Goal: Task Accomplishment & Management: Manage account settings

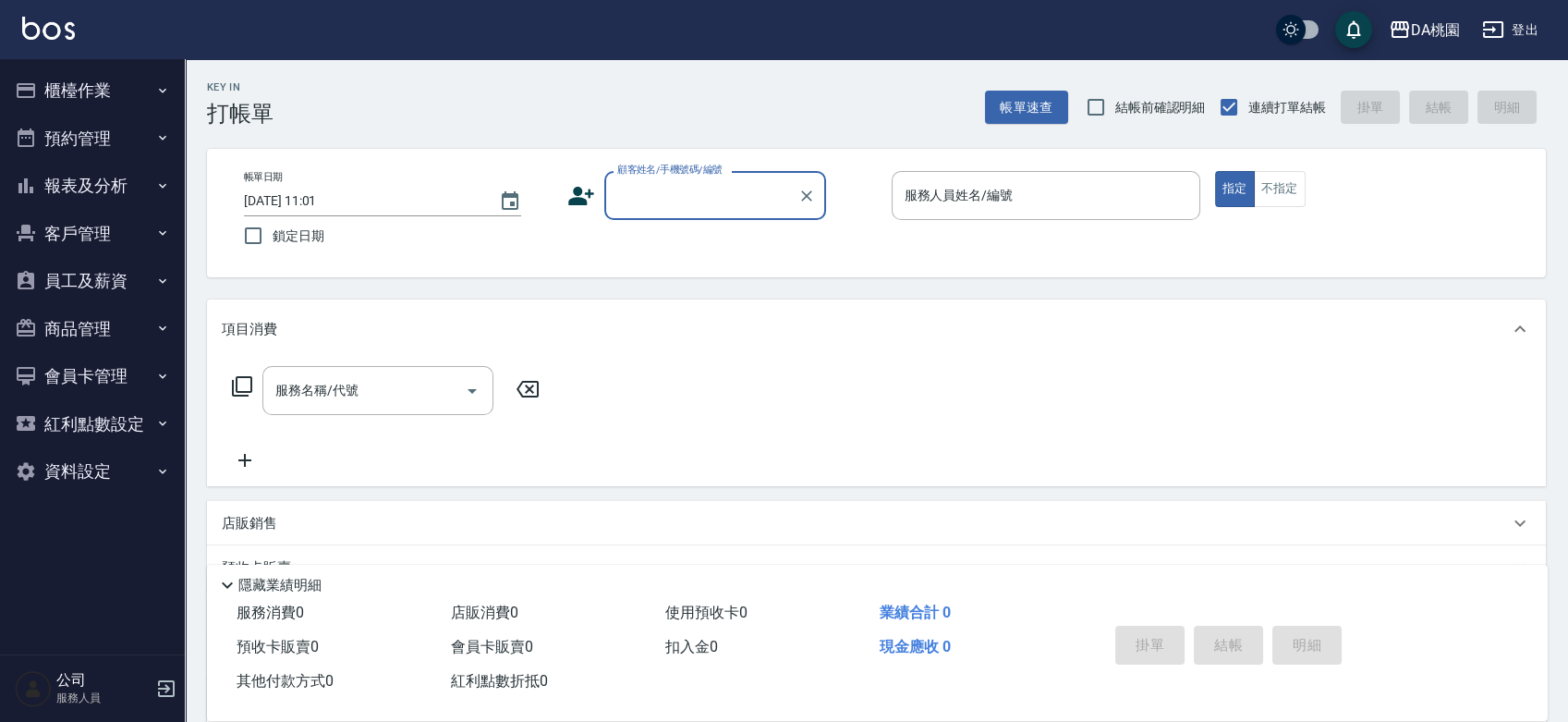
click at [634, 190] on input "顧客姓名/手機號碼/編號" at bounding box center [702, 196] width 178 height 33
type input "0938560983"
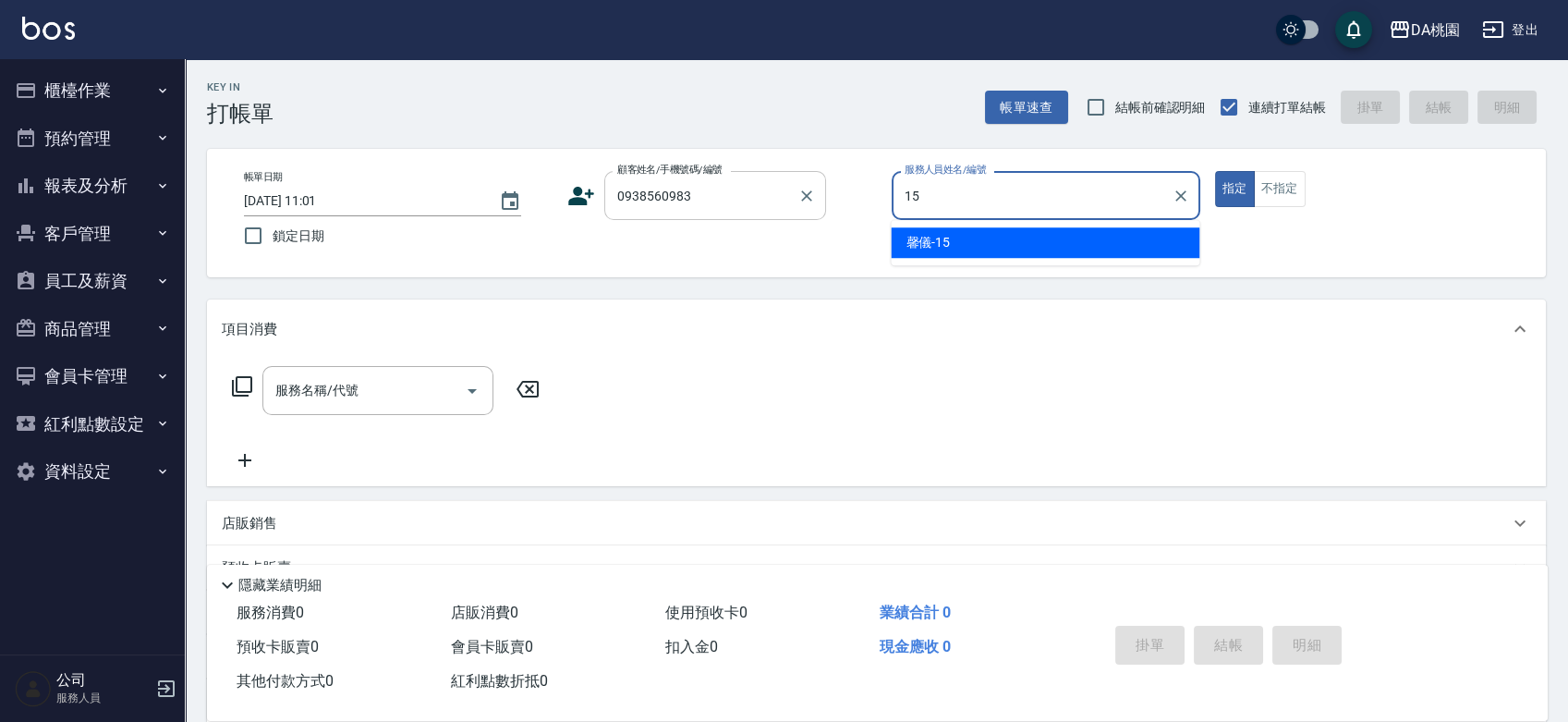
type input "15"
type button "true"
type input "馨儀-15"
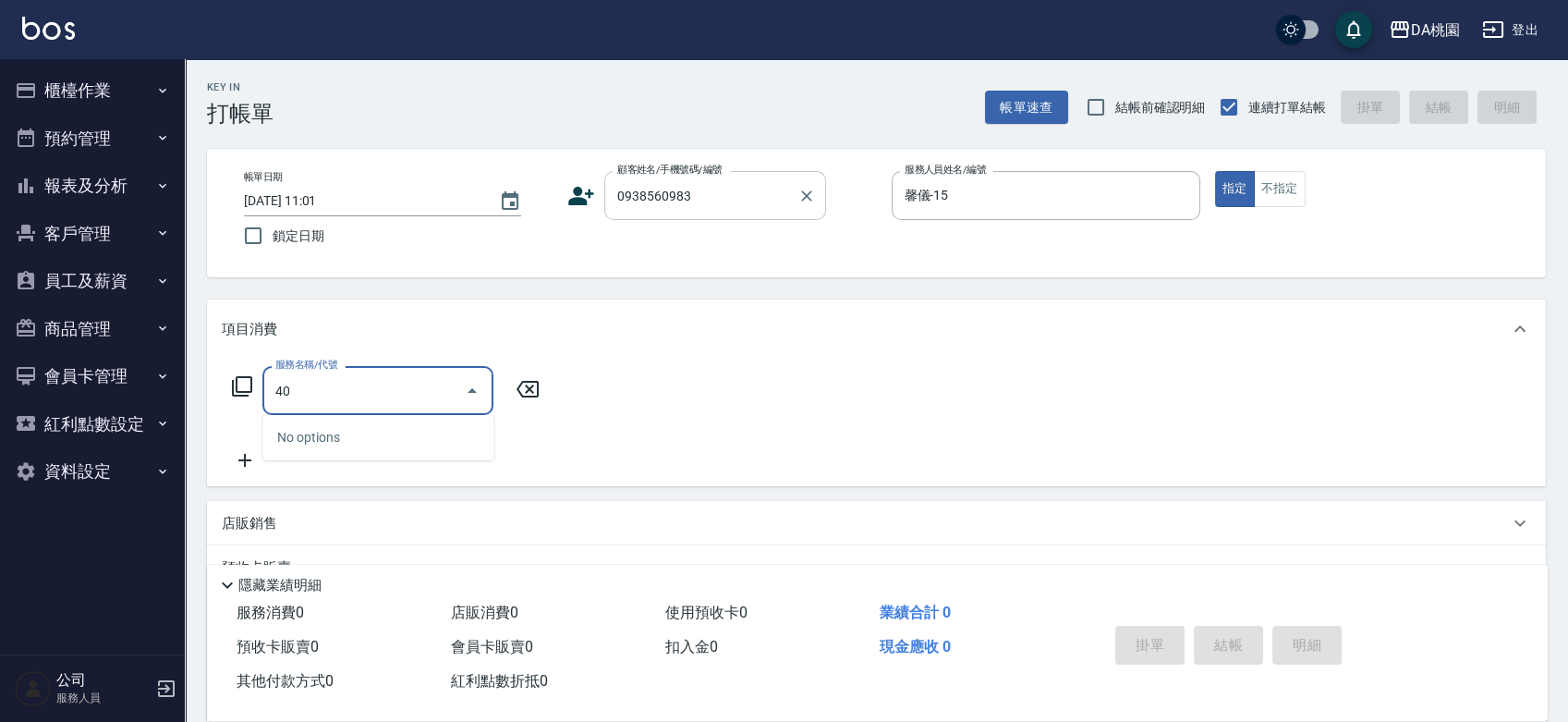
type input "401"
type input "150"
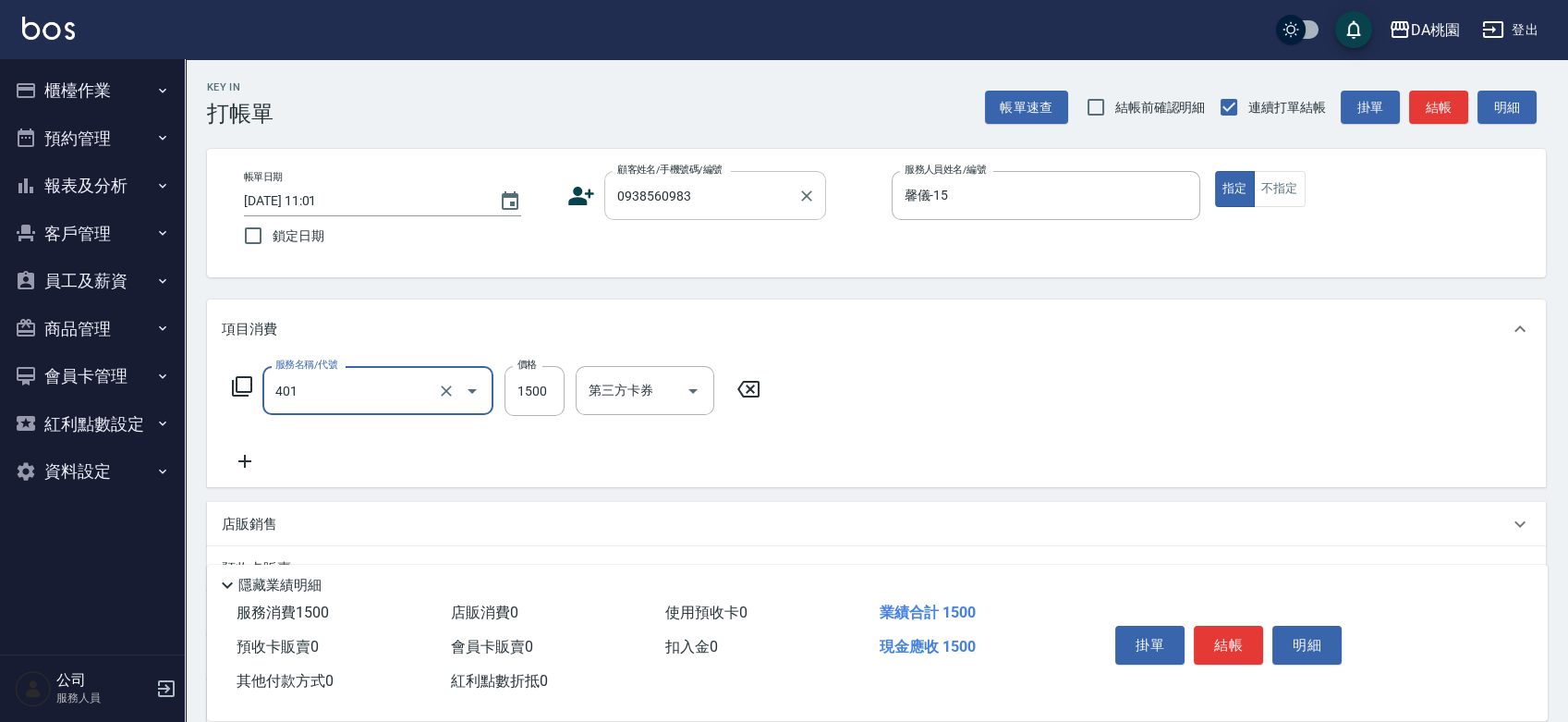
type input "染髮(互助)(401)"
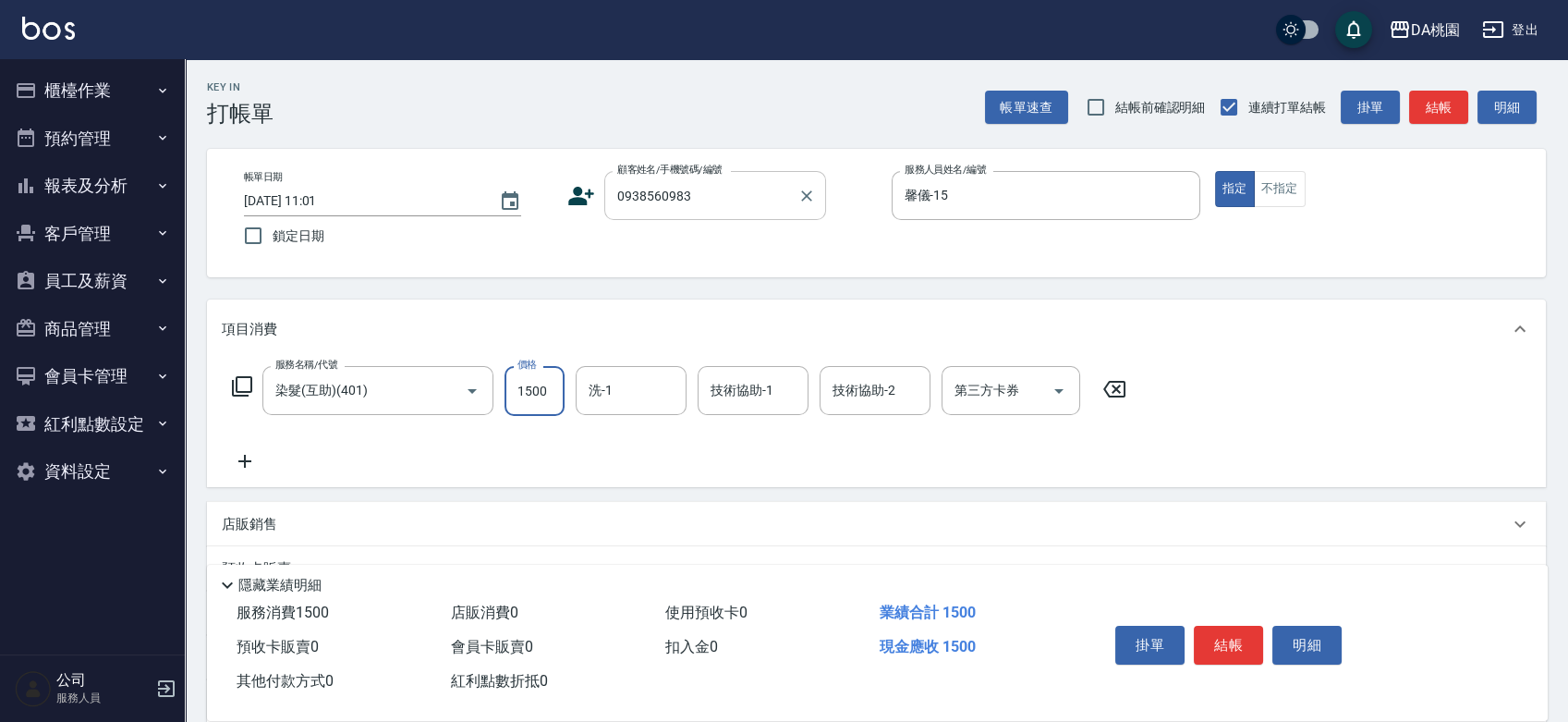
type input "3"
type input "0"
type input "380"
type input "3800"
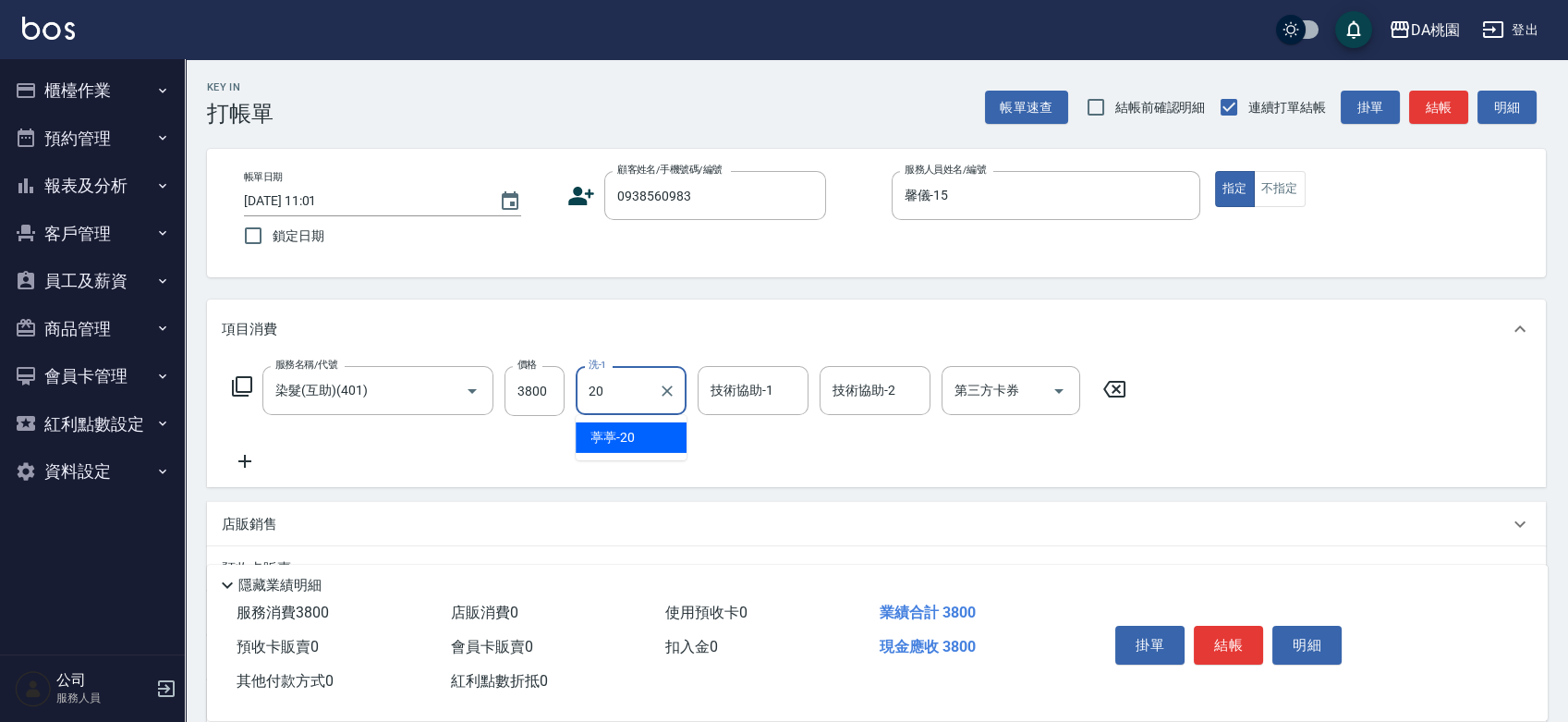
type input "葶葶-20"
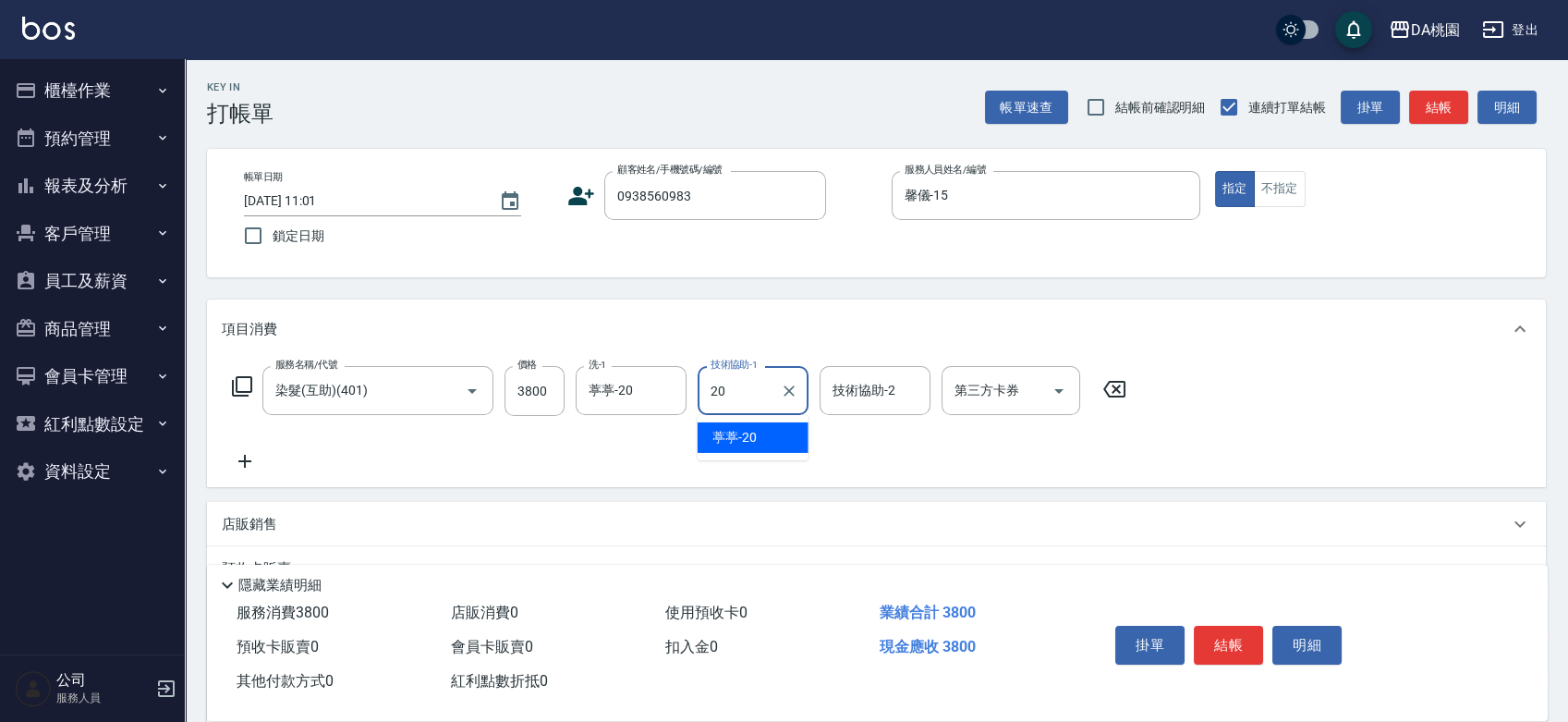
type input "葶葶-20"
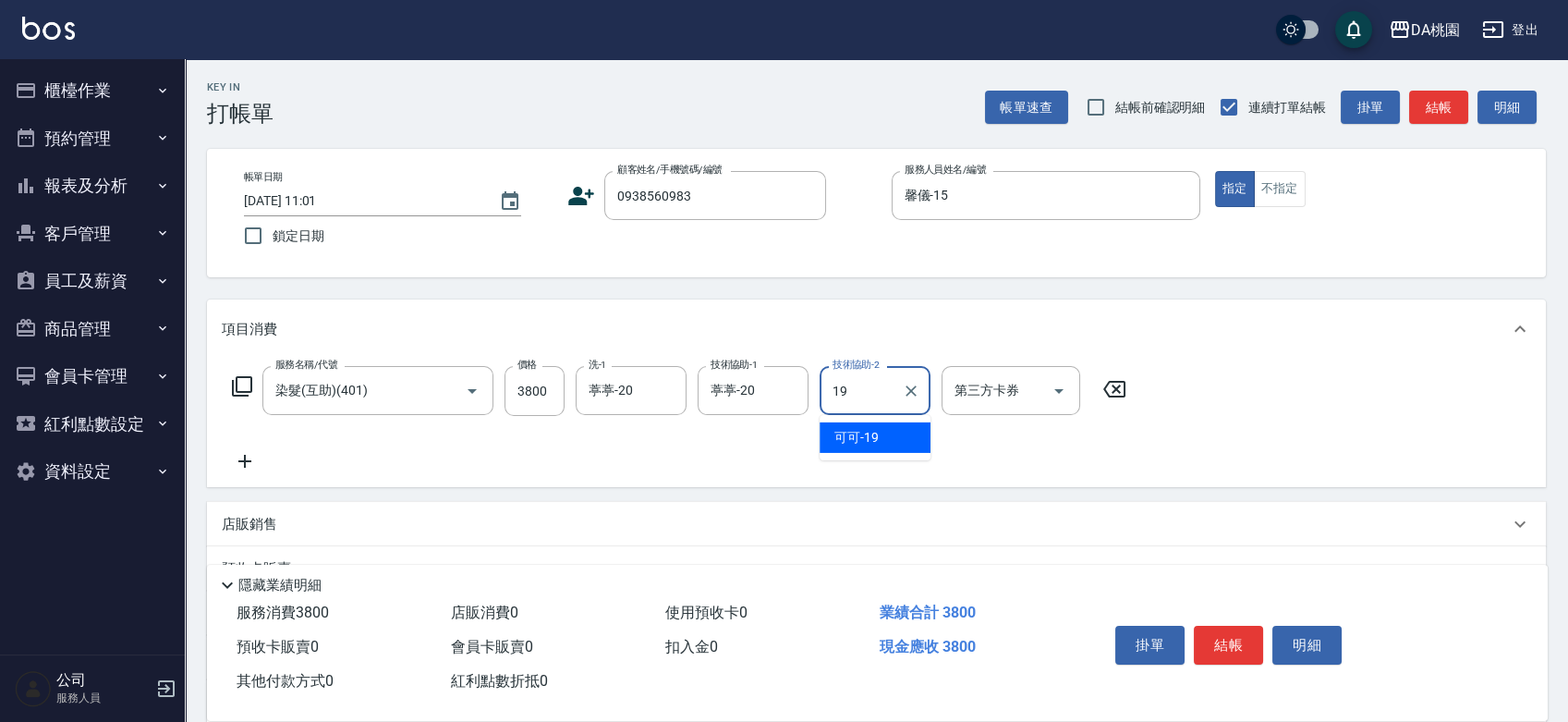
type input "可可-19"
click at [1222, 642] on button "結帳" at bounding box center [1228, 644] width 69 height 38
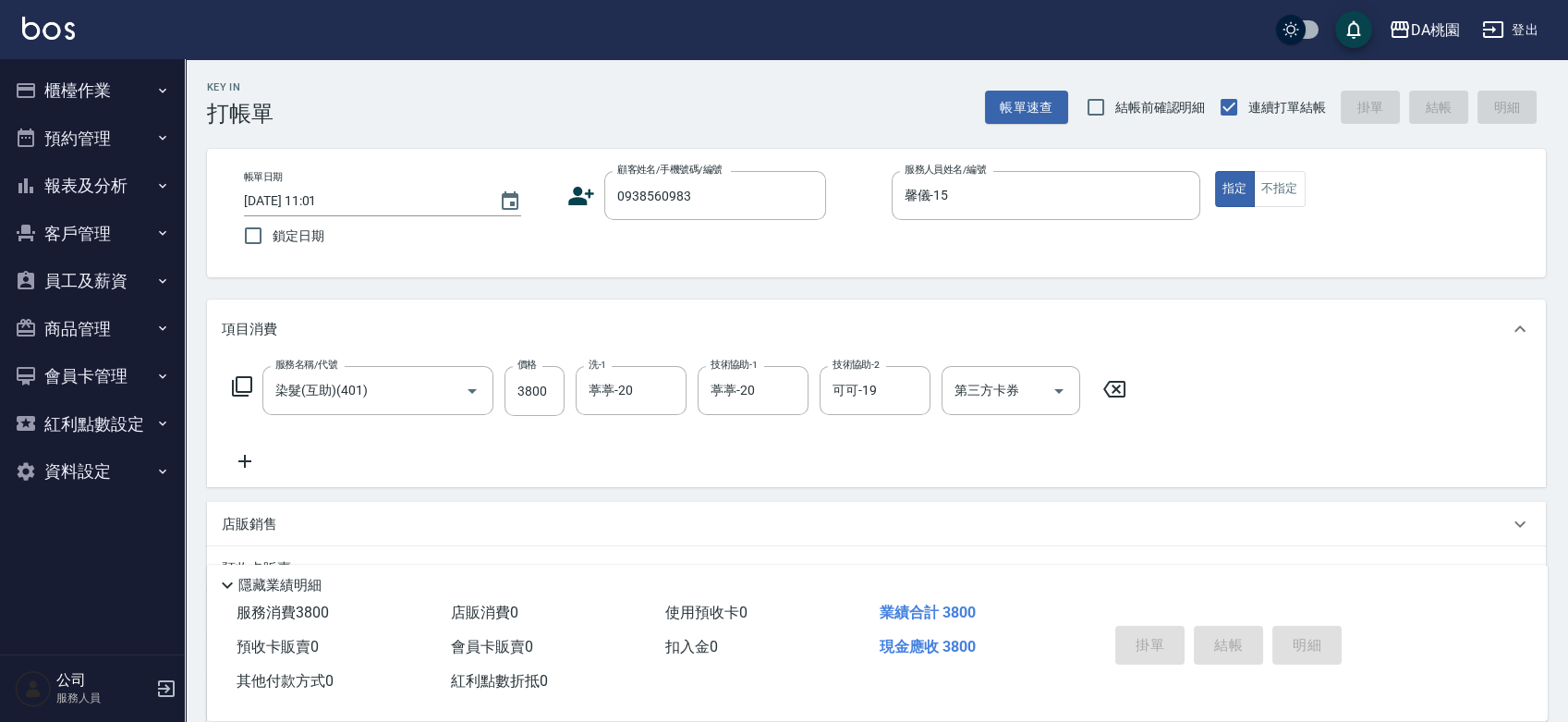
type input "2025/08/16 18:44"
type input "0"
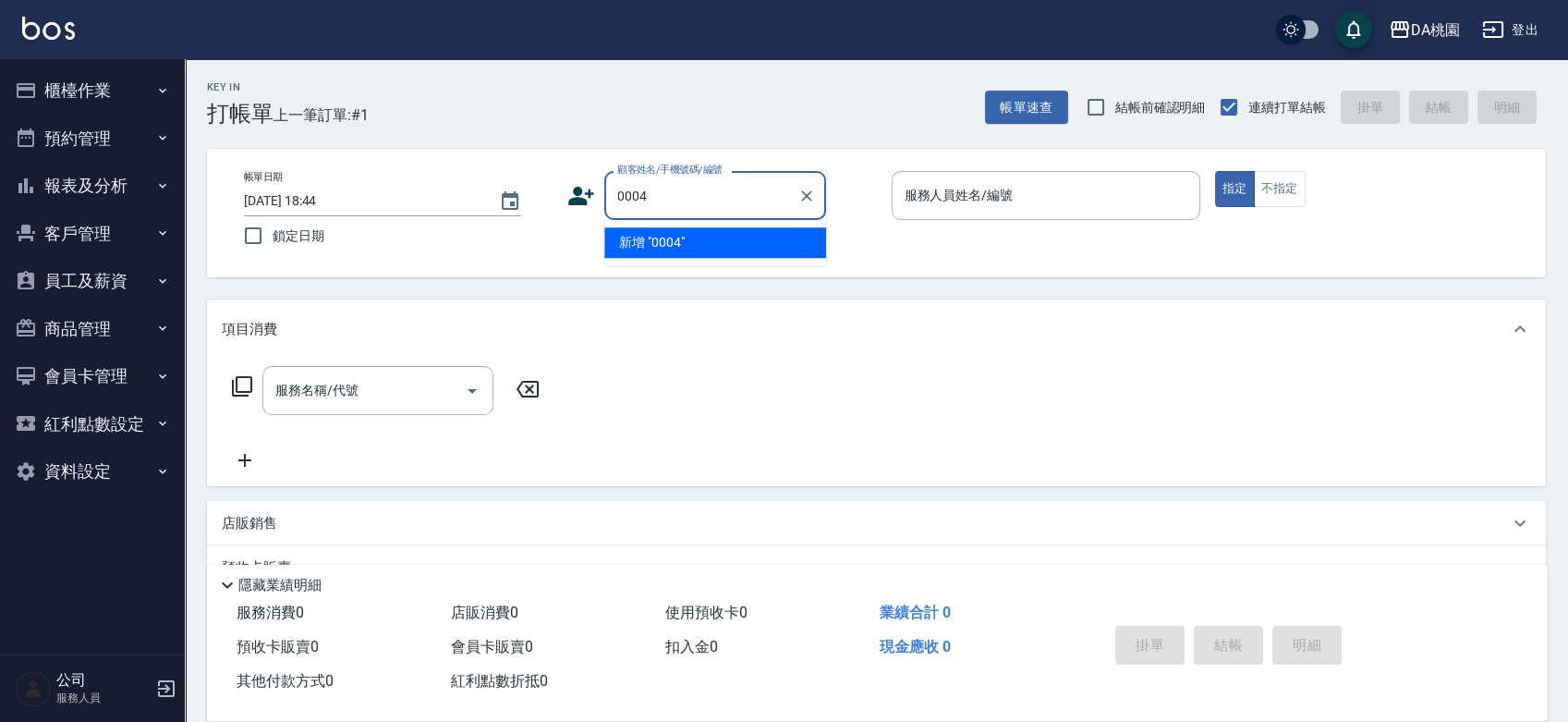
type input "00040"
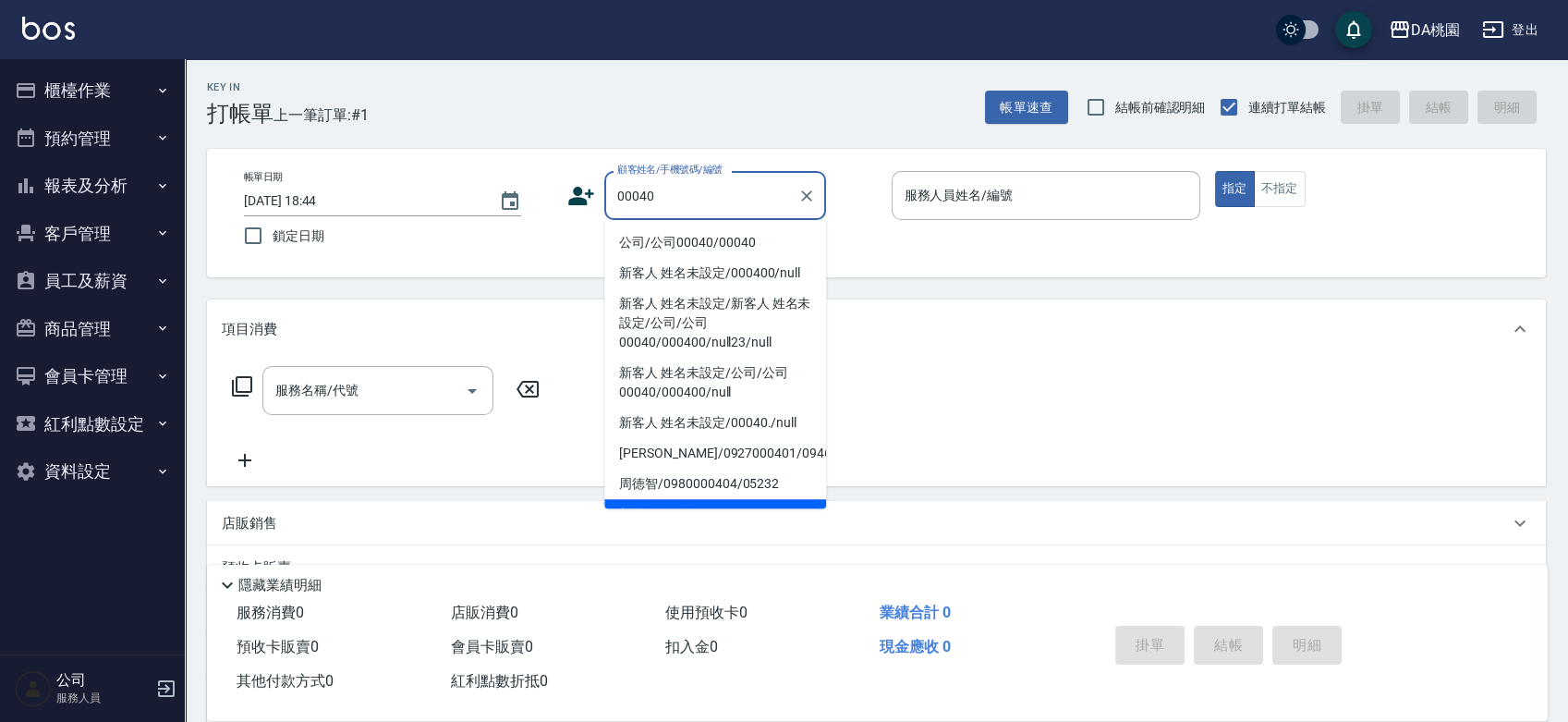
type input "公司/公司00040/00040"
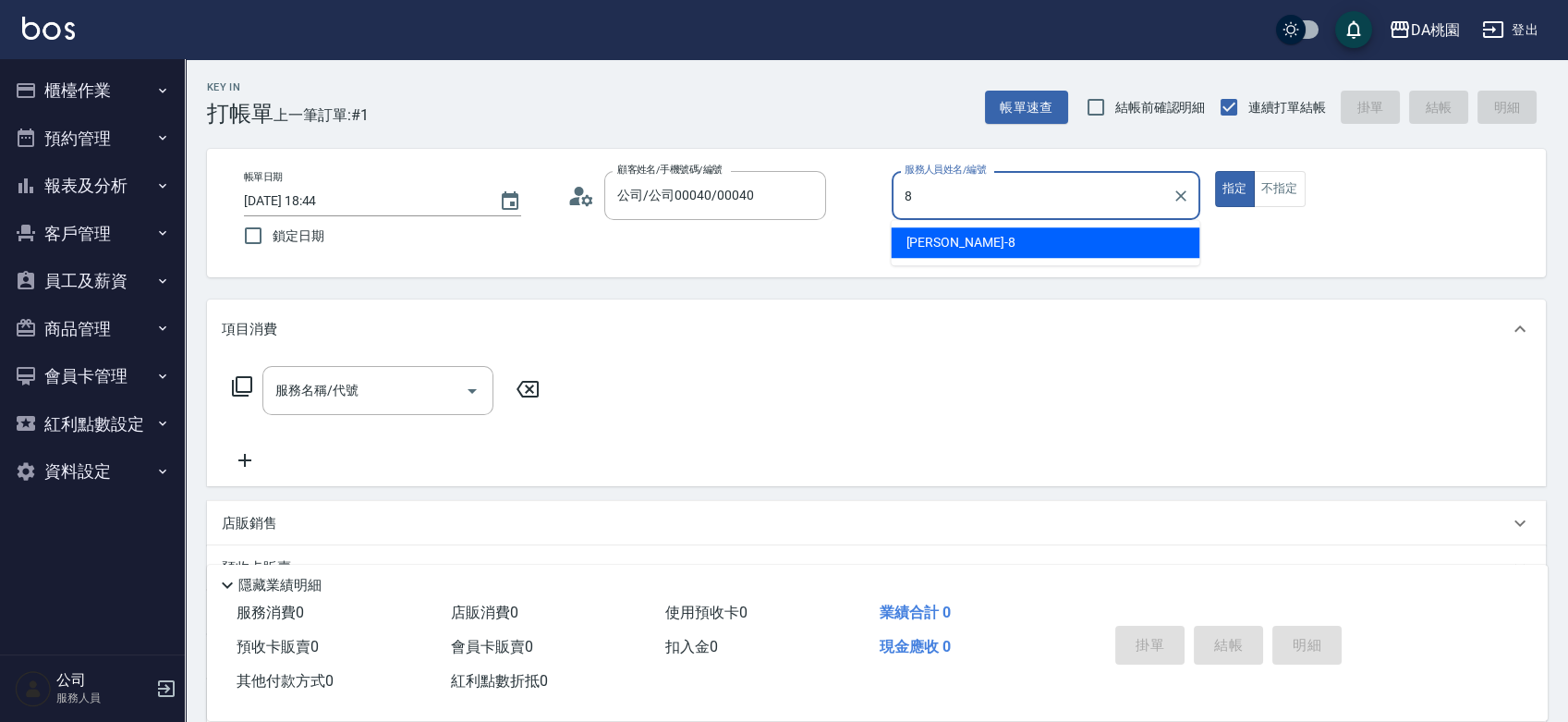
type input "[PERSON_NAME]-8"
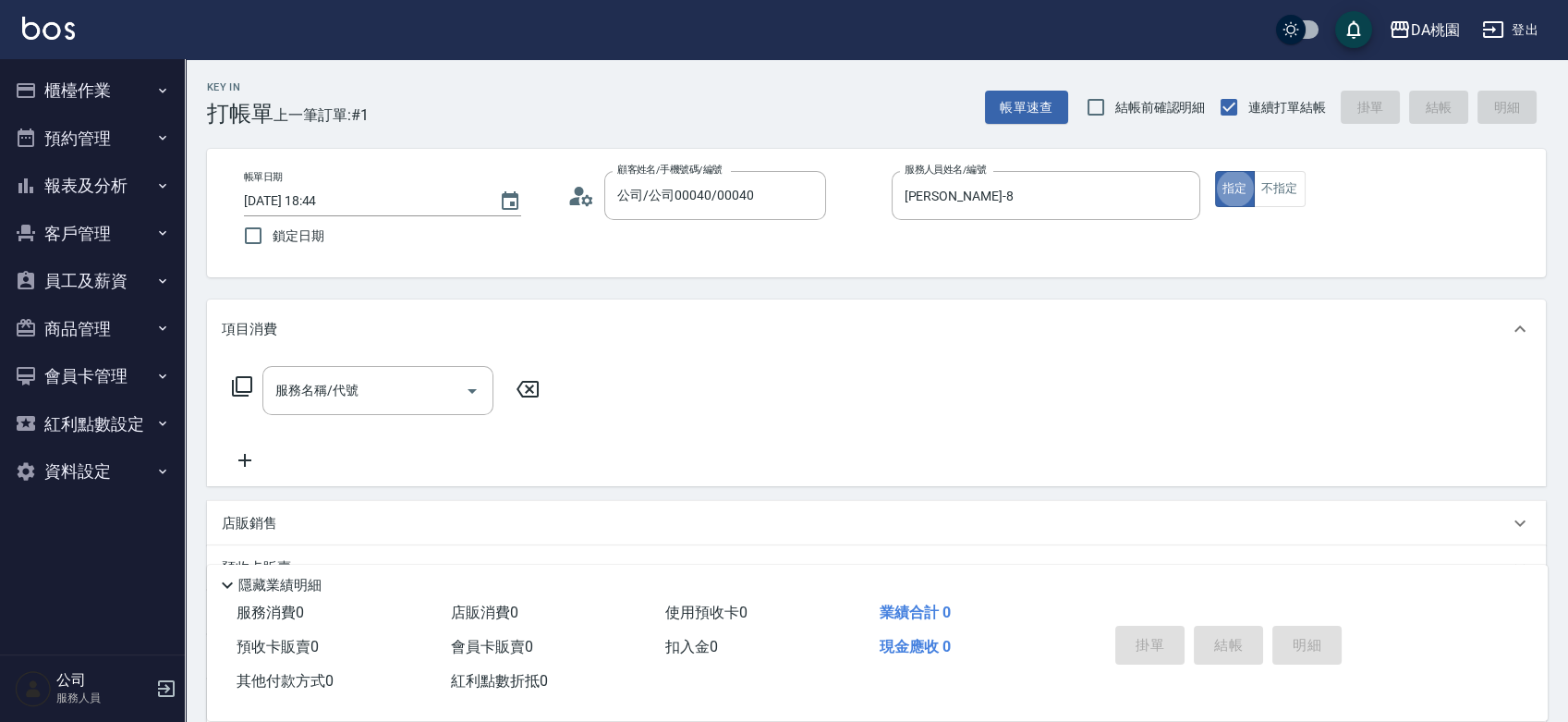
type button "true"
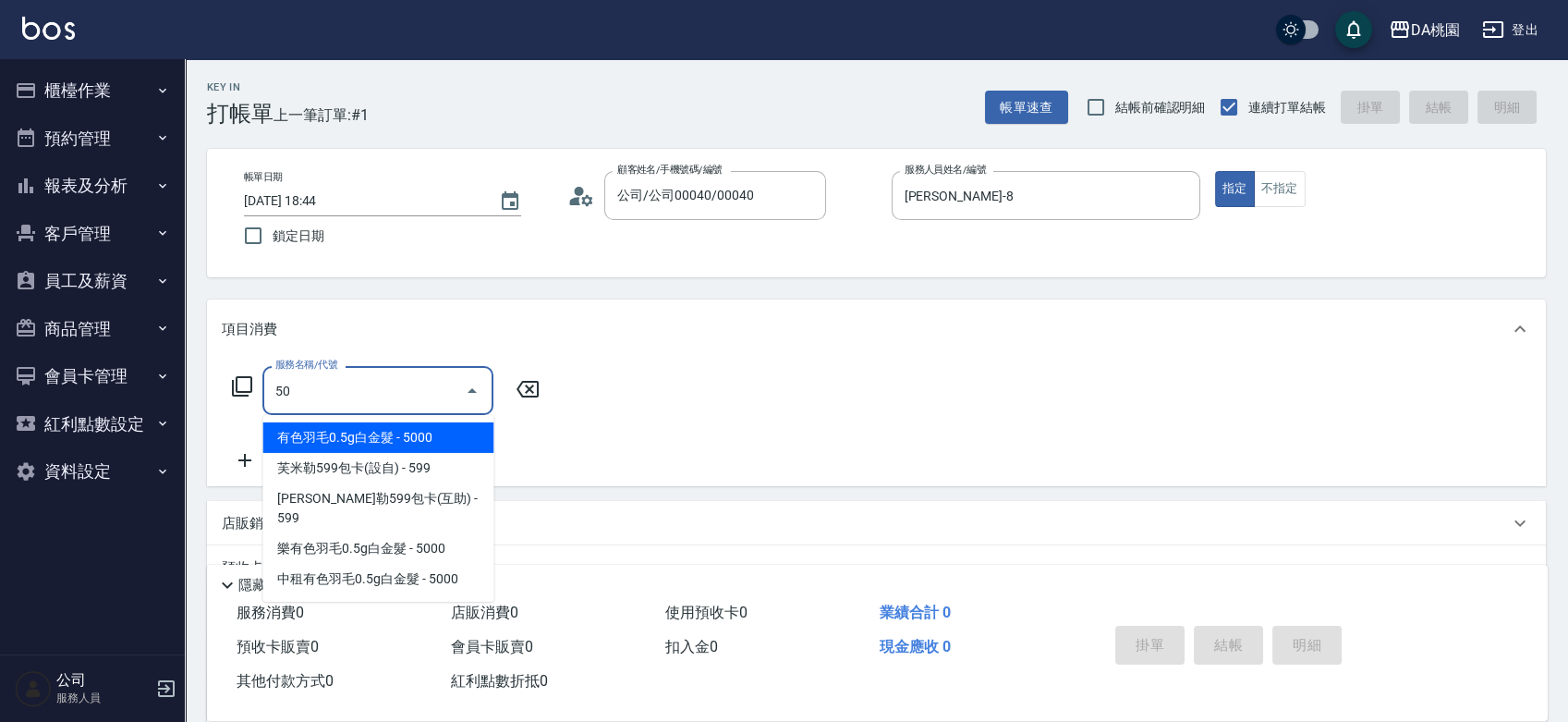
type input "501"
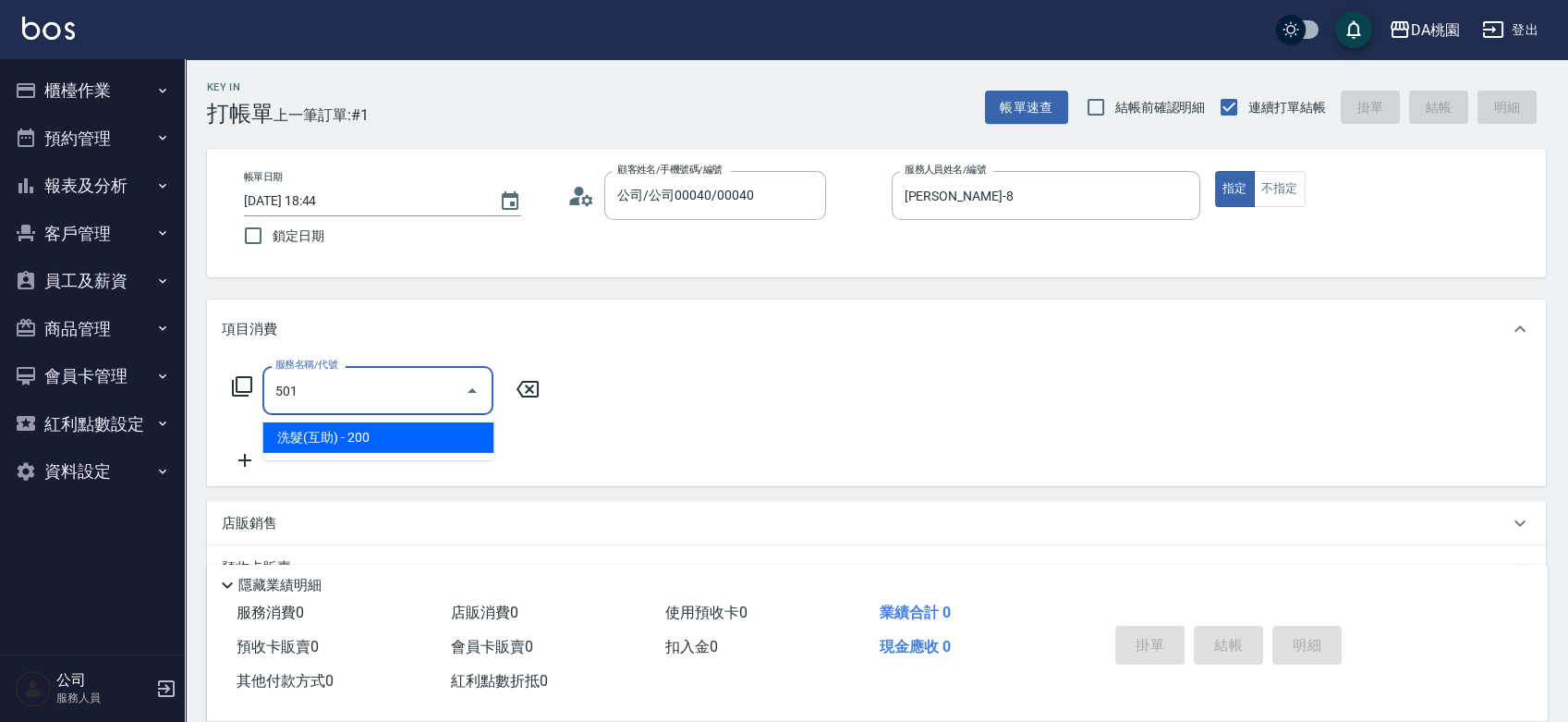
type input "20"
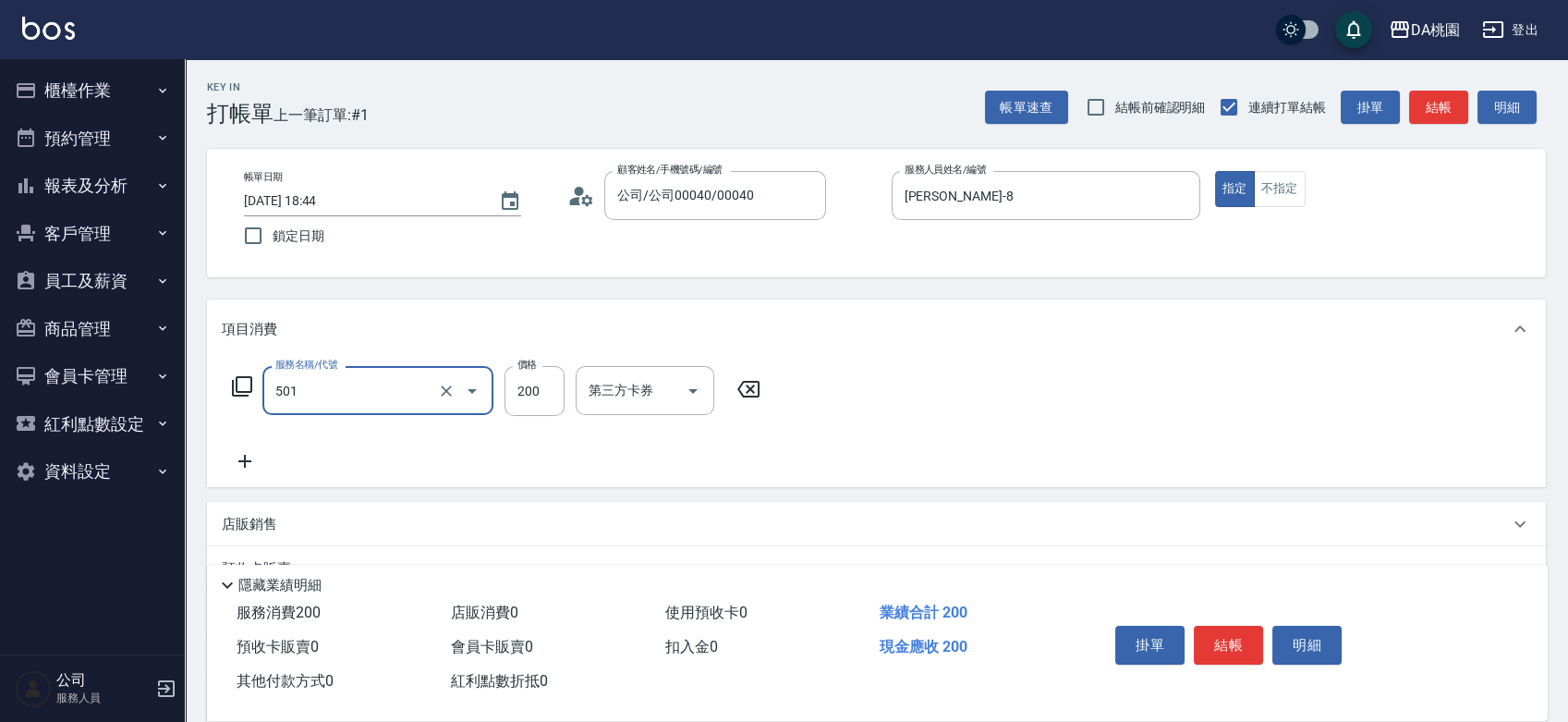
type input "洗髮(互助)(501)"
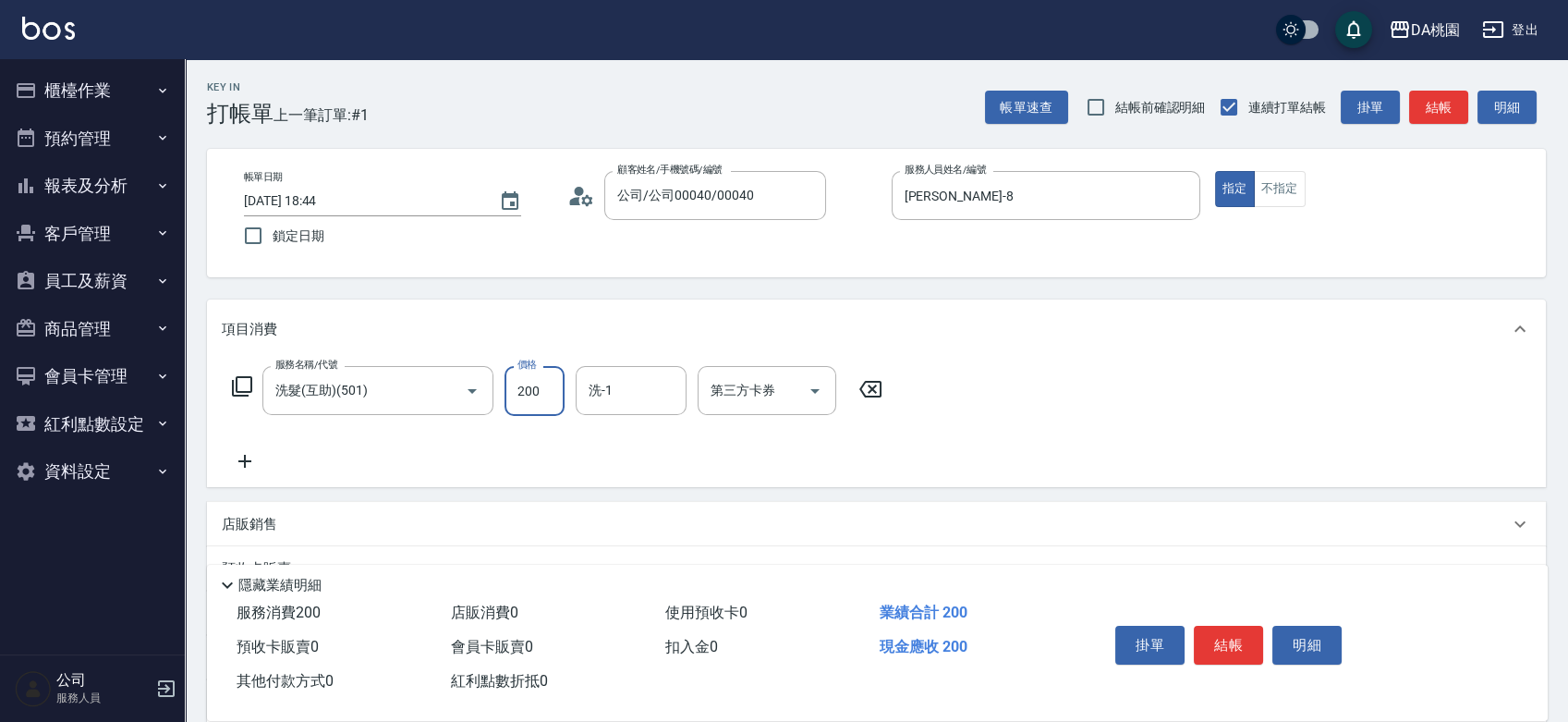
type input "0"
type input "25"
type input "20"
type input "250"
type input "可可-19"
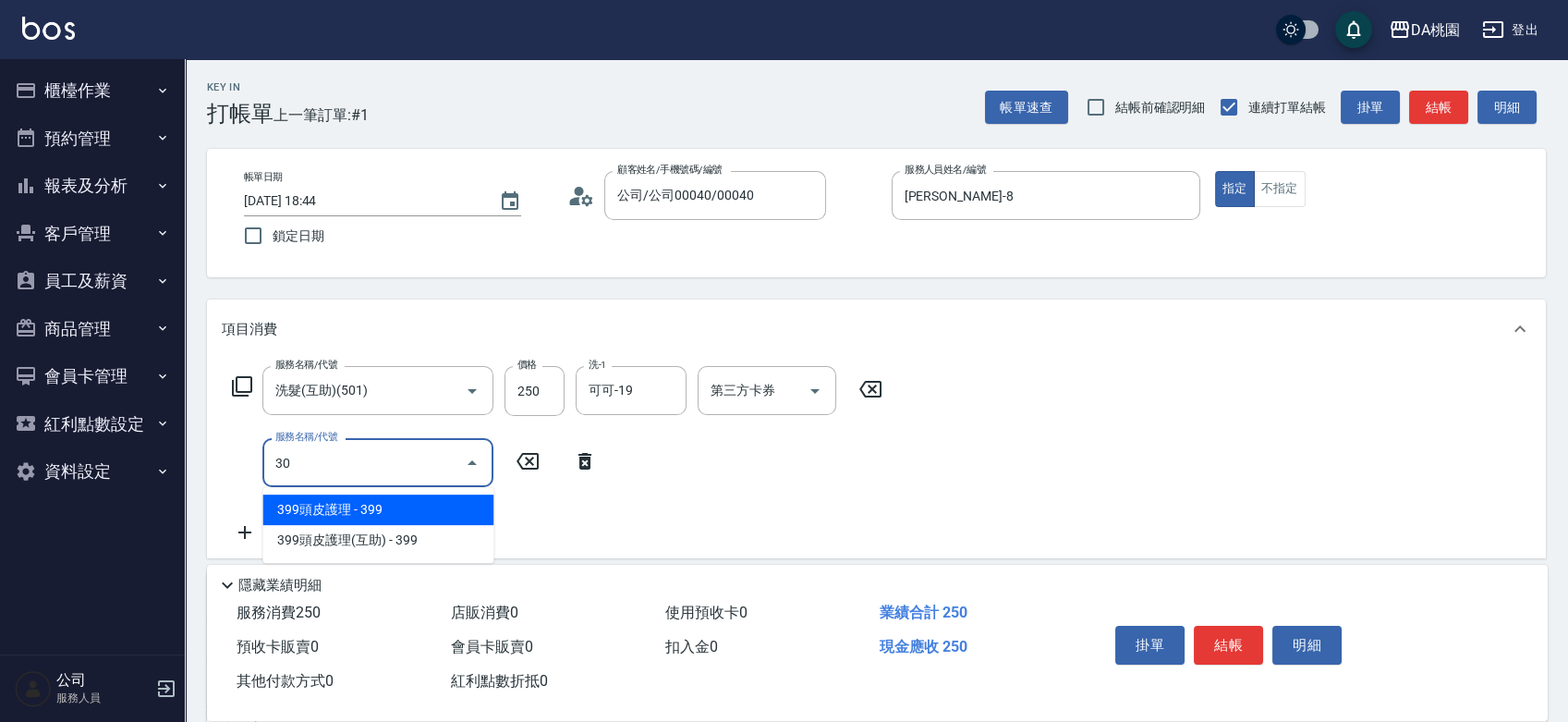
type input "303"
type input "50"
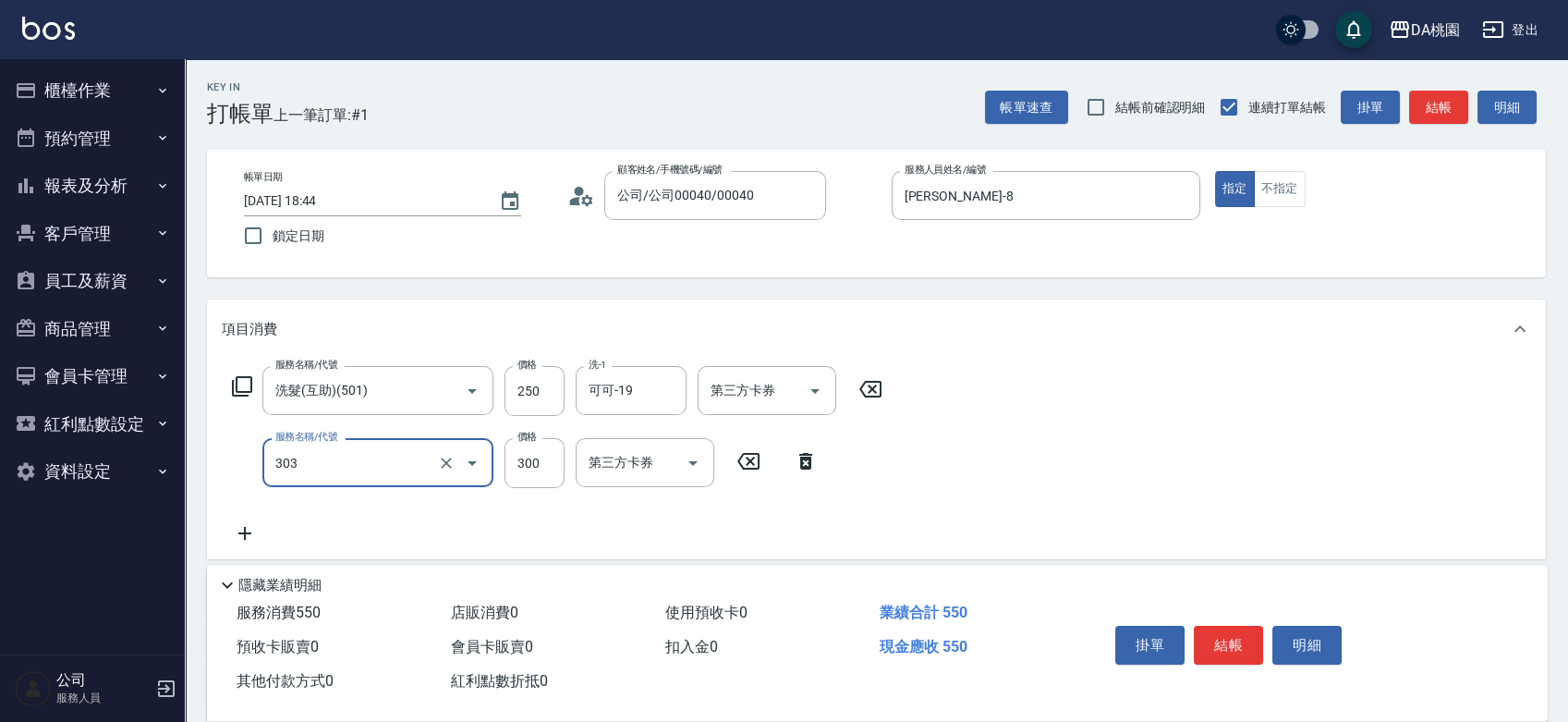
type input "A級剪髮(303)"
type input "3"
type input "20"
type input "300"
type input "50"
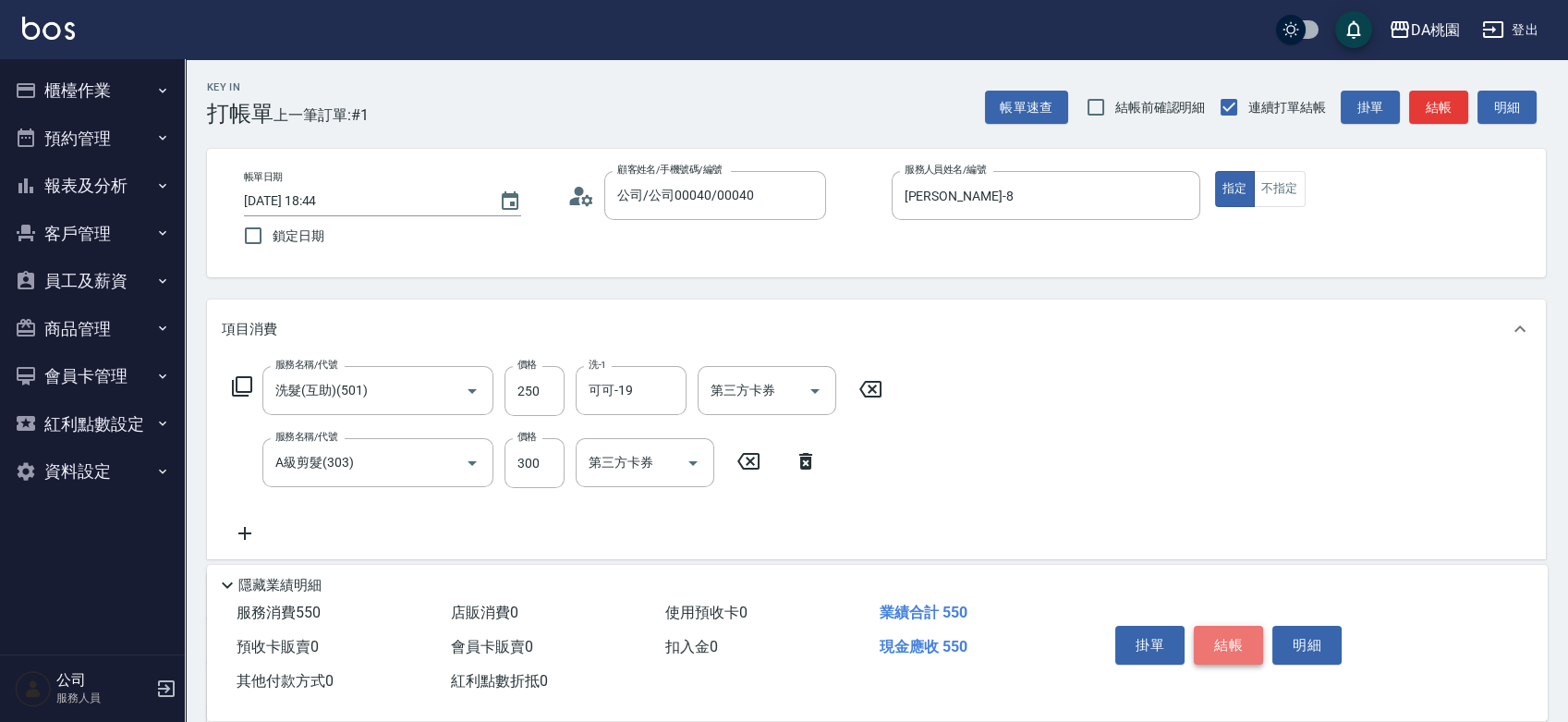
click at [1257, 637] on button "結帳" at bounding box center [1228, 644] width 69 height 38
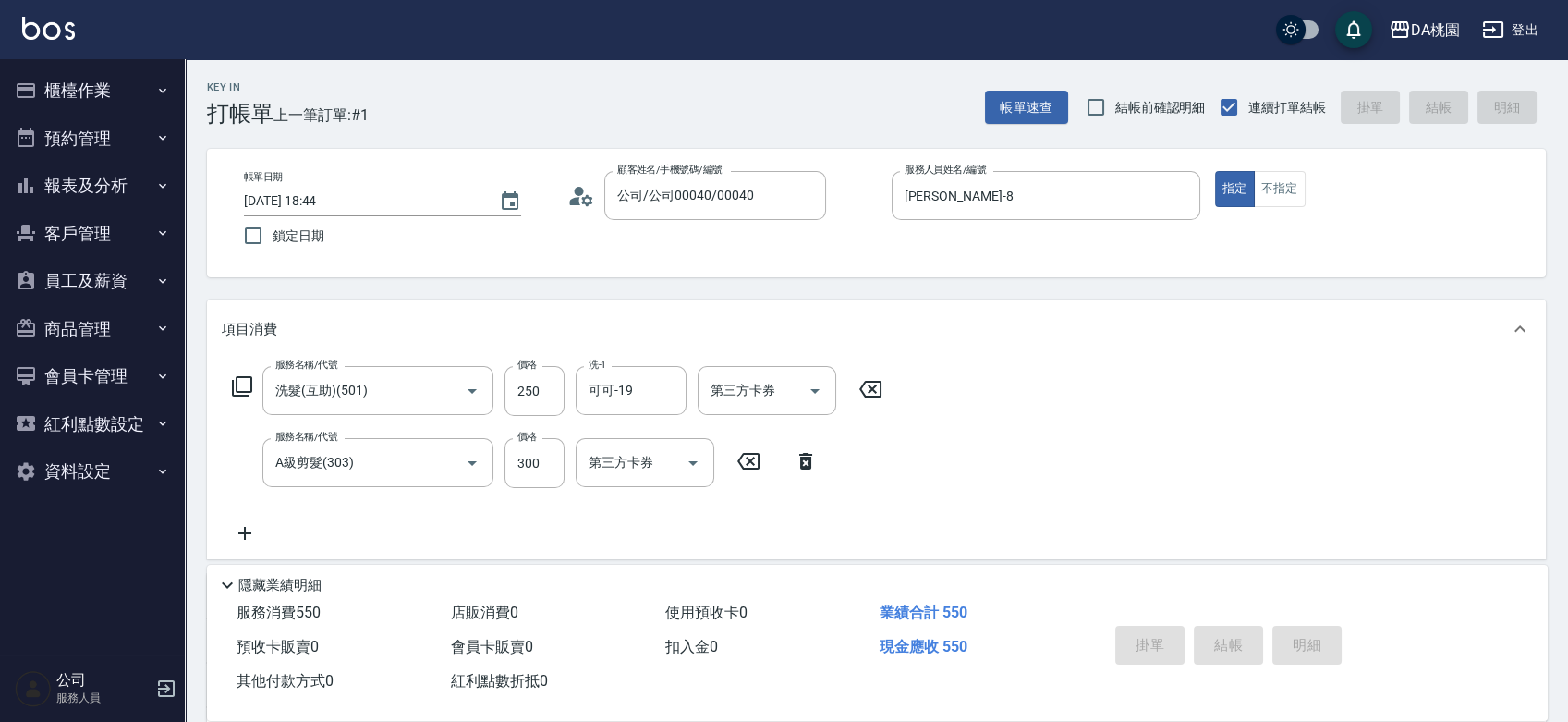
type input "2025/08/16 18:45"
type input "0"
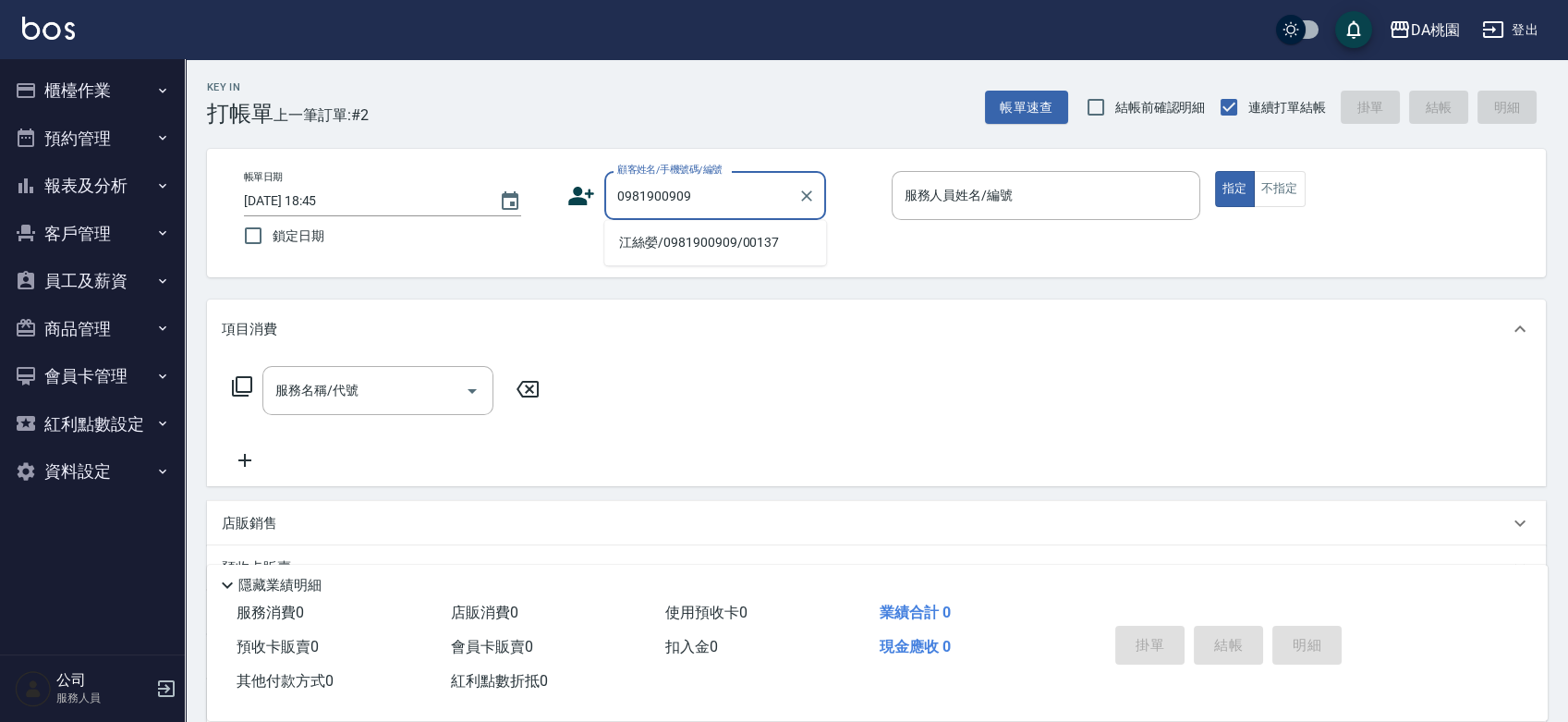
click at [699, 236] on li "江絲嫈/0981900909/00137" at bounding box center [715, 243] width 222 height 31
type input "江絲嫈/0981900909/00137"
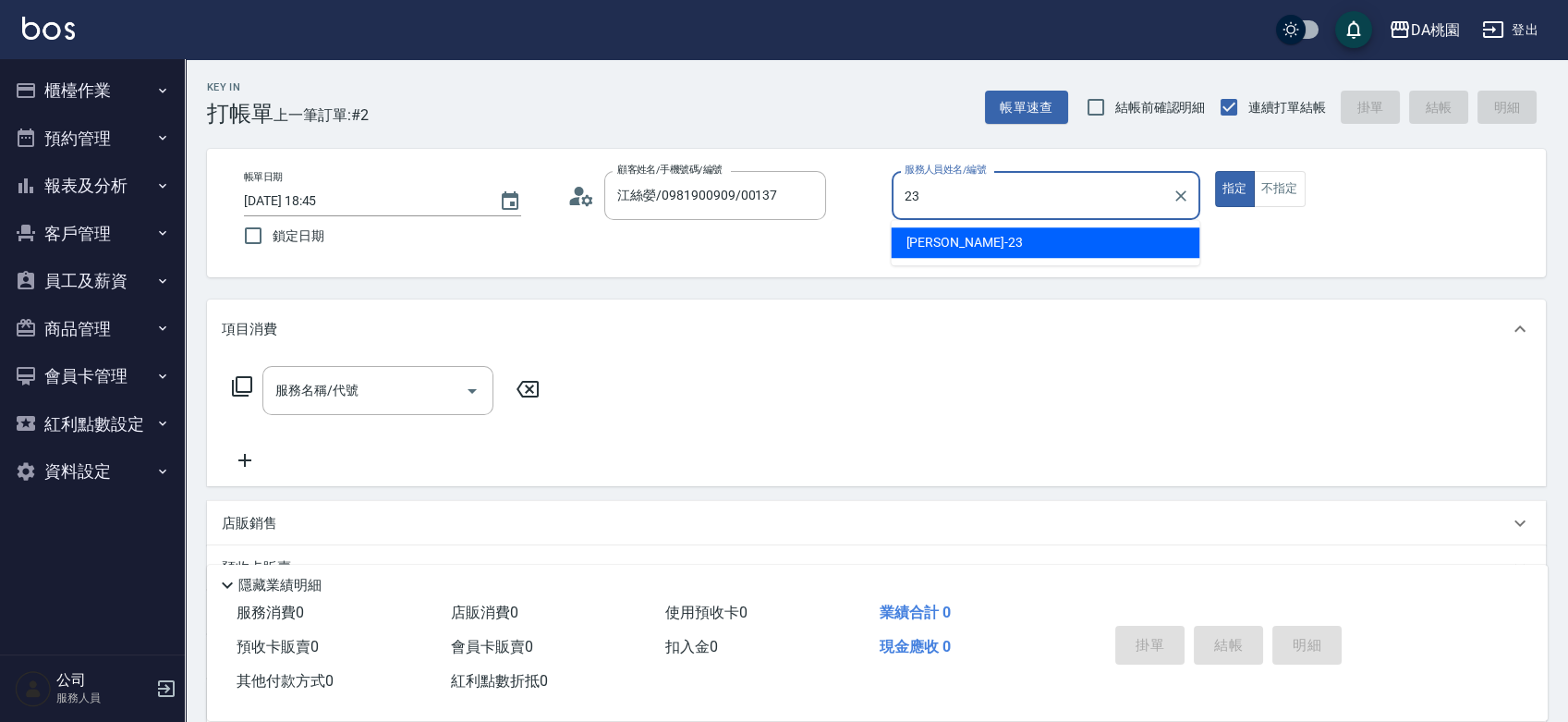
type input "亞瑟 -23"
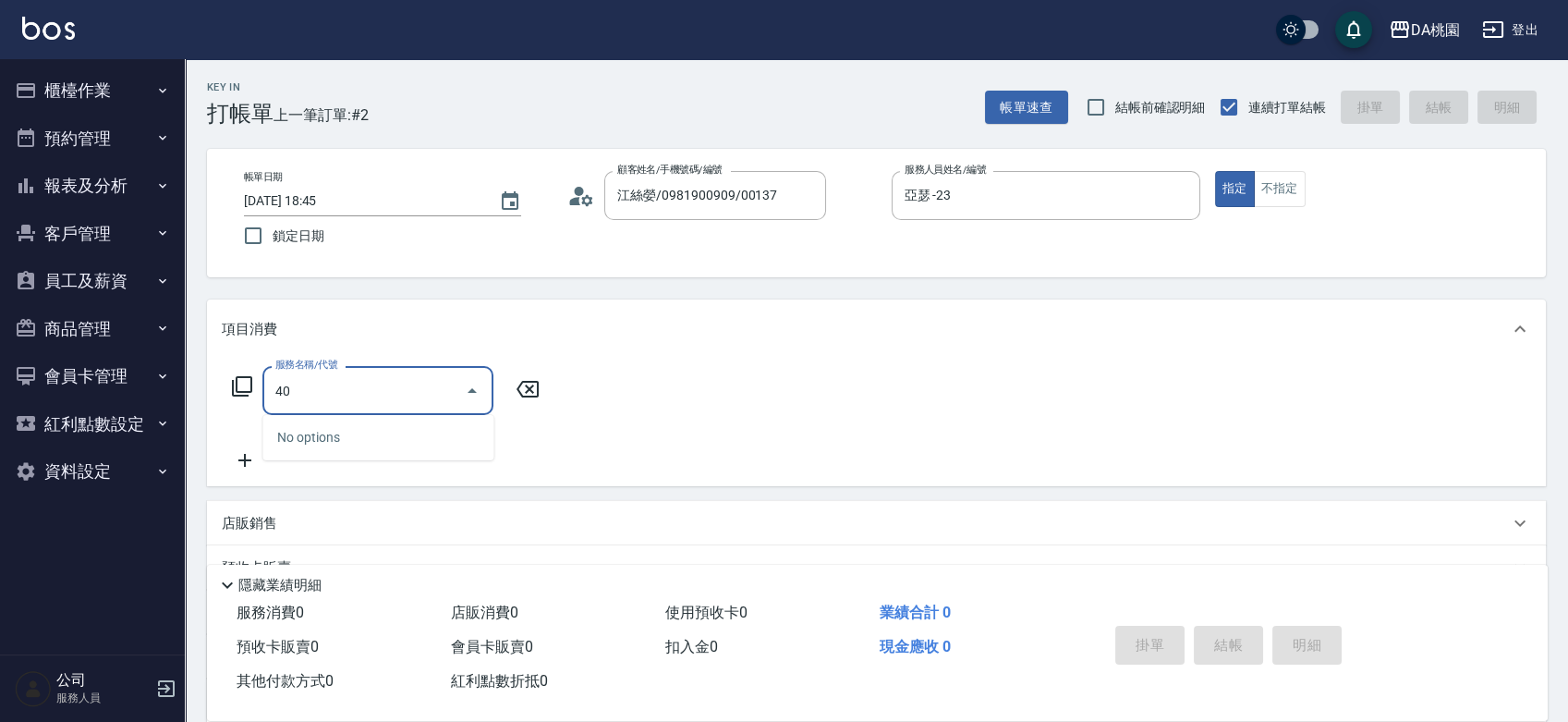
type input "401"
type input "150"
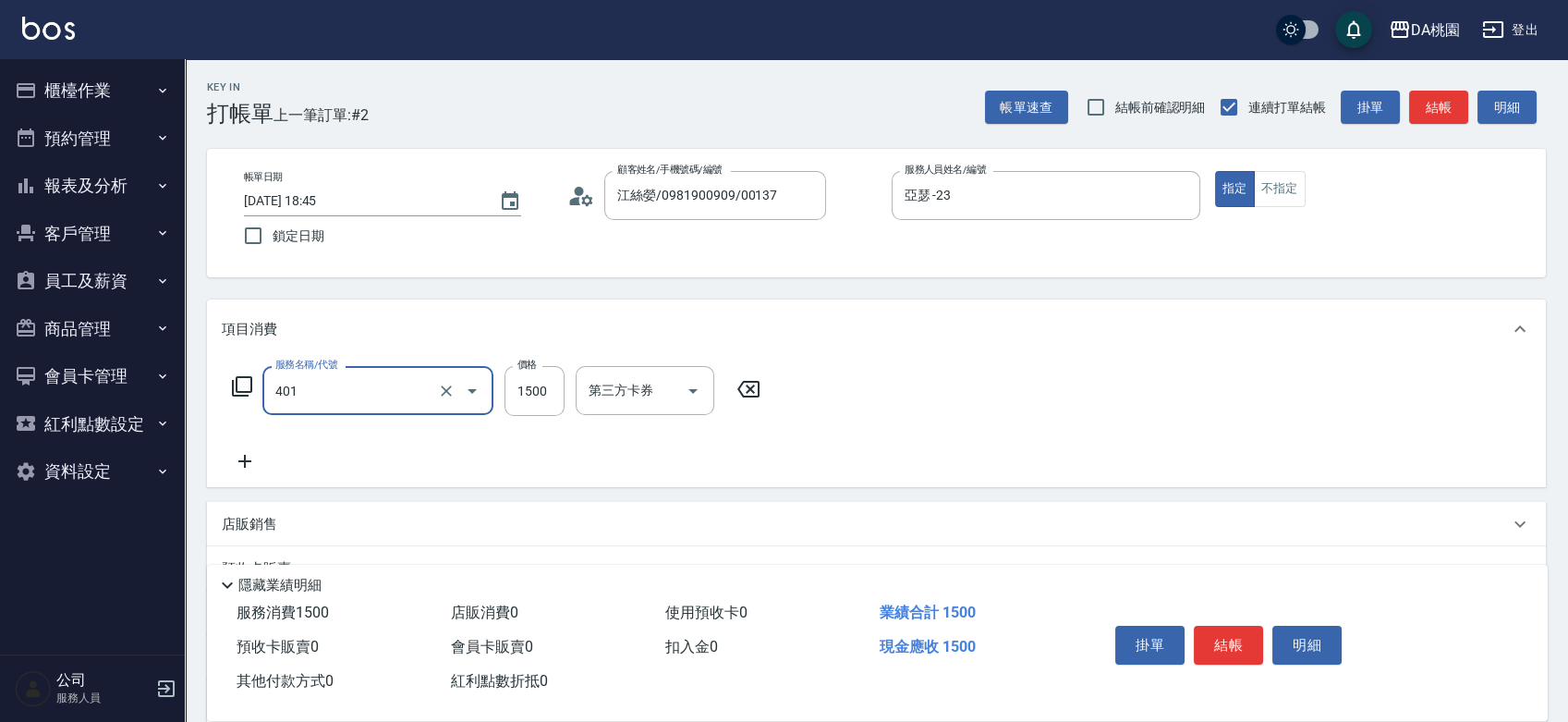
type input "染髮(互助)(401)"
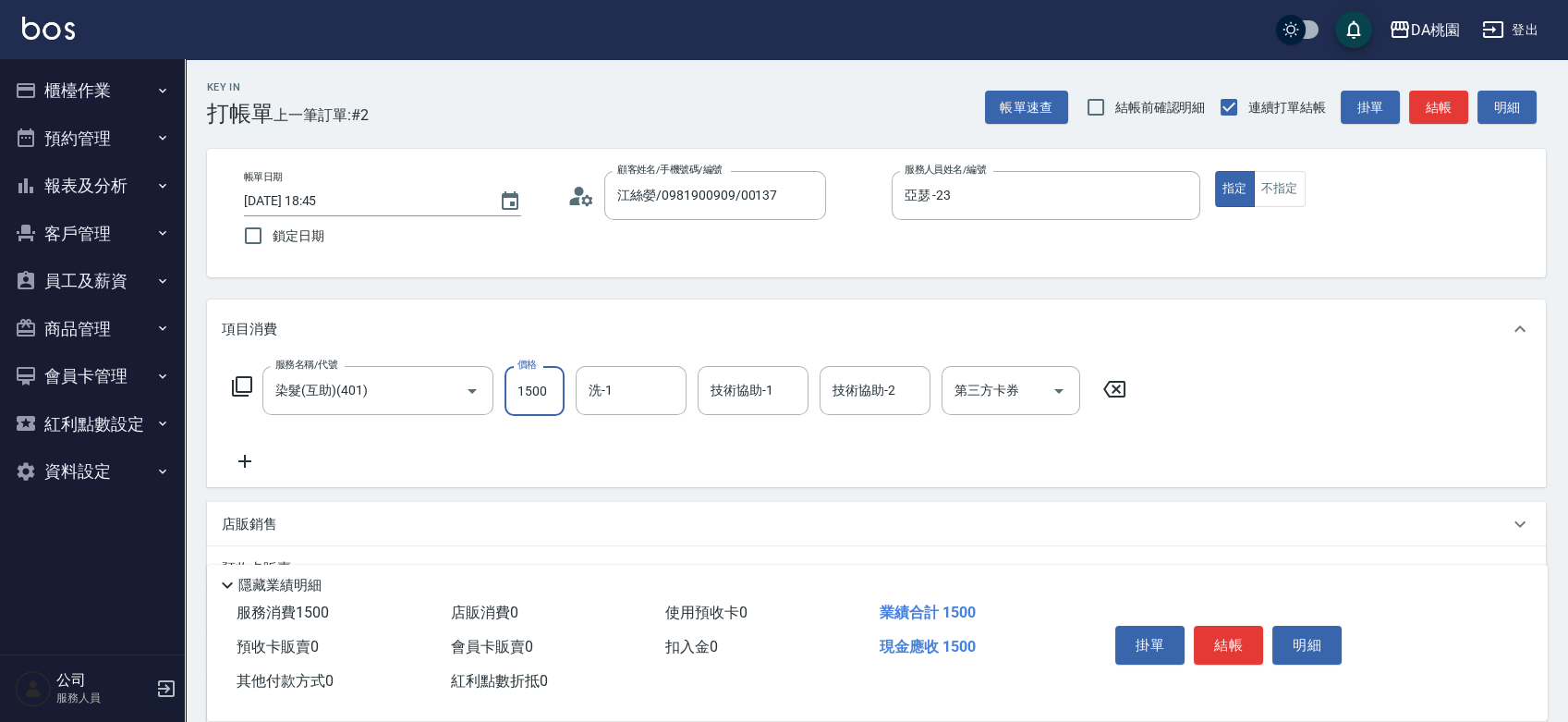
type input "2"
type input "0"
type input "250"
type input "20"
type input "2500"
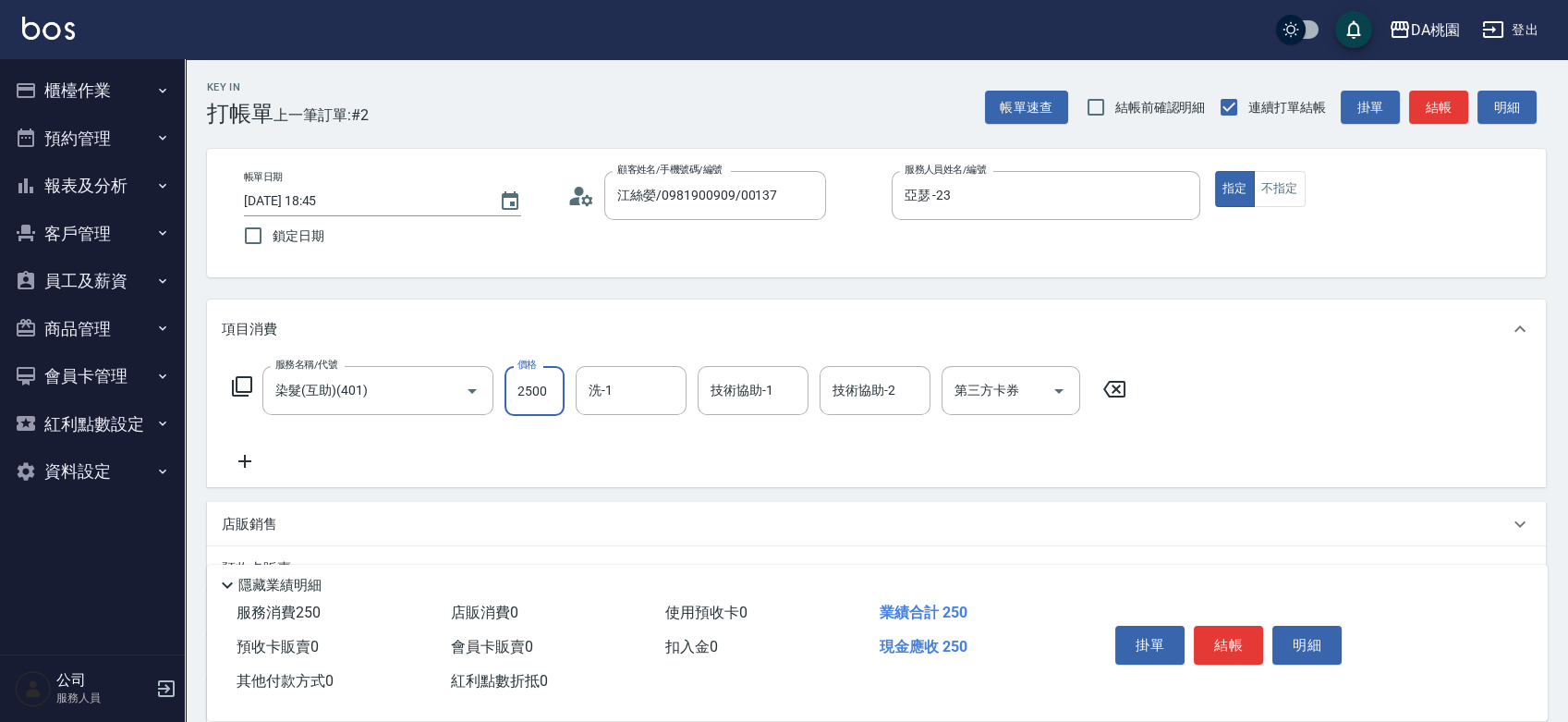
type input "250"
type input "2500"
type input "cherry-25"
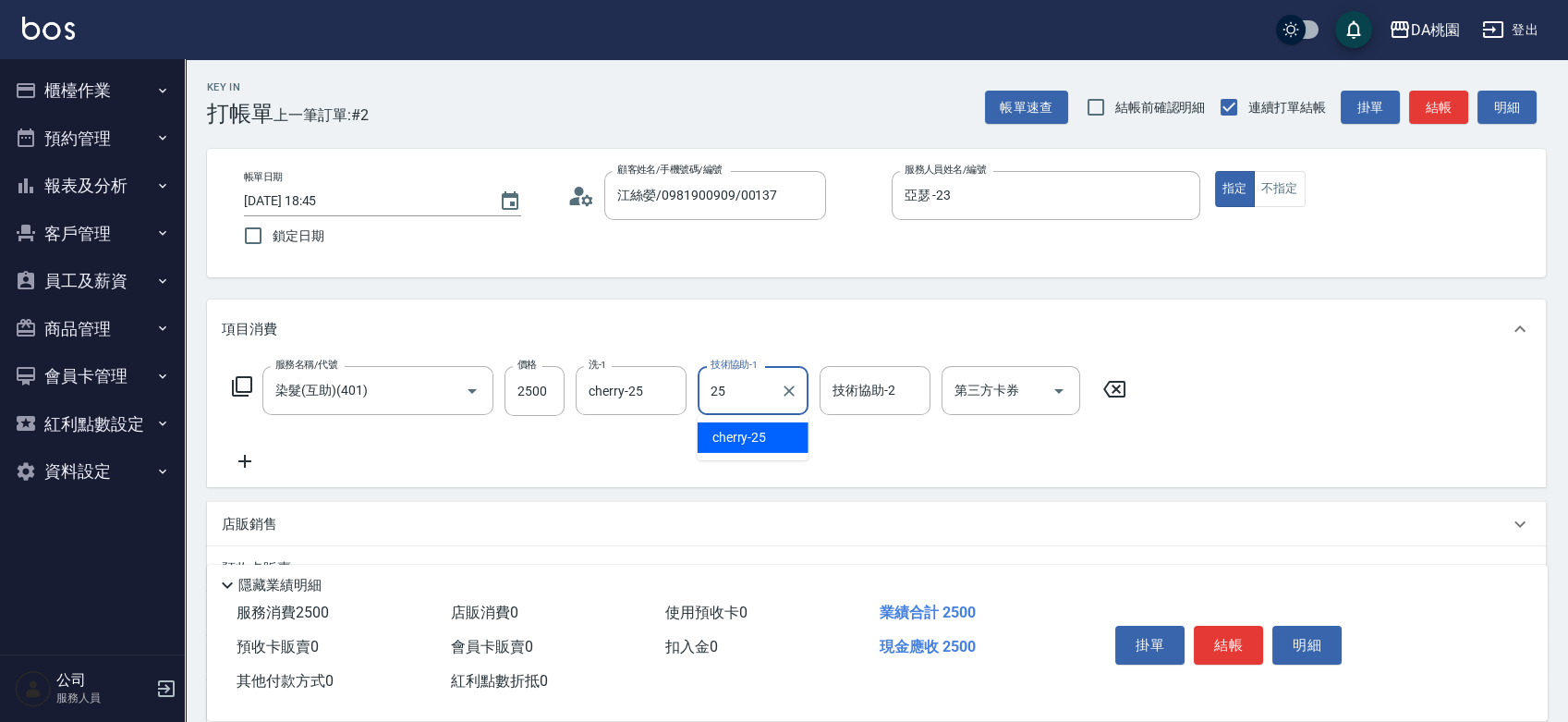
type input "cherry-25"
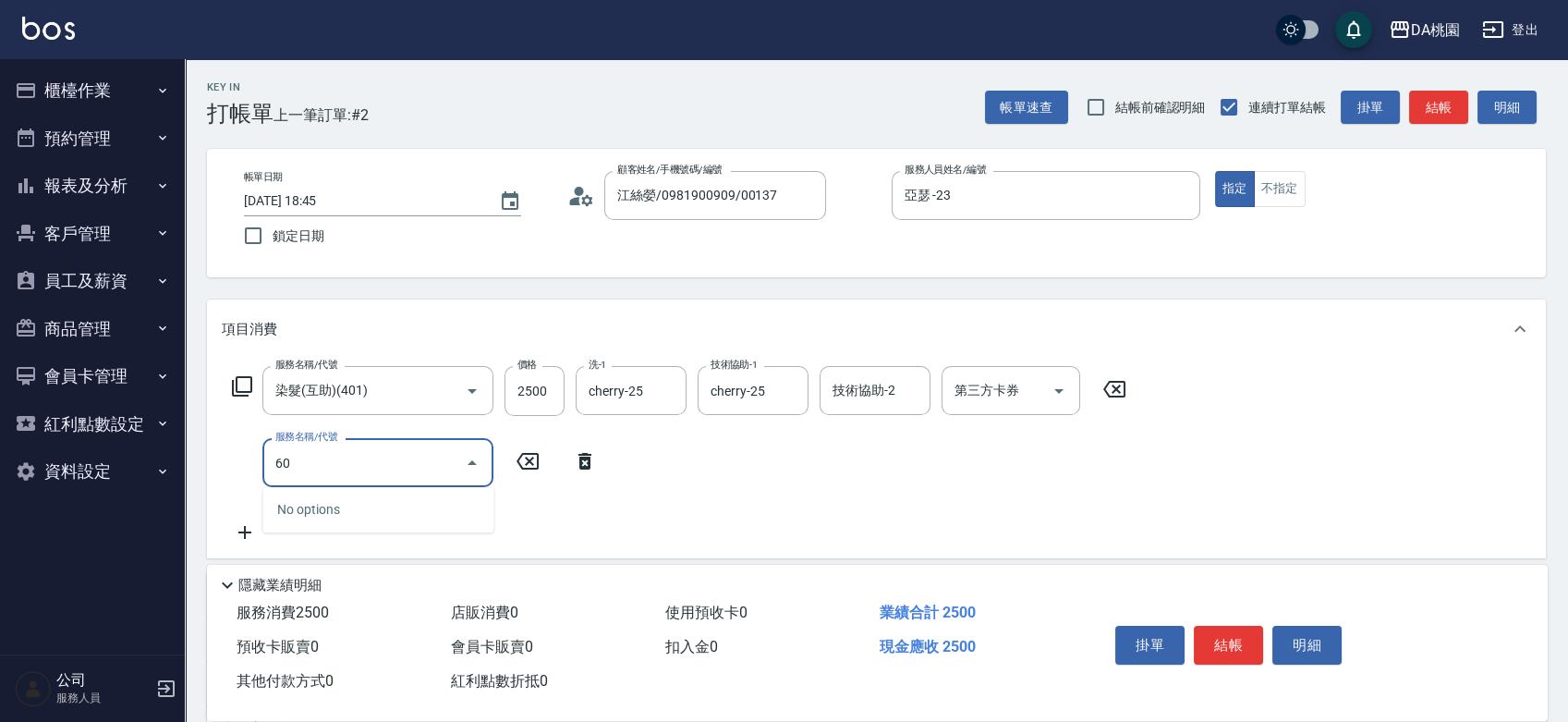
type input "607"
type input "350"
type input "小麥護髮(互助)(607)"
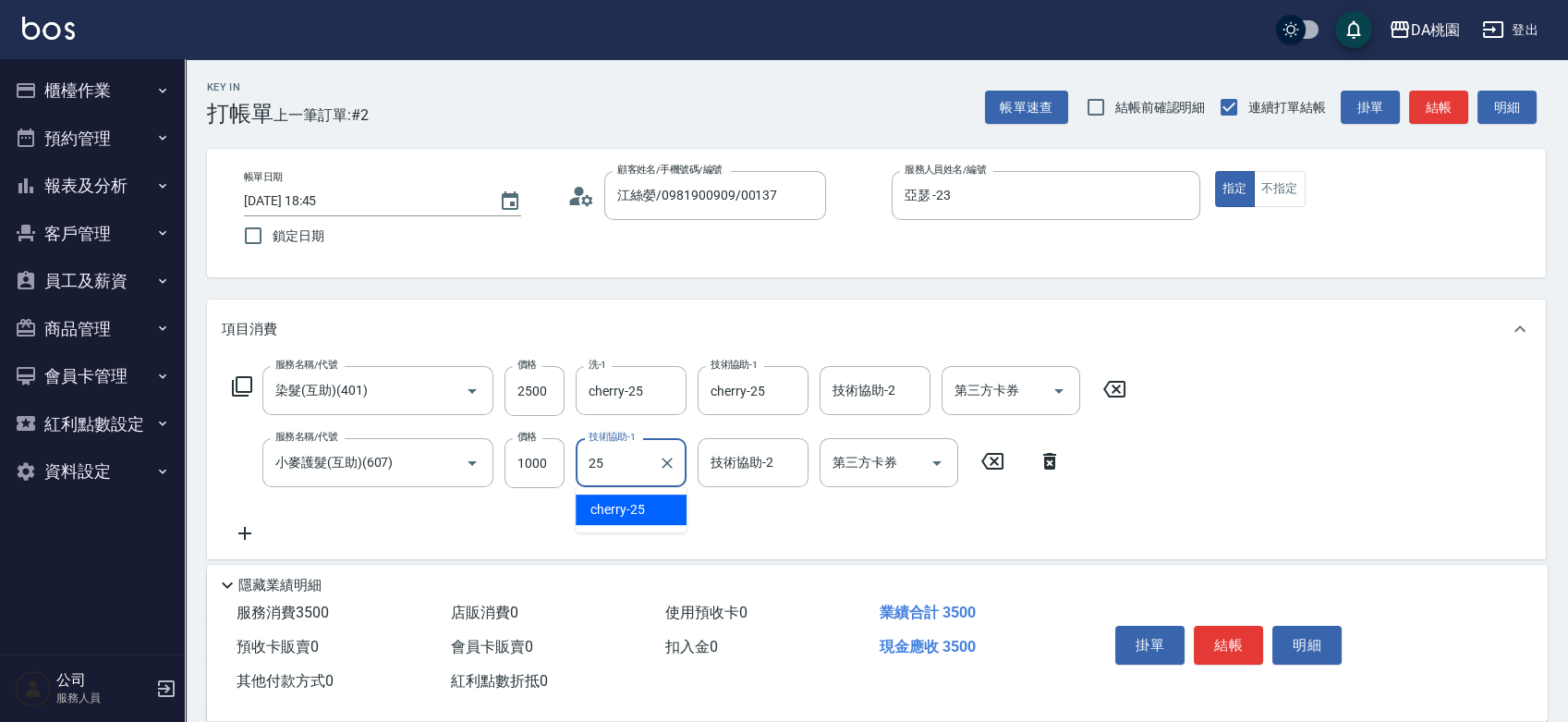
type input "cherry-25"
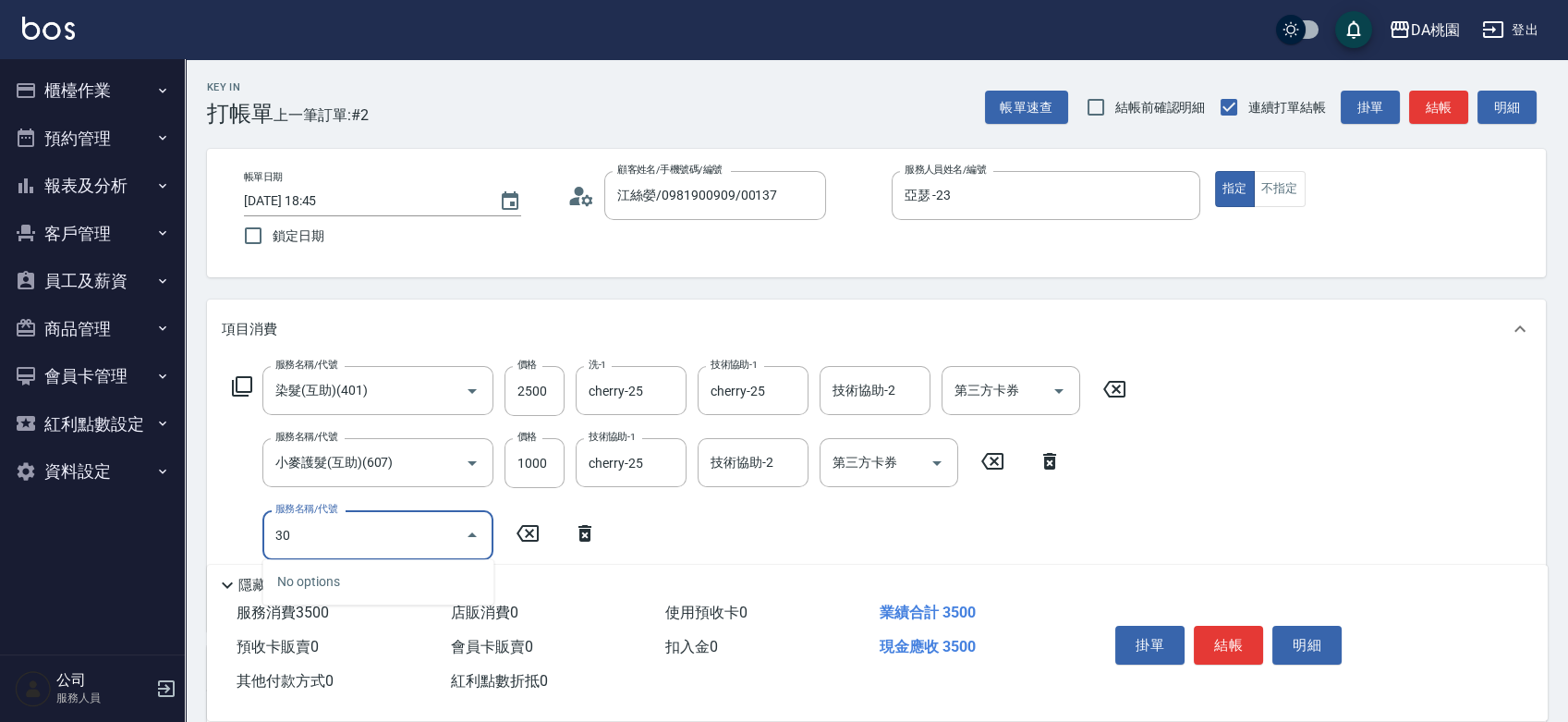
type input "303"
type input "380"
type input "A級剪髮(303)"
type input "5"
type input "350"
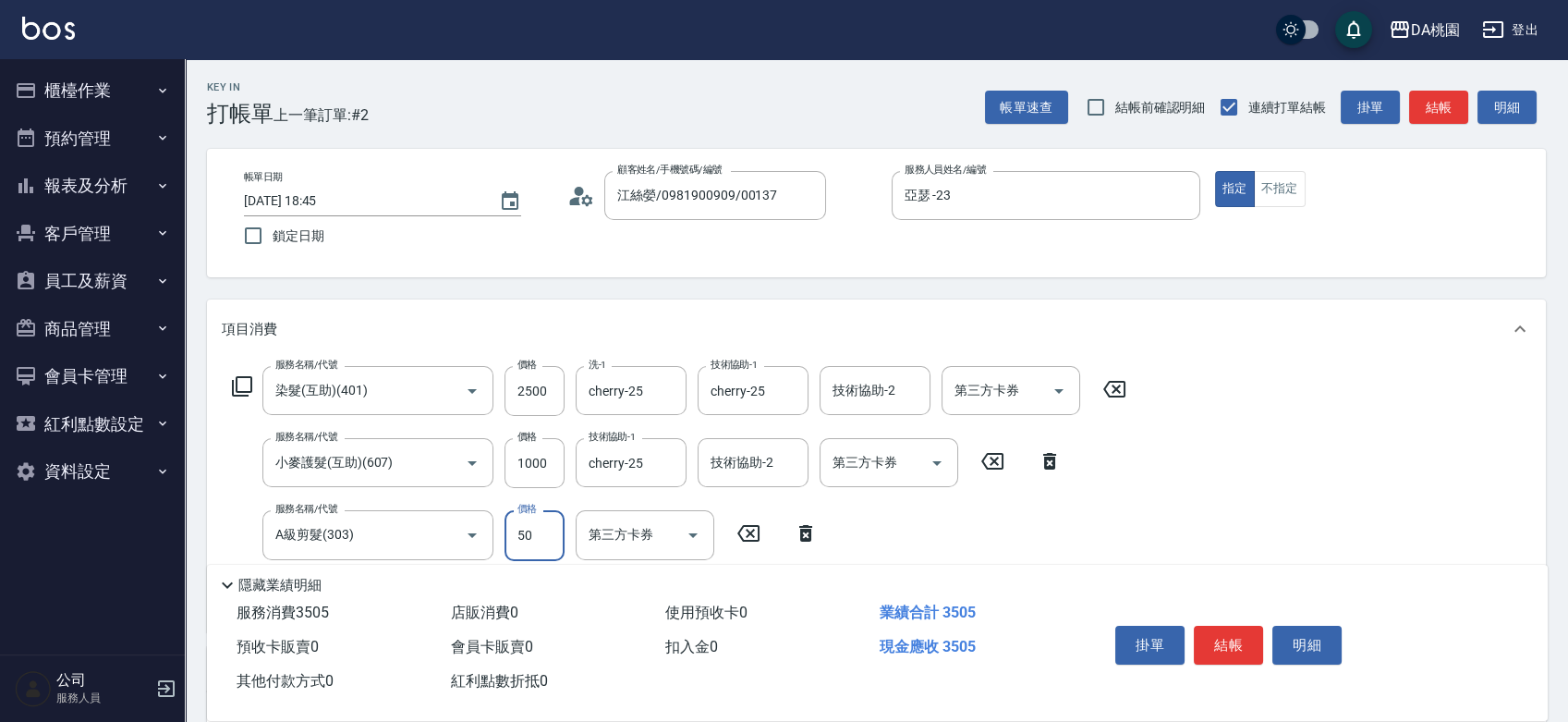
type input "500"
type input "400"
type input "500"
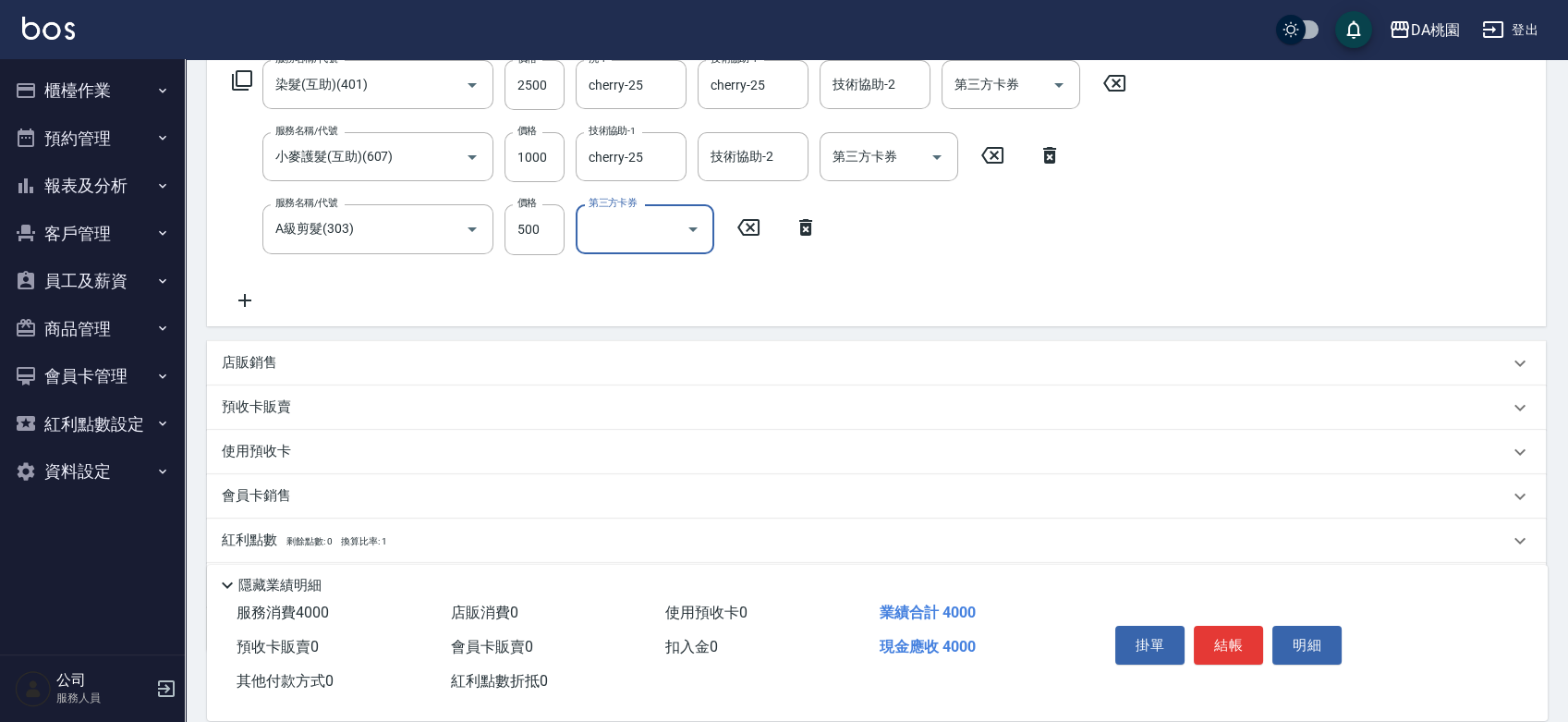
scroll to position [308, 0]
click at [268, 372] on div "店販銷售" at bounding box center [876, 361] width 1339 height 44
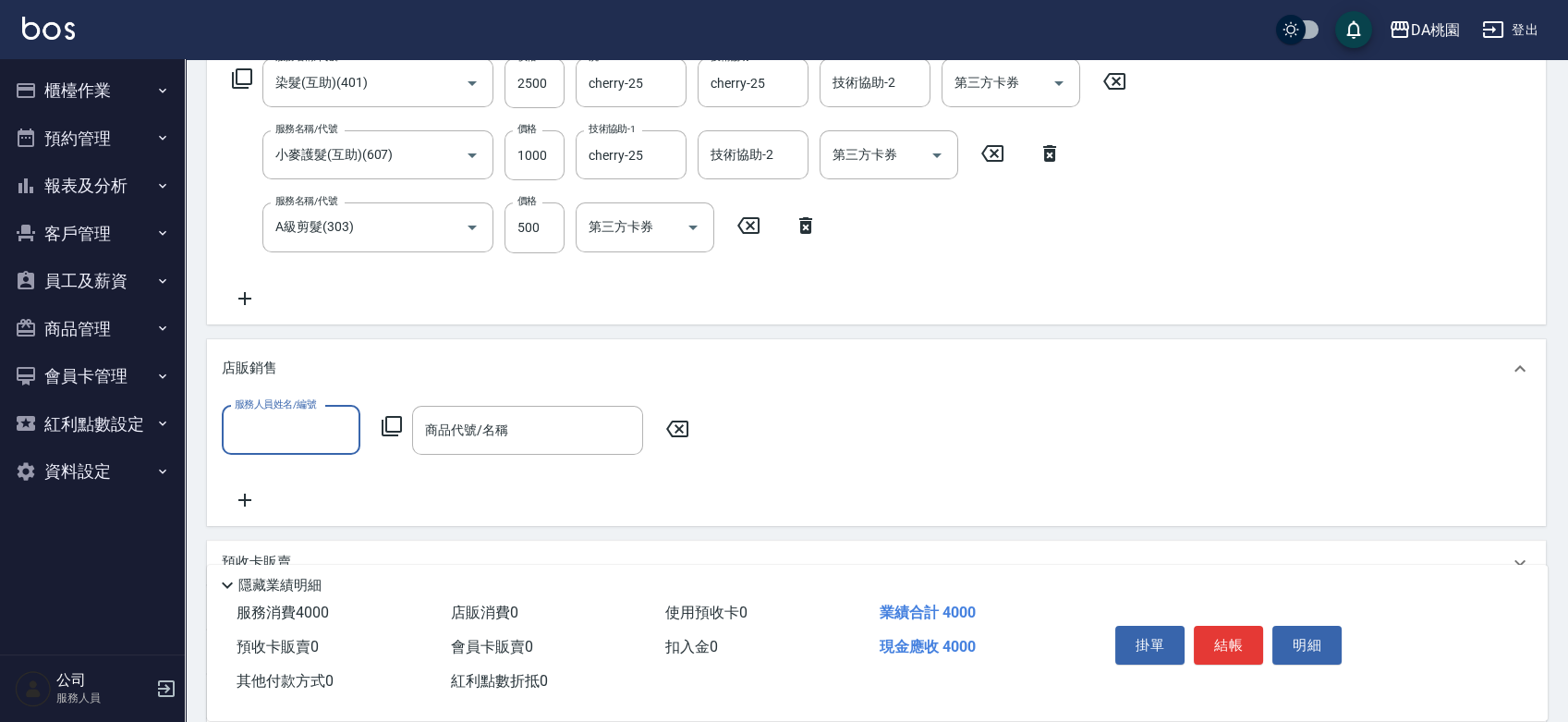
scroll to position [0, 0]
type input "亞瑟 -23"
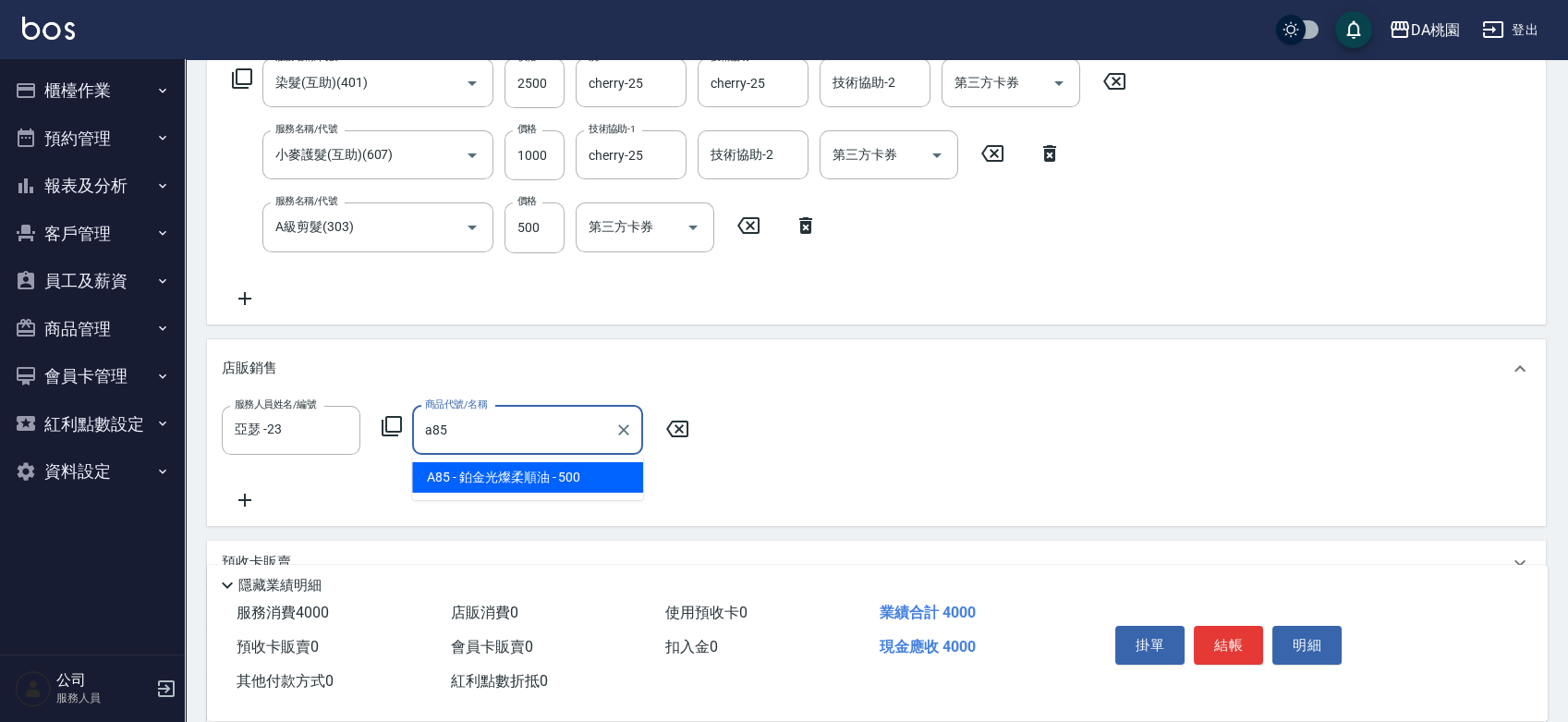
click at [429, 480] on span "A85 - 鉑金光燦柔順油 - 500" at bounding box center [527, 478] width 231 height 31
type input "鉑金光燦柔順油"
type input "450"
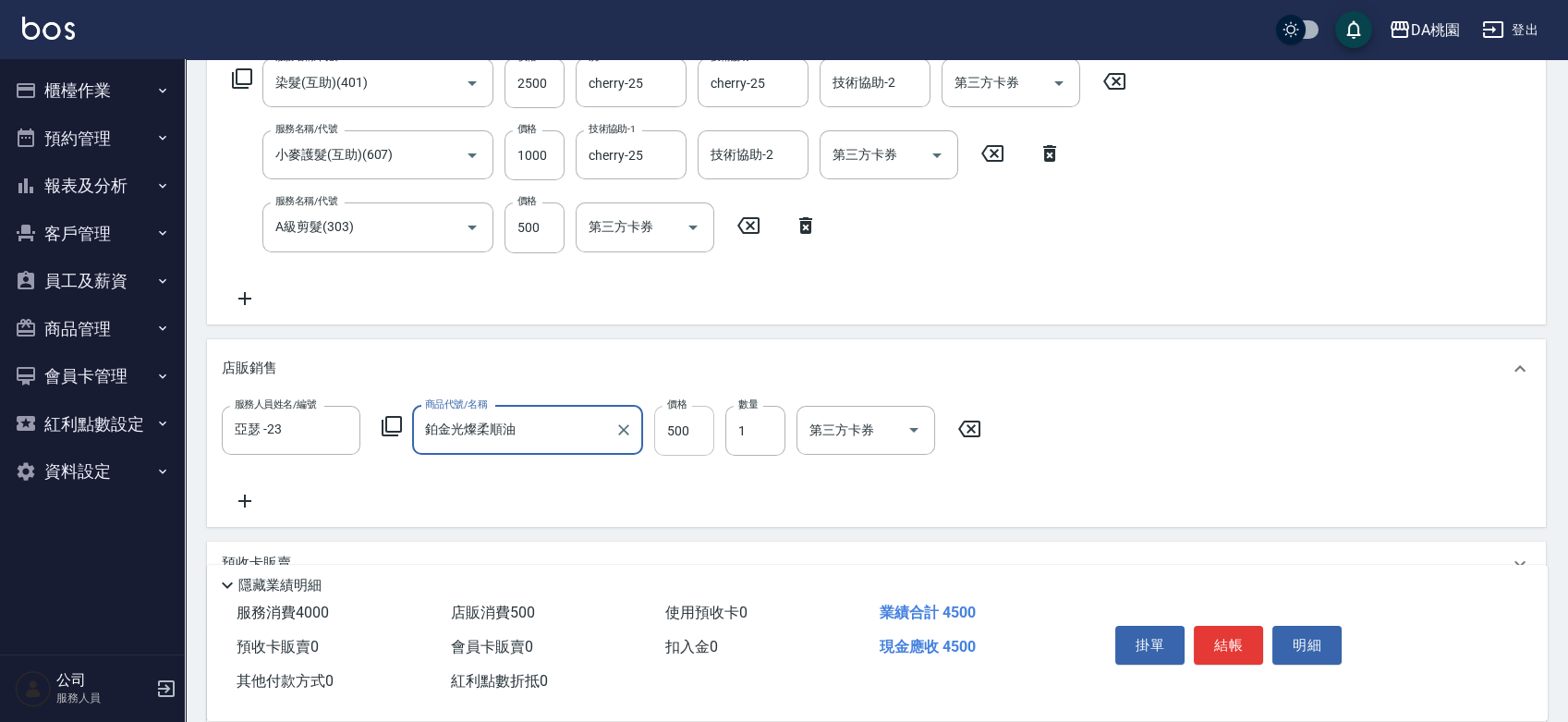
type input "鉑金光燦柔順油"
click at [676, 435] on input "500" at bounding box center [684, 430] width 60 height 50
type input "1"
type input "400"
type input "100"
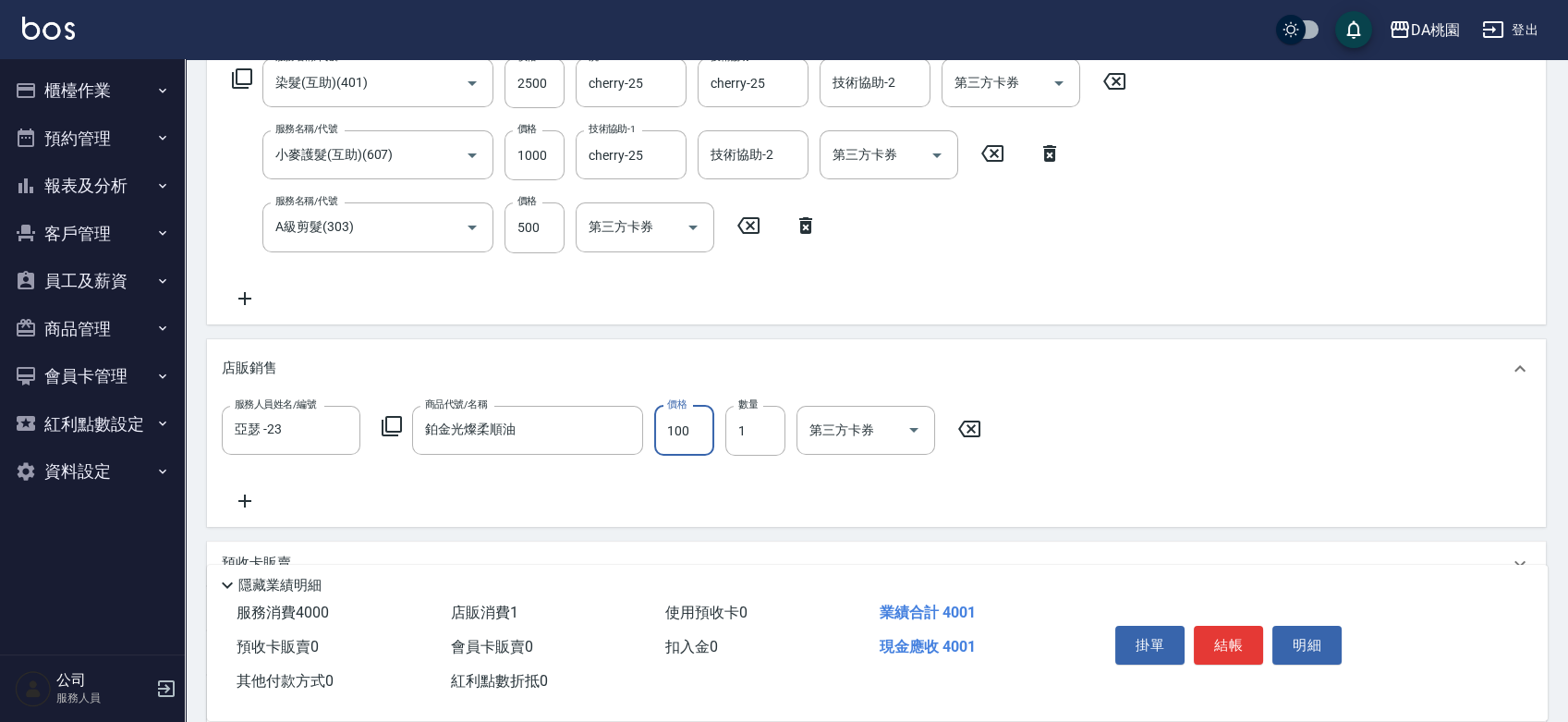
type input "410"
type input "100"
click at [530, 89] on input "2500" at bounding box center [535, 82] width 60 height 50
type input "2"
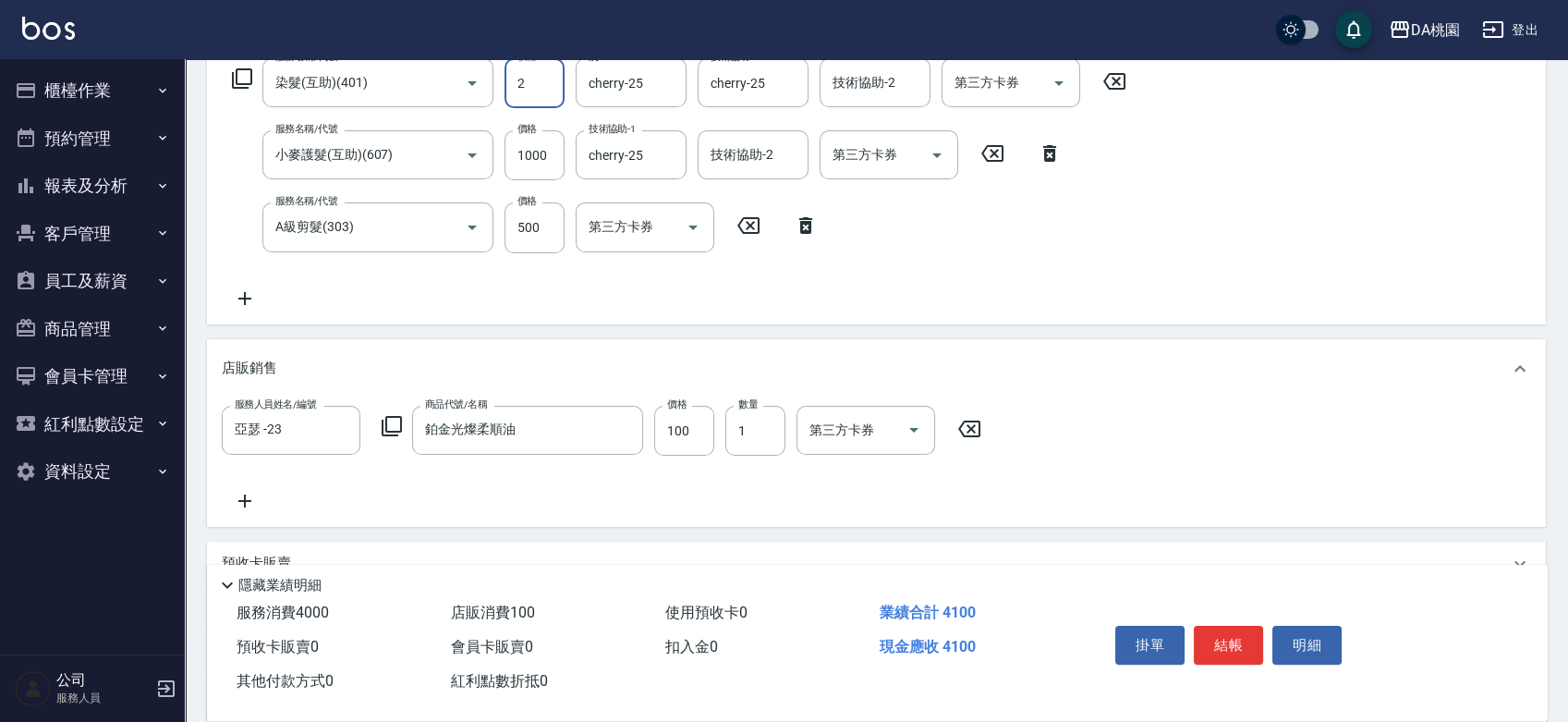
type input "160"
type input "240"
type input "400"
type input "2400"
click at [1211, 643] on button "結帳" at bounding box center [1228, 644] width 69 height 38
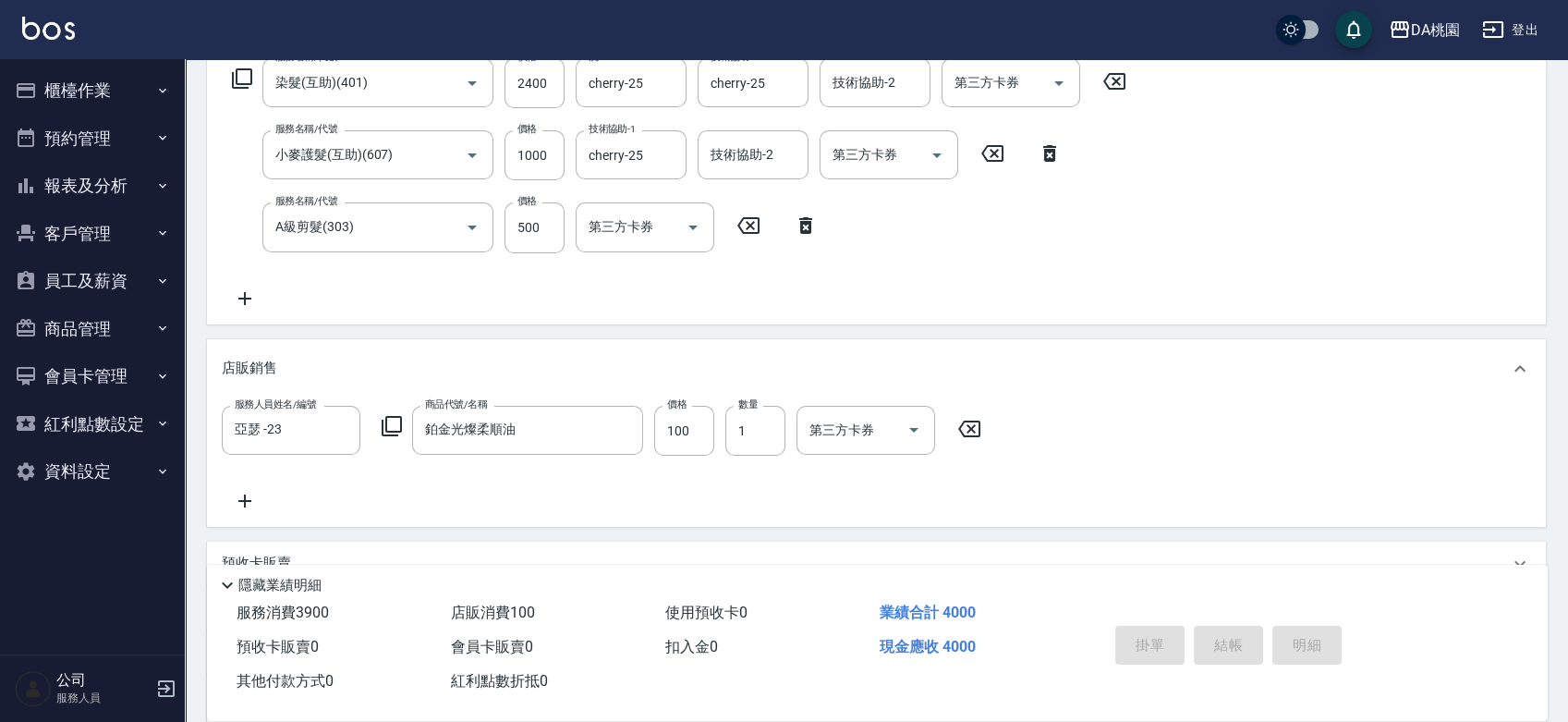
type input "2025/08/16 18:46"
type input "0"
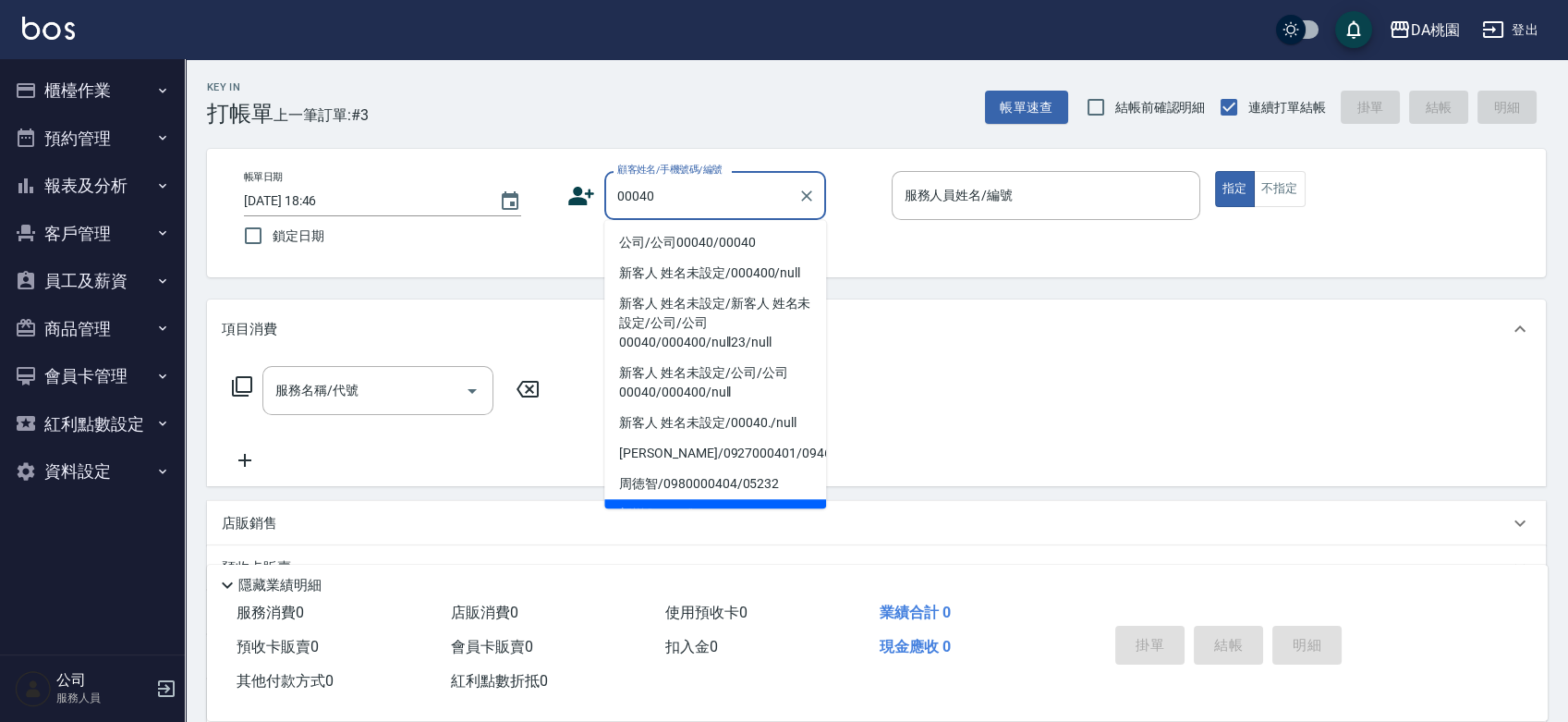
type input "公司/公司00040/00040"
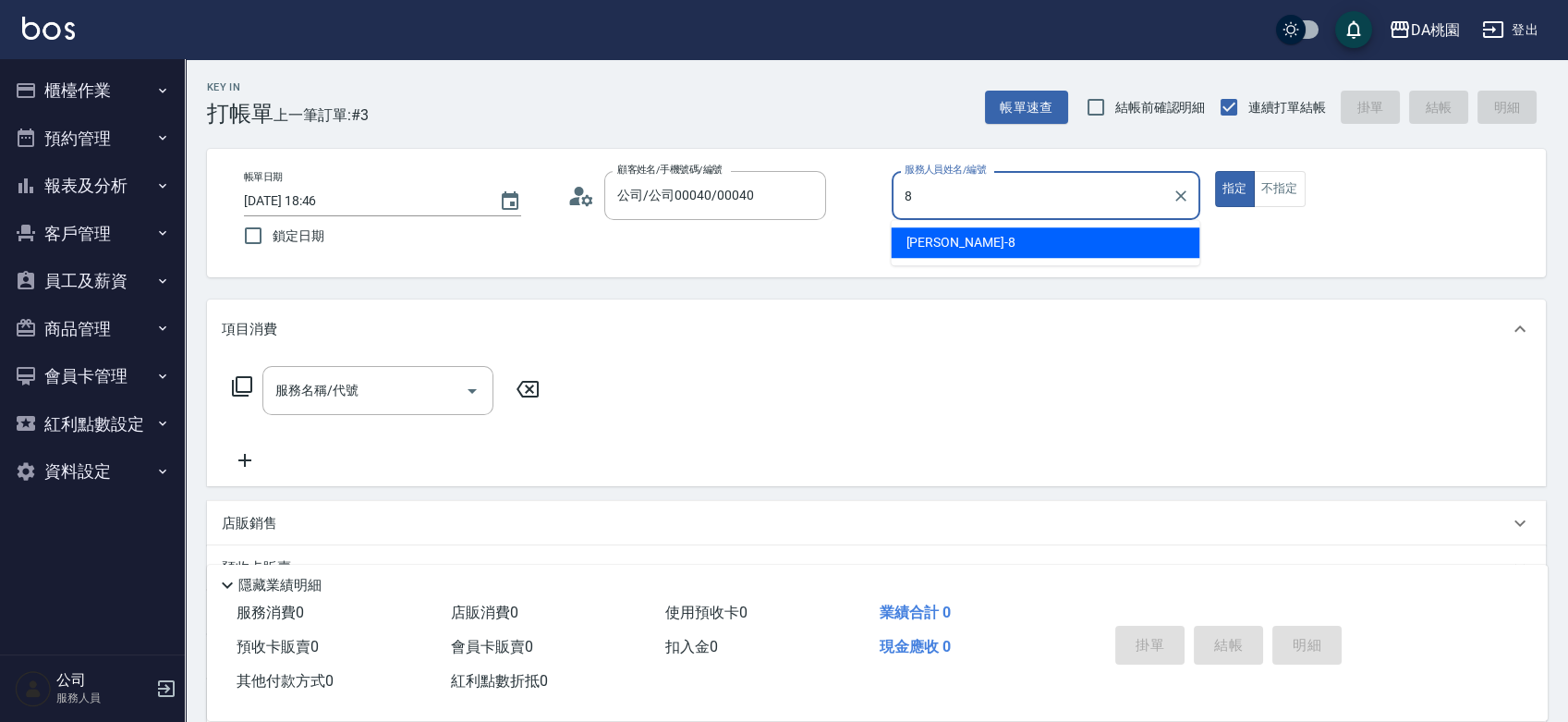
type input "桑妮-8"
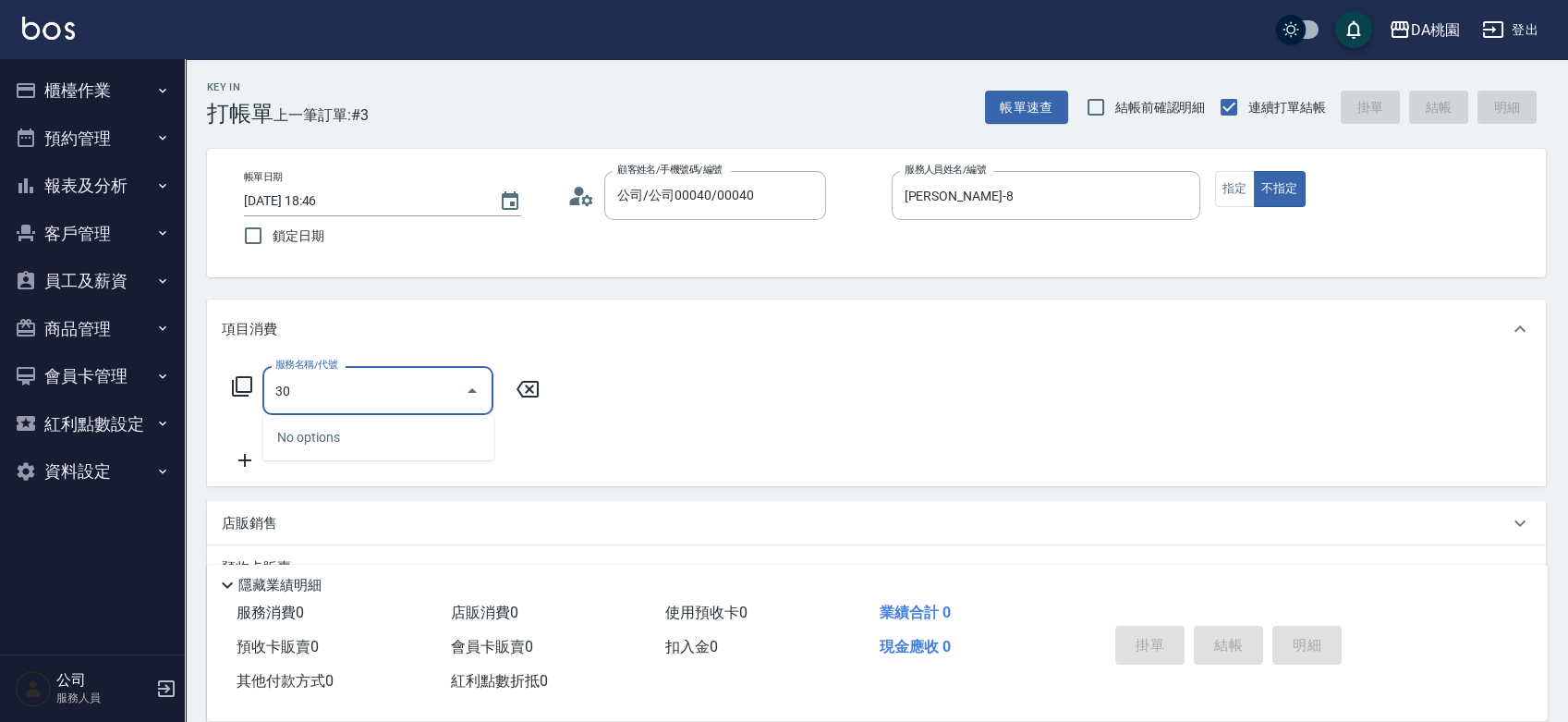
type input "303"
type input "30"
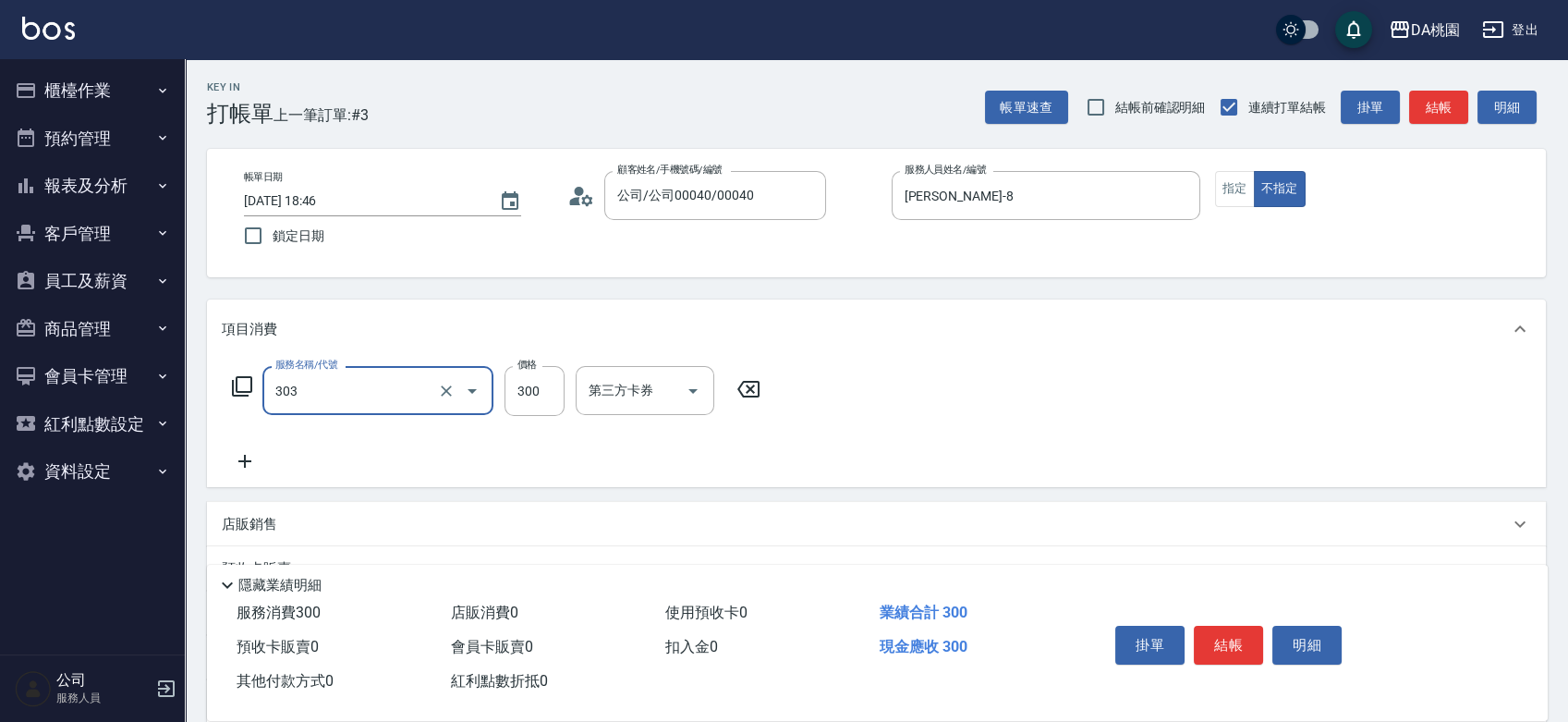
type input "A級剪髮(303)"
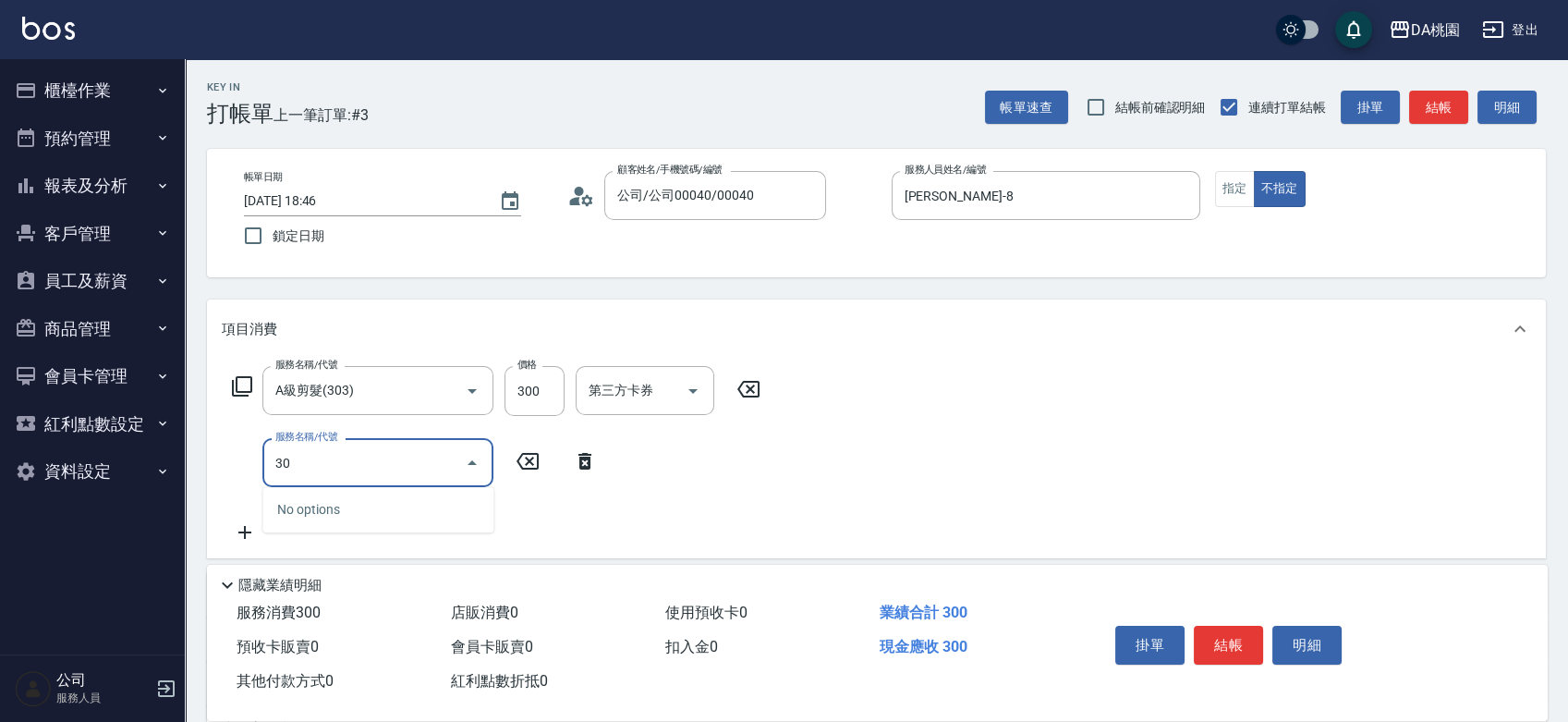
type input "303"
type input "60"
type input "A級剪髮(303)"
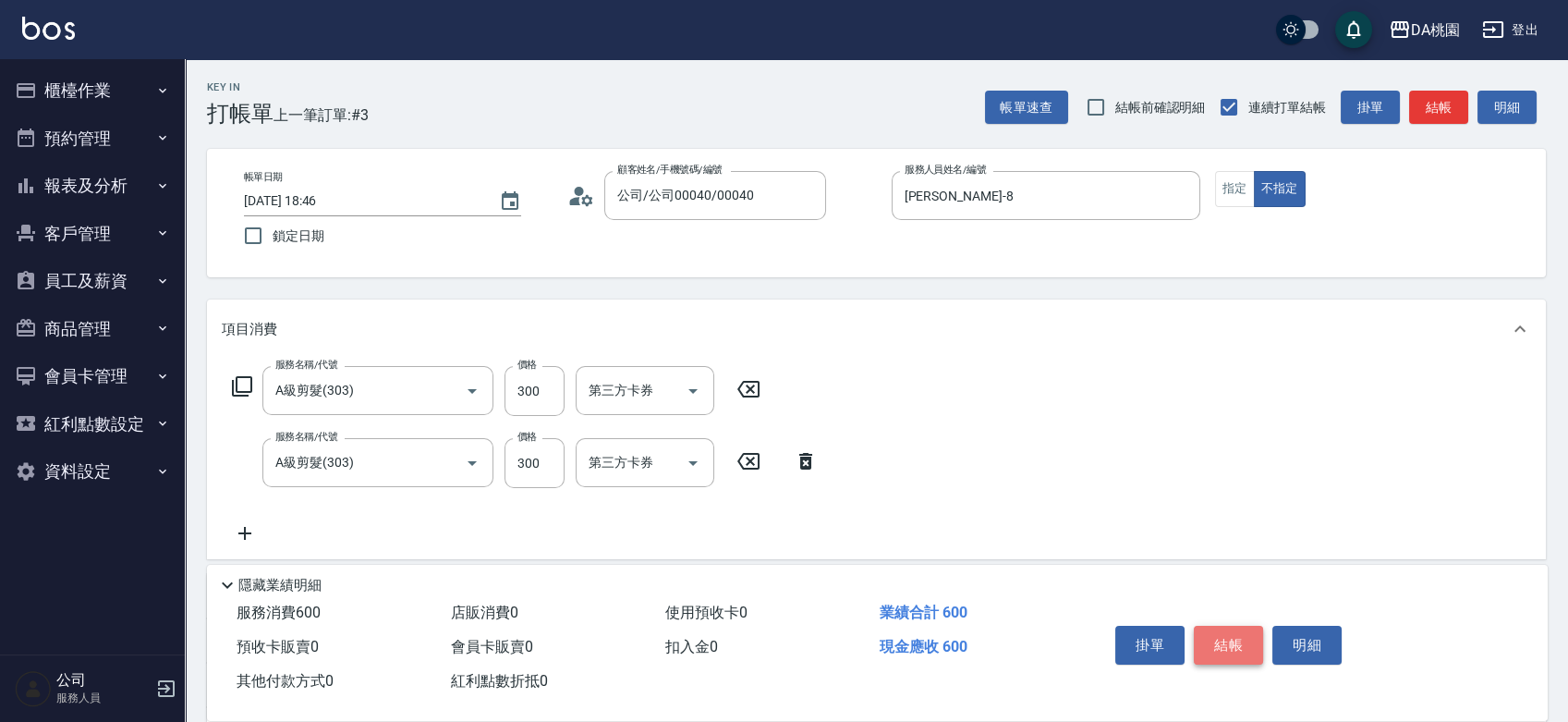
click at [1215, 630] on button "結帳" at bounding box center [1228, 644] width 69 height 38
type input "0"
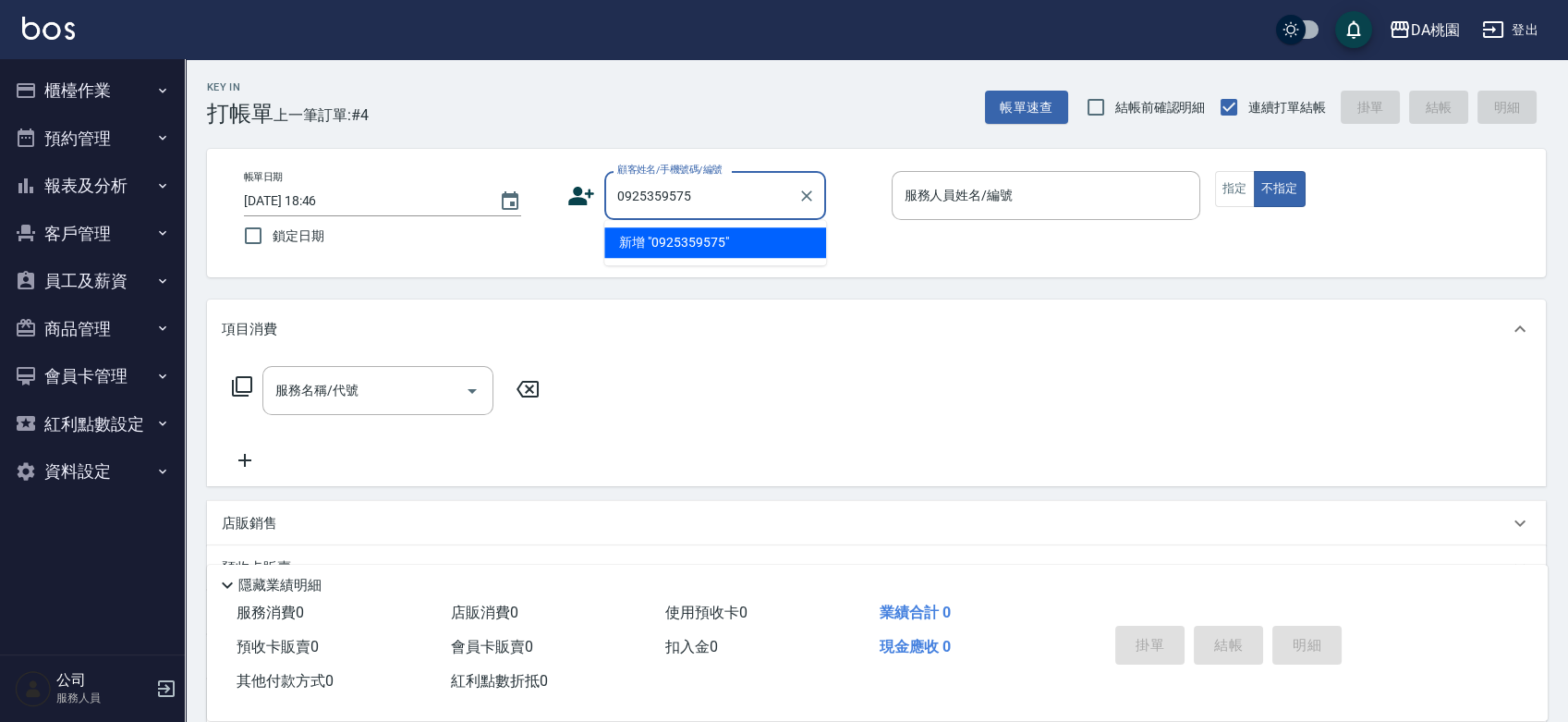
type input "0925359575"
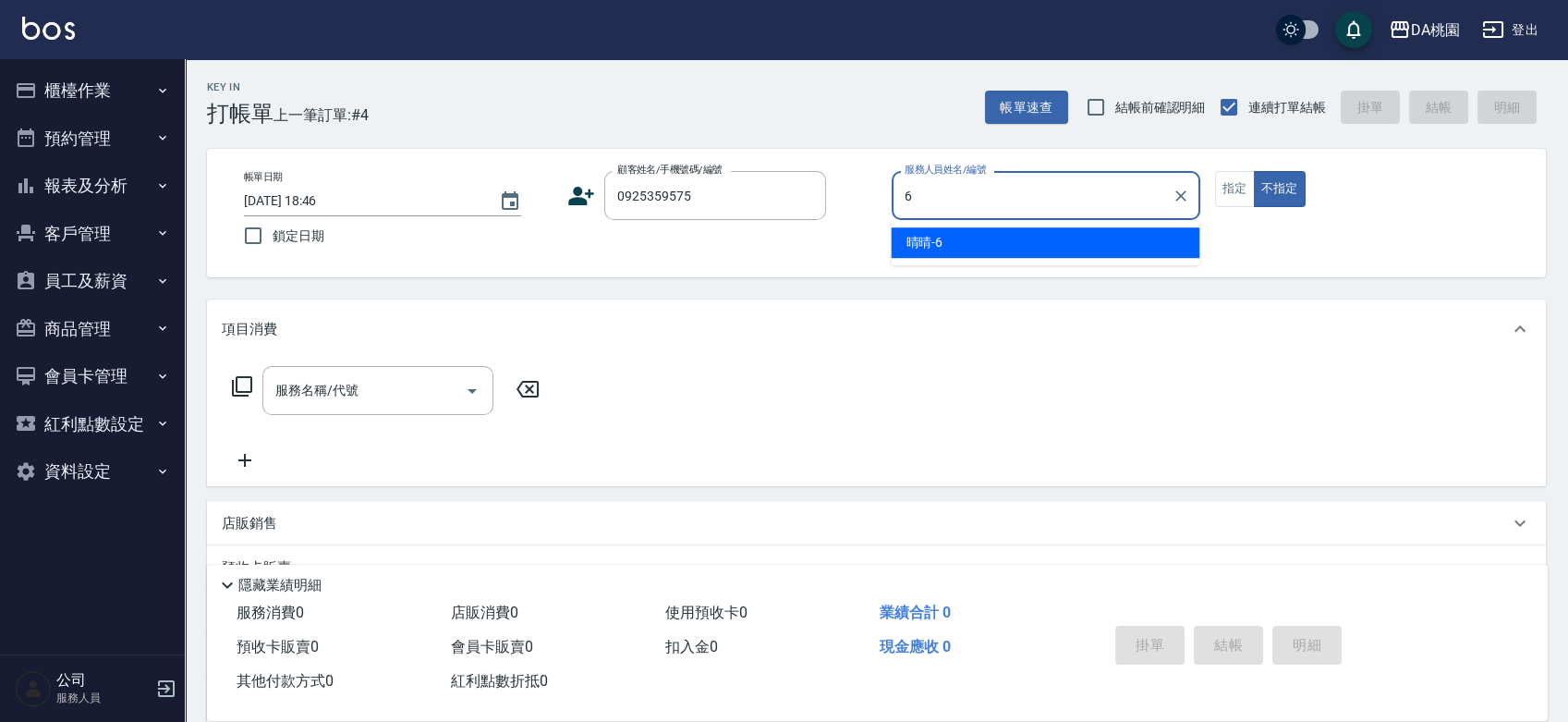
type input "晴晴-6"
type button "false"
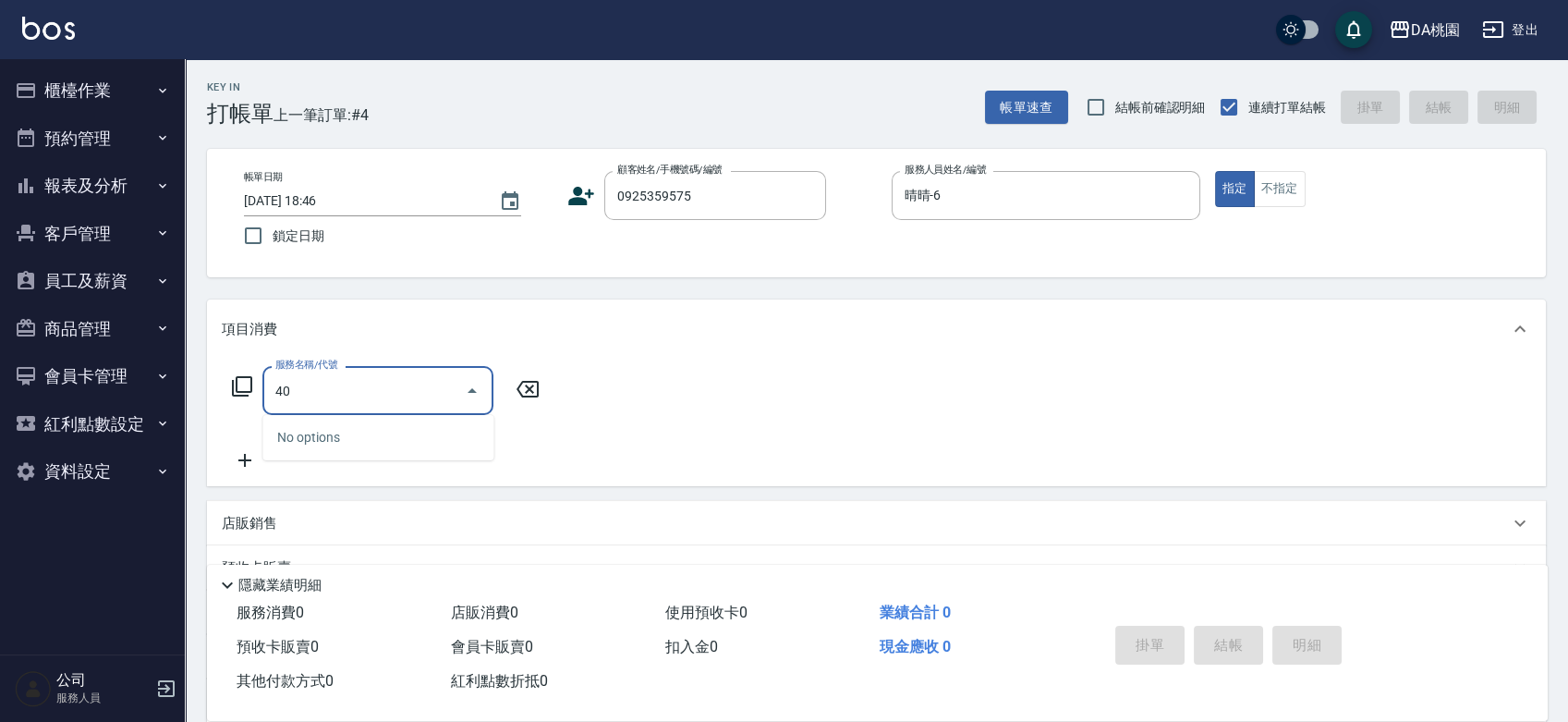
type input "400"
type input "150"
type input "染髮(400)"
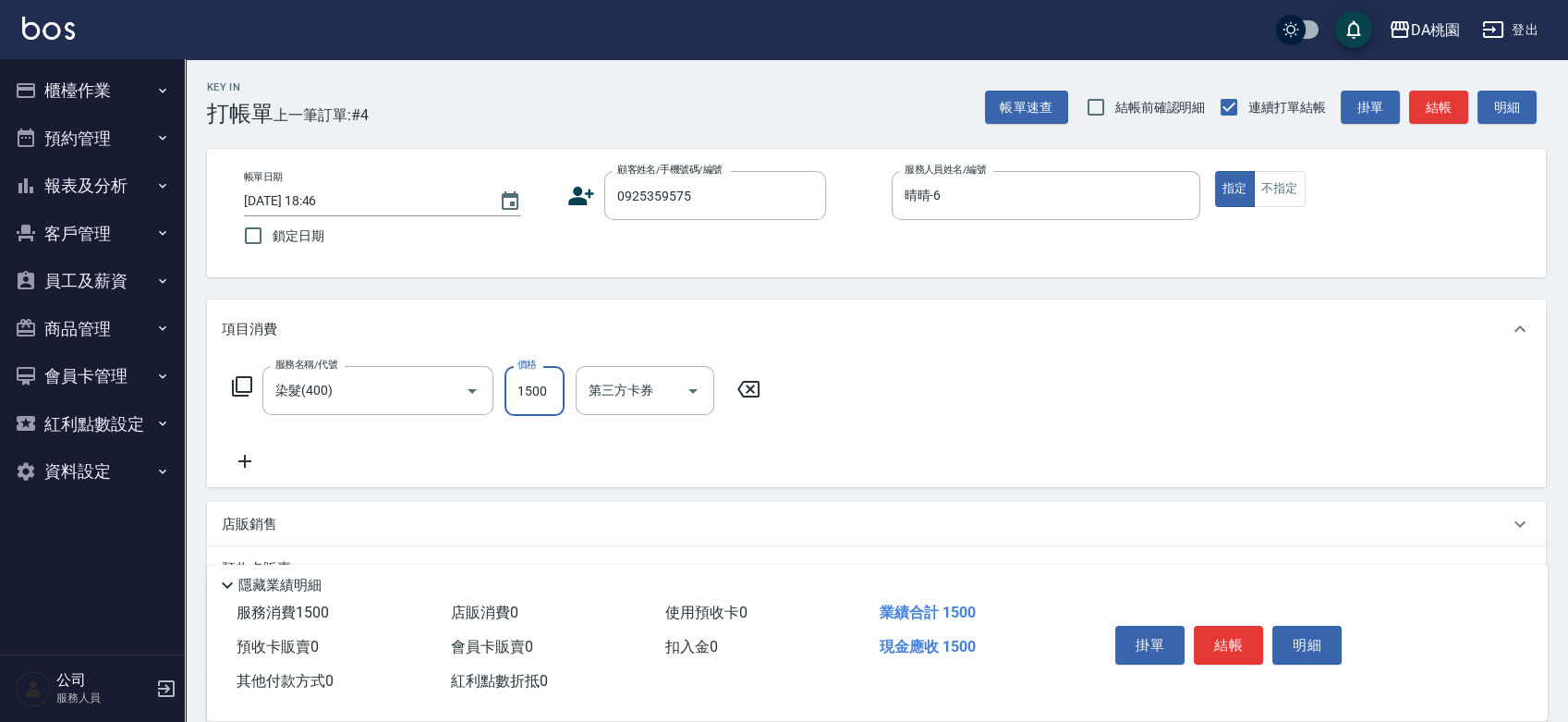
type input "0"
type input "169"
type input "160"
type input "1699"
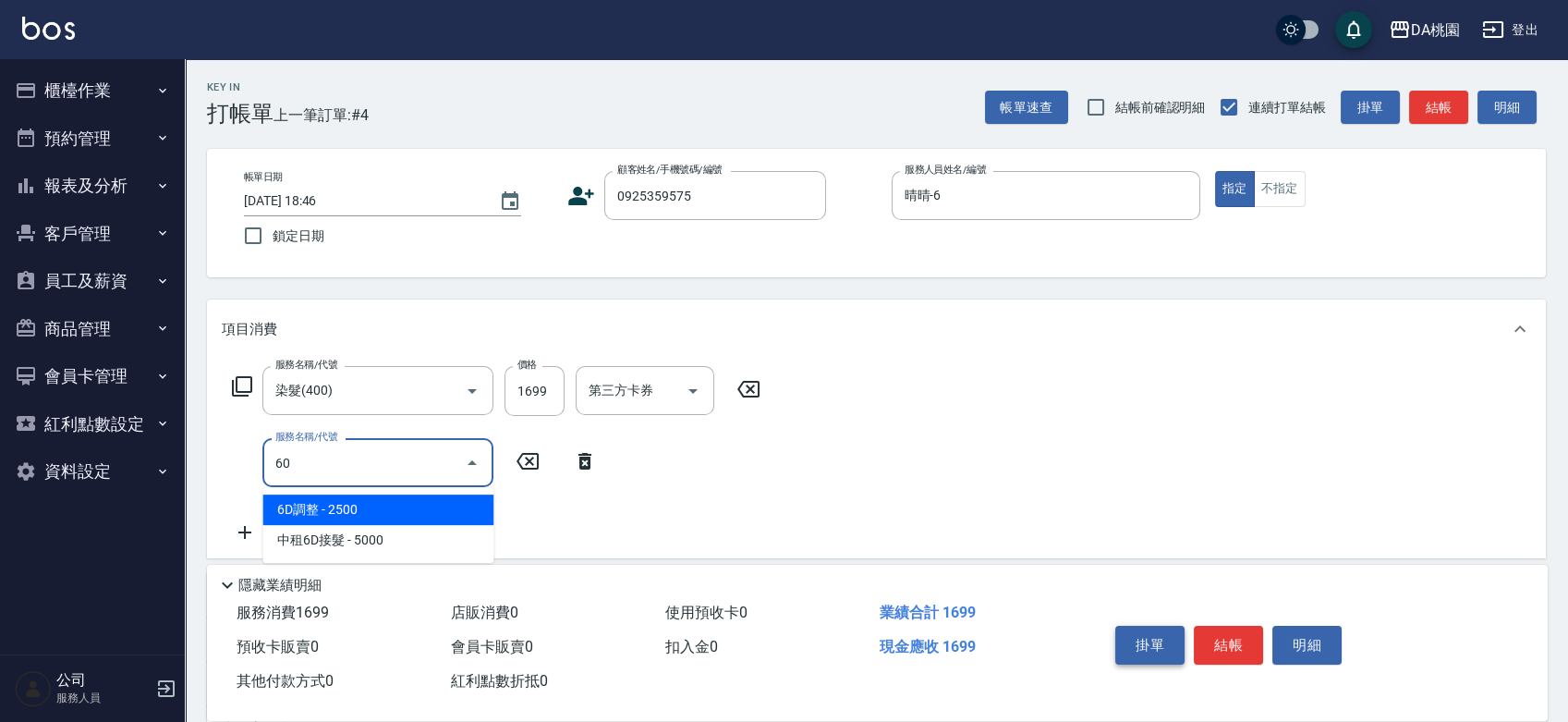
type input "600"
type input "200"
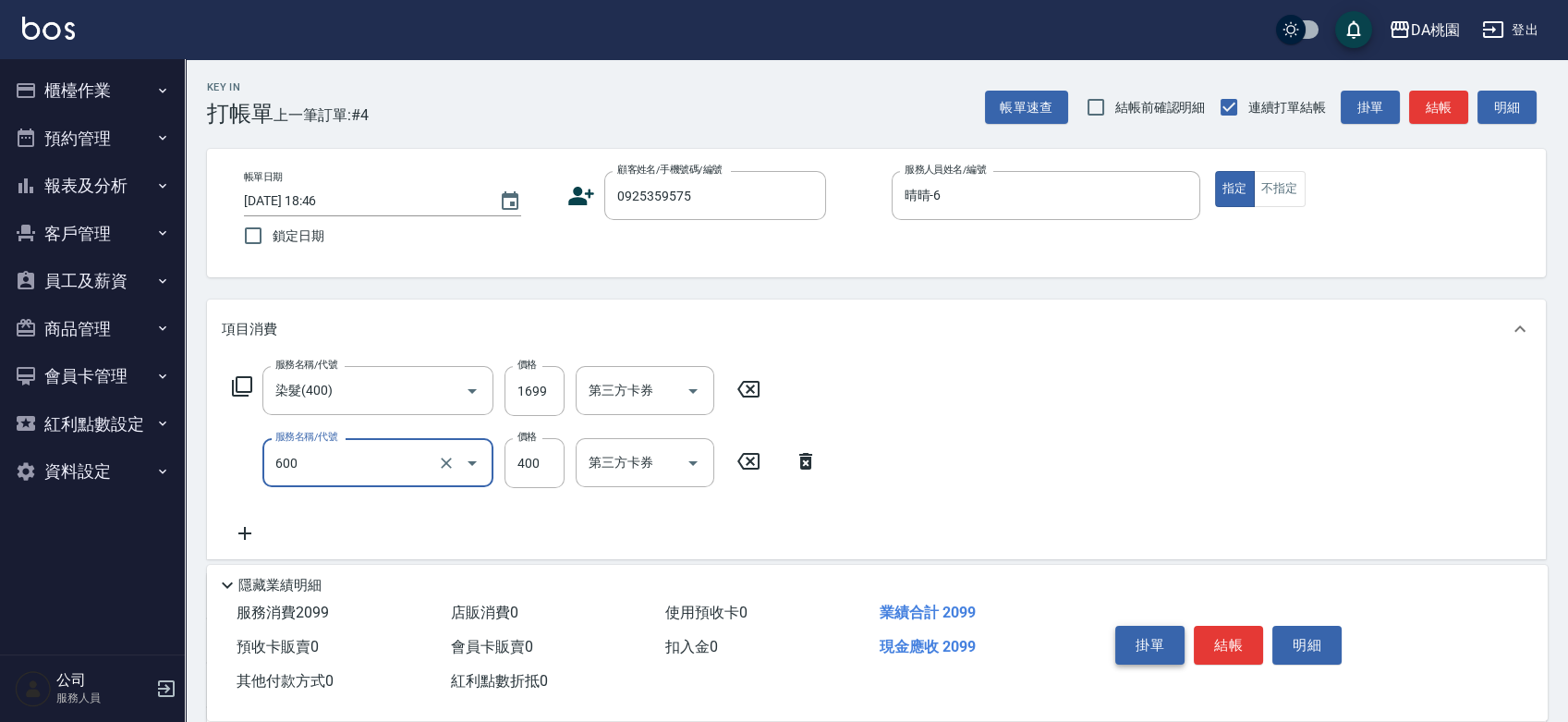
type input "基礎護髮(600)"
type input "3"
type input "170"
type input "30"
type input "190"
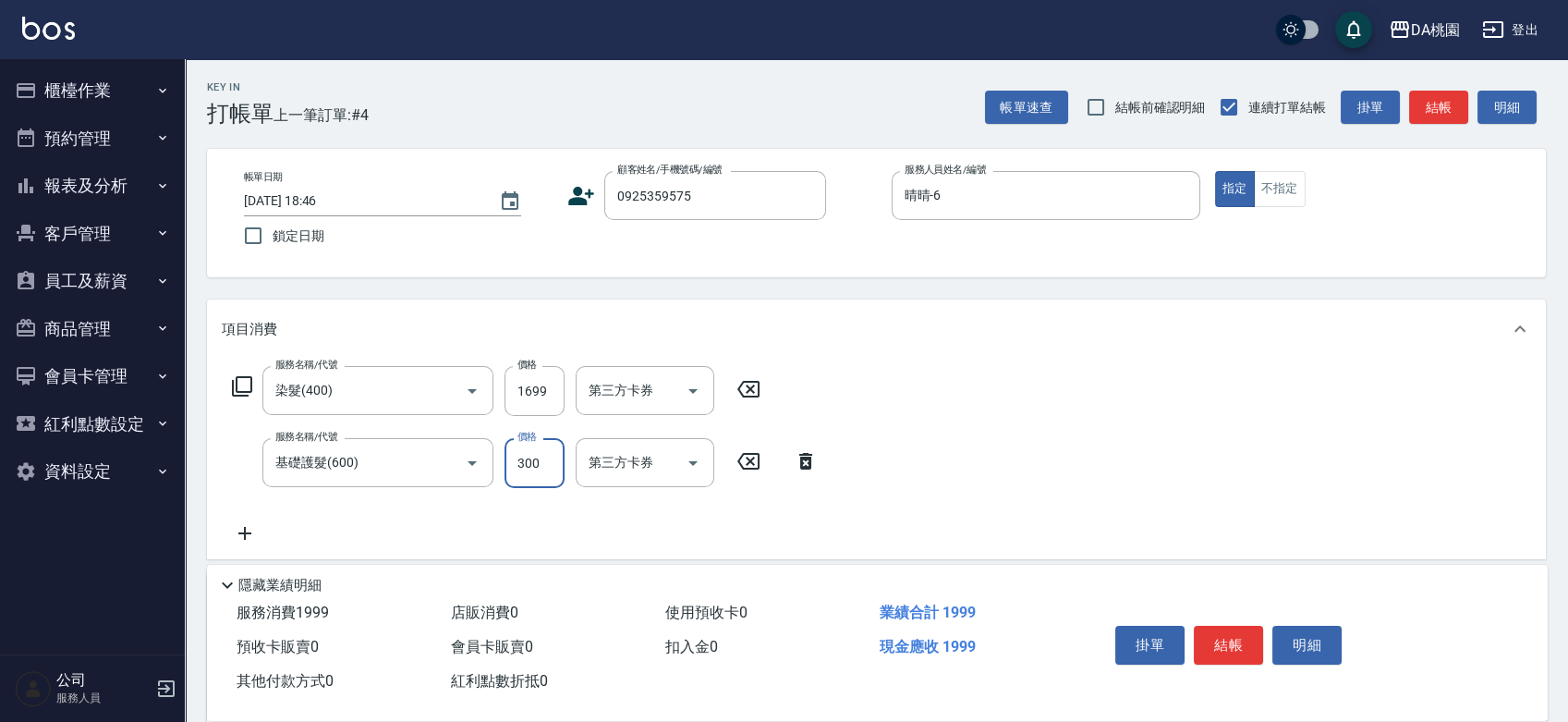
type input "300"
click at [1221, 638] on button "結帳" at bounding box center [1228, 644] width 69 height 38
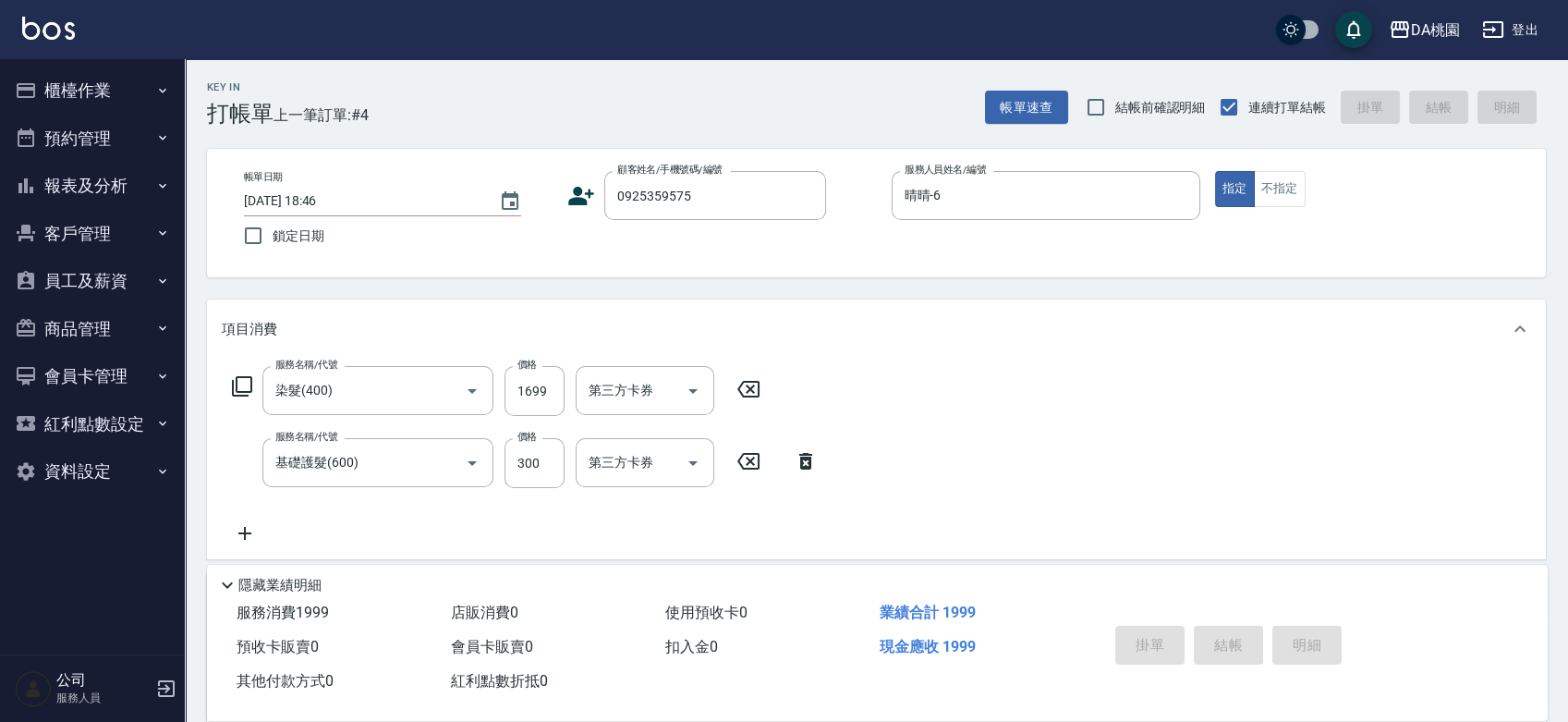
type input "0"
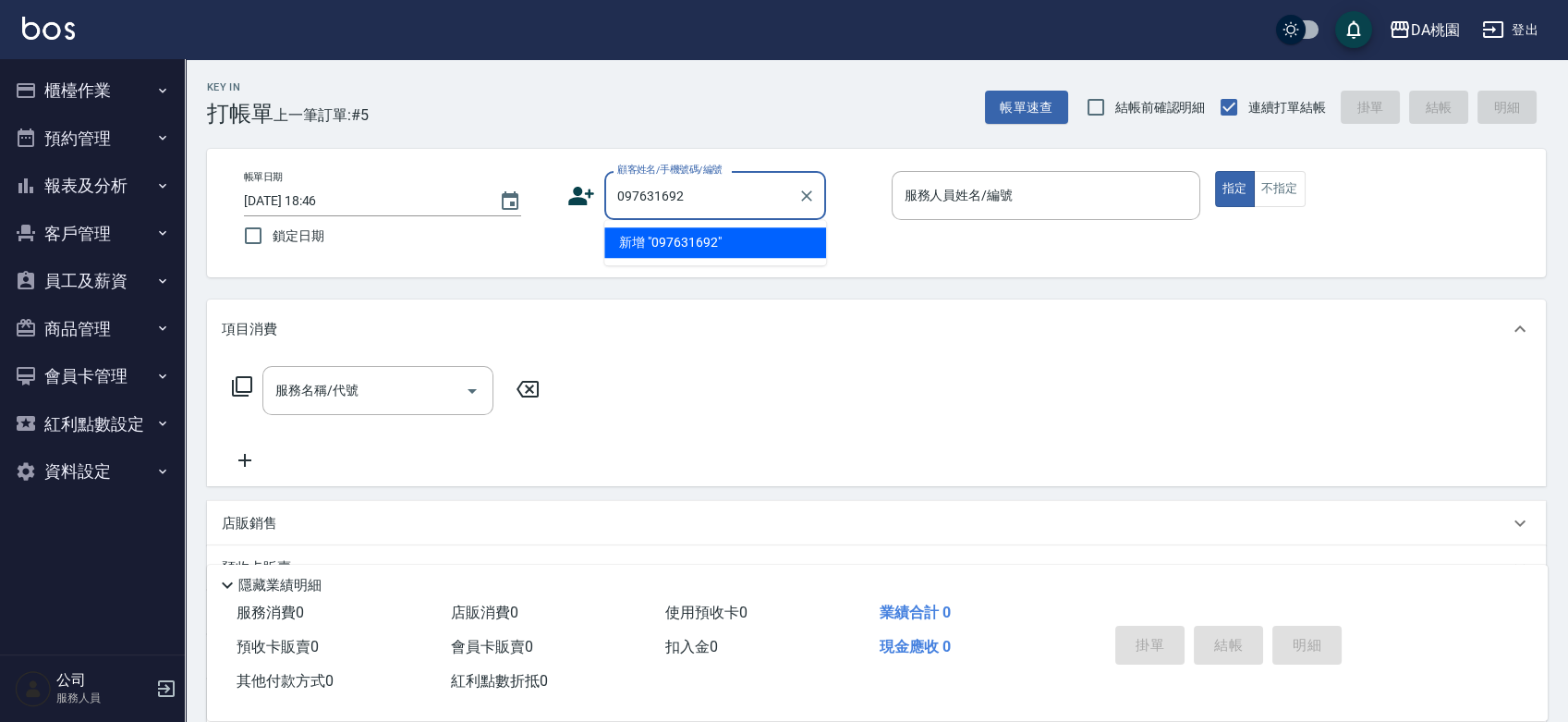
type input "0976316926"
click at [680, 247] on li "鄒承叡/0976316926/null" at bounding box center [715, 243] width 222 height 31
type input "鄒承叡/0976316926/null"
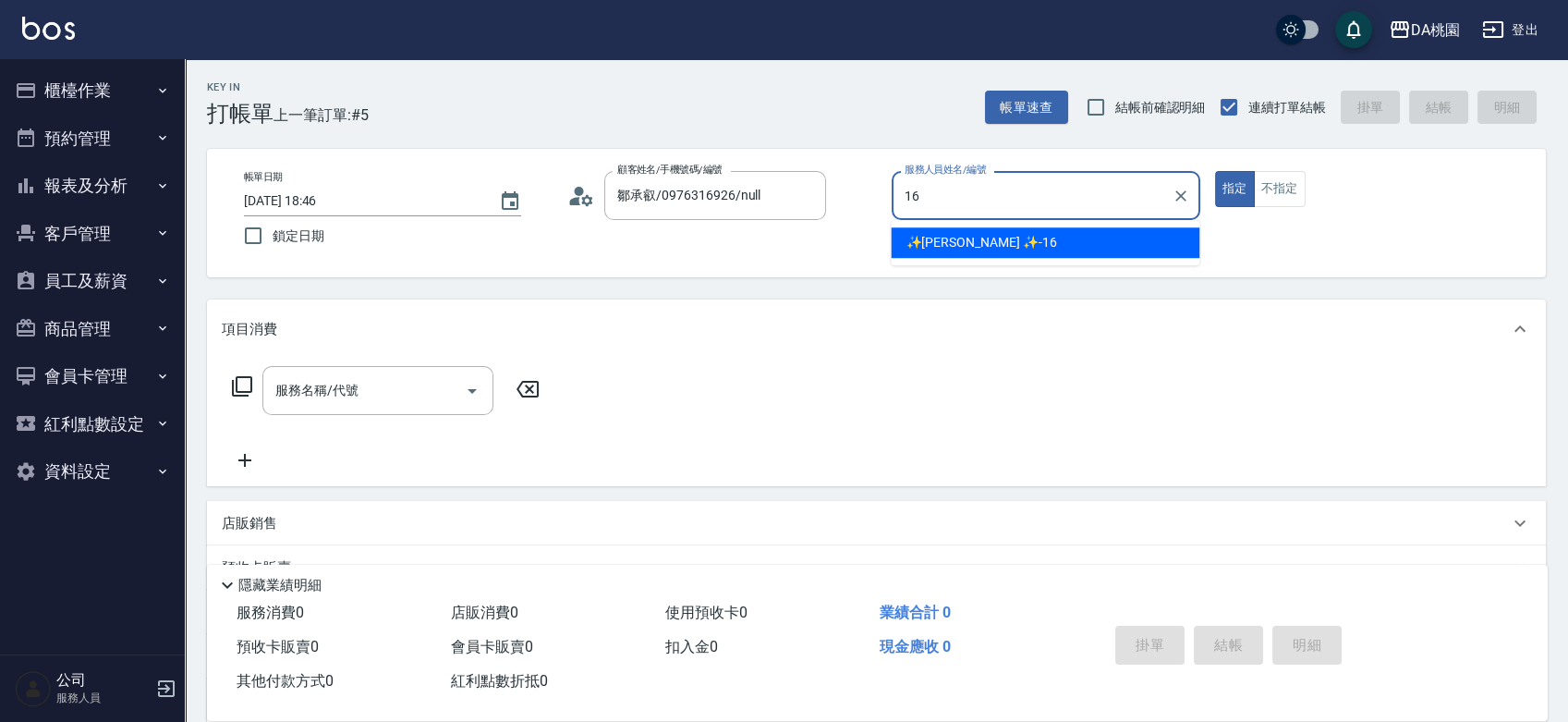
type input "✨GARY蓋瑞 ✨-16"
type button "true"
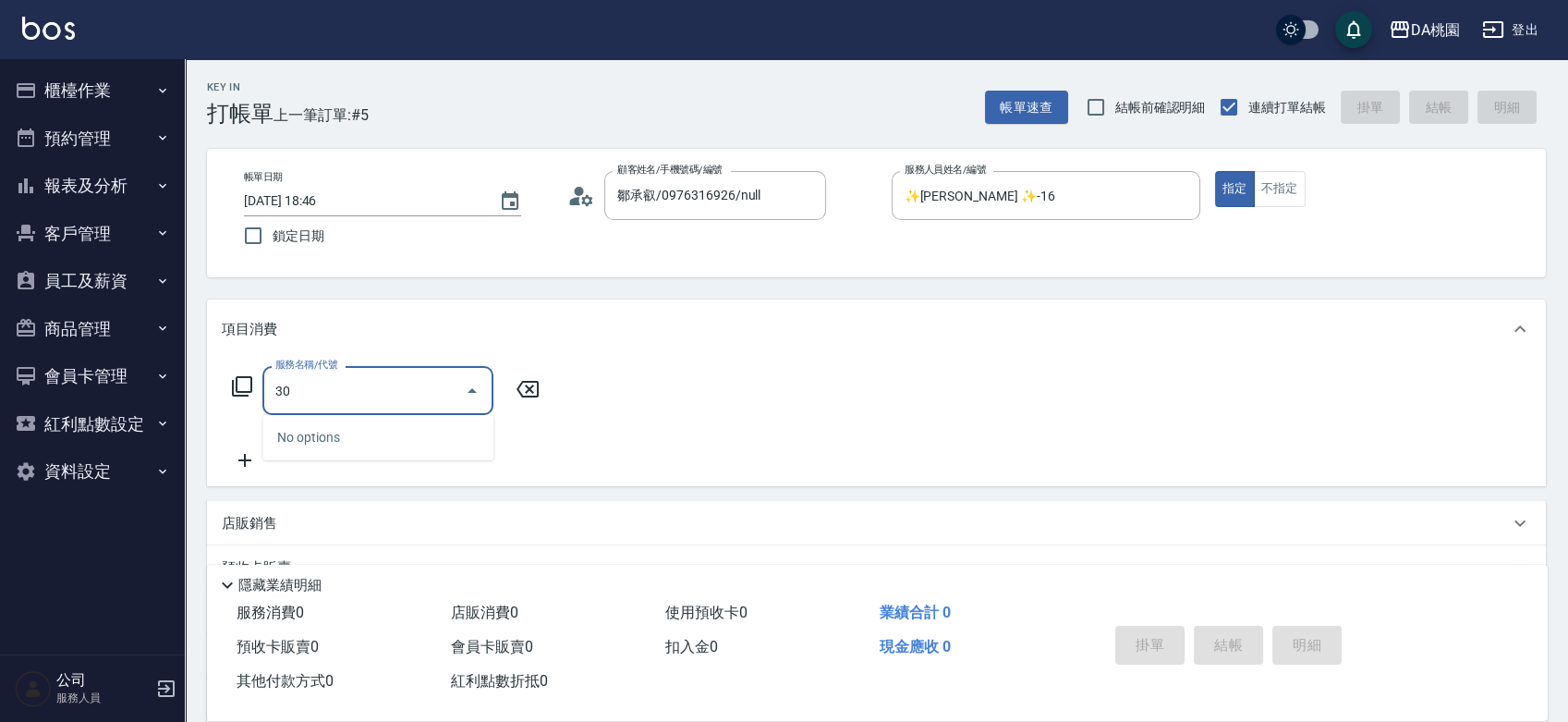
type input "303"
type input "30"
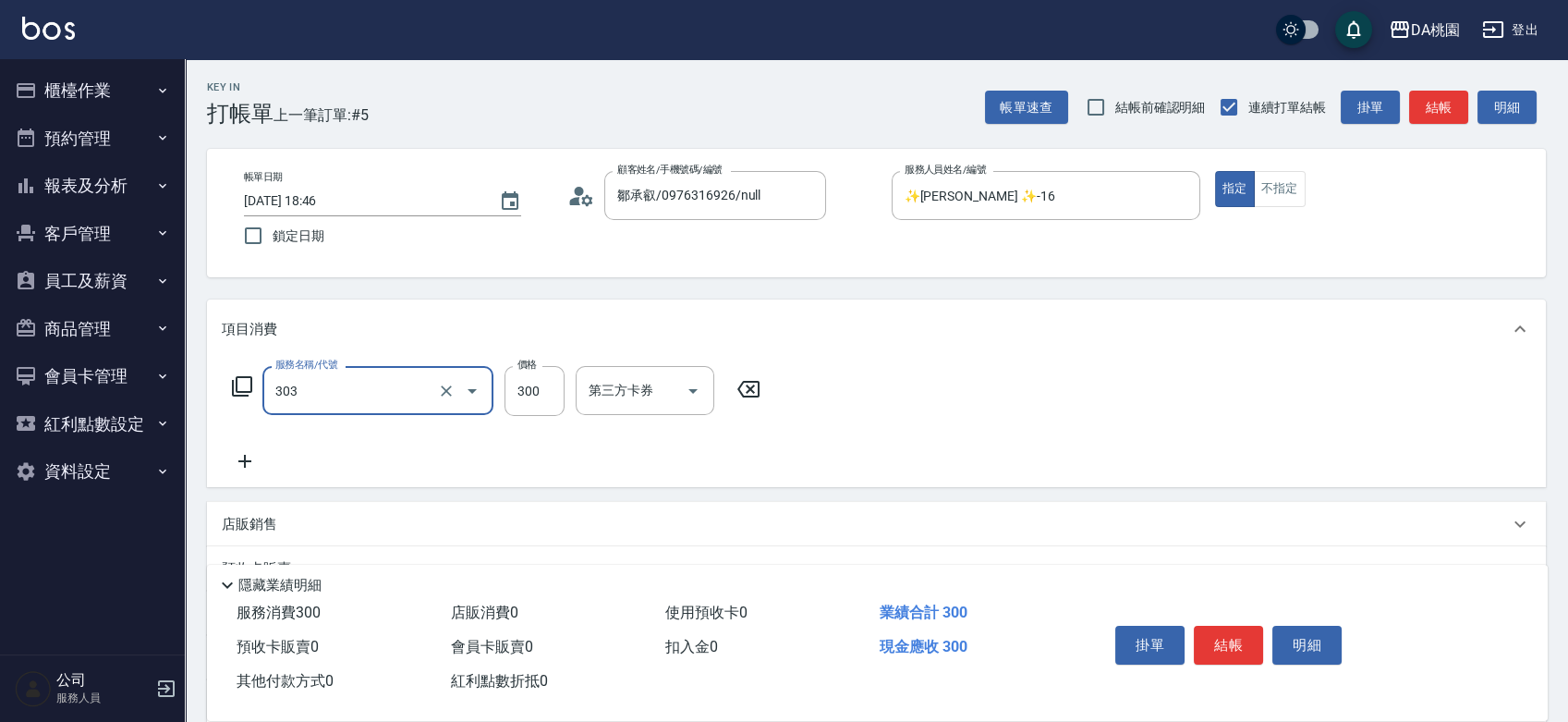
type input "A級剪髮(303)"
type input "5"
type input "0"
type input "500"
type input "50"
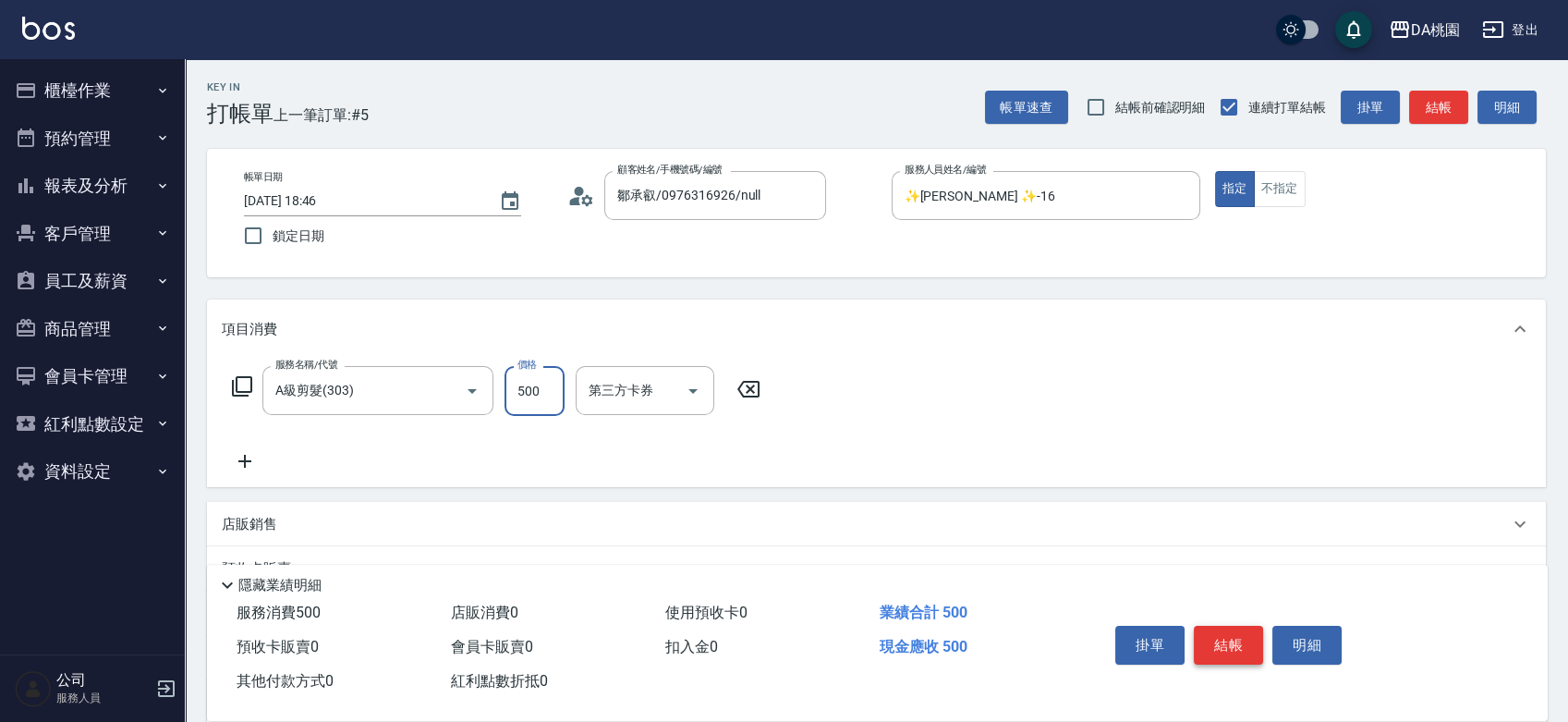
type input "500"
click at [1197, 639] on button "結帳" at bounding box center [1228, 644] width 69 height 38
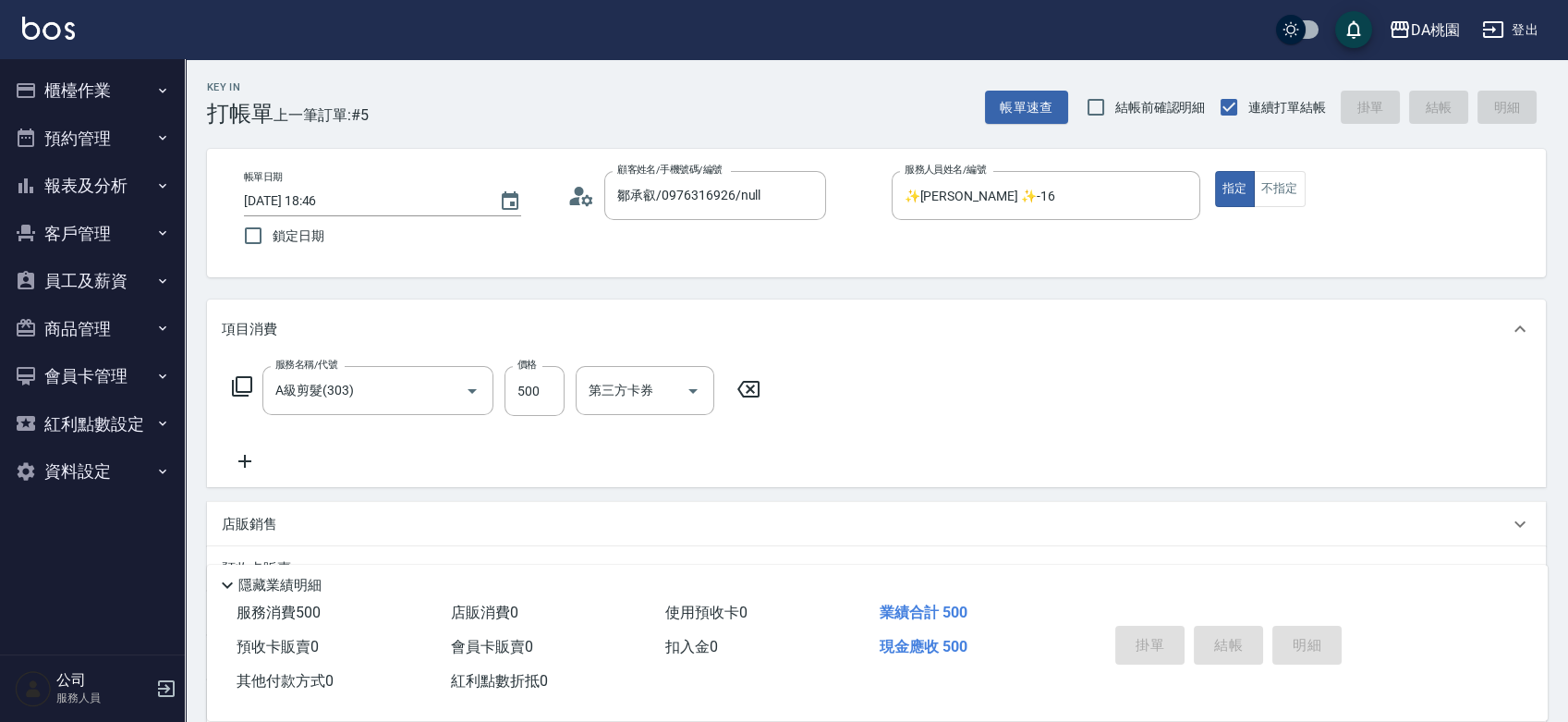
type input "0"
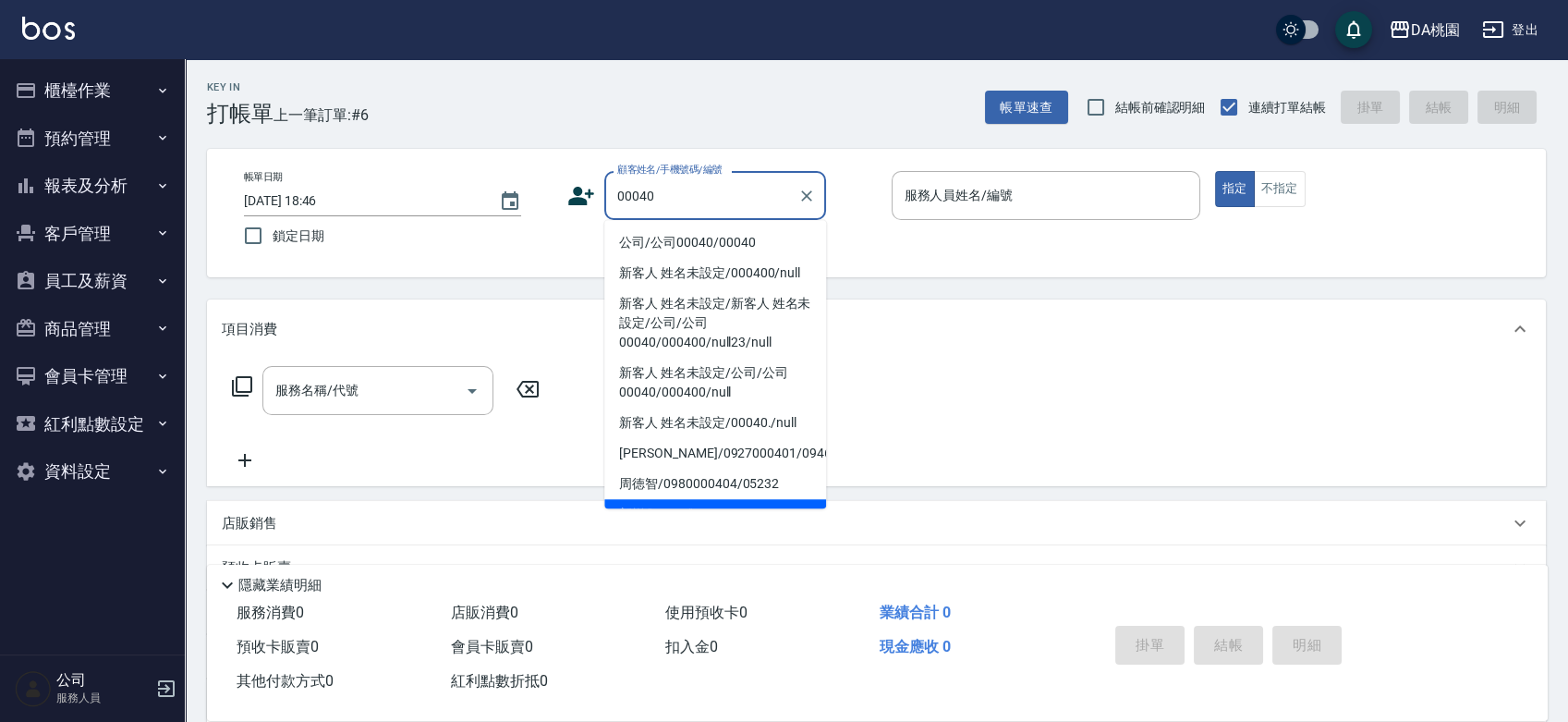
type input "公司/公司00040/00040"
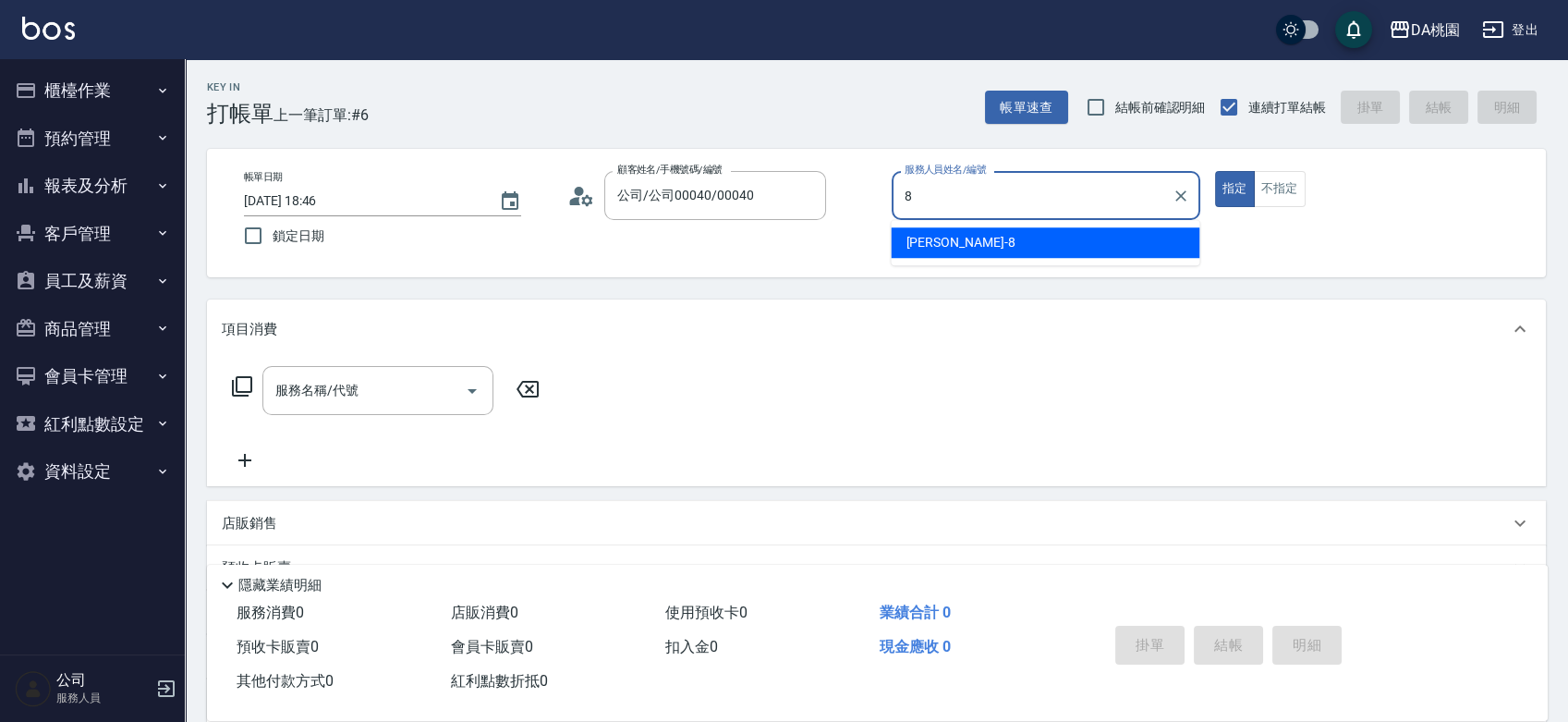
type input "[PERSON_NAME]-8"
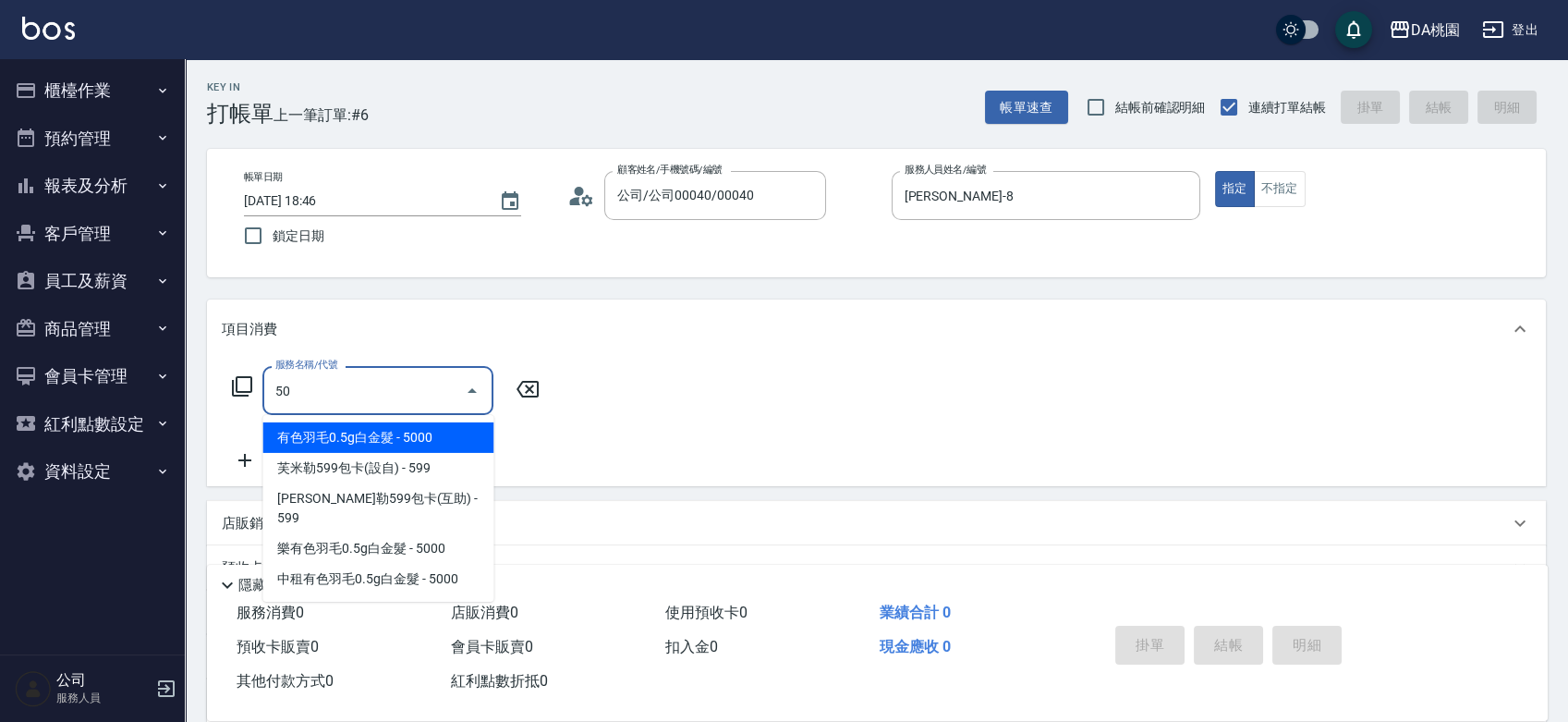
type input "501"
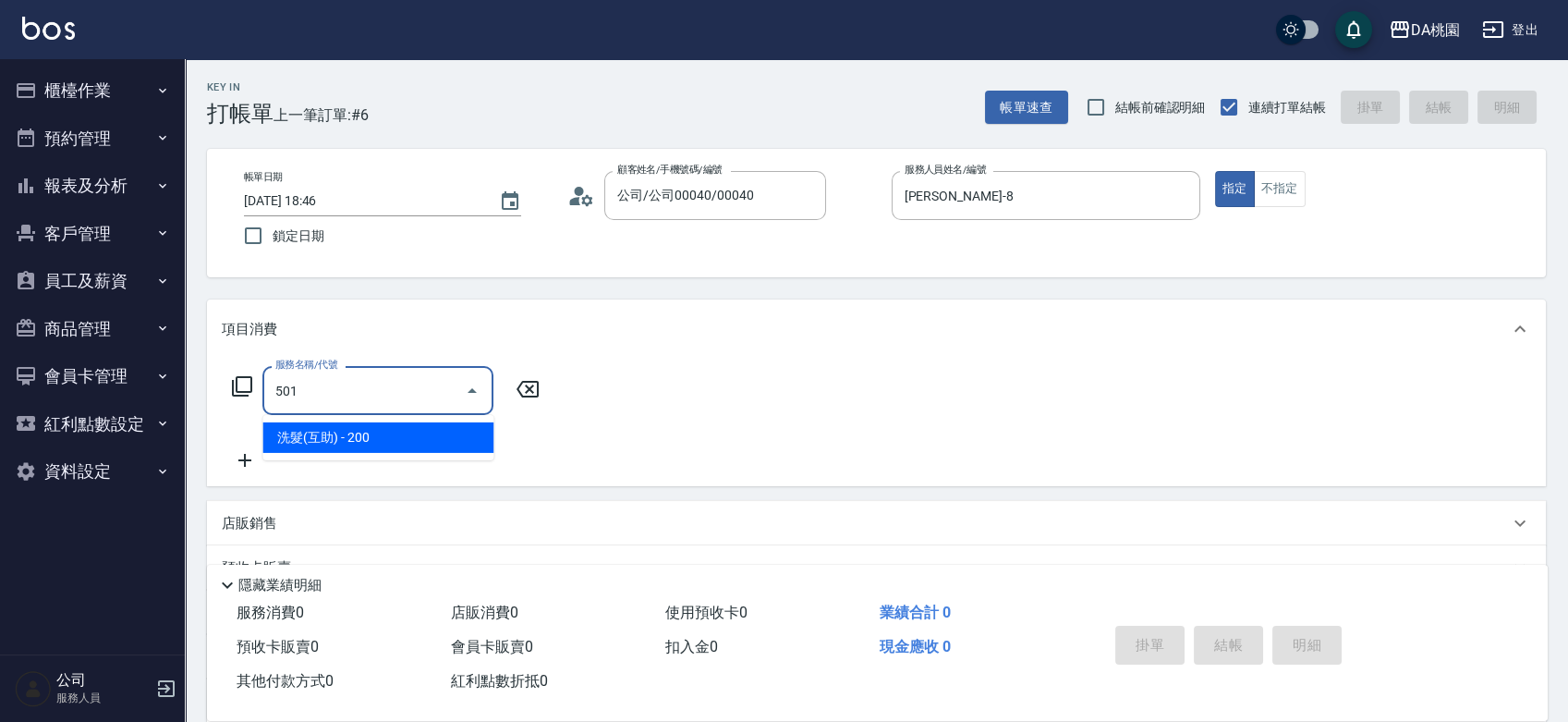
type input "20"
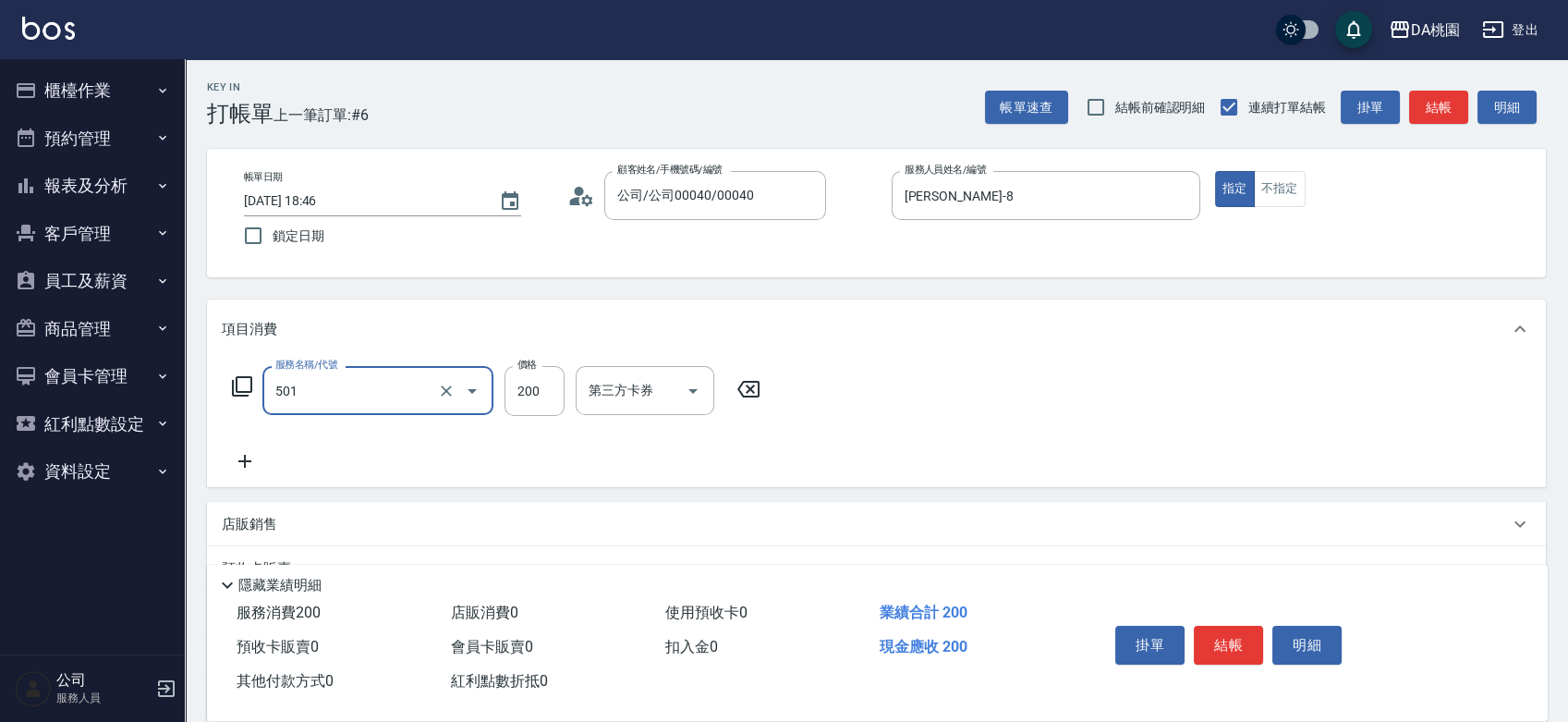
type input "洗髮(互助)(501)"
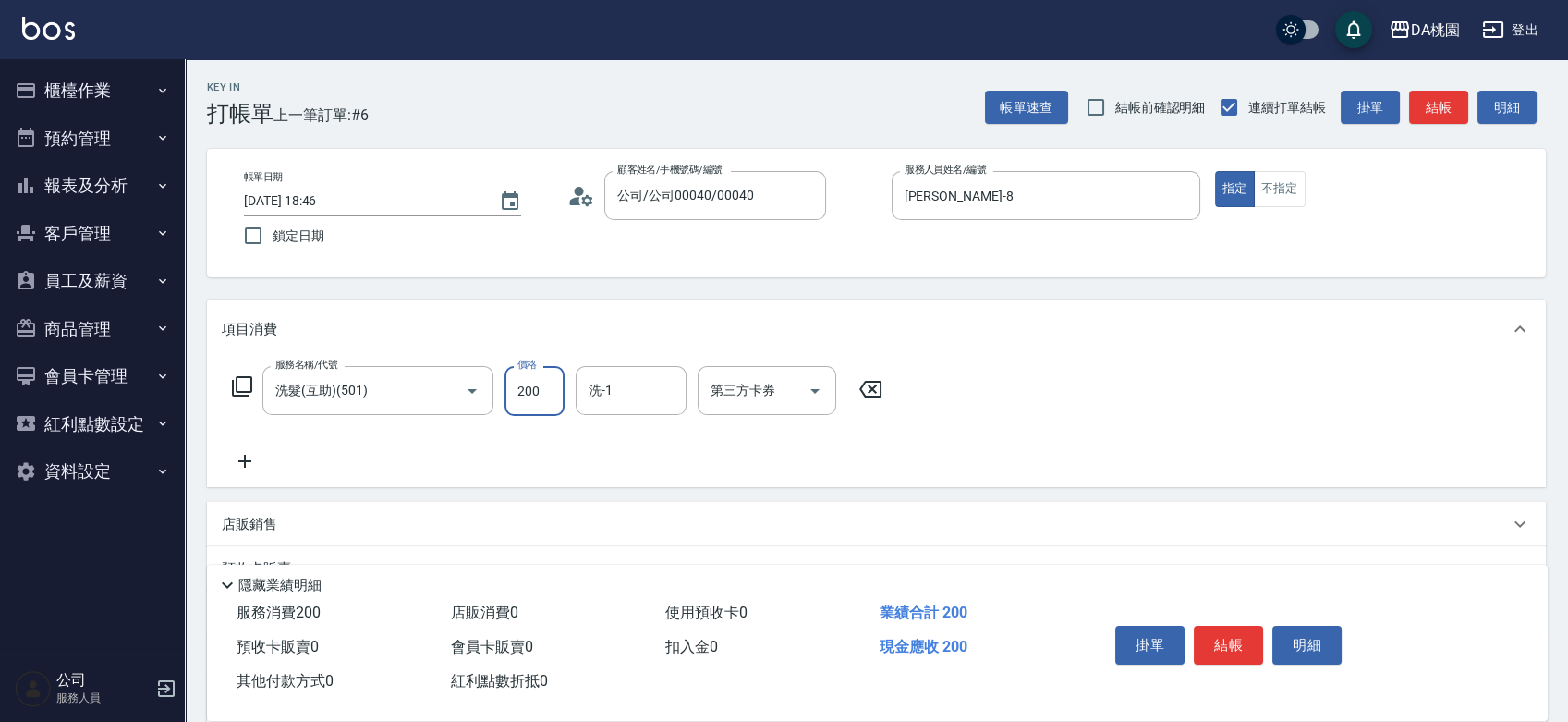
type input "2"
type input "0"
type input "25"
type input "20"
type input "250"
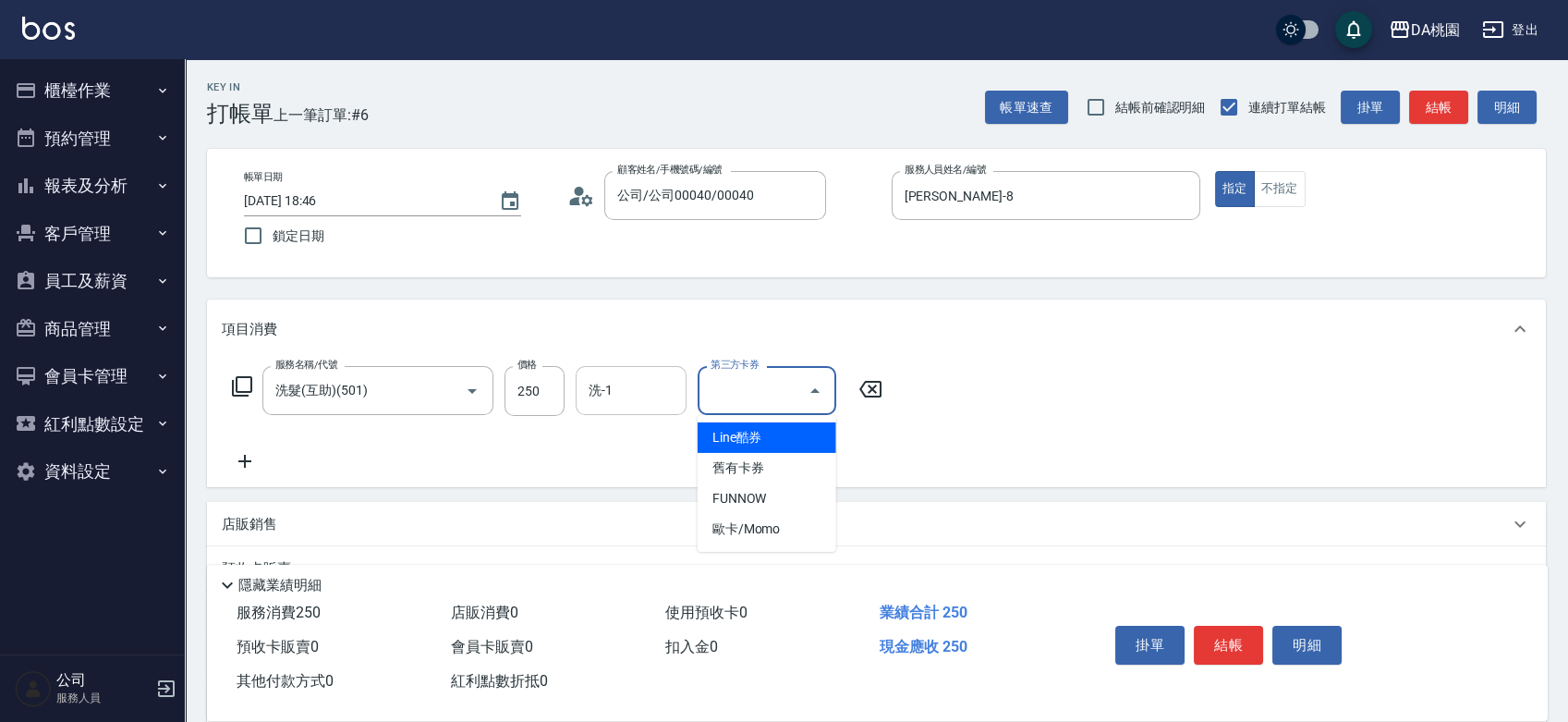
click at [650, 398] on input "洗-1" at bounding box center [631, 390] width 95 height 33
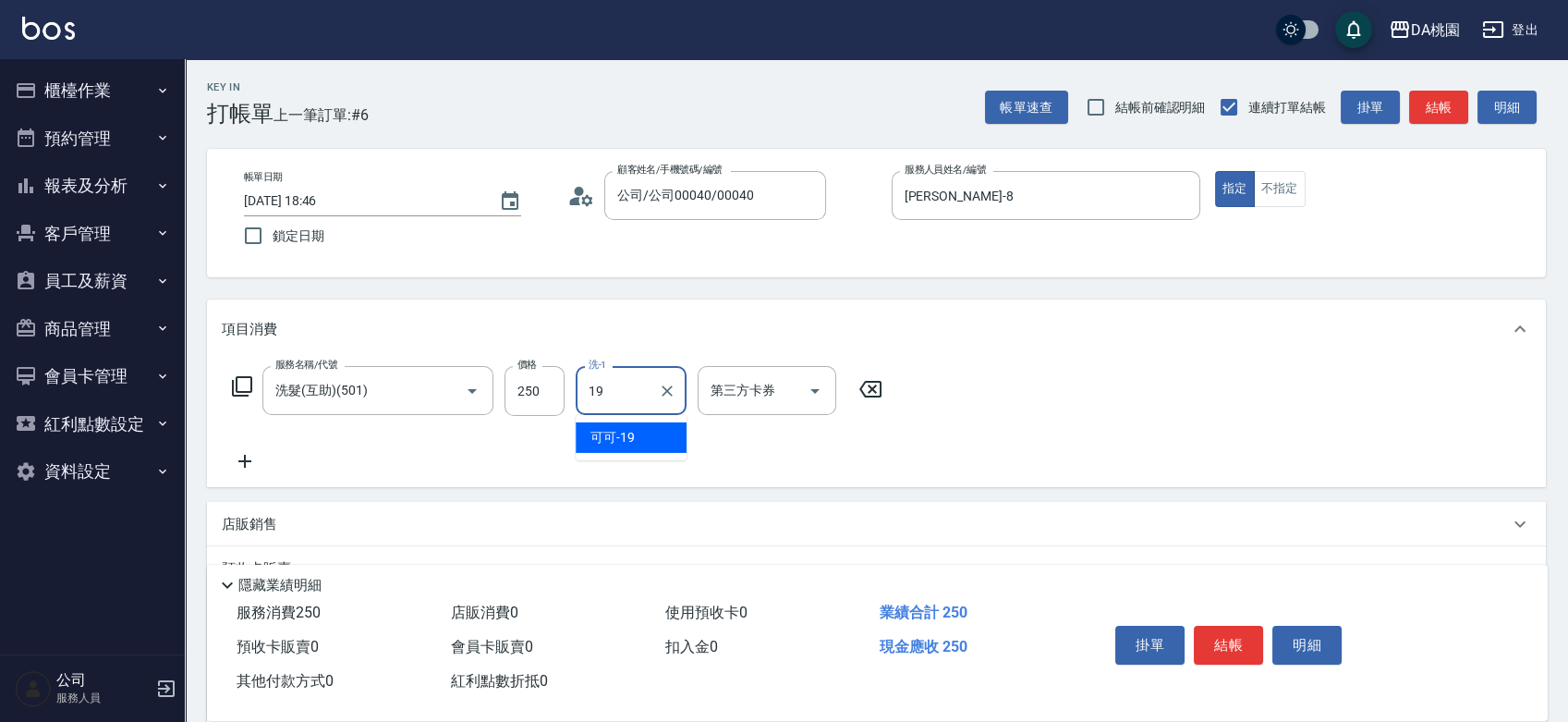
type input "可可-19"
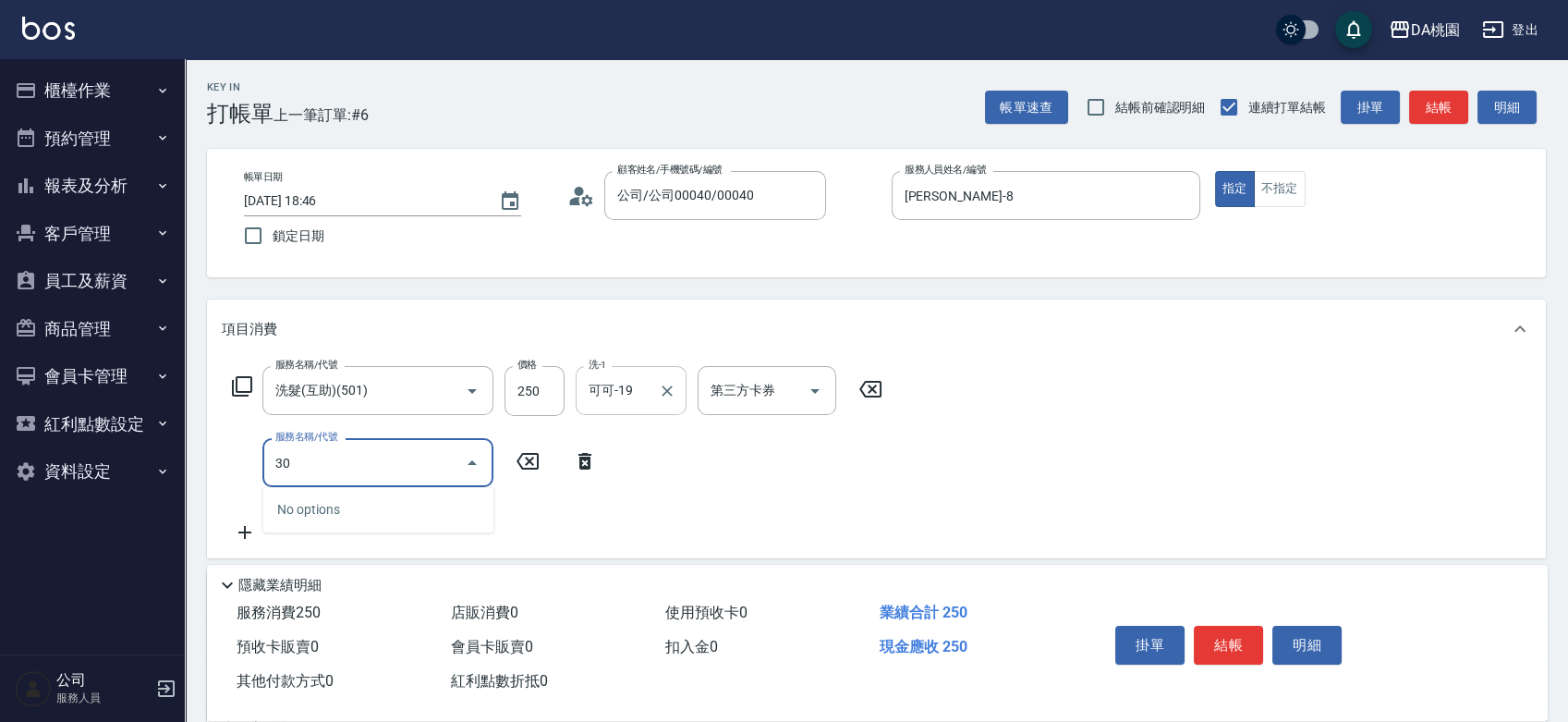
type input "303"
type input "50"
type input "A級剪髮(303)"
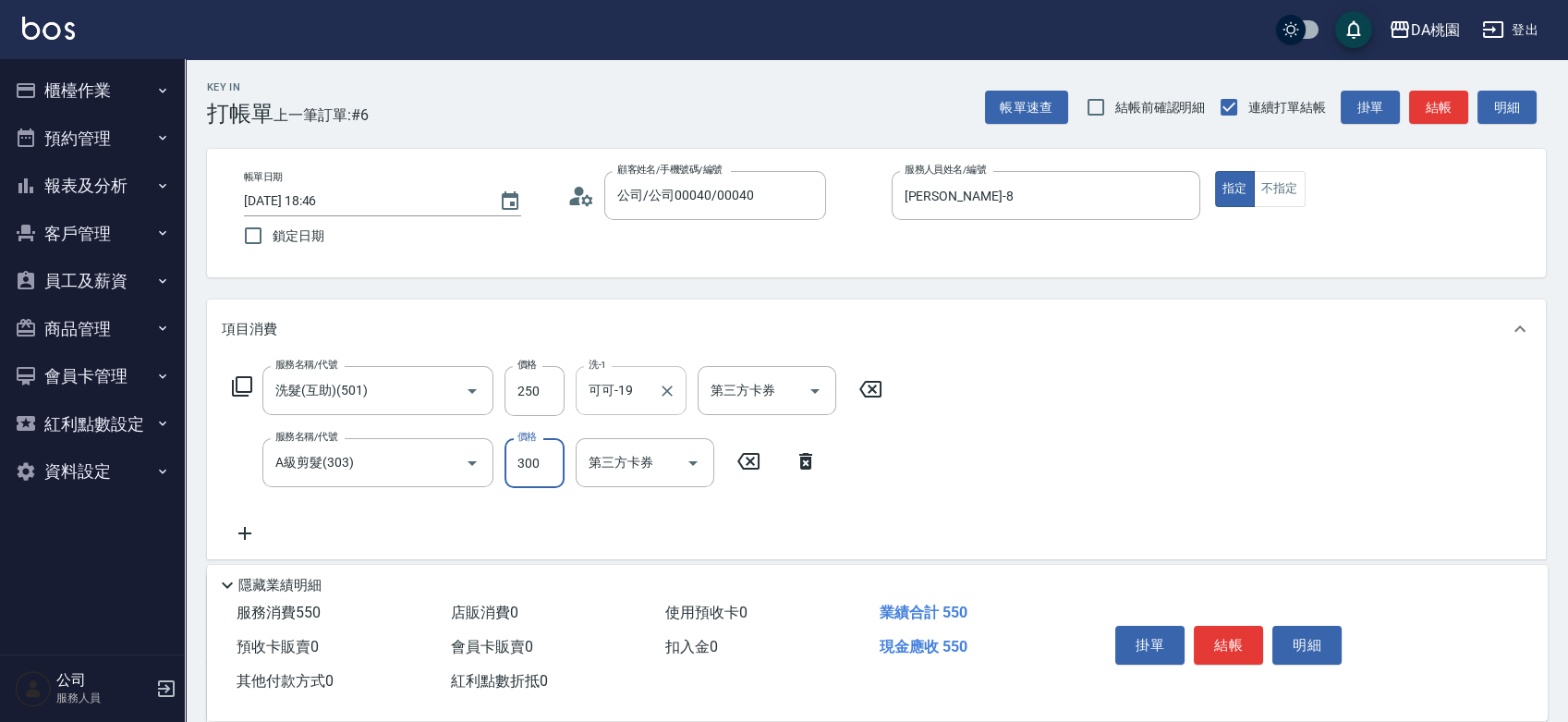
type input "20"
type input "45"
type input "70"
type input "450"
click at [1206, 634] on button "結帳" at bounding box center [1228, 644] width 69 height 38
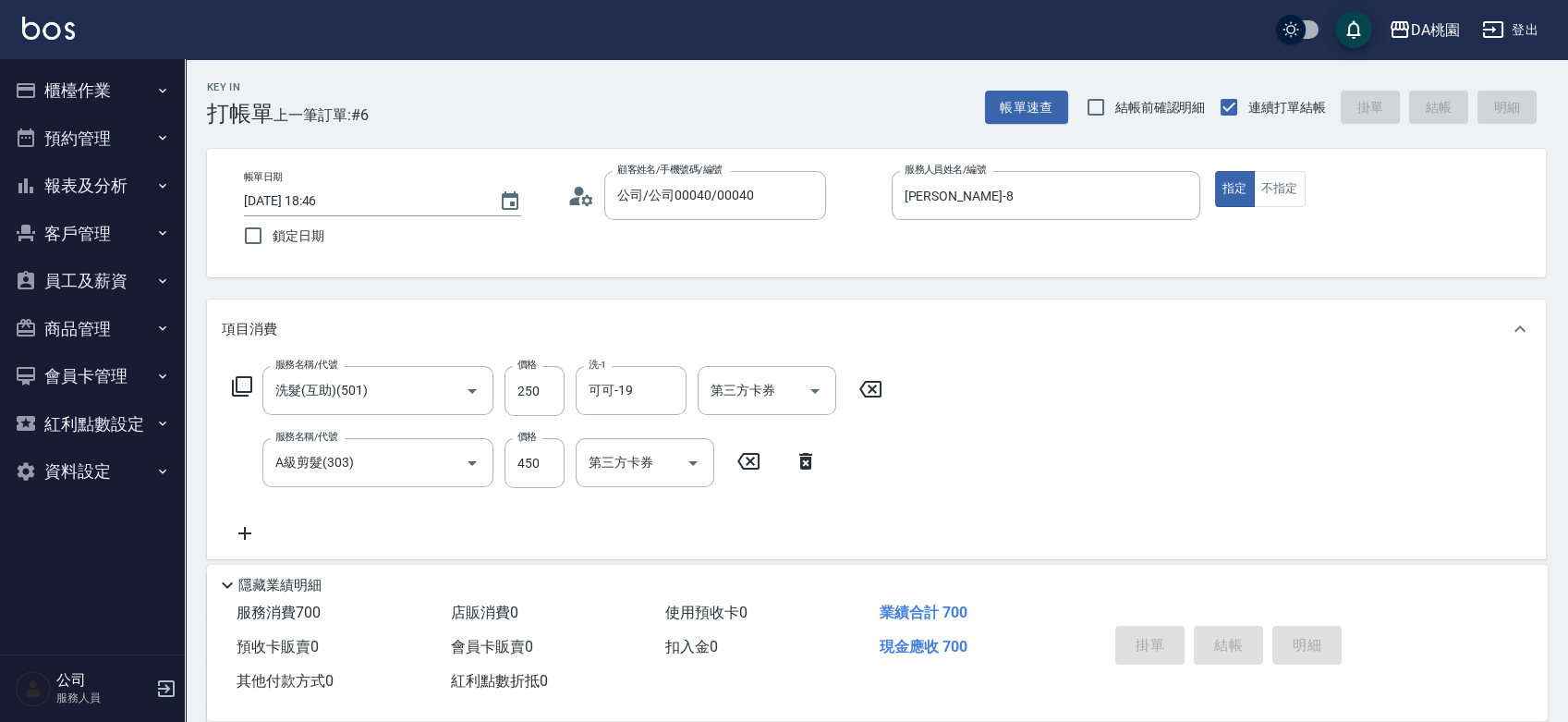
type input "2025/08/16 18:47"
type input "0"
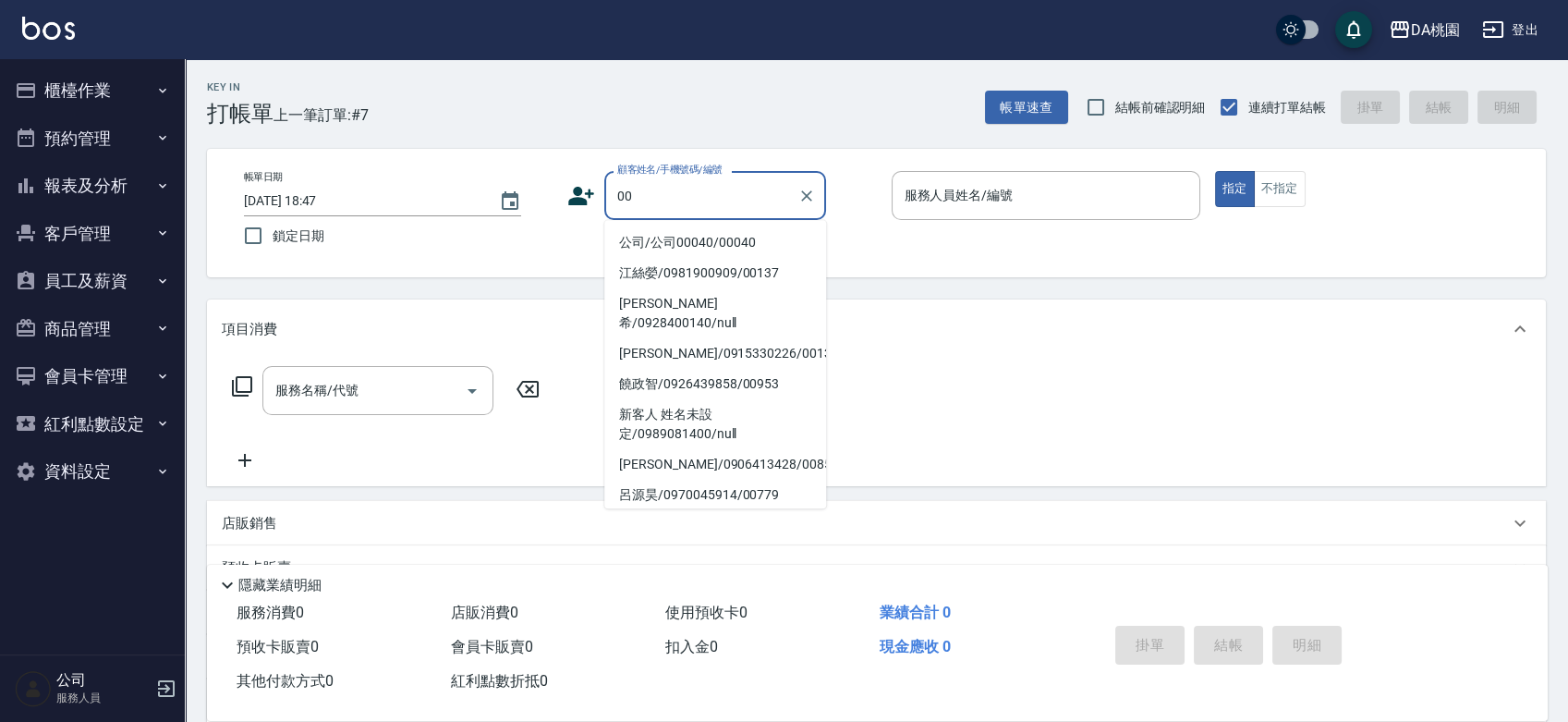
click at [655, 247] on li "公司/公司00040/00040" at bounding box center [715, 243] width 222 height 31
type input "公司/公司00040/00040"
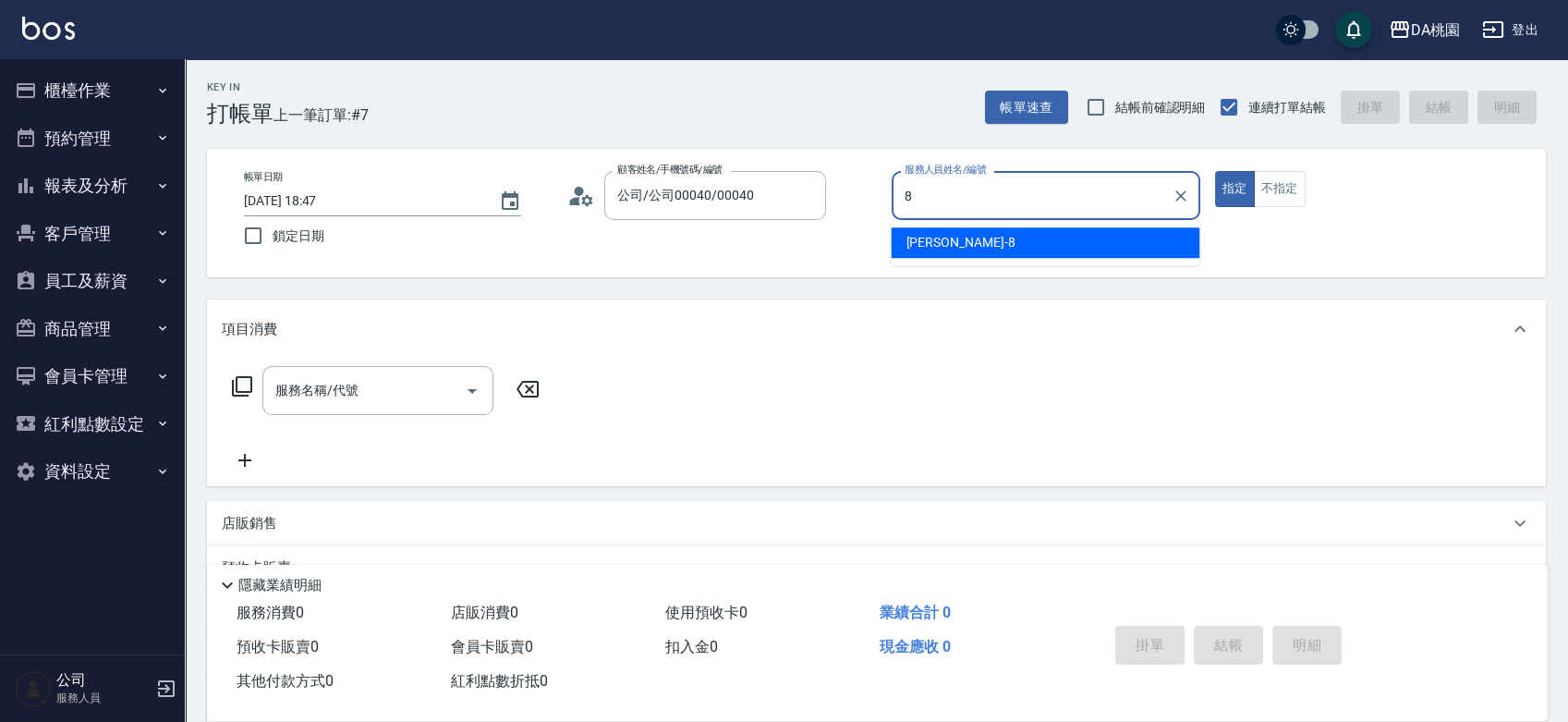
type input "[PERSON_NAME]-8"
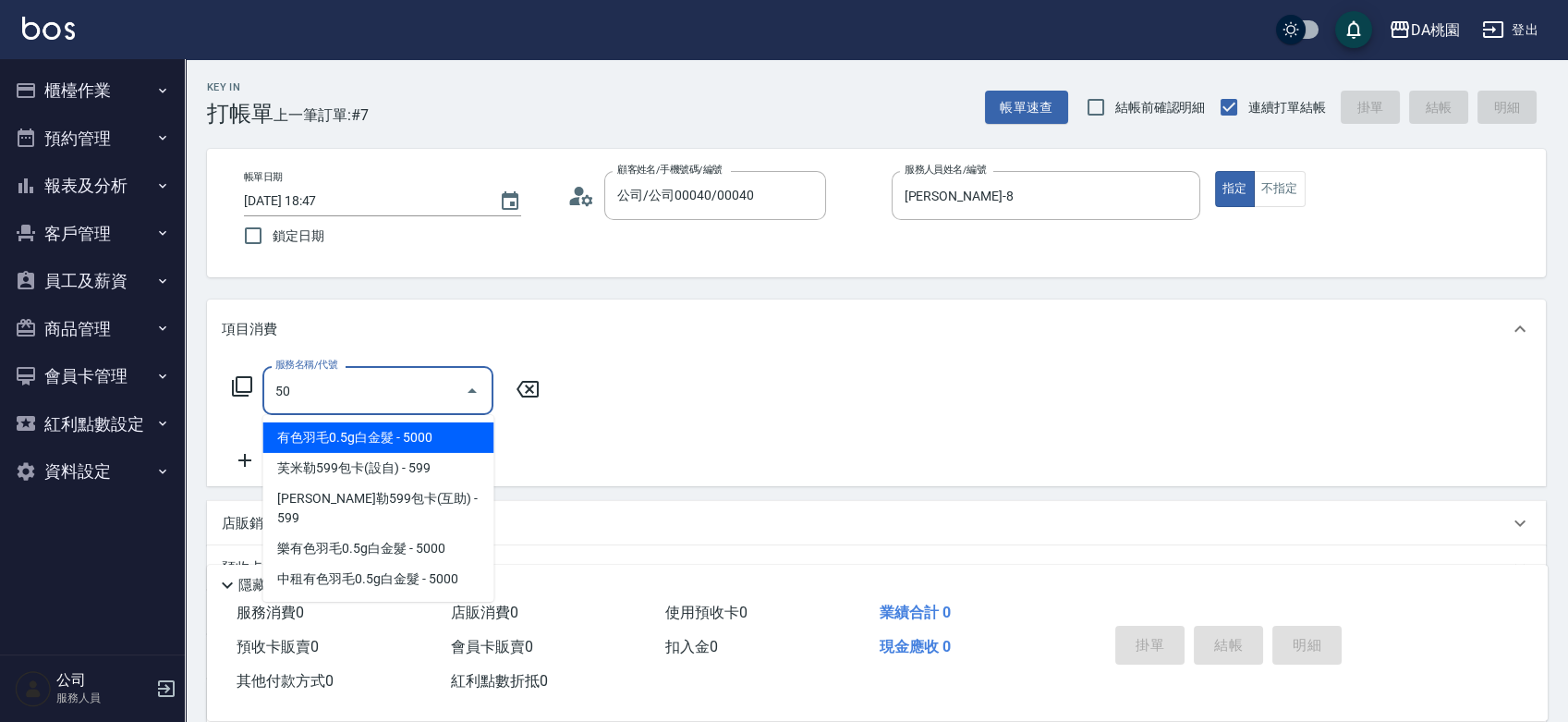
type input "501"
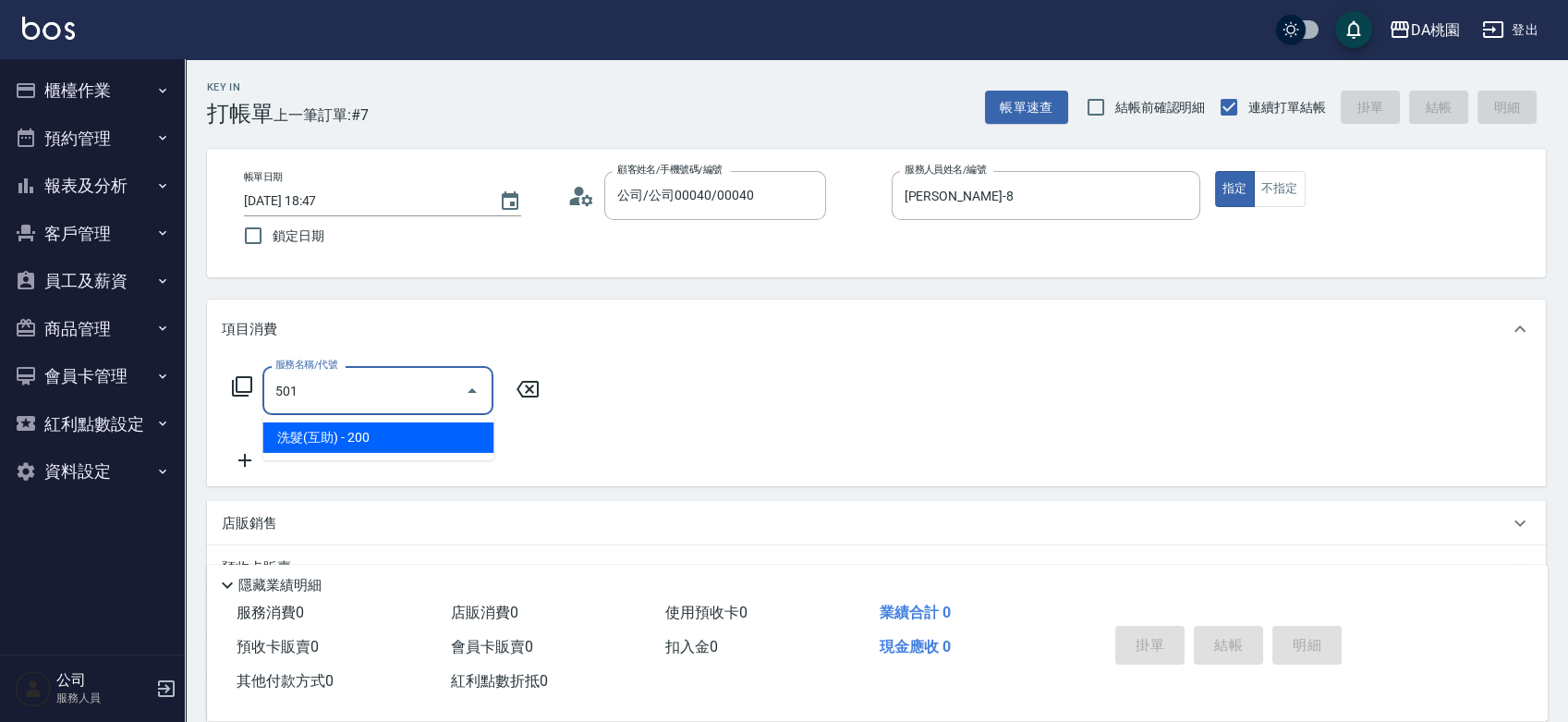
type input "20"
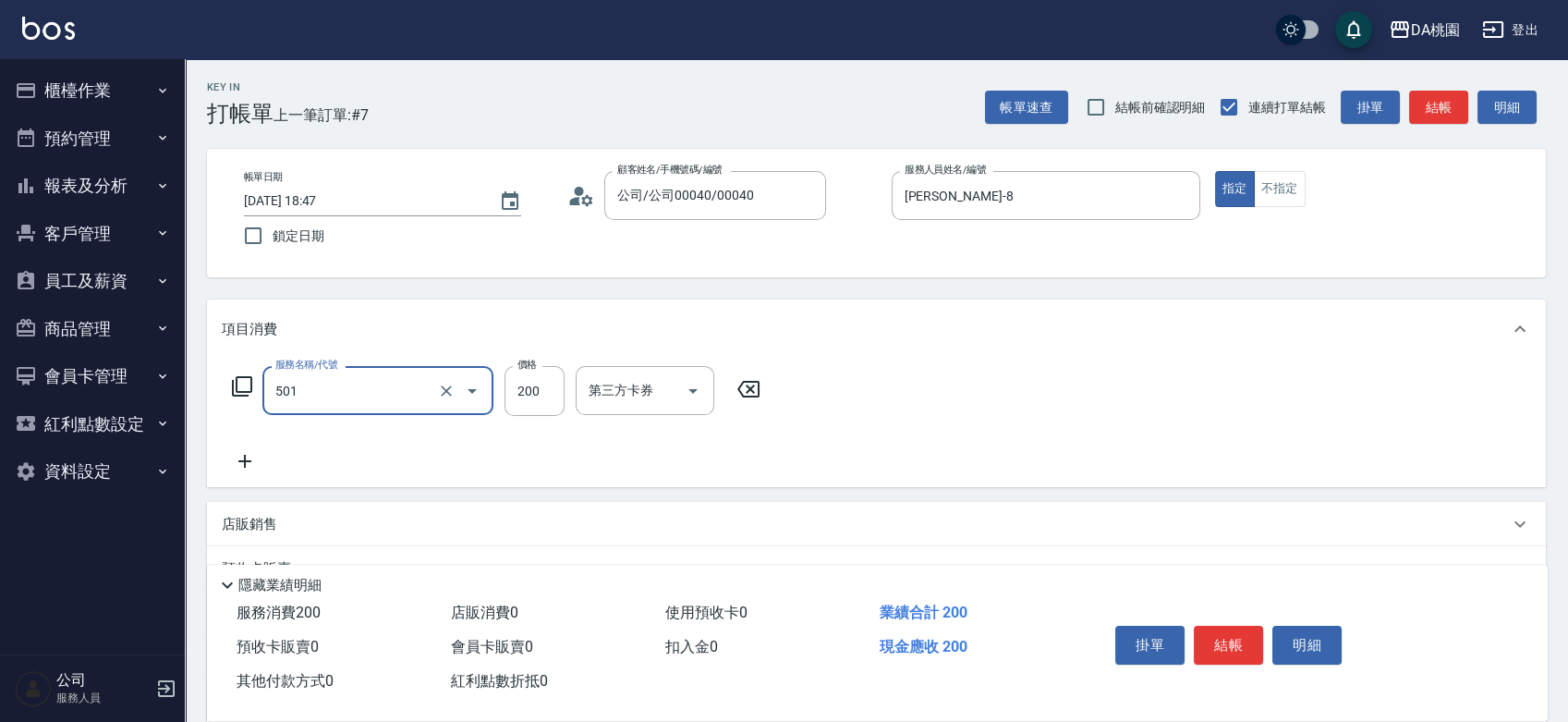
type input "洗髮(互助)(501)"
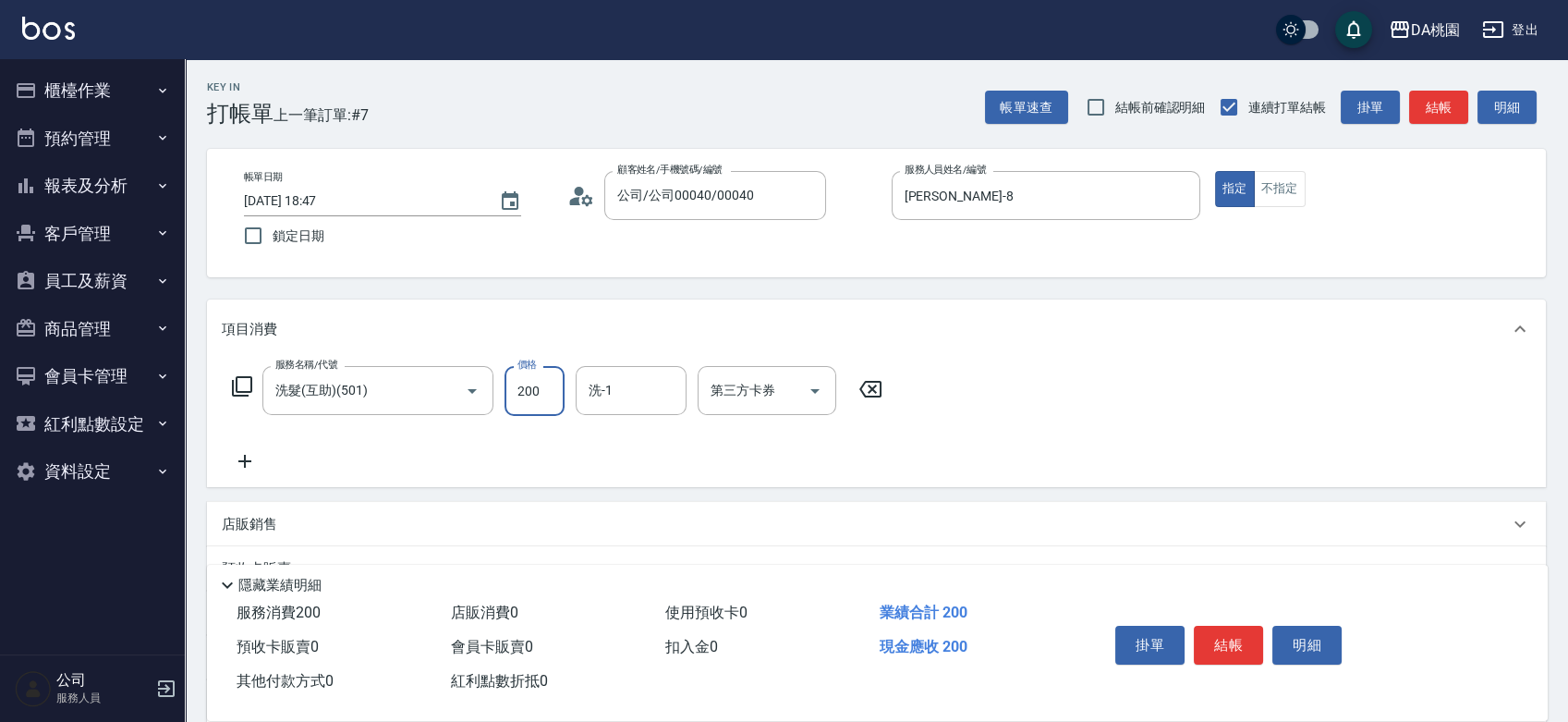
type input "2"
type input "0"
type input "25"
type input "20"
type input "250"
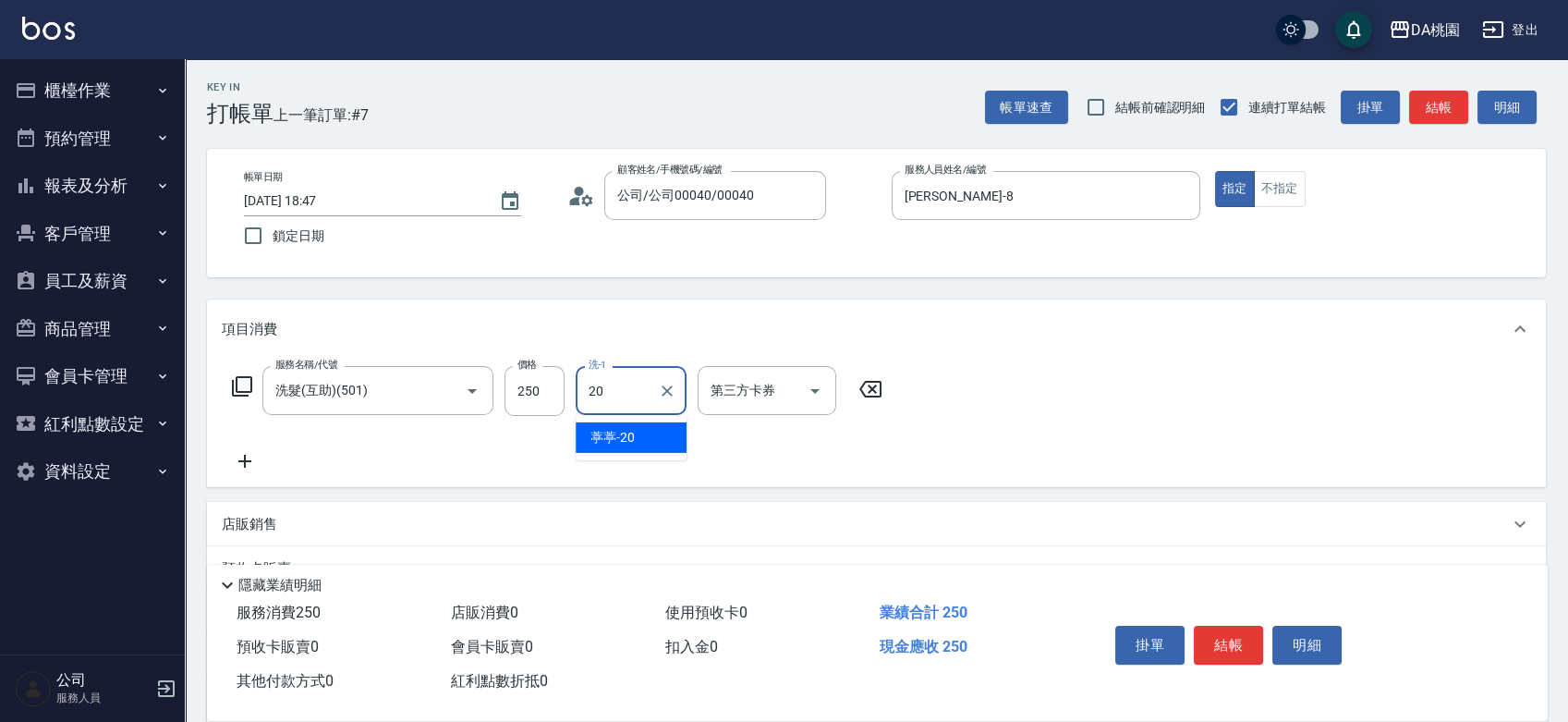
type input "葶葶-20"
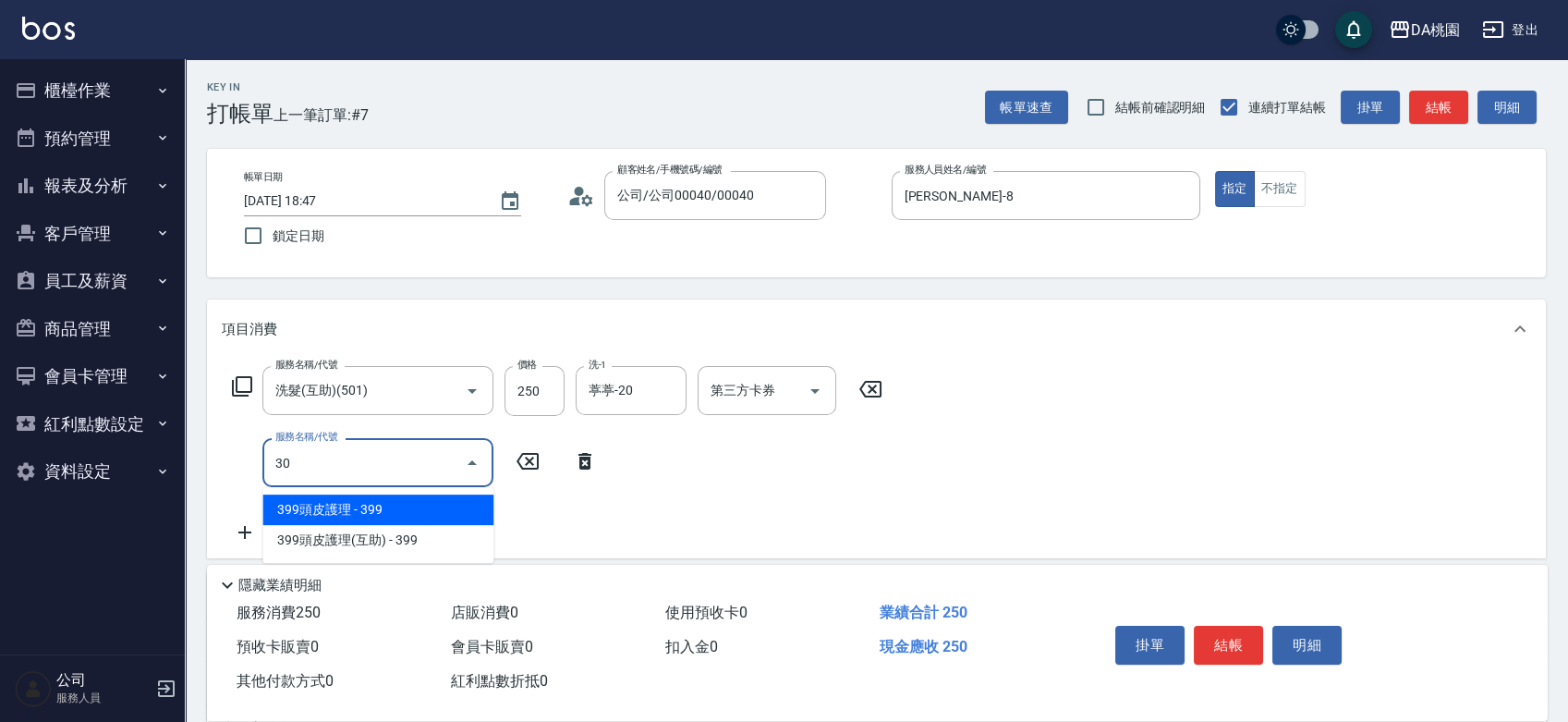
type input "303"
type input "50"
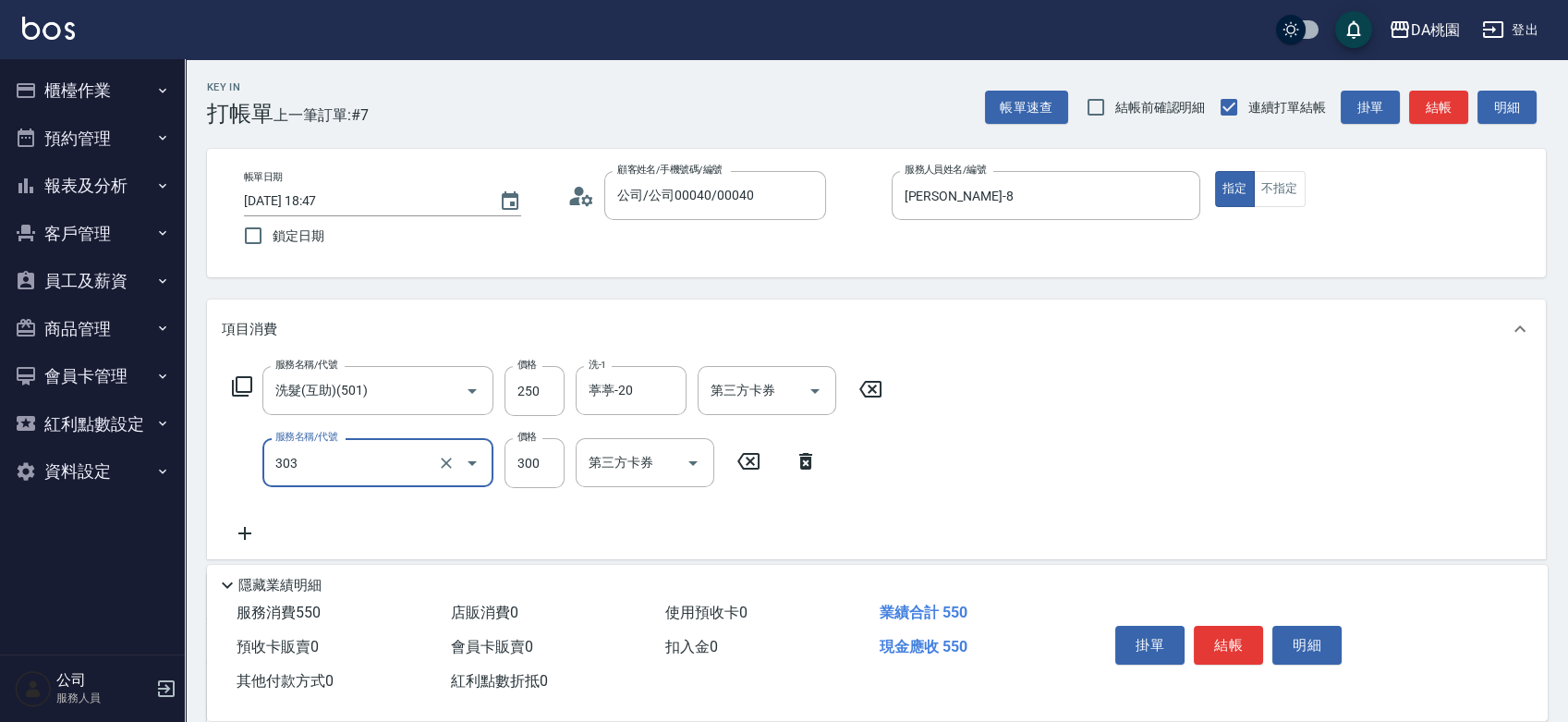
type input "A級剪髮(303)"
type input "3"
type input "20"
type input "350"
type input "60"
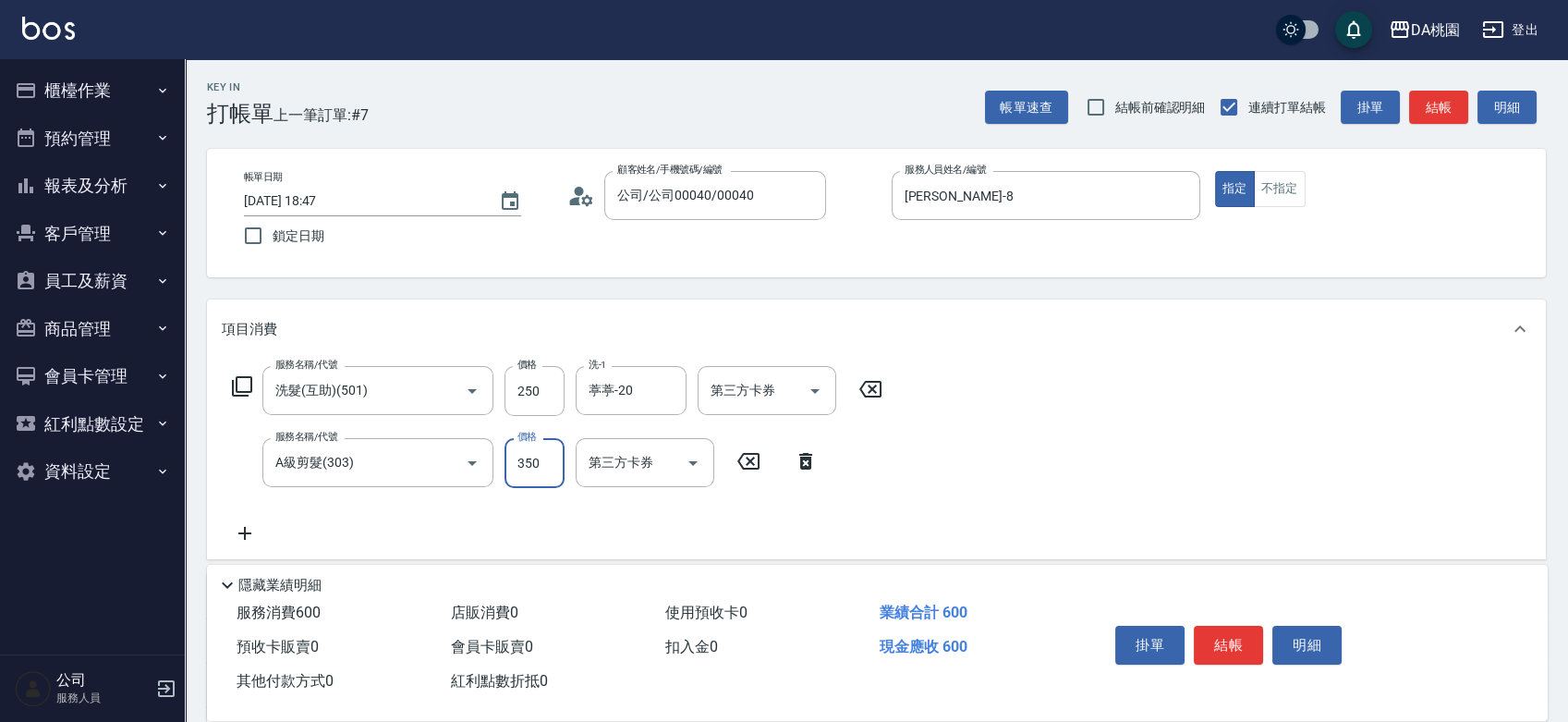
type input "350"
click at [1242, 643] on button "結帳" at bounding box center [1228, 644] width 69 height 38
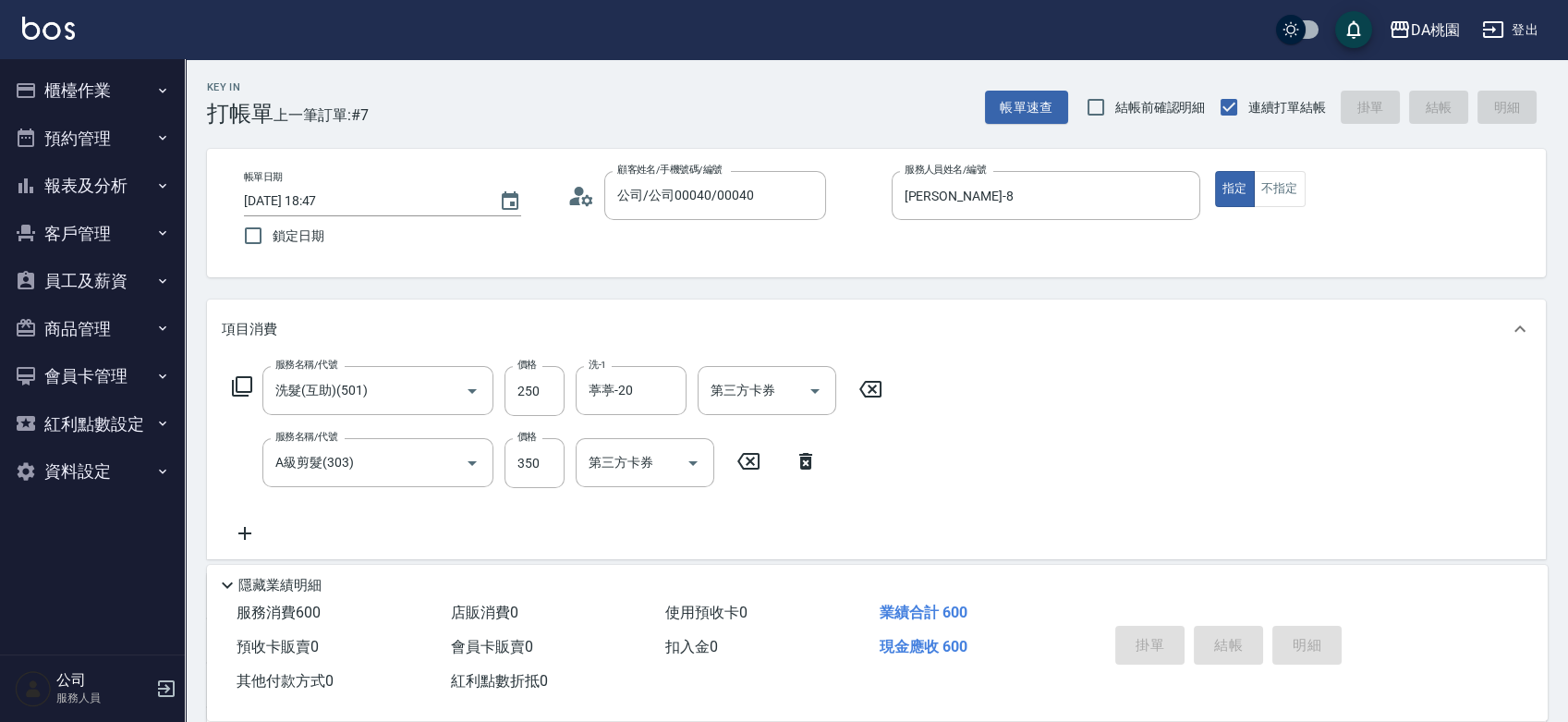
type input "0"
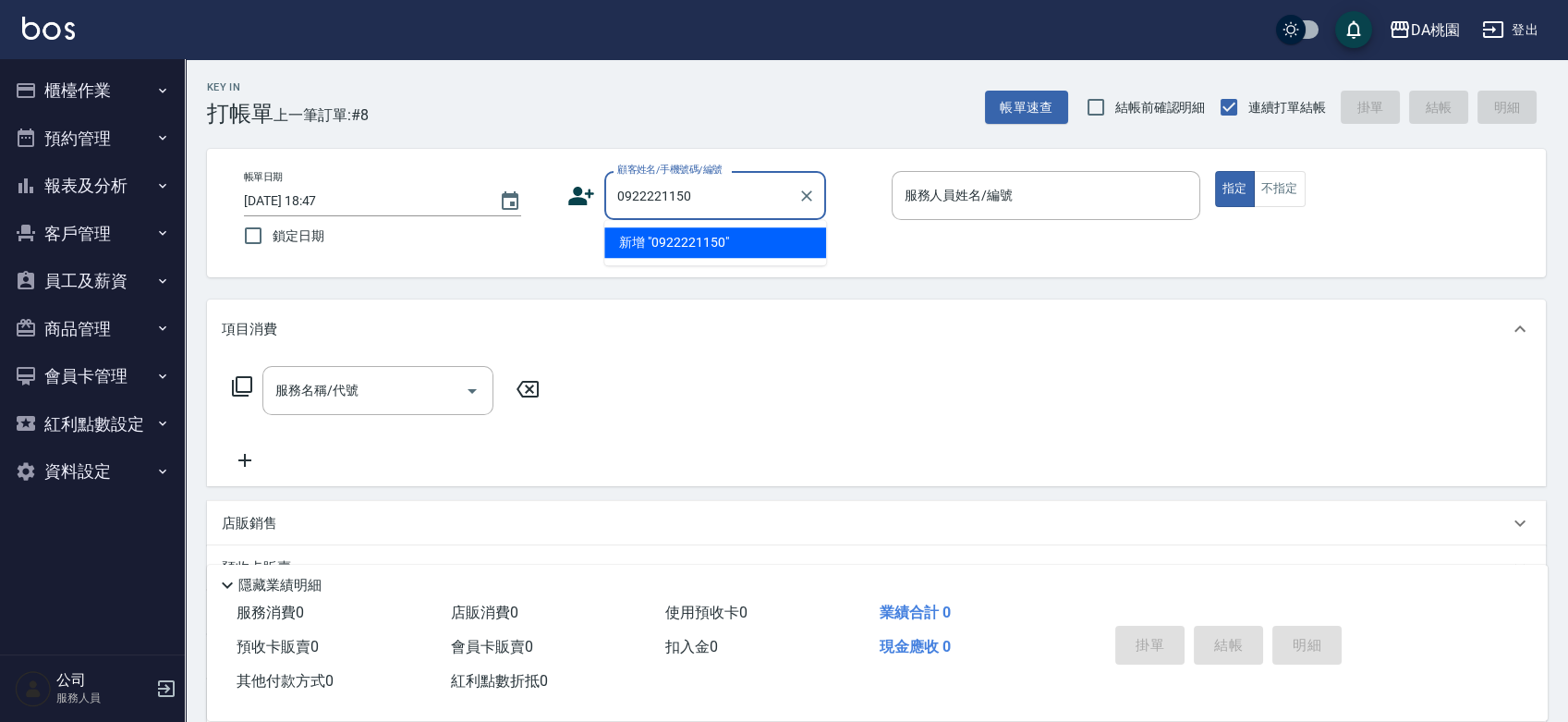
type input "0922221150"
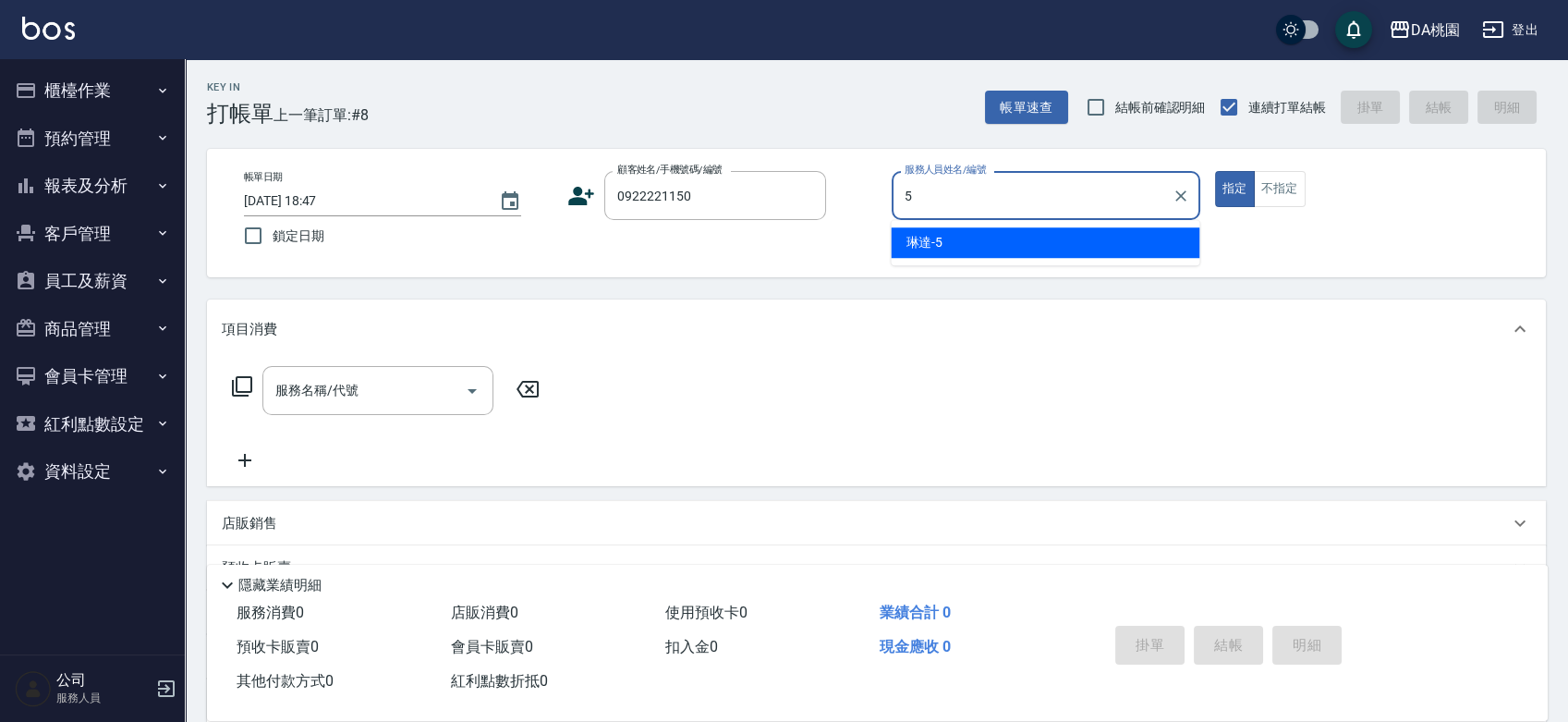
type input "琳達-5"
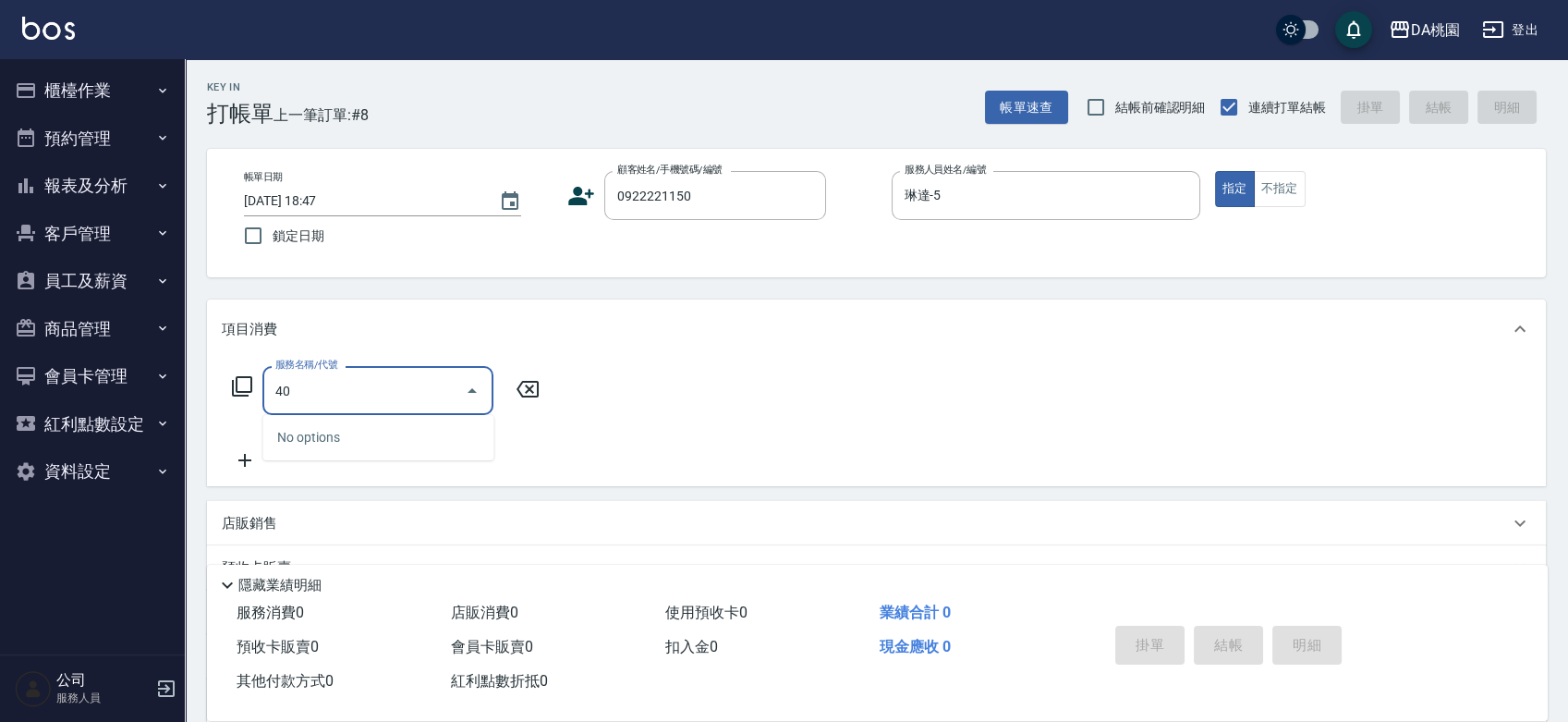
type input "400"
type input "150"
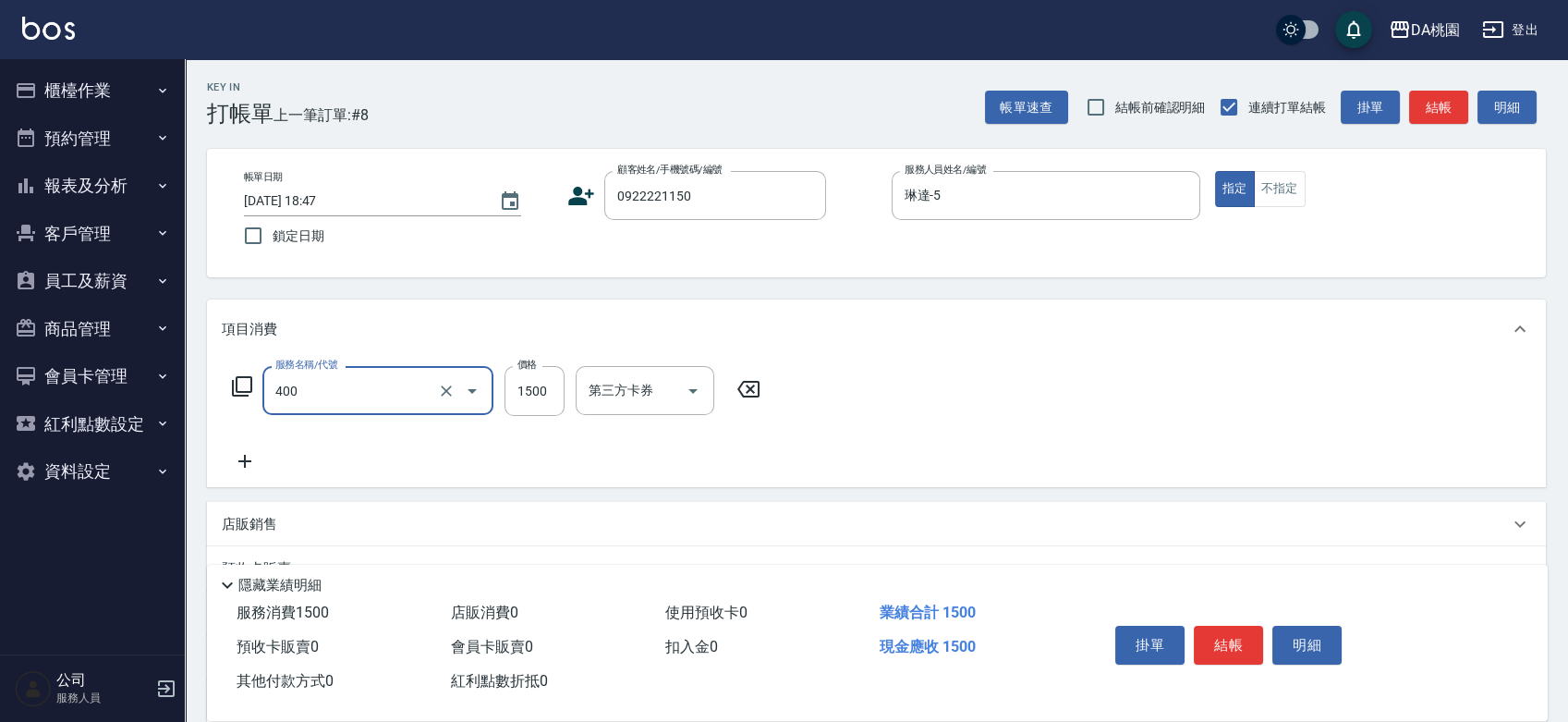
type input "染髮(400)"
type input "0"
type input "14"
type input "10"
type input "148"
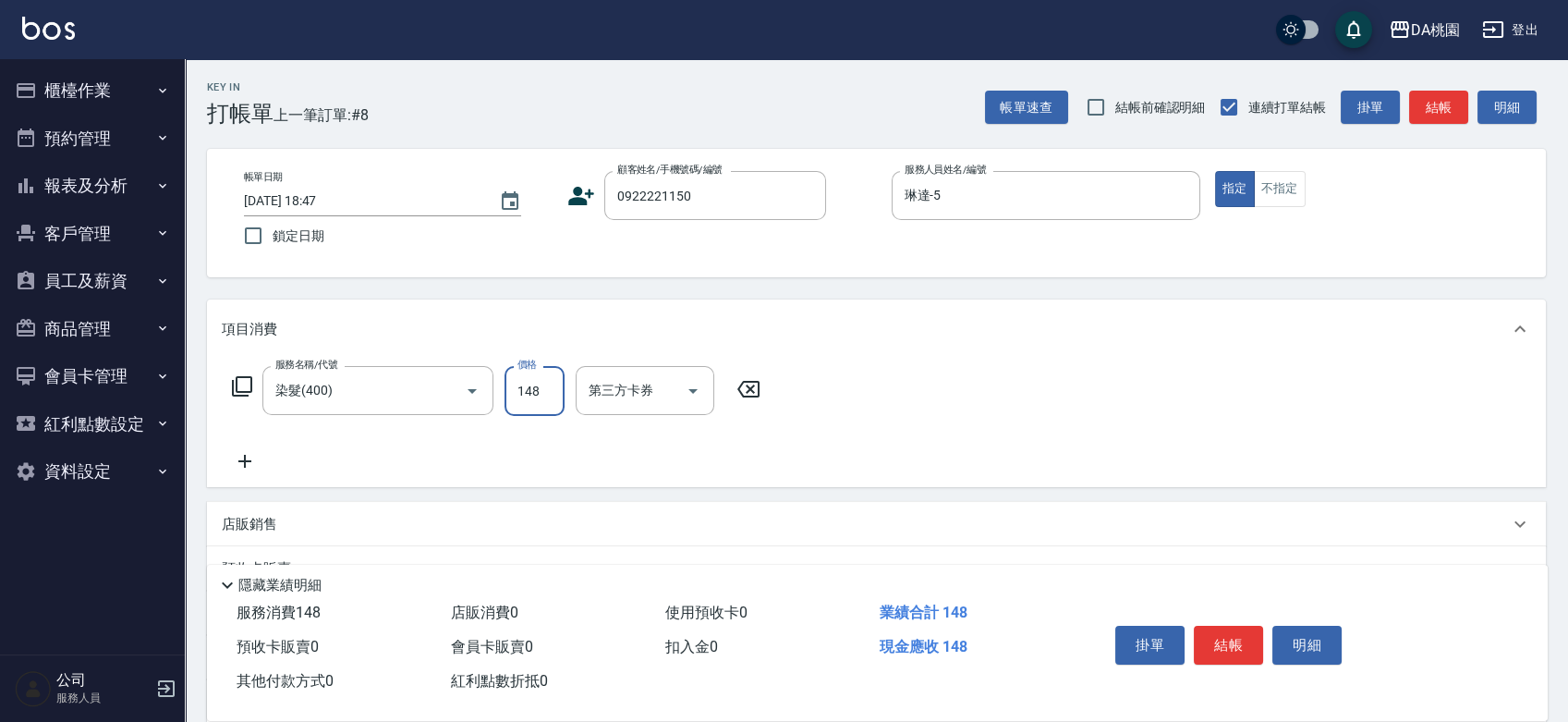
type input "140"
type input "1488"
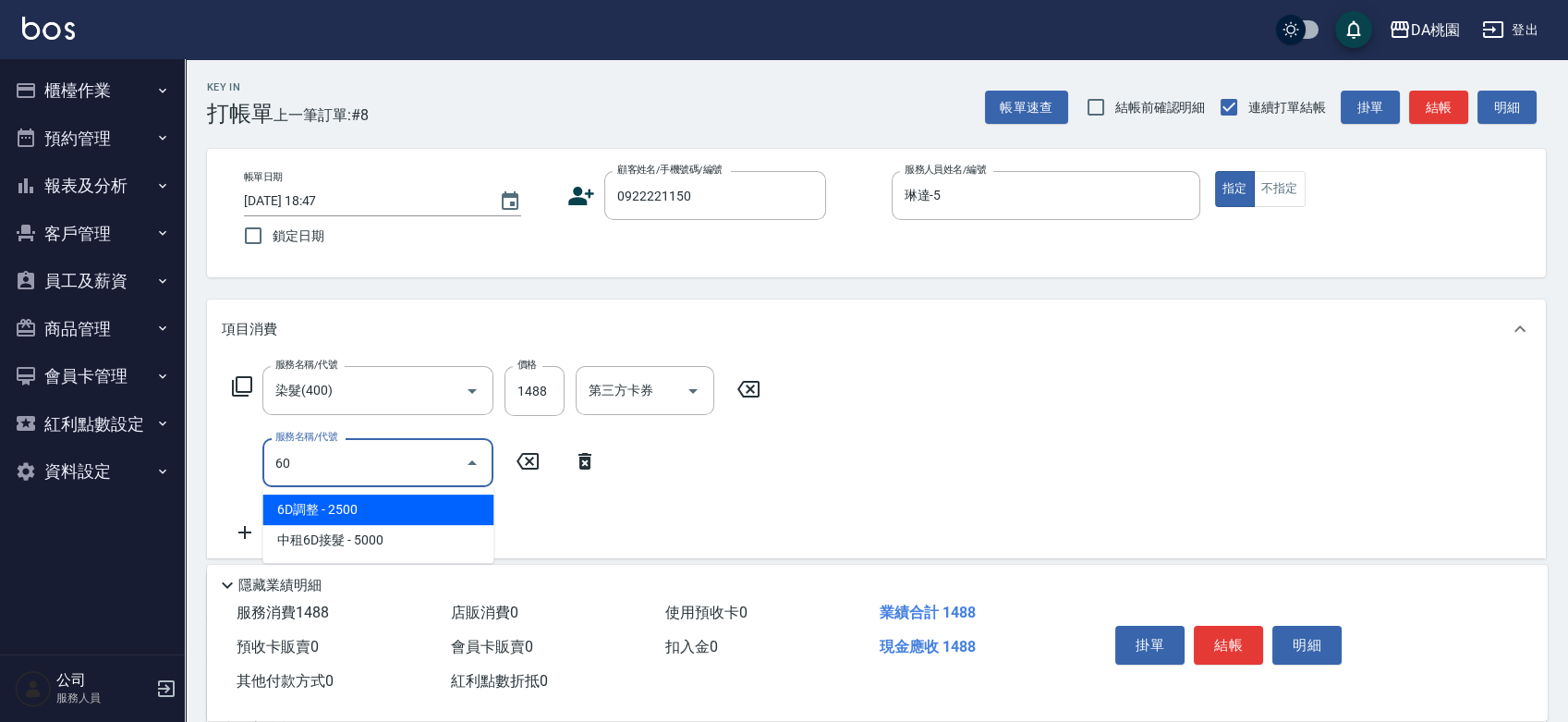
type input "608"
type input "260"
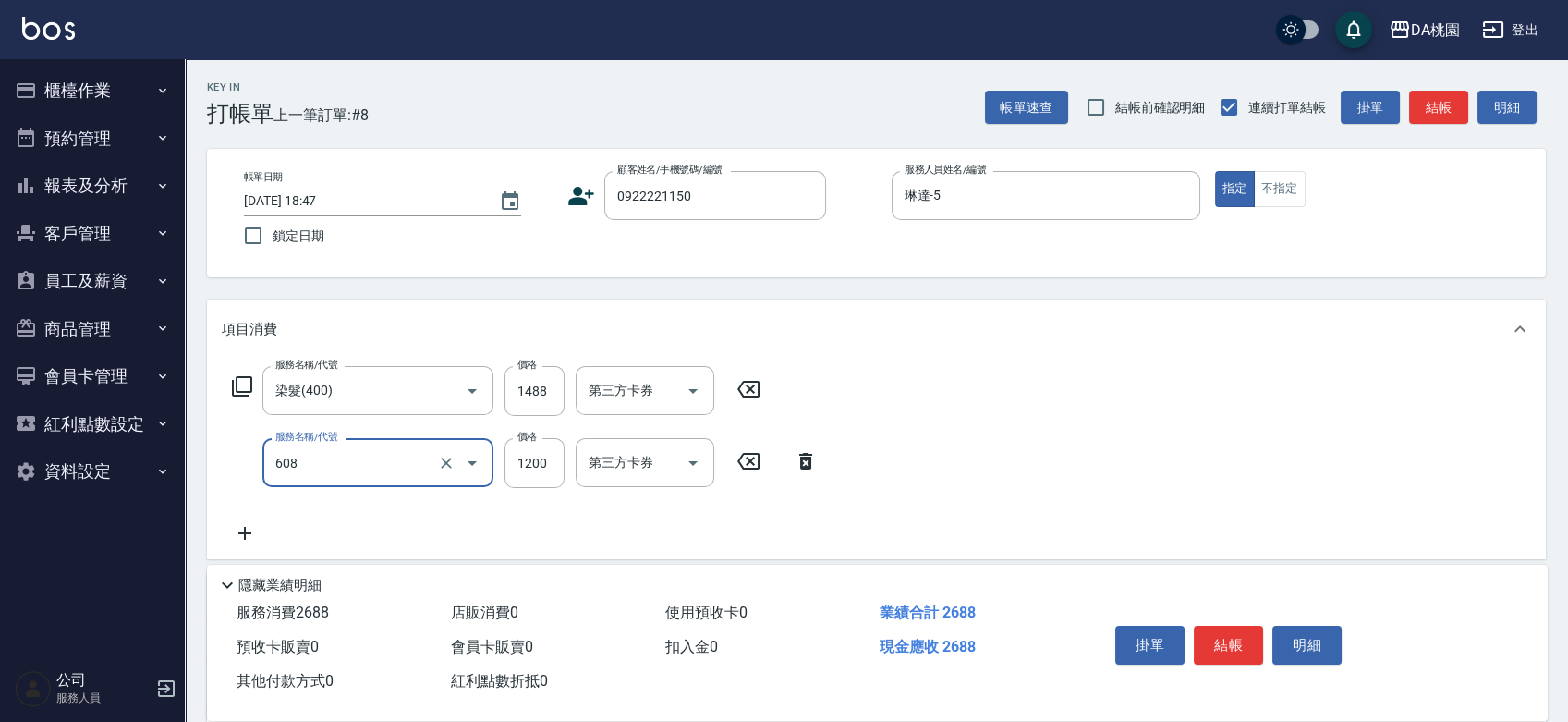
type input "鱗脂質護髮(608)"
type input "140"
type input "15"
type input "150"
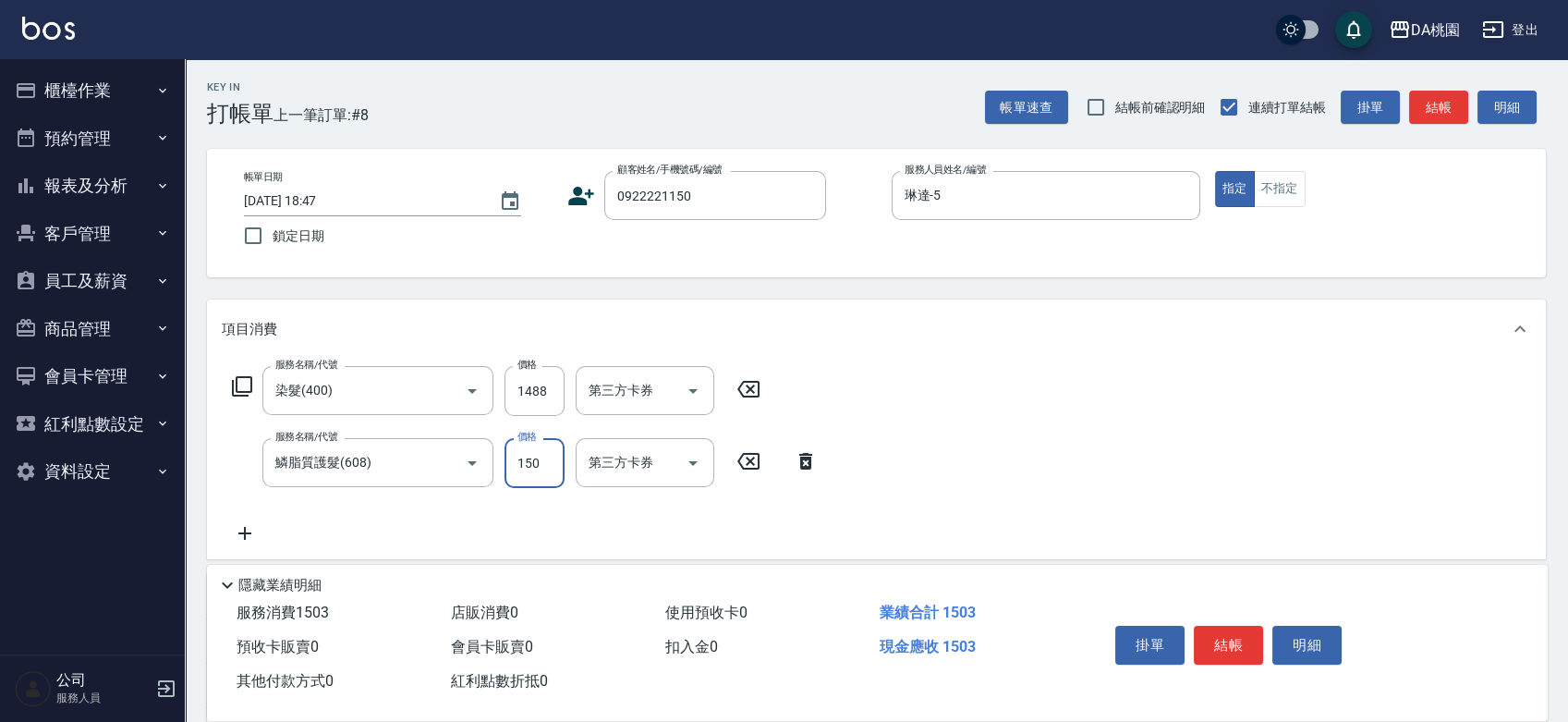
type input "160"
type input "1500"
type input "290"
type input "1500"
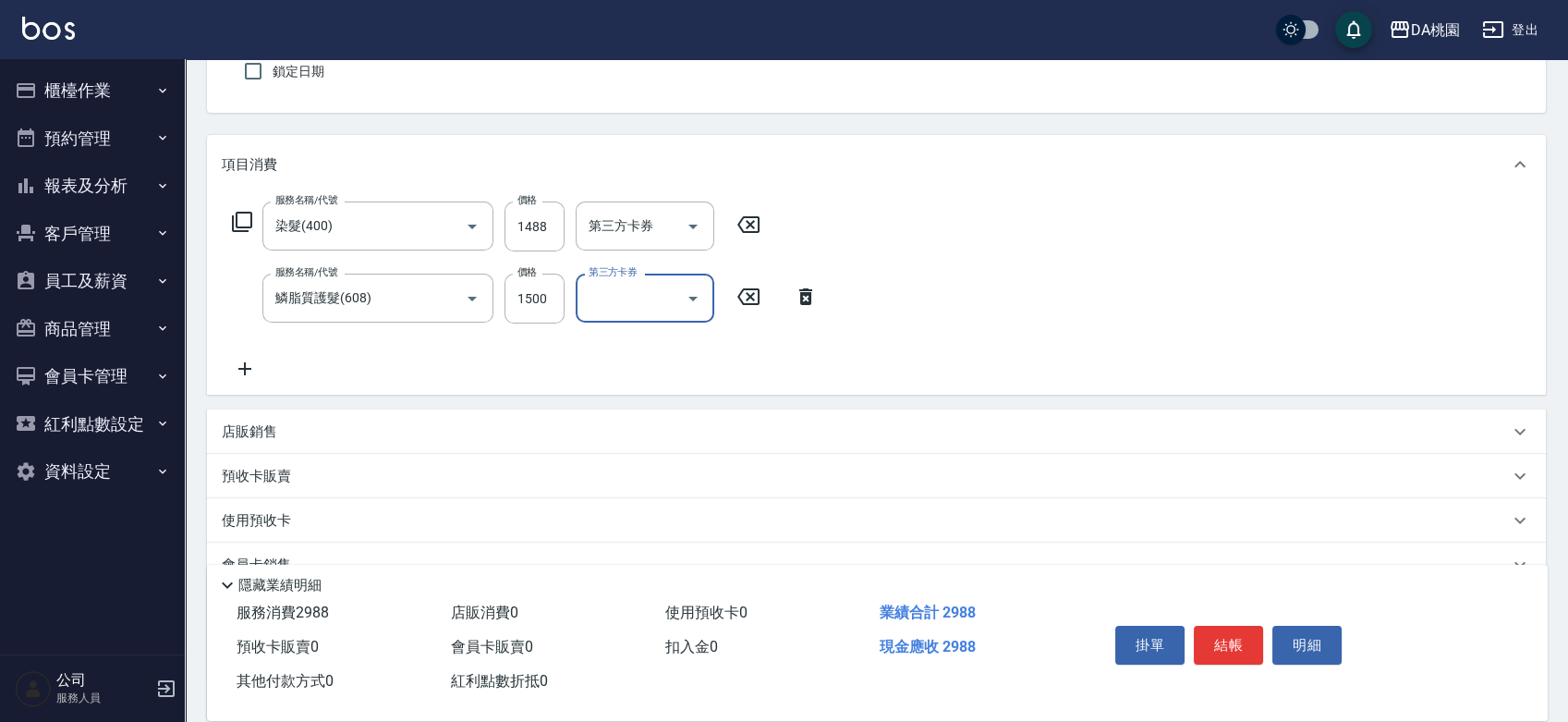
scroll to position [337, 0]
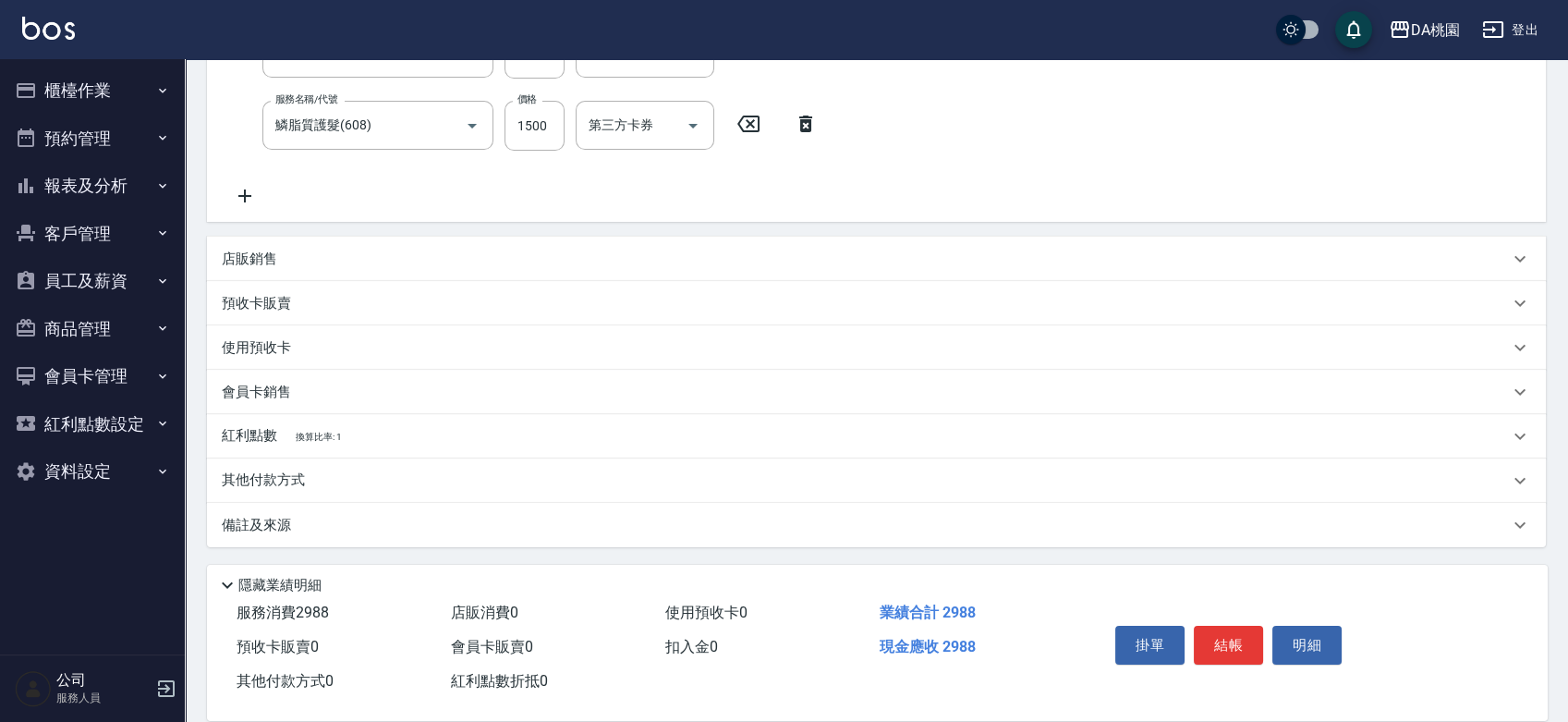
click at [266, 485] on p "其他付款方式" at bounding box center [268, 480] width 93 height 21
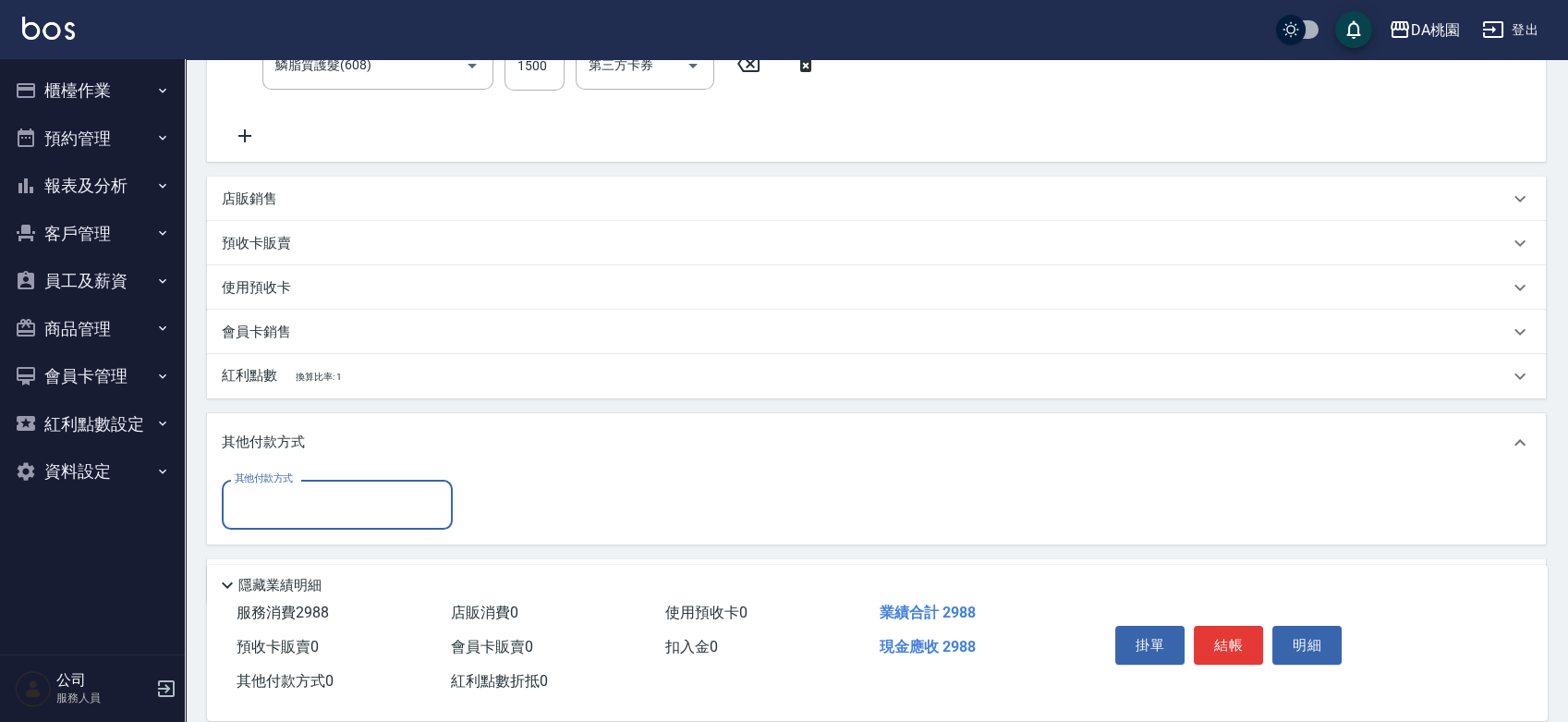
scroll to position [452, 0]
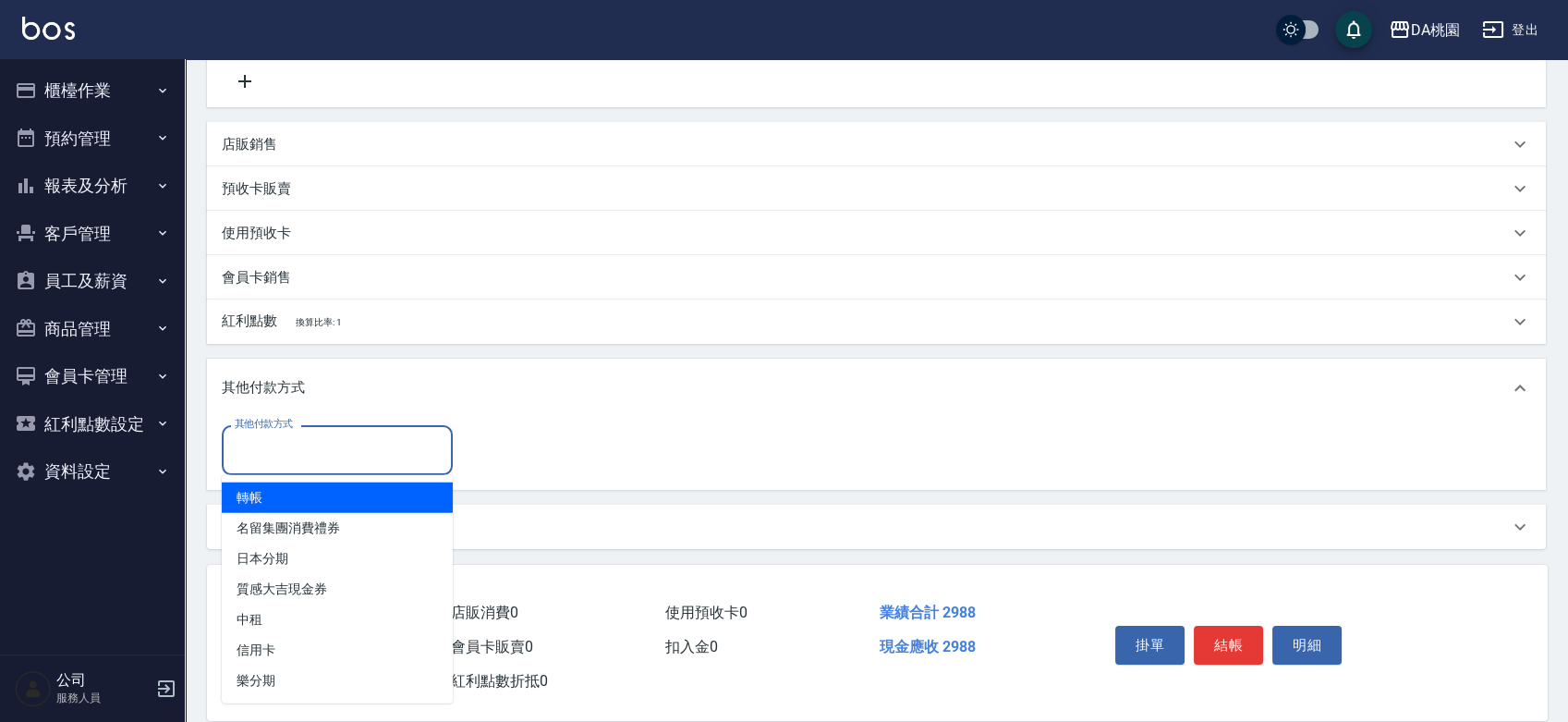
click at [280, 439] on input "其他付款方式" at bounding box center [337, 449] width 214 height 33
click at [261, 494] on span "轉帳" at bounding box center [337, 497] width 231 height 31
type input "轉帳"
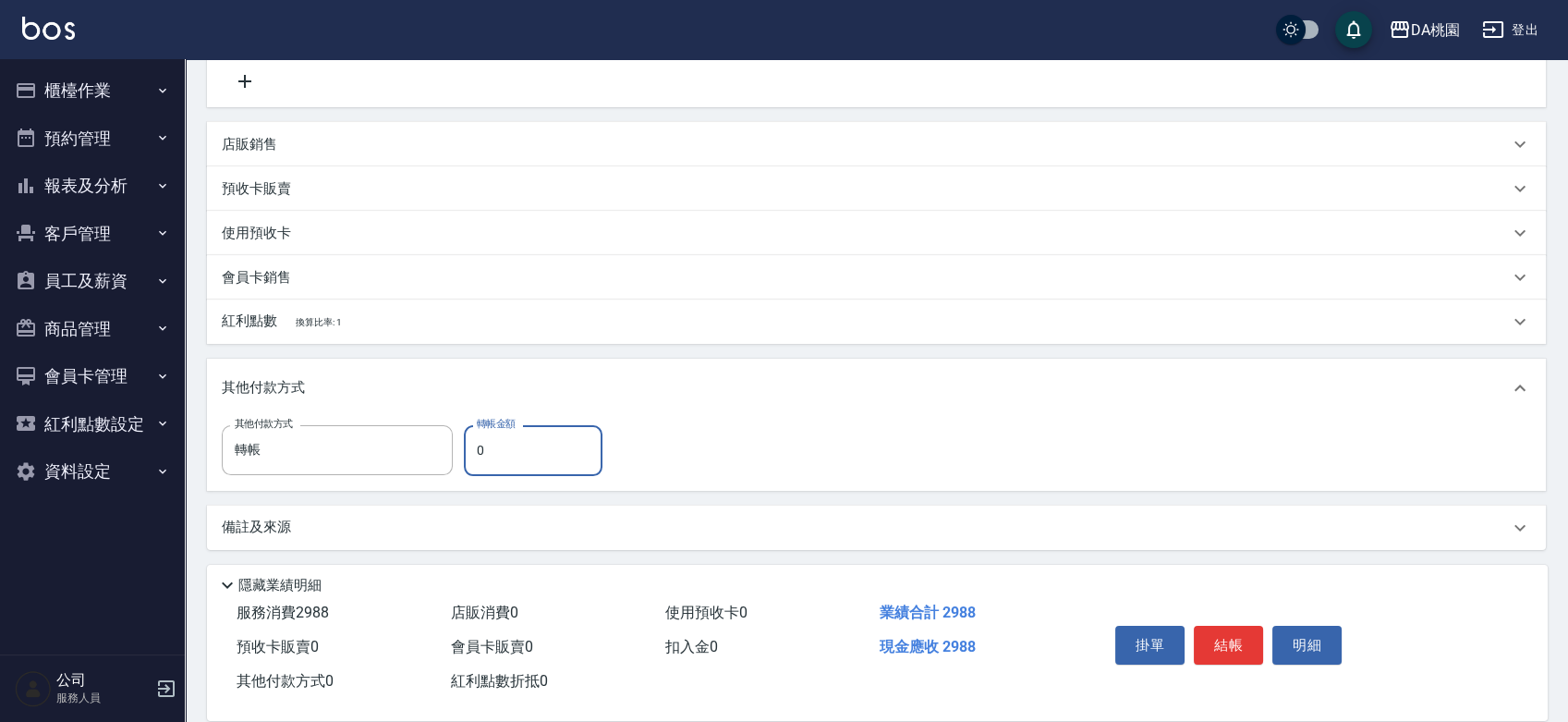
click at [508, 457] on input "0" at bounding box center [534, 449] width 139 height 50
type input "298"
type input "260"
type input "2988"
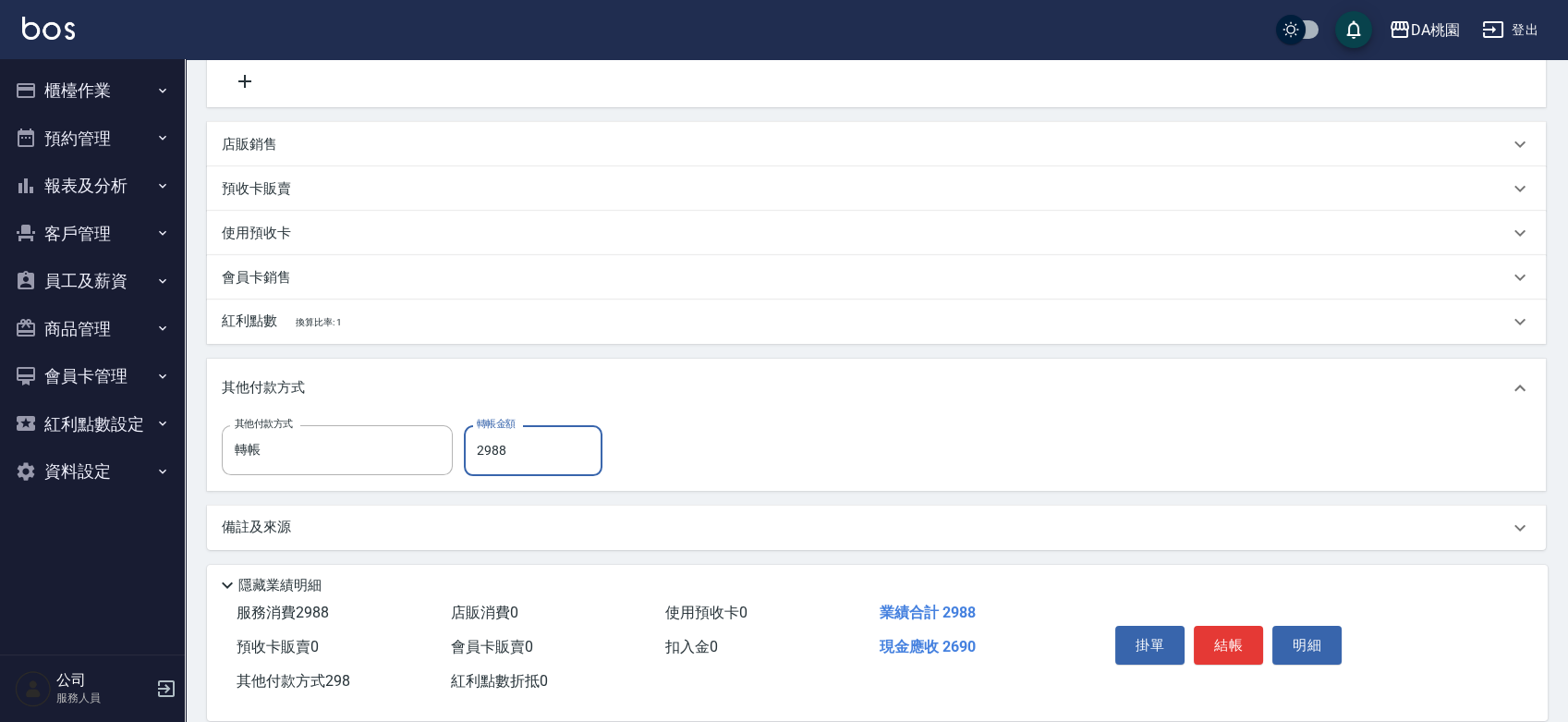
type input "0"
type input "2988"
click at [1232, 642] on button "結帳" at bounding box center [1228, 644] width 69 height 38
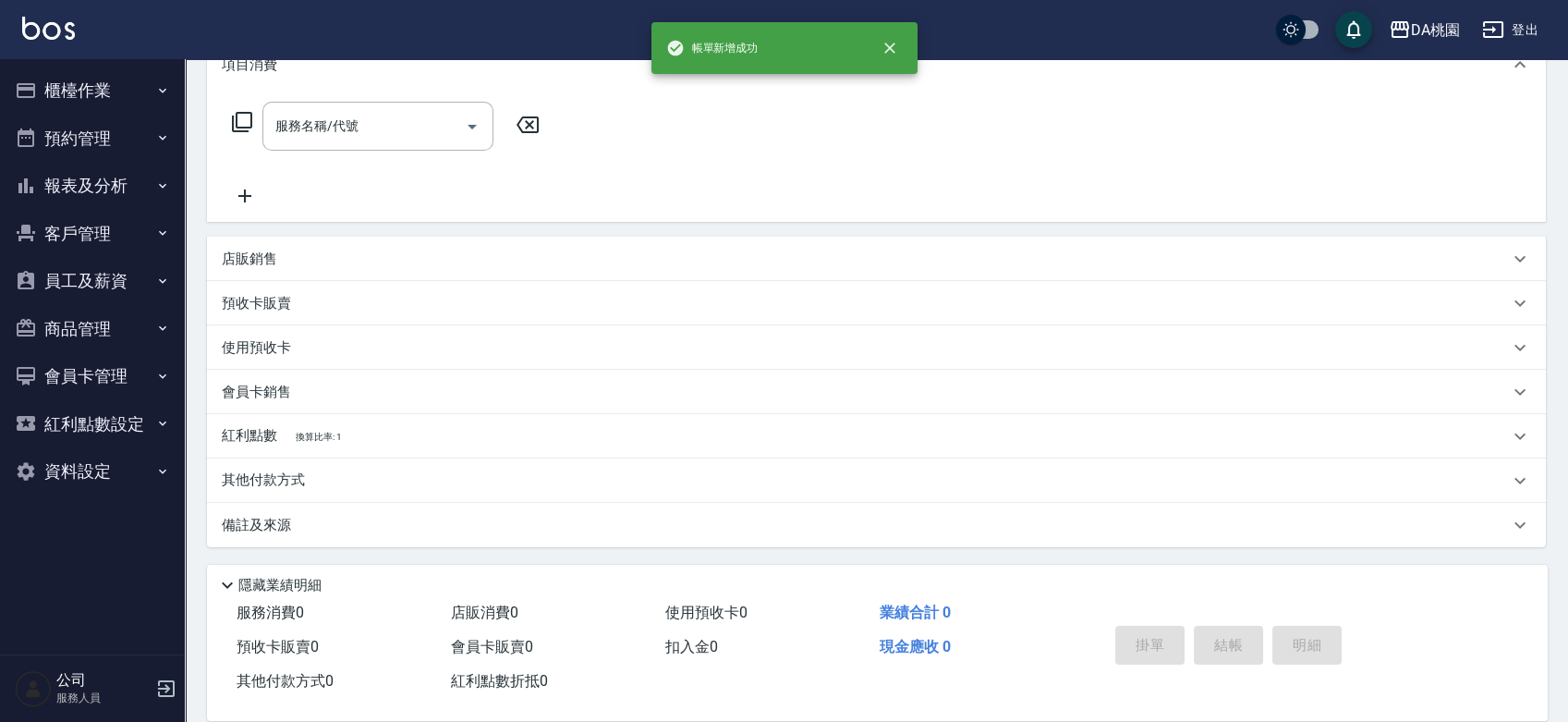
scroll to position [0, 0]
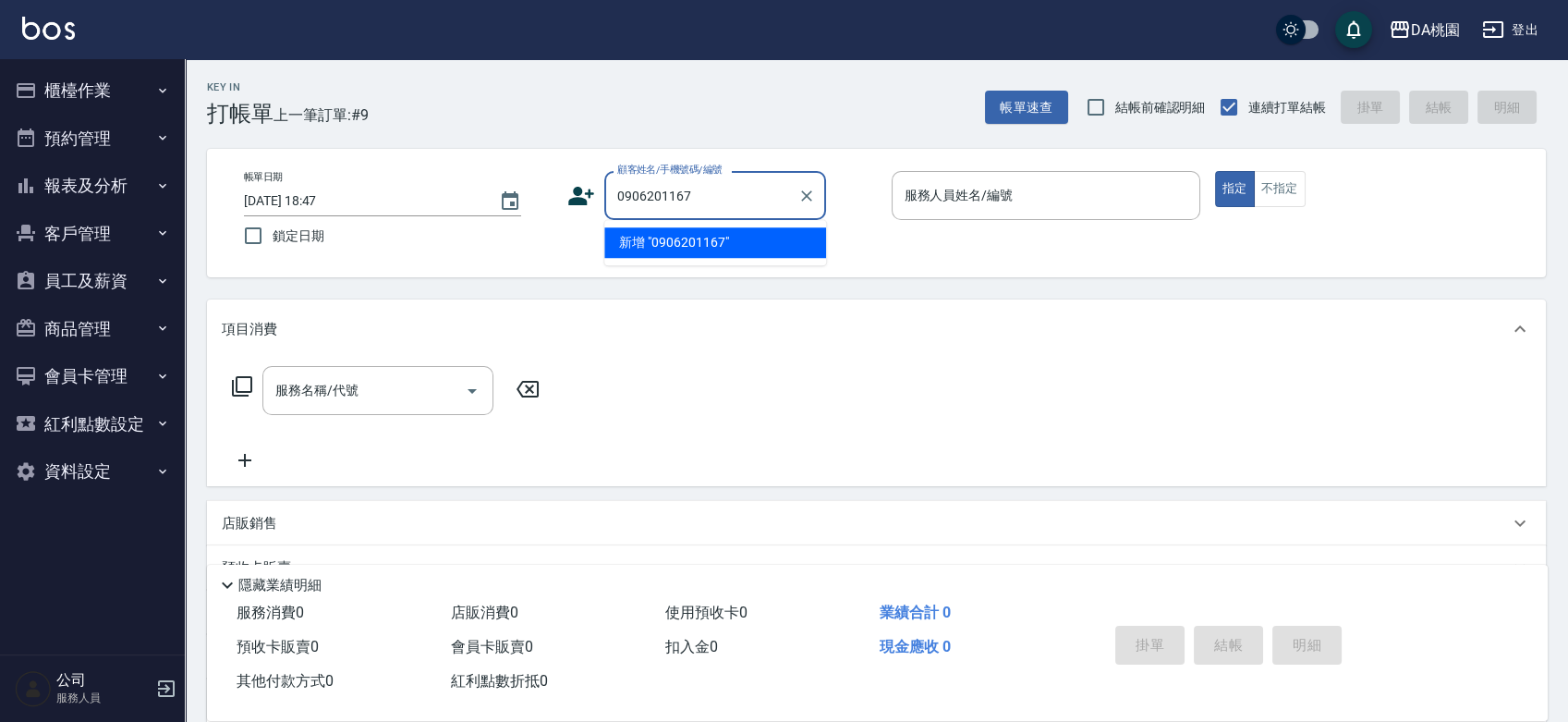
type input "0906201167"
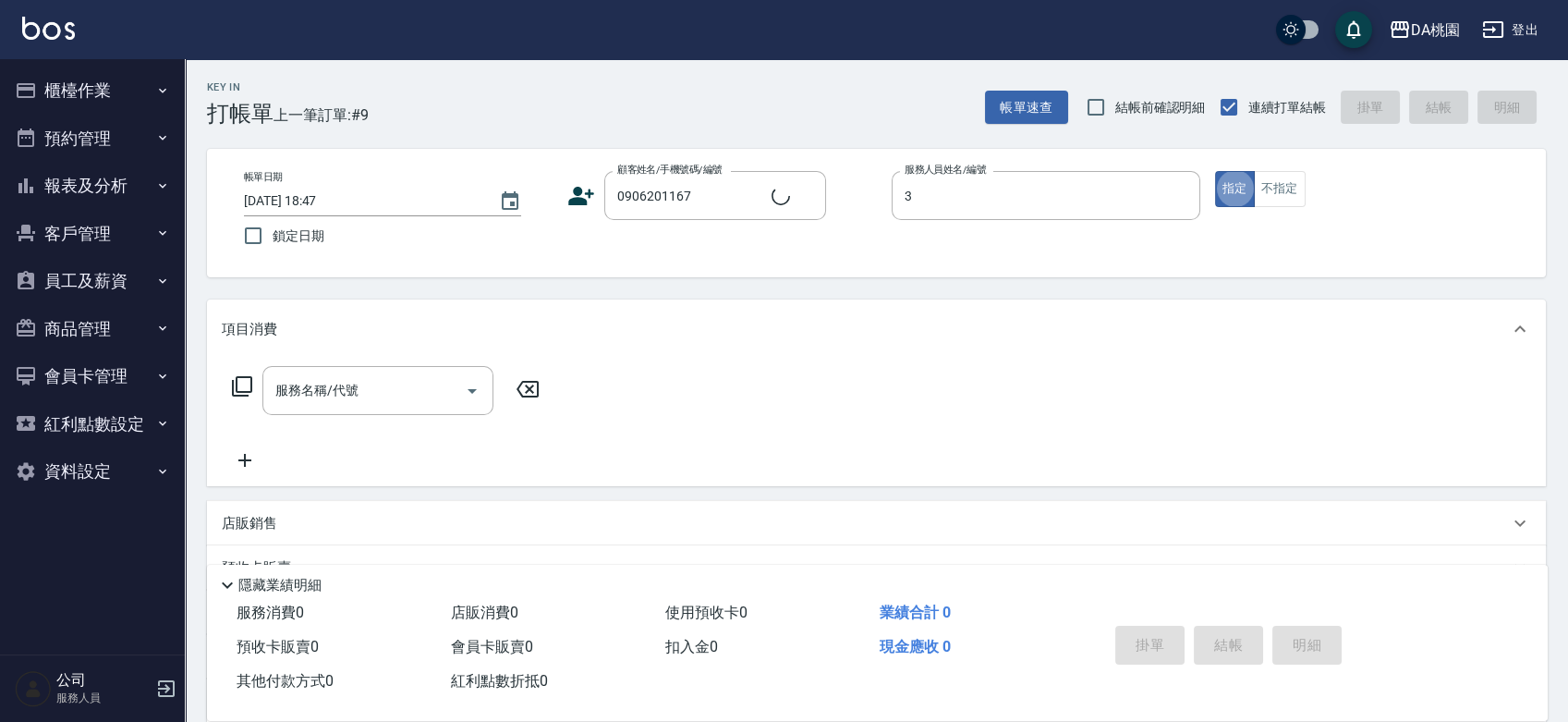
type input "愛莉絲-3"
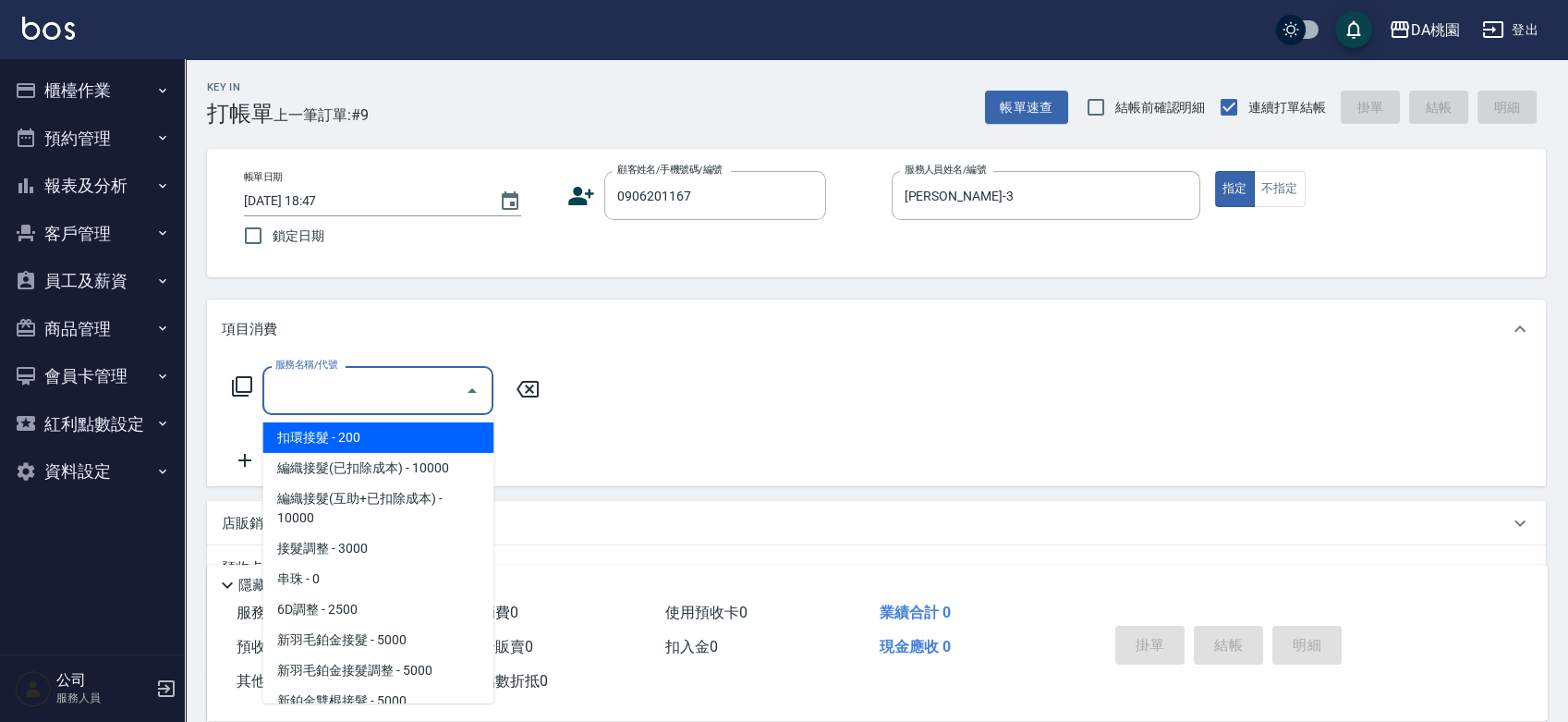
click at [300, 387] on input "服務名稱/代號" at bounding box center [363, 390] width 186 height 33
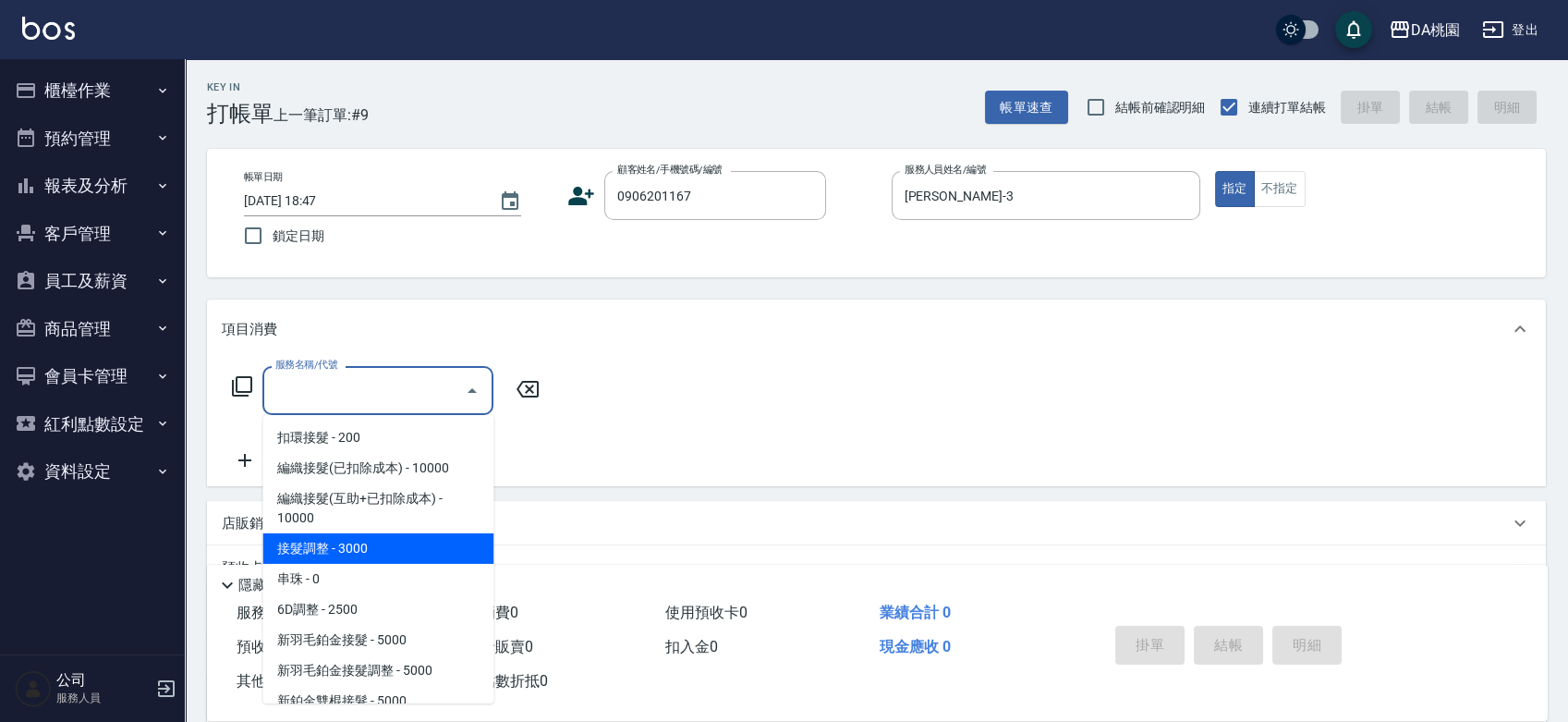
click at [311, 541] on span "接髮調整 - 3000" at bounding box center [377, 549] width 231 height 31
type input "接髮調整(103)"
type input "300"
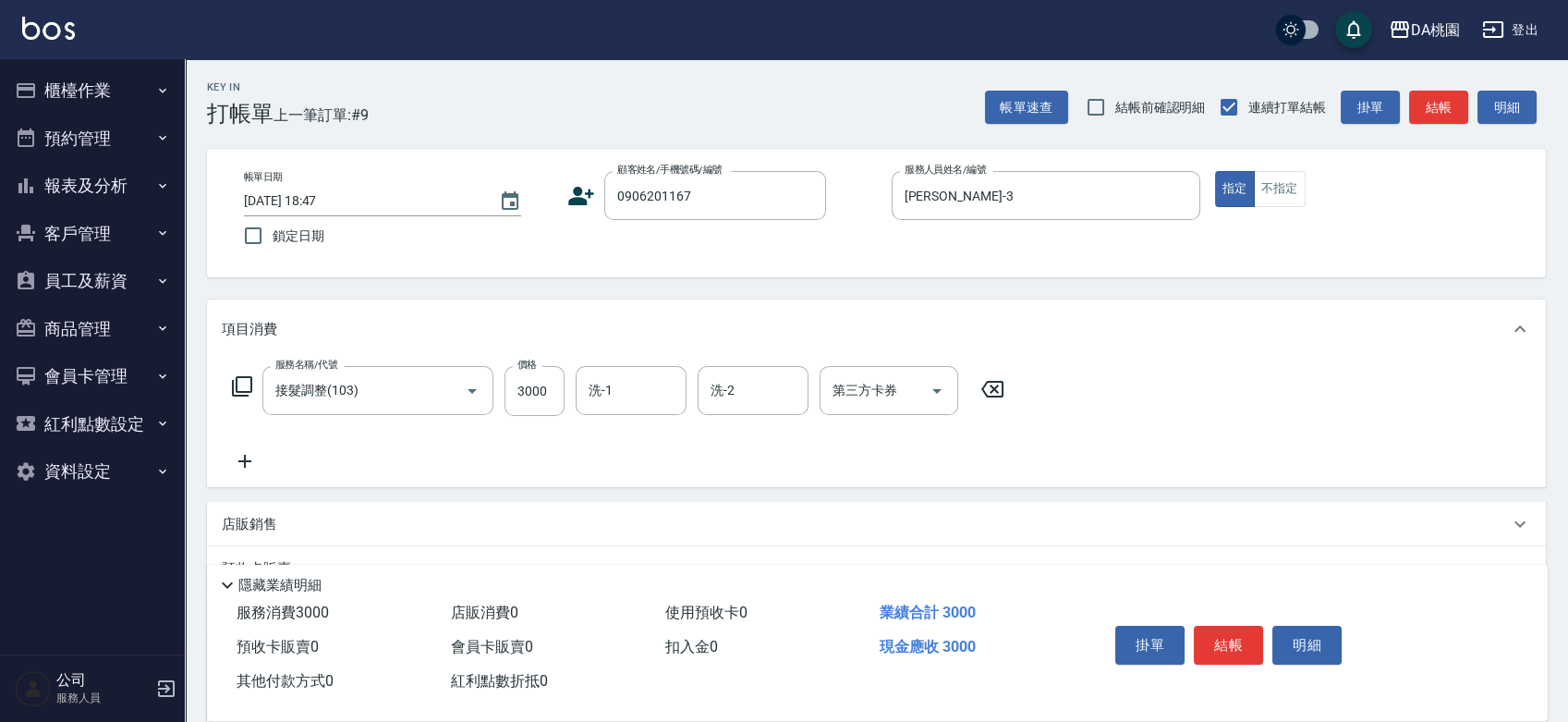
click at [248, 460] on icon at bounding box center [244, 462] width 46 height 22
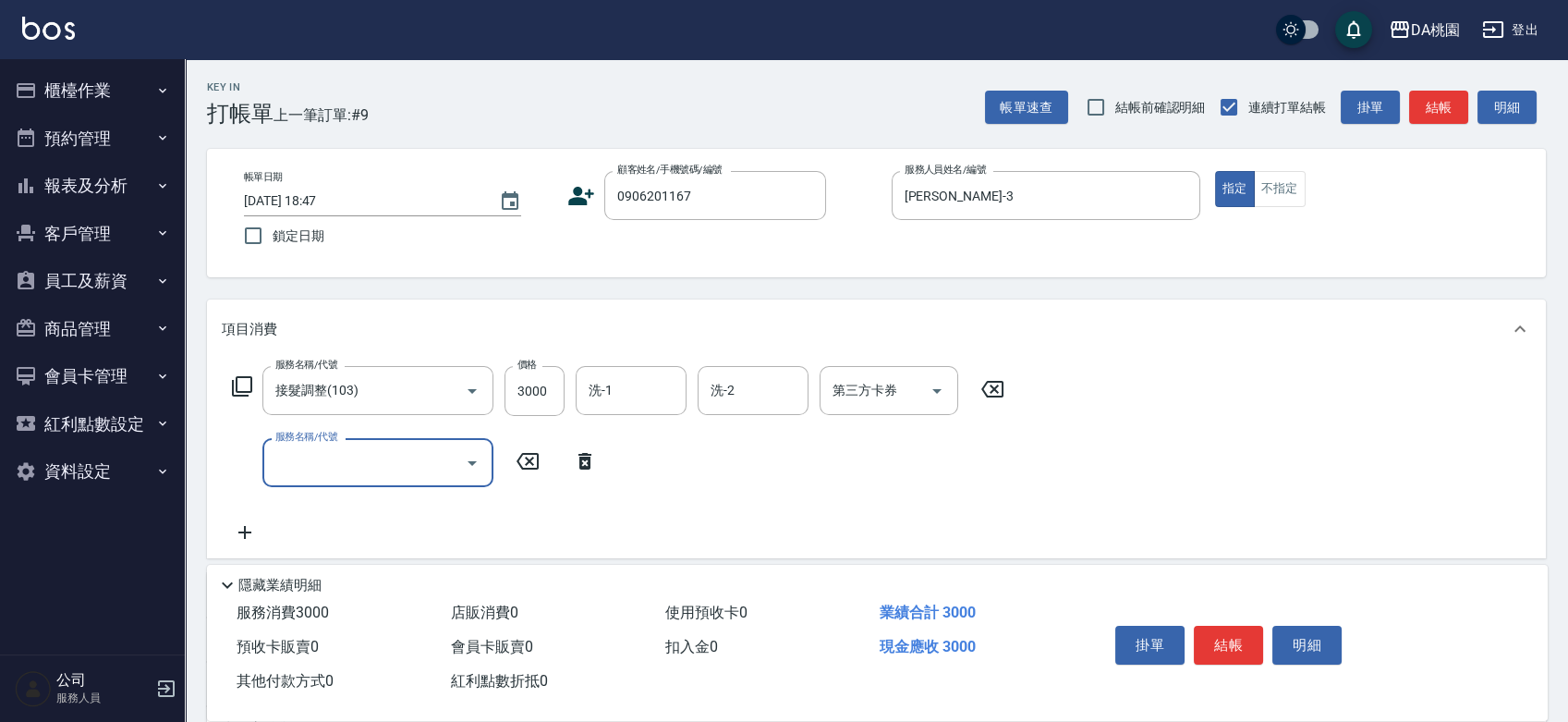
click at [300, 464] on input "服務名稱/代號" at bounding box center [363, 463] width 186 height 33
type input "401"
type input "450"
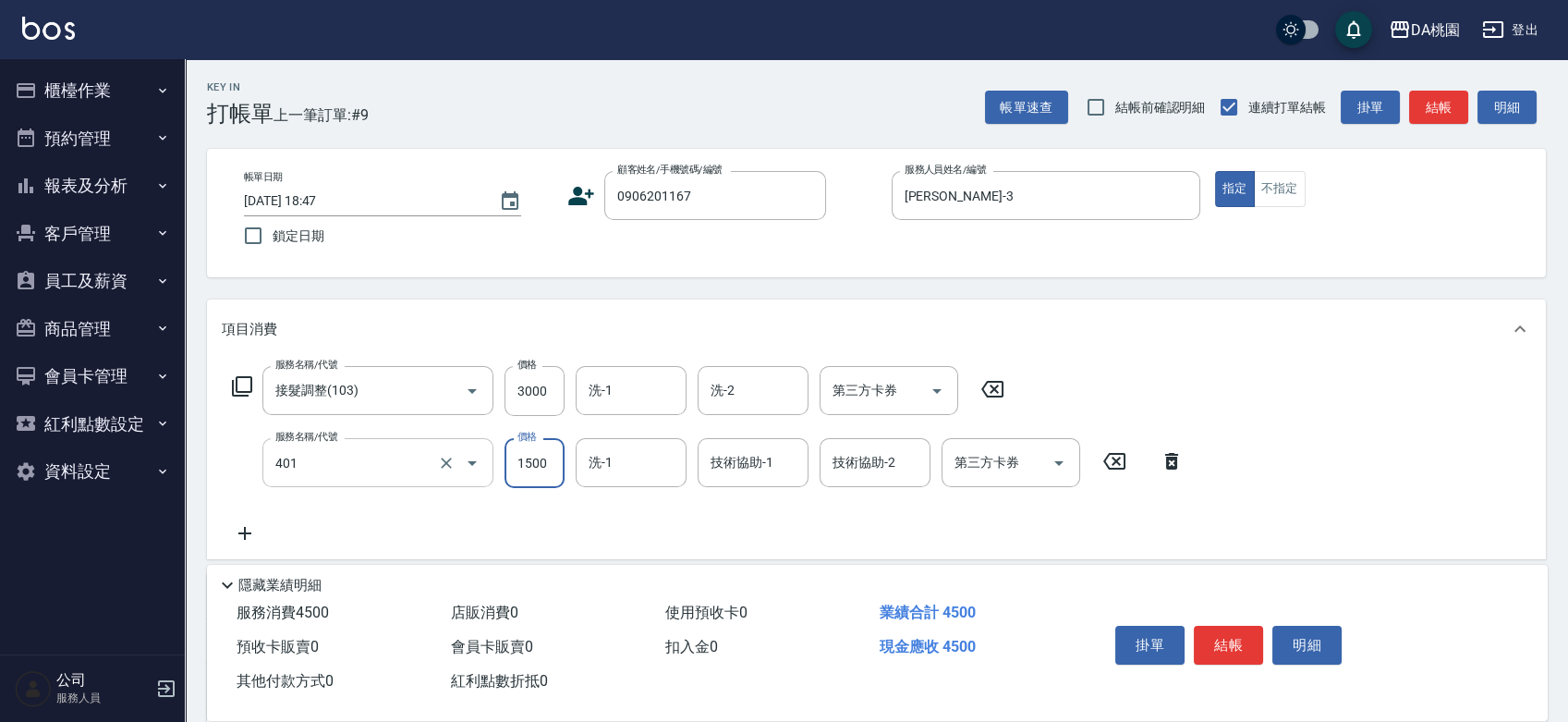
type input "染髮(互助)(401)"
type input "3"
type input "300"
type input "330"
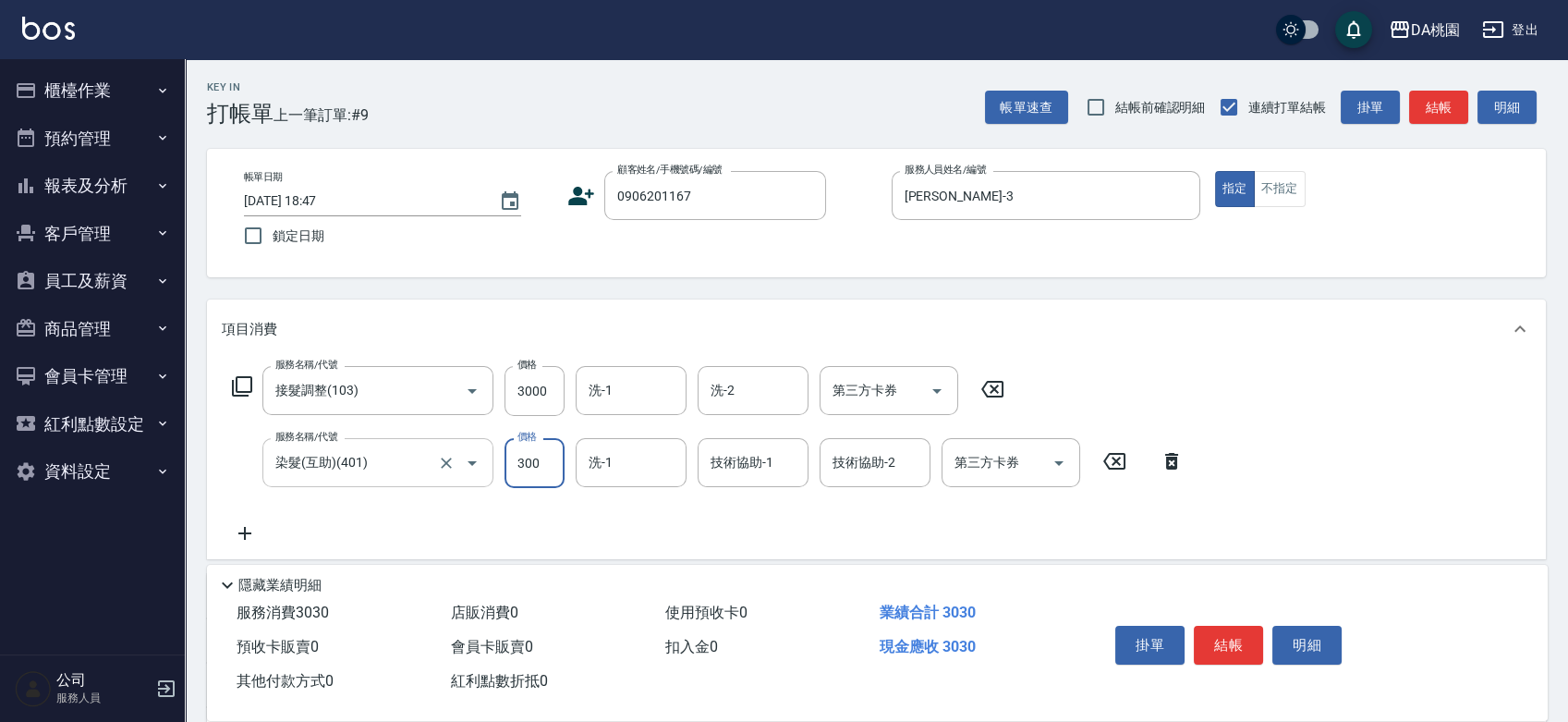
type input "3000"
type input "600"
type input "3000"
type input "葶葶-20"
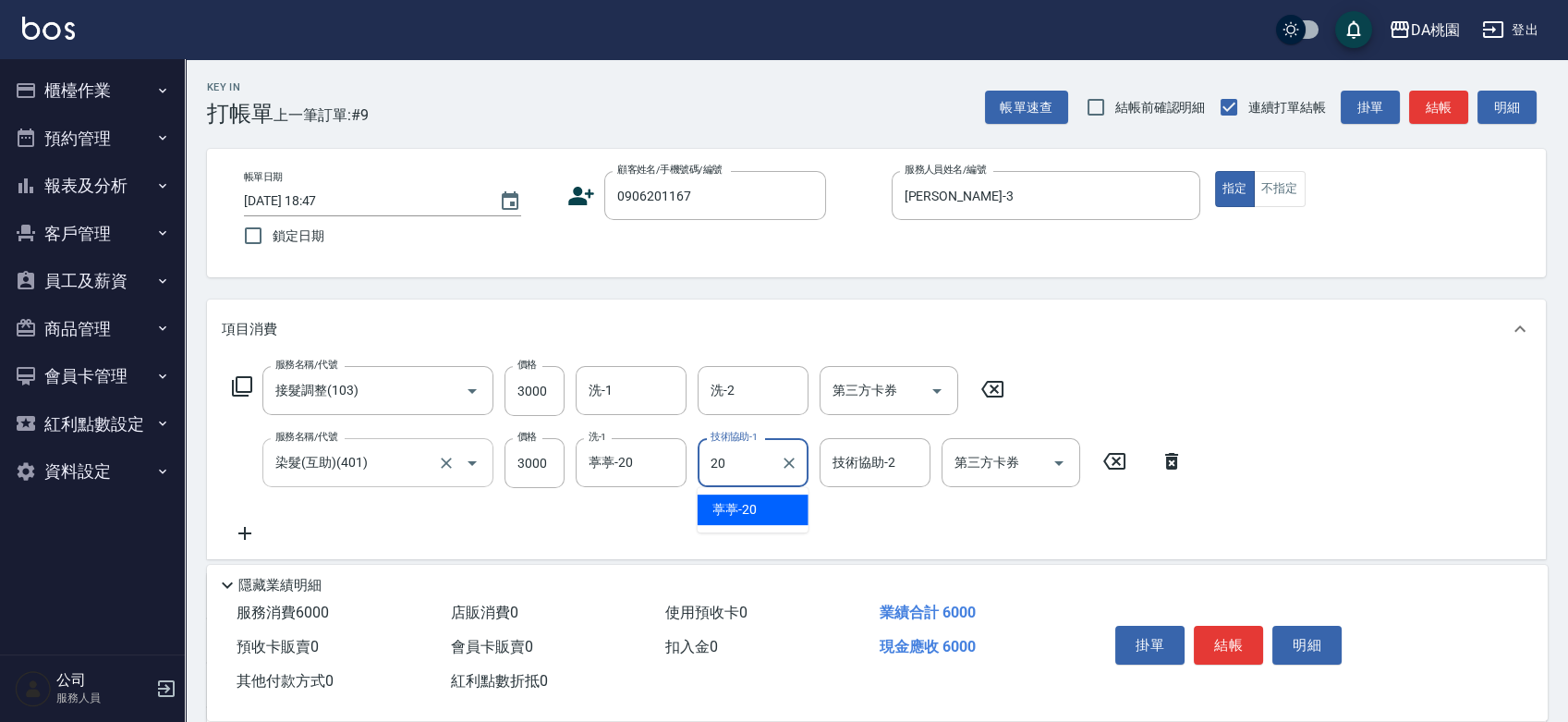
type input "葶葶-20"
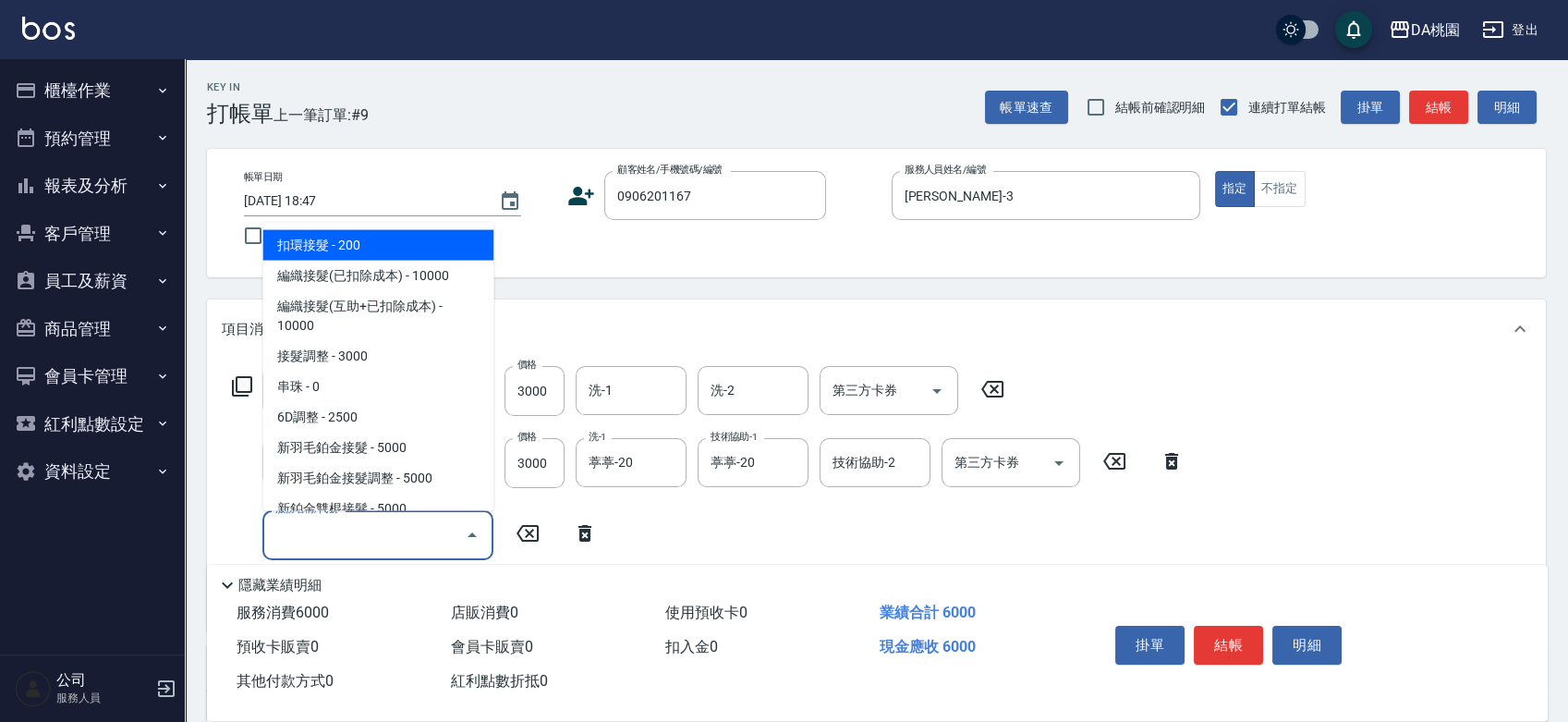
click at [278, 538] on input "服務名稱/代號" at bounding box center [363, 535] width 186 height 33
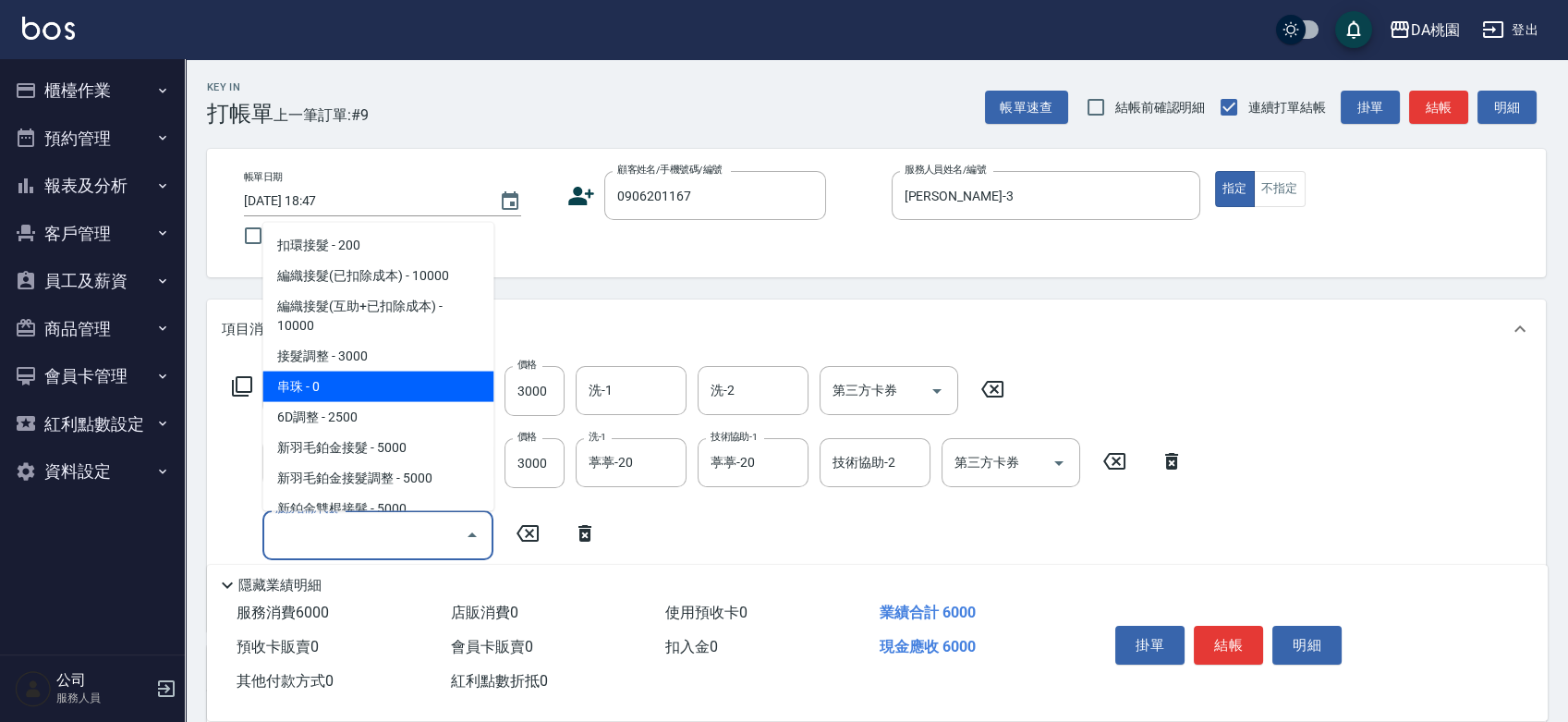
click at [299, 391] on span "串珠 - 0" at bounding box center [377, 386] width 231 height 31
type input "串珠(104)"
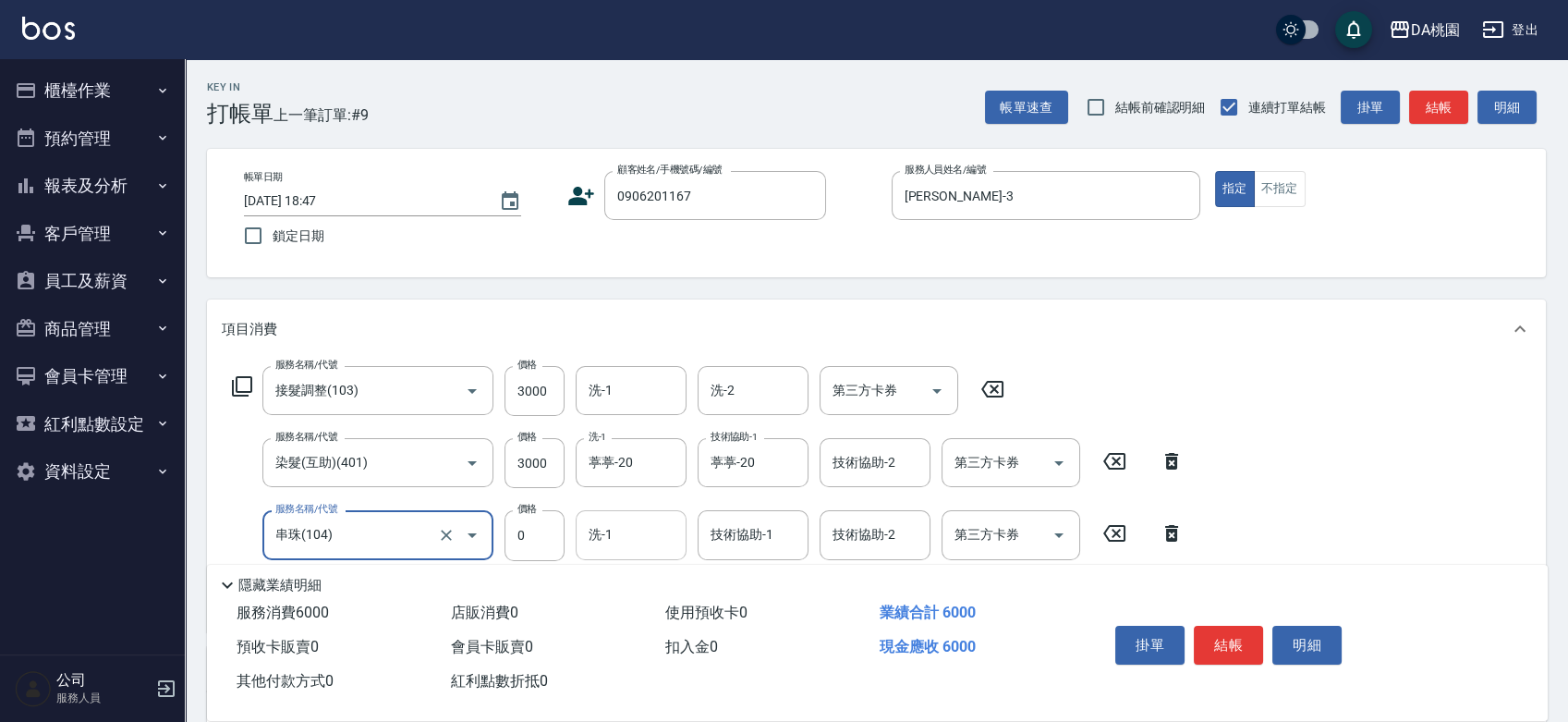
click at [635, 527] on input "洗-1" at bounding box center [631, 535] width 95 height 33
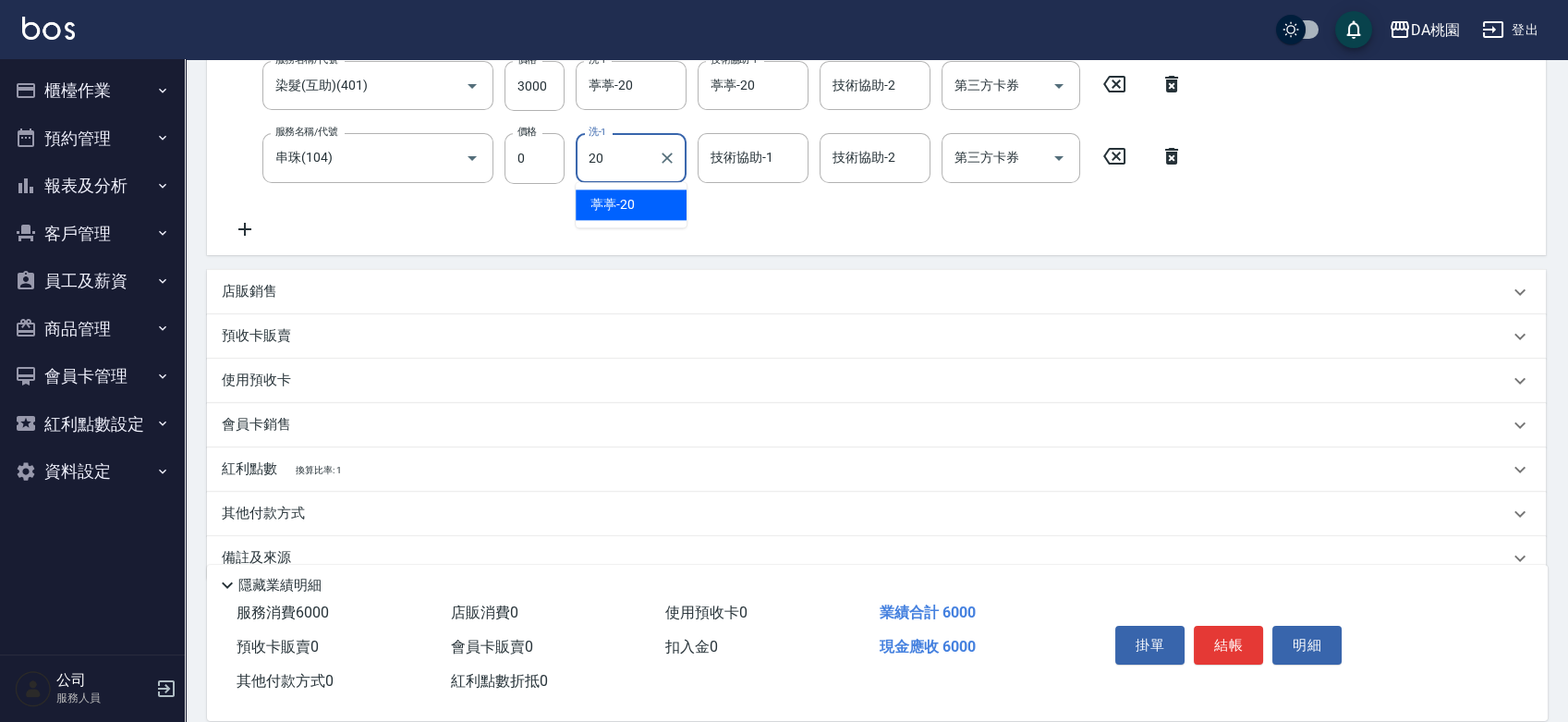
scroll to position [409, 0]
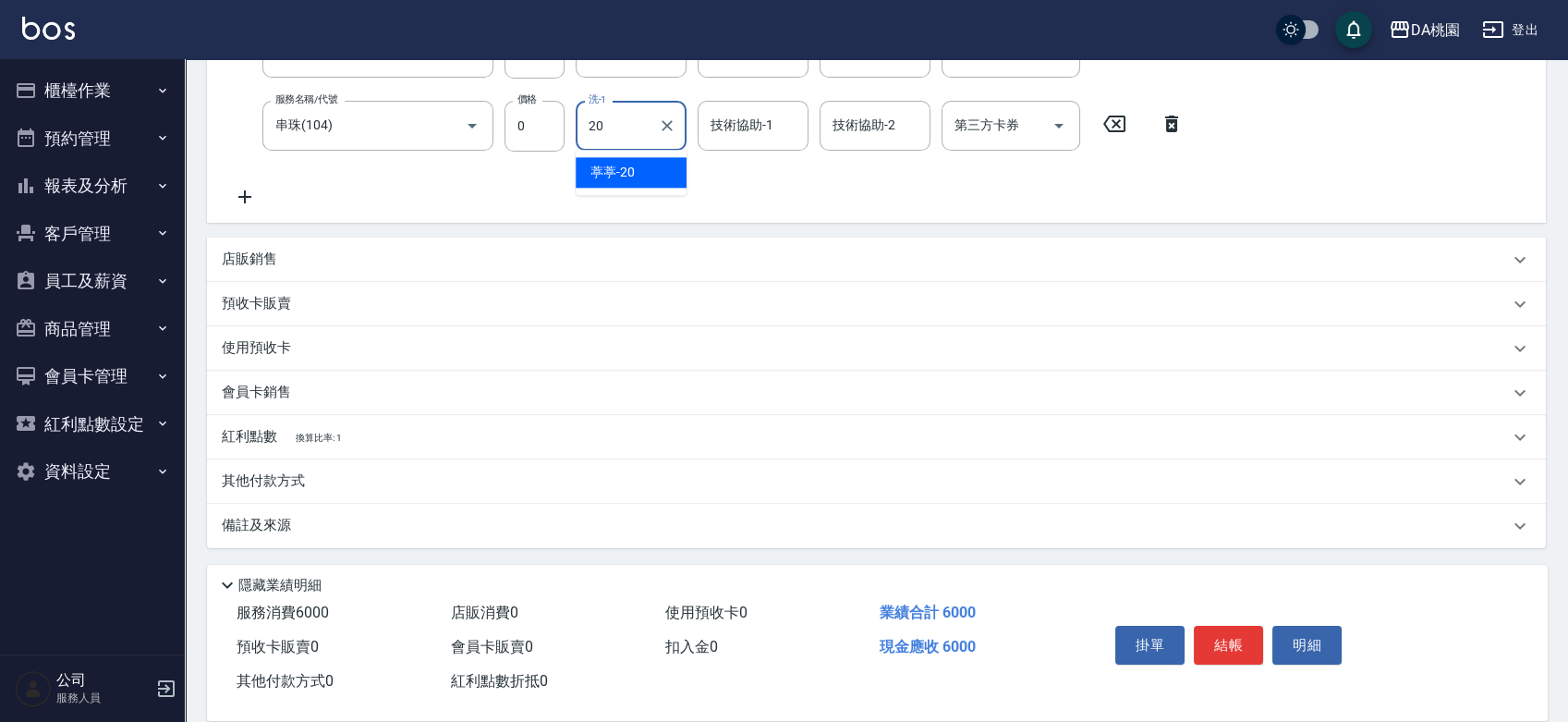
type input "20"
click at [246, 194] on icon at bounding box center [244, 197] width 46 height 22
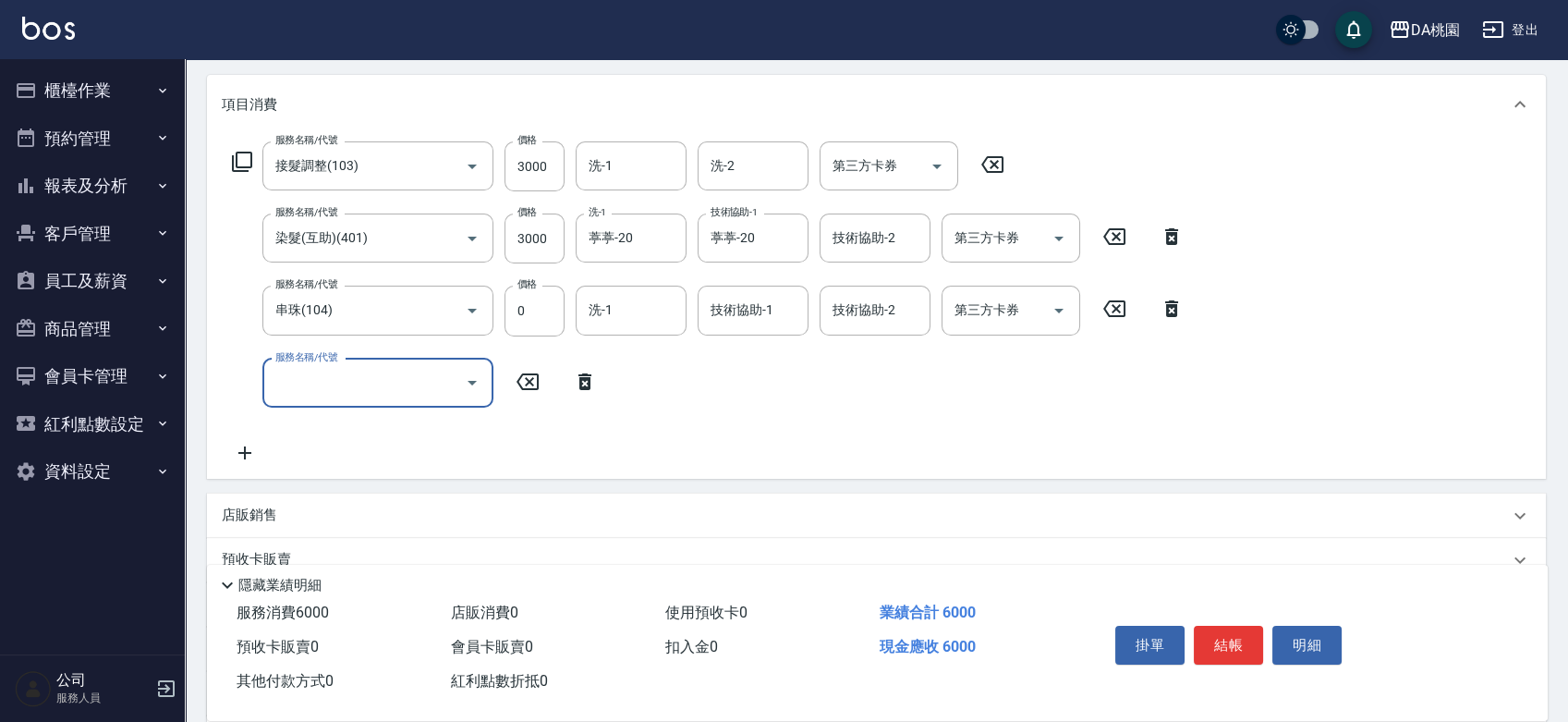
scroll to position [235, 0]
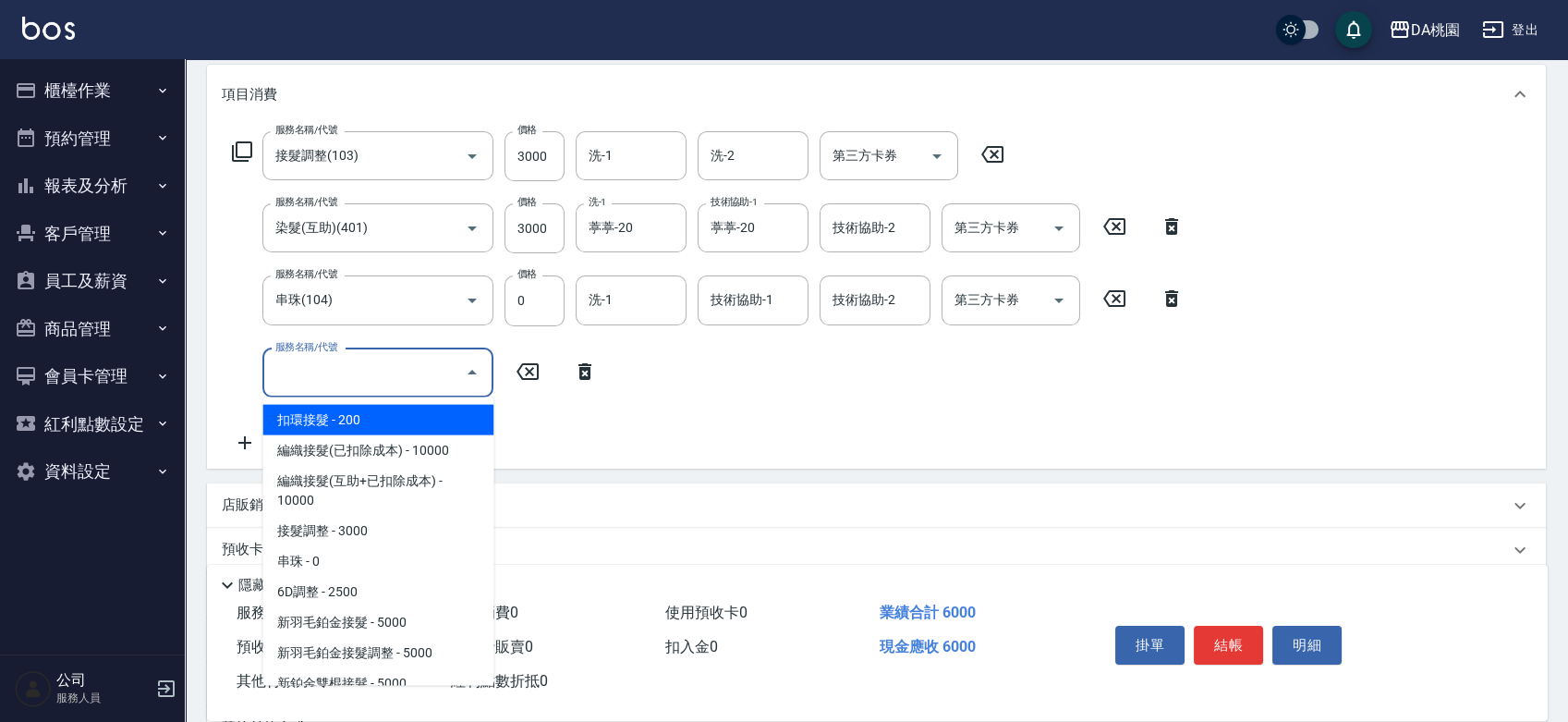
click at [344, 377] on input "服務名稱/代號" at bounding box center [363, 373] width 186 height 33
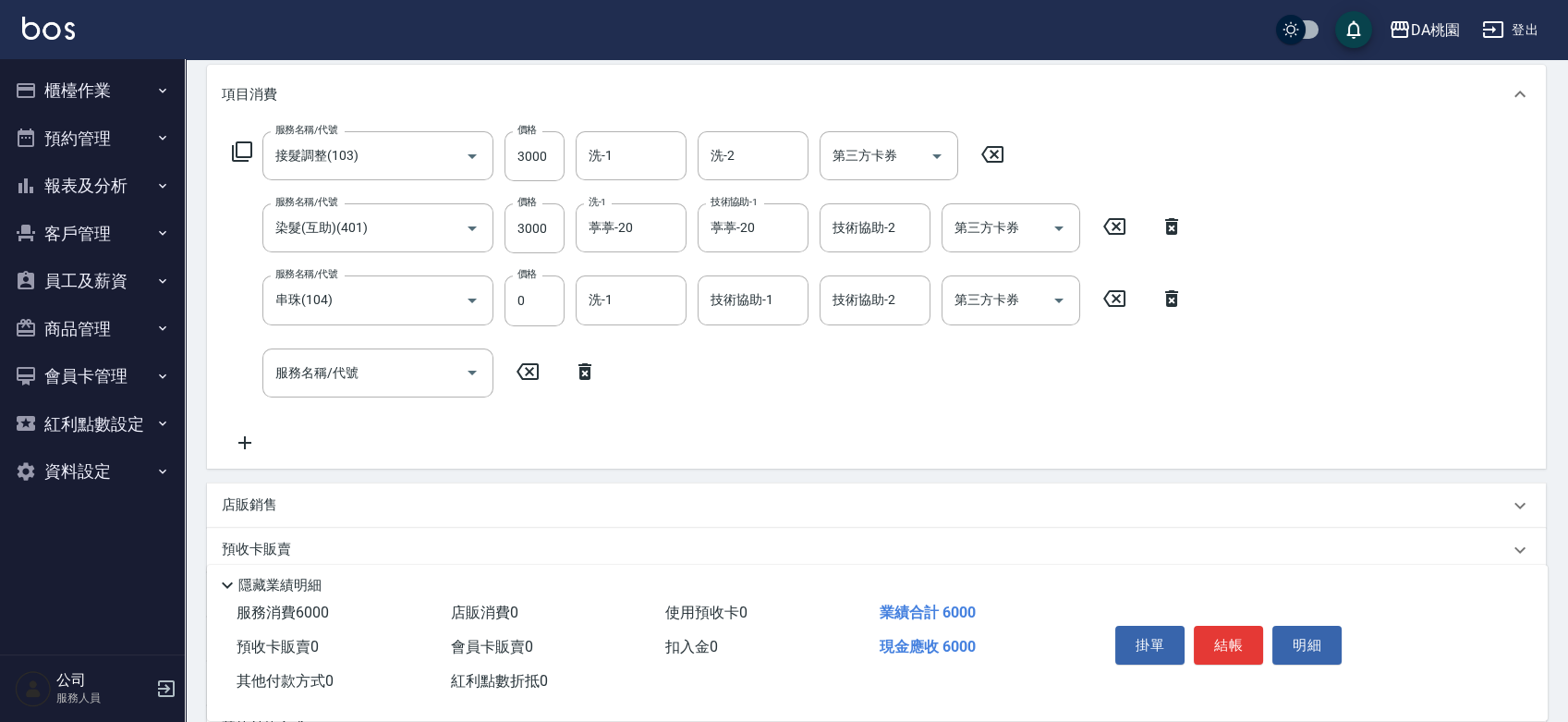
click at [745, 395] on div "服務名稱/代號 接髮調整(103) 服務名稱/代號 價格 3000 價格 洗-1 洗-1 洗-2 洗-2 第三方卡券 第三方卡券 服務名稱/代號 染髮(互助)…" at bounding box center [709, 292] width 974 height 323
click at [429, 376] on input "服務名稱/代號" at bounding box center [363, 373] width 186 height 33
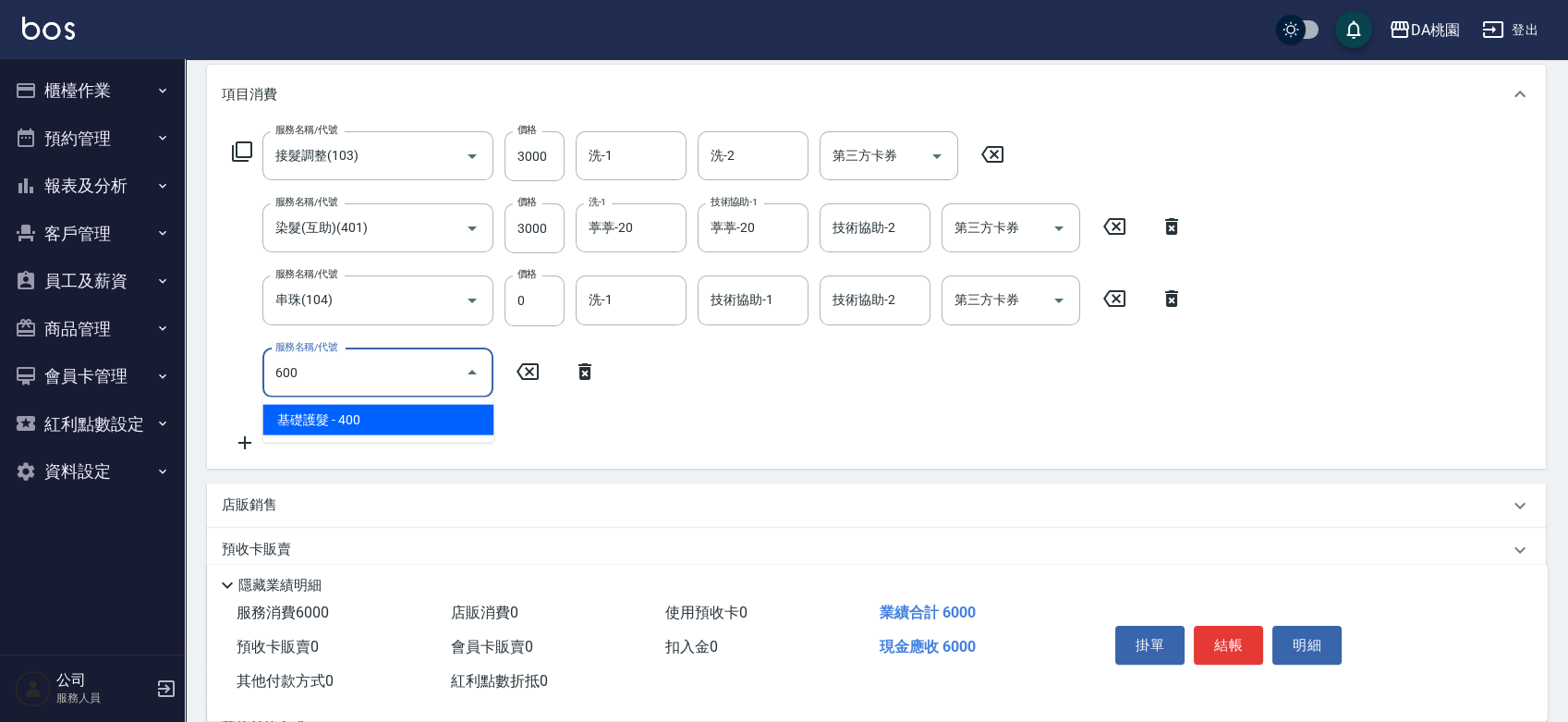
type input "600"
type input "640"
type input "基礎護髮(600)"
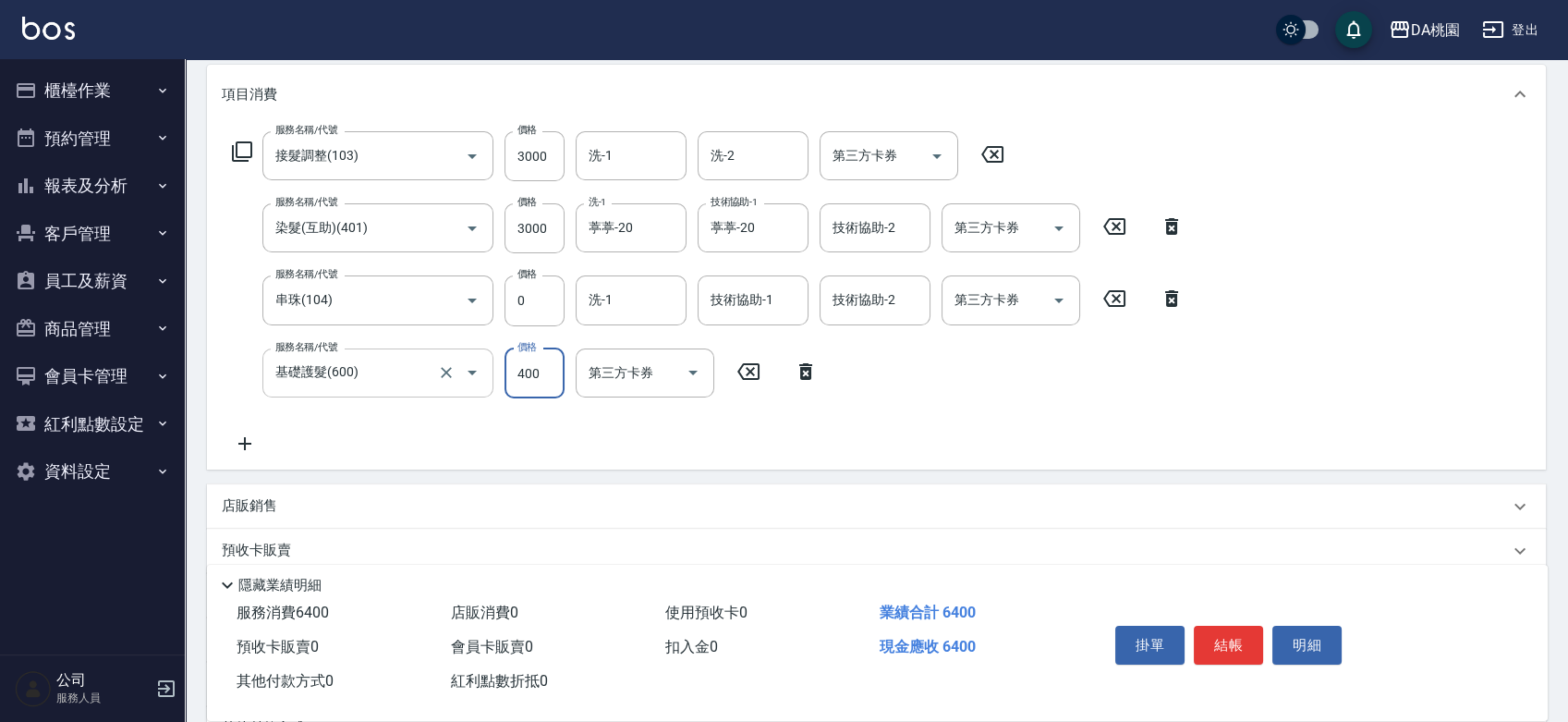
type input "3"
type input "600"
type input "30"
type input "630"
type input "300"
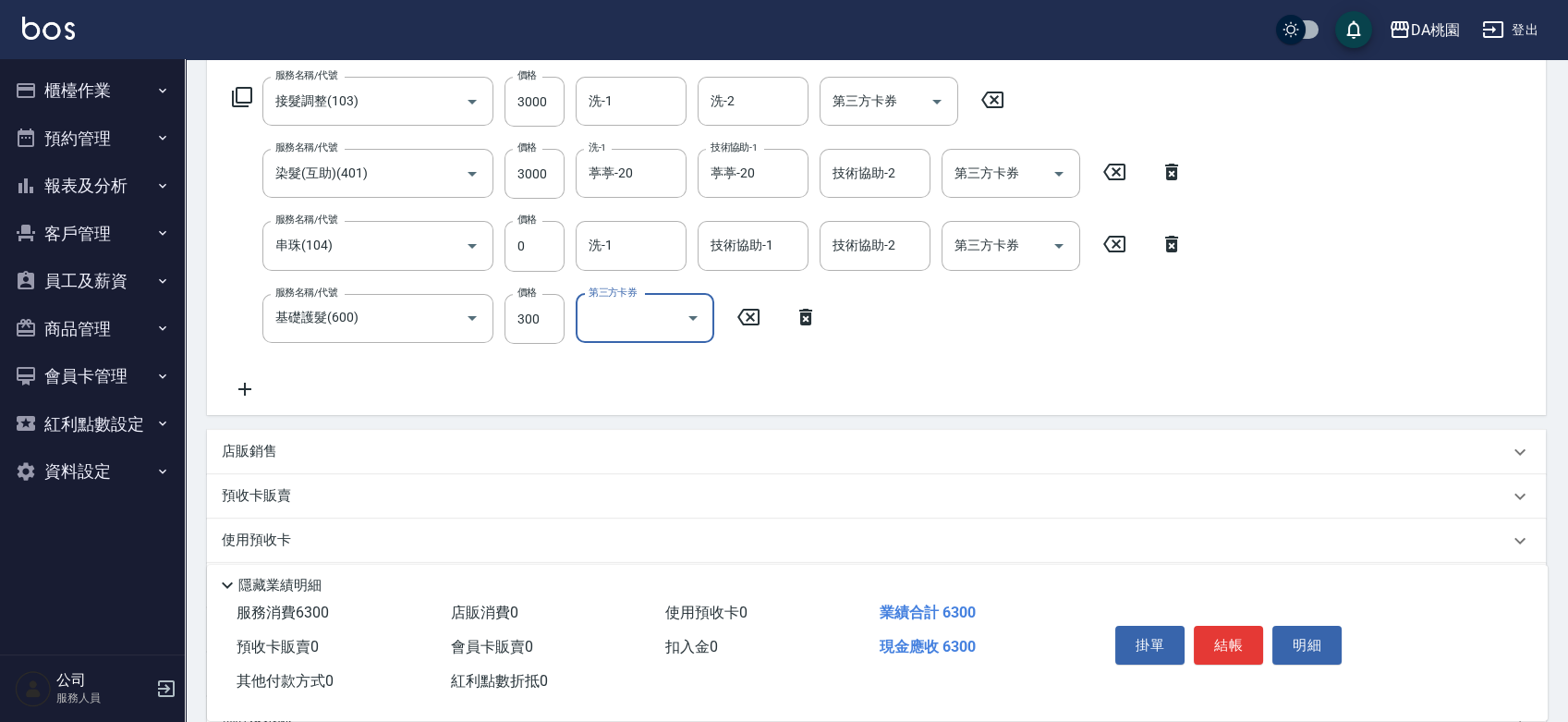
scroll to position [440, 0]
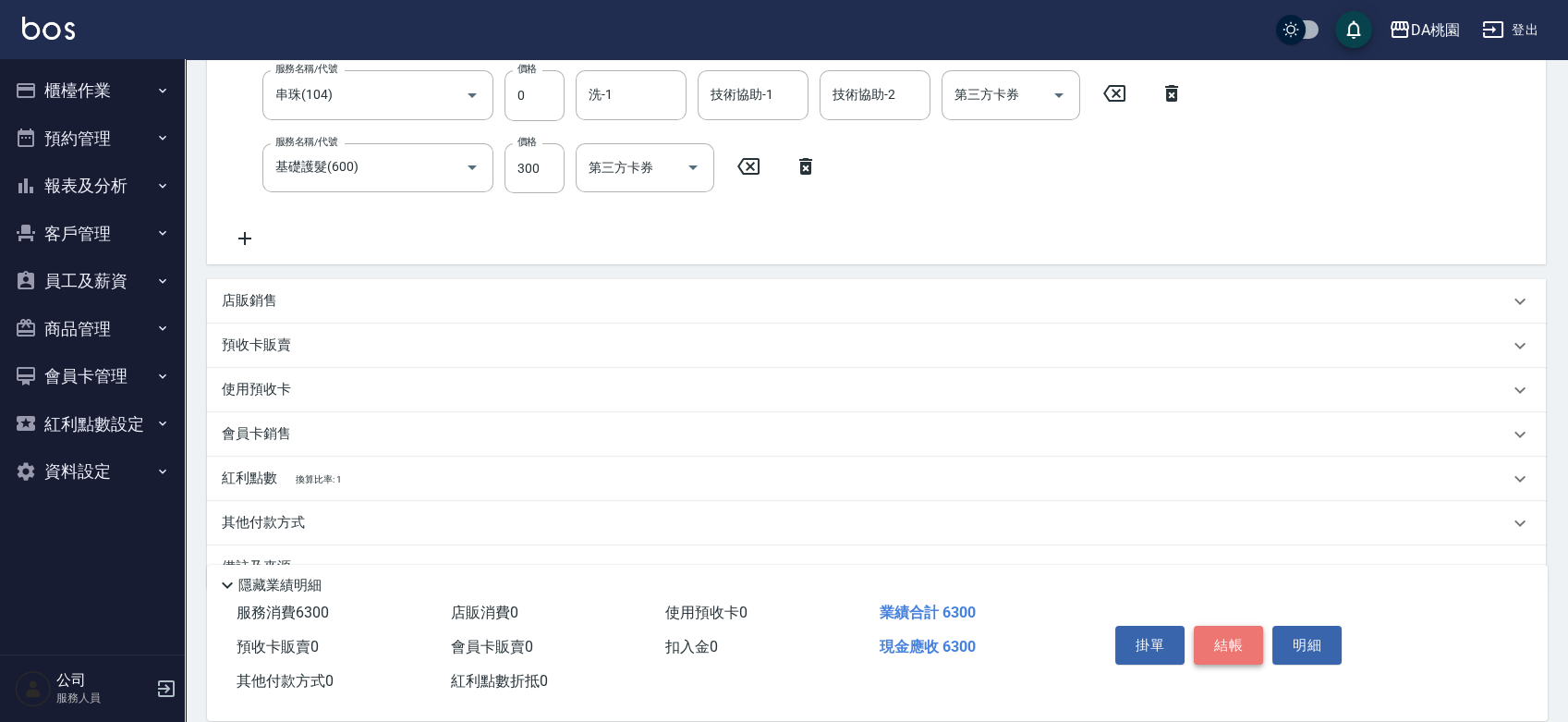
click at [1223, 656] on button "結帳" at bounding box center [1228, 644] width 69 height 38
type input "2025/08/16 18:50"
type input "0"
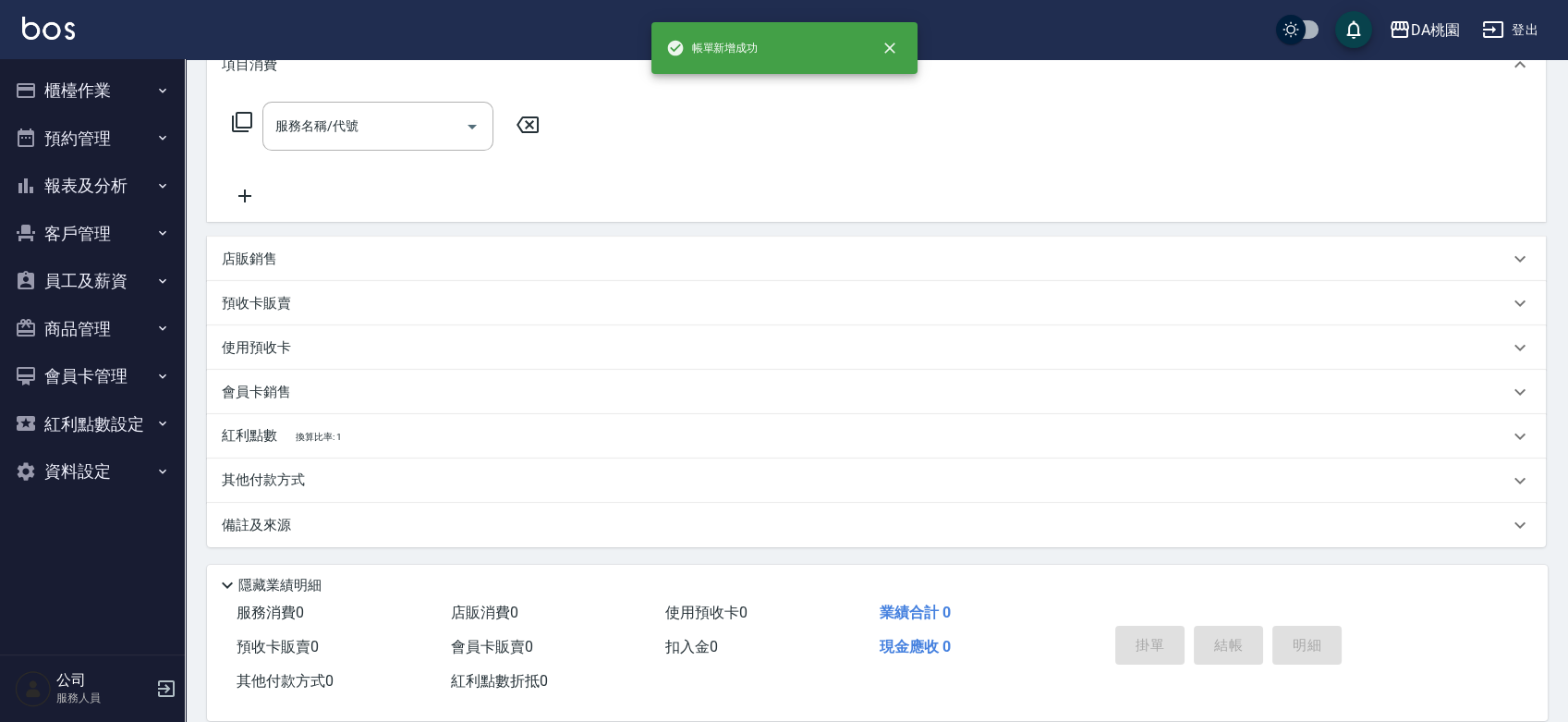
scroll to position [0, 0]
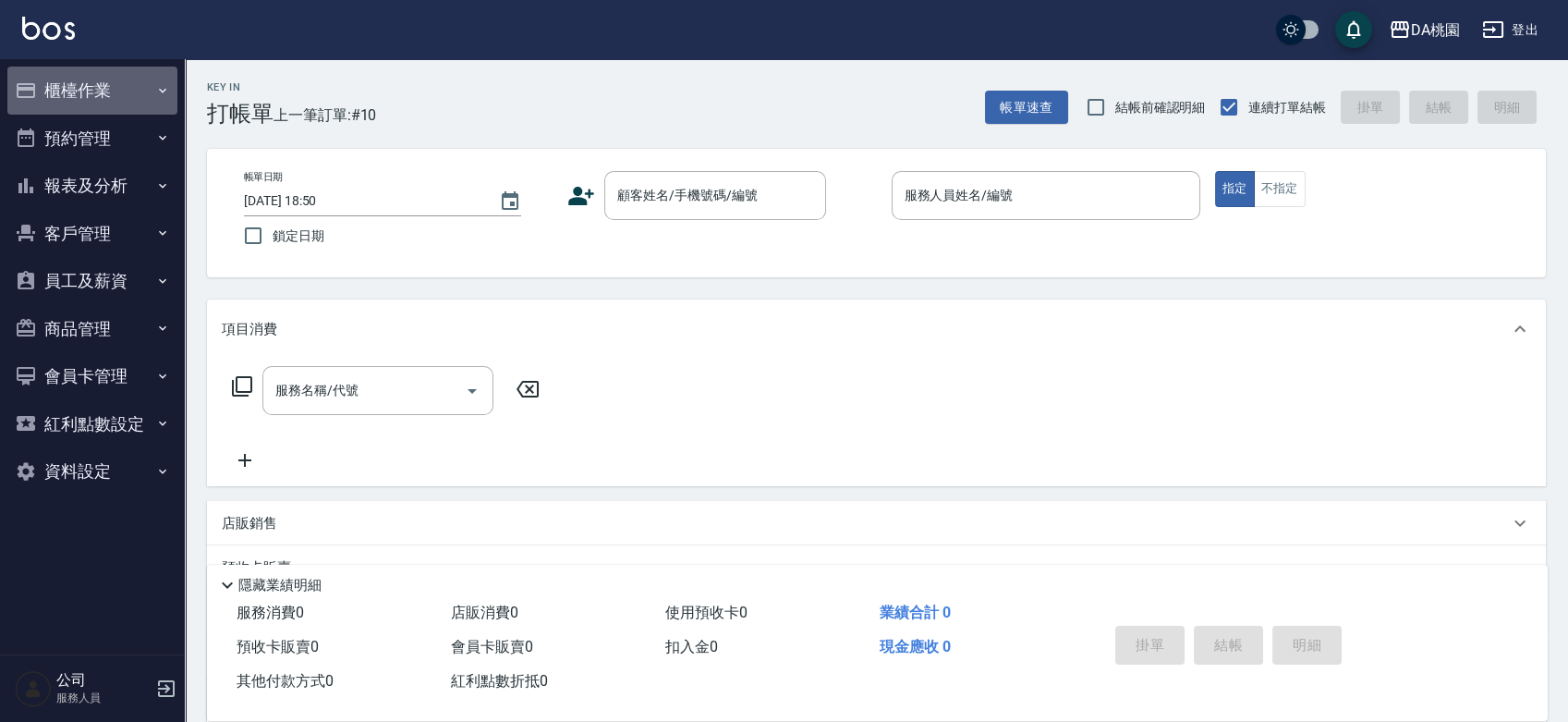
click at [82, 92] on button "櫃檯作業" at bounding box center [93, 90] width 170 height 48
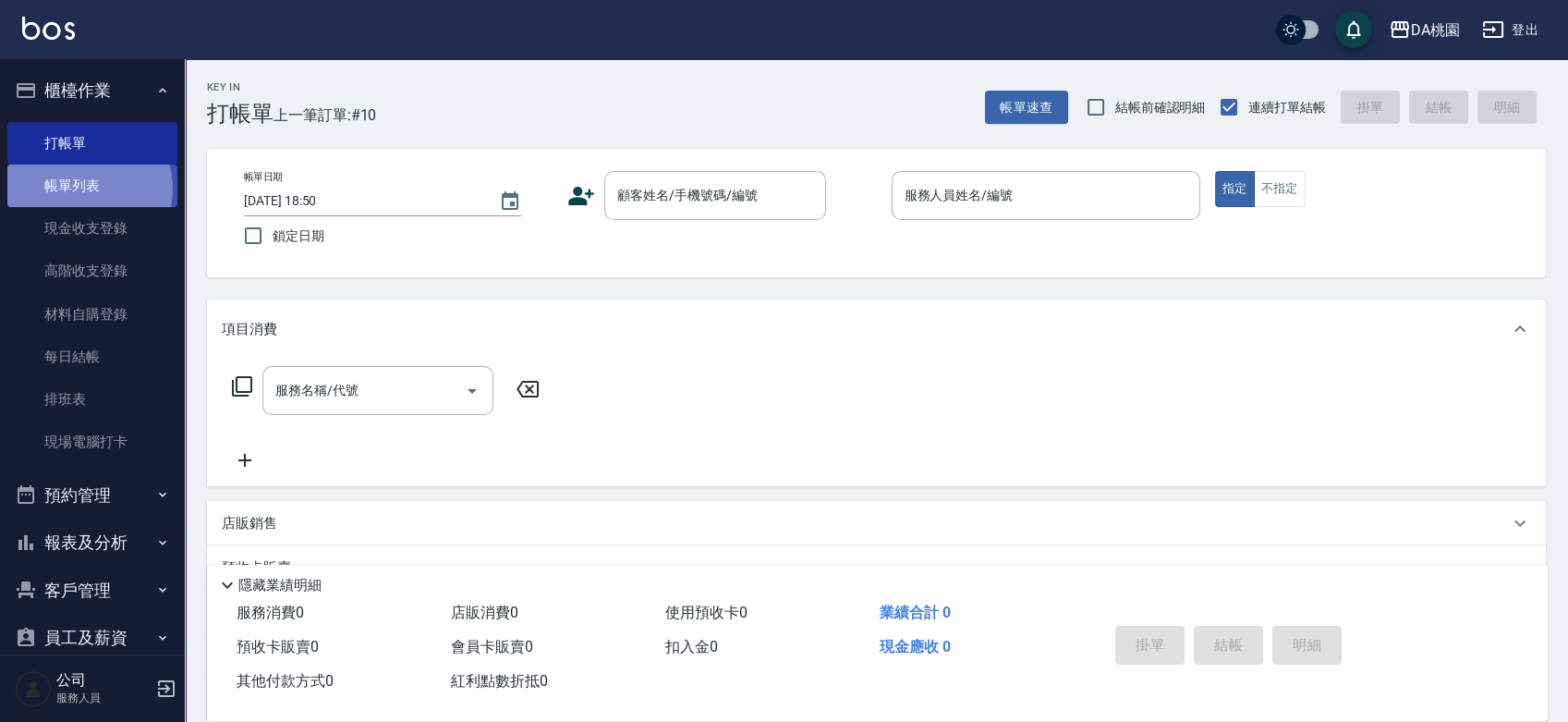
click at [73, 189] on link "帳單列表" at bounding box center [93, 185] width 170 height 42
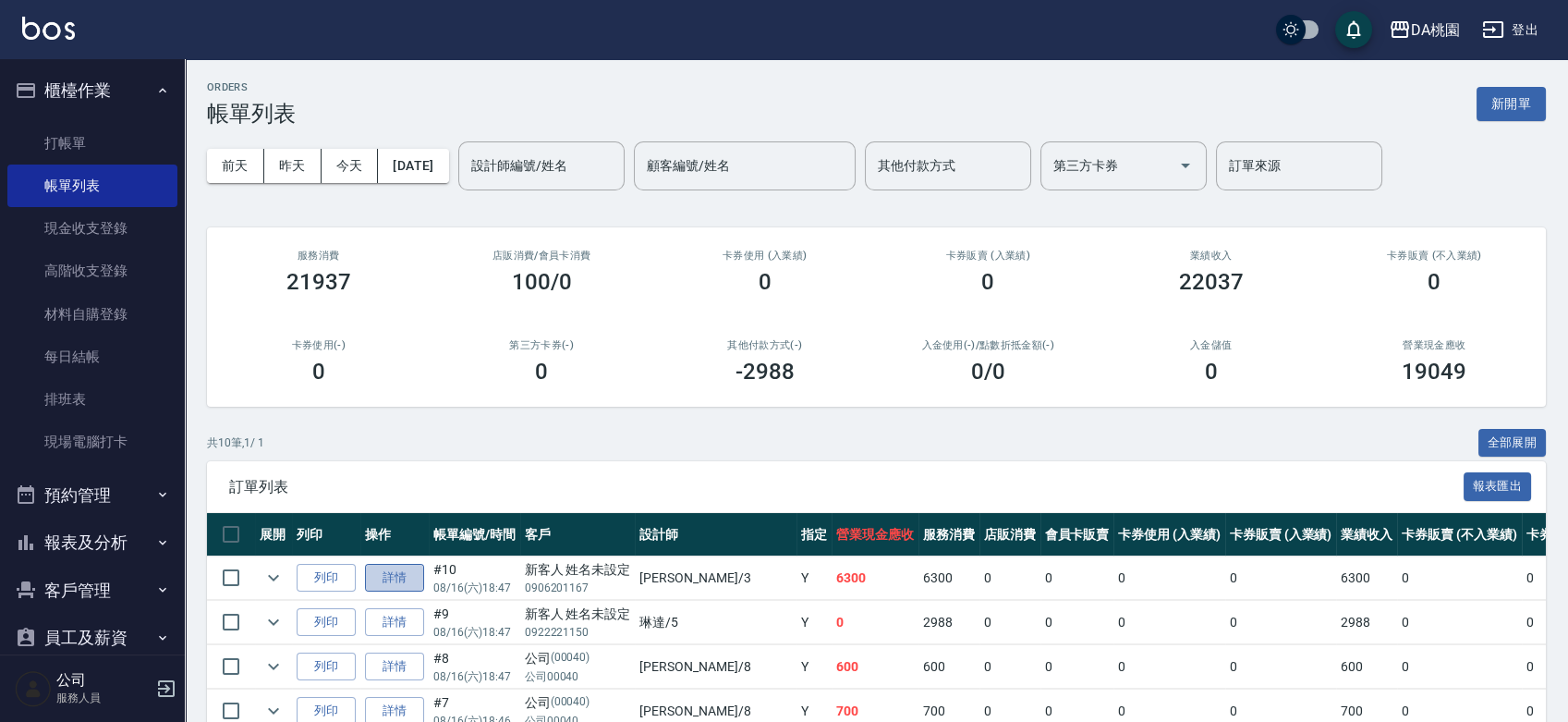
click at [410, 568] on link "詳情" at bounding box center [394, 578] width 59 height 29
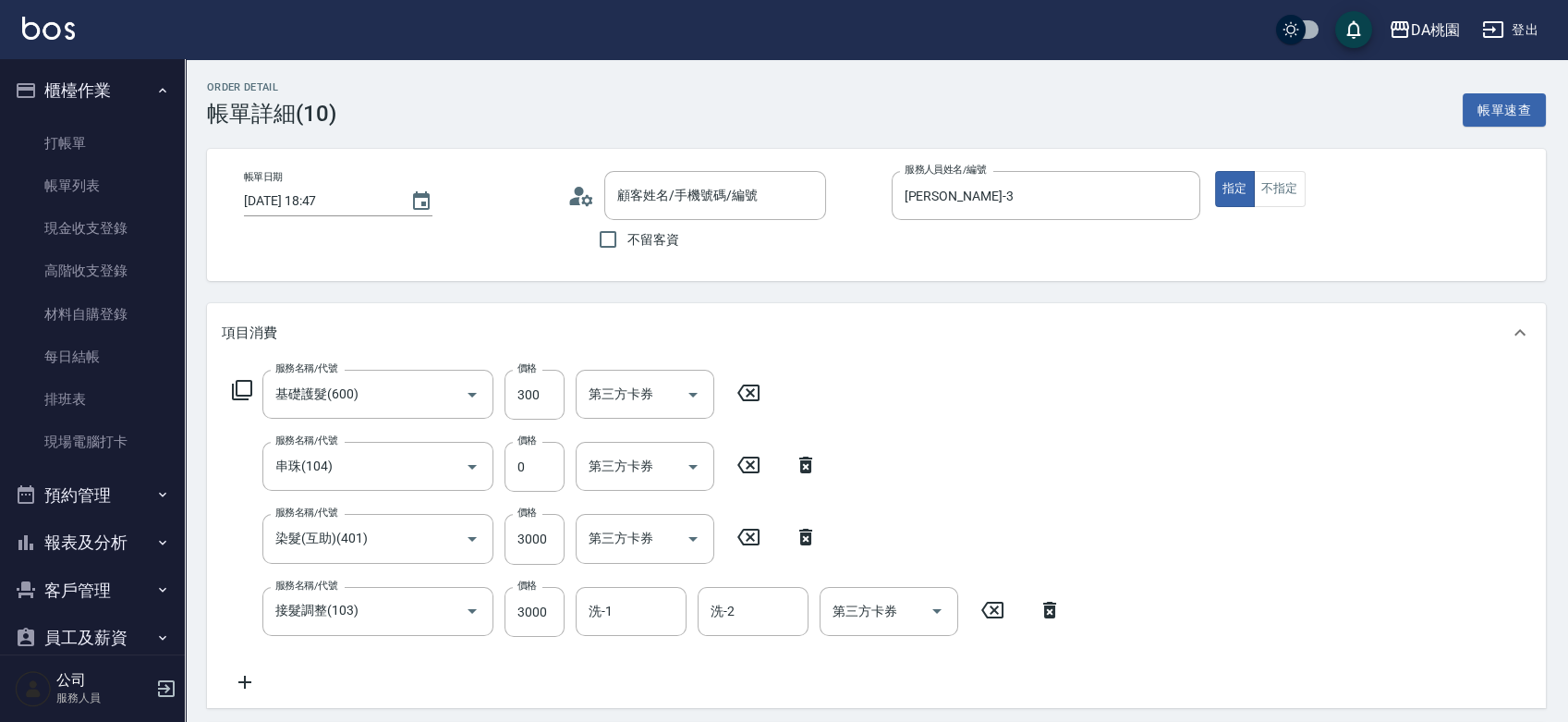
type input "2025/08/16 18:47"
type input "愛莉絲-3"
type input "630"
type input "基礎護髮(600)"
type input "串珠(104)"
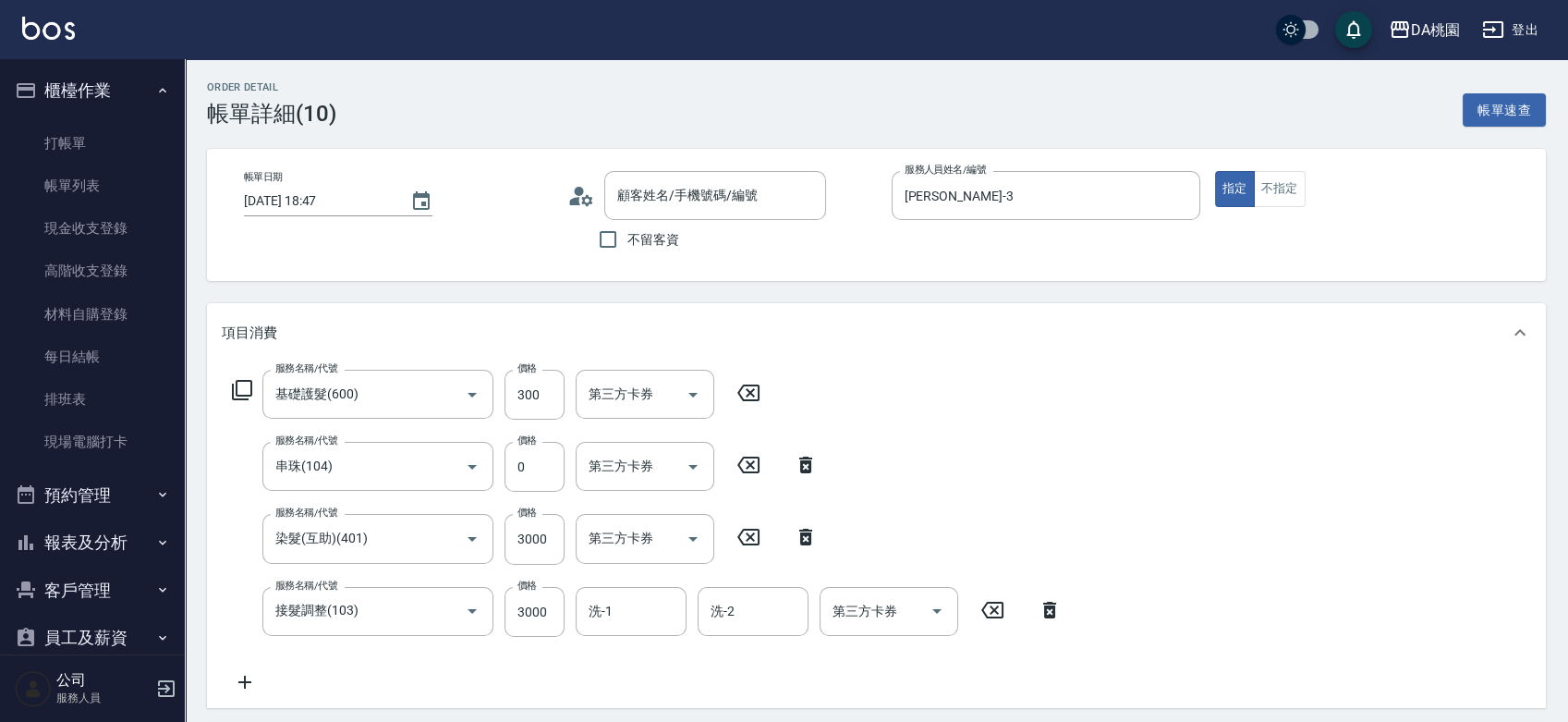
type input "染髮(互助)(401)"
type input "接髮調整(103)"
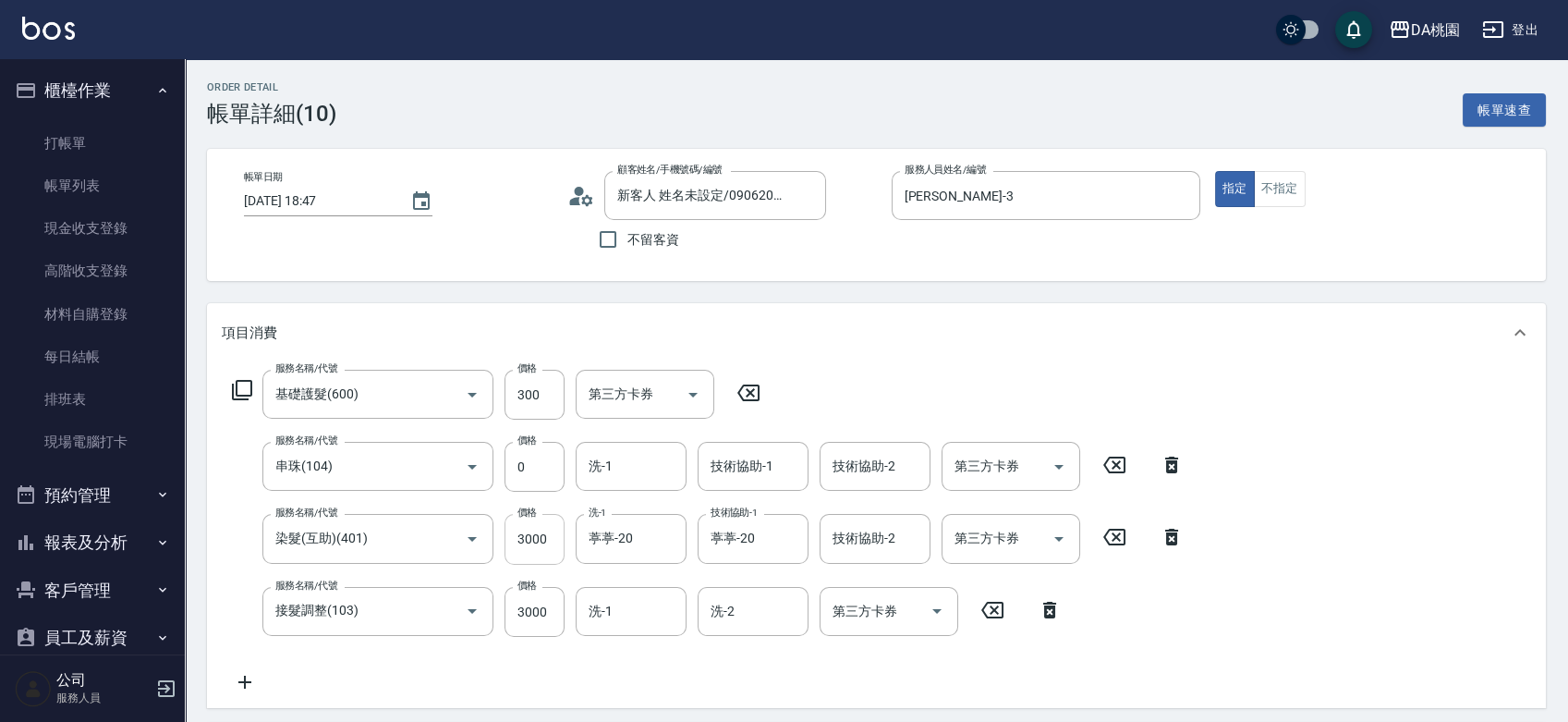
type input "新客人 姓名未設定/0906201167/null"
click at [531, 598] on input "3000" at bounding box center [535, 611] width 60 height 50
type input "3"
type input "330"
type input "350"
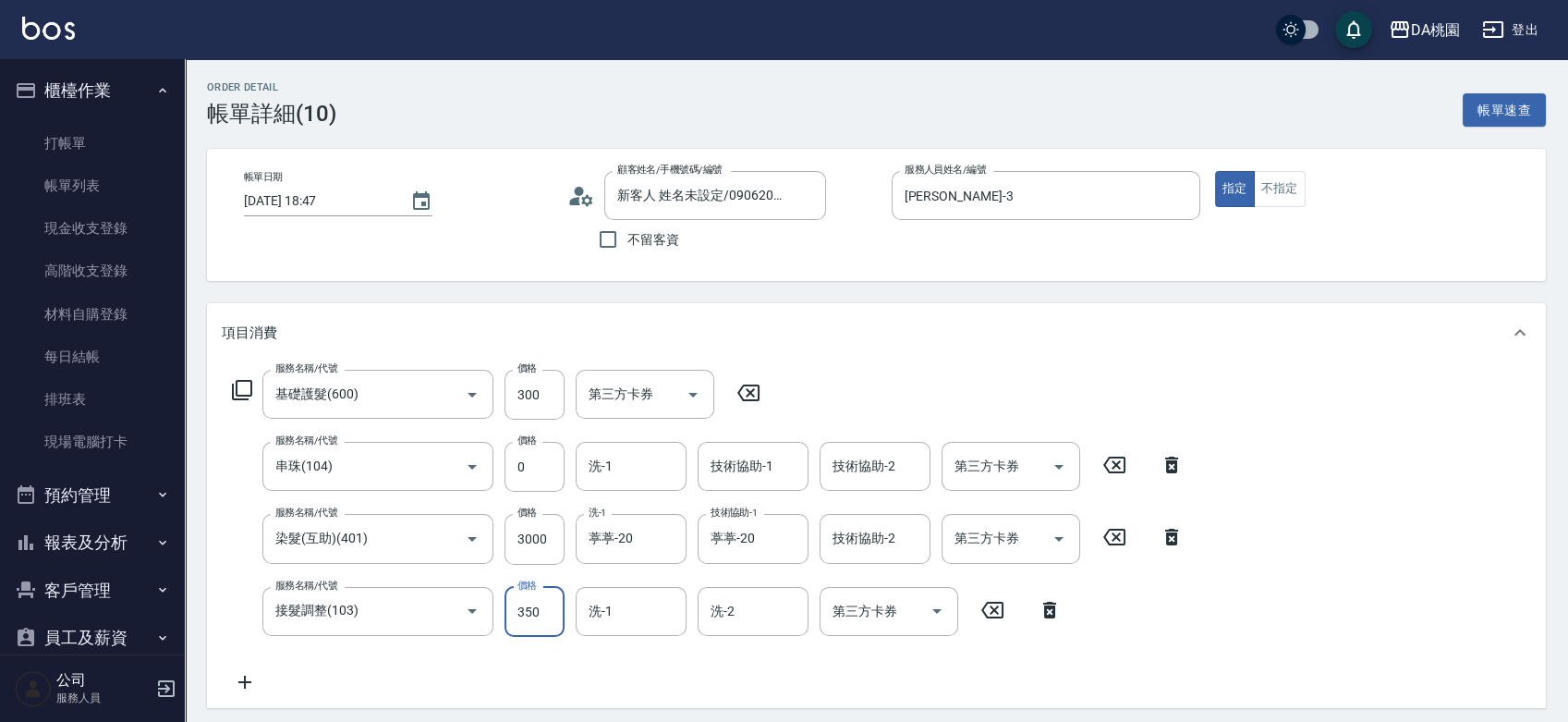
type input "360"
type input "3500"
type input "680"
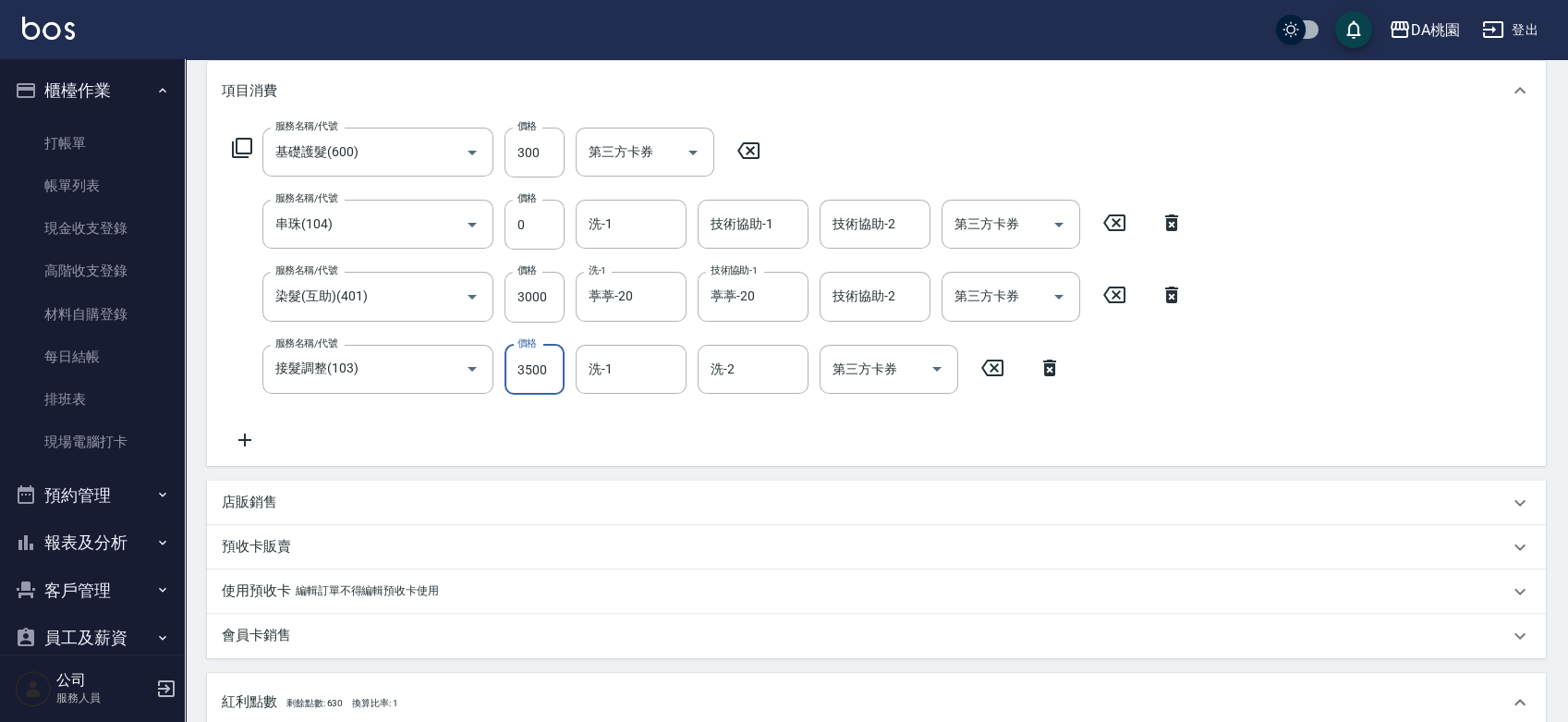
scroll to position [646, 0]
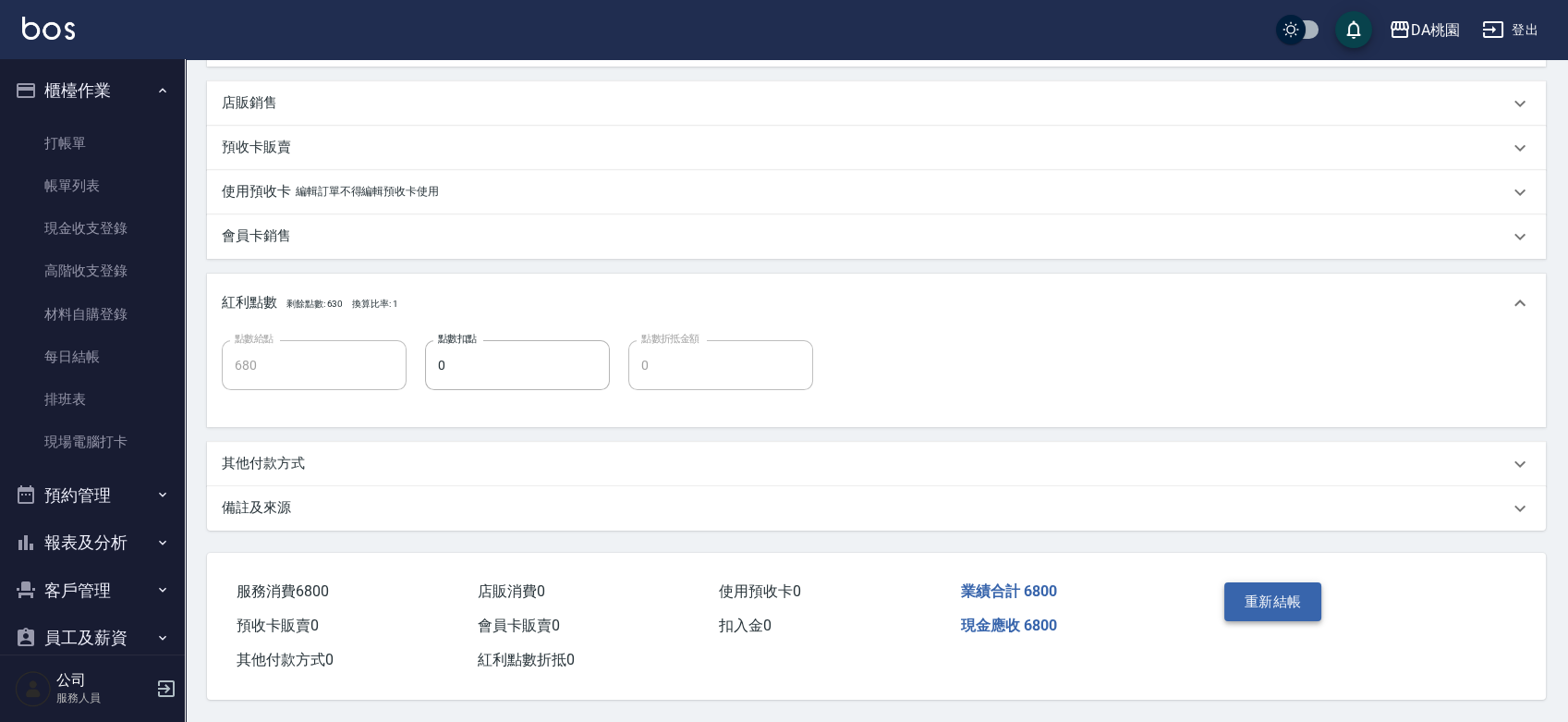
type input "3500"
click at [1262, 612] on button "重新結帳" at bounding box center [1273, 601] width 98 height 38
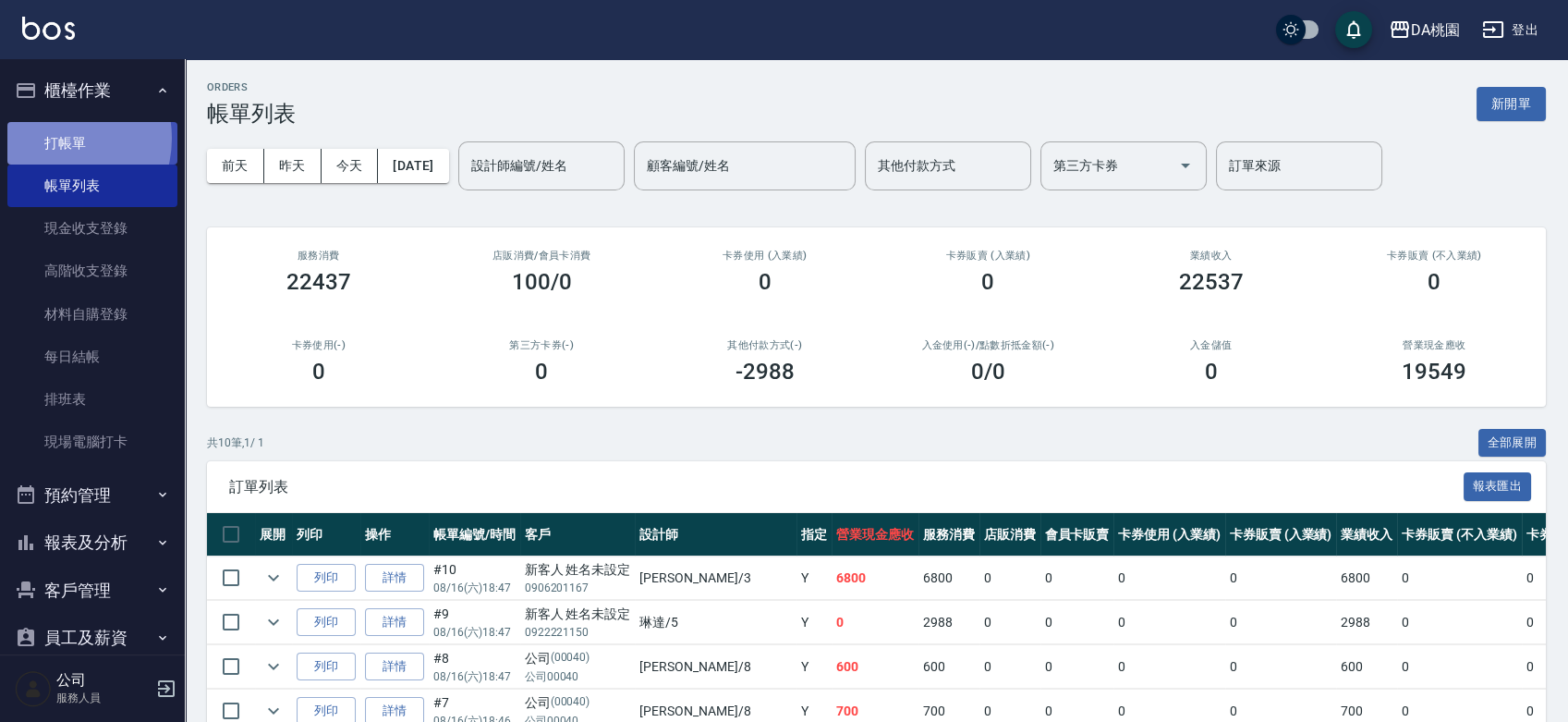
click at [57, 139] on link "打帳單" at bounding box center [93, 142] width 170 height 42
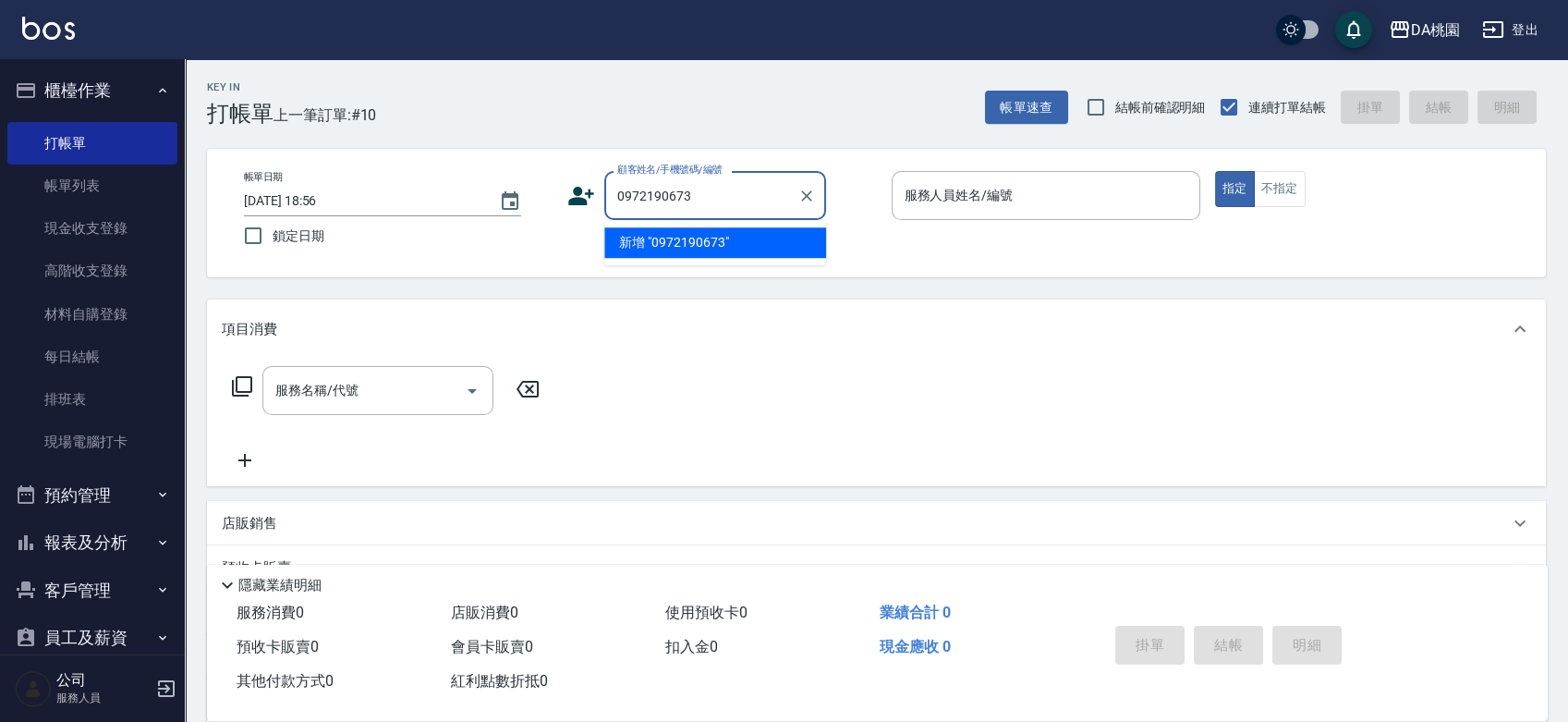
type input "0972190673"
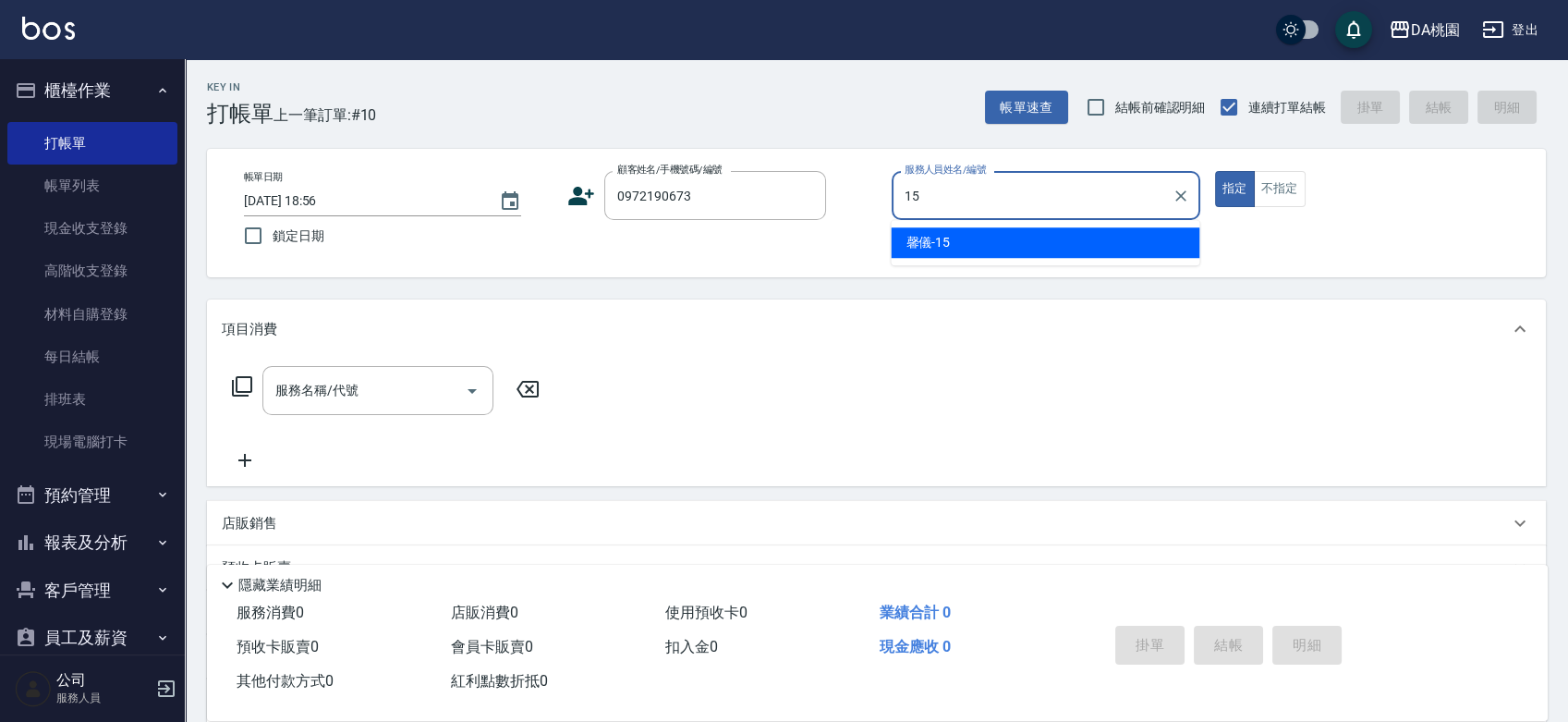
type input "馨儀-15"
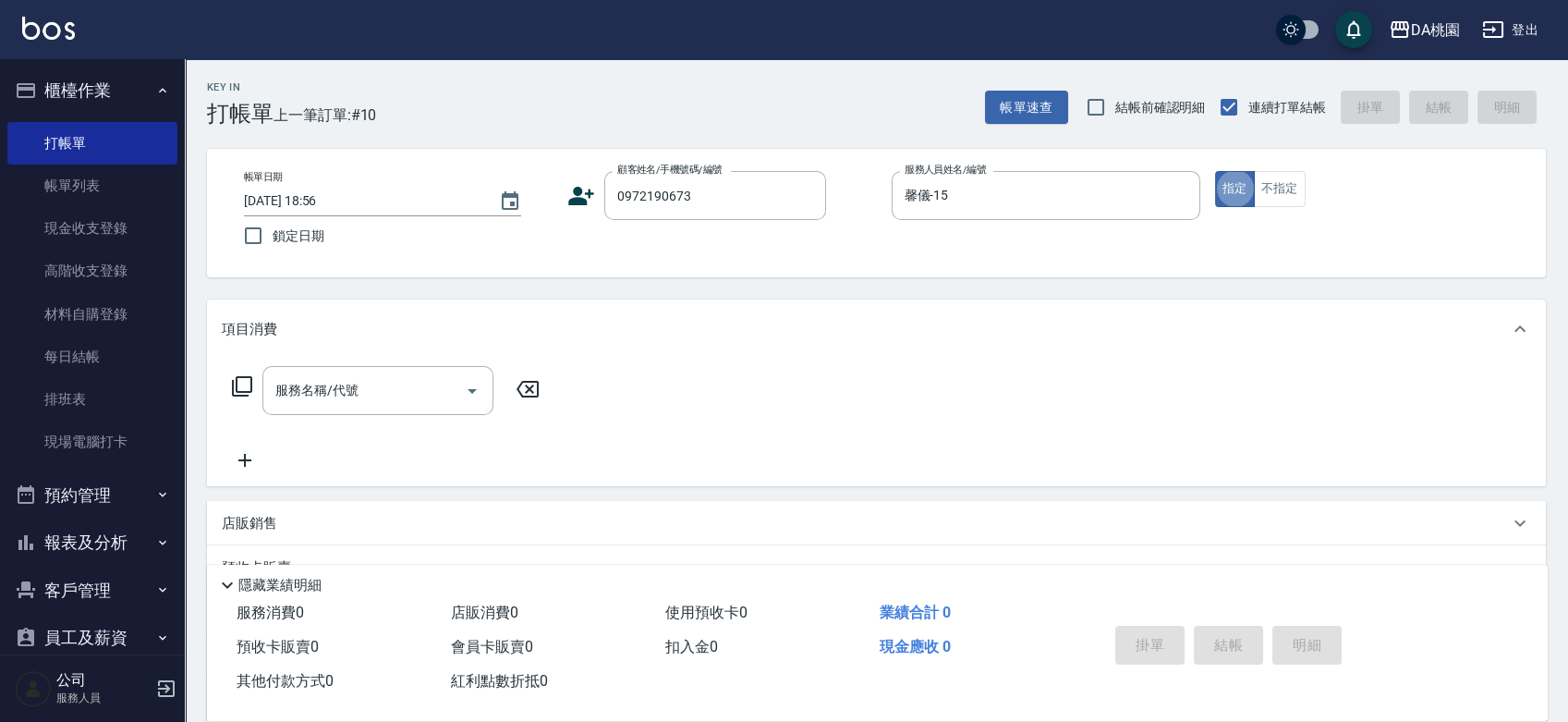
type button "true"
type input "400"
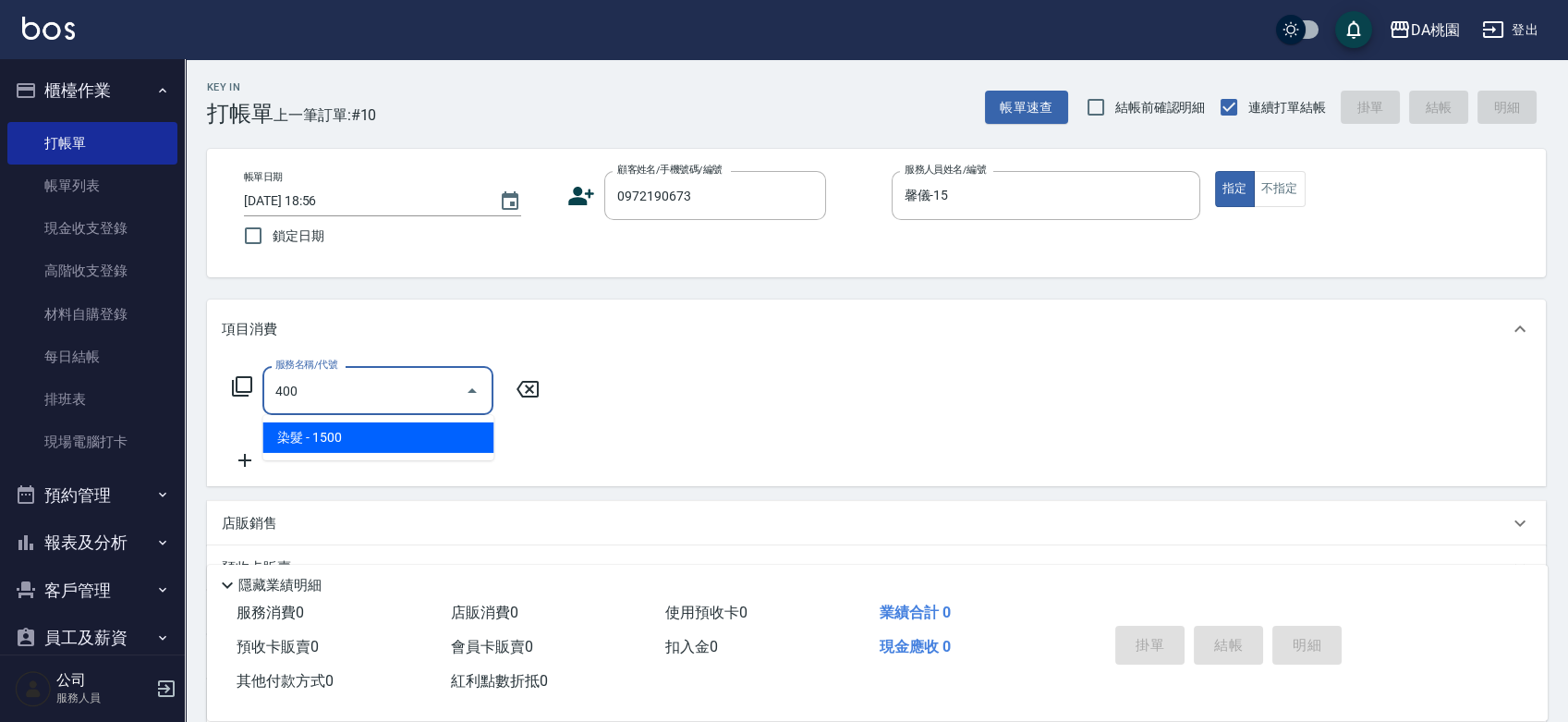
type input "150"
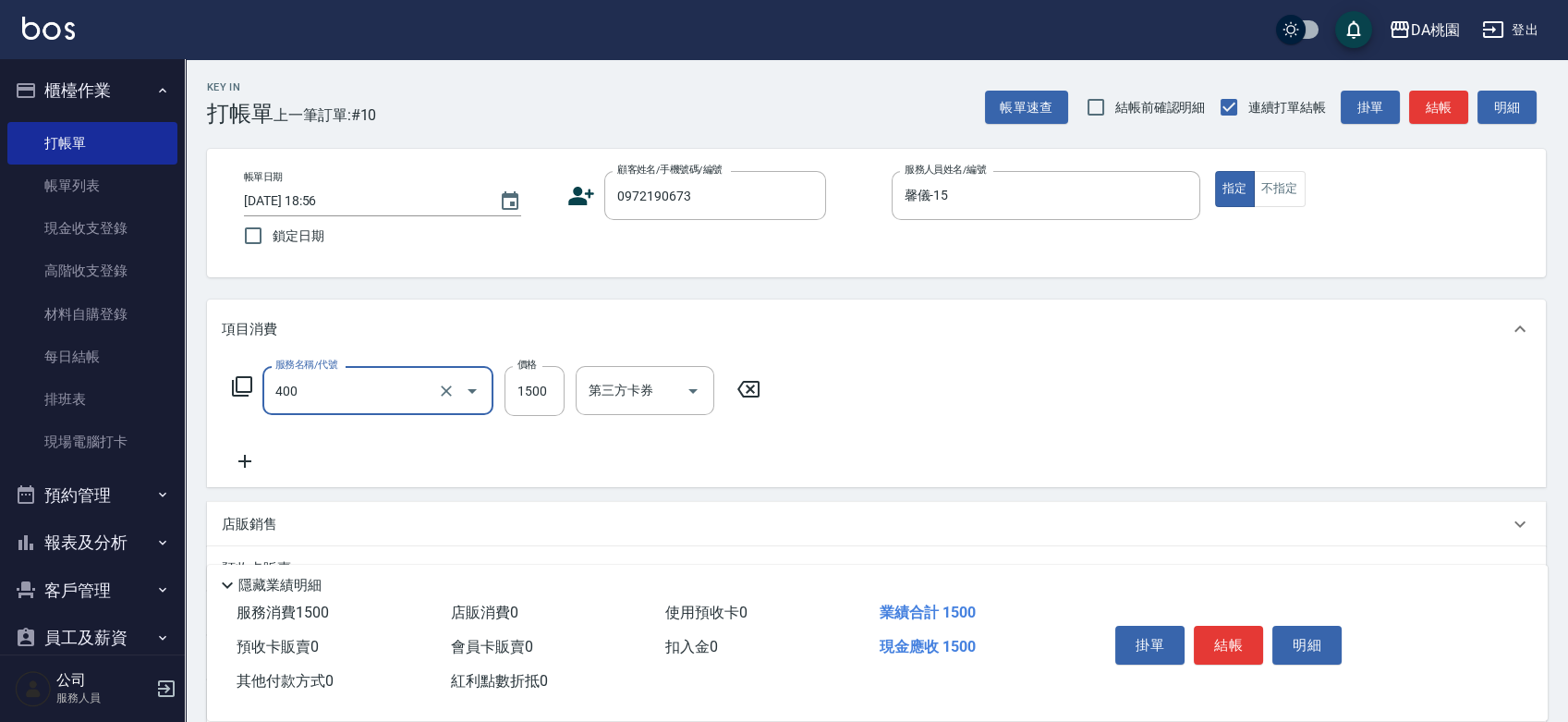
type input "染髮(400)"
type input "2"
type input "0"
type input "214"
type input "20"
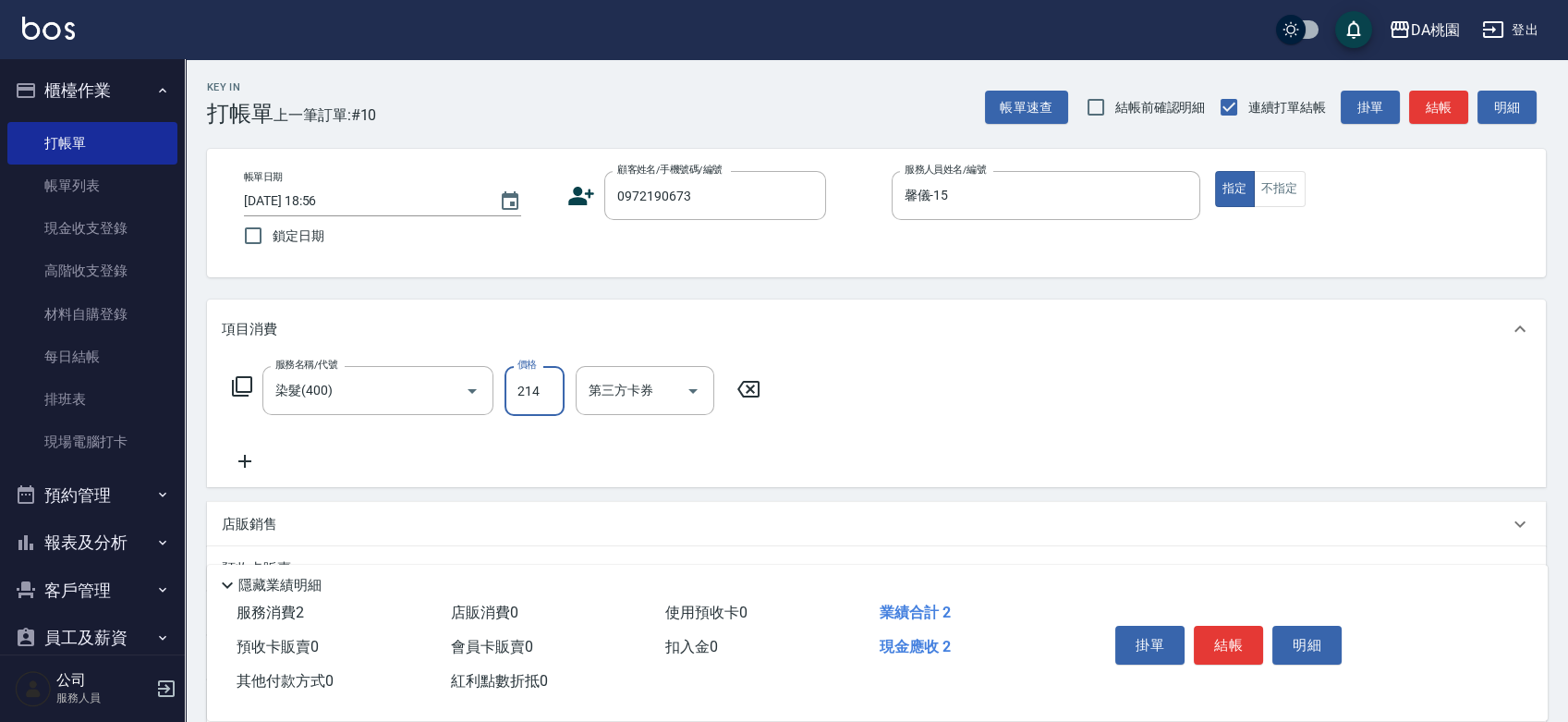
type input "2140"
type input "210"
type input "21400"
type input "2140"
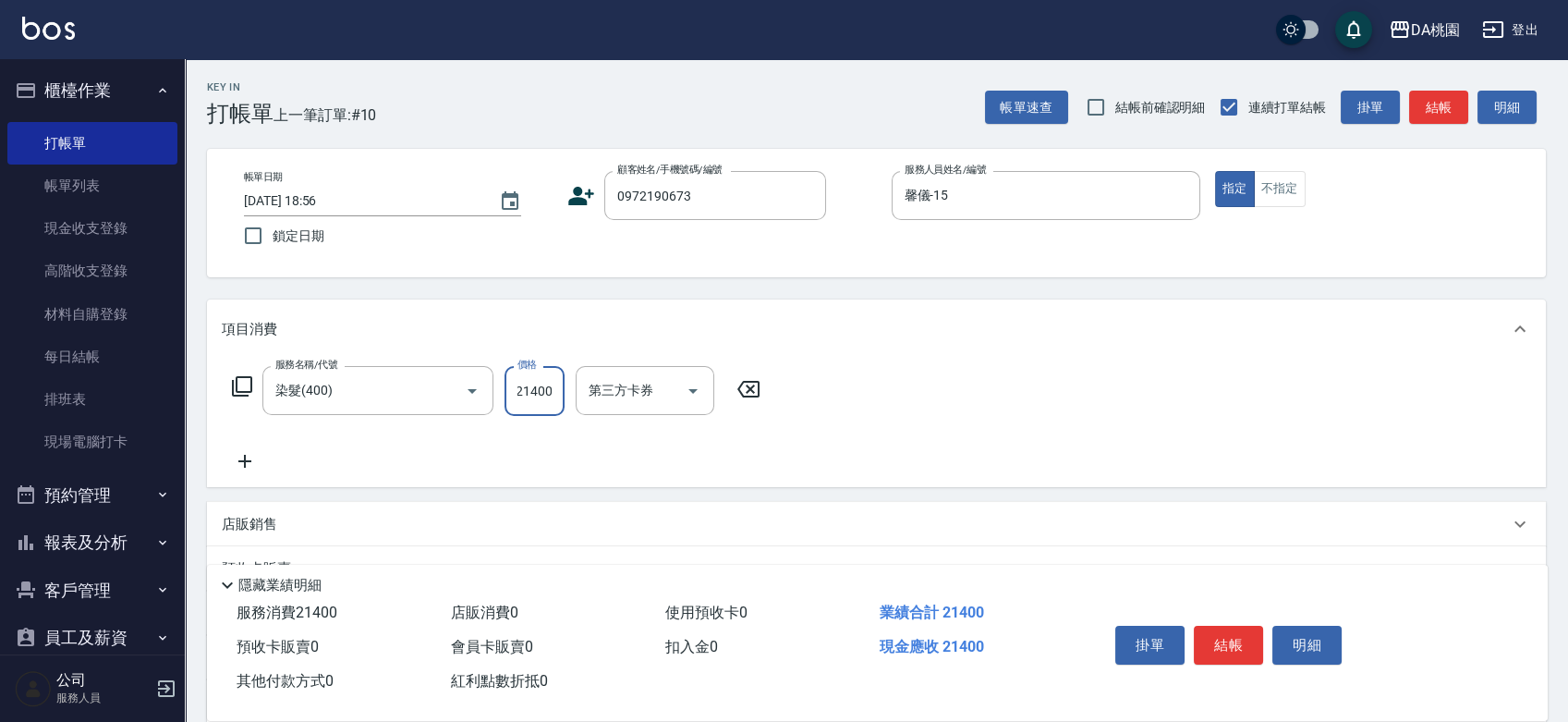
type input "2140"
type input "210"
type input "214"
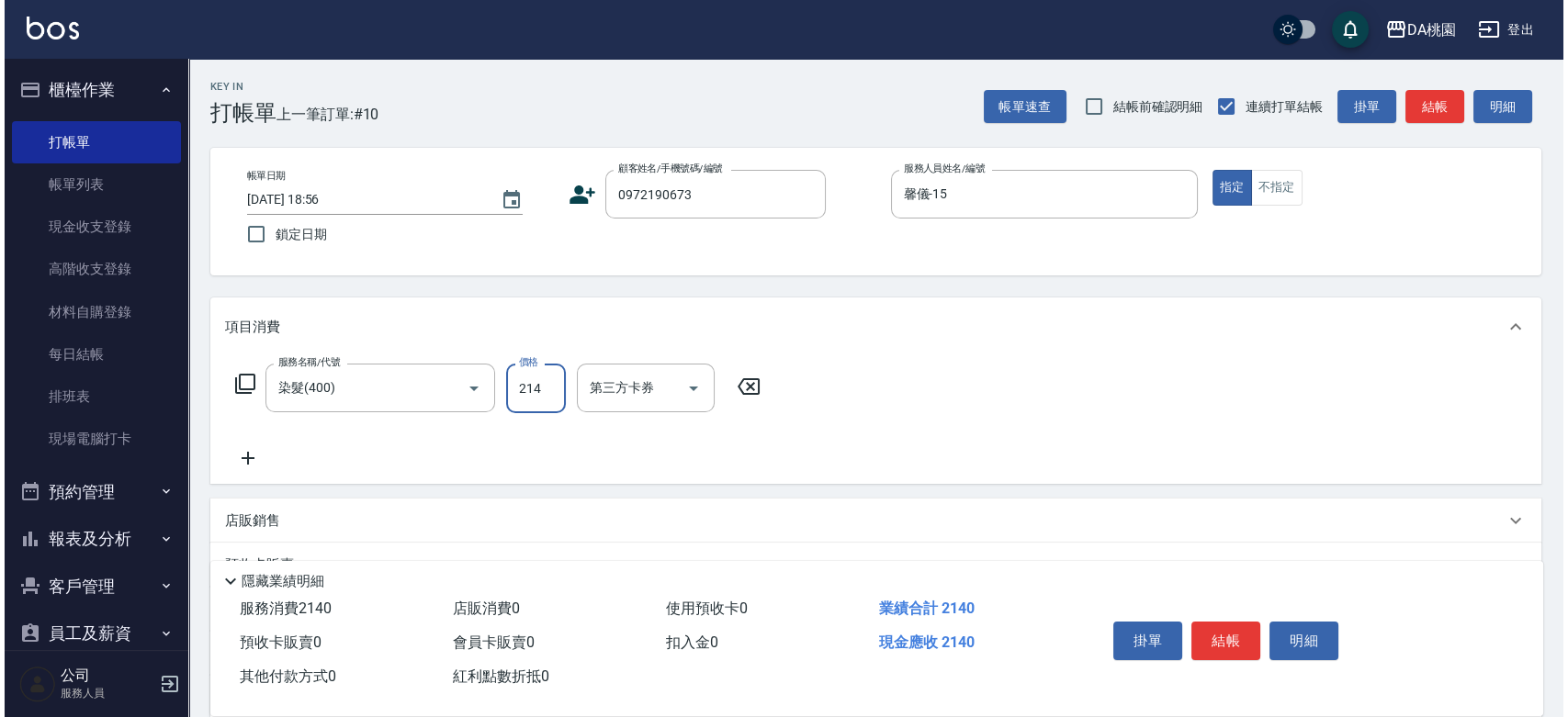
scroll to position [0, 0]
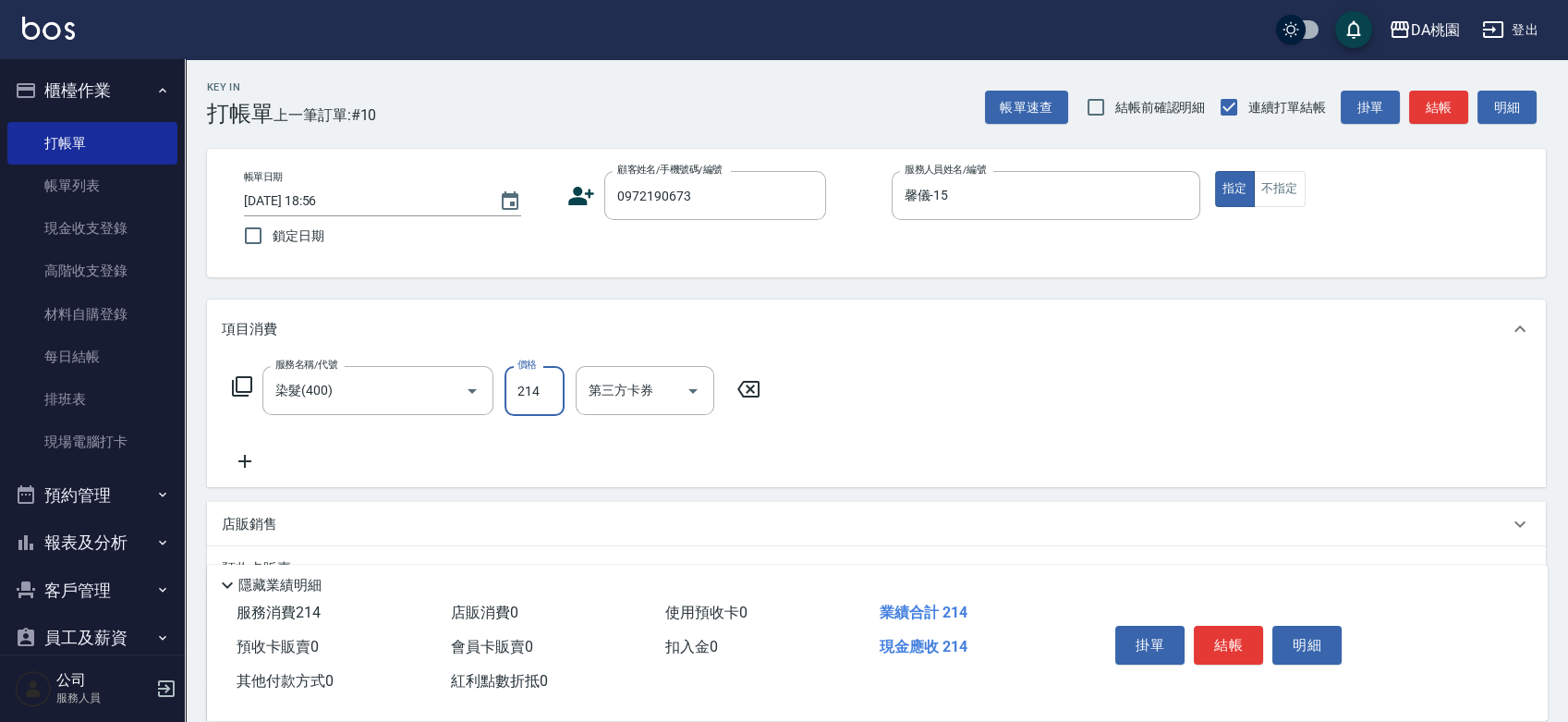
type input "0"
type input "210"
type input "20"
type input "2100"
type input "210"
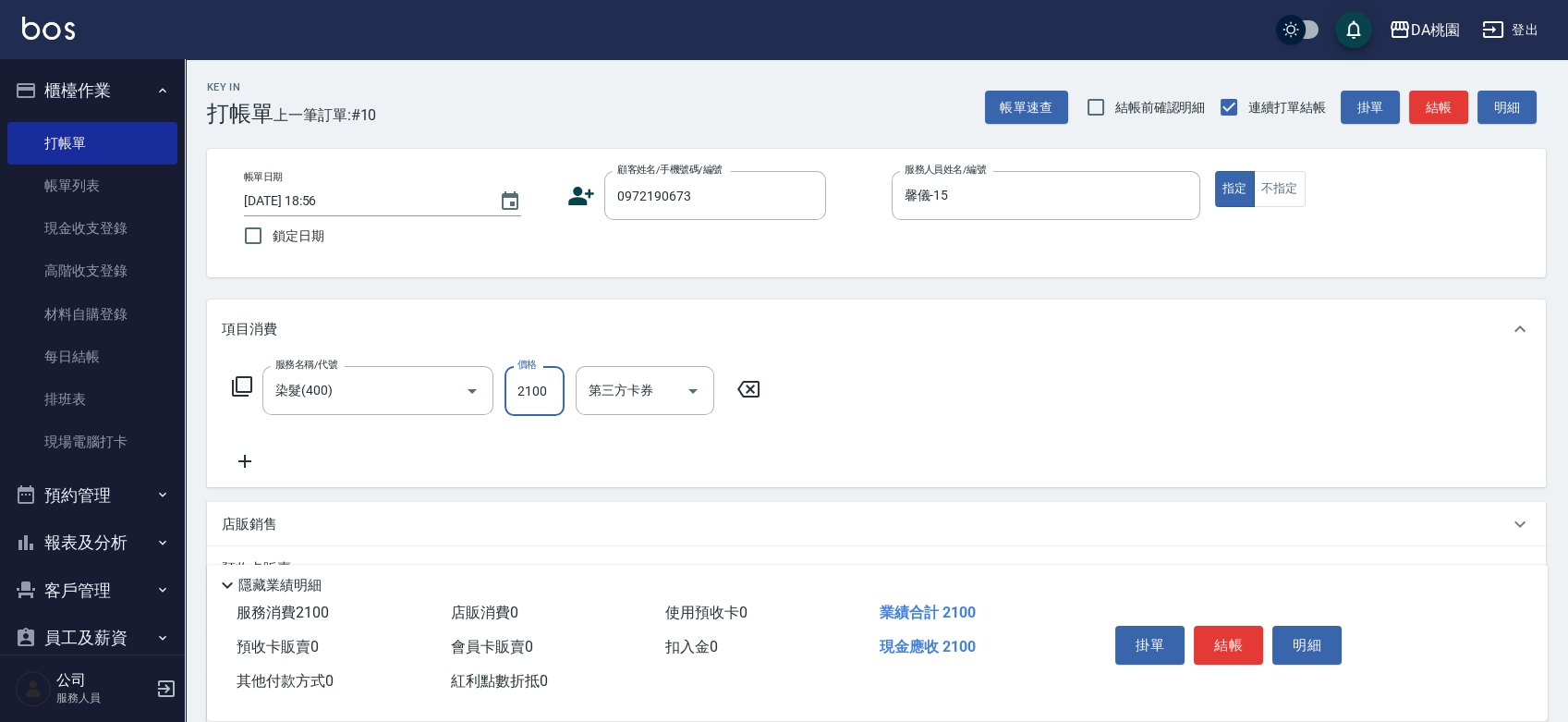
type input "2100"
click at [1221, 645] on button "結帳" at bounding box center [1228, 644] width 69 height 38
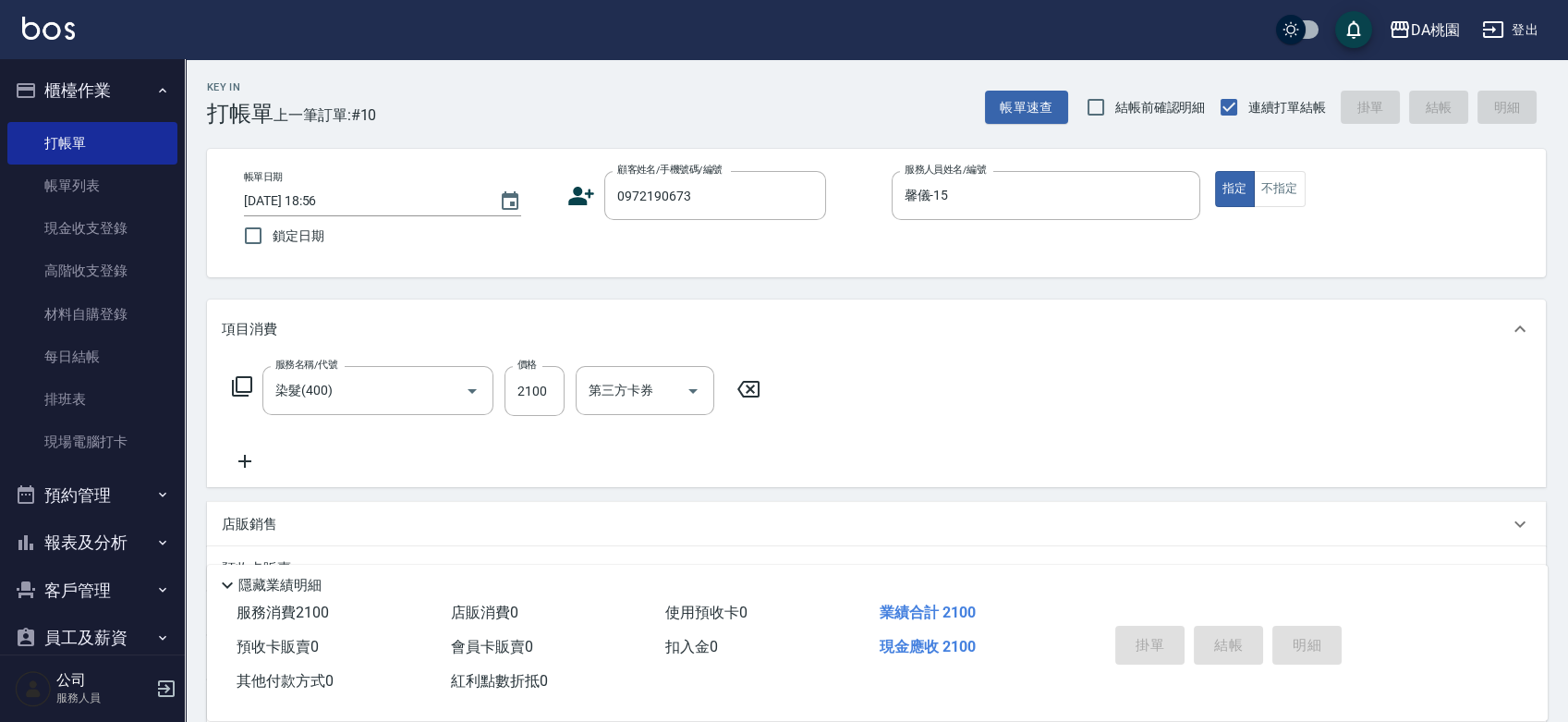
type input "2025/08/16 18:57"
type input "0"
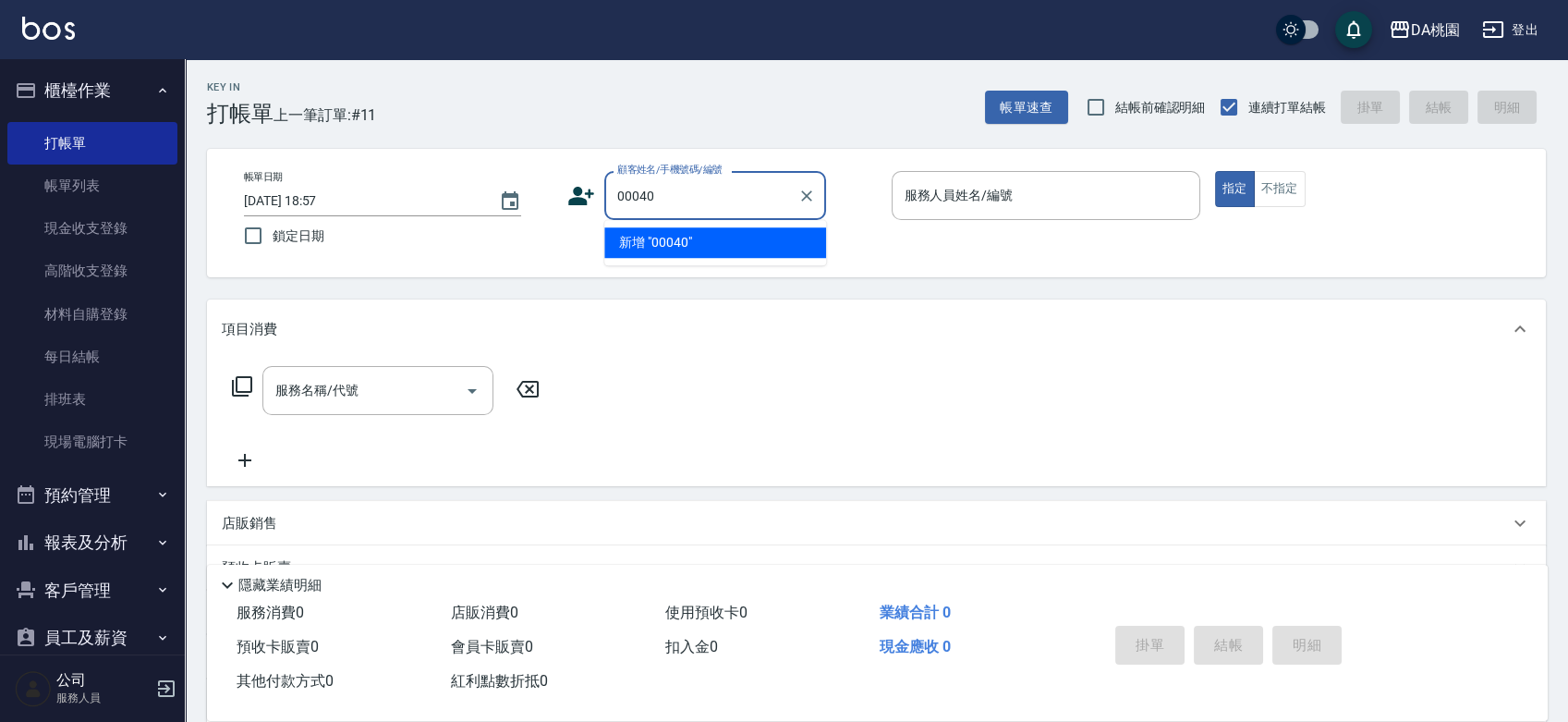
type input "00040"
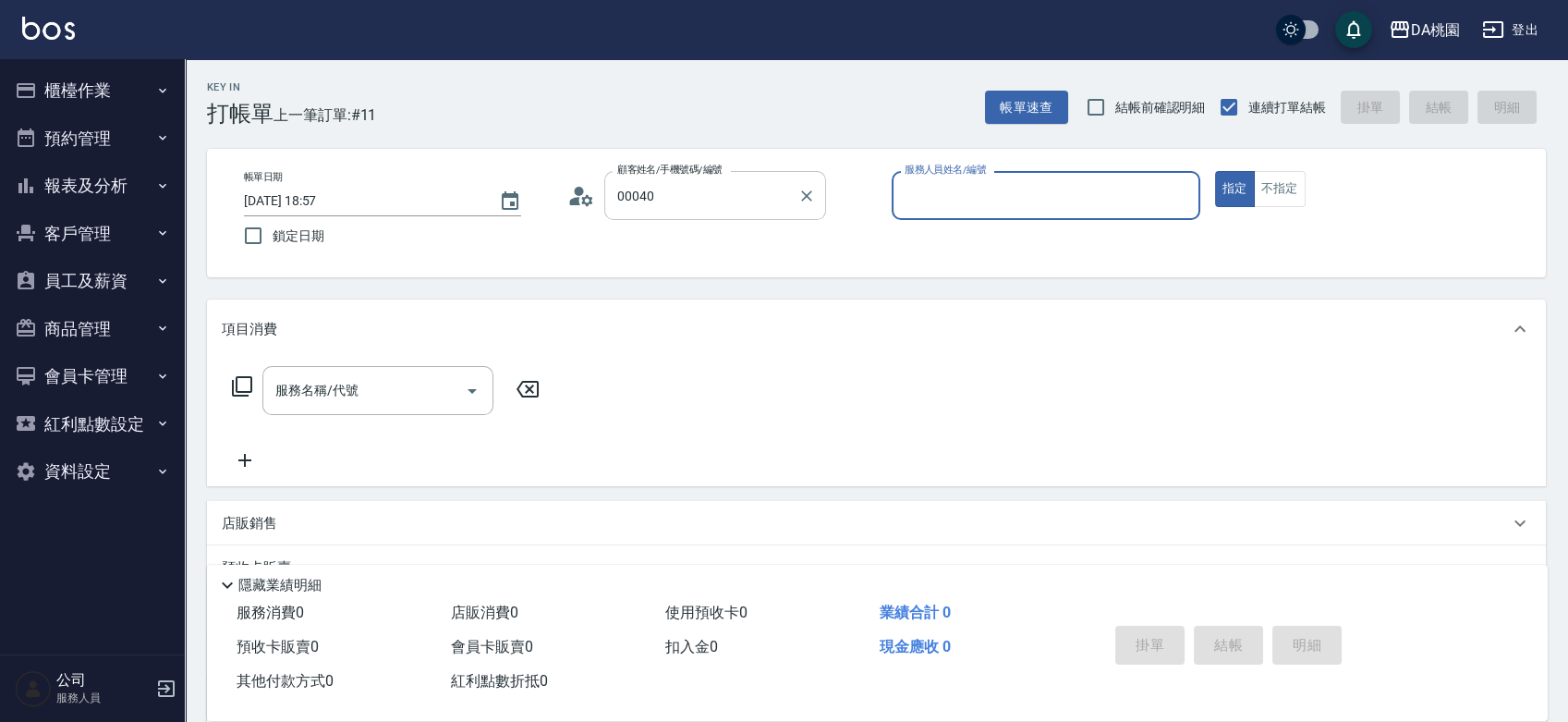
type input "公司/公司00040/00040"
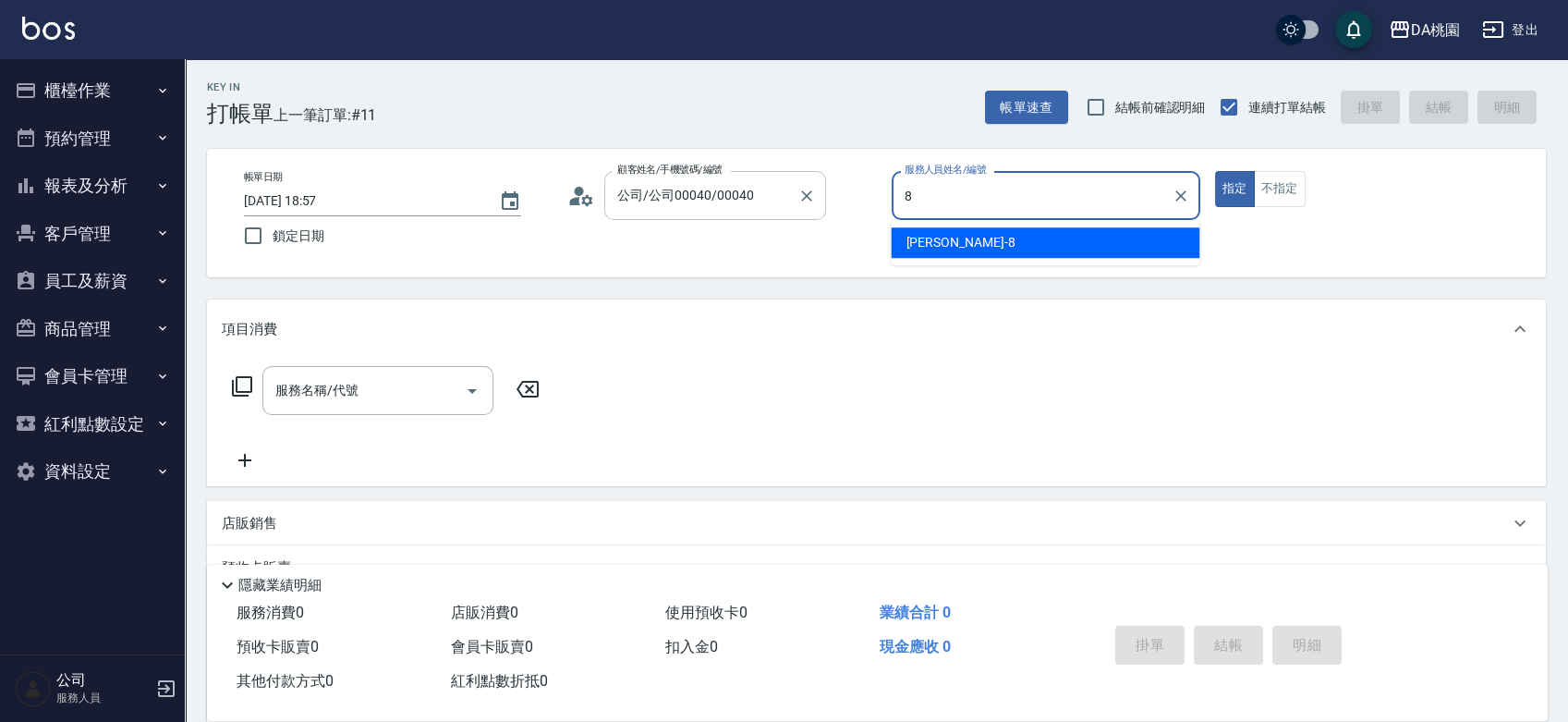
type input "[PERSON_NAME]-8"
type button "true"
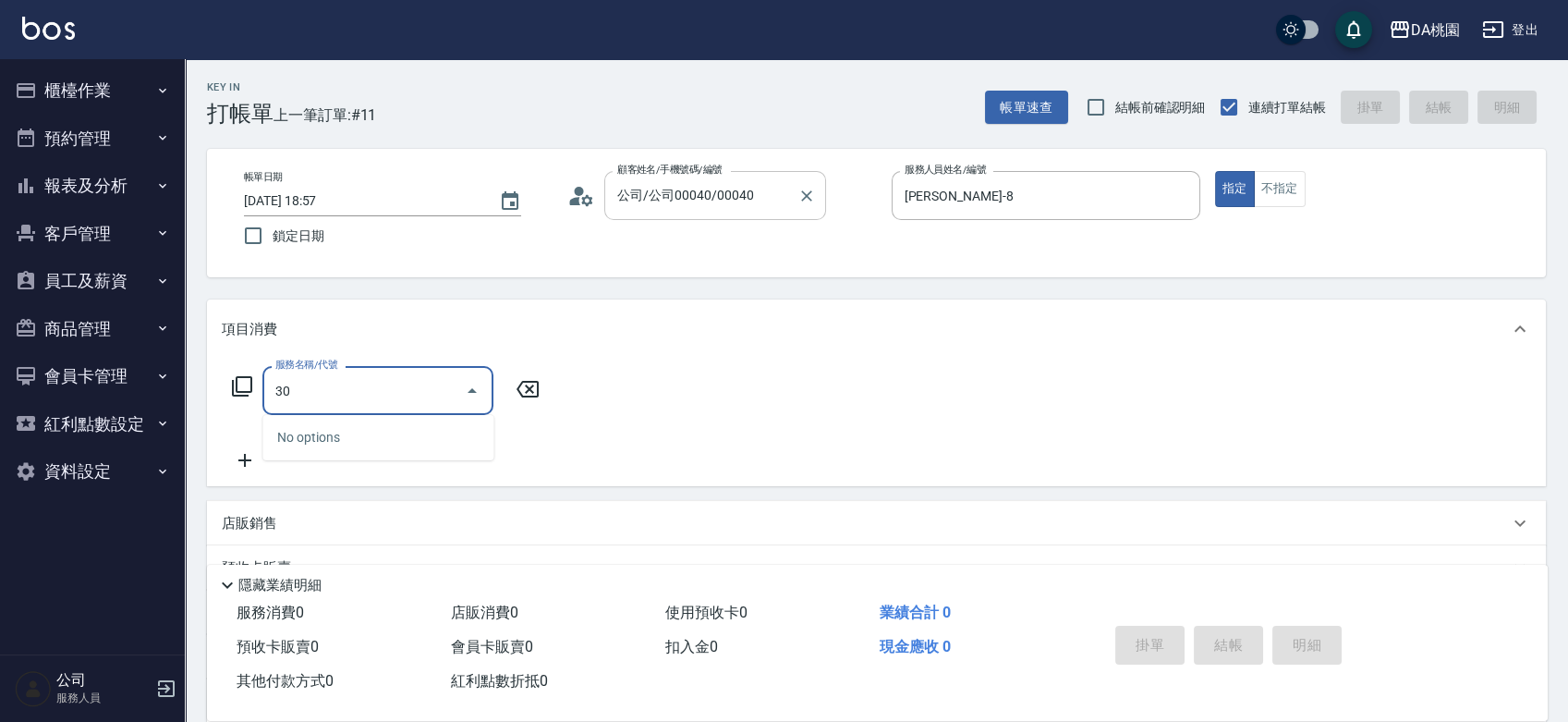
type input "303"
type input "30"
type input "A級剪髮(303)"
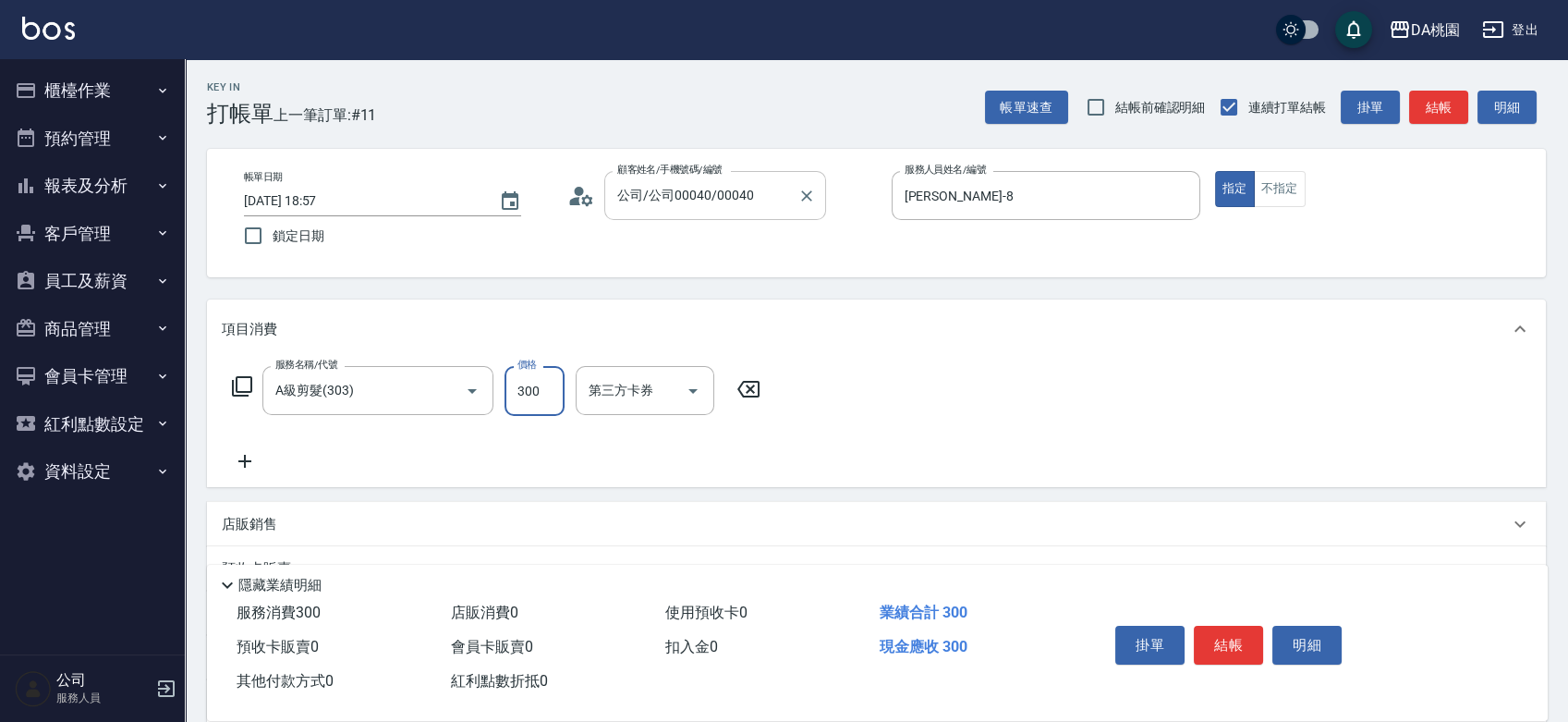
type input "3"
type input "0"
type input "350"
type input "30"
type input "350"
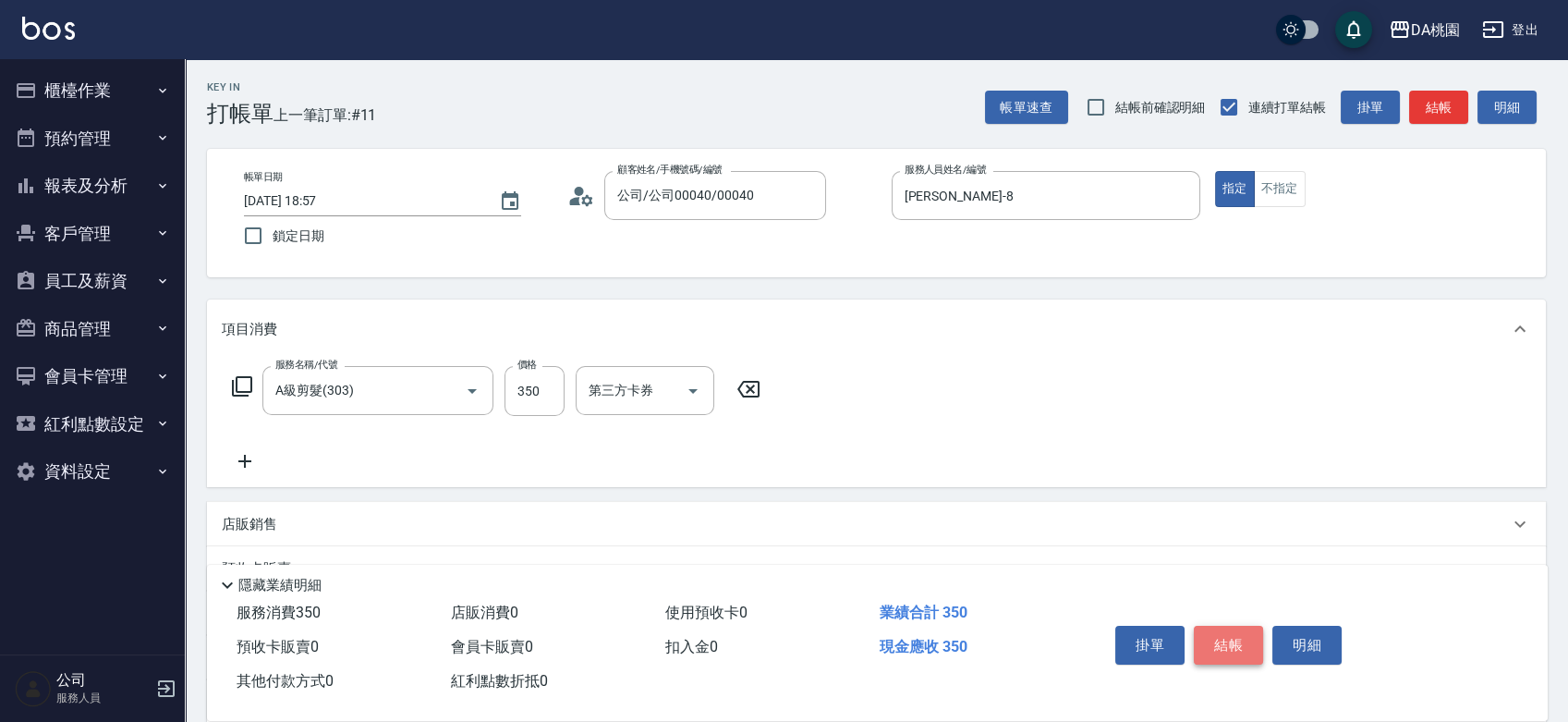
click at [1233, 626] on button "結帳" at bounding box center [1228, 644] width 69 height 38
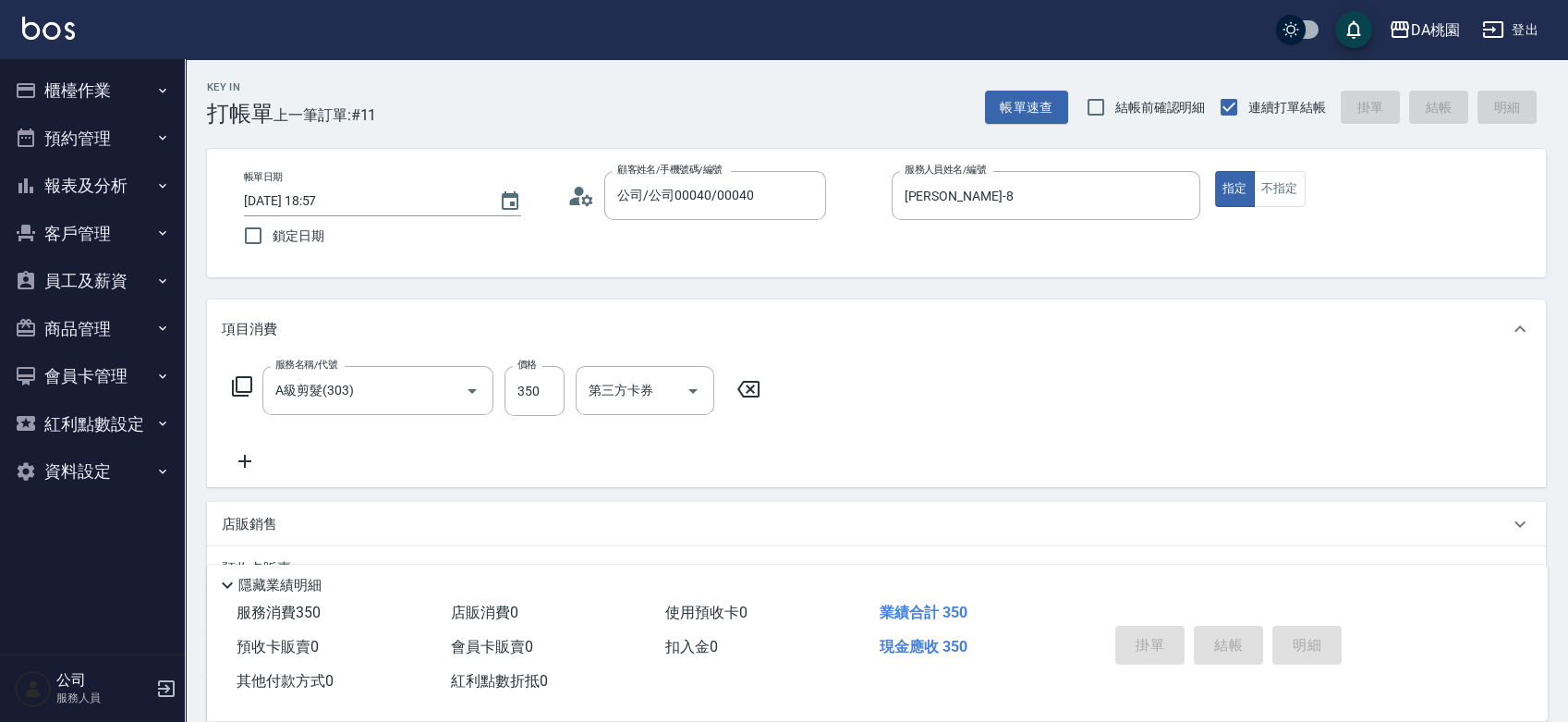
type input "0"
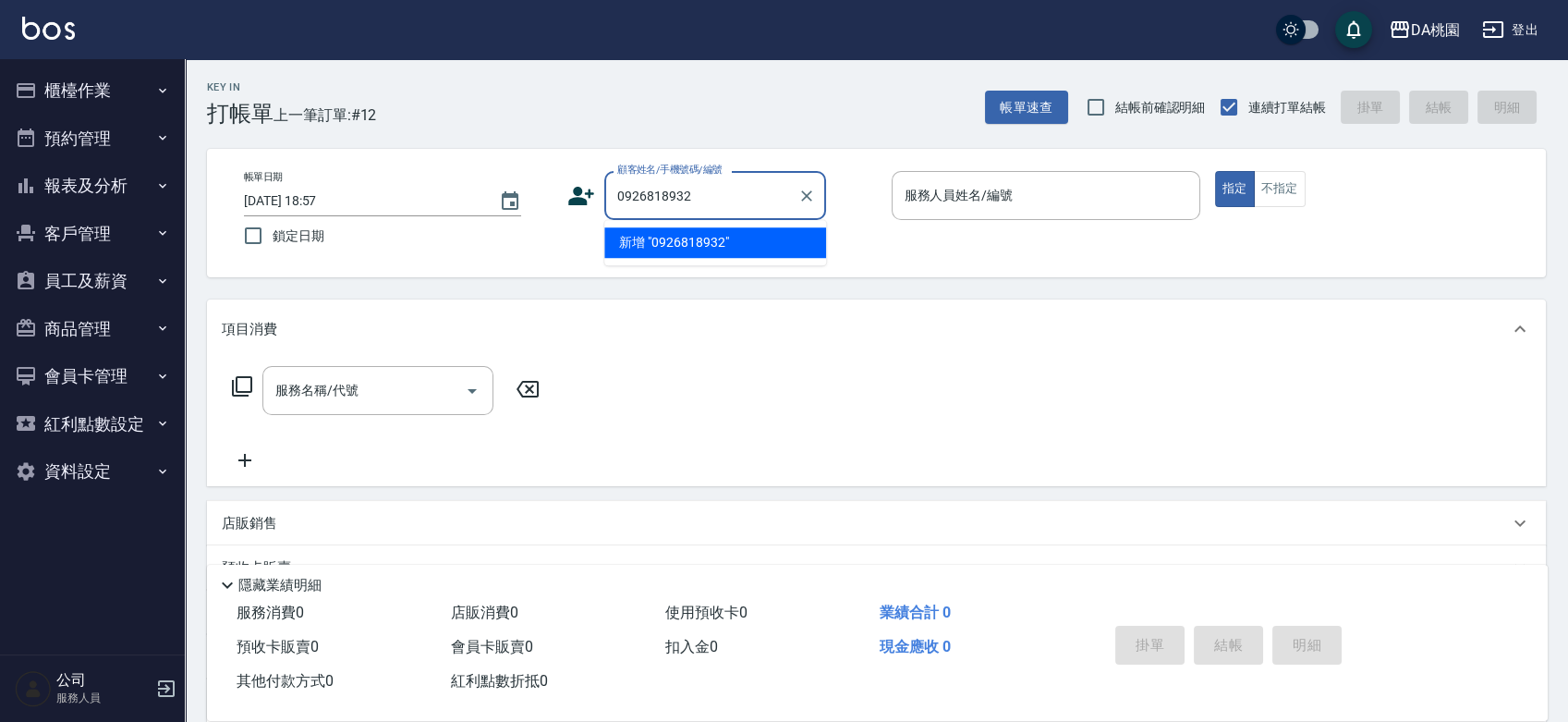
type input "0926818932"
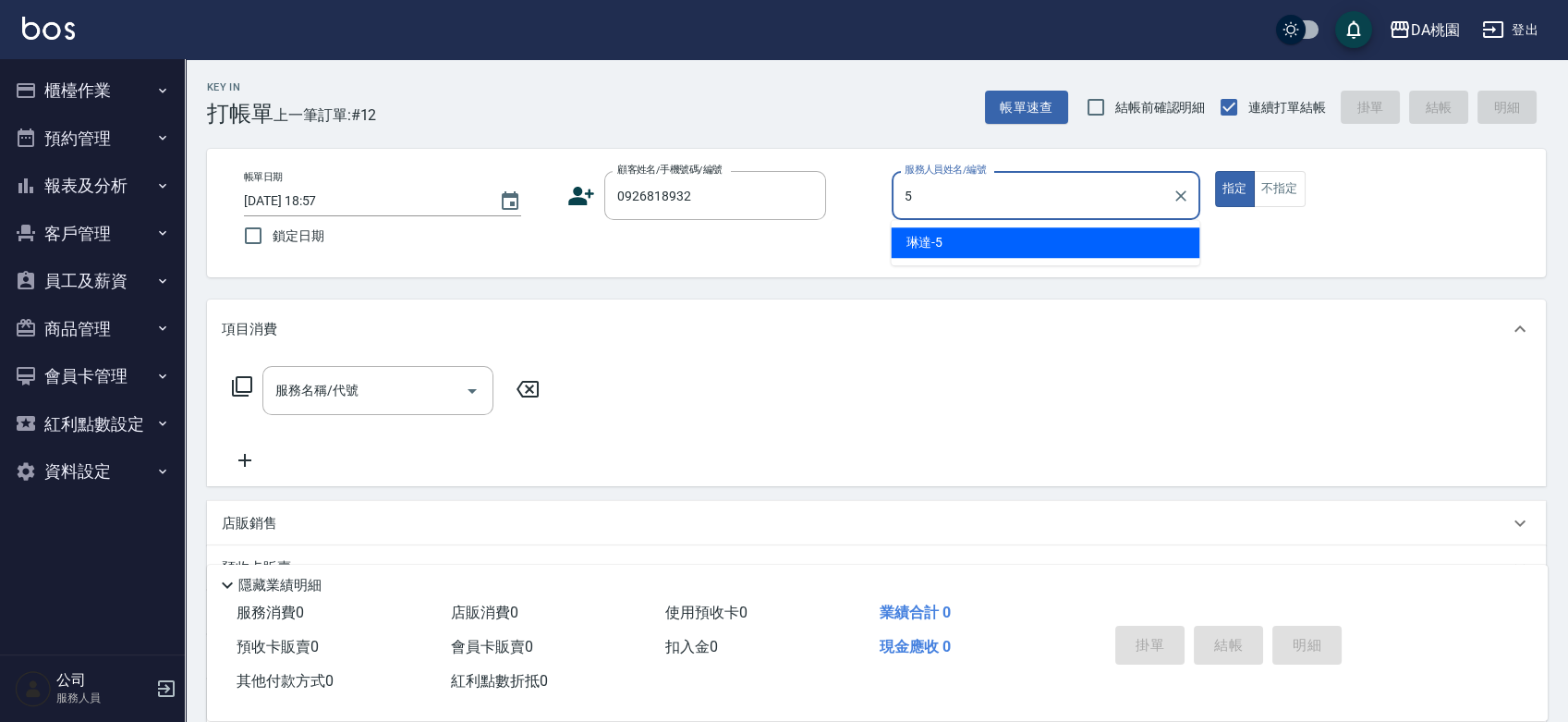
type input "琳達-5"
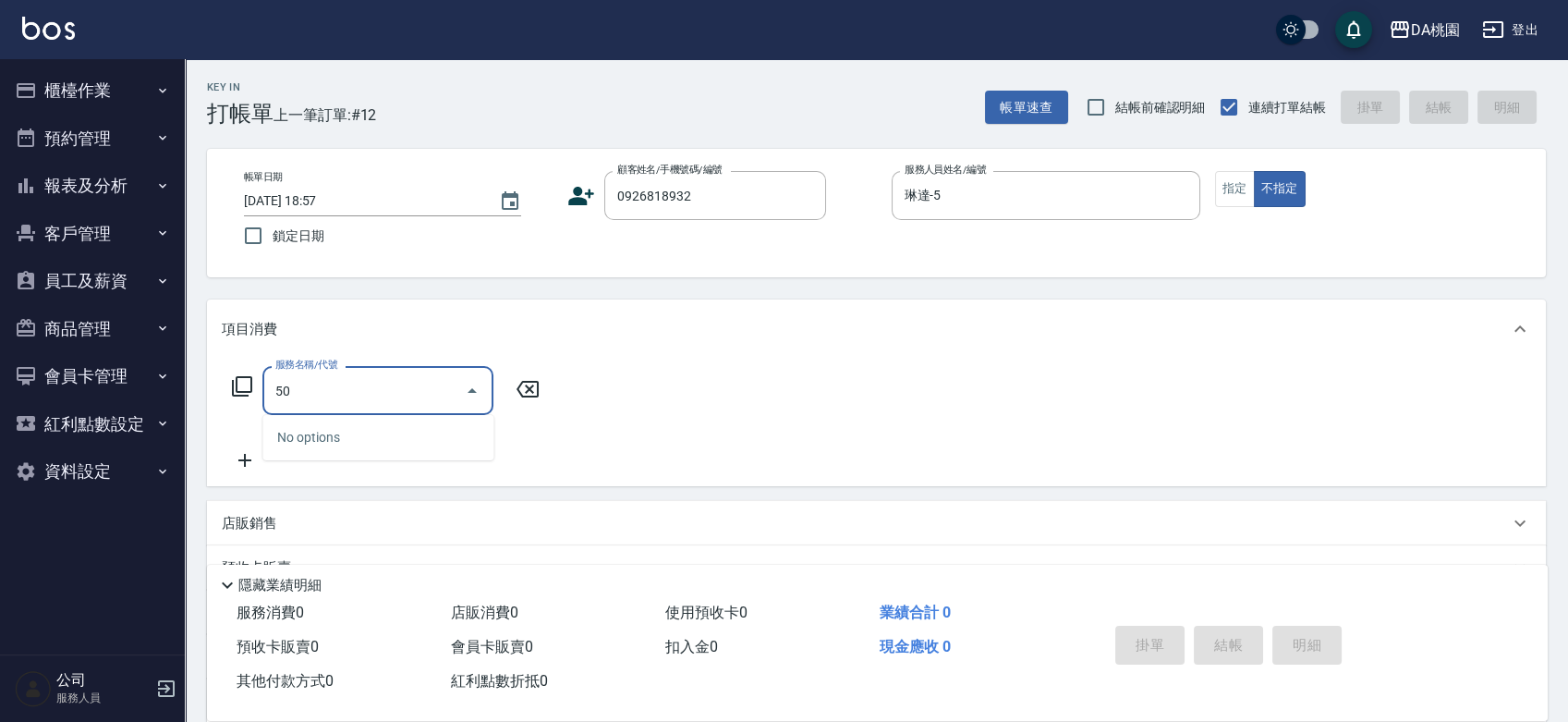
type input "501"
type input "20"
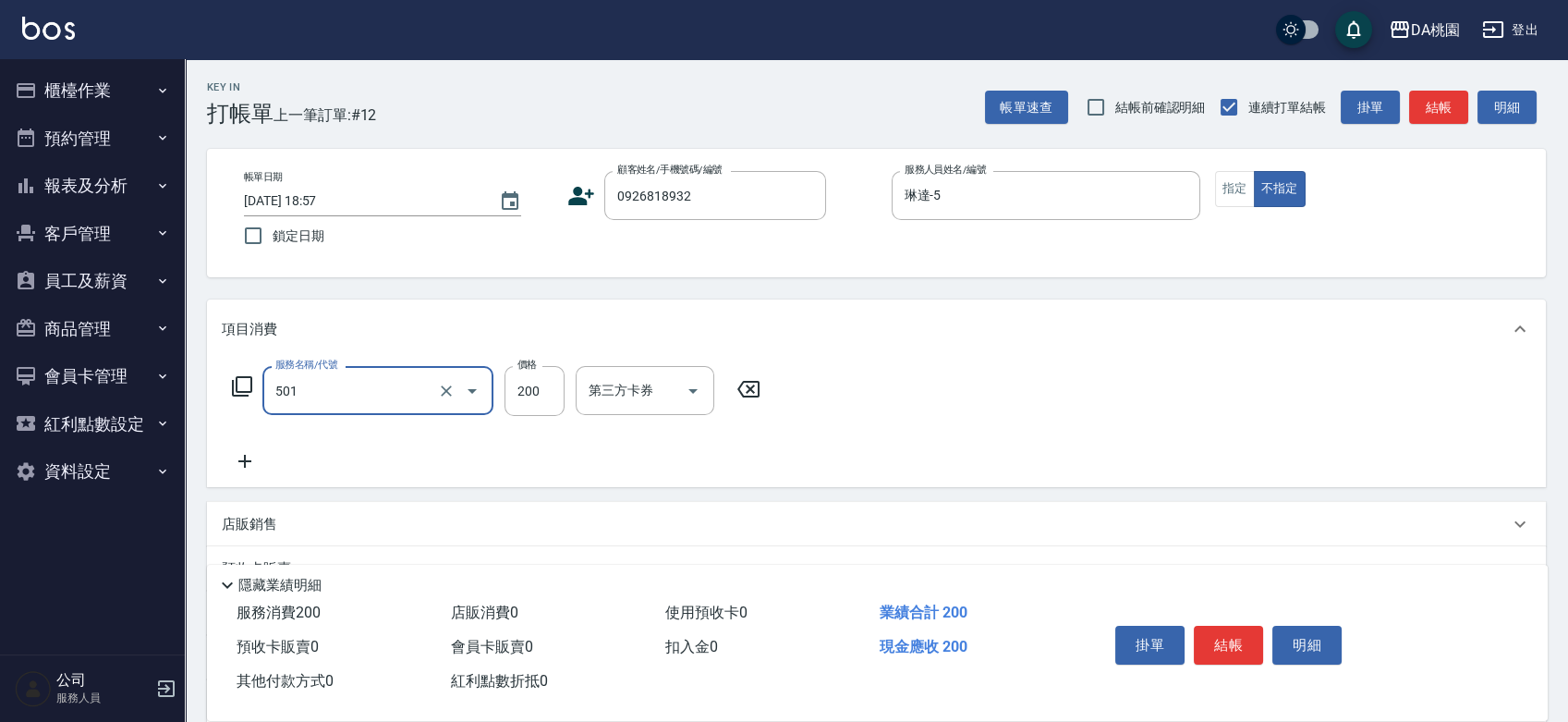
type input "洗髮(互助)(501)"
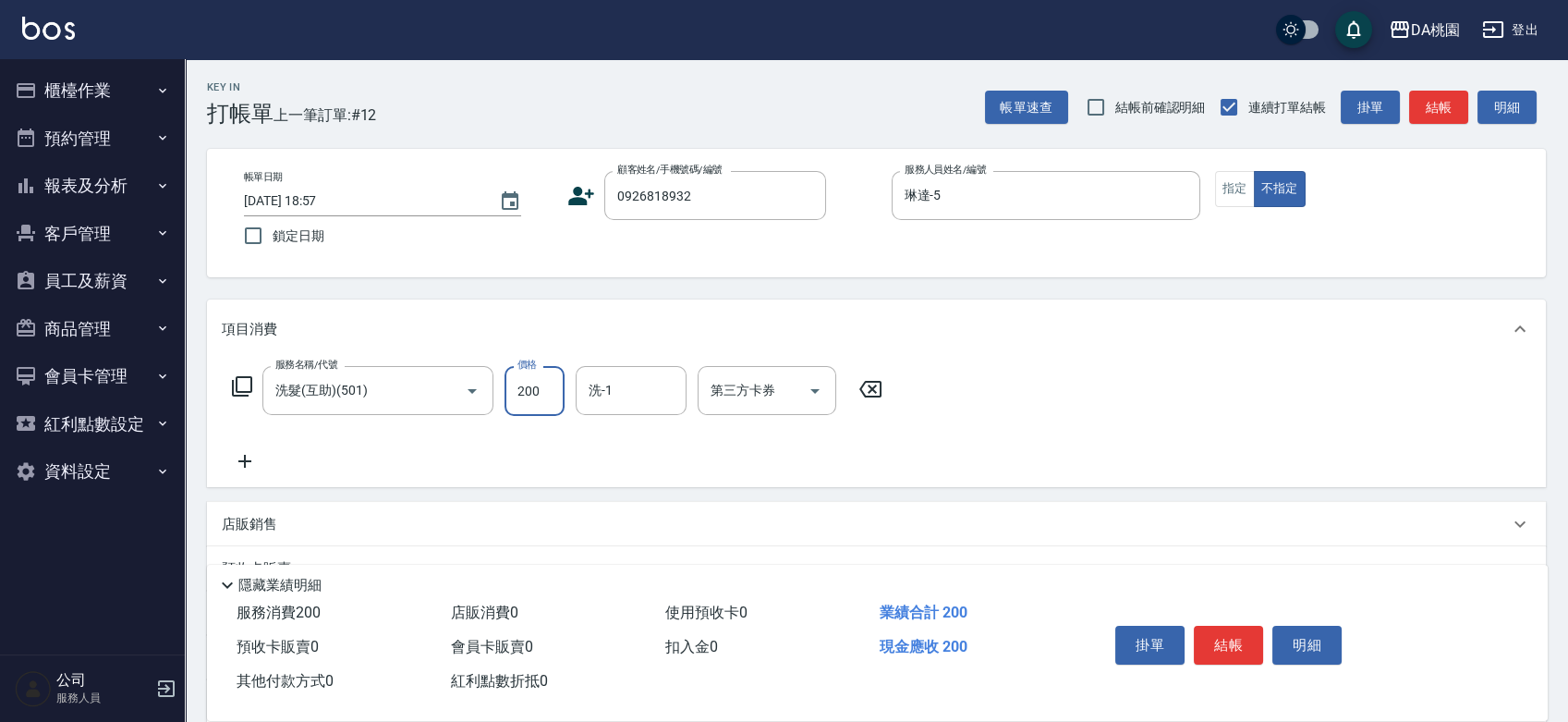
type input "3"
type input "0"
type input "35"
type input "30"
type input "350"
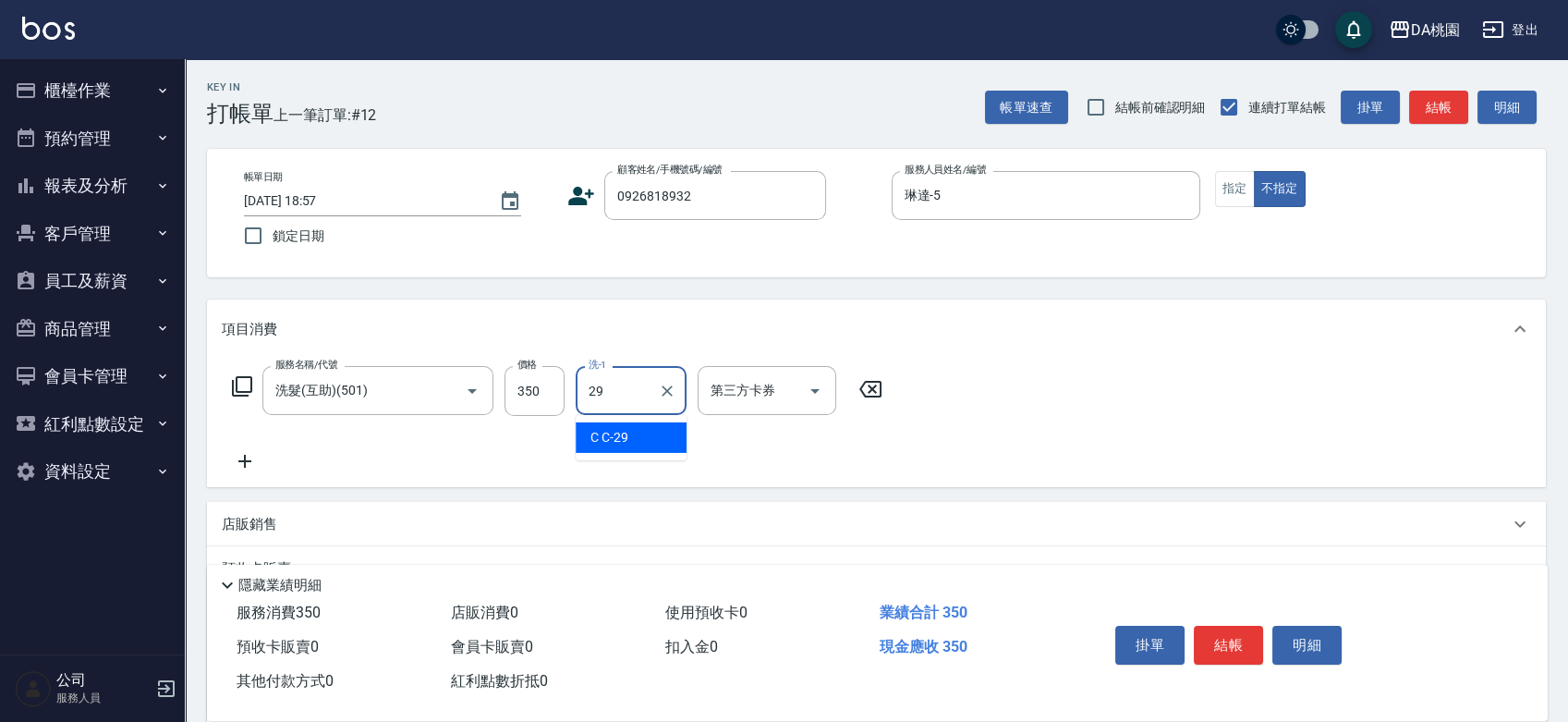
type input "C C-29"
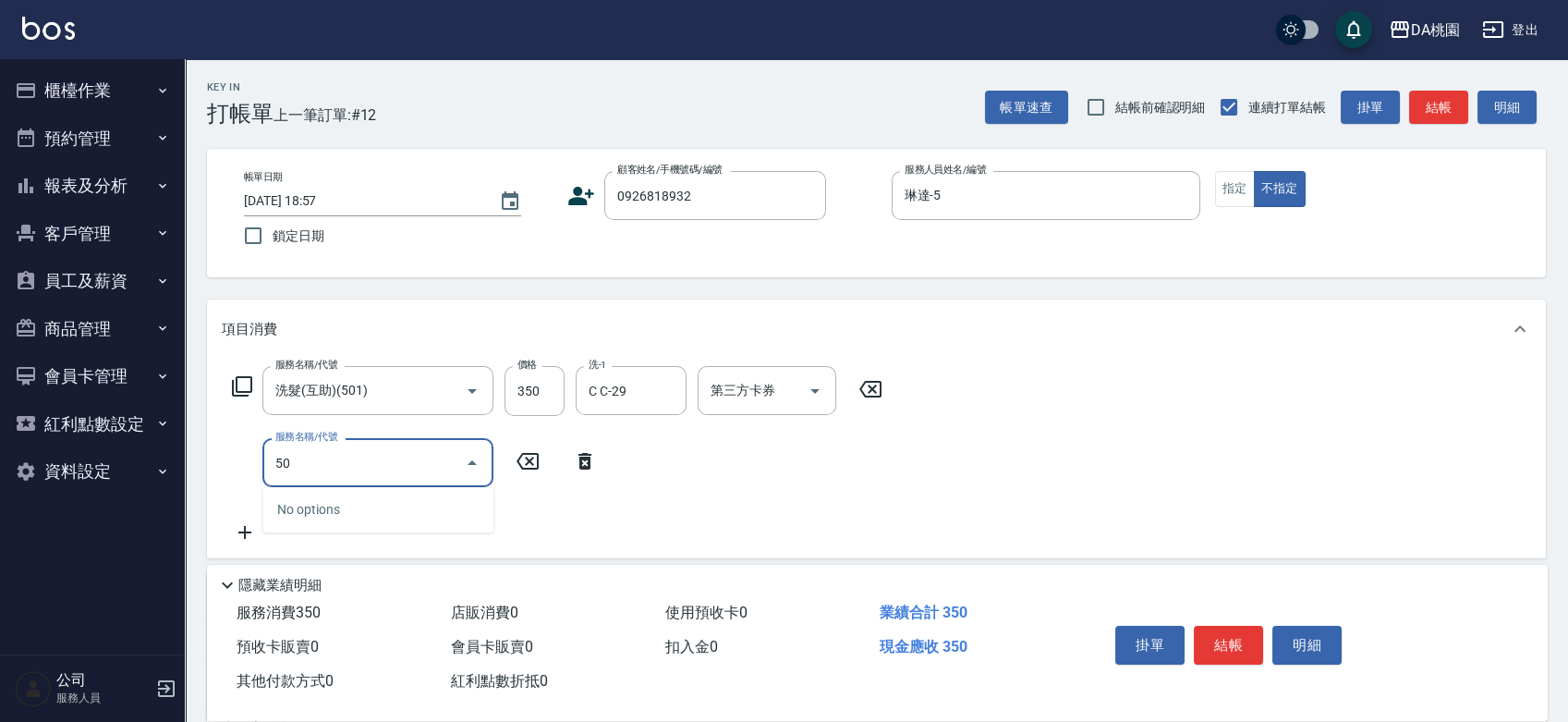
type input "504"
type input "40"
type input "[PERSON_NAME](互助)(504)"
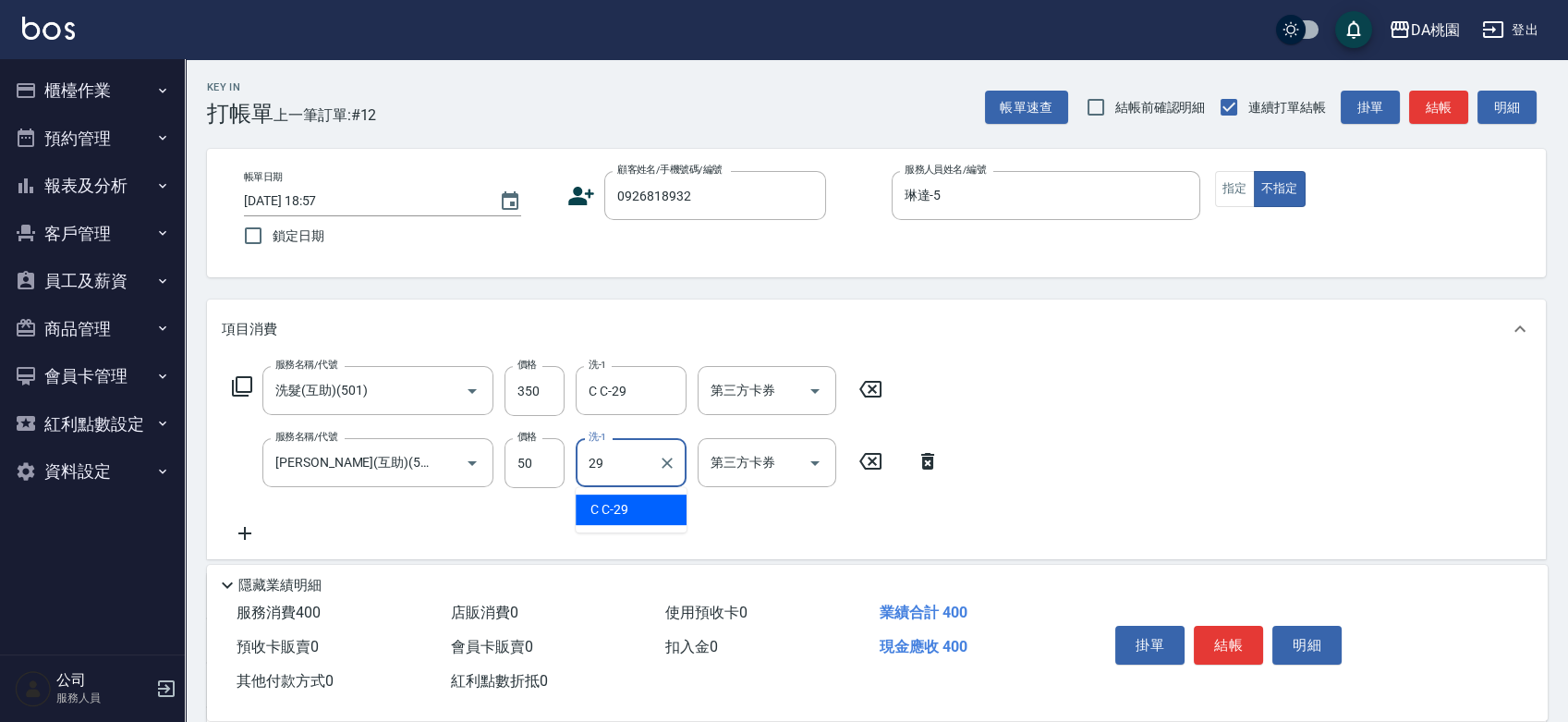
type input "C C-29"
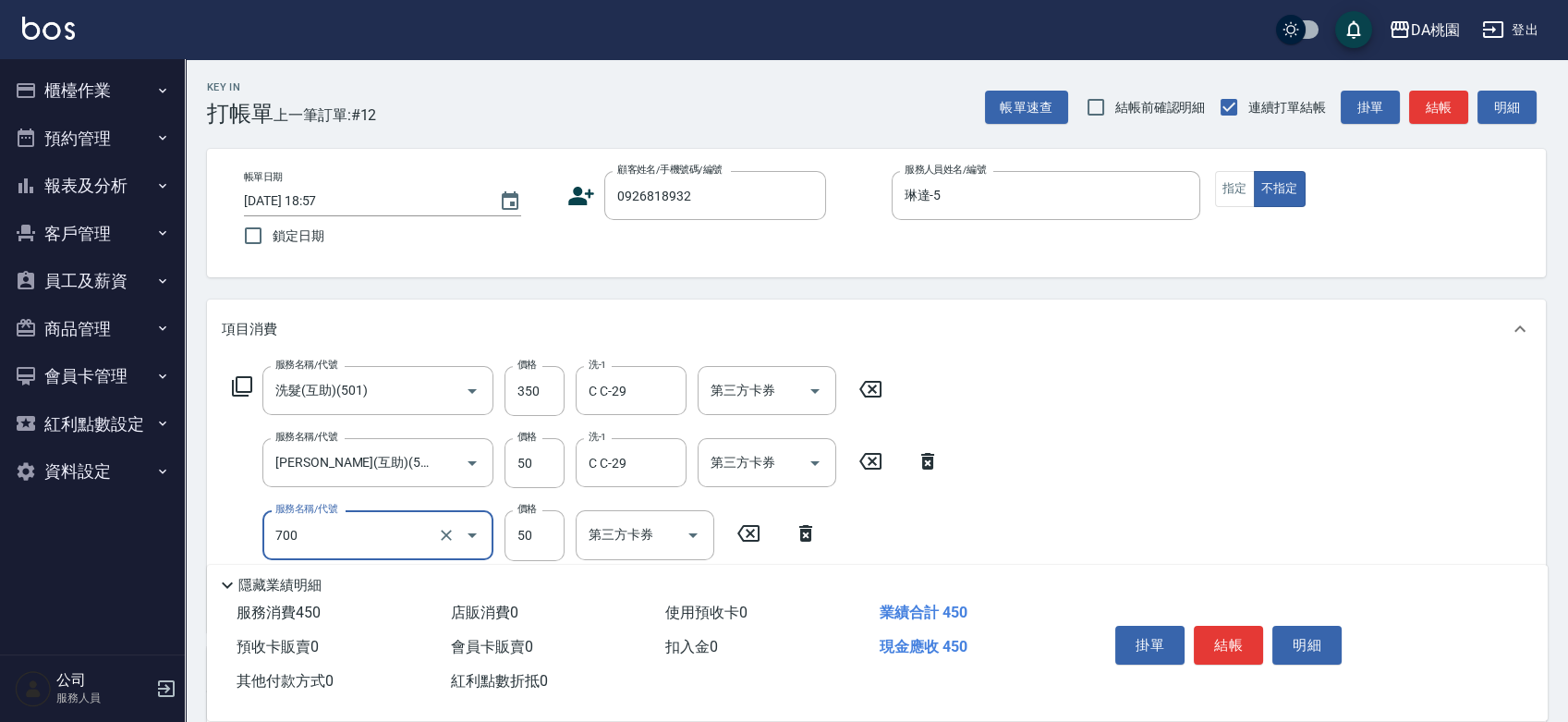
type input "基本造型-夾直&電棒(700)"
click at [1225, 641] on button "結帳" at bounding box center [1228, 644] width 69 height 38
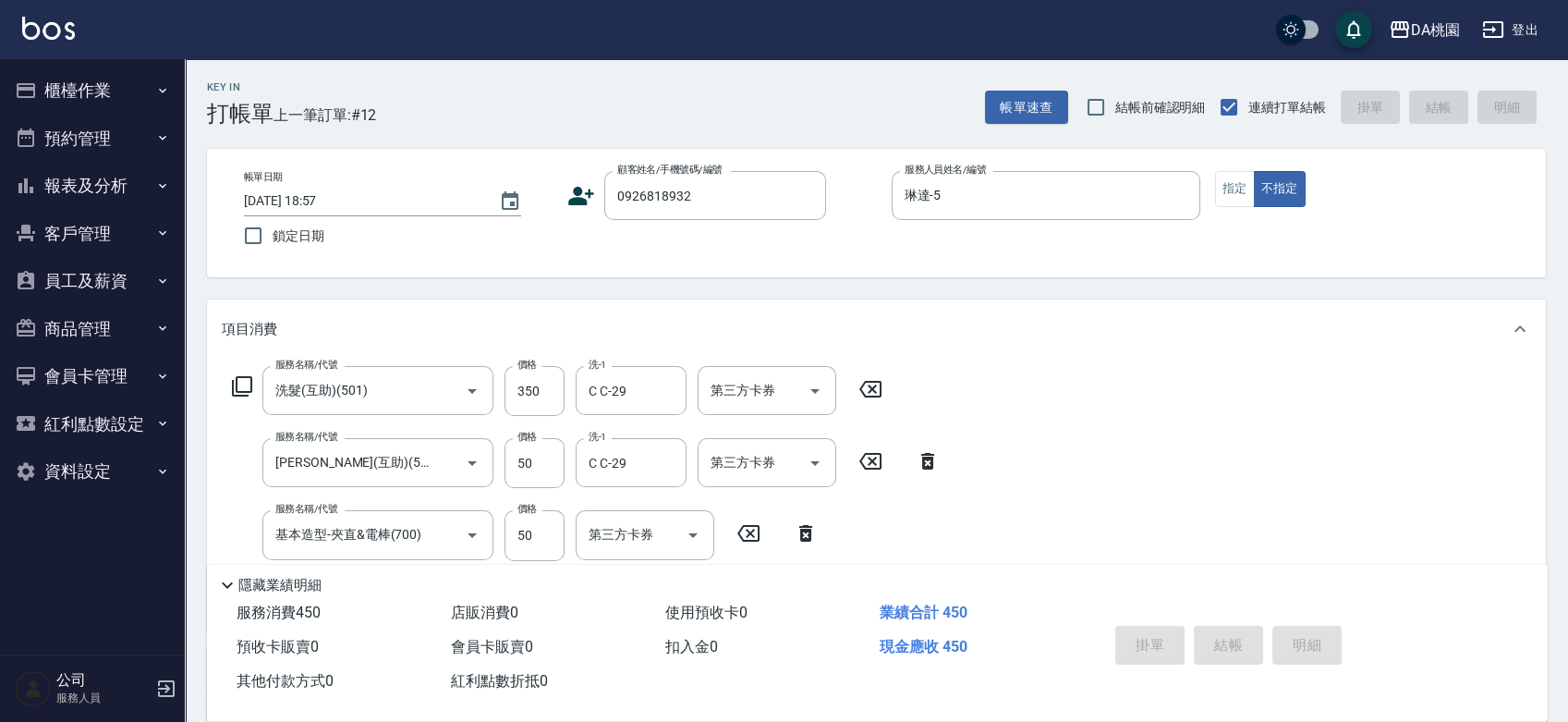
type input "0"
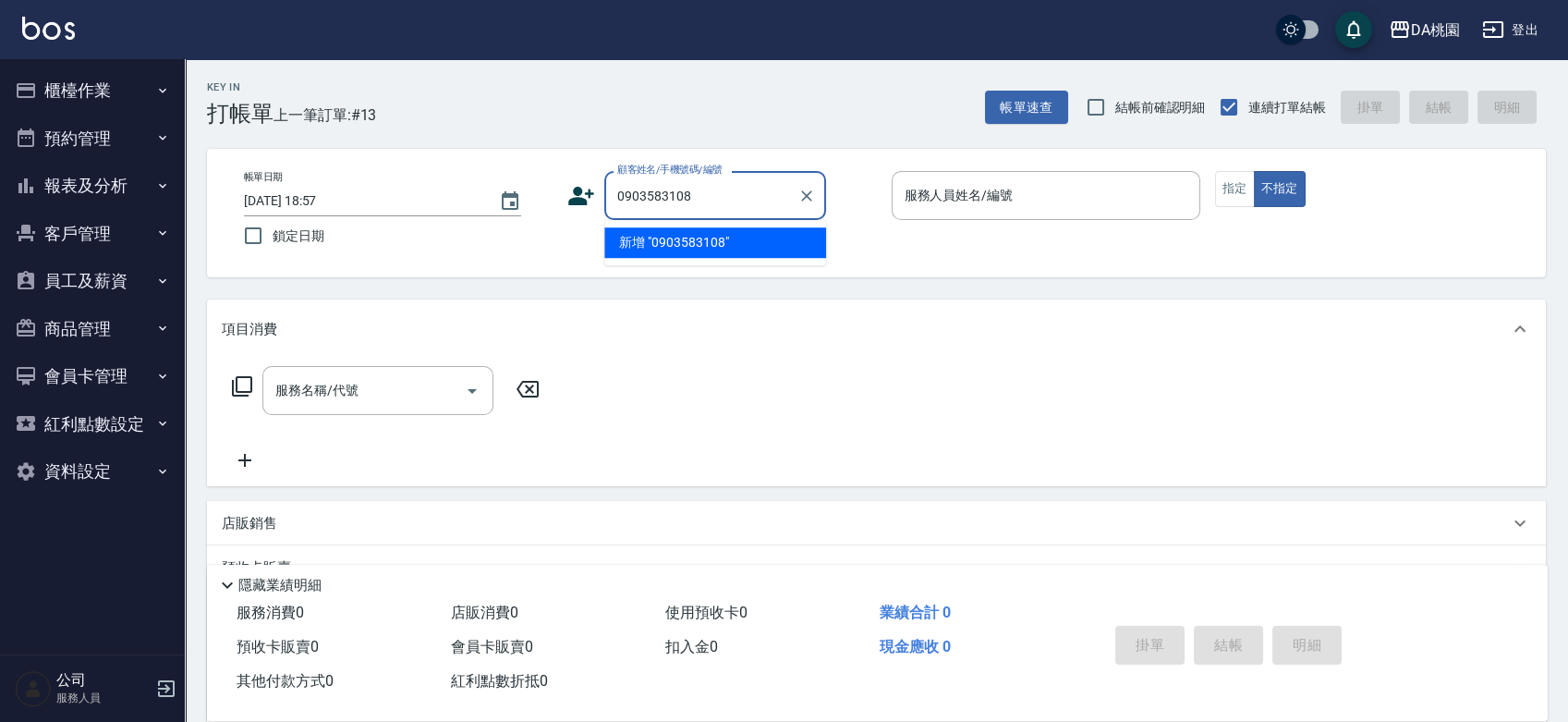
type input "0903583108"
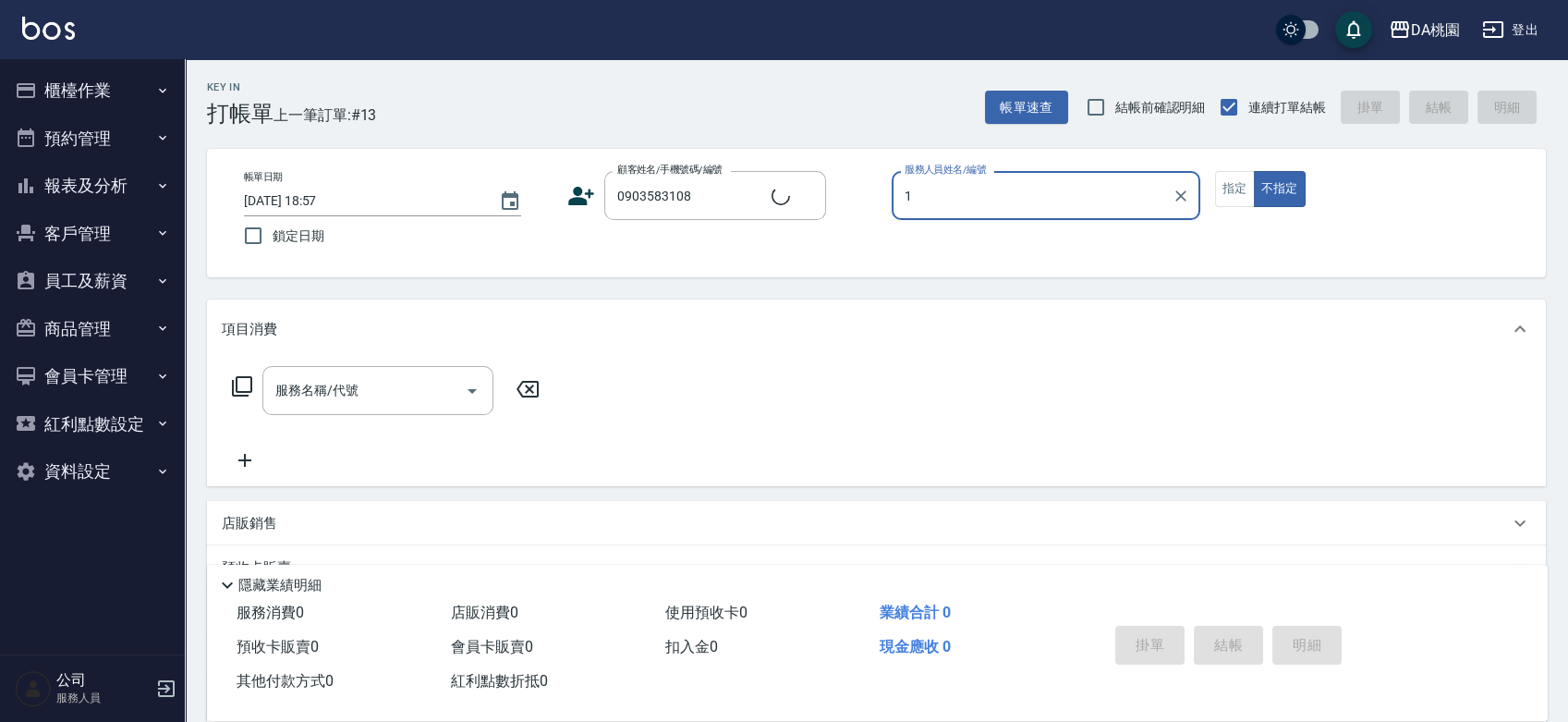
type input "16"
type input "[PERSON_NAME]/0903583108/null"
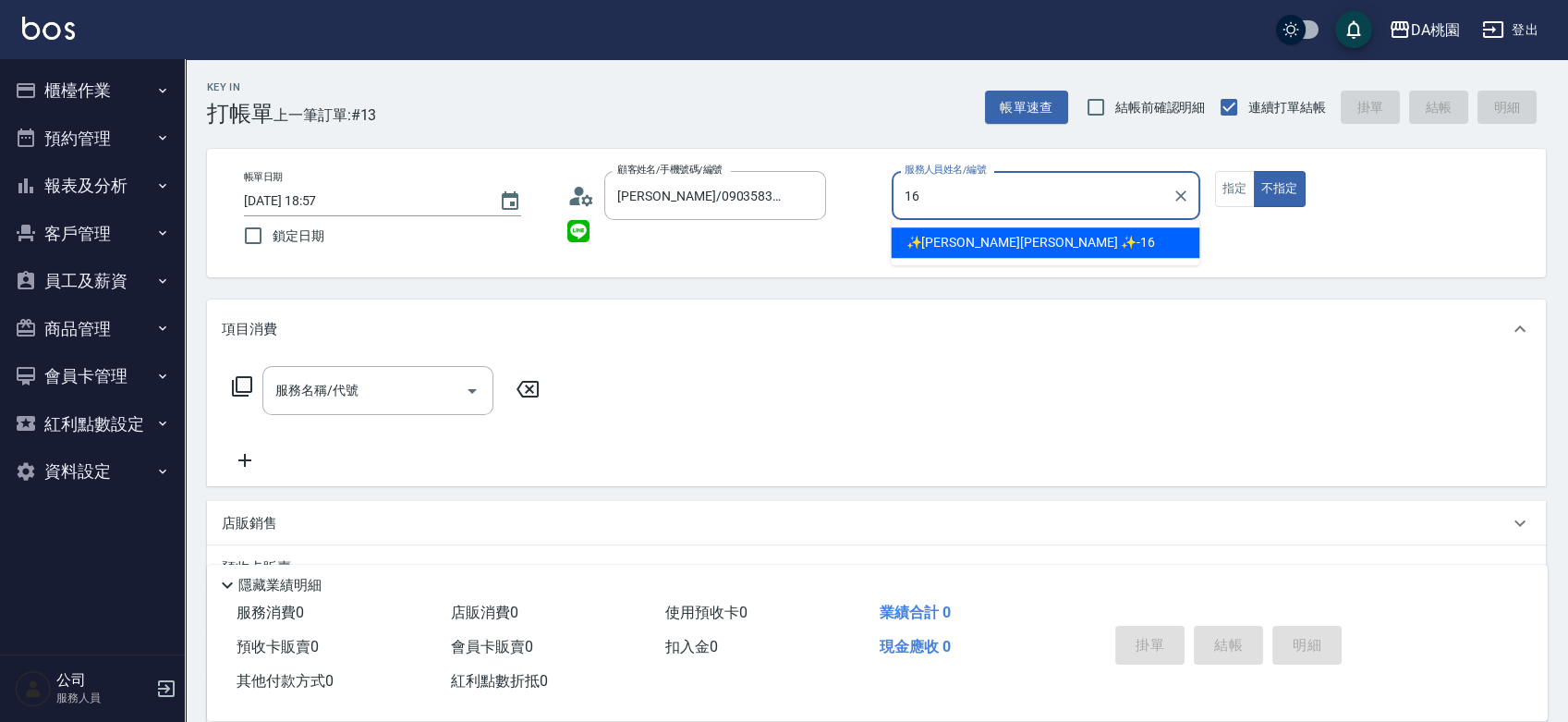
type input "✨GARY蓋瑞 ✨-16"
type button "false"
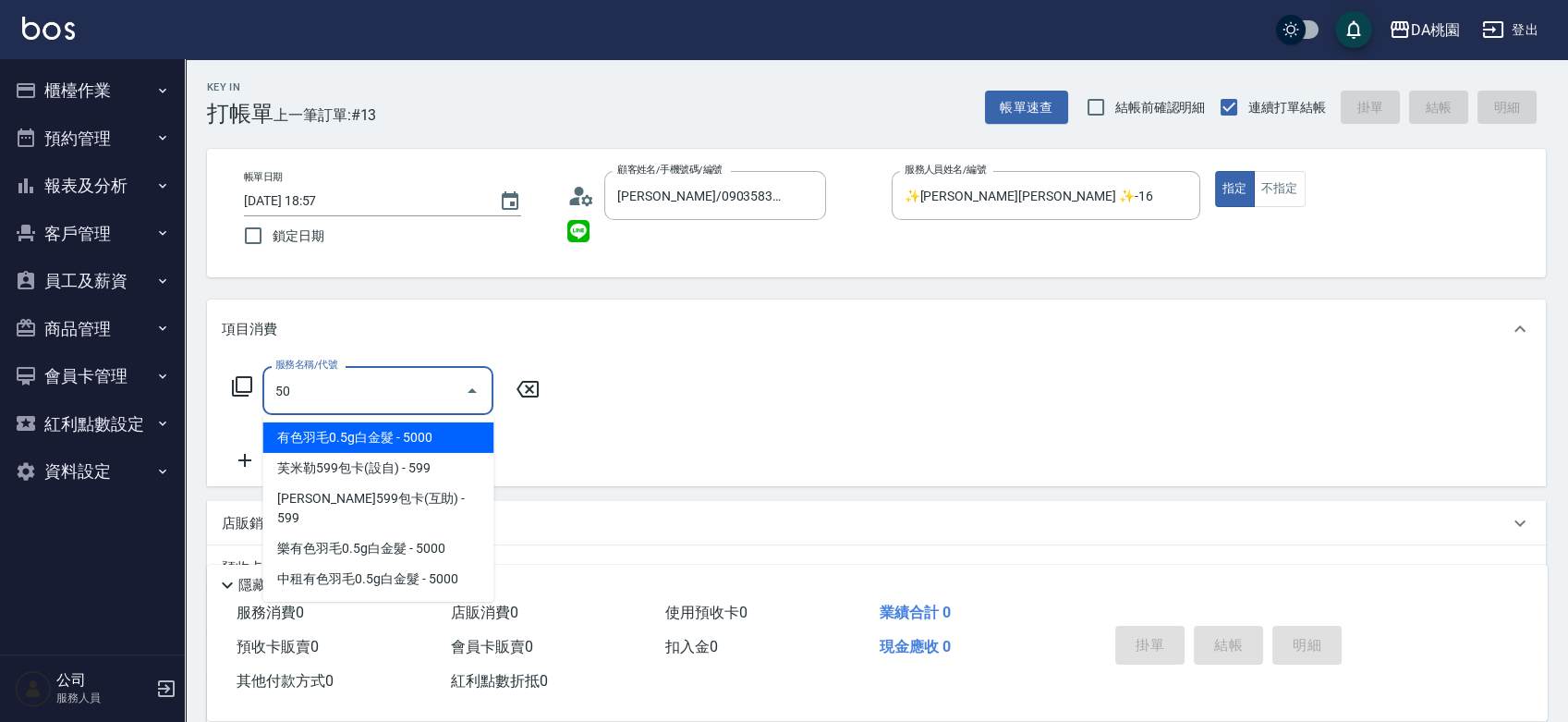
type input "501"
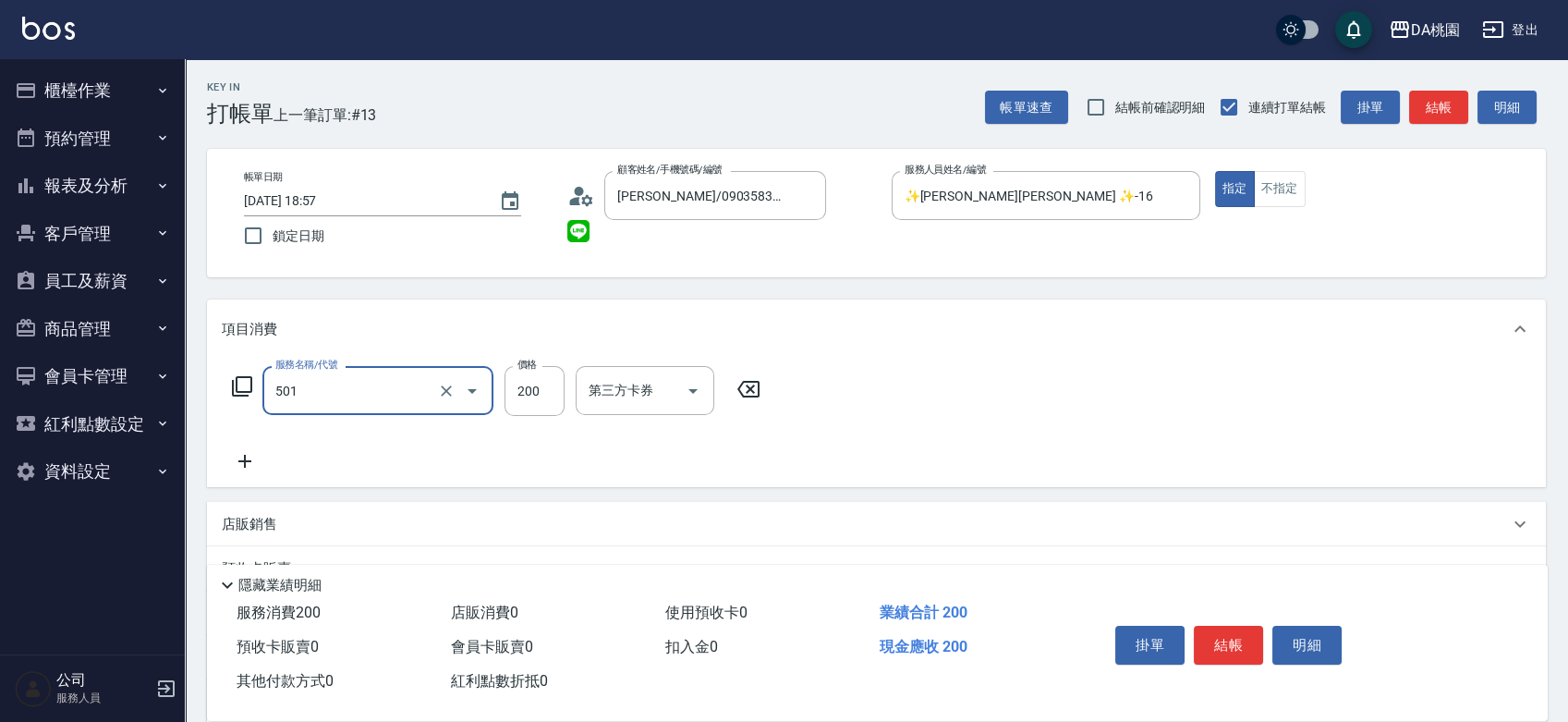
type input "20"
type input "洗髮(互助)(501)"
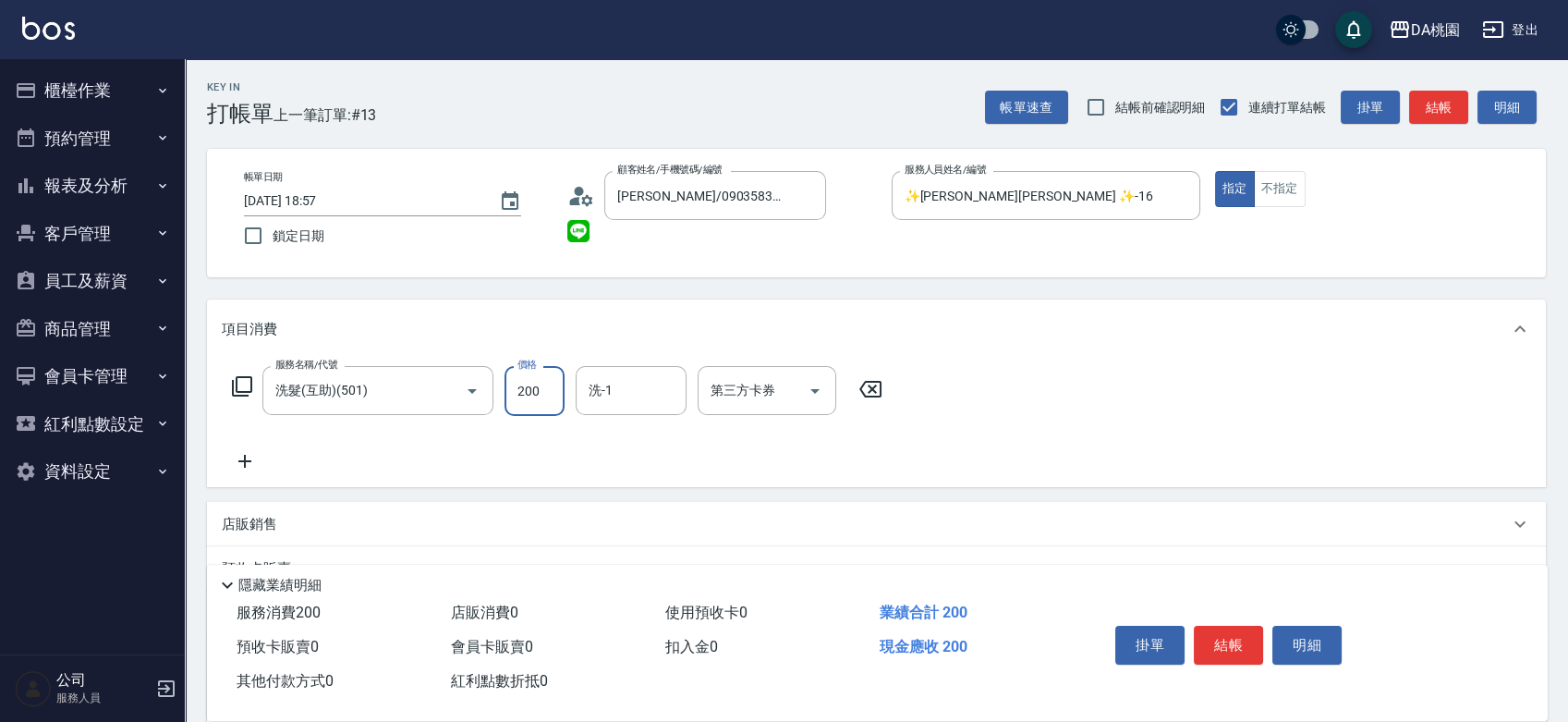
type input "3"
type input "0"
type input "300"
type input "30"
type input "300"
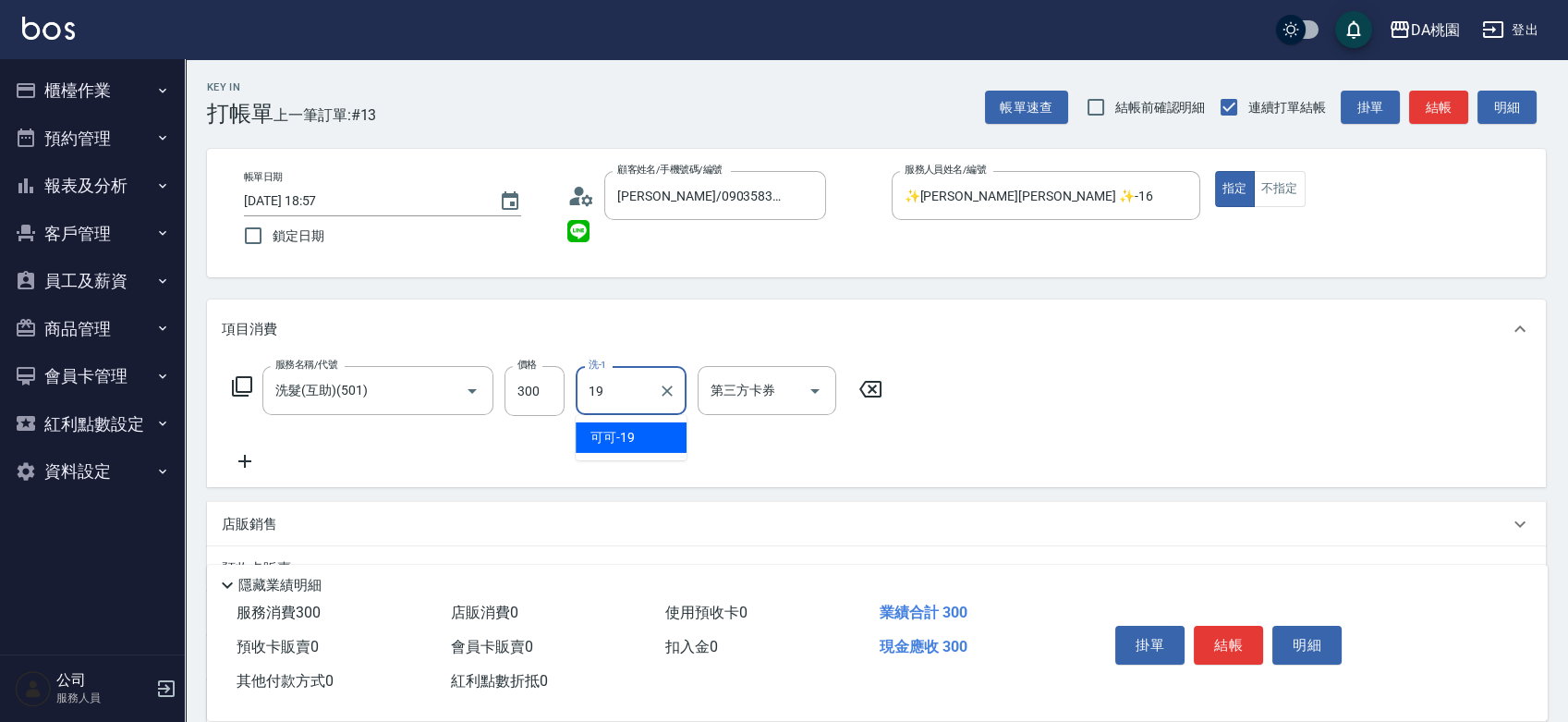
type input "可可-19"
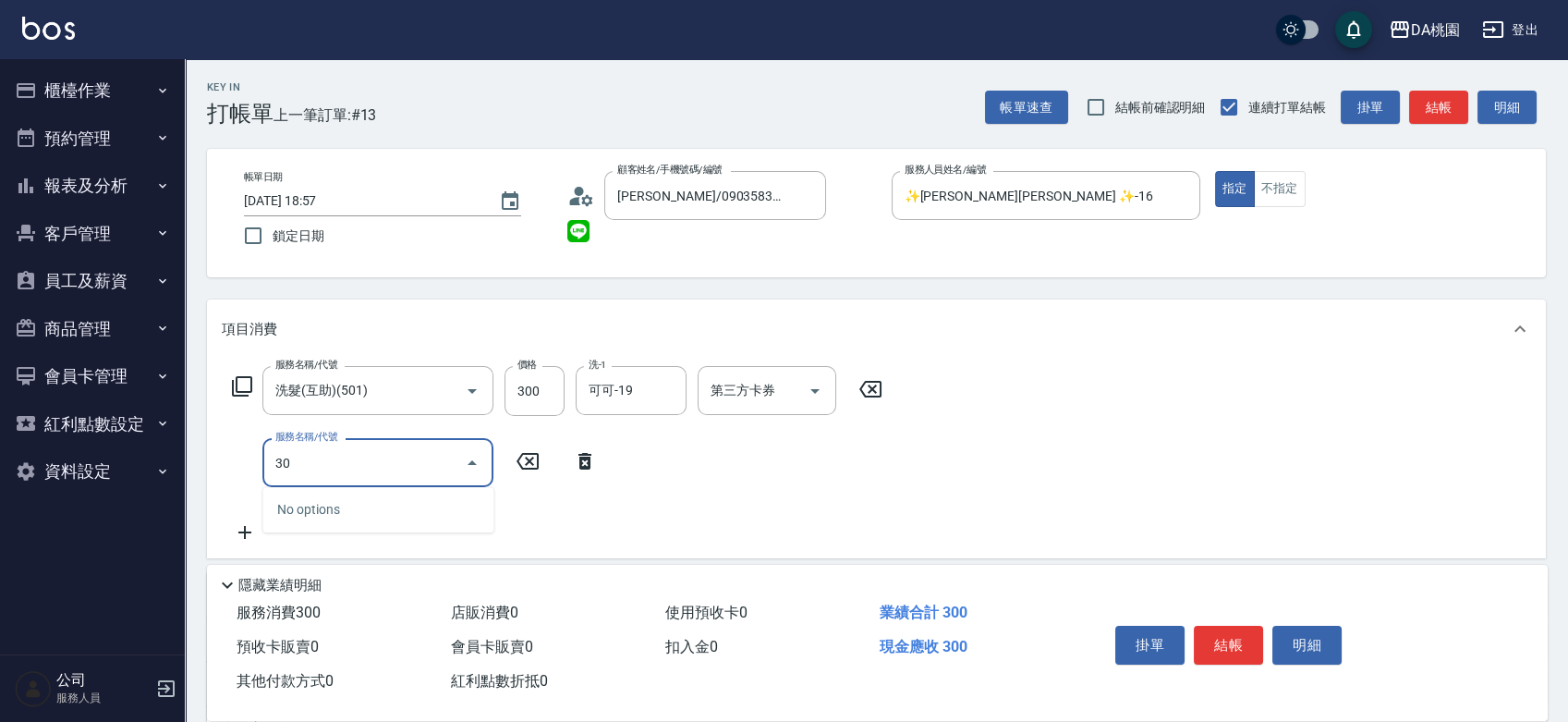
type input "303"
type input "60"
type input "A級剪髮(303)"
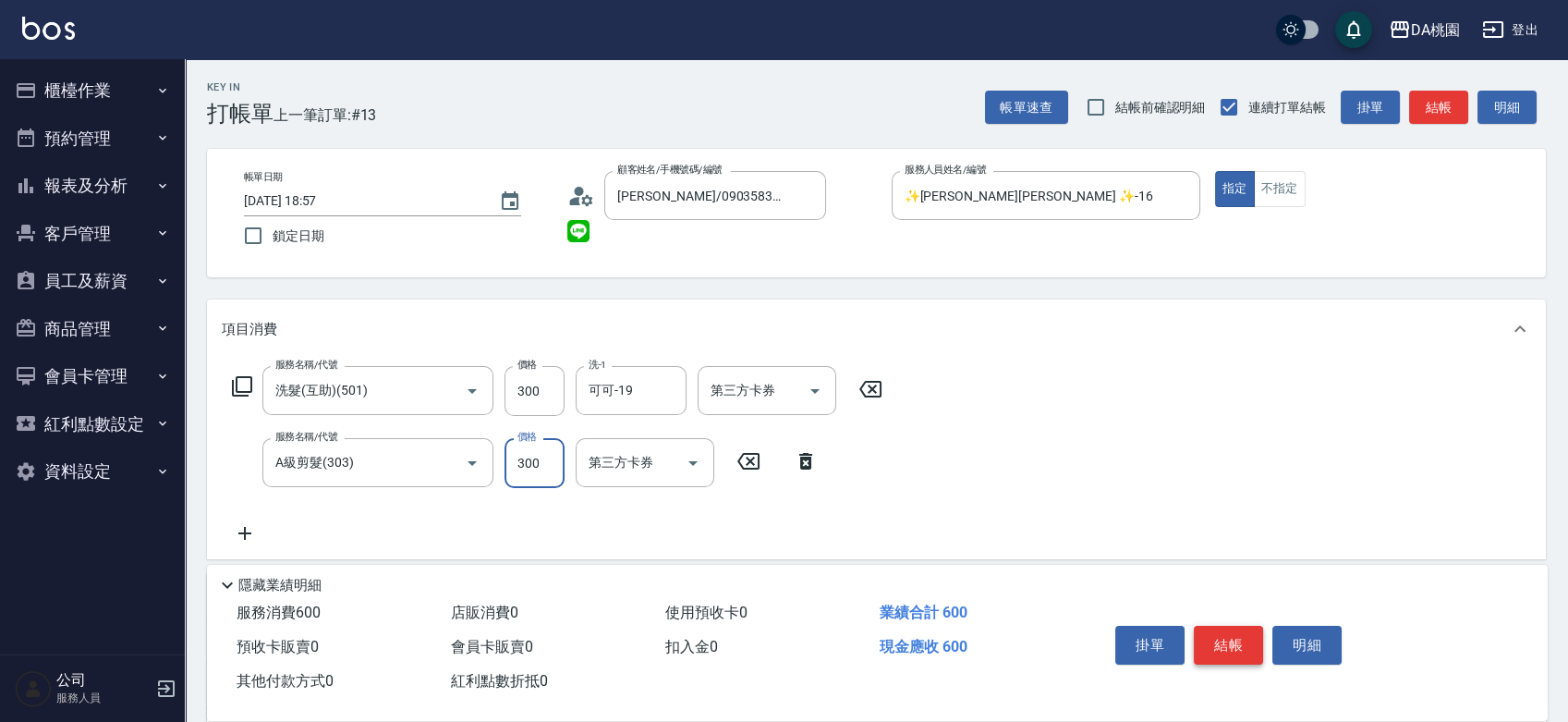
click at [1225, 638] on button "結帳" at bounding box center [1228, 644] width 69 height 38
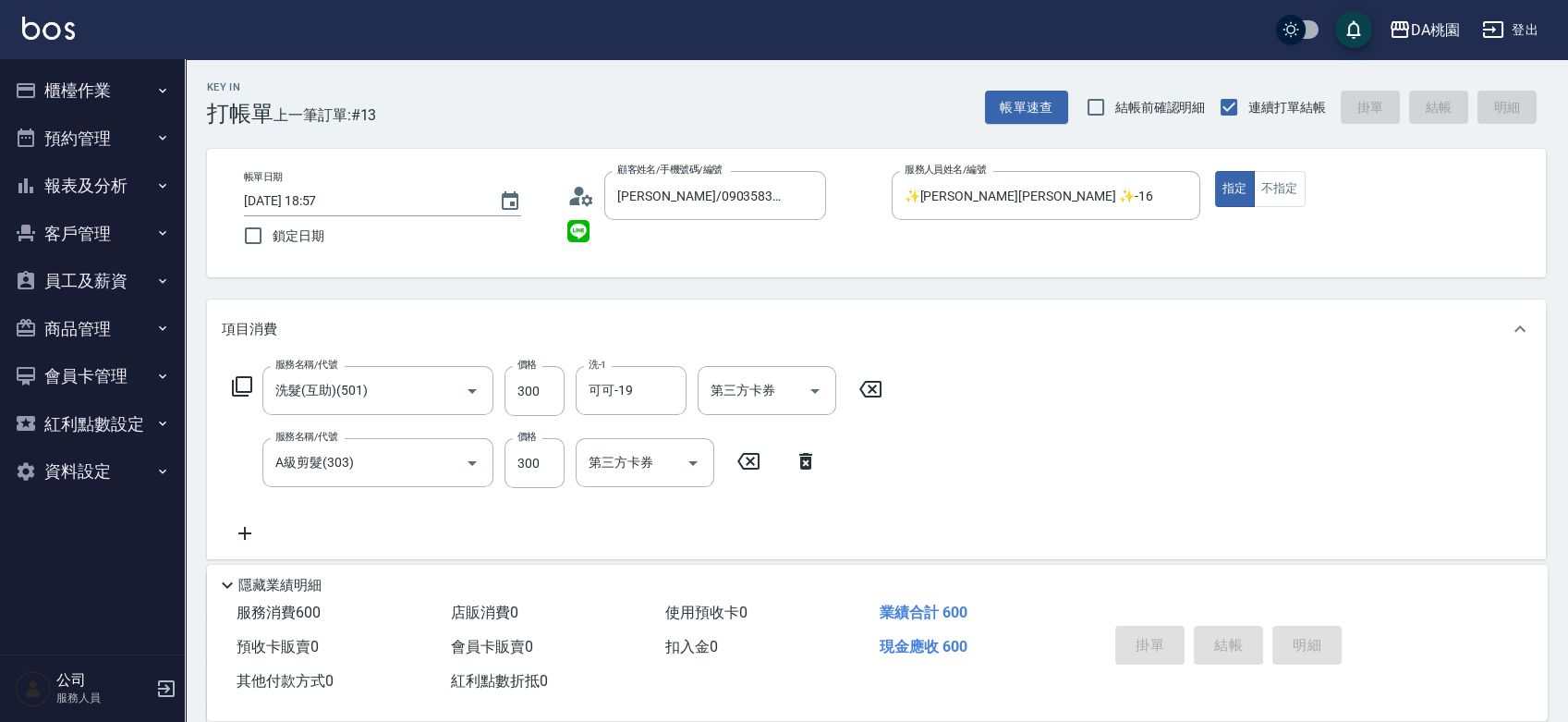
type input "2025/08/16 18:58"
type input "0"
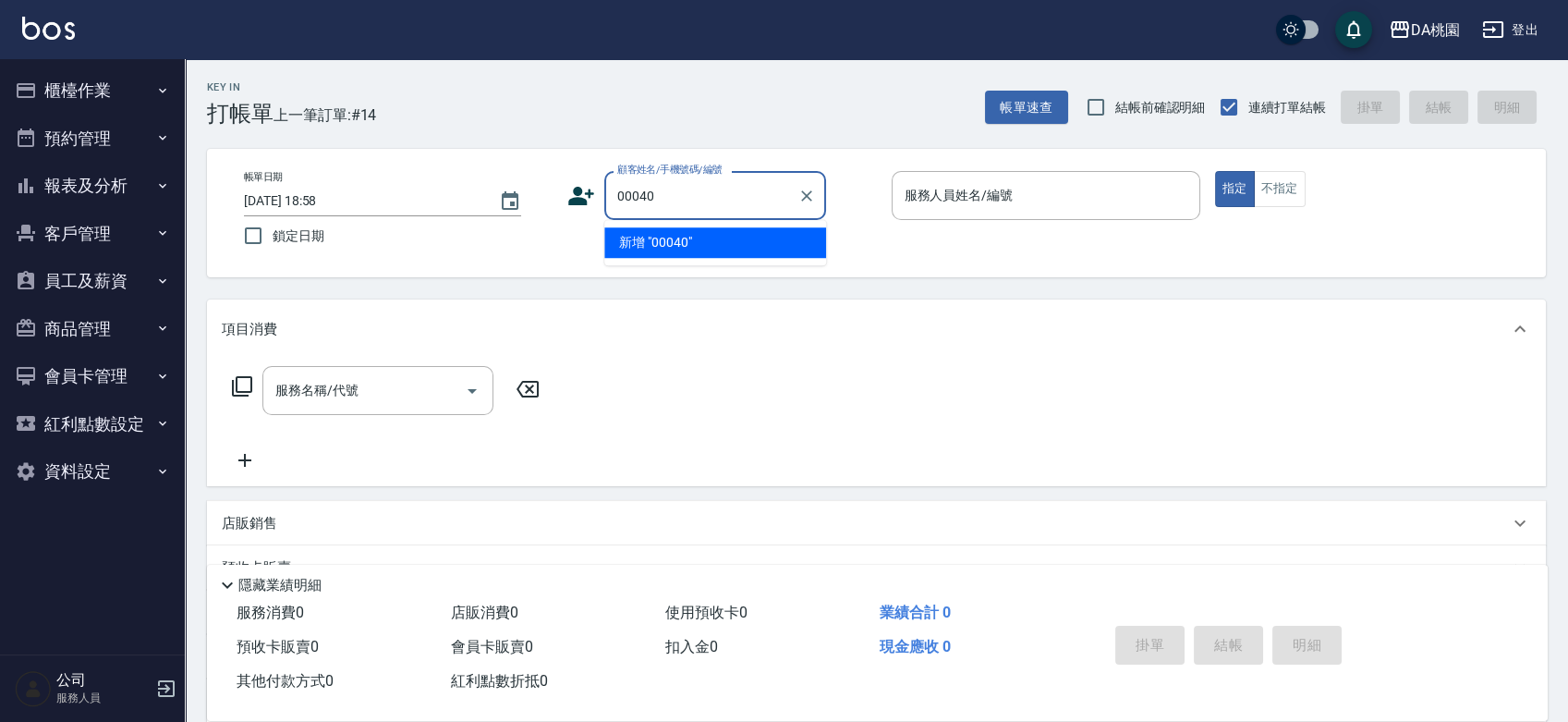
type input "00040"
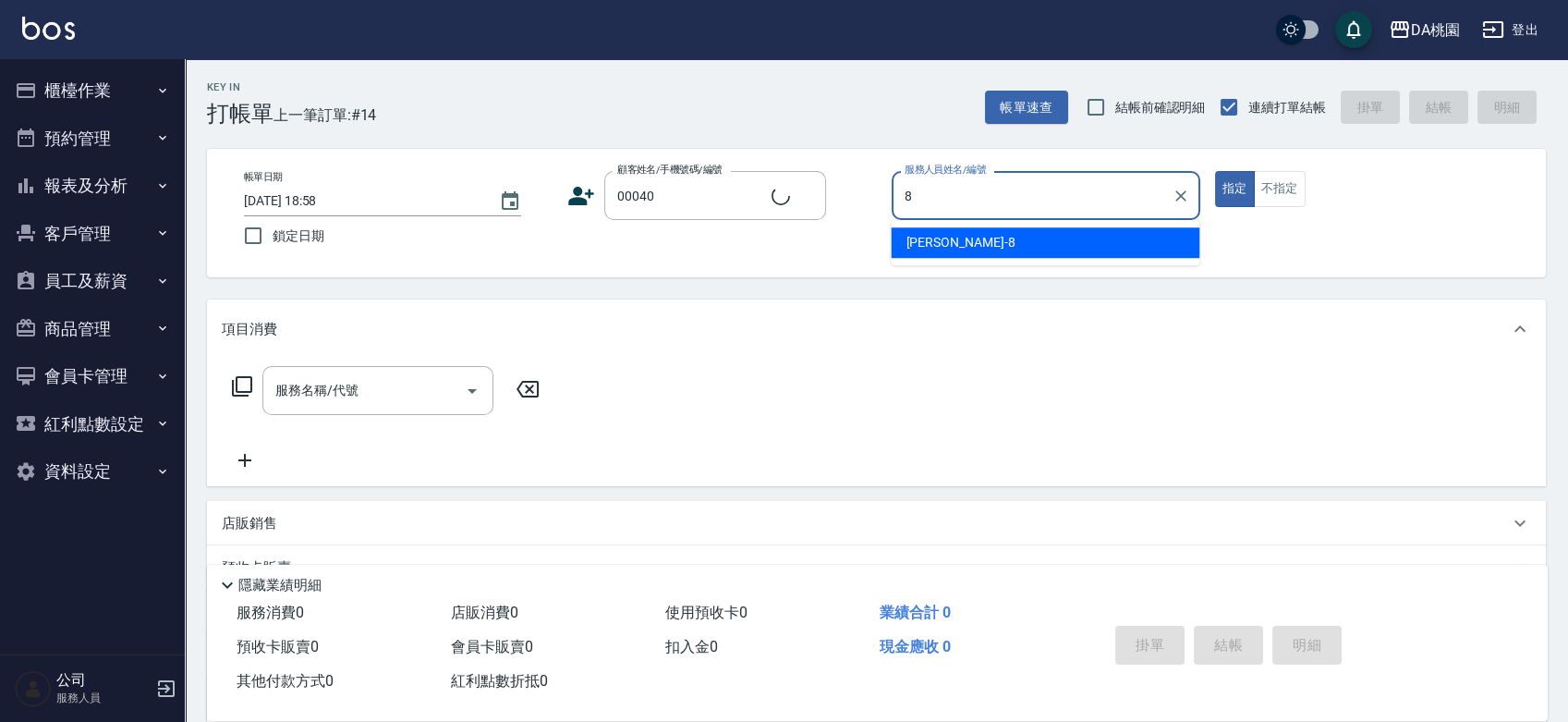
type input "8"
type button "true"
type input "公司/公司00040/00040"
type input "桑妮-8"
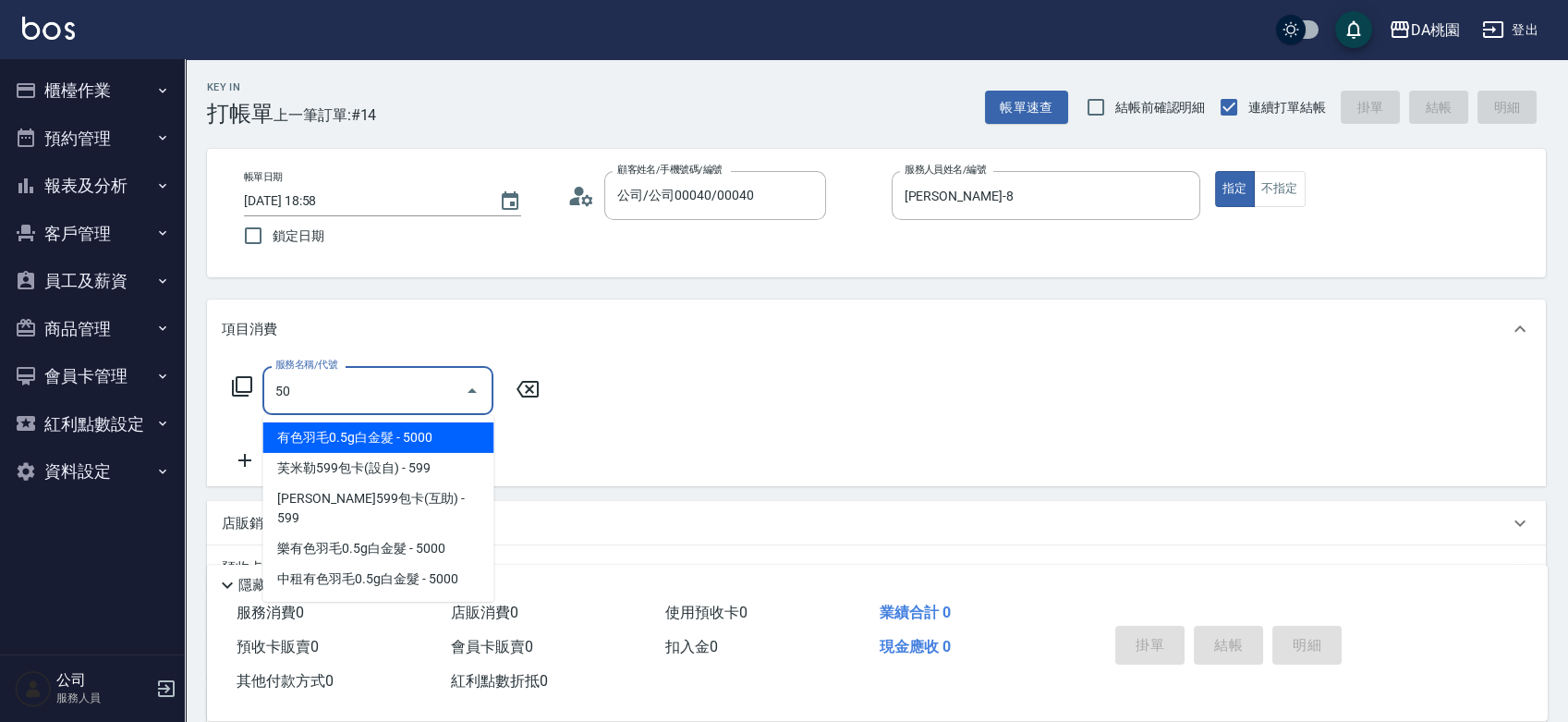
type input "501"
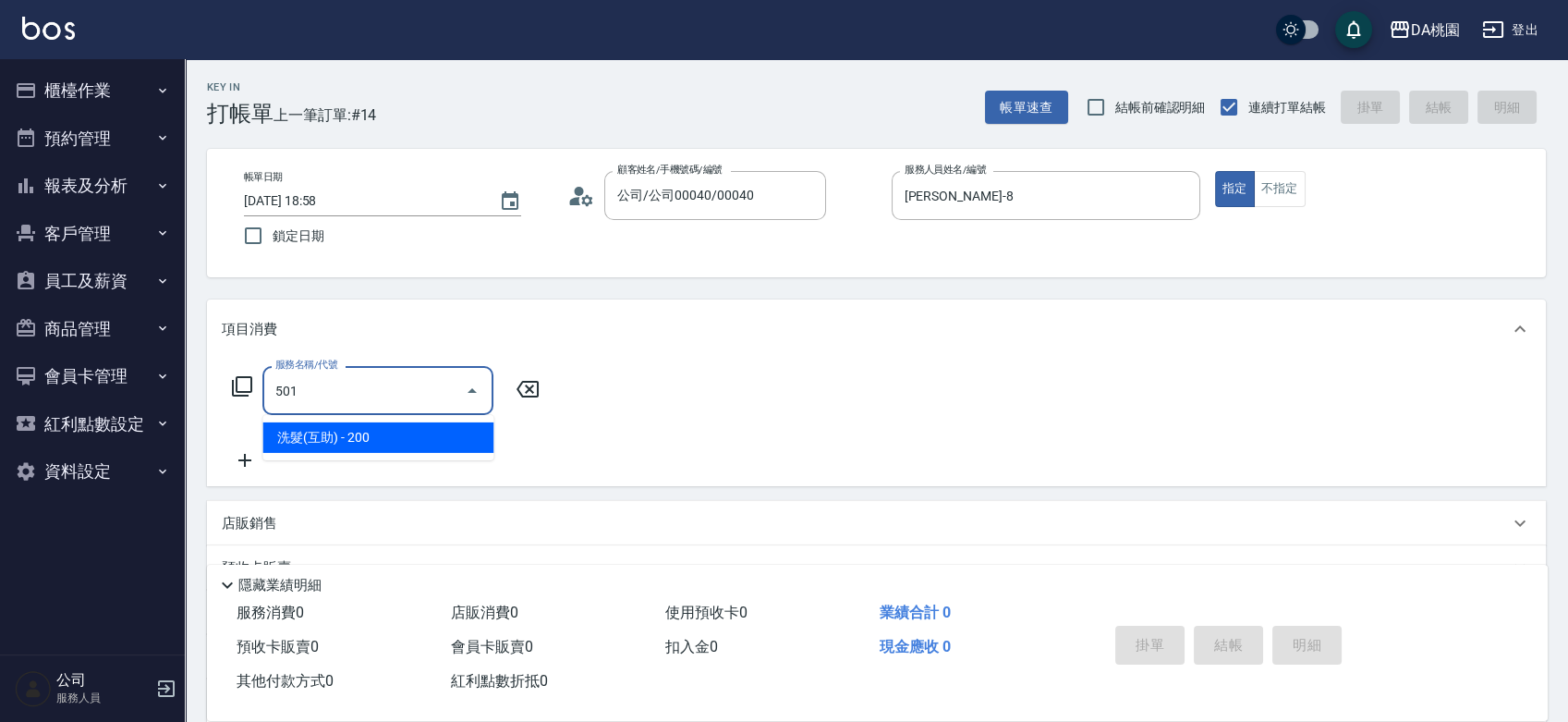
type input "20"
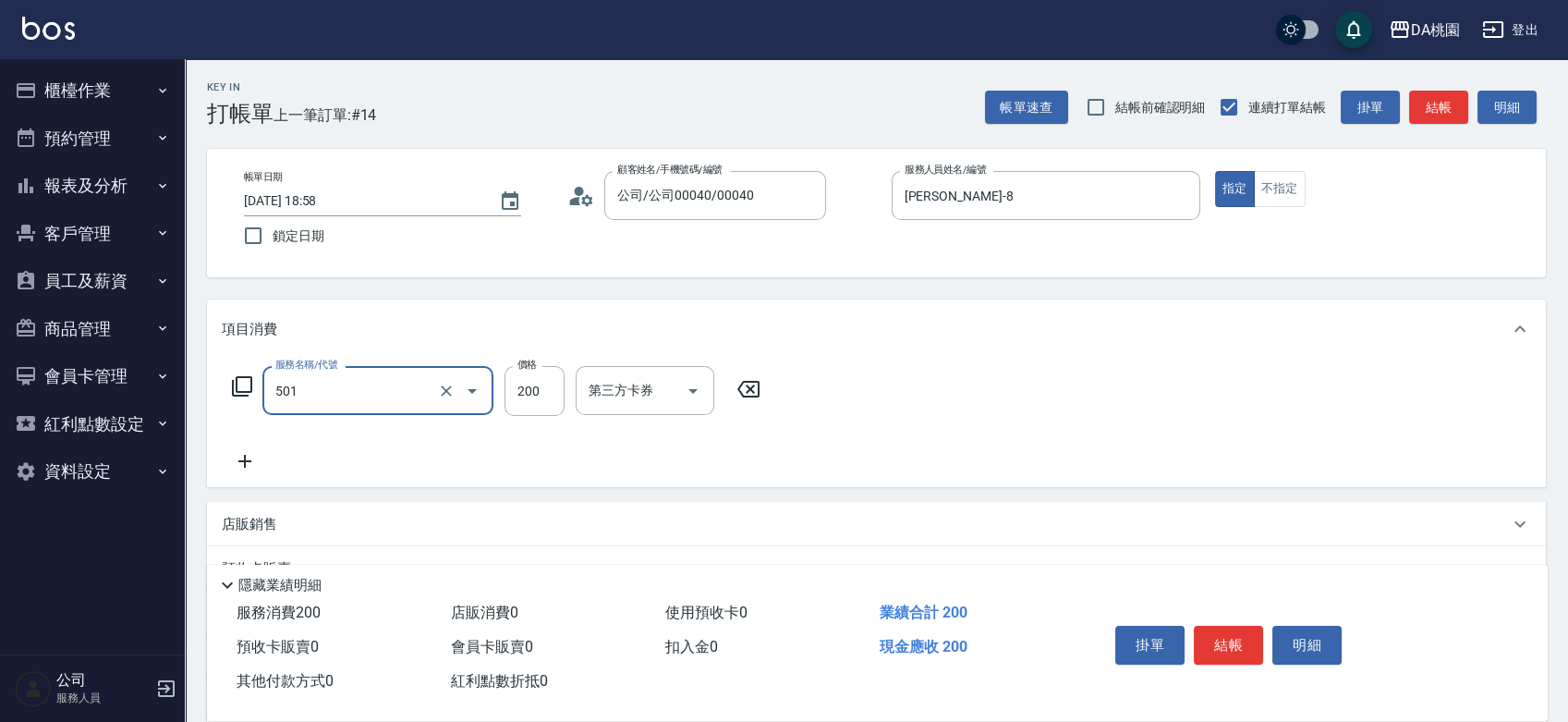
type input "洗髮(互助)(501)"
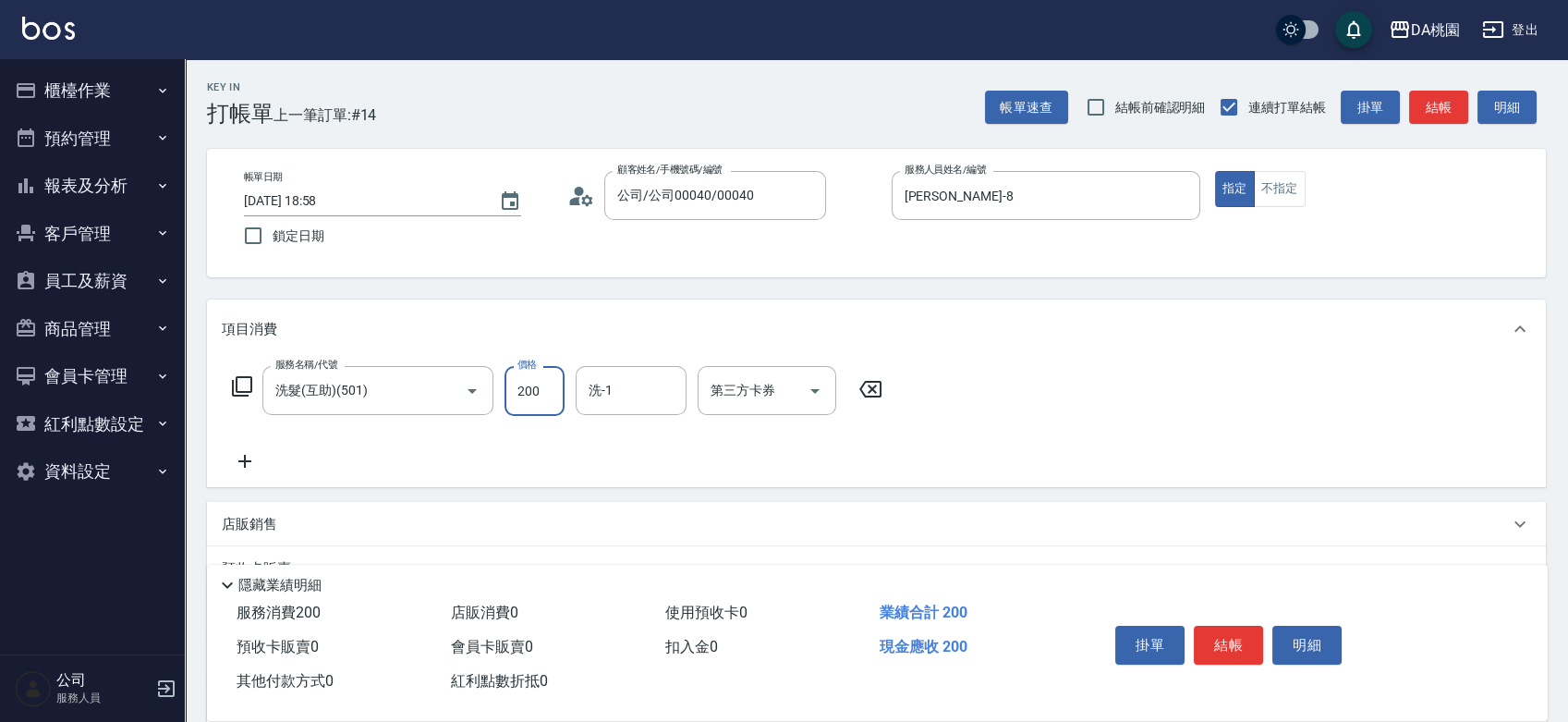
type input "2"
type input "0"
type input "25"
type input "20"
type input "250"
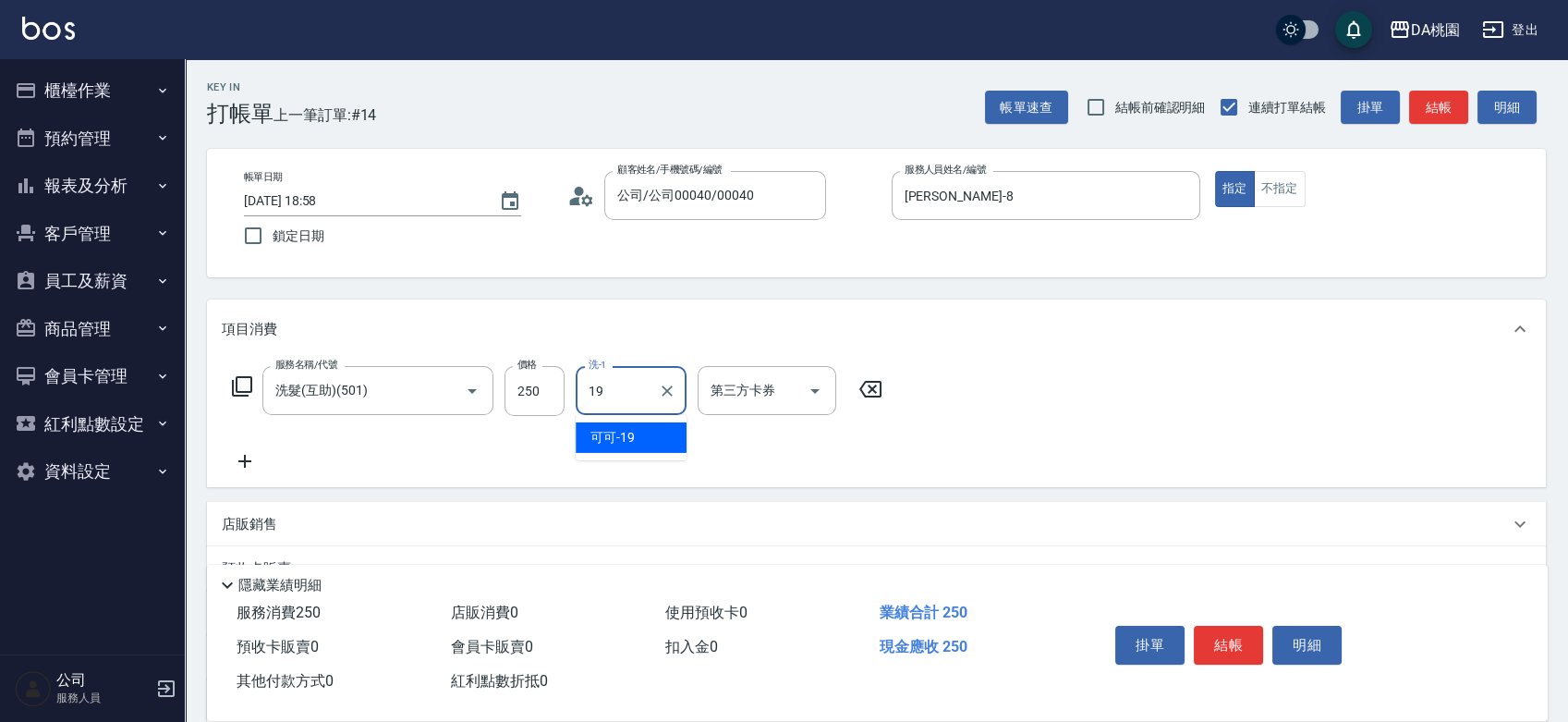
type input "可可-19"
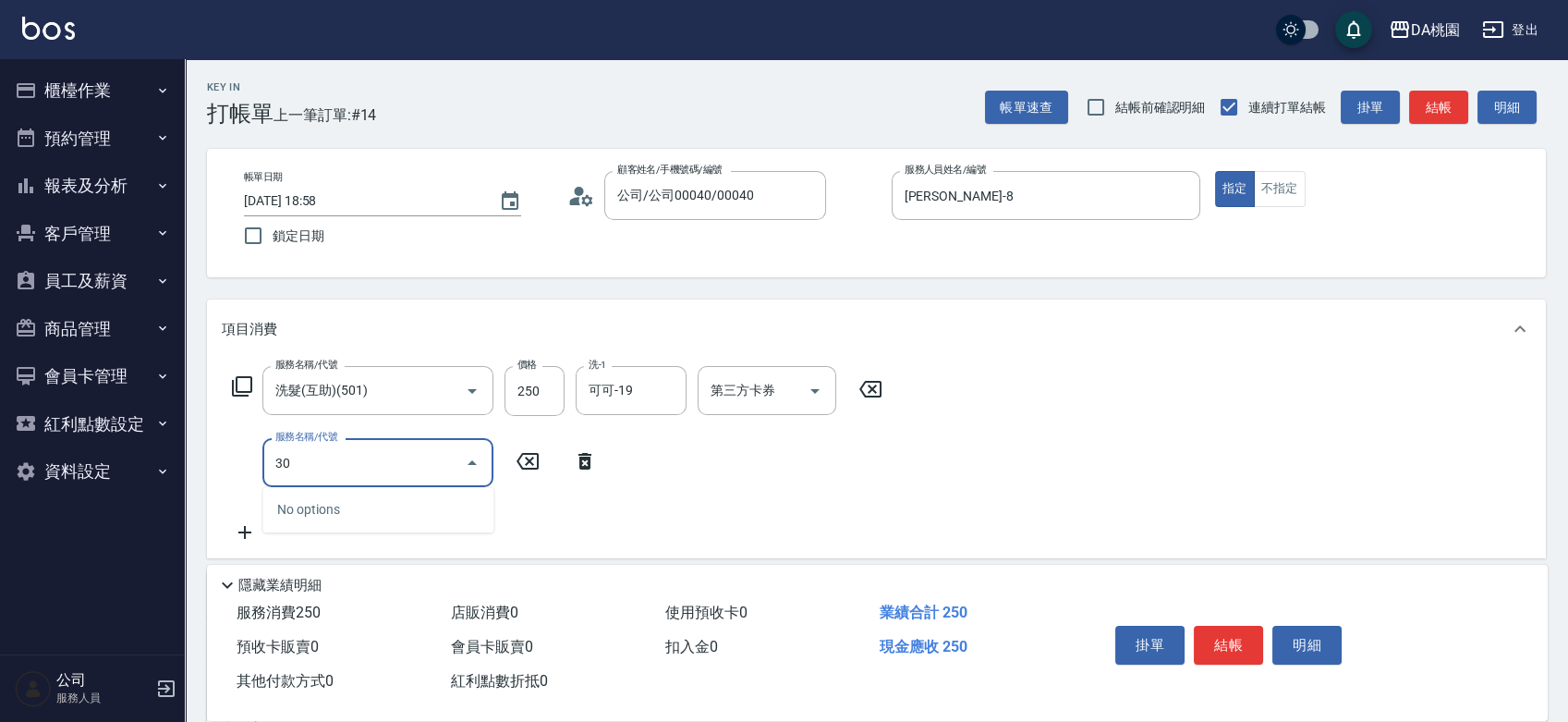
type input "303"
type input "50"
type input "A級剪髮(303)"
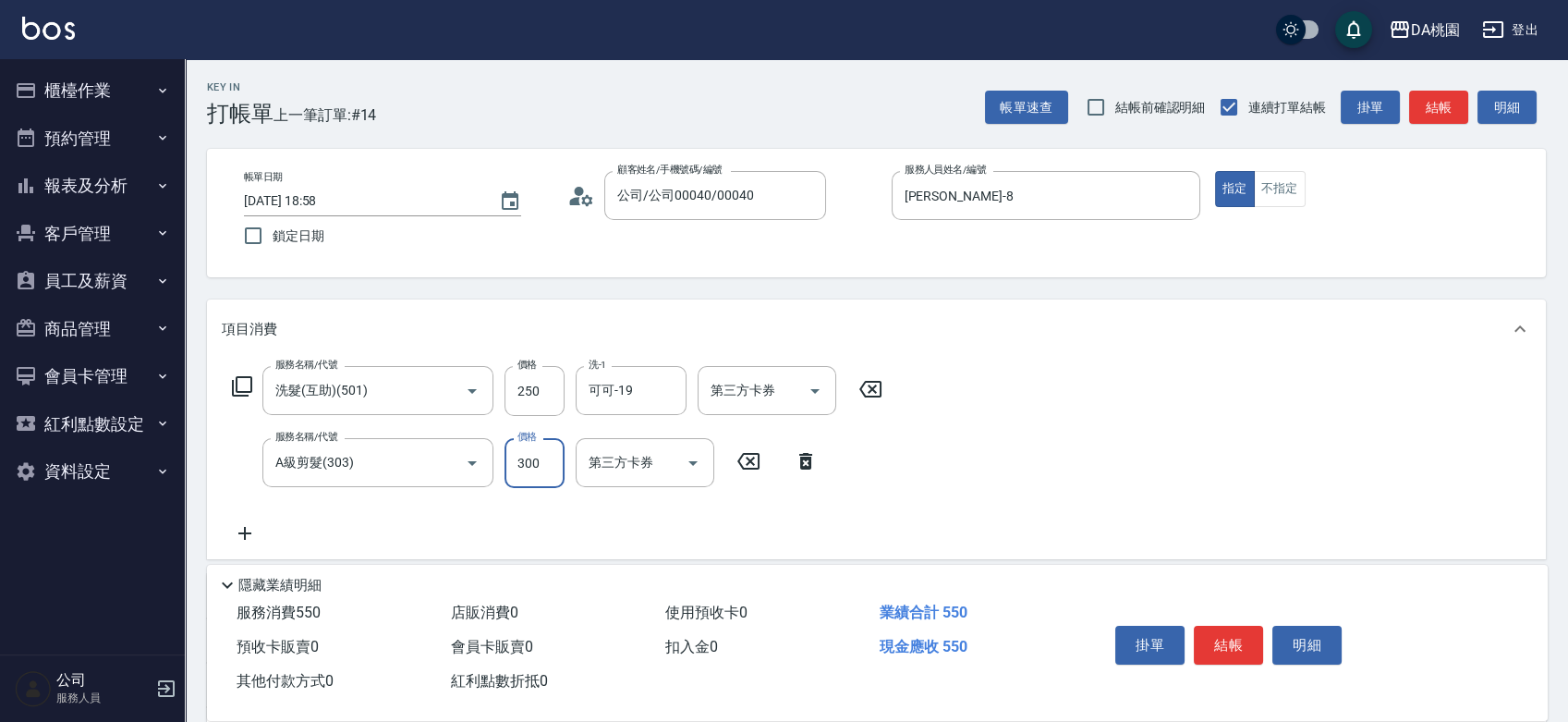
type input "3"
type input "20"
type input "350"
type input "60"
type input "350"
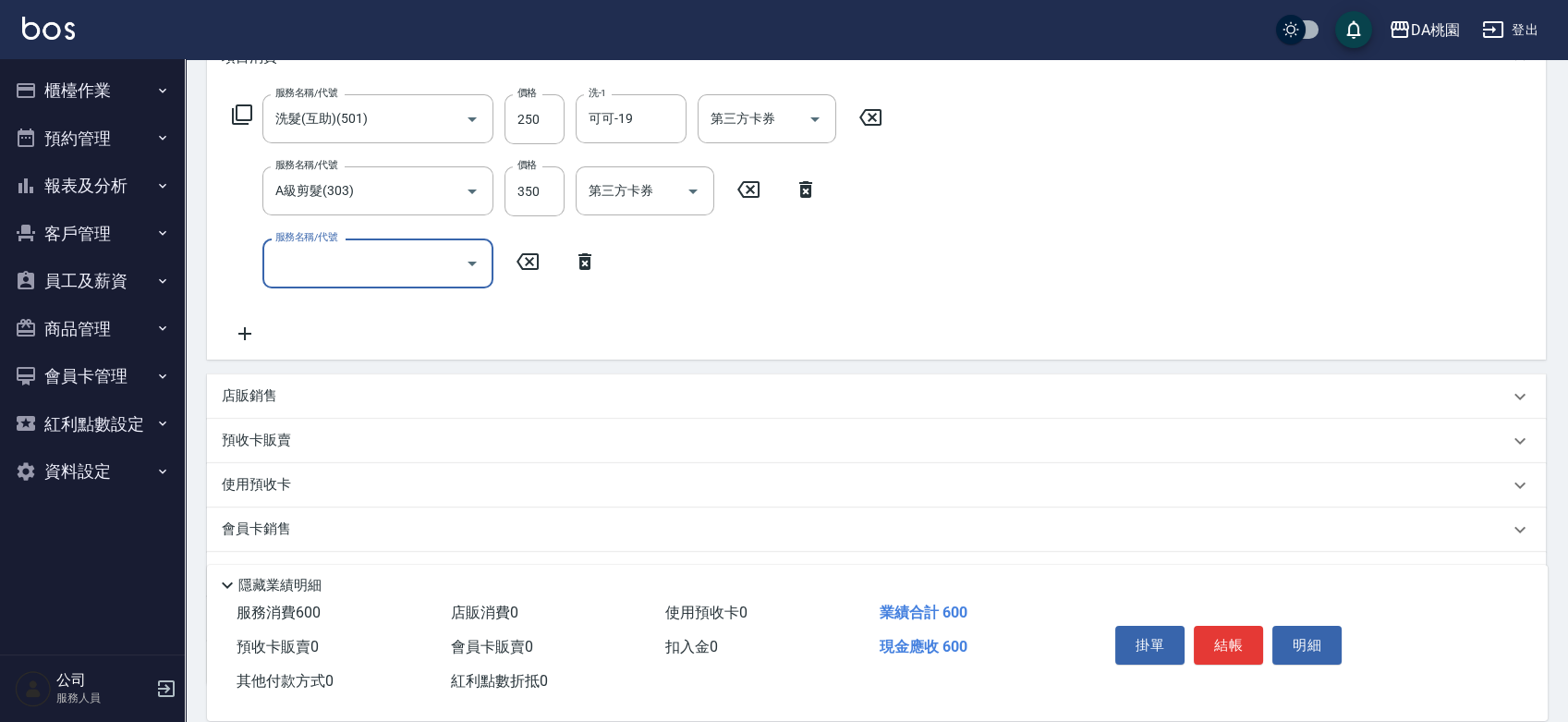
scroll to position [308, 0]
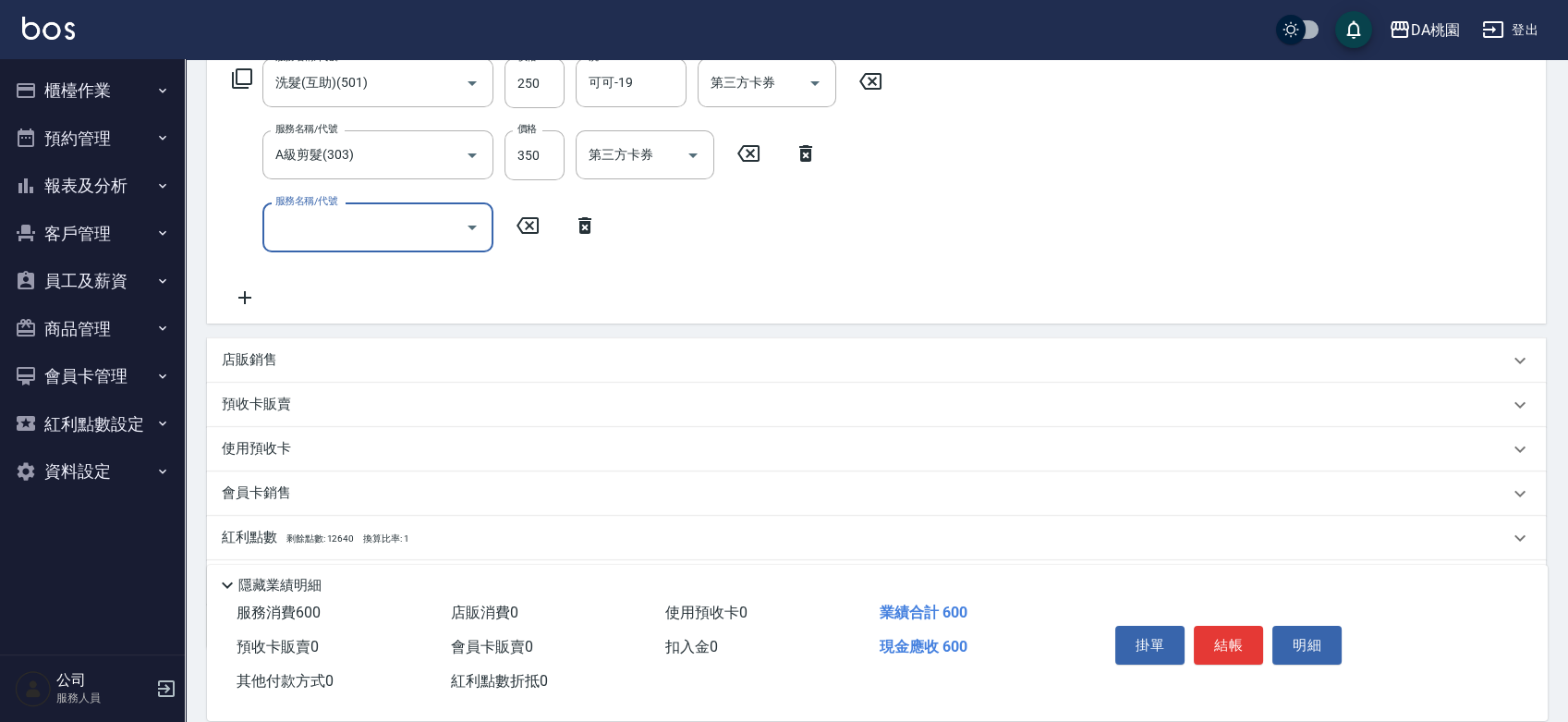
click at [222, 361] on p "店販銷售" at bounding box center [249, 360] width 55 height 20
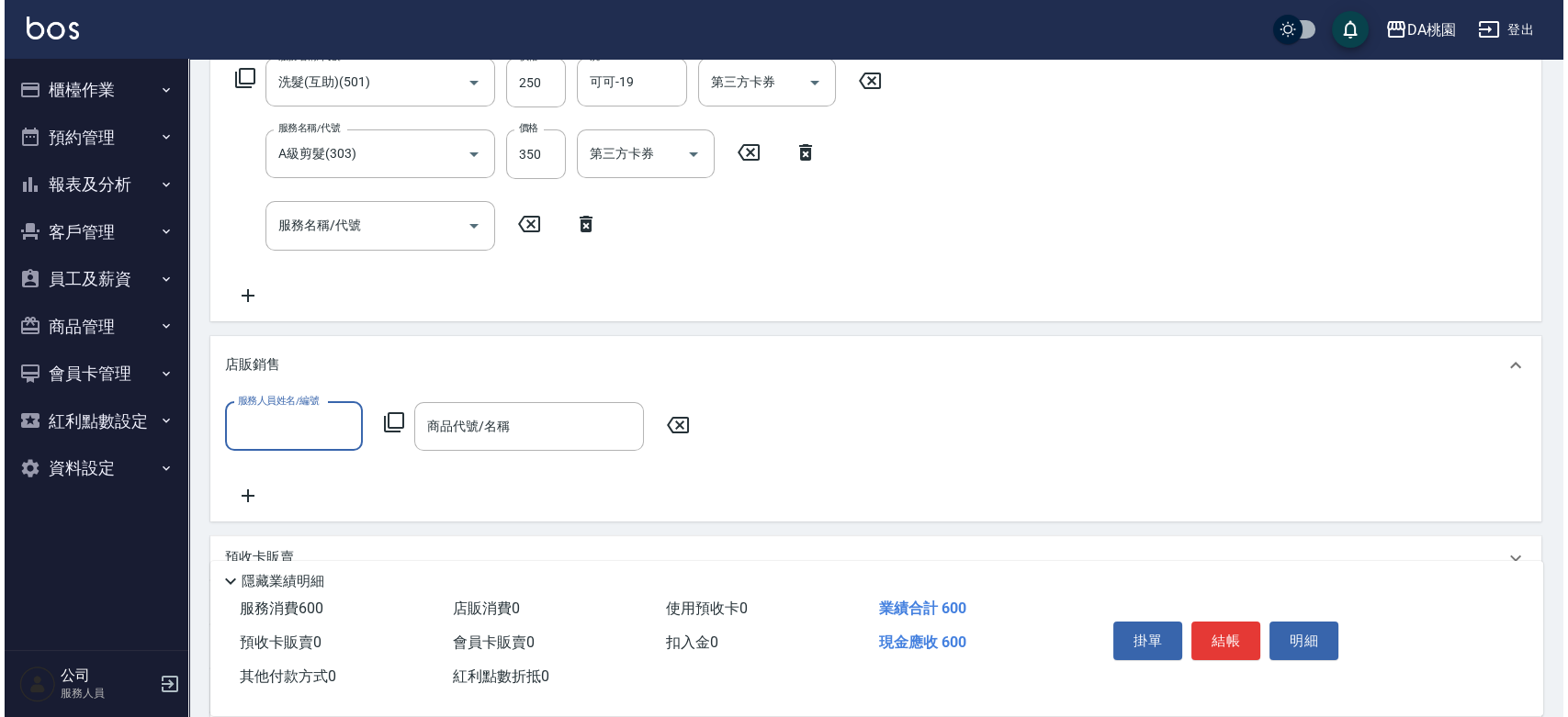
scroll to position [0, 0]
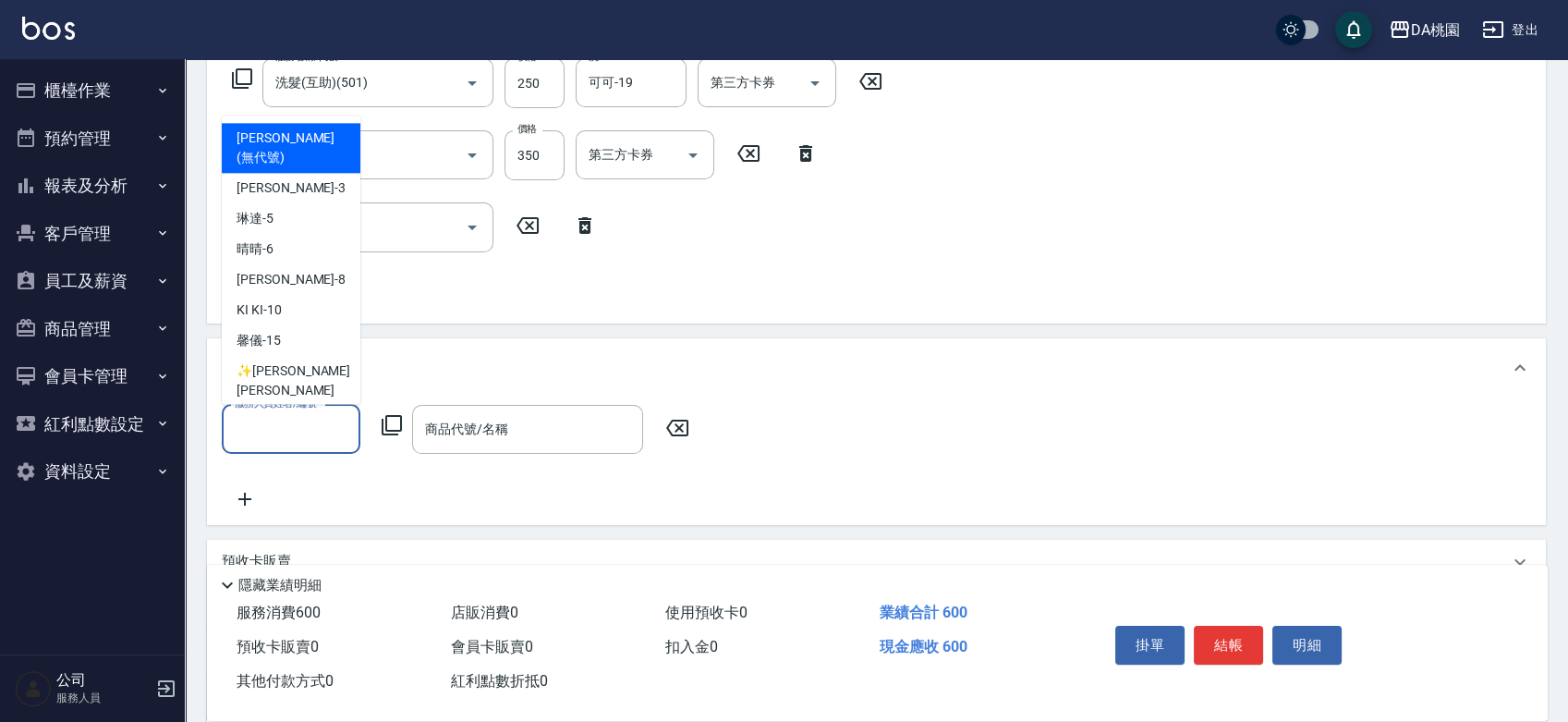
click at [243, 428] on input "服務人員姓名/編號" at bounding box center [291, 429] width 122 height 33
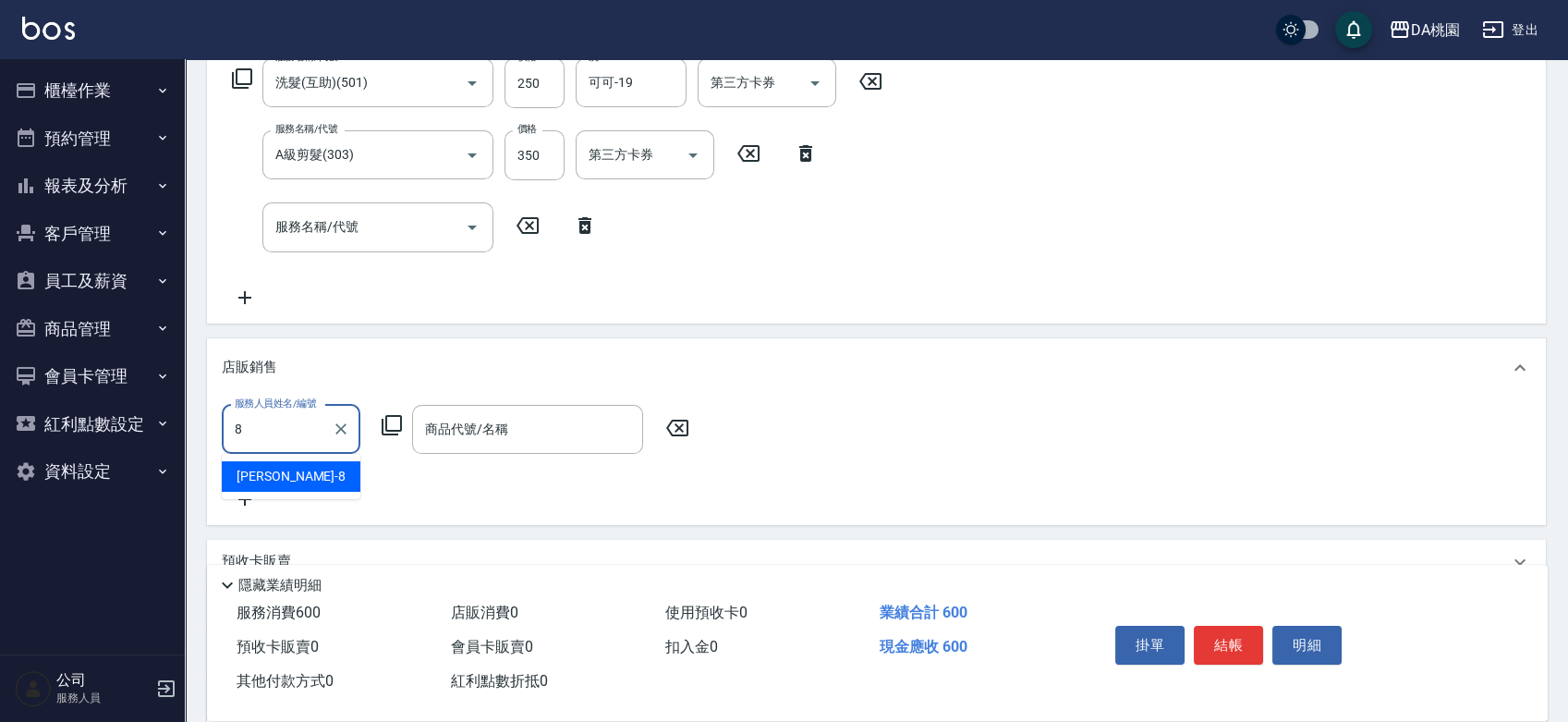
type input "[PERSON_NAME]-8"
click at [396, 433] on icon at bounding box center [392, 425] width 21 height 21
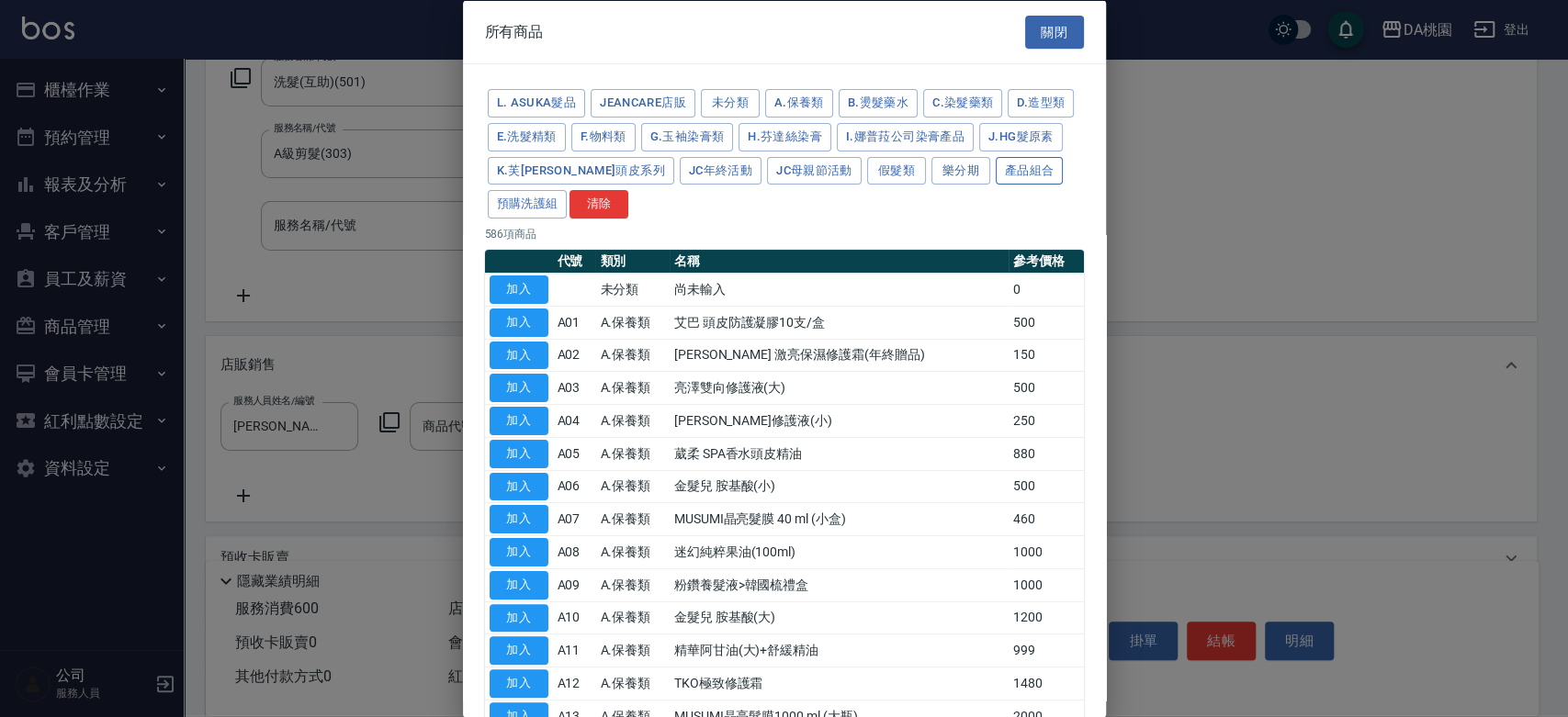
click at [996, 184] on button "產品組合" at bounding box center [1029, 170] width 68 height 29
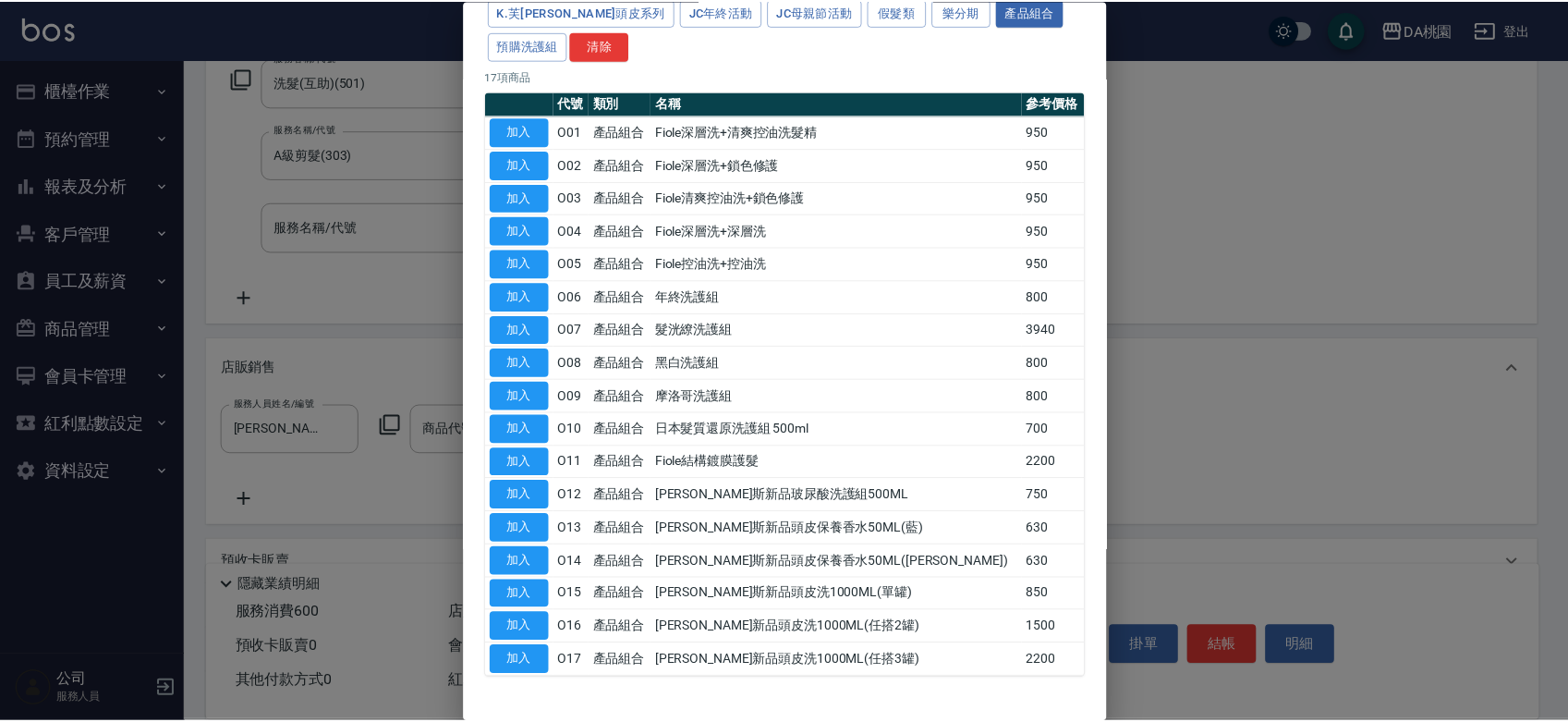
scroll to position [111, 0]
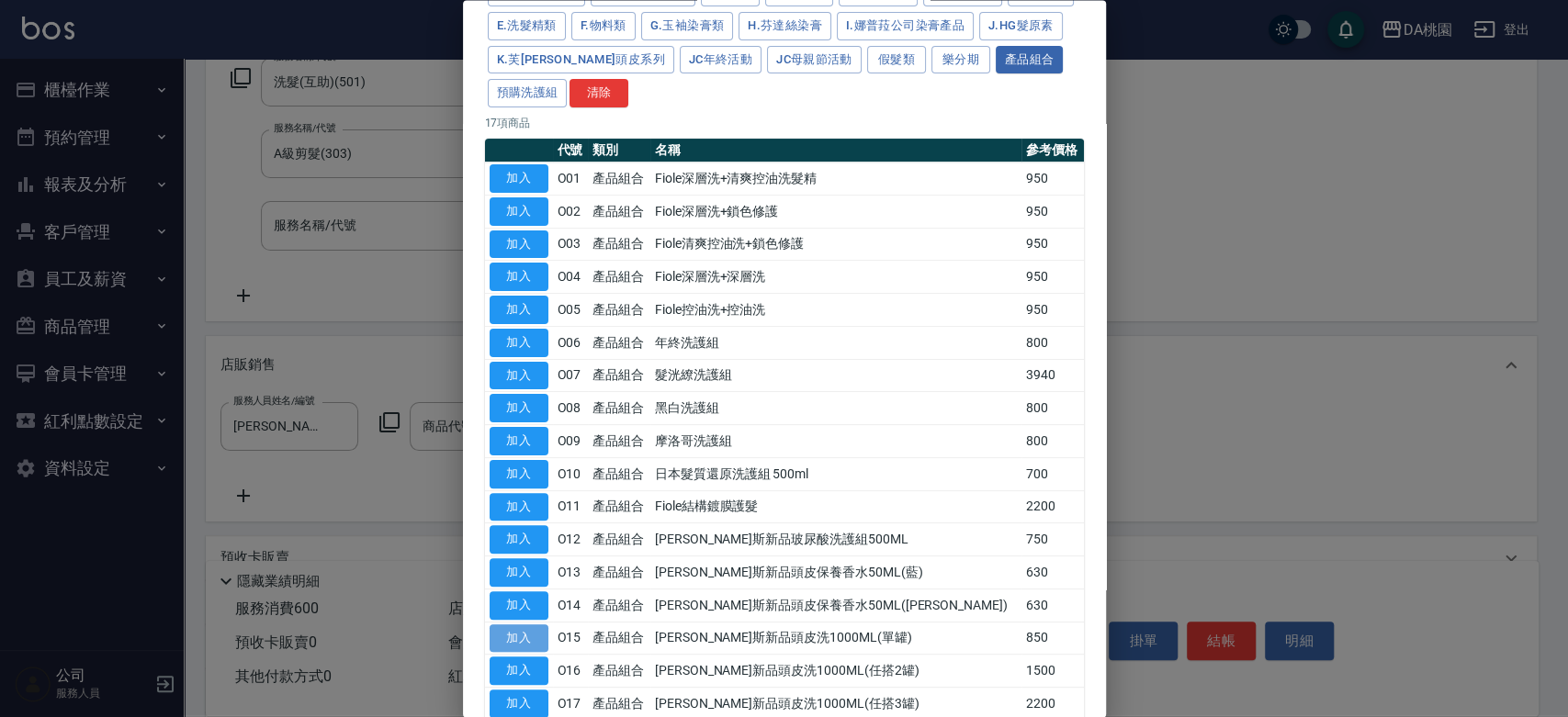
click at [523, 628] on button "加入" at bounding box center [518, 638] width 59 height 29
type input "喬娜斯新品頭皮洗1000ML(單罐)"
type input "140"
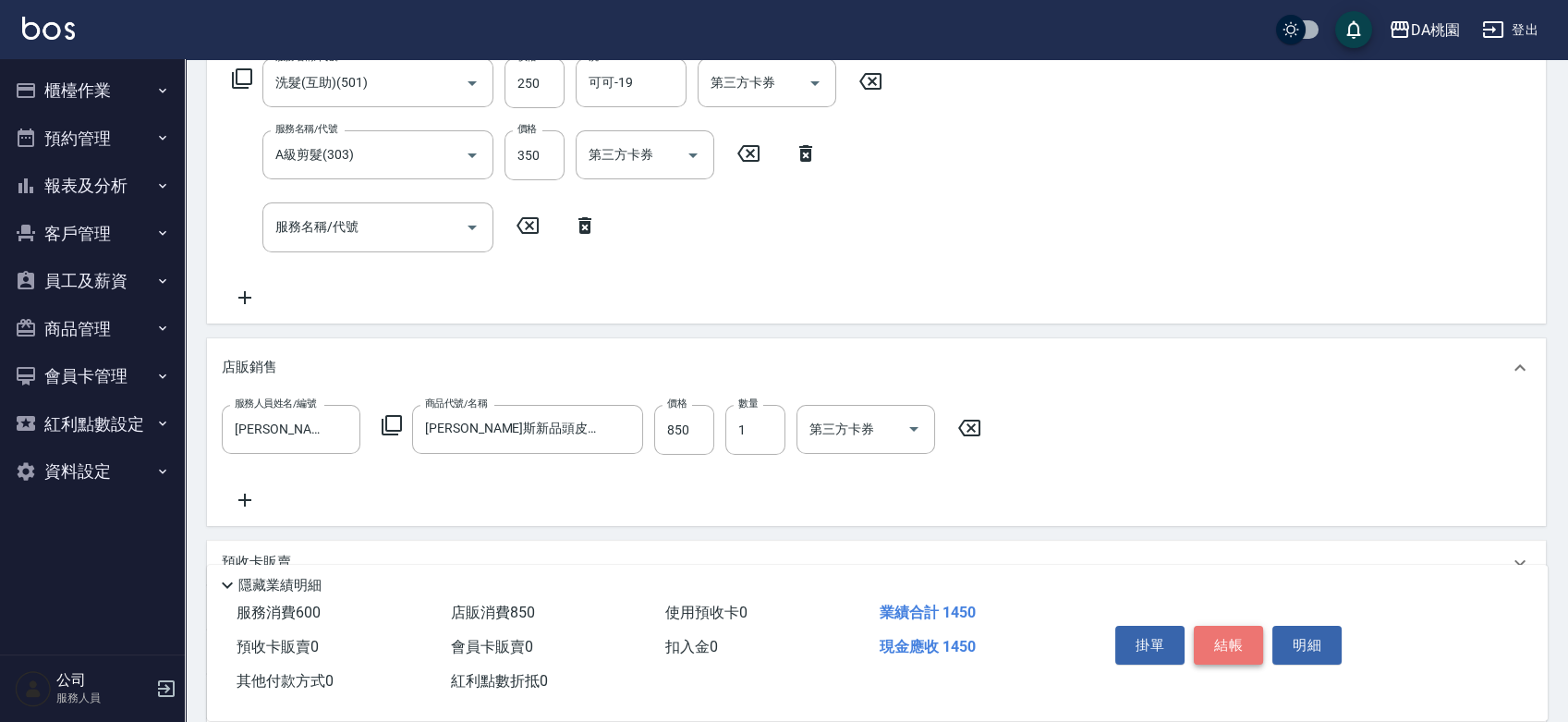
click at [1242, 641] on button "結帳" at bounding box center [1228, 644] width 69 height 38
type input "0"
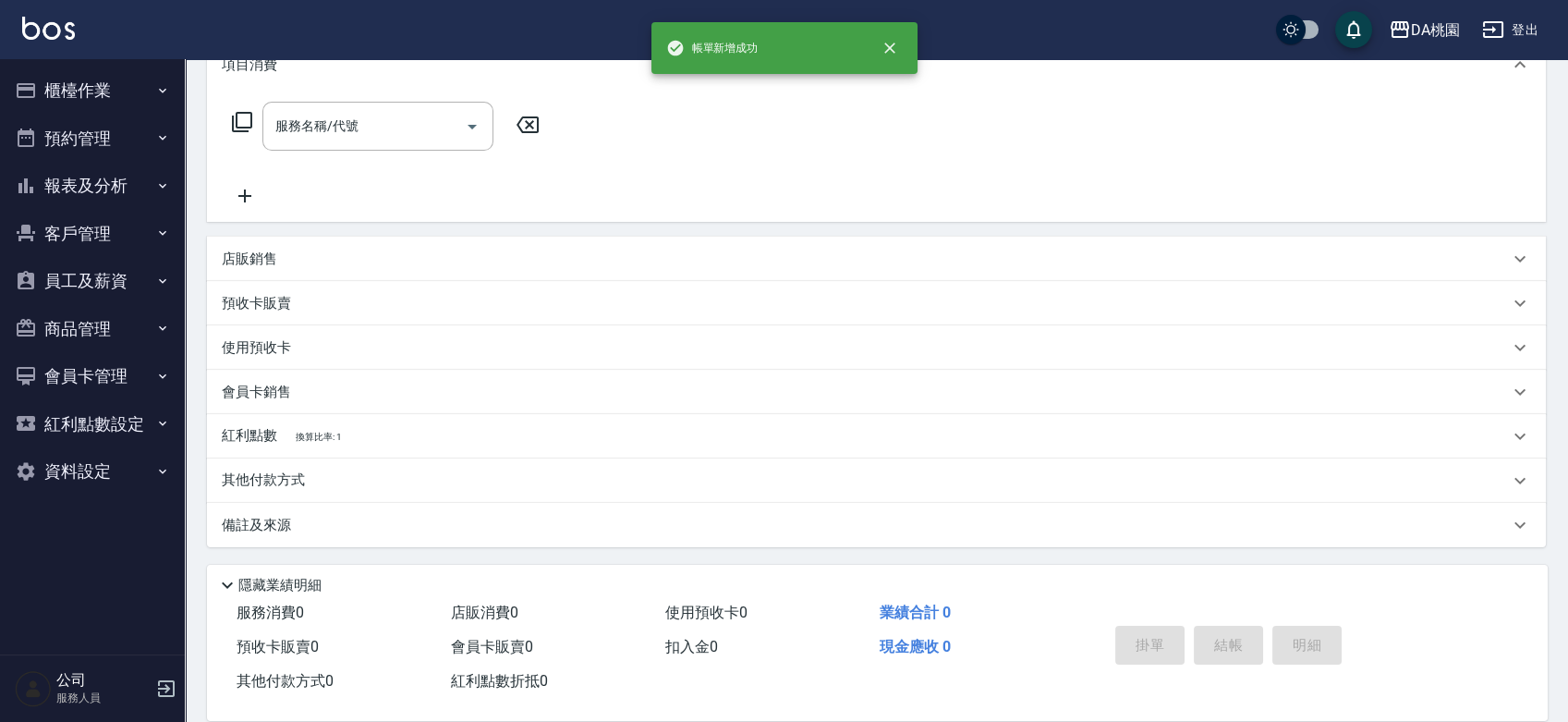
scroll to position [0, 0]
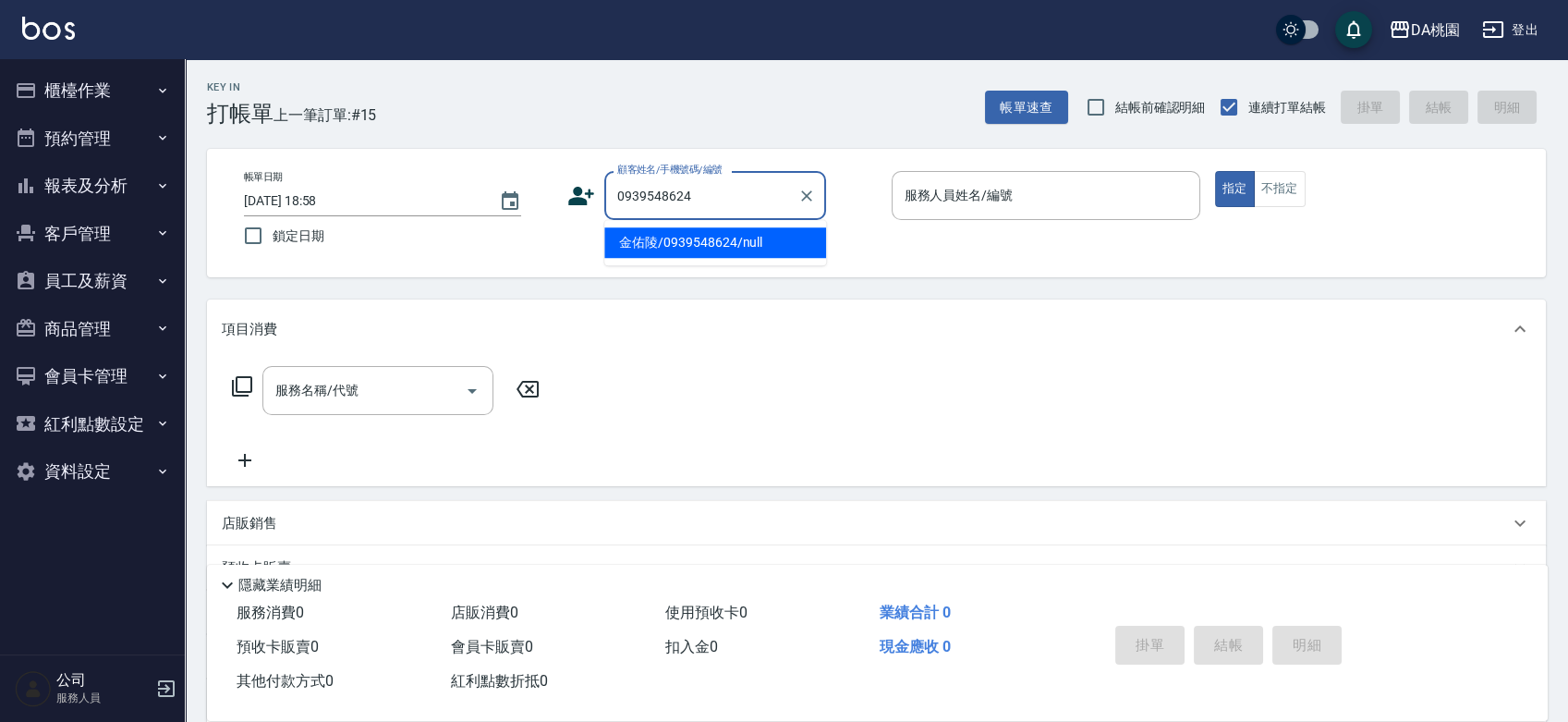
type input "金佑陵/0939548624/null"
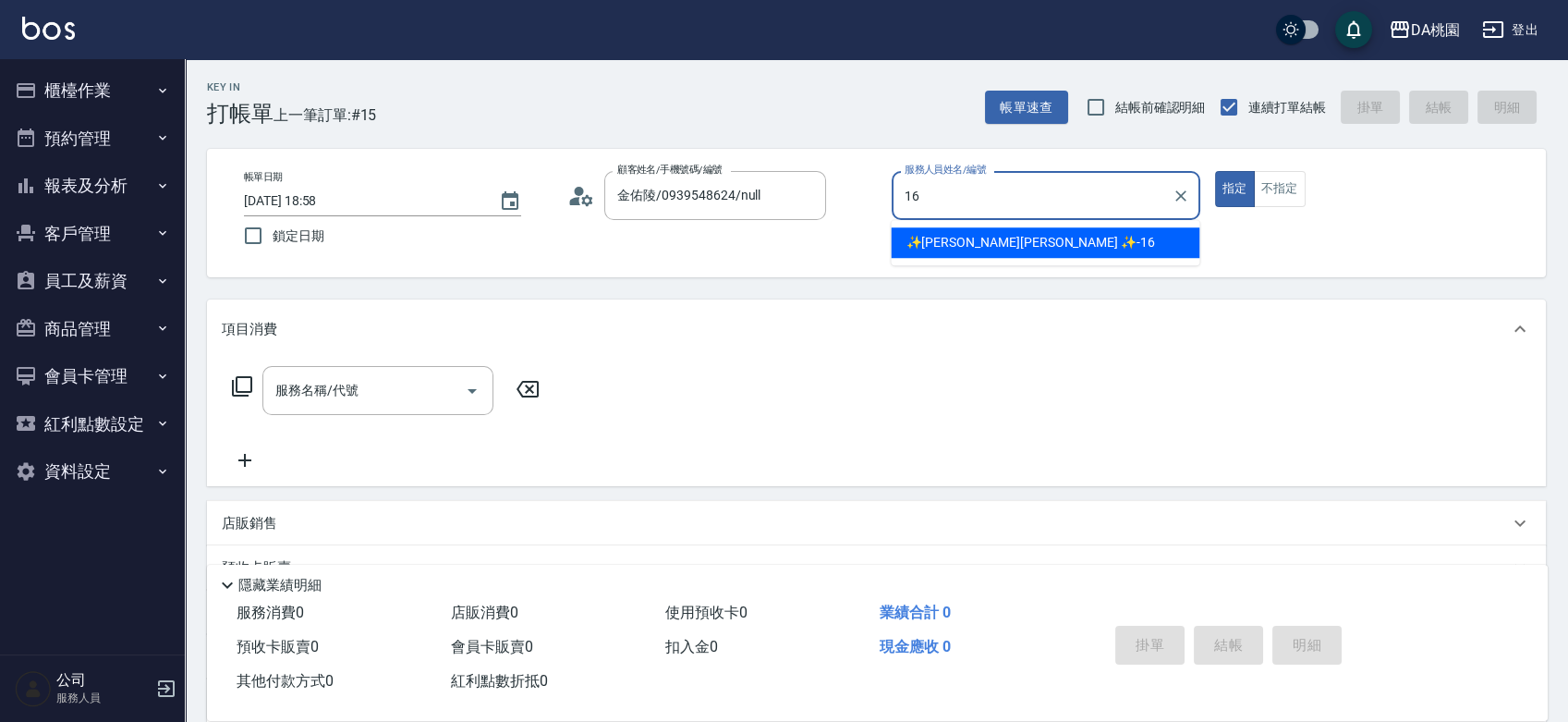
type input "✨GARY蓋瑞 ✨-16"
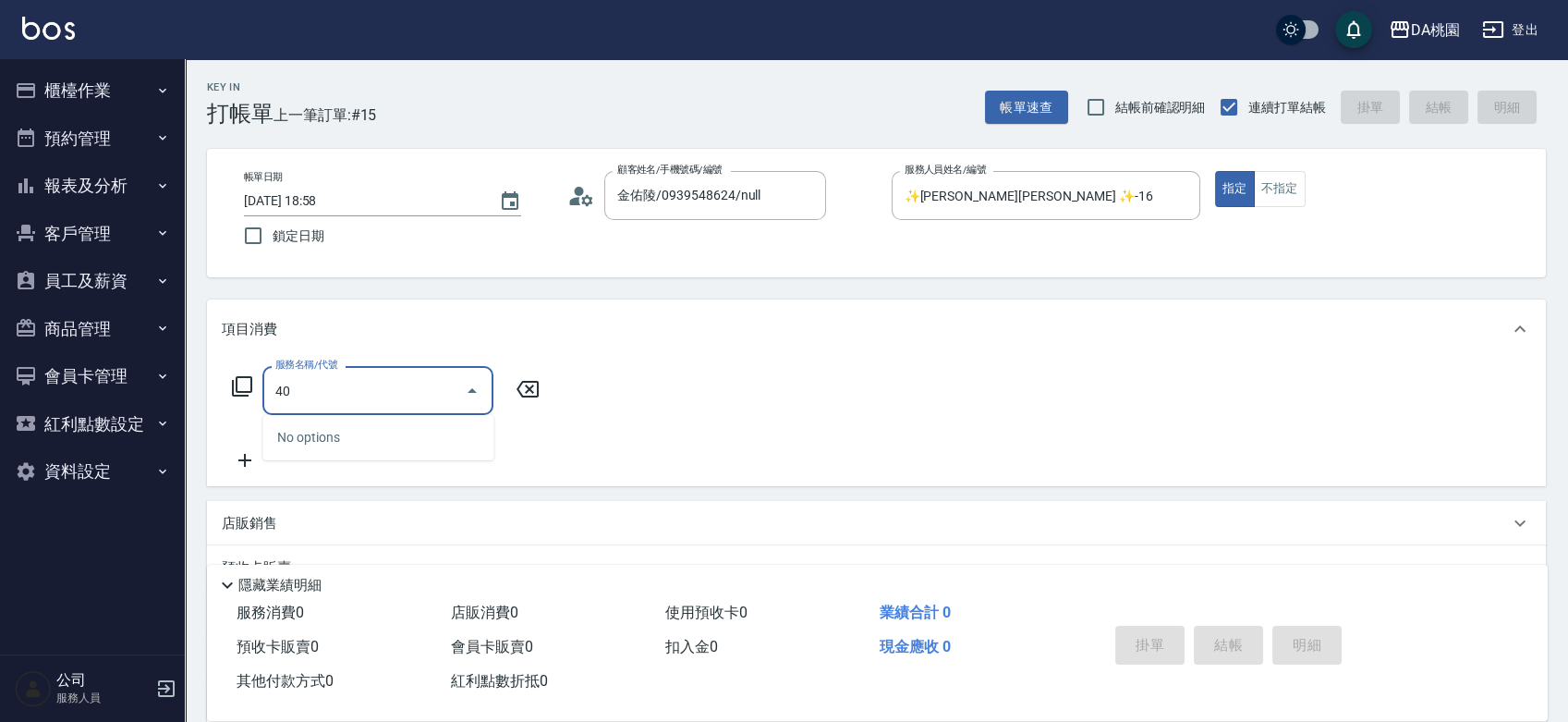
type input "401"
type input "150"
type input "染髮(互助)(401)"
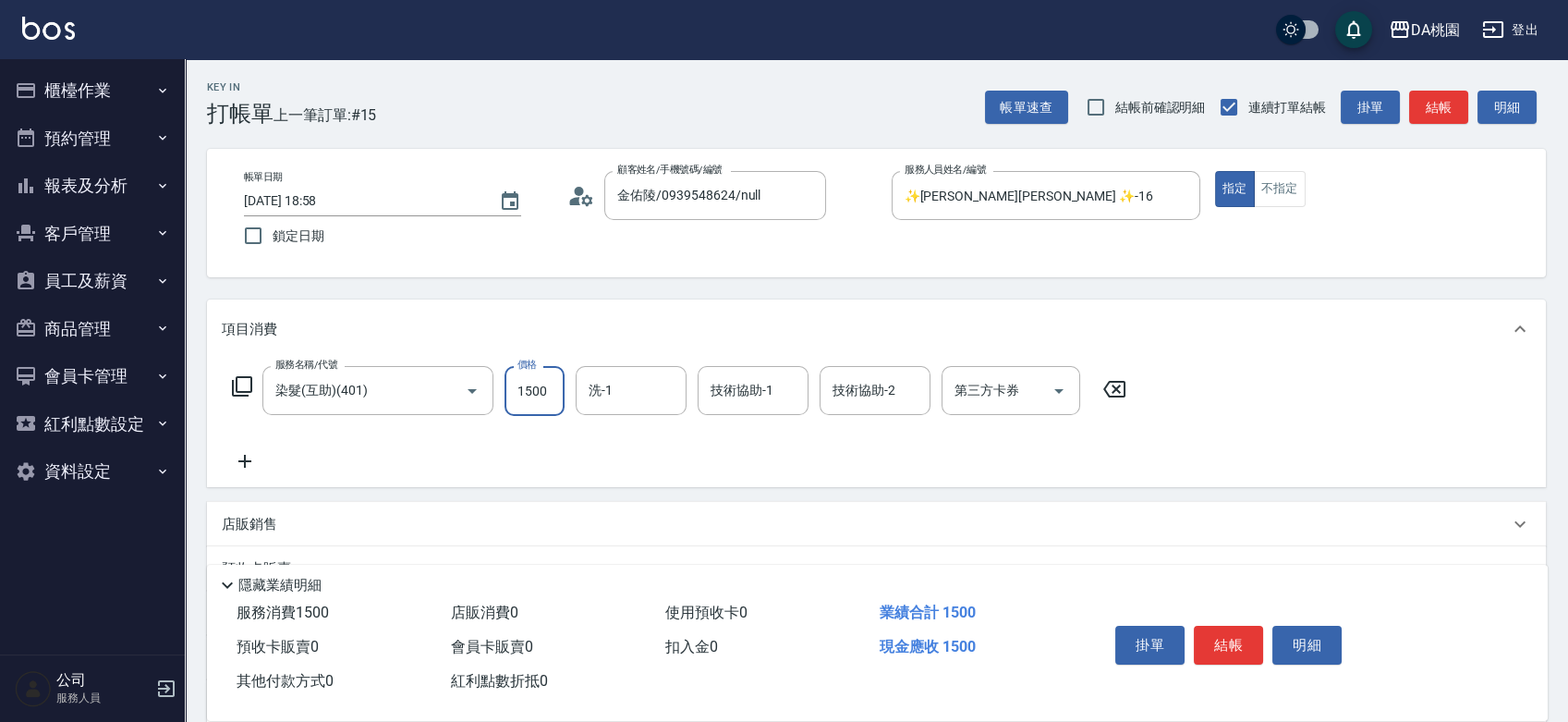
type input "1"
type input "0"
type input "158"
type input "10"
type input "1580"
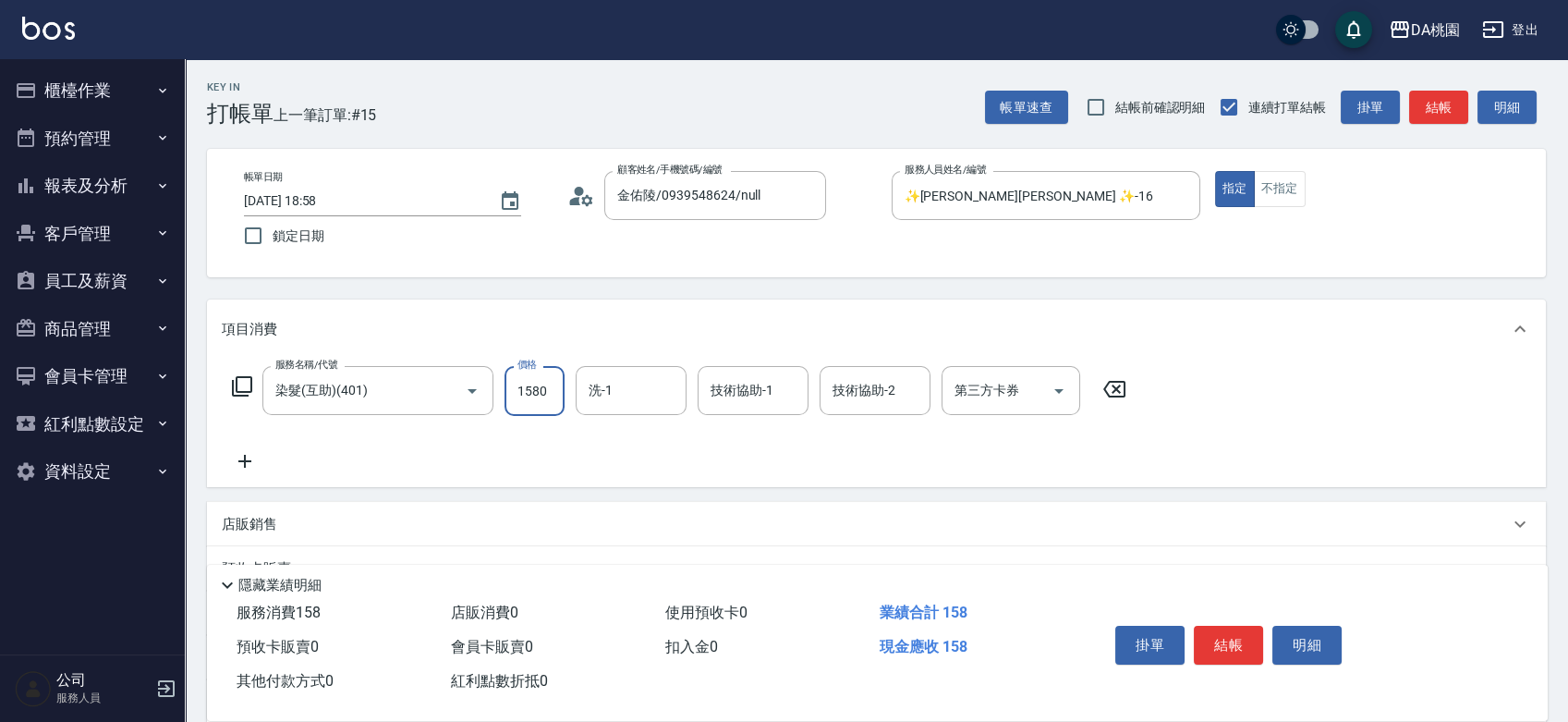
type input "150"
type input "1580"
type input "C C-29"
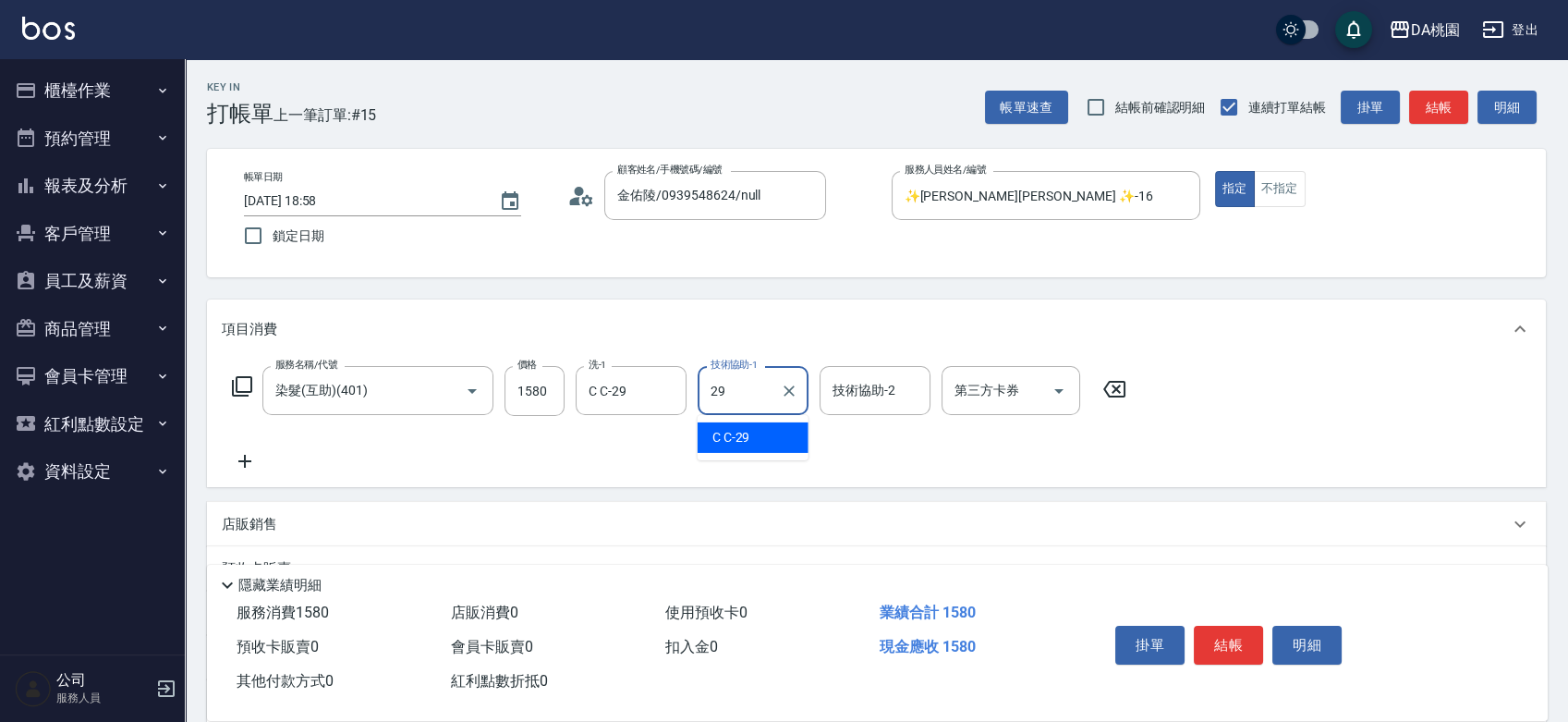
type input "C C-29"
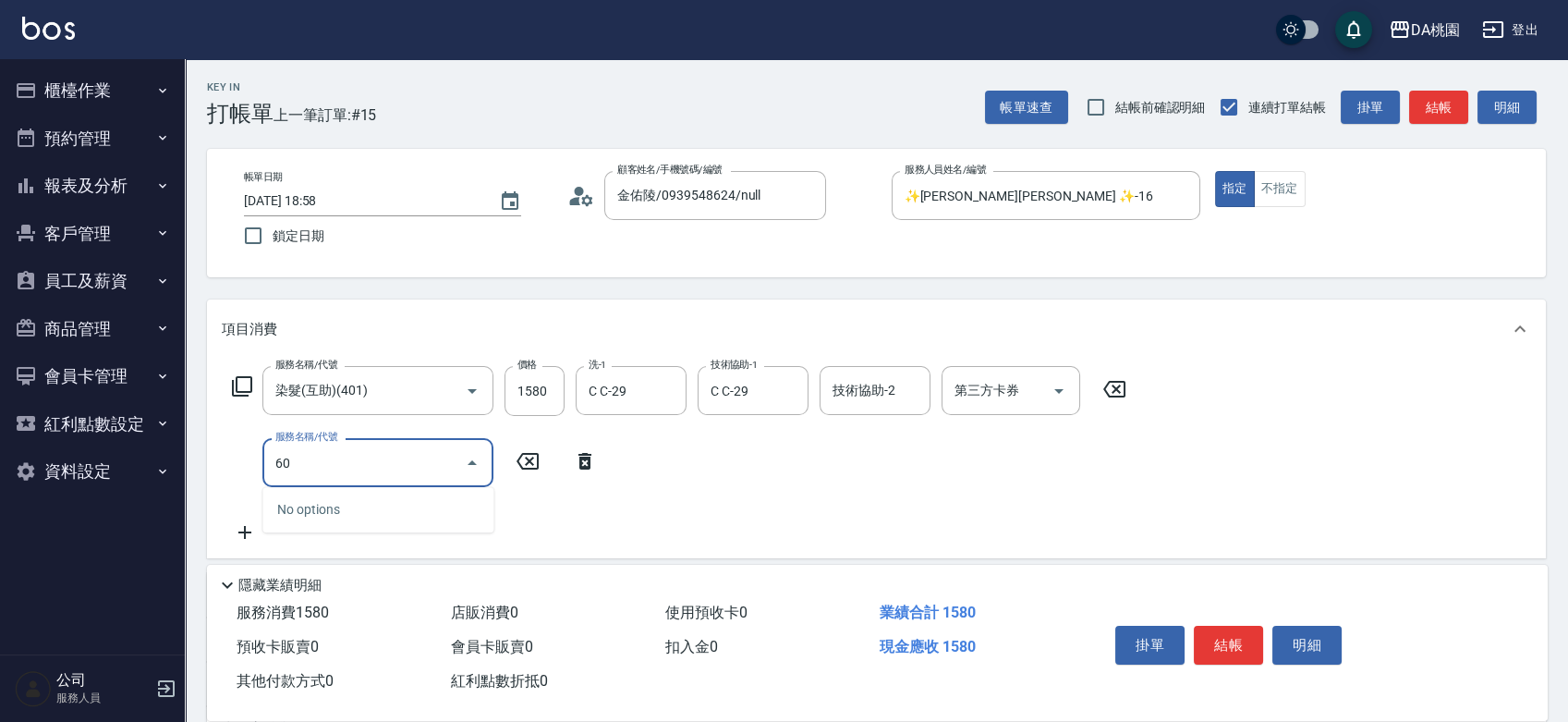
type input "609"
type input "270"
type input "鱗脂質護髮(互助)(609)"
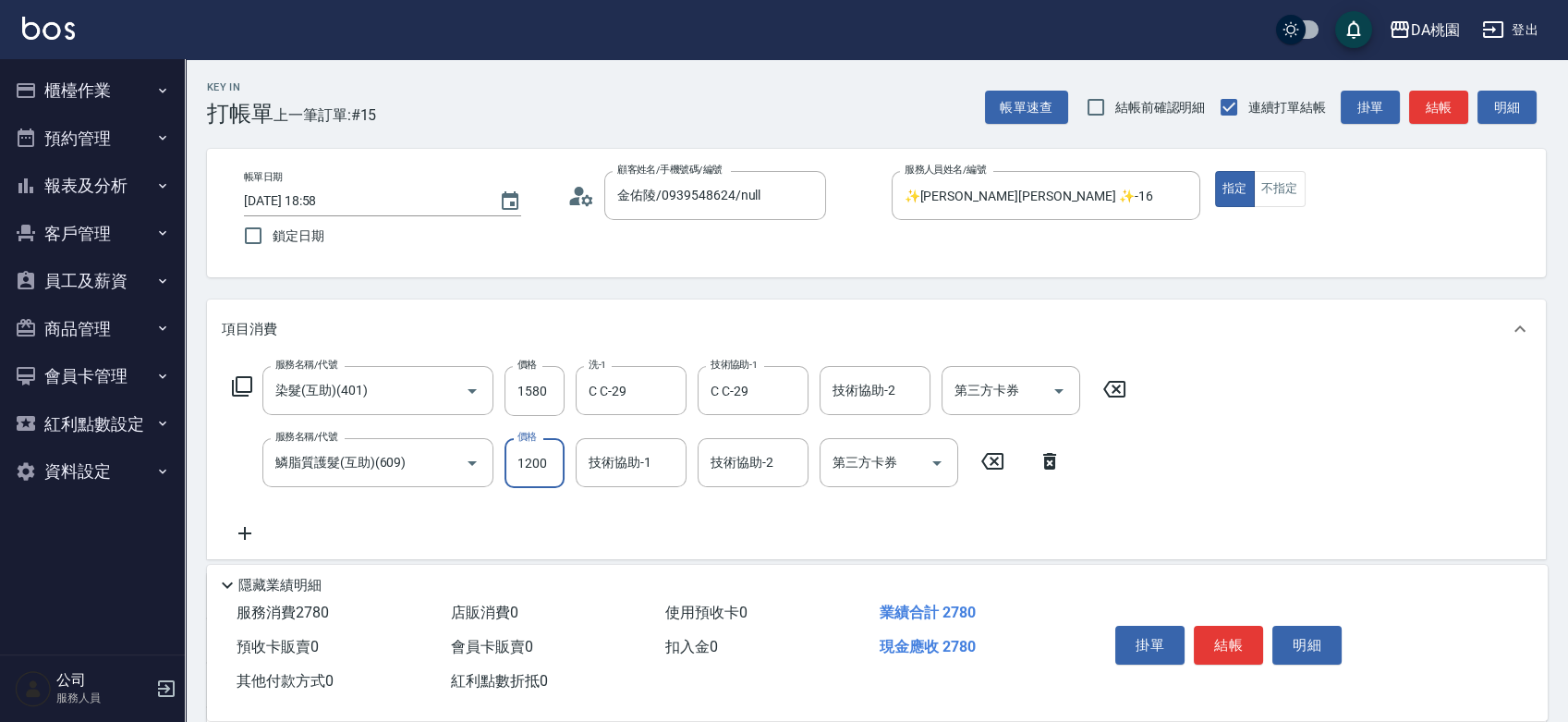
type input "2"
type input "150"
type input "24"
type input "160"
type input "240"
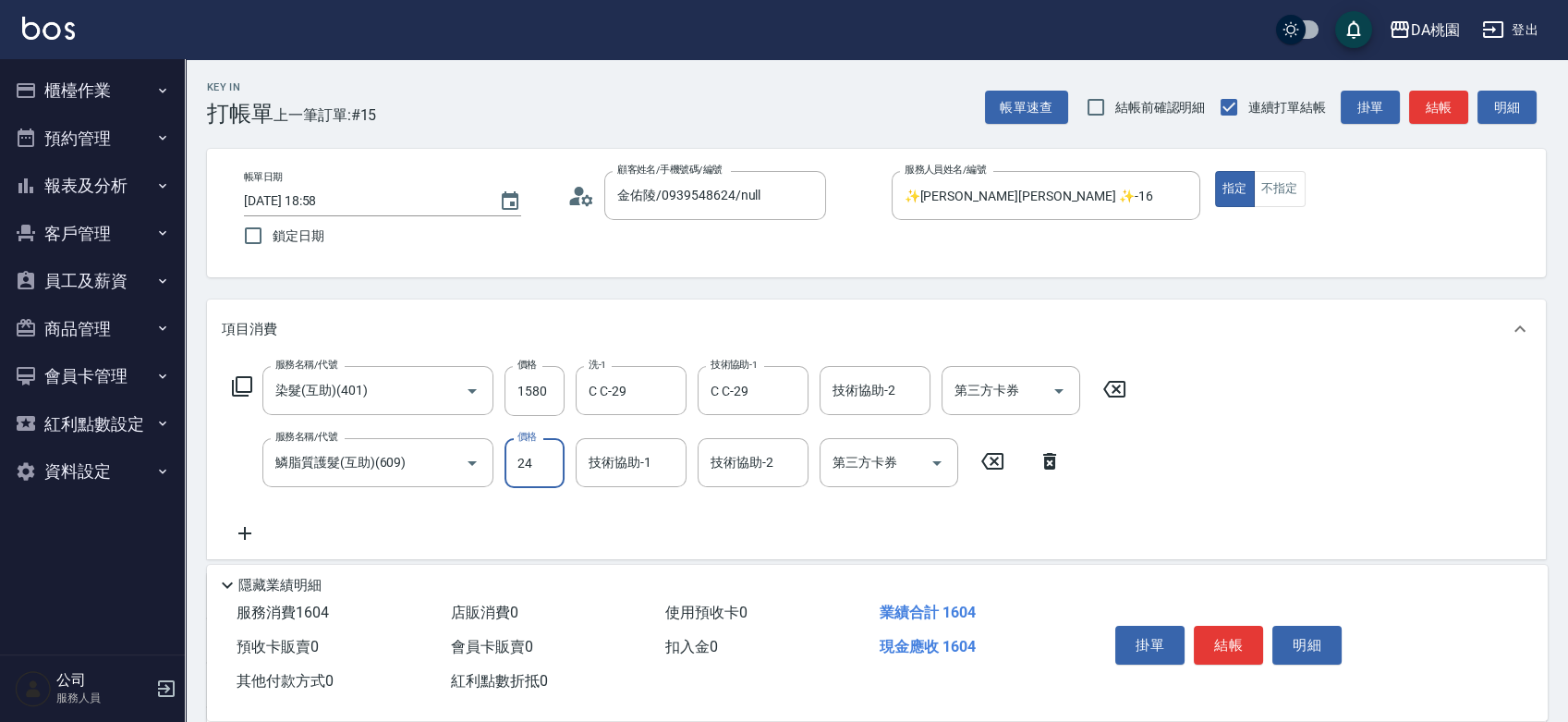
type input "180"
type input "2400"
type input "390"
type input "2400"
type input "C C-29"
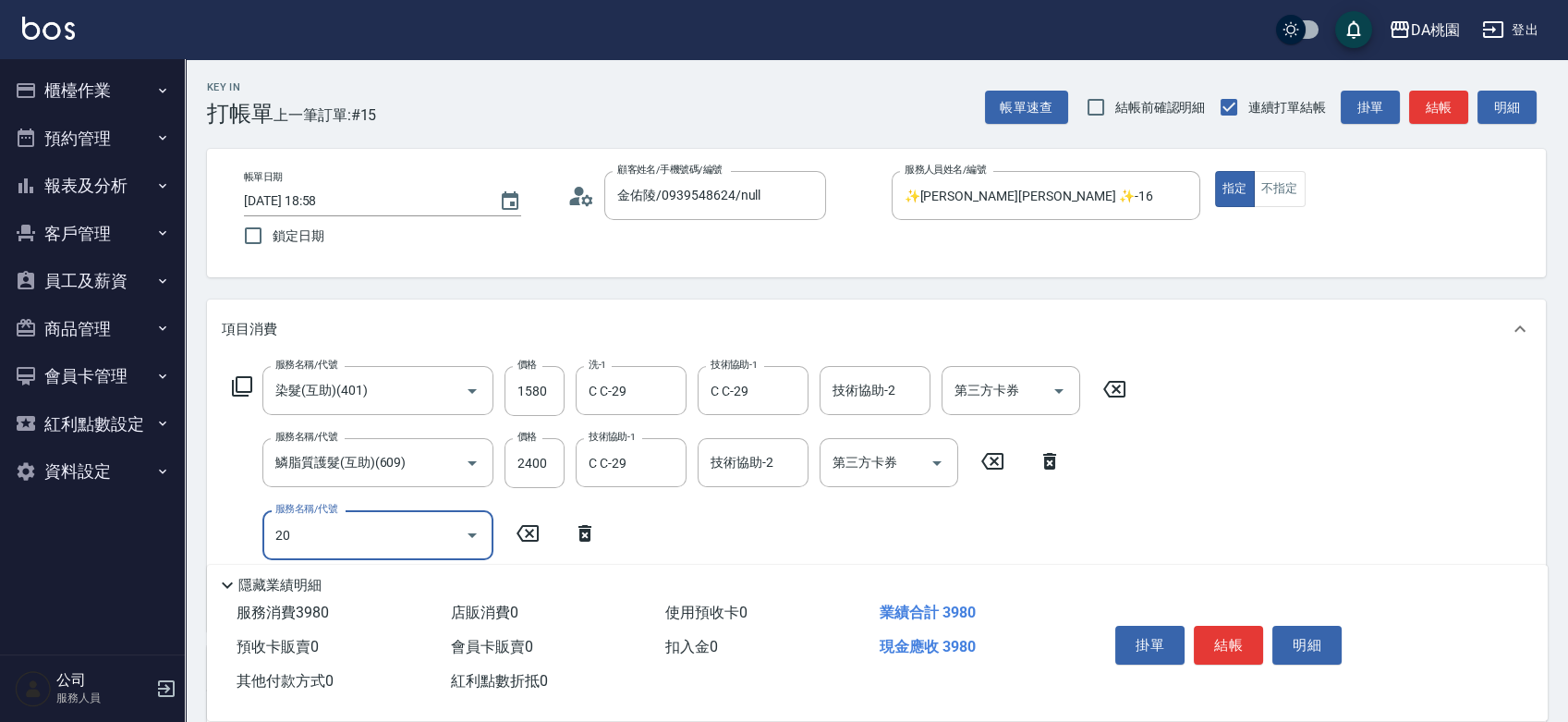
type input "201"
type input "540"
type input "2"
type input "390"
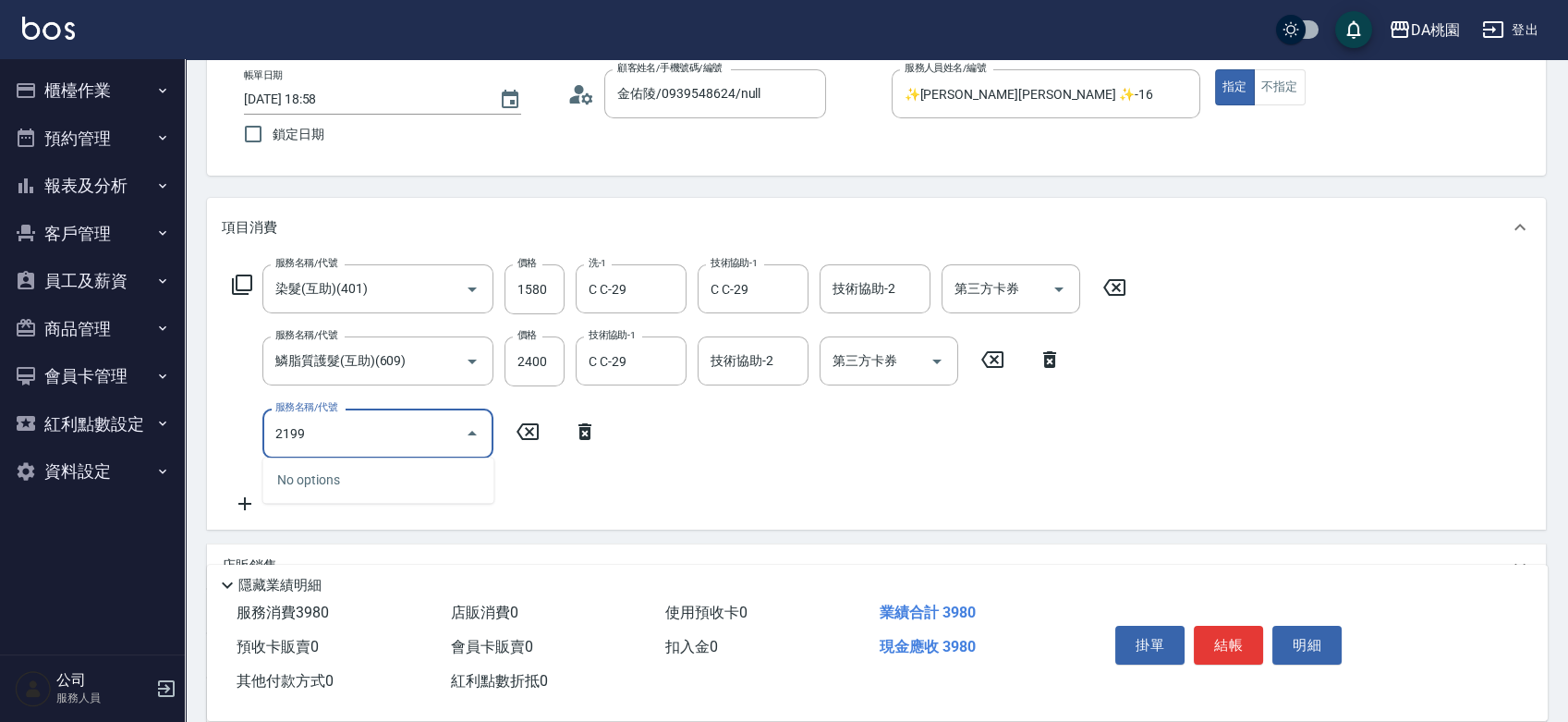
scroll to position [103, 0]
click at [424, 408] on div "2199 服務名稱/代號" at bounding box center [377, 432] width 231 height 49
click at [404, 427] on input "2199" at bounding box center [363, 432] width 186 height 33
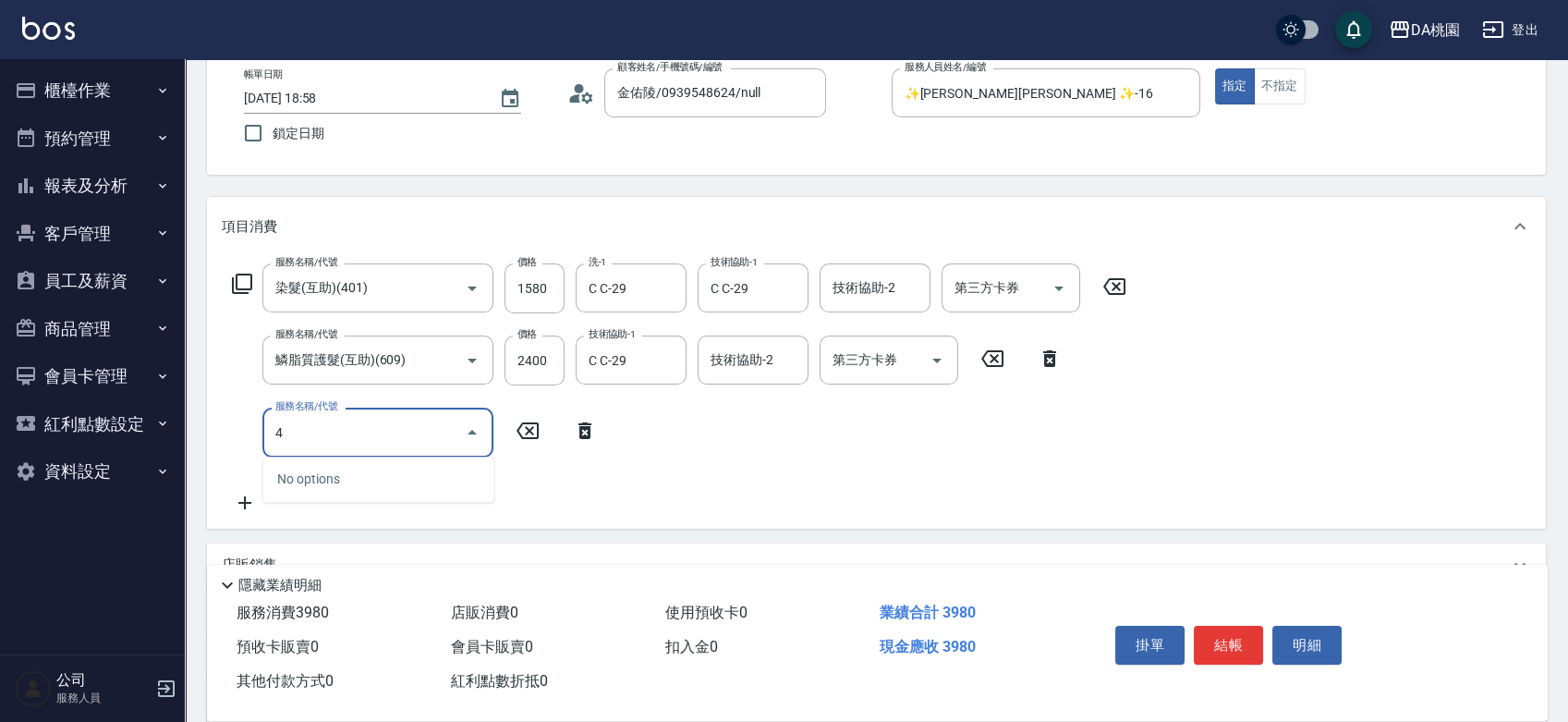
click at [405, 431] on input "4" at bounding box center [363, 432] width 186 height 33
type input "201"
type input "540"
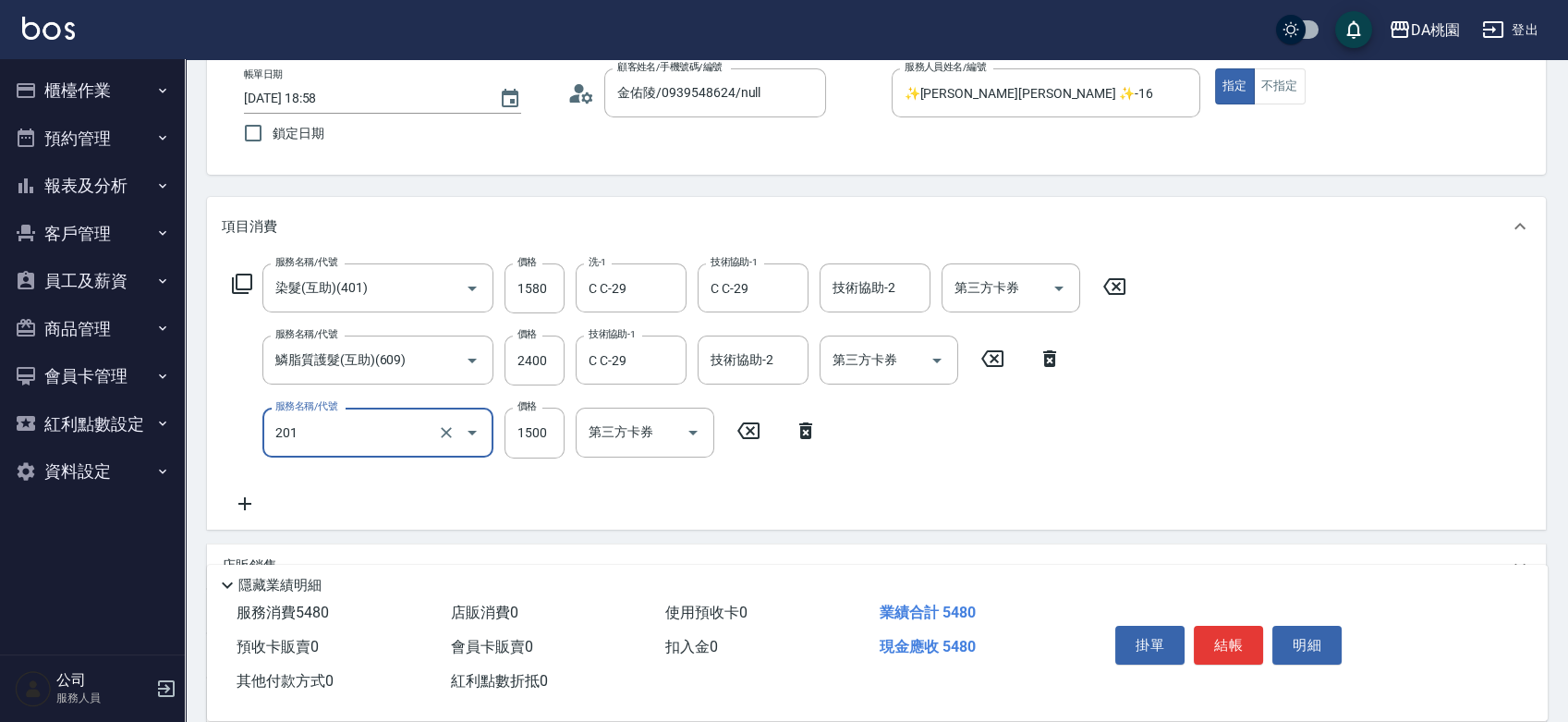
type input "離子燙-互助(201)"
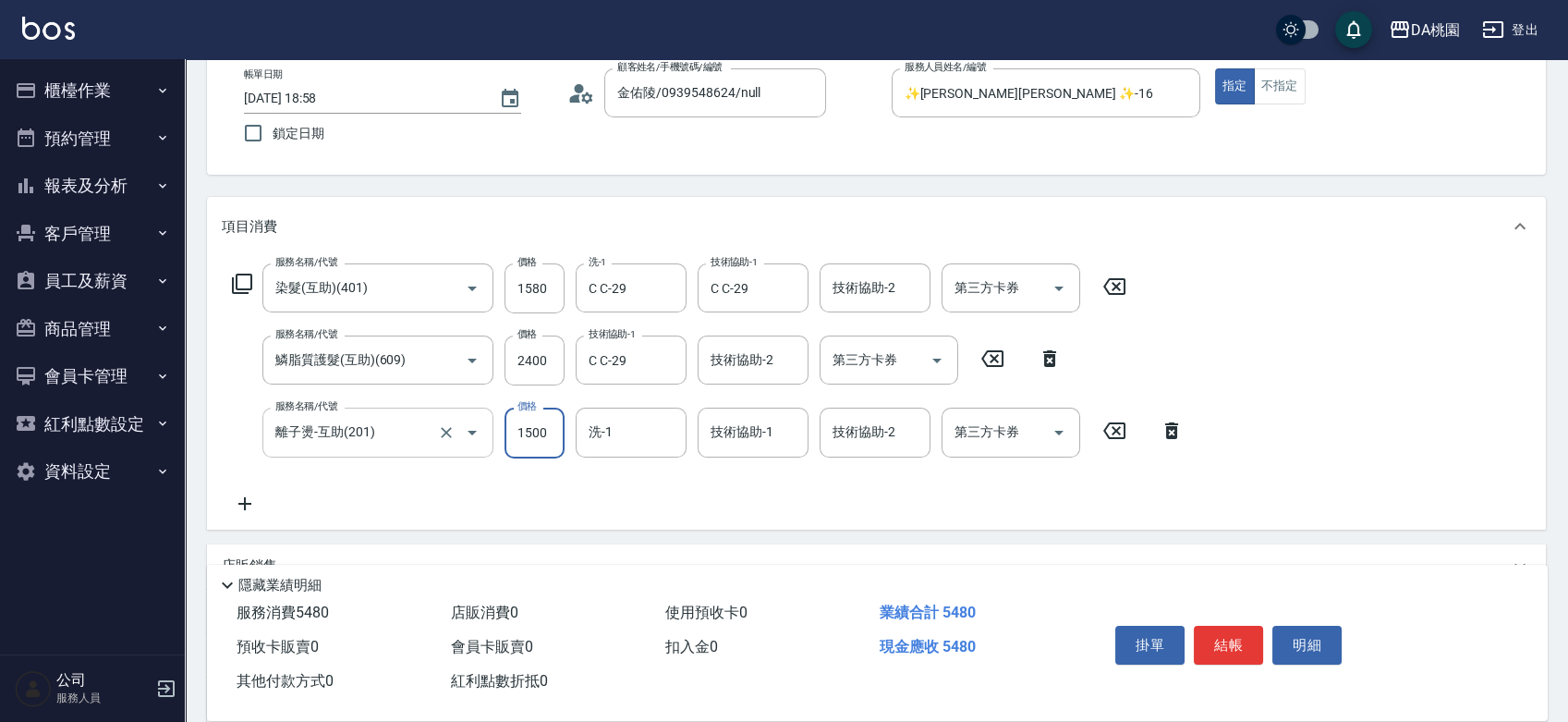
type input "2"
type input "390"
type input "21"
type input "400"
type input "219"
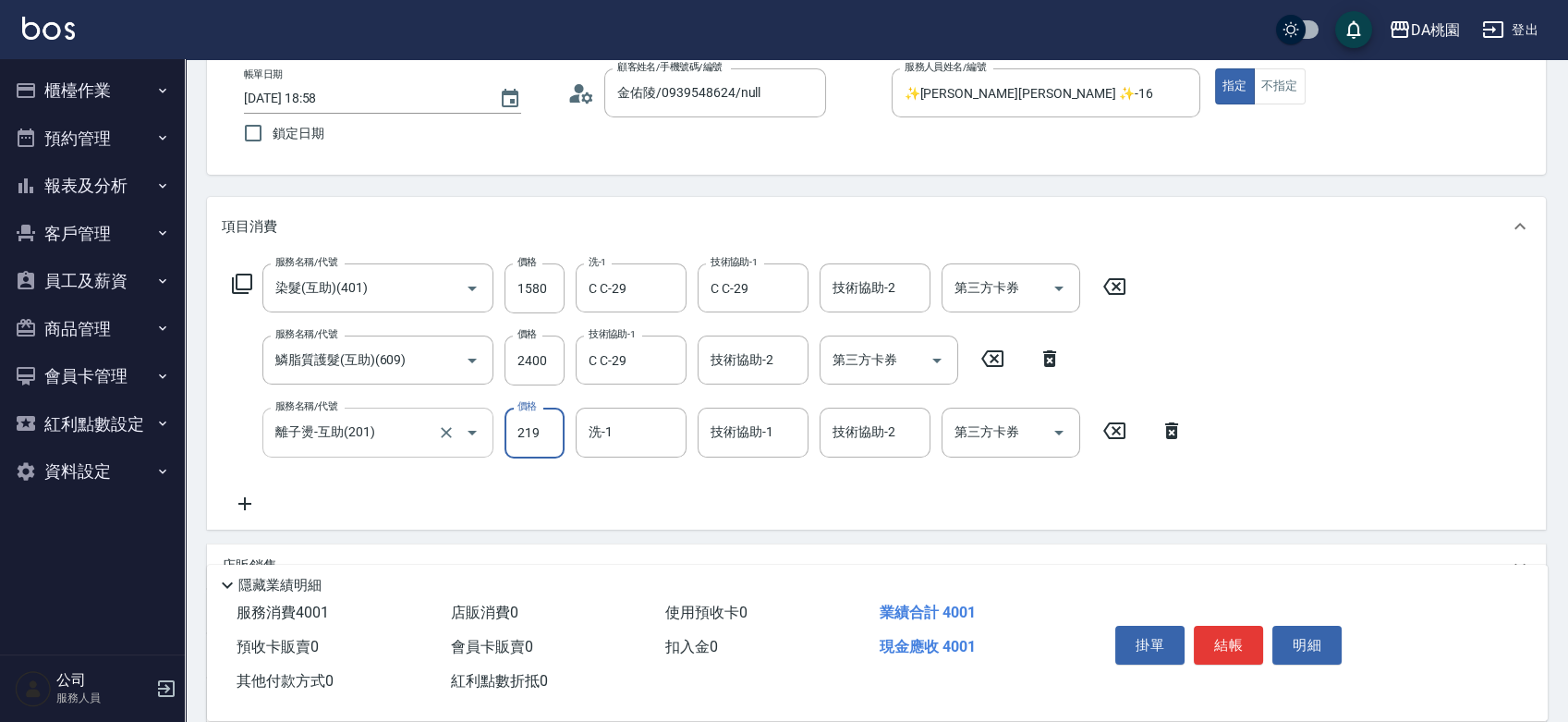
type input "410"
type input "2199"
type input "610"
type input "2199"
type input "C C-29"
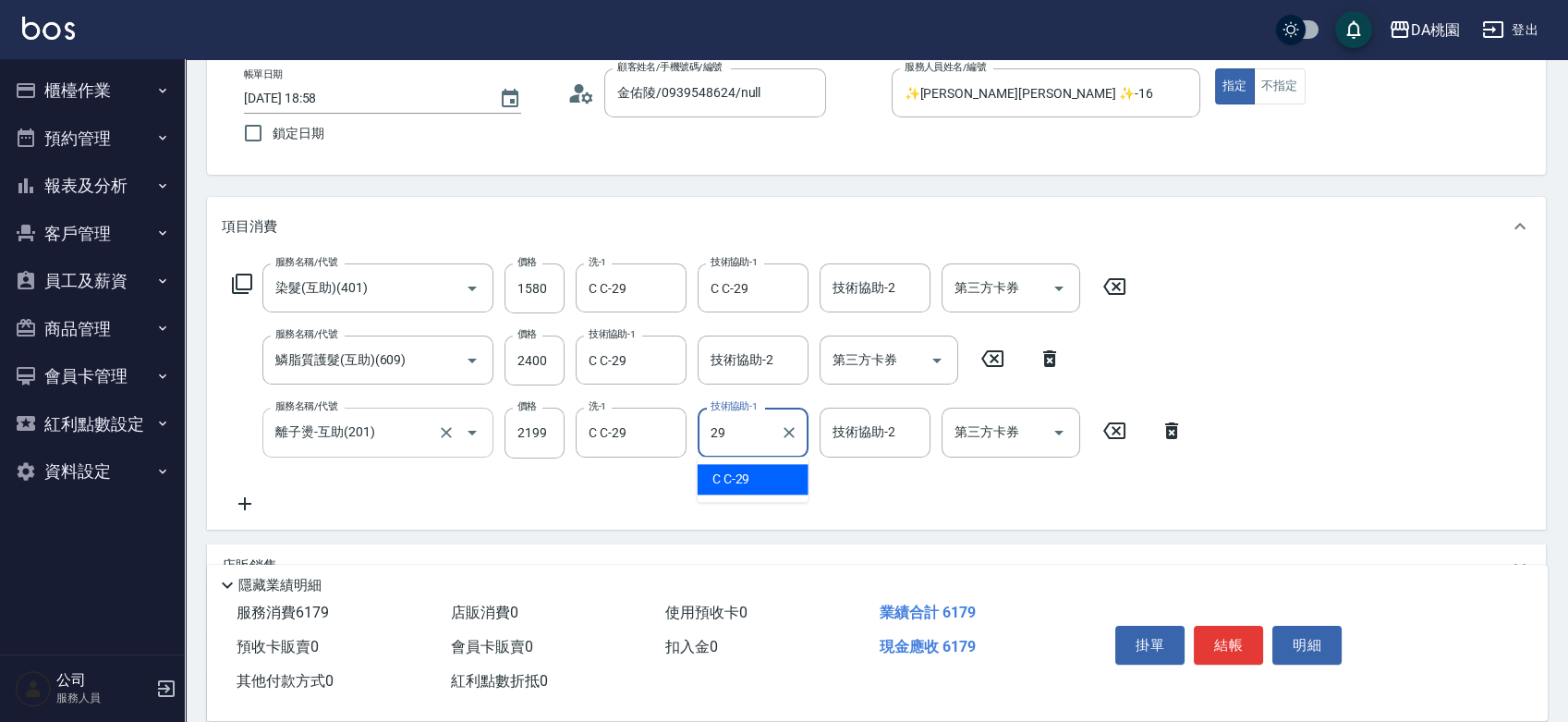
type input "C C-29"
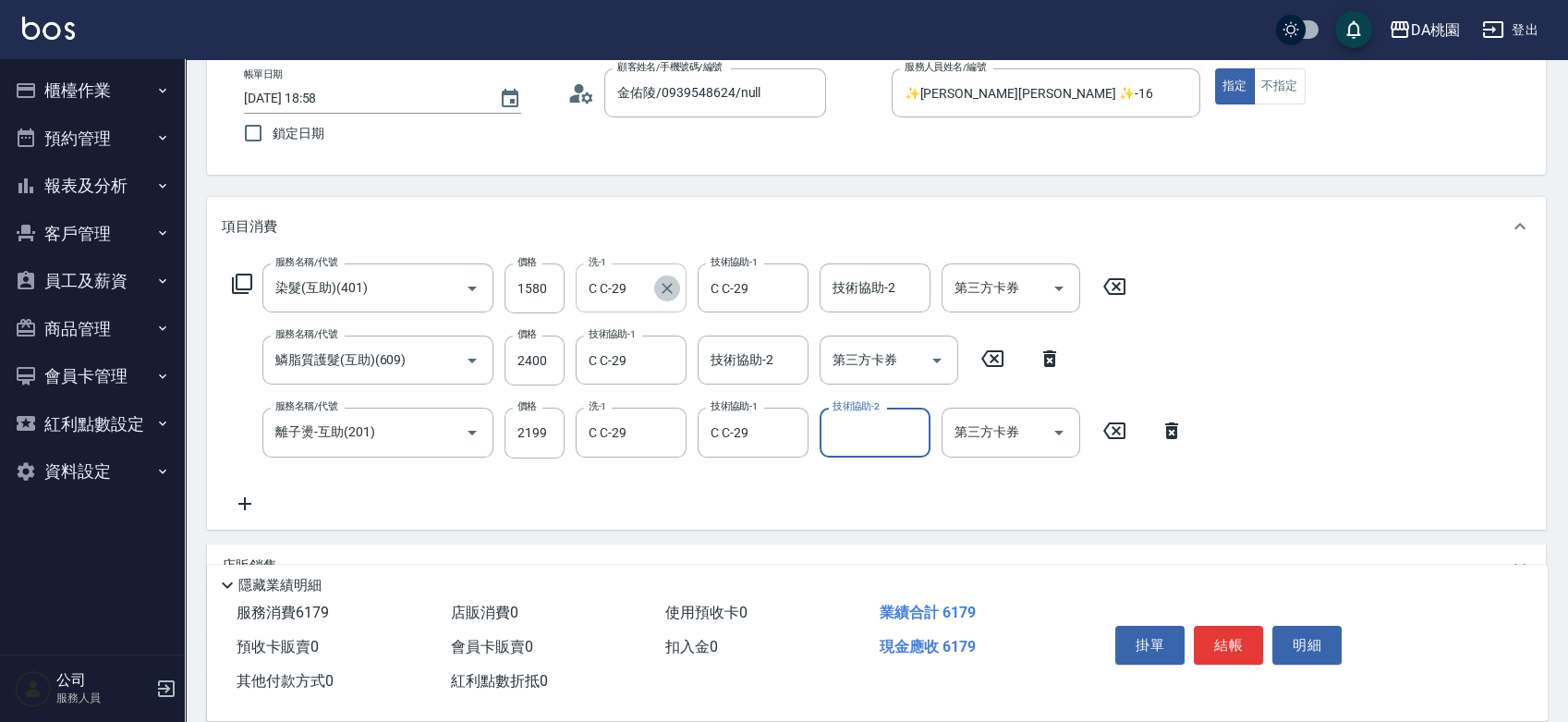
click at [666, 287] on icon "Clear" at bounding box center [667, 288] width 11 height 11
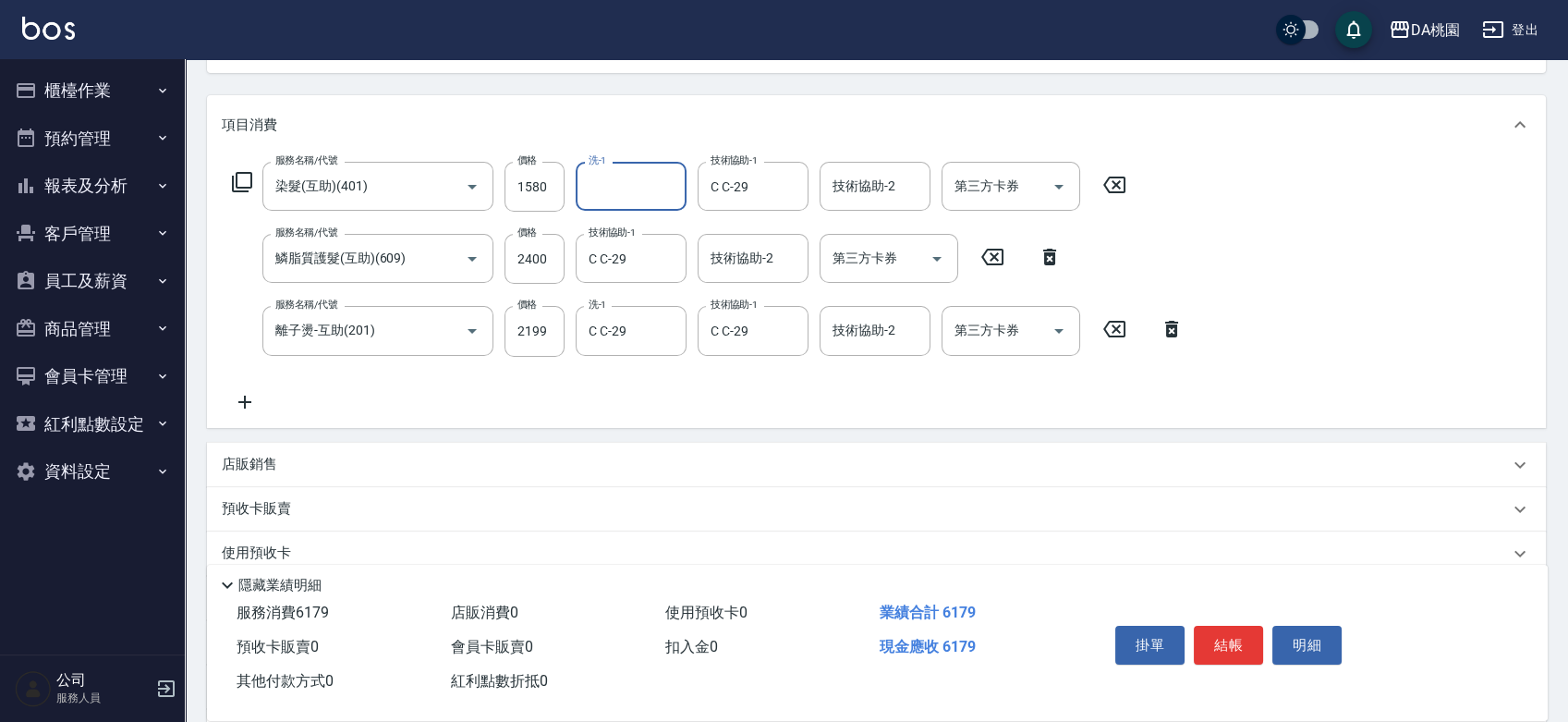
scroll to position [205, 0]
click at [253, 463] on p "店販銷售" at bounding box center [249, 464] width 55 height 20
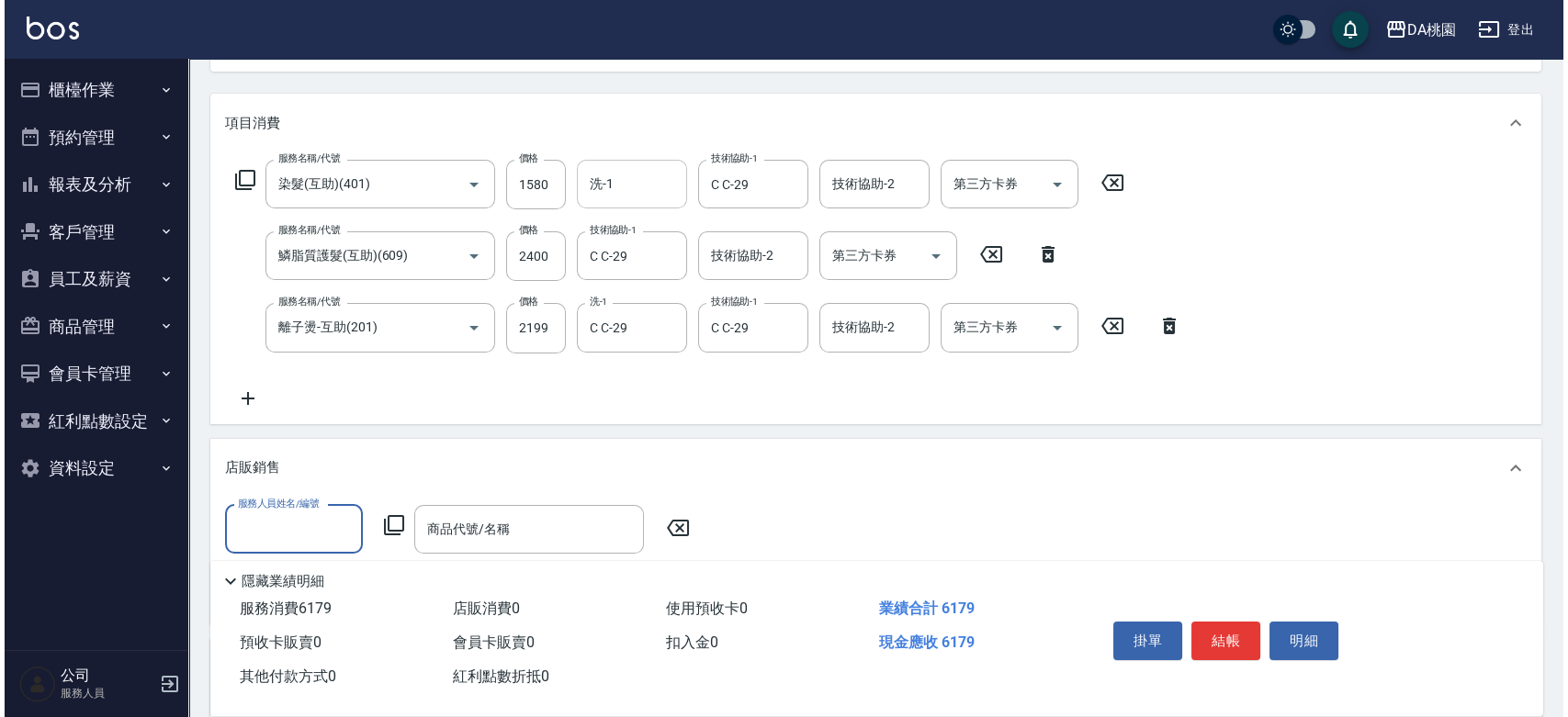
scroll to position [0, 0]
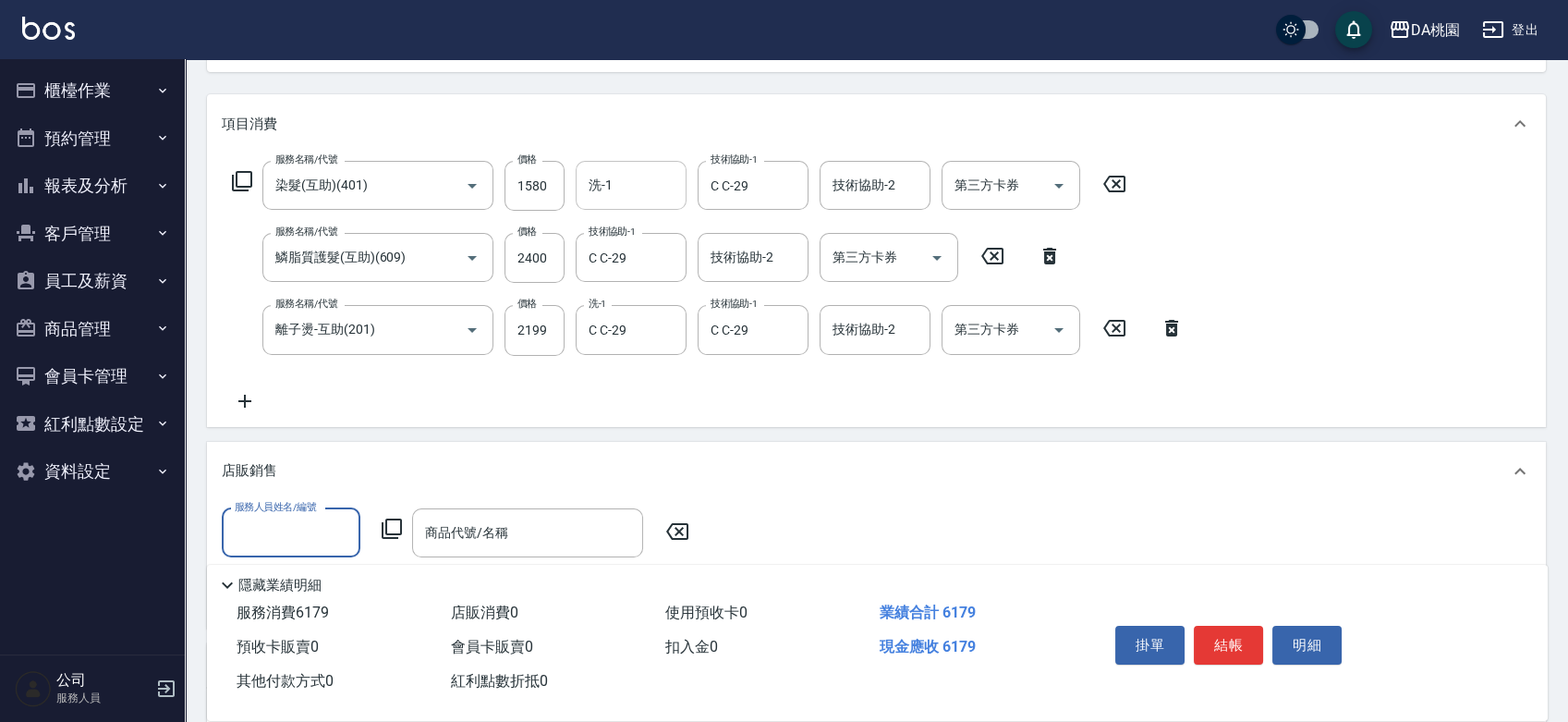
click at [261, 523] on input "服務人員姓名/編號" at bounding box center [291, 533] width 122 height 33
type input "✨GARY蓋瑞 ✨-16"
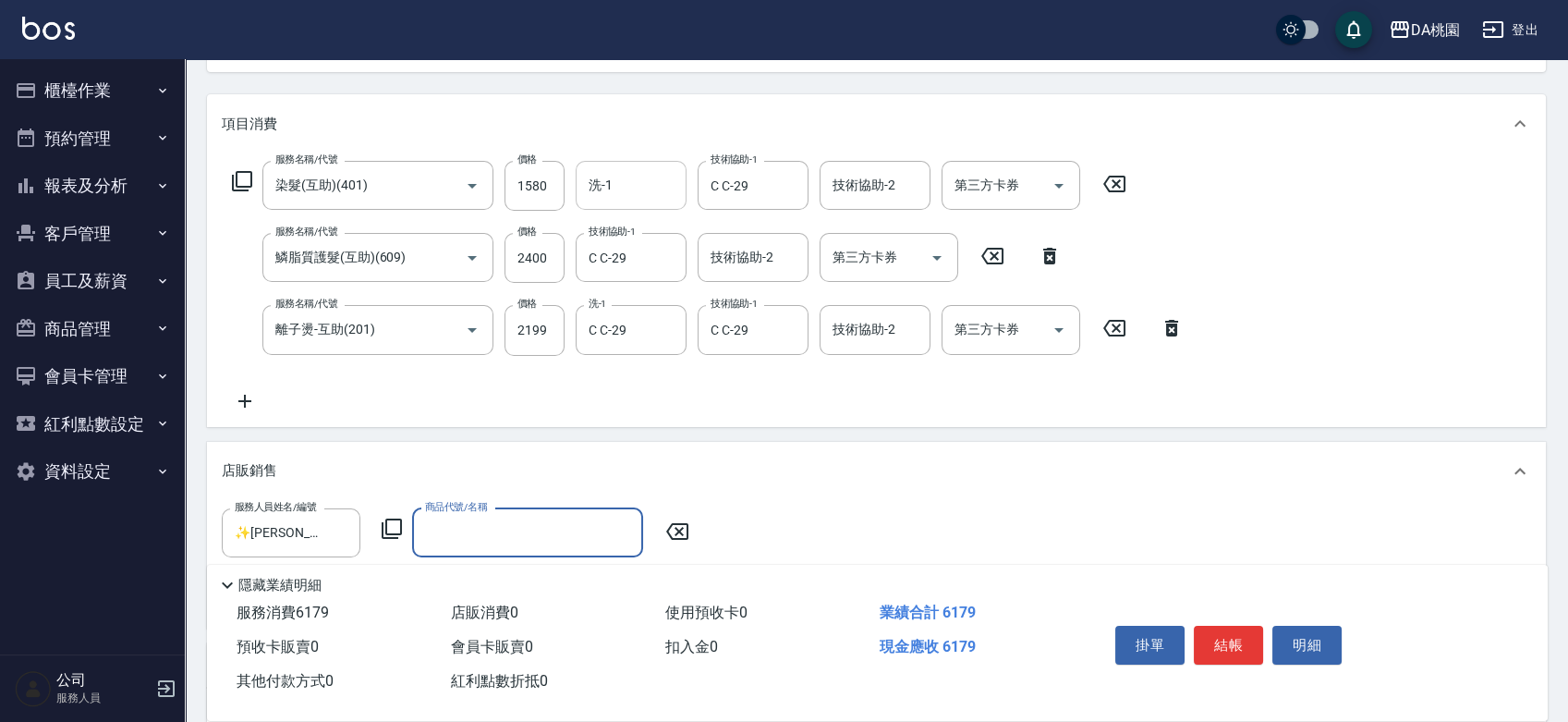
click at [392, 523] on icon at bounding box center [392, 529] width 22 height 22
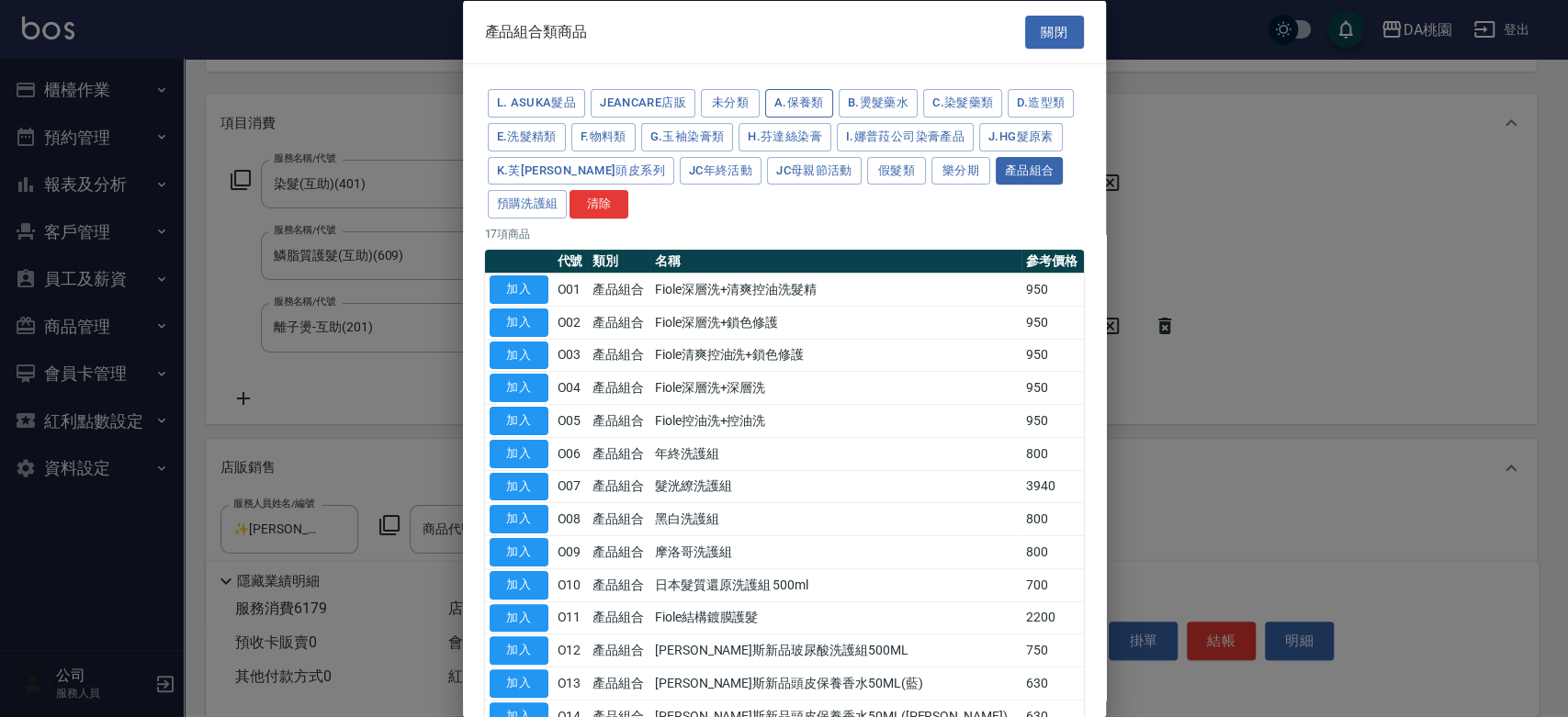
click at [809, 108] on button "A.保養類" at bounding box center [798, 103] width 68 height 29
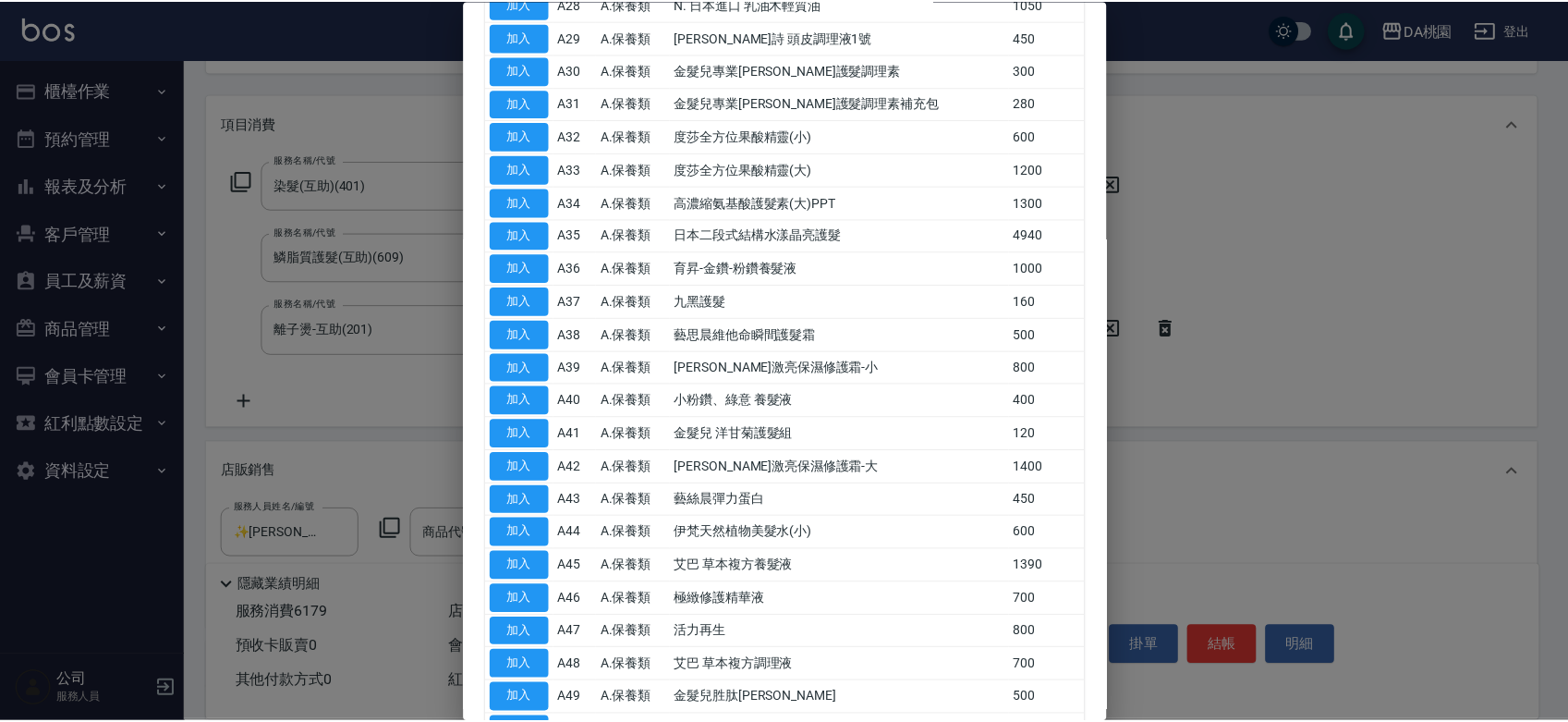
scroll to position [1301, 0]
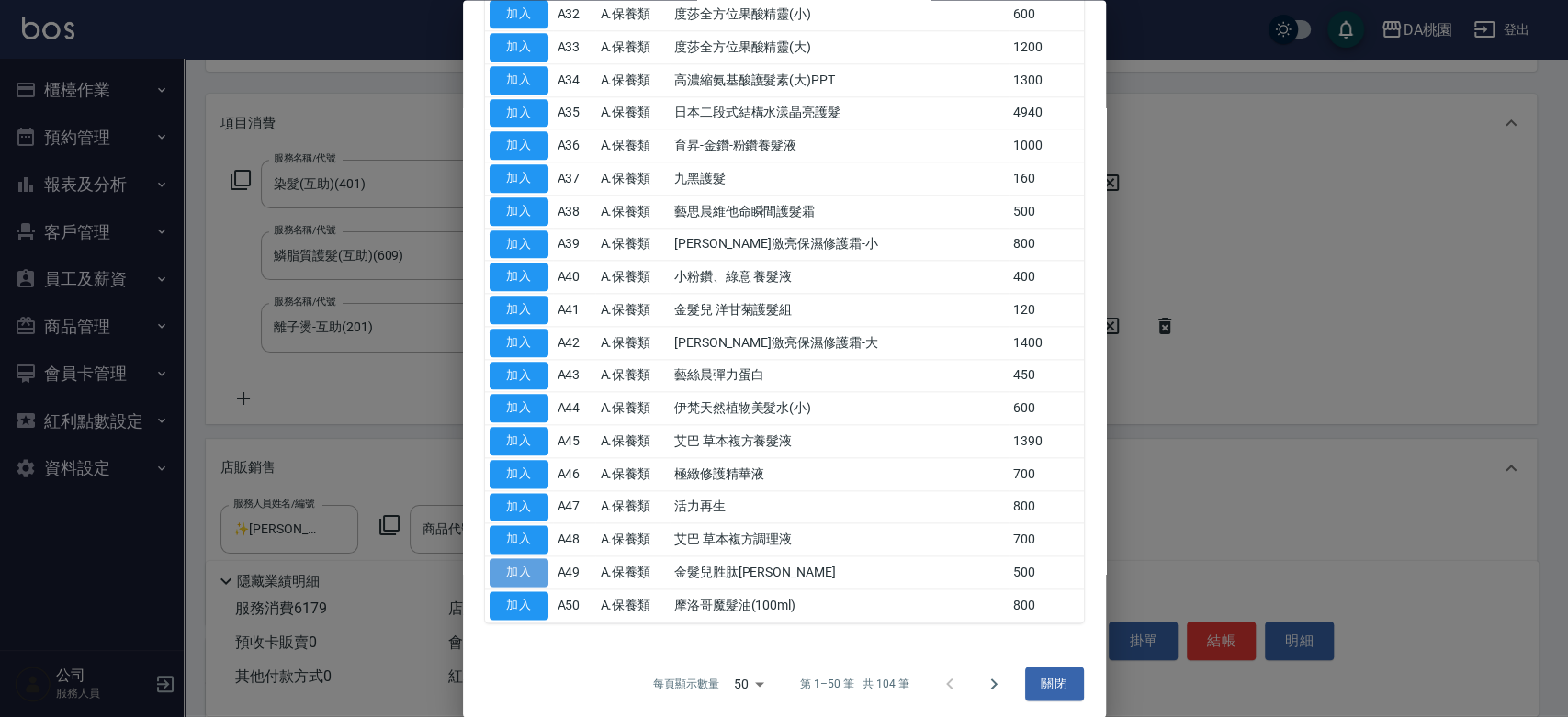
click at [518, 569] on button "加入" at bounding box center [518, 573] width 59 height 29
type input "金髮兒胜肽晶靚露"
type input "660"
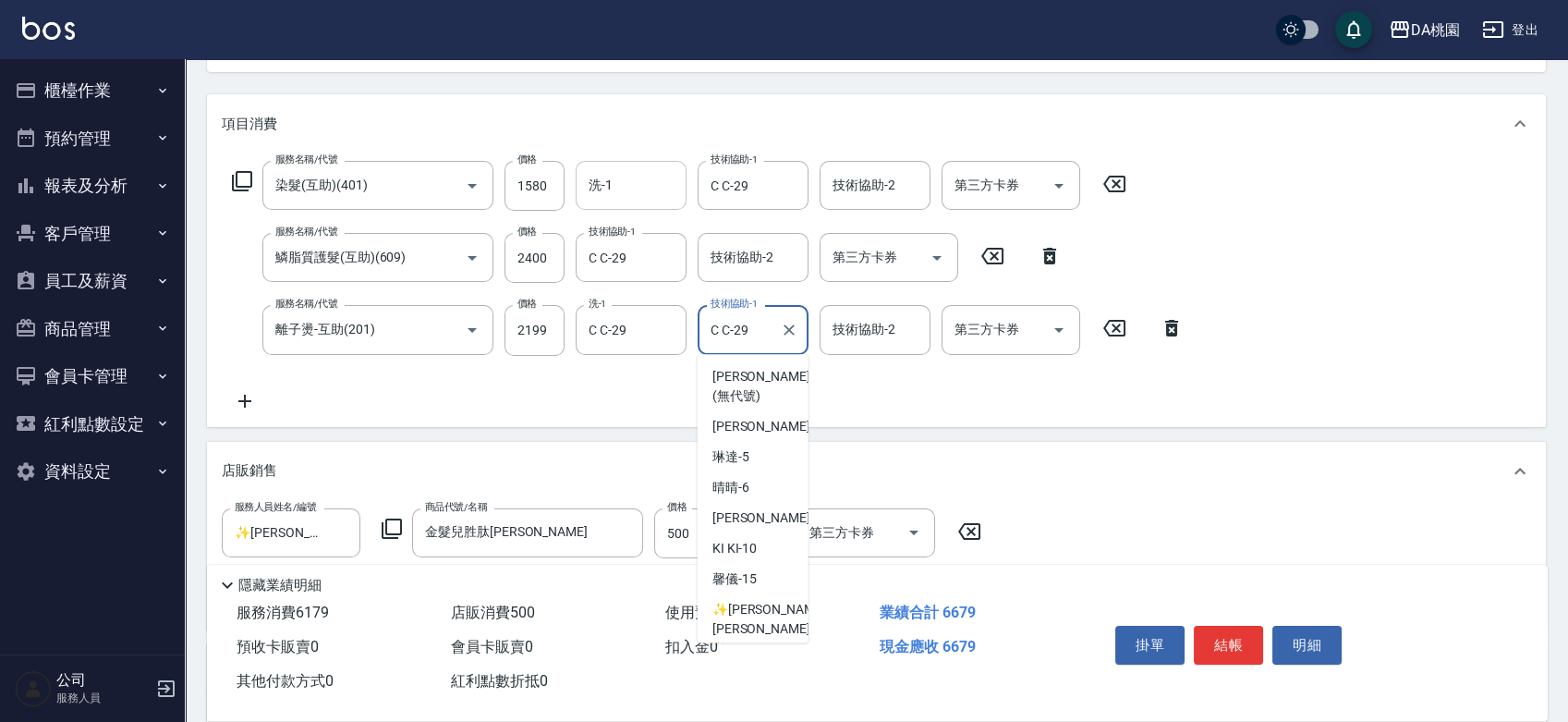
click at [713, 323] on input "C C-29" at bounding box center [739, 330] width 66 height 33
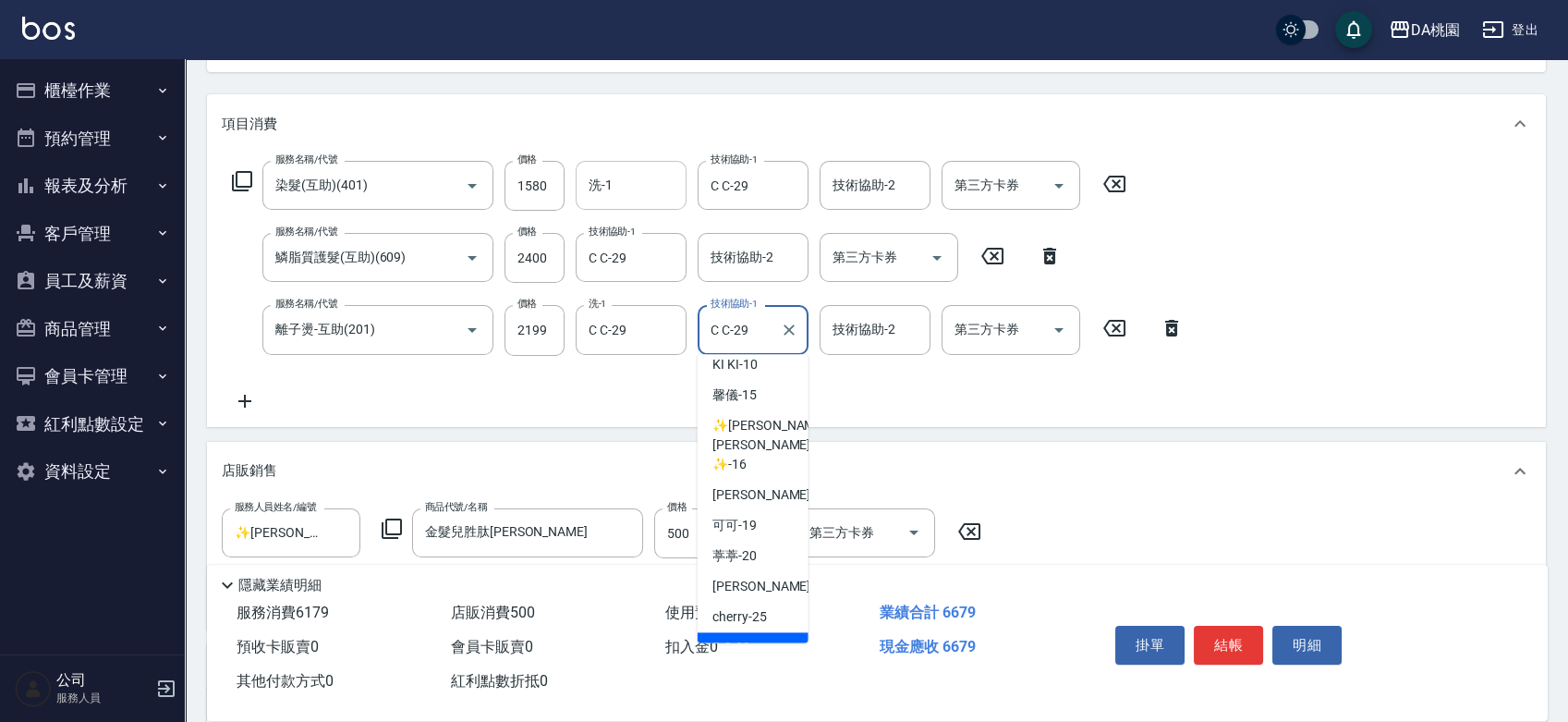
click at [751, 324] on input "C C-29" at bounding box center [739, 330] width 66 height 33
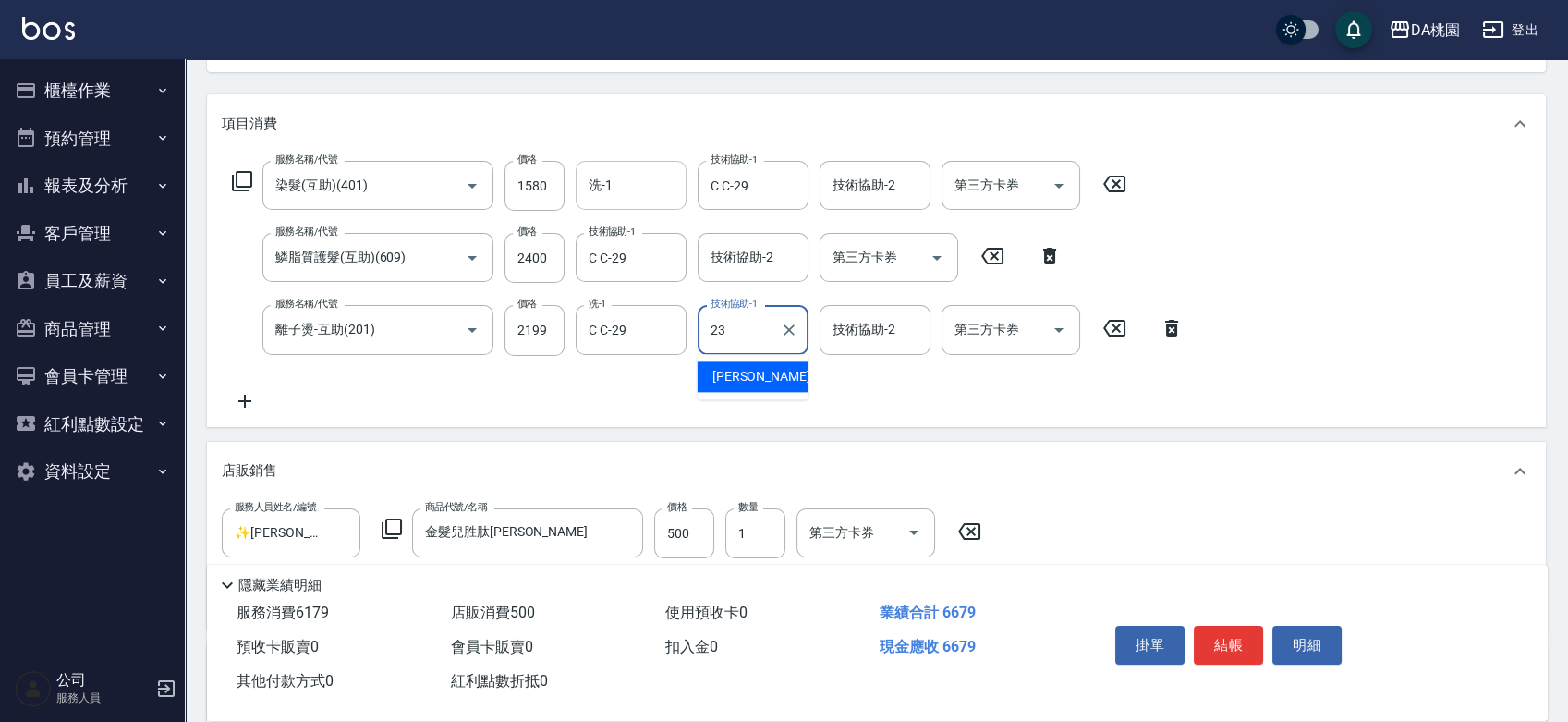
type input "亞瑟 -23"
click at [755, 389] on div "服務名稱/代號 染髮(互助)(401) 服務名稱/代號 價格 1580 價格 洗-1 洗-1 技術協助-1 C C-29 技術協助-1 技術協助-2 技術協助…" at bounding box center [709, 287] width 974 height 251
click at [688, 523] on input "500" at bounding box center [684, 533] width 60 height 50
type input "6"
type input "610"
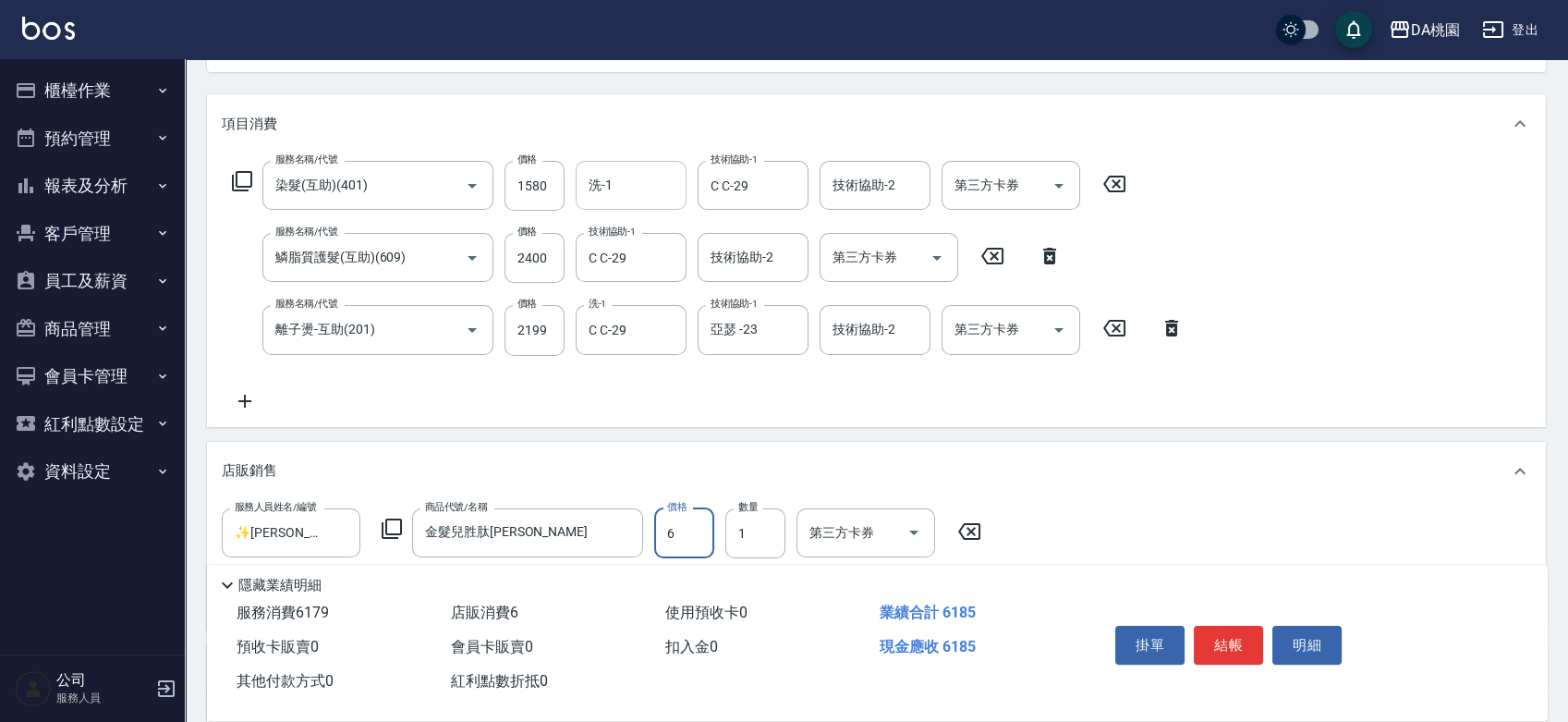
type input "60"
type input "670"
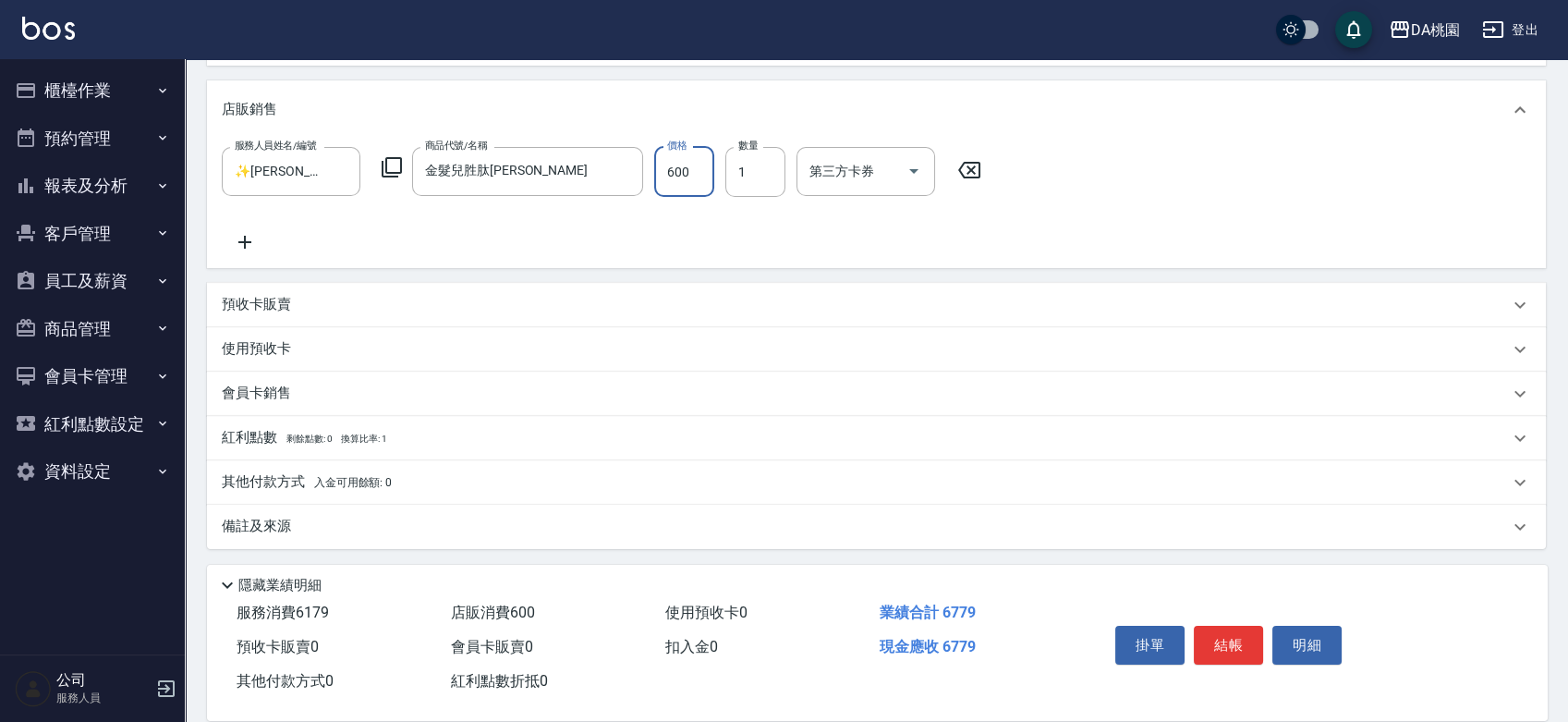
scroll to position [567, 0]
type input "600"
click at [318, 484] on span "入金可用餘額: 0" at bounding box center [354, 481] width 79 height 13
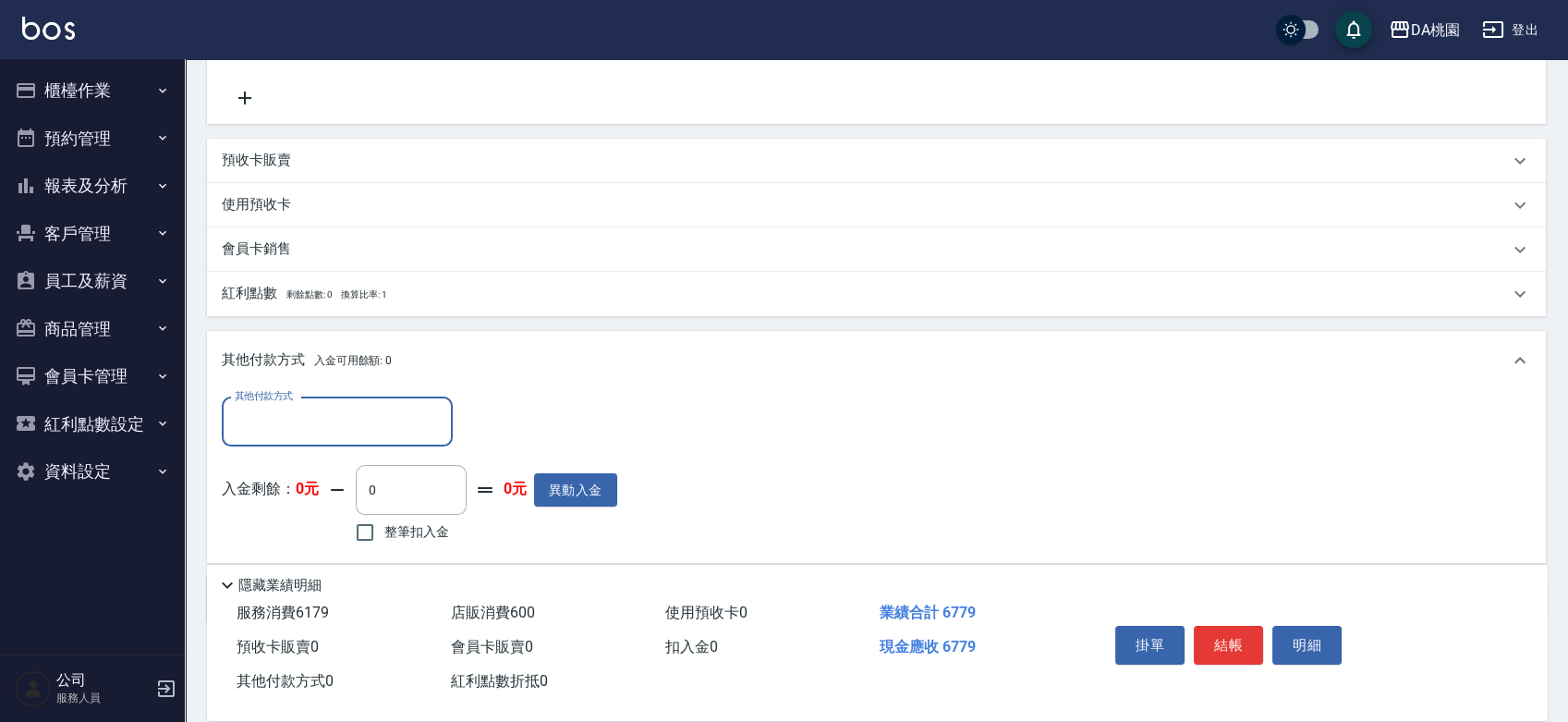
scroll to position [773, 0]
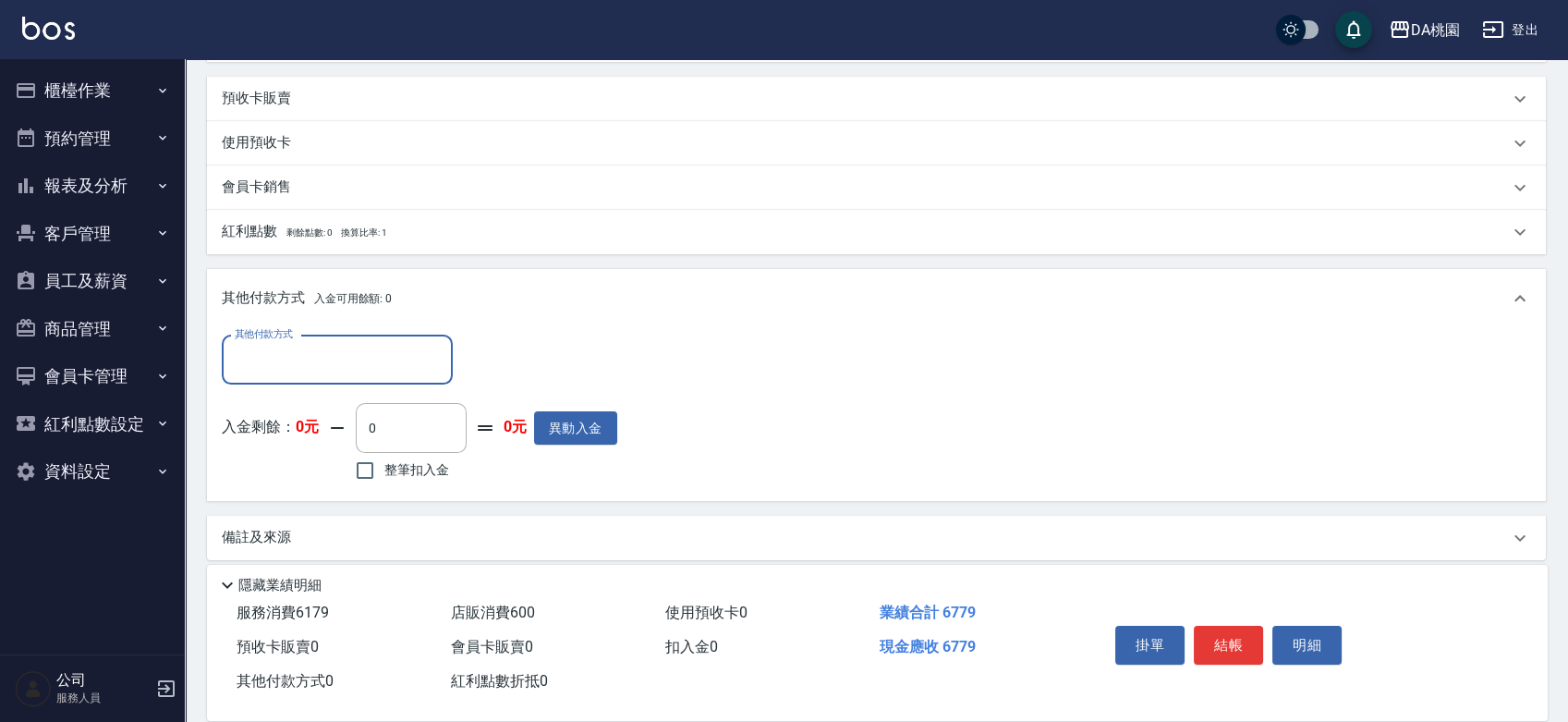
click at [269, 351] on input "其他付款方式" at bounding box center [337, 360] width 214 height 33
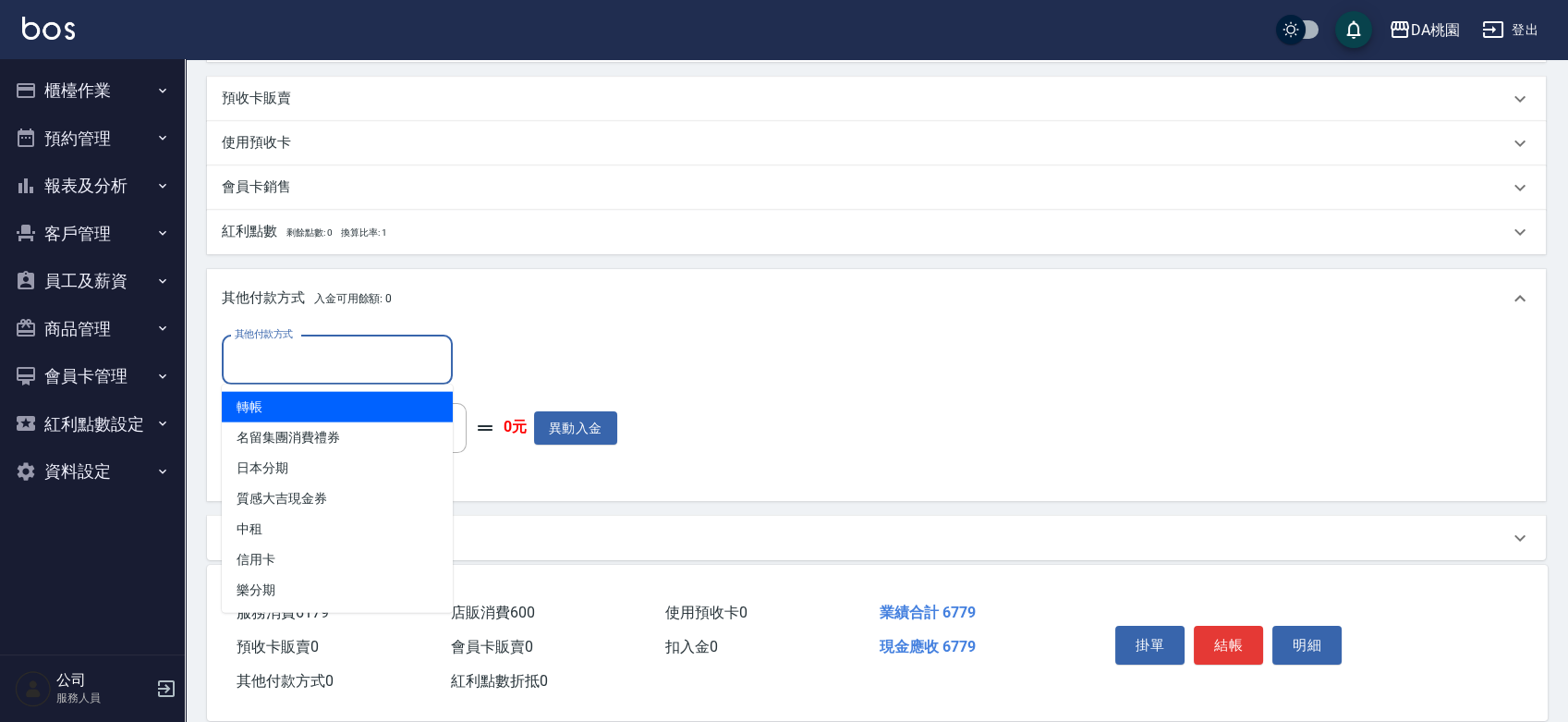
click at [261, 405] on span "轉帳" at bounding box center [337, 407] width 231 height 31
type input "轉帳"
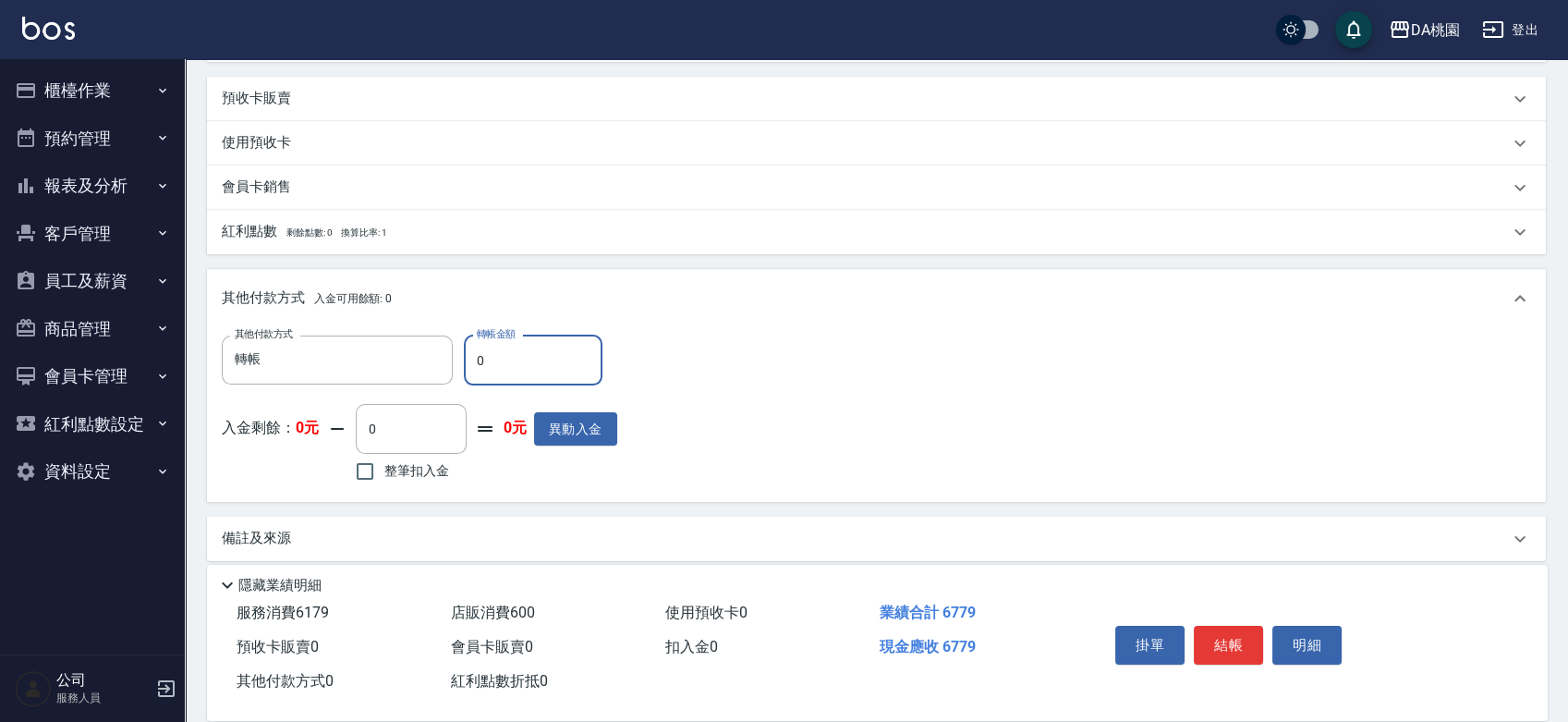
click at [523, 360] on input "0" at bounding box center [534, 360] width 139 height 50
type input "677"
type input "610"
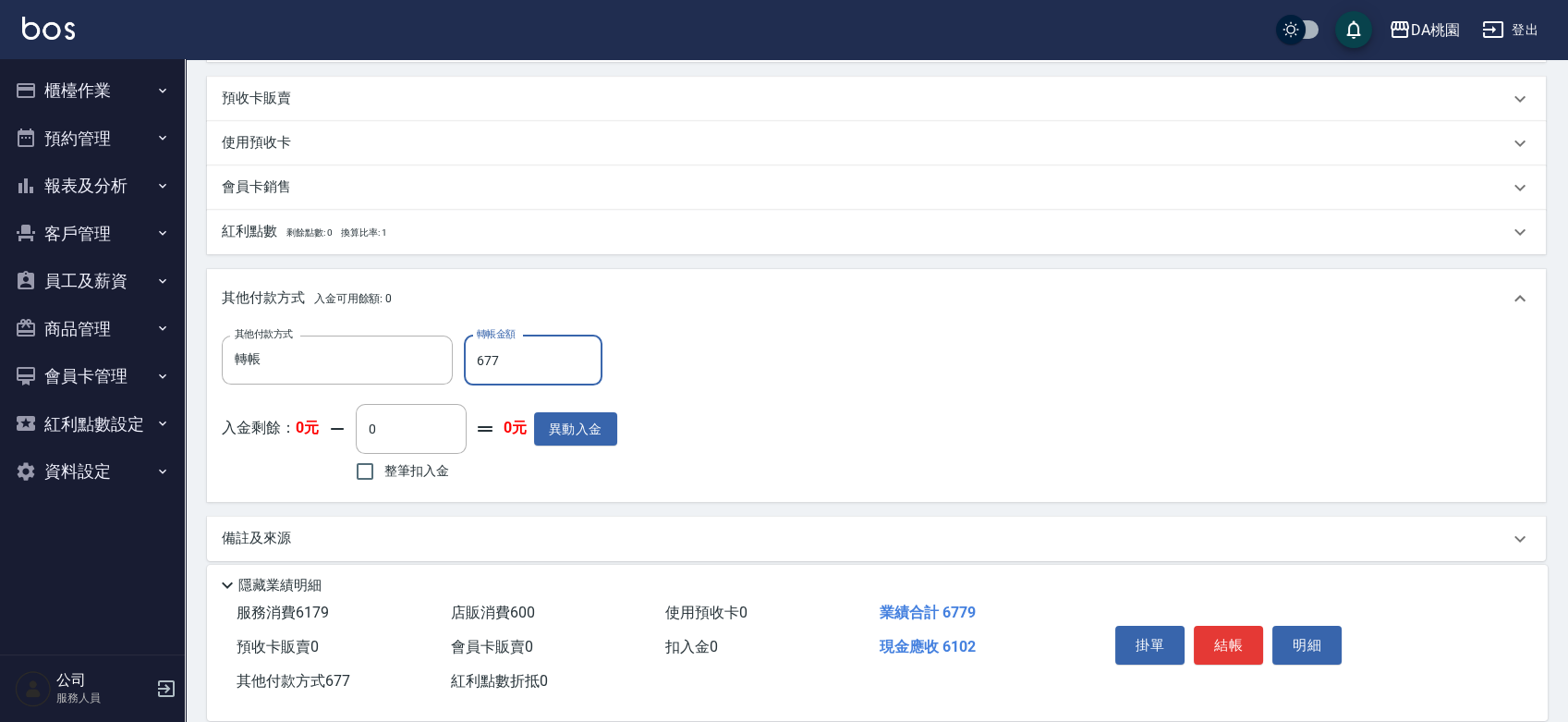
type input "6779"
type input "0"
type input "6779"
click at [1222, 626] on button "結帳" at bounding box center [1228, 644] width 69 height 38
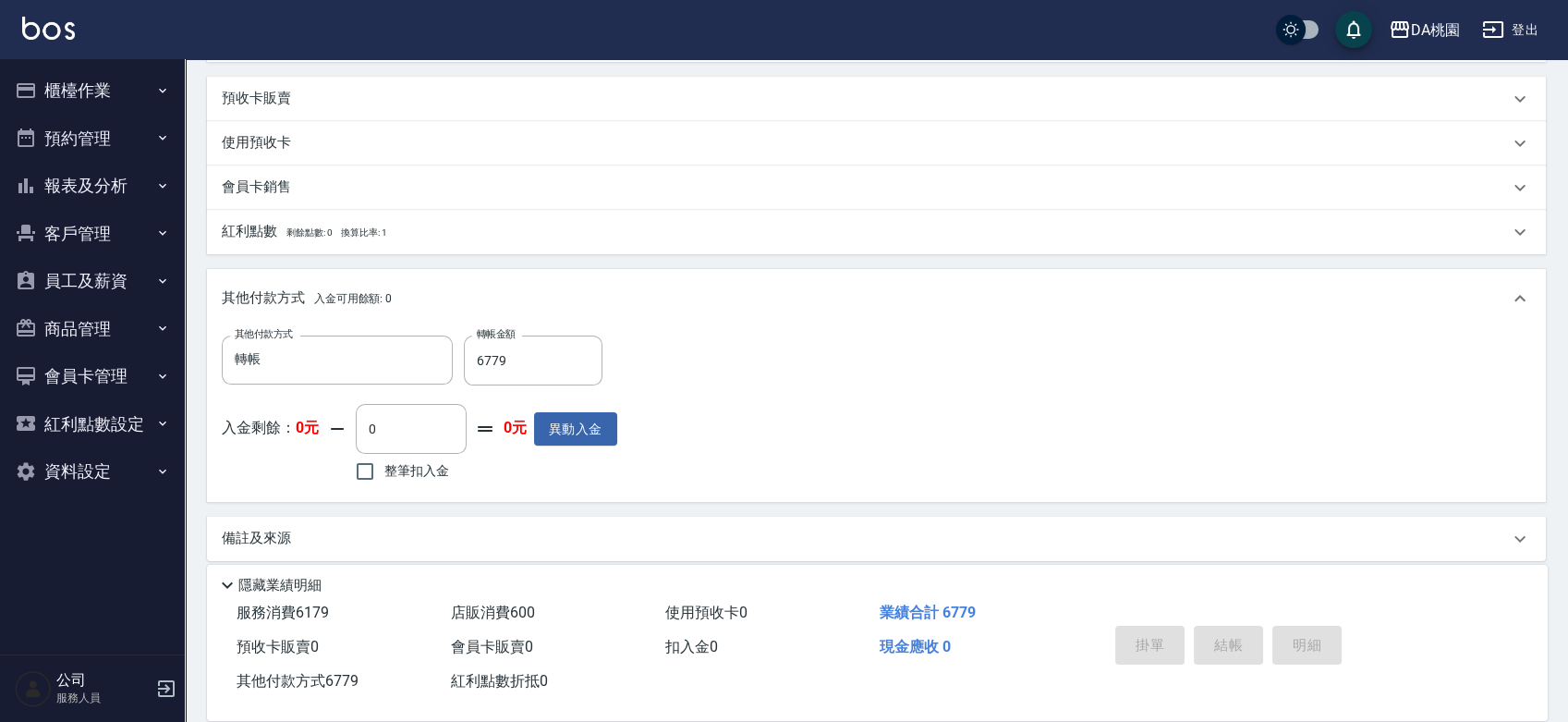
type input "2025/08/16 19:00"
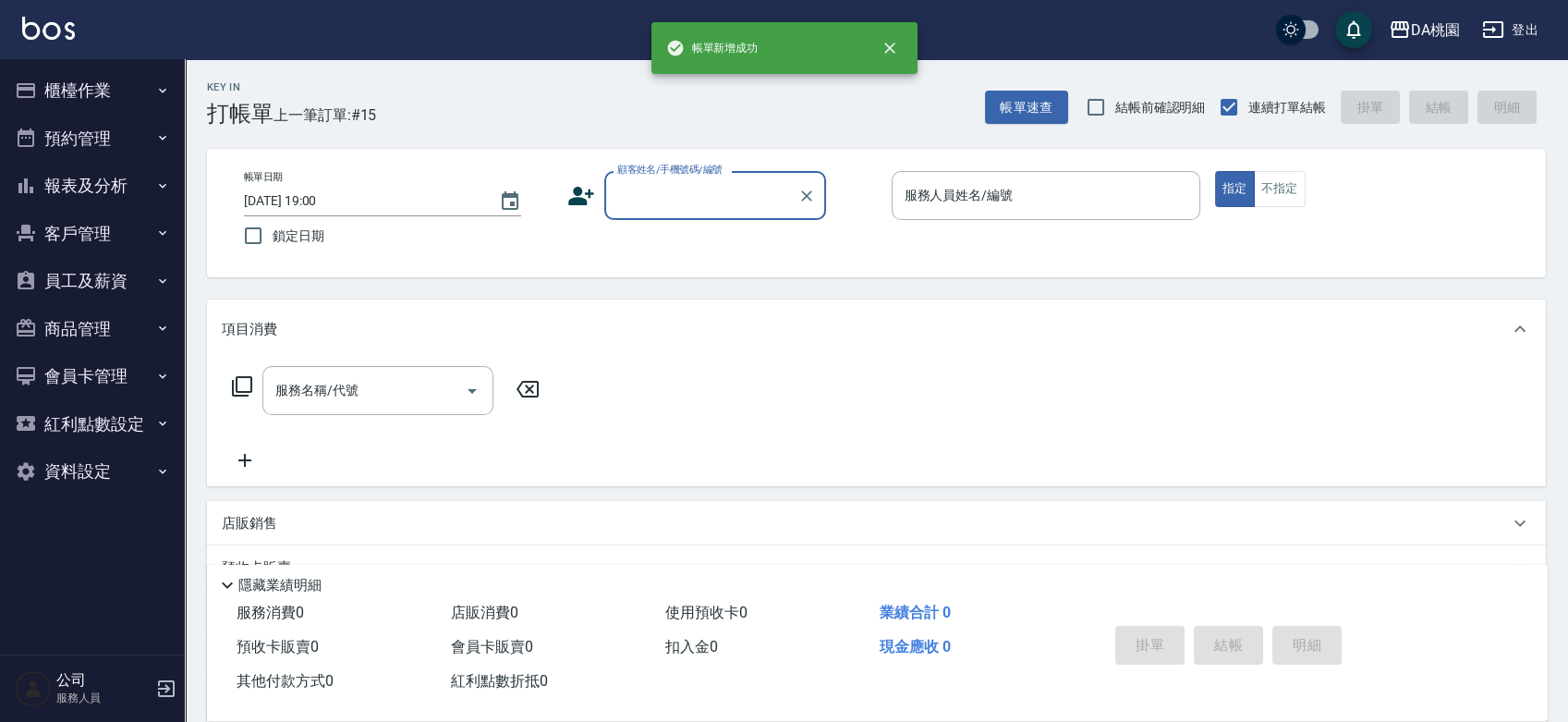
scroll to position [0, 0]
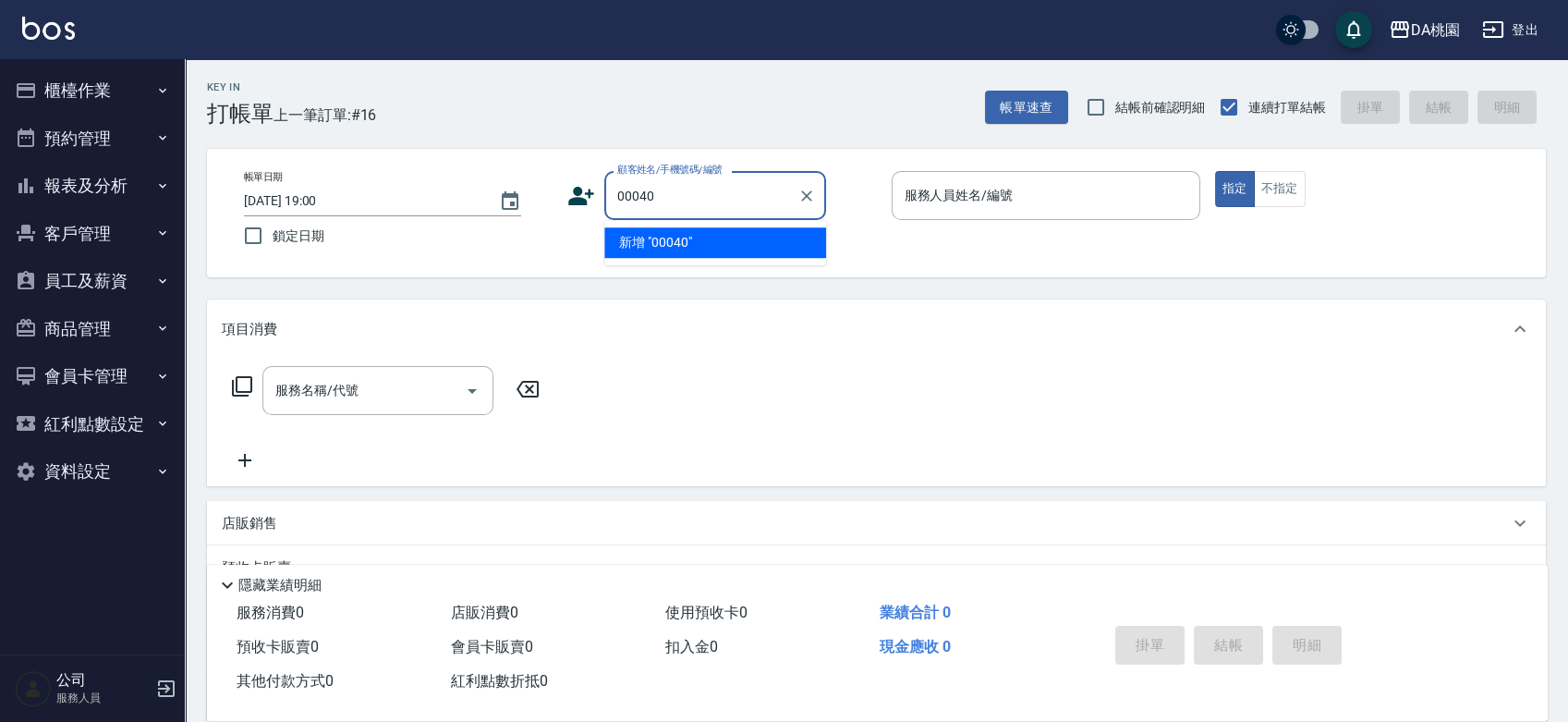
type input "00040"
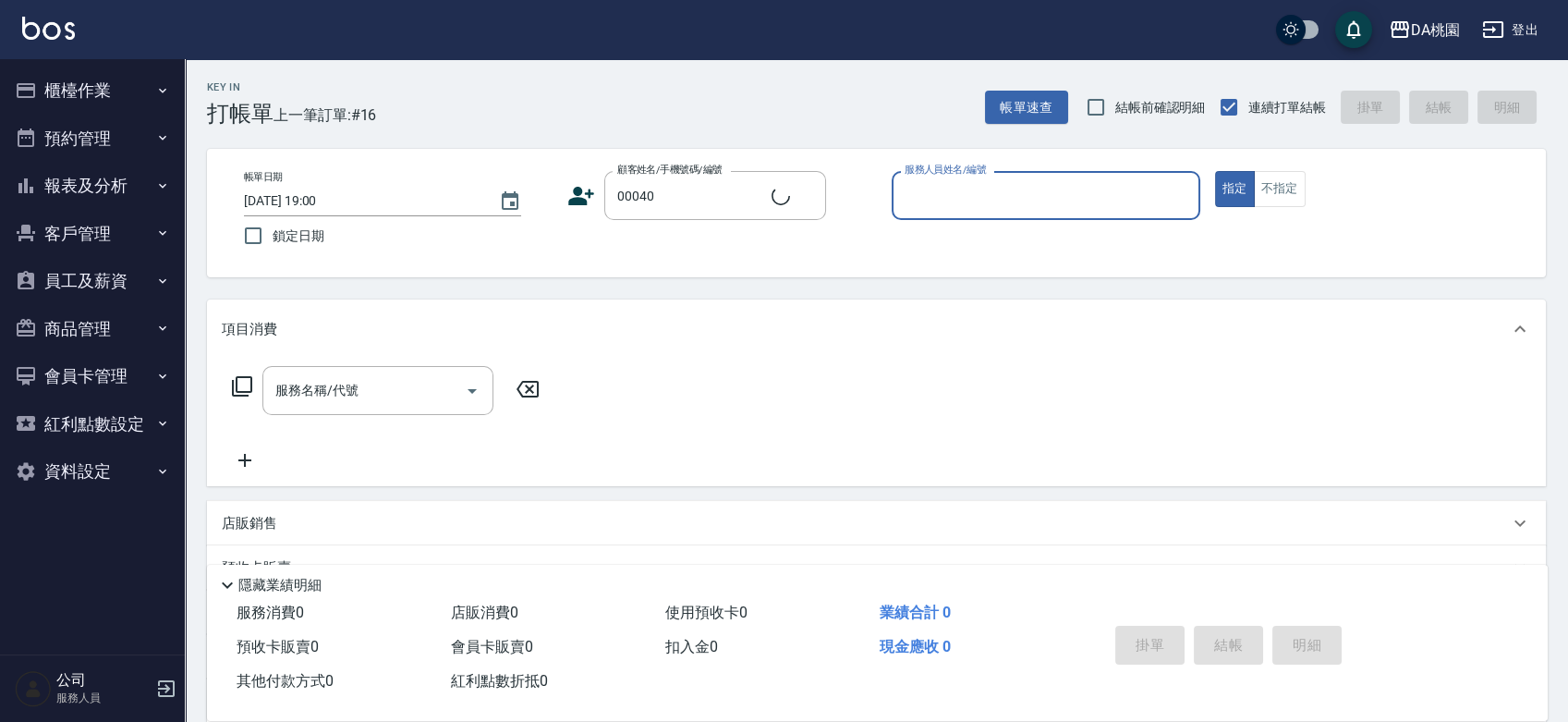
type input "8"
type input "公司/公司00040/00040"
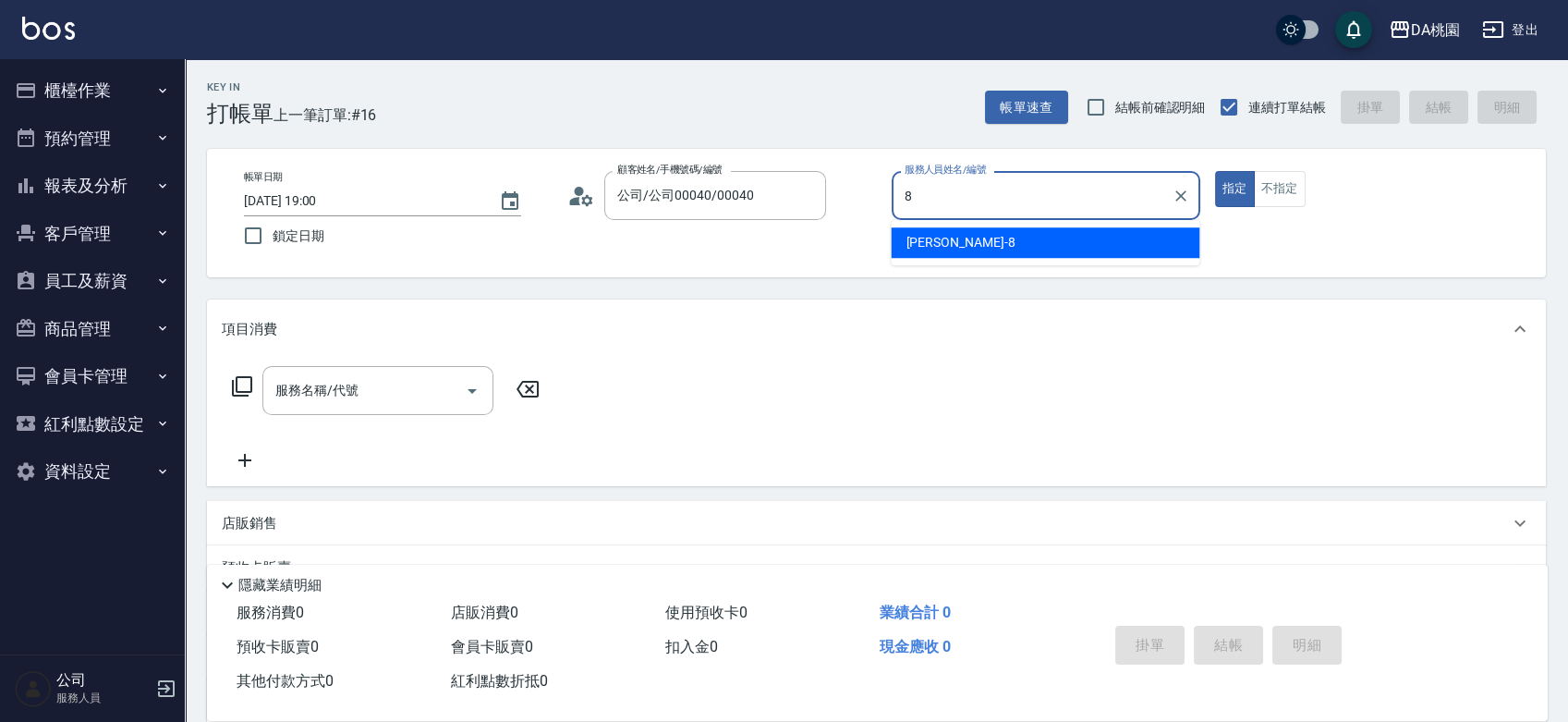
type input "桑妮-8"
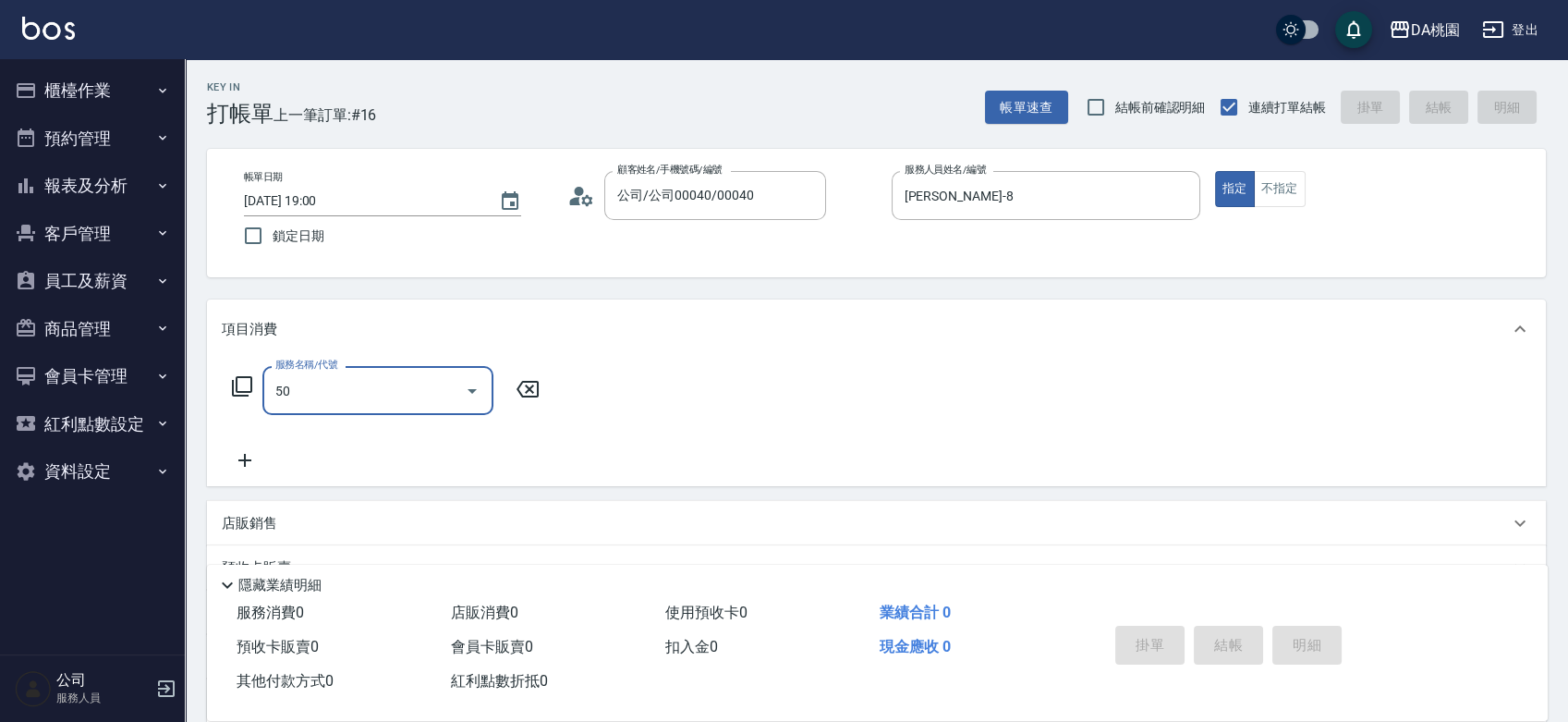
type input "501"
type input "20"
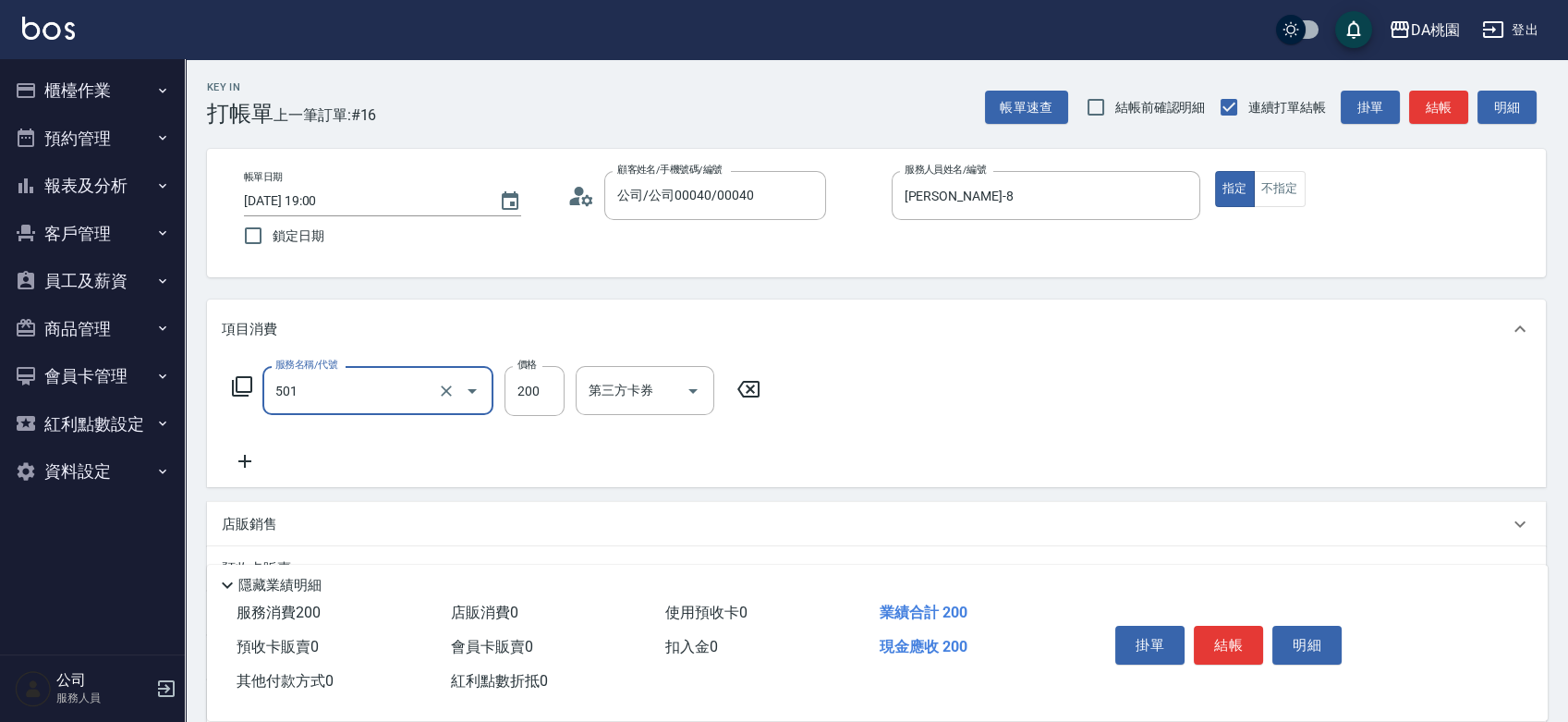
type input "洗髮(互助)(501)"
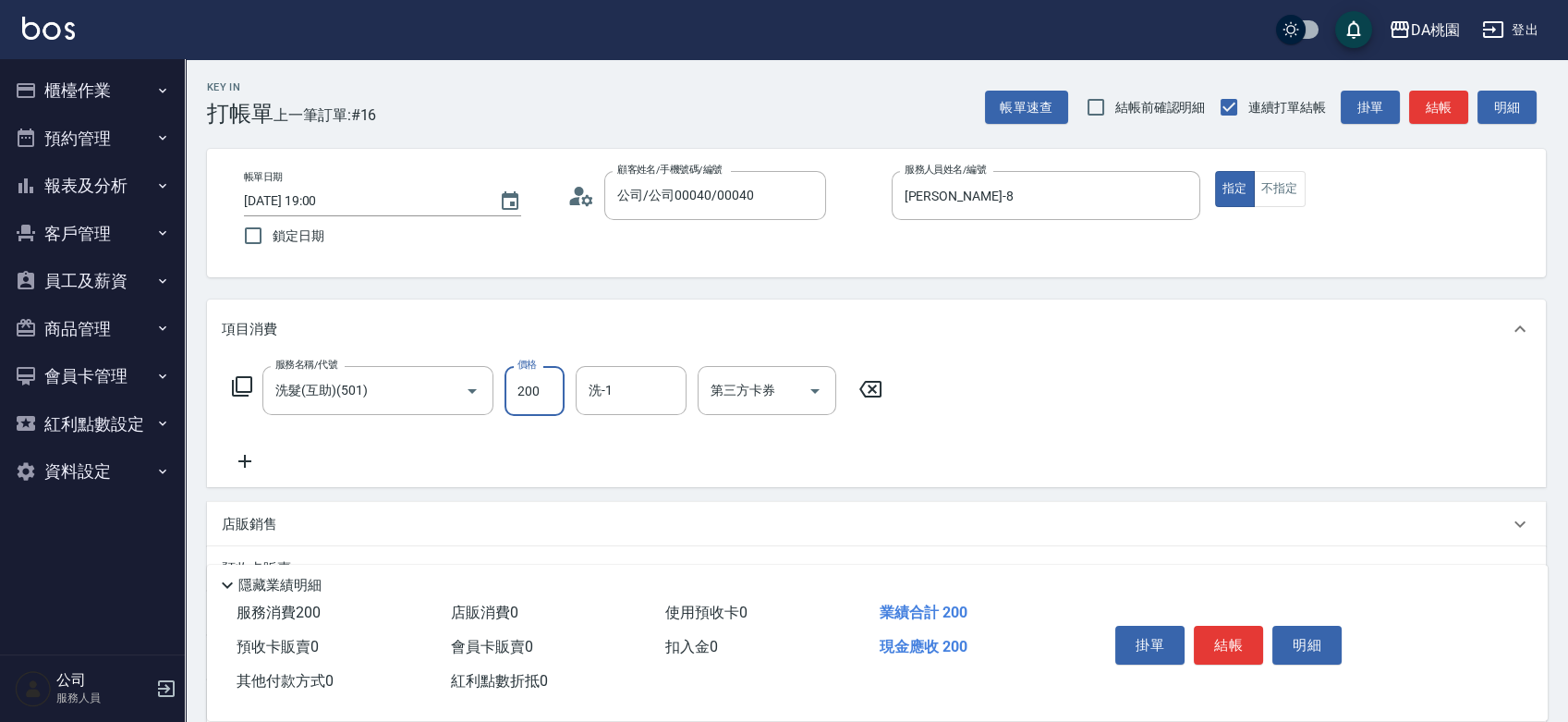
type input "2"
type input "0"
type input "25"
type input "20"
type input "250"
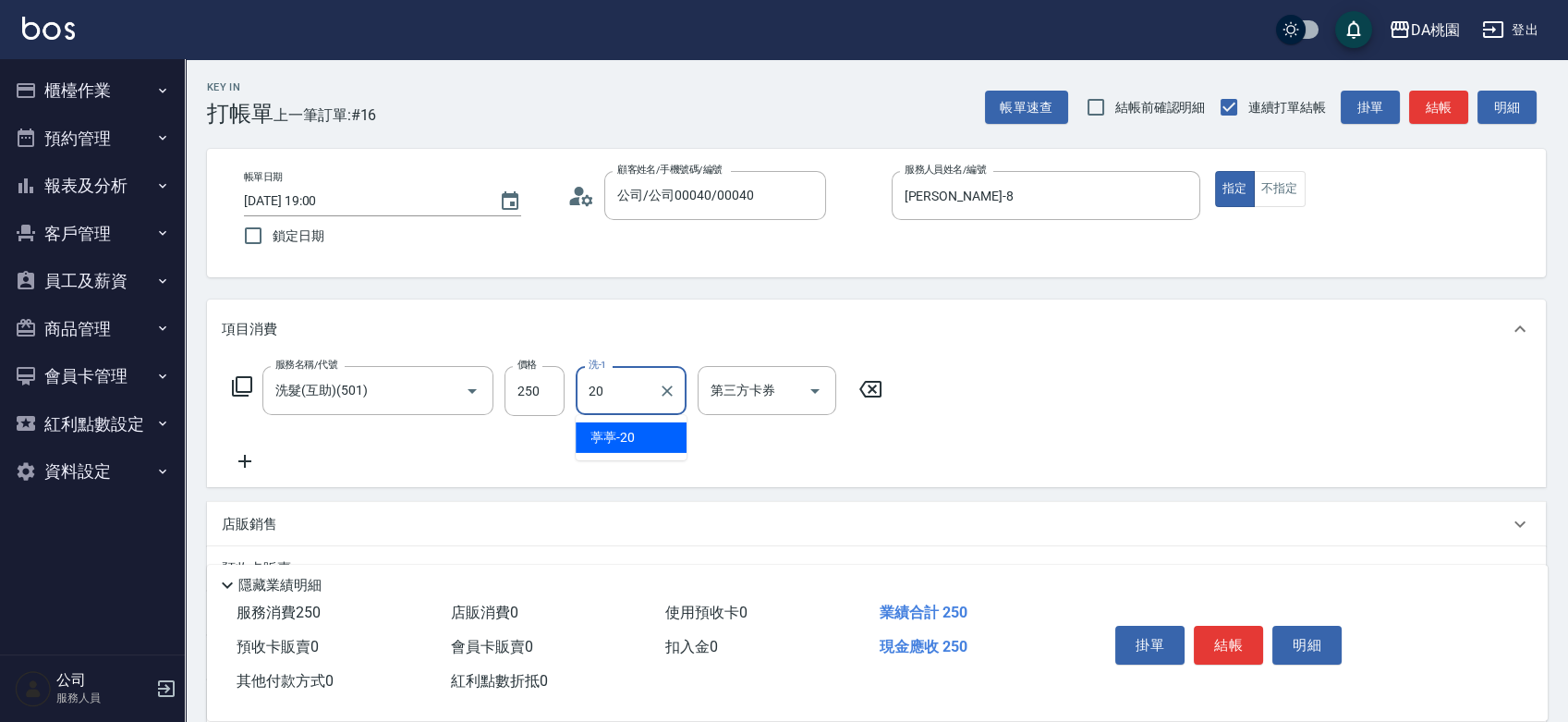
type input "葶葶-20"
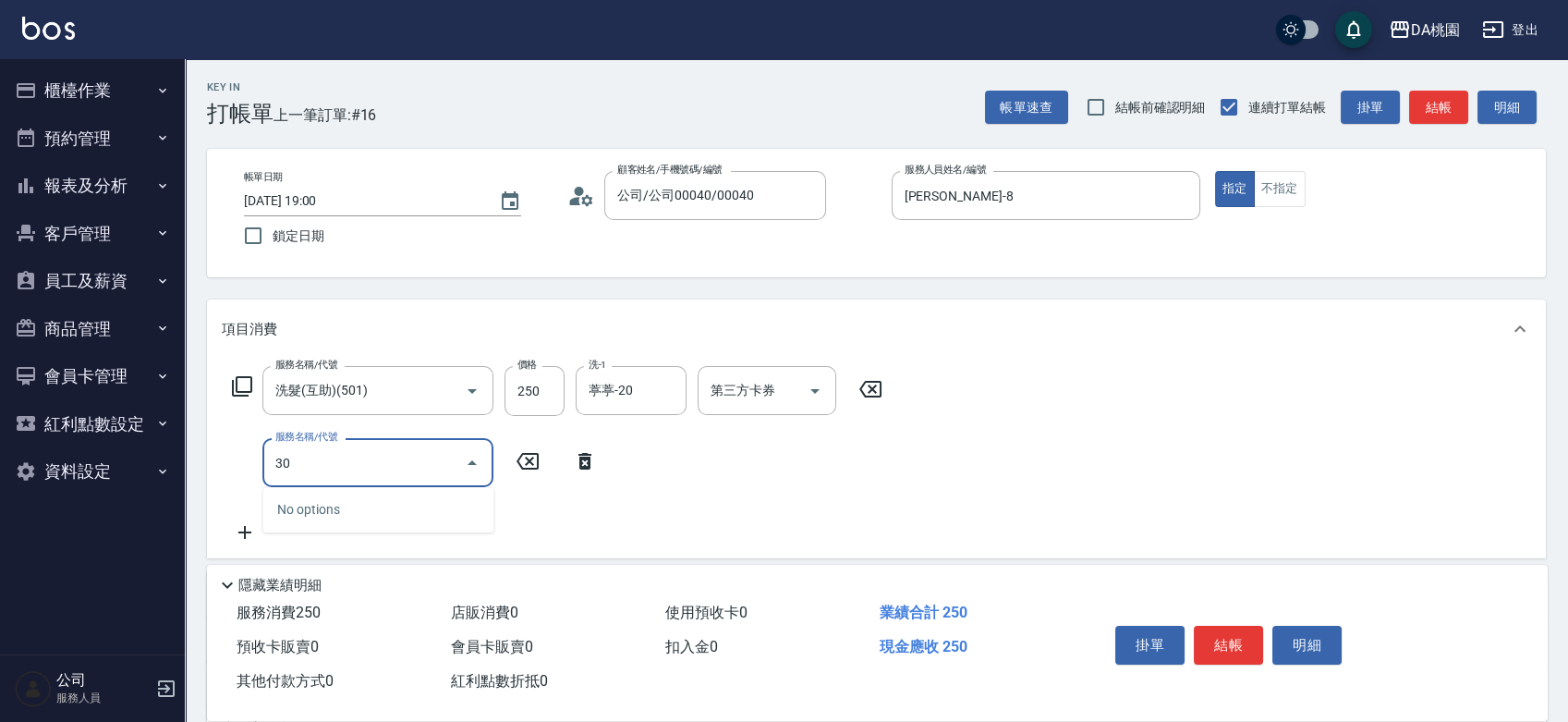
type input "303"
type input "50"
type input "A級剪髮(303)"
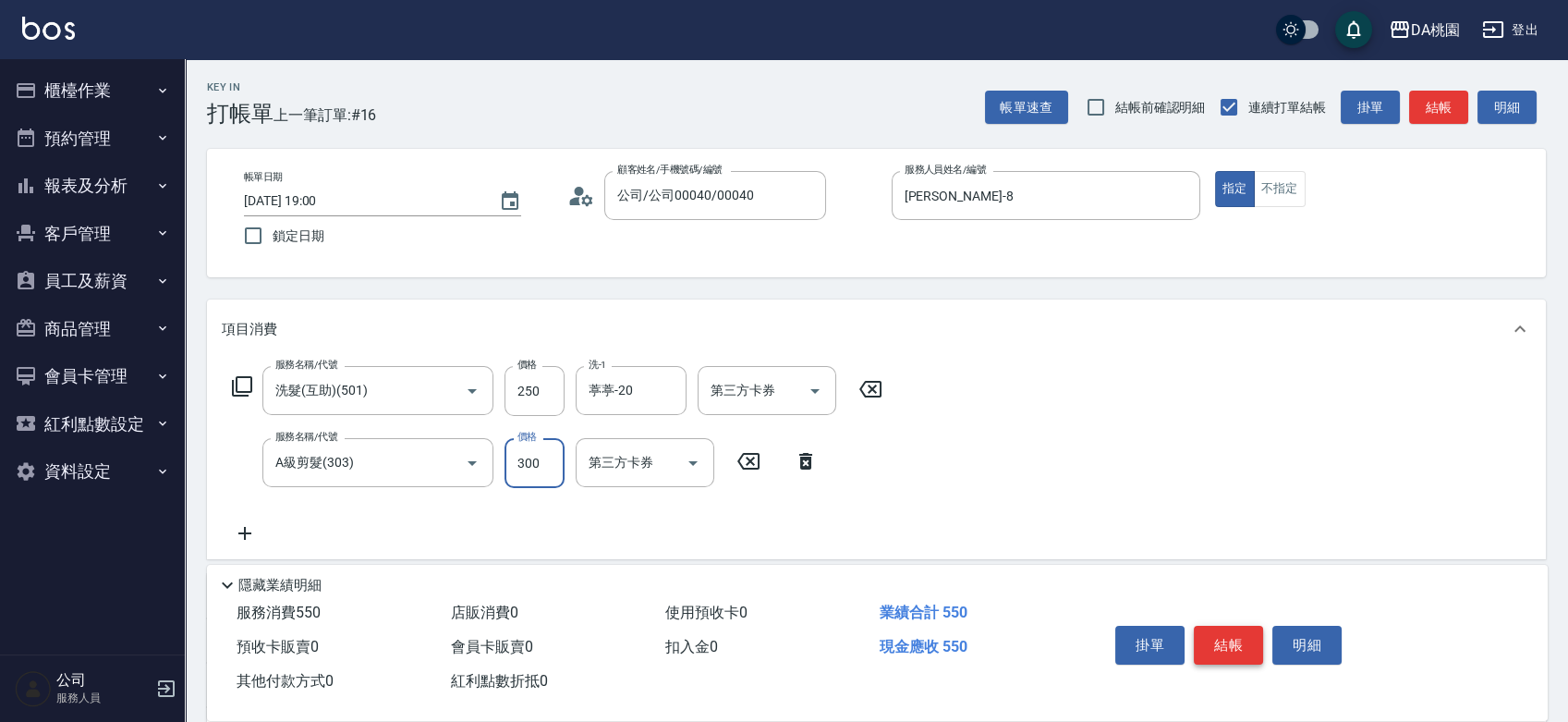
click at [1232, 641] on button "結帳" at bounding box center [1228, 644] width 69 height 38
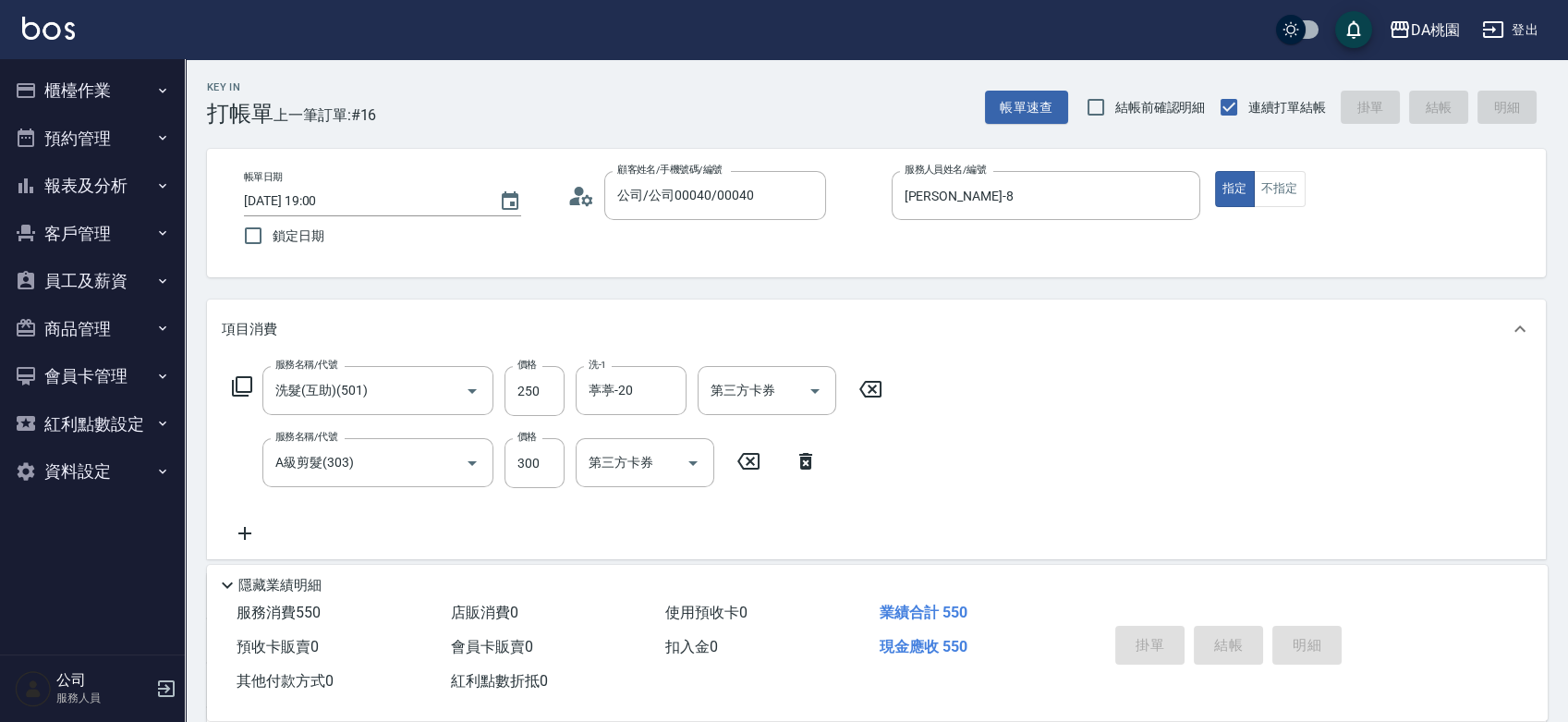
type input "0"
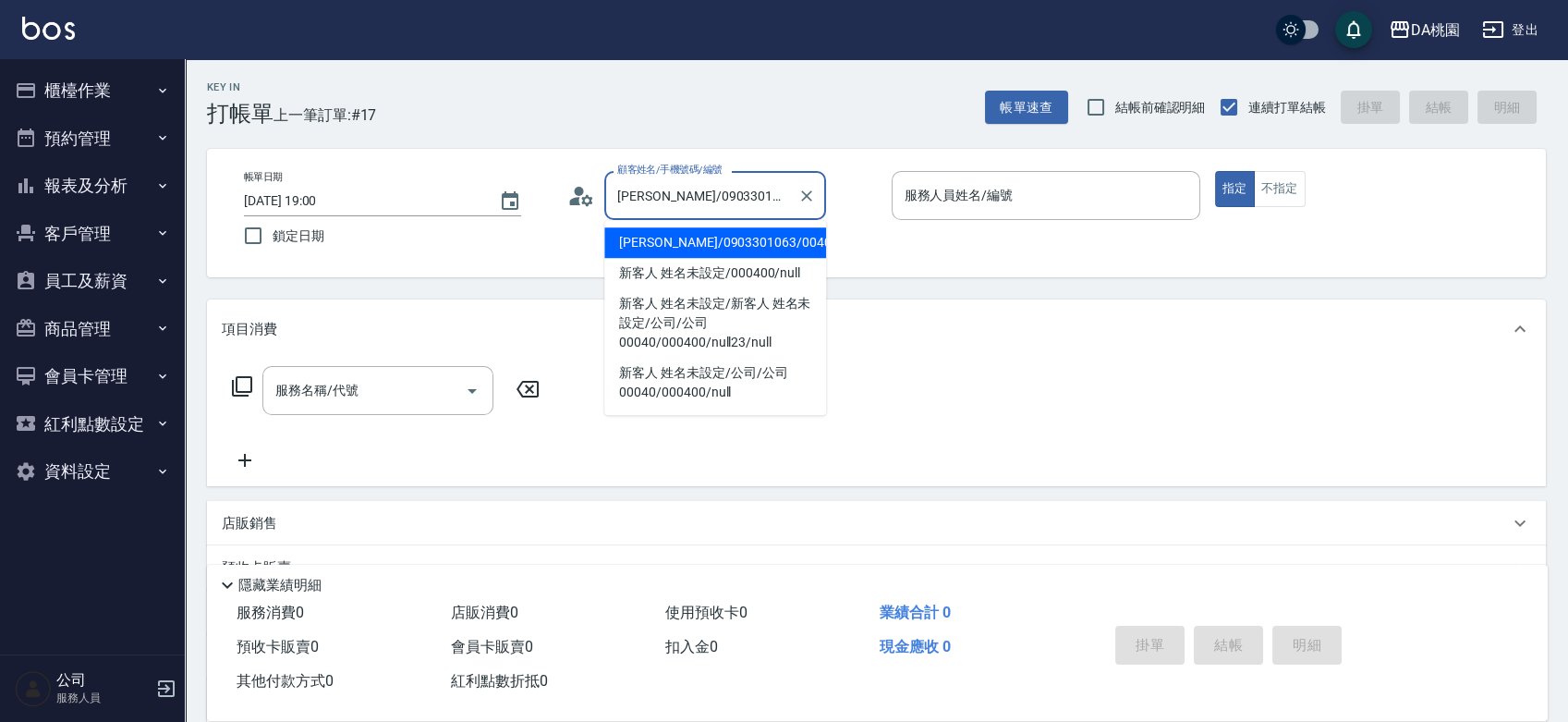
click at [695, 190] on input "徐謙永/0903301063/00400" at bounding box center [702, 196] width 178 height 33
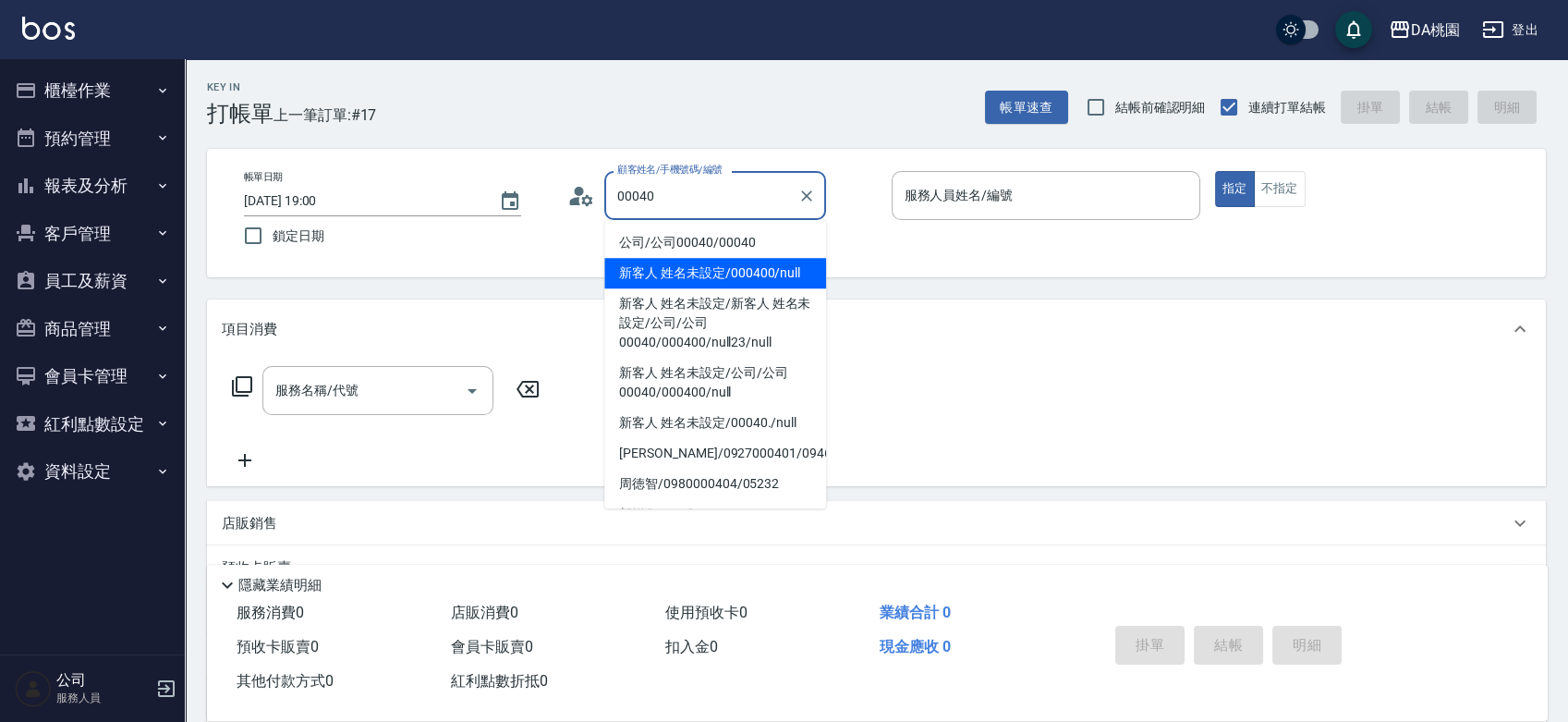
type input "公司/公司00040/00040"
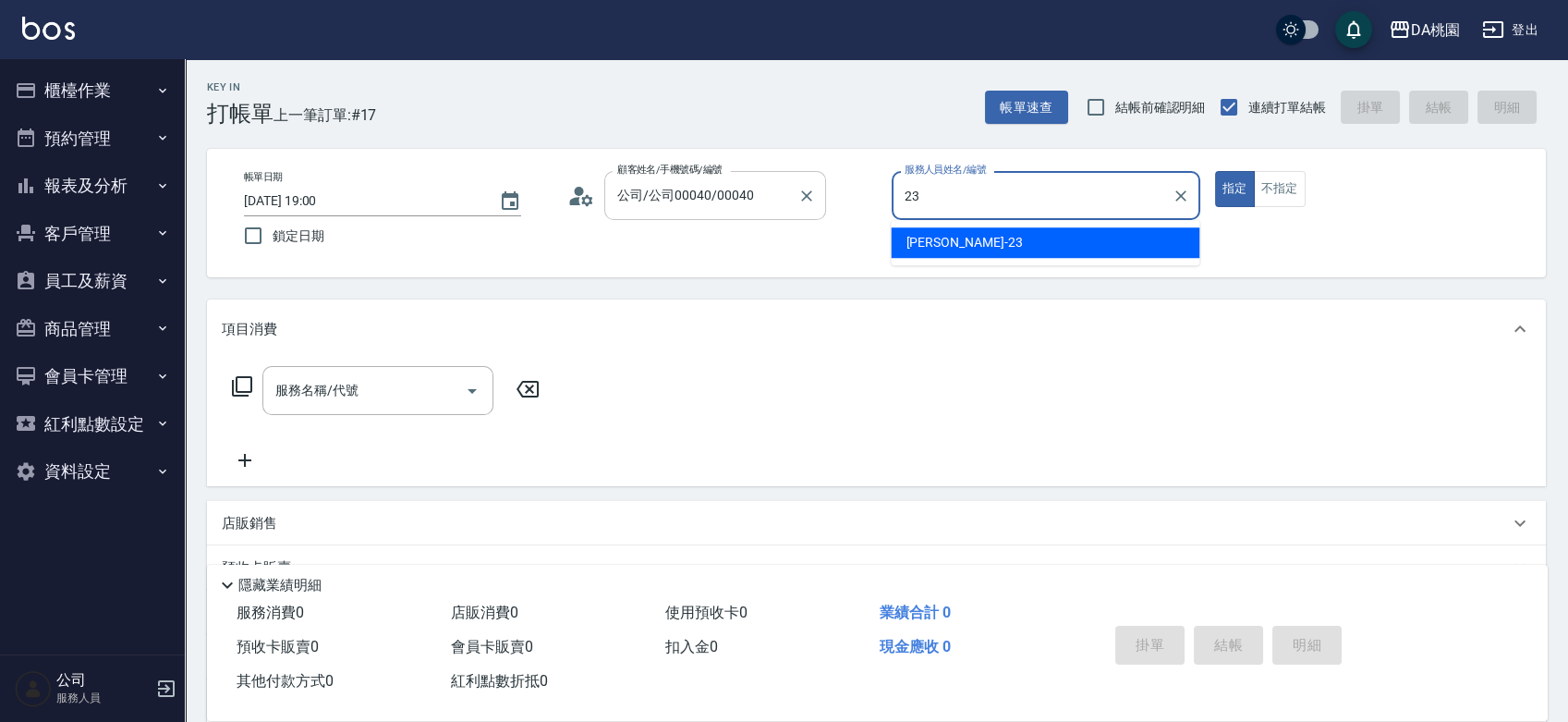
type input "亞瑟 -23"
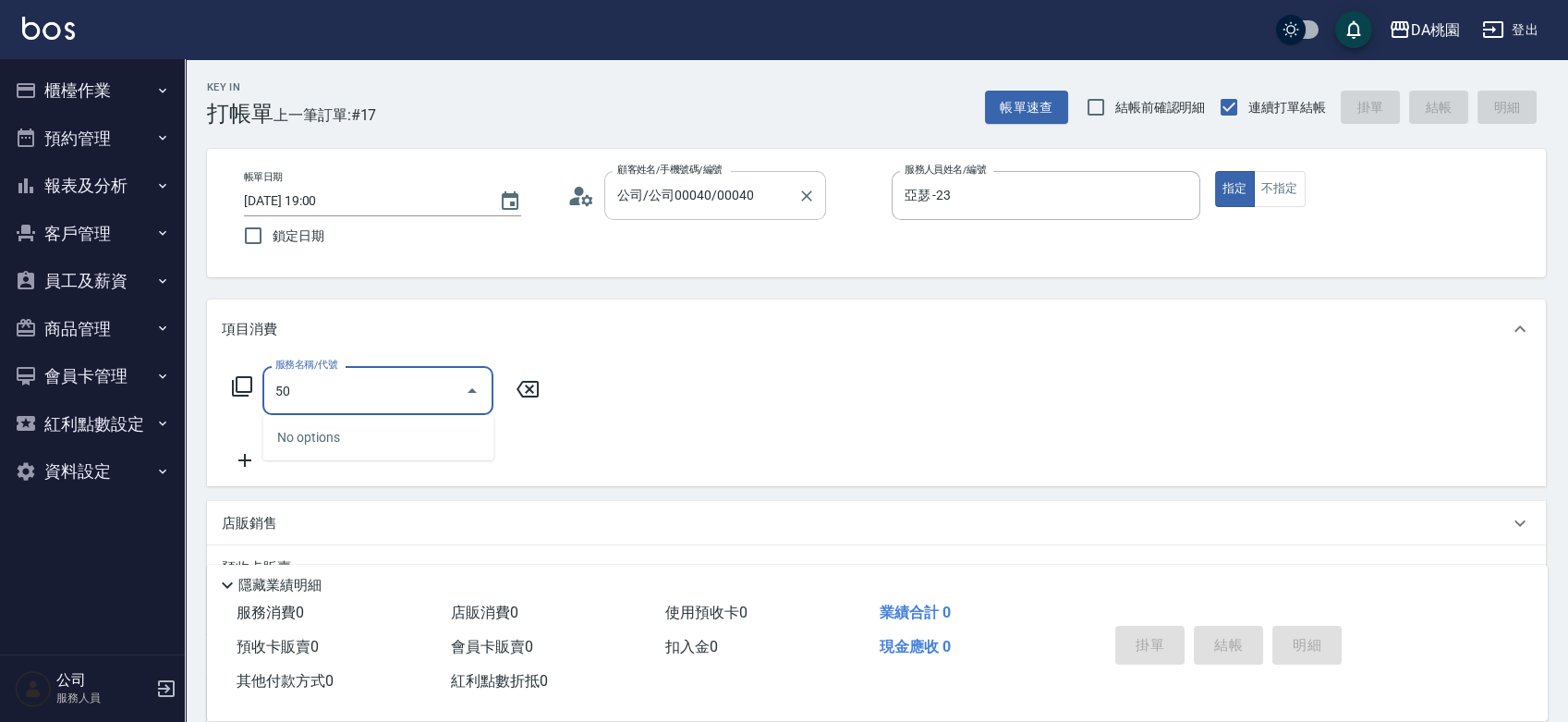
type input "501"
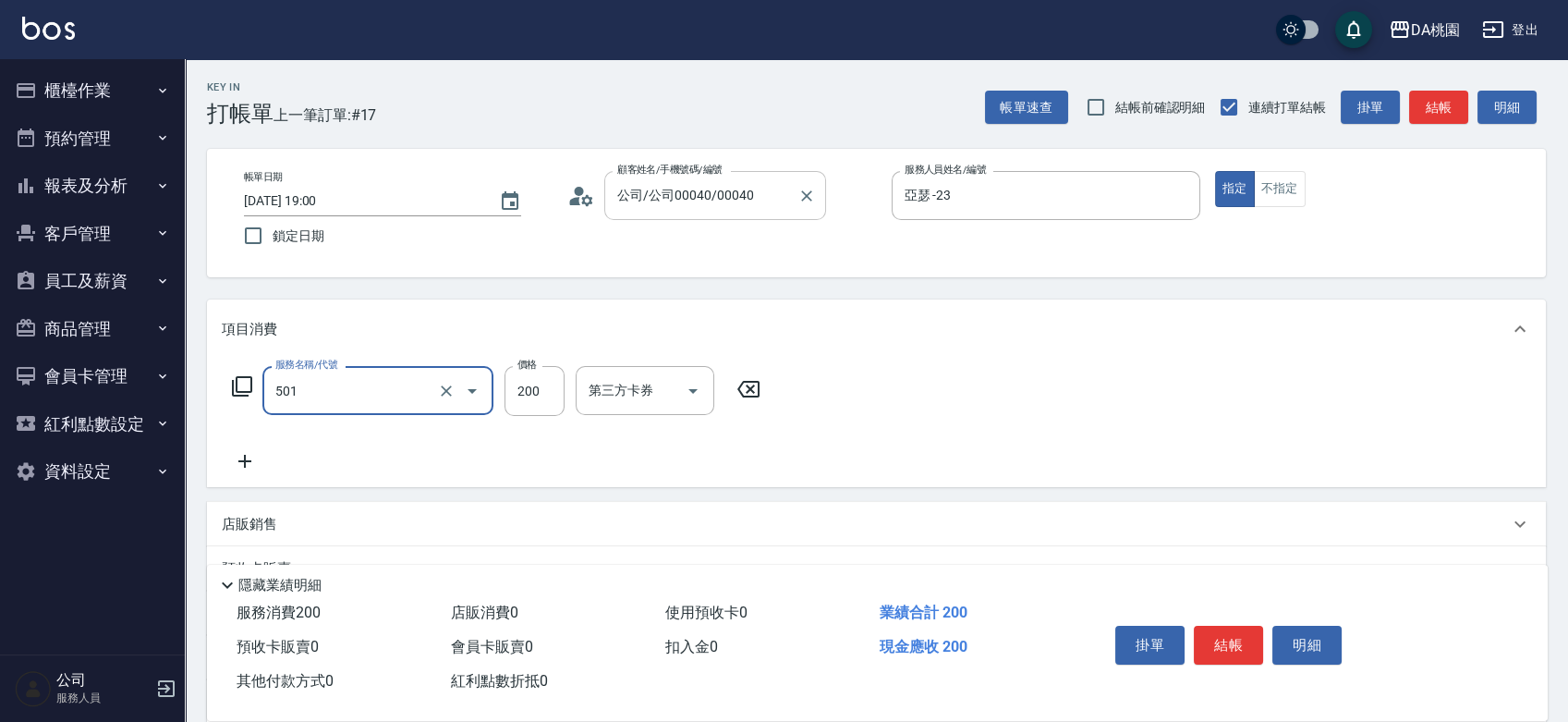
type input "20"
type input "洗髮(互助)(501)"
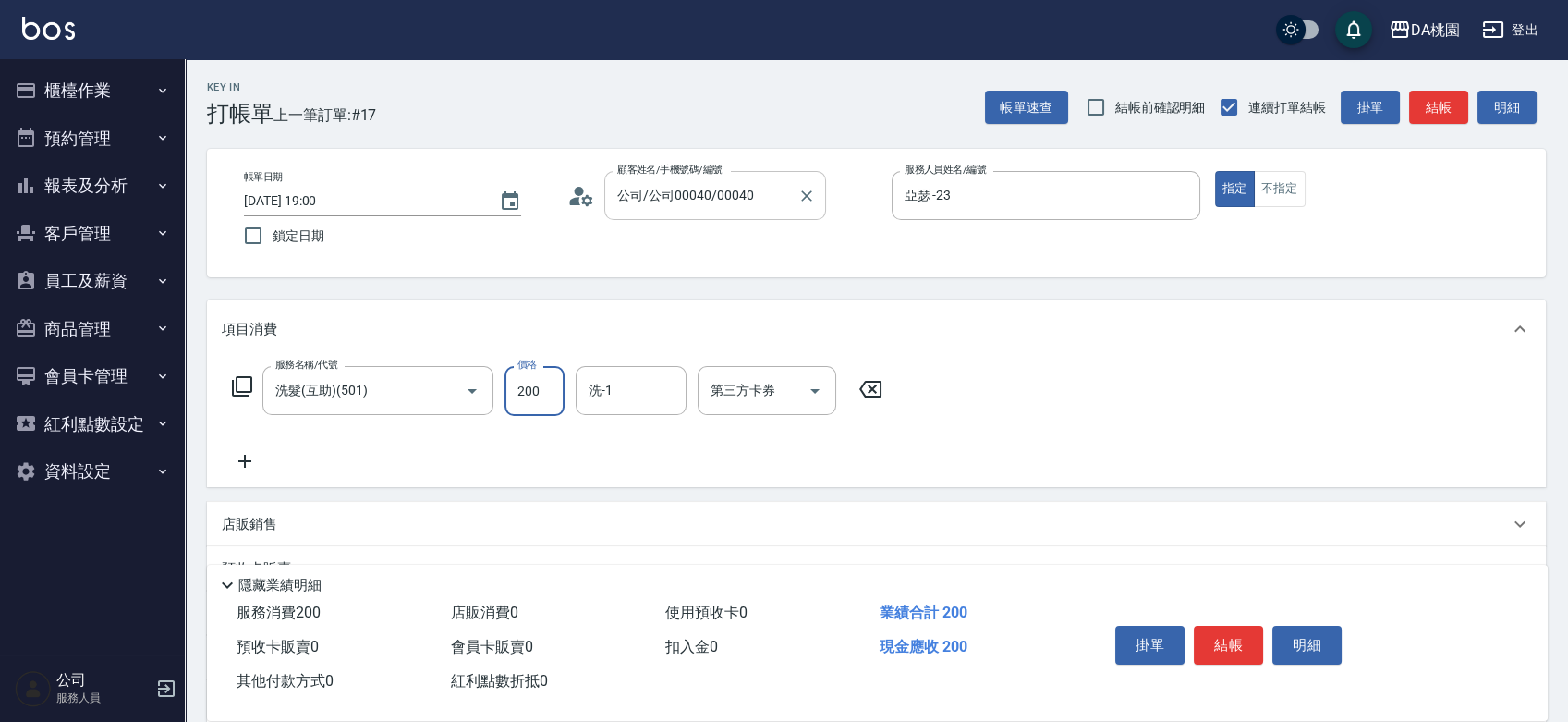
type input "3"
type input "0"
type input "350"
type input "30"
type input "350"
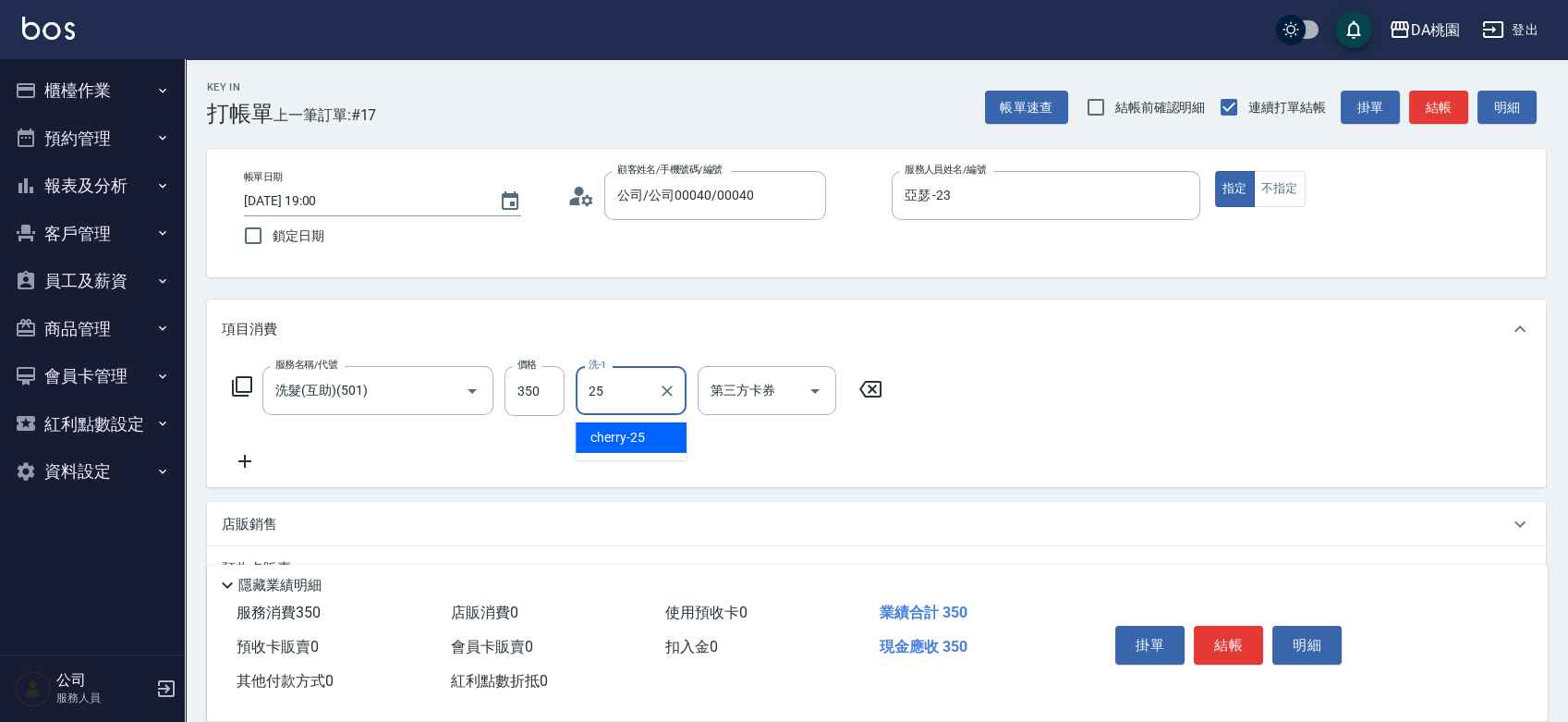
type input "cherry-25"
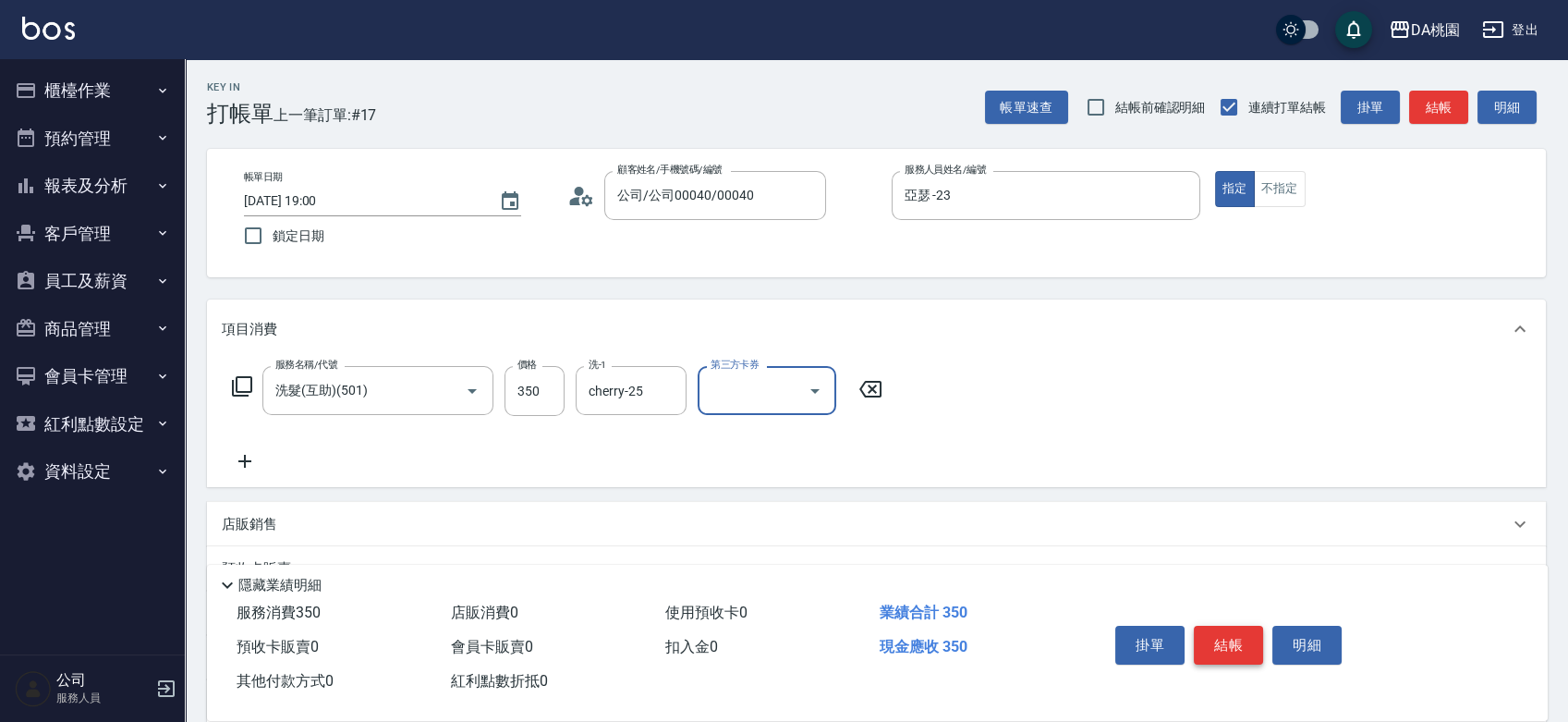
click at [1205, 647] on button "結帳" at bounding box center [1228, 644] width 69 height 38
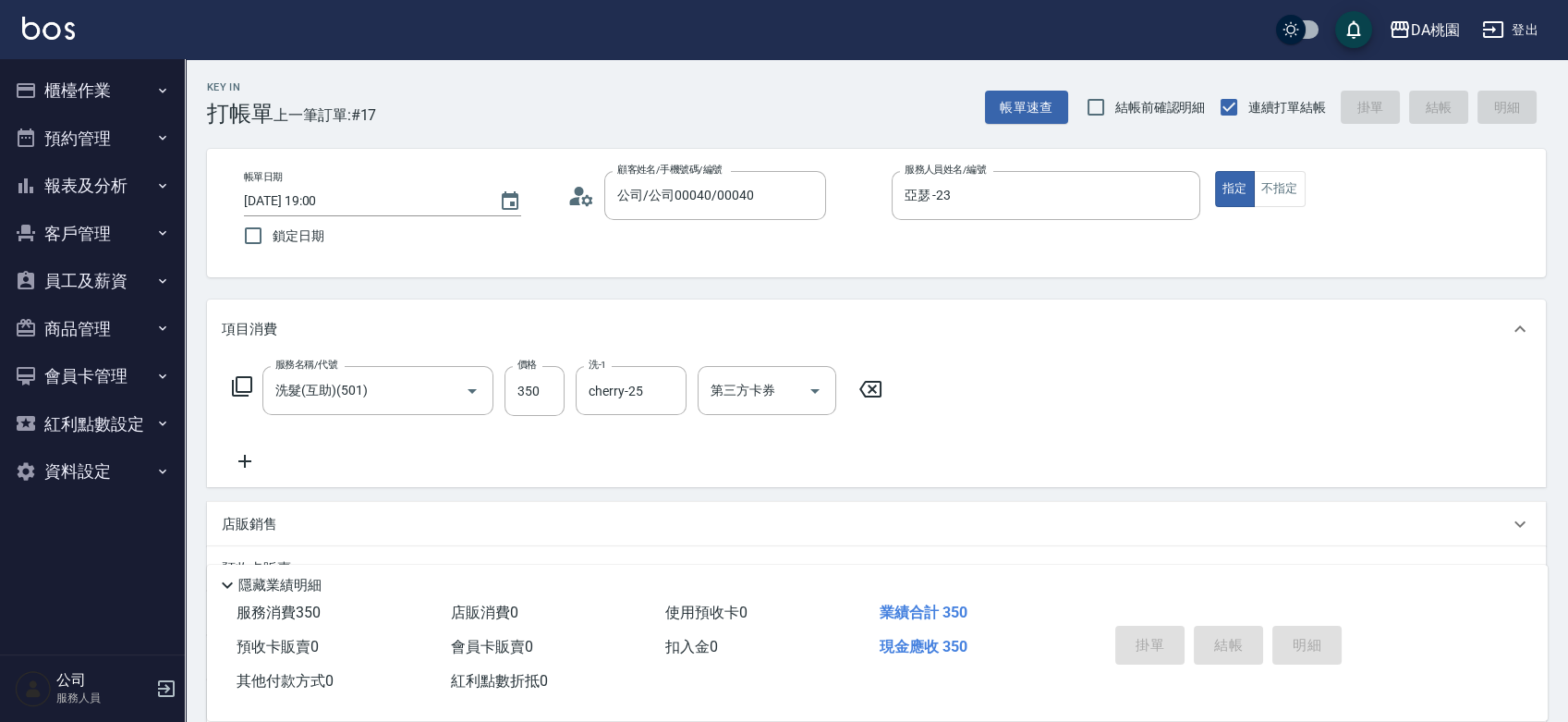
type input "2025/08/16 19:01"
type input "0"
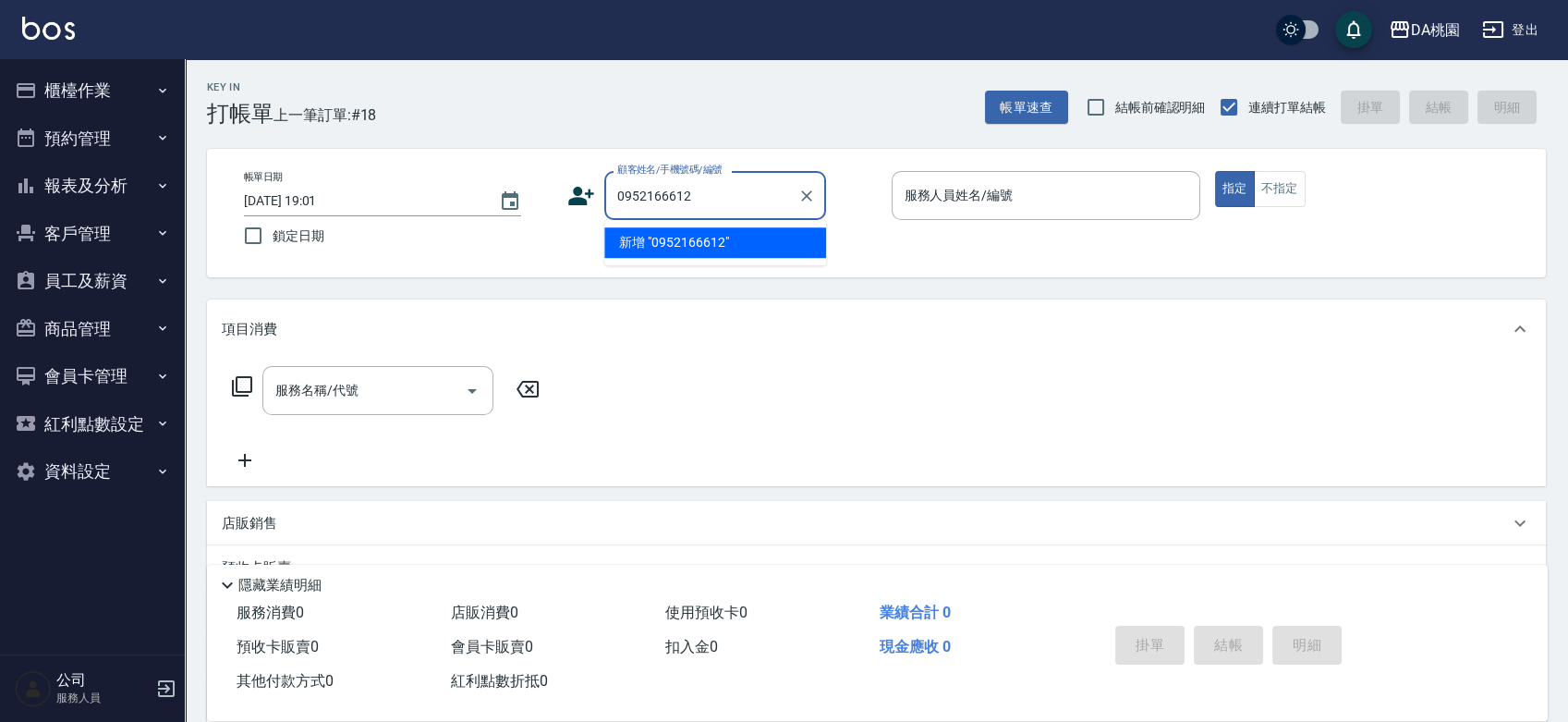
type input "0952166612"
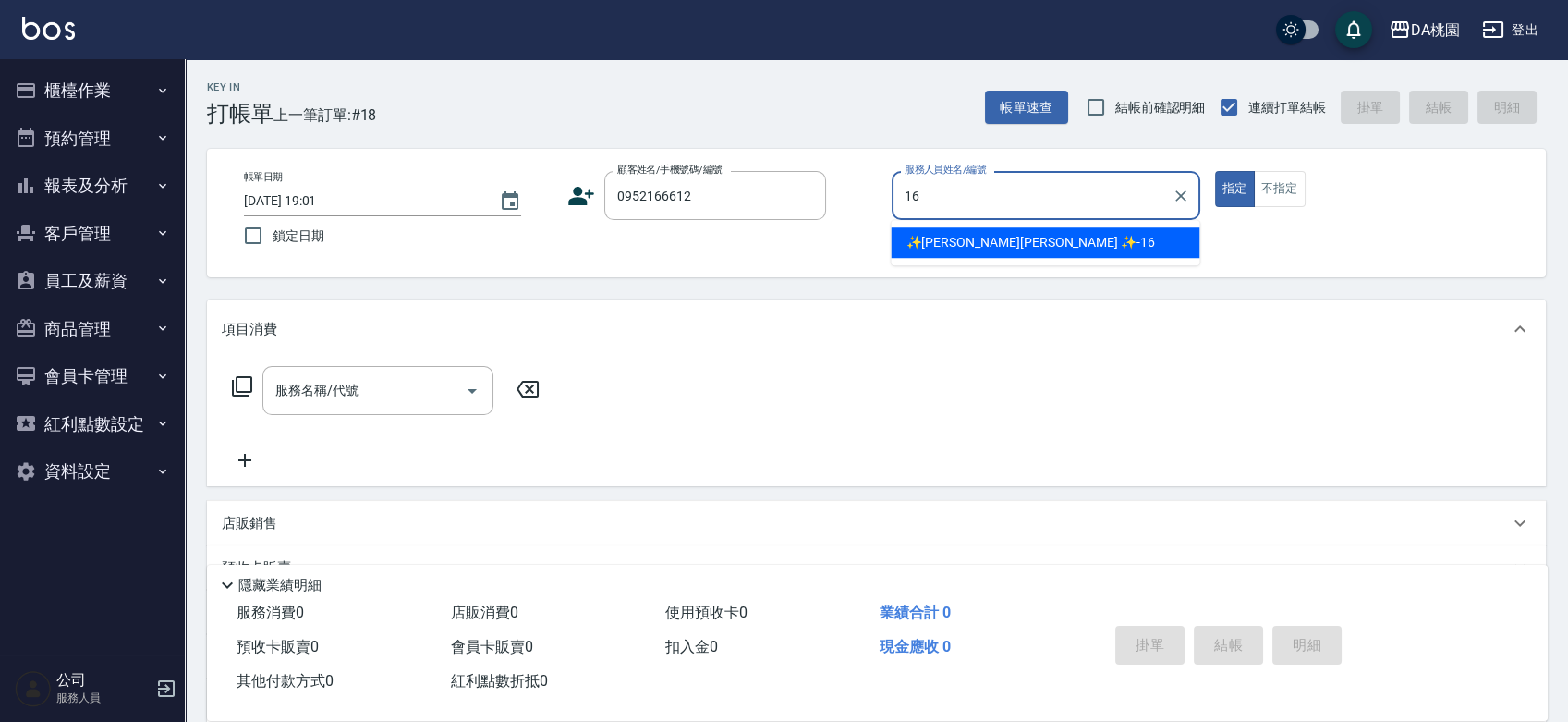
type input "✨GARY蓋瑞 ✨-16"
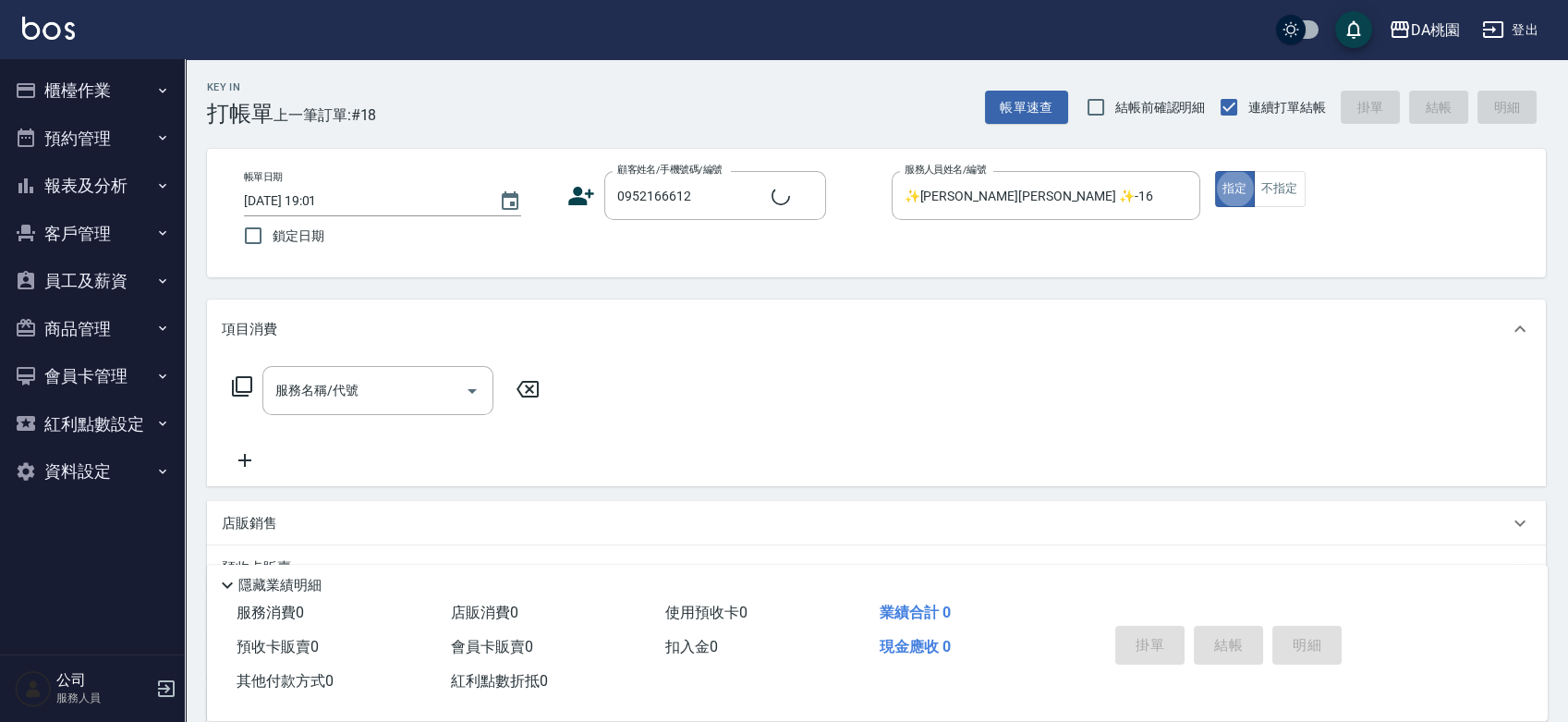
type input "劉炳宗/0952166612/null"
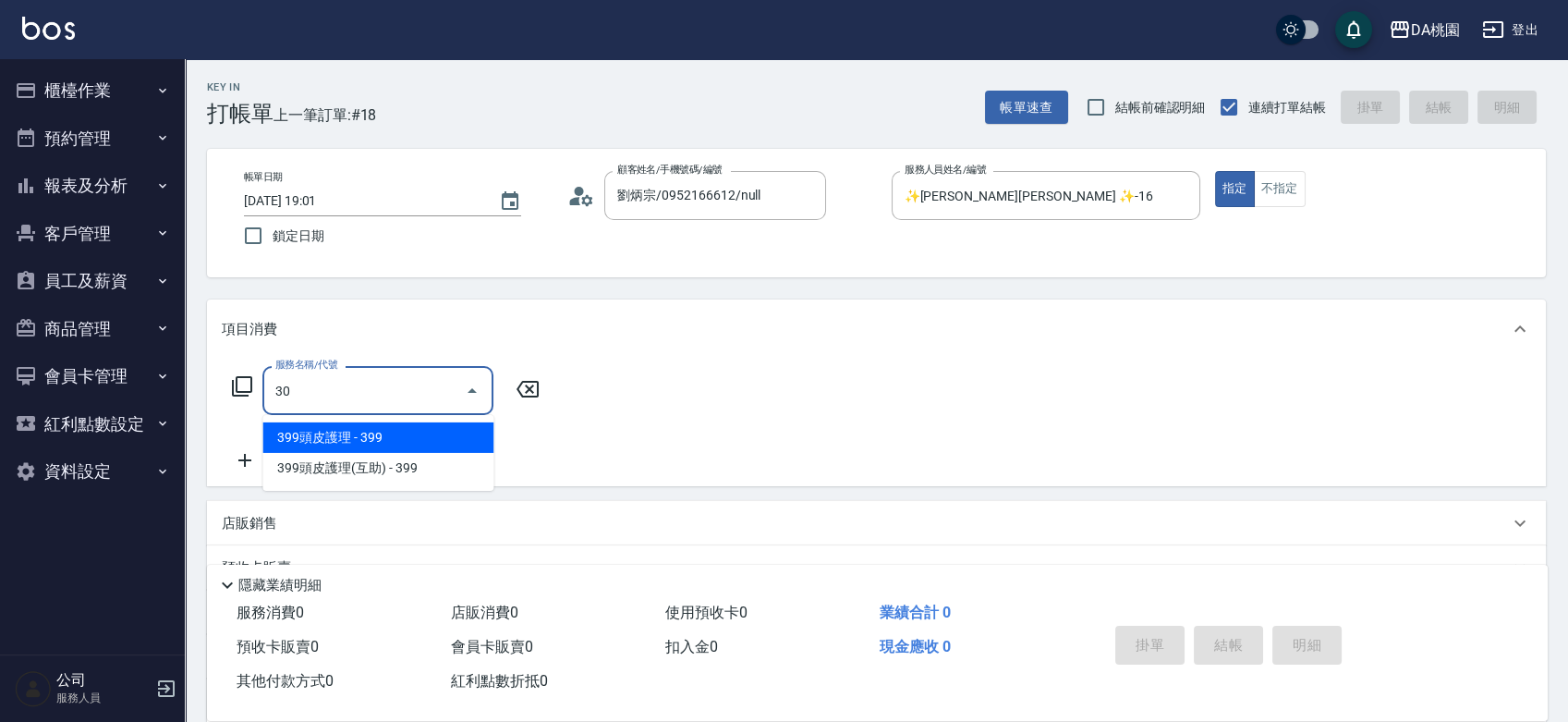
type input "303"
type input "30"
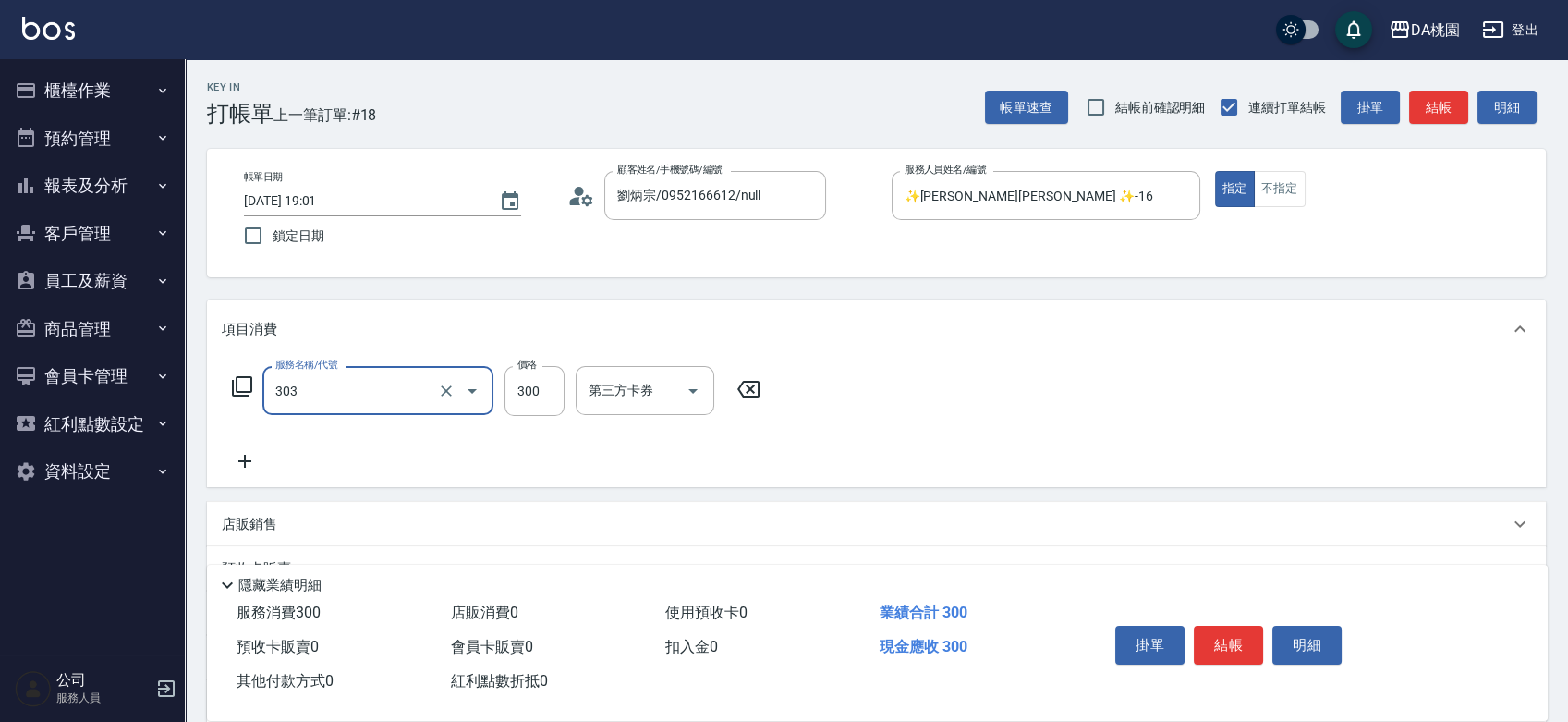
type input "A級剪髮(303)"
type input "0"
type input "500"
type input "50"
type input "500"
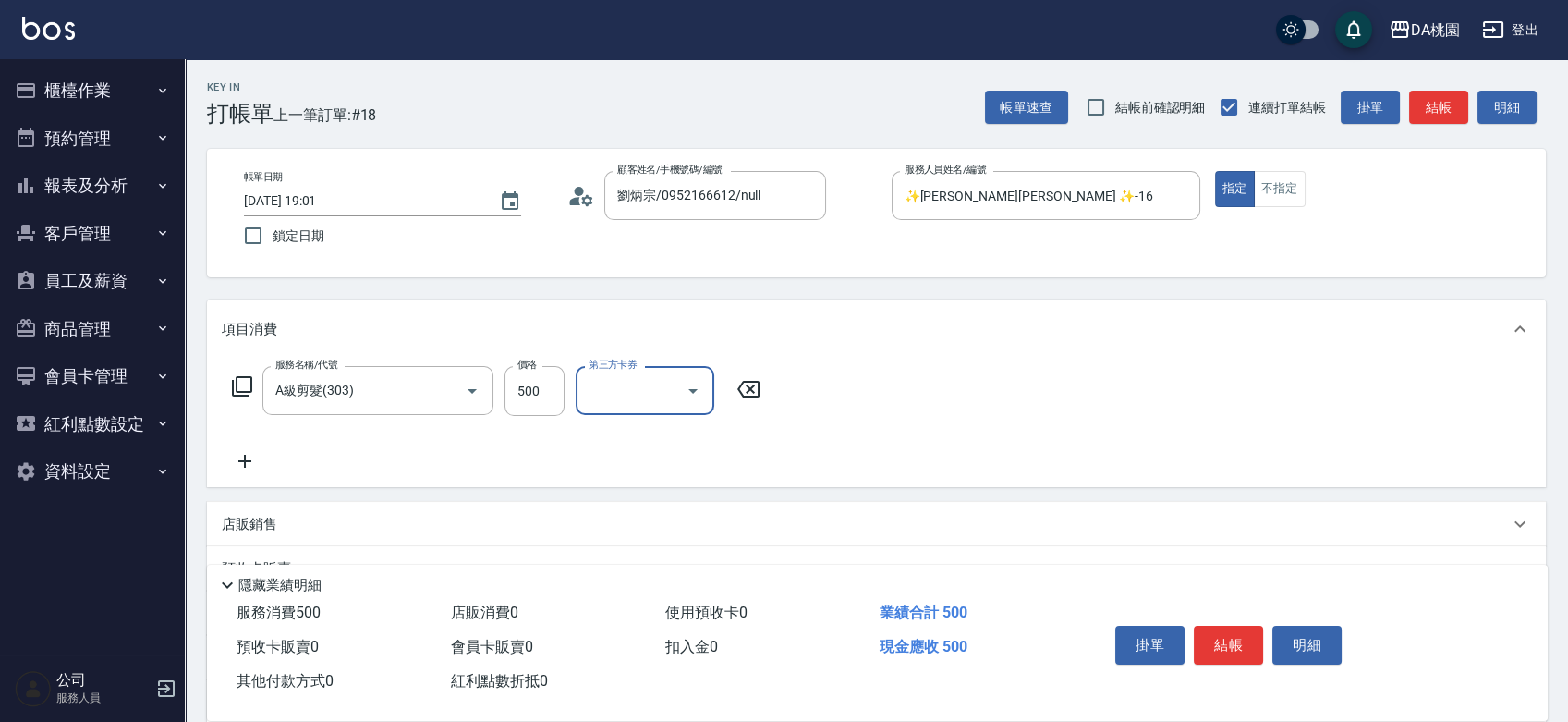
click at [1221, 635] on button "結帳" at bounding box center [1228, 644] width 69 height 38
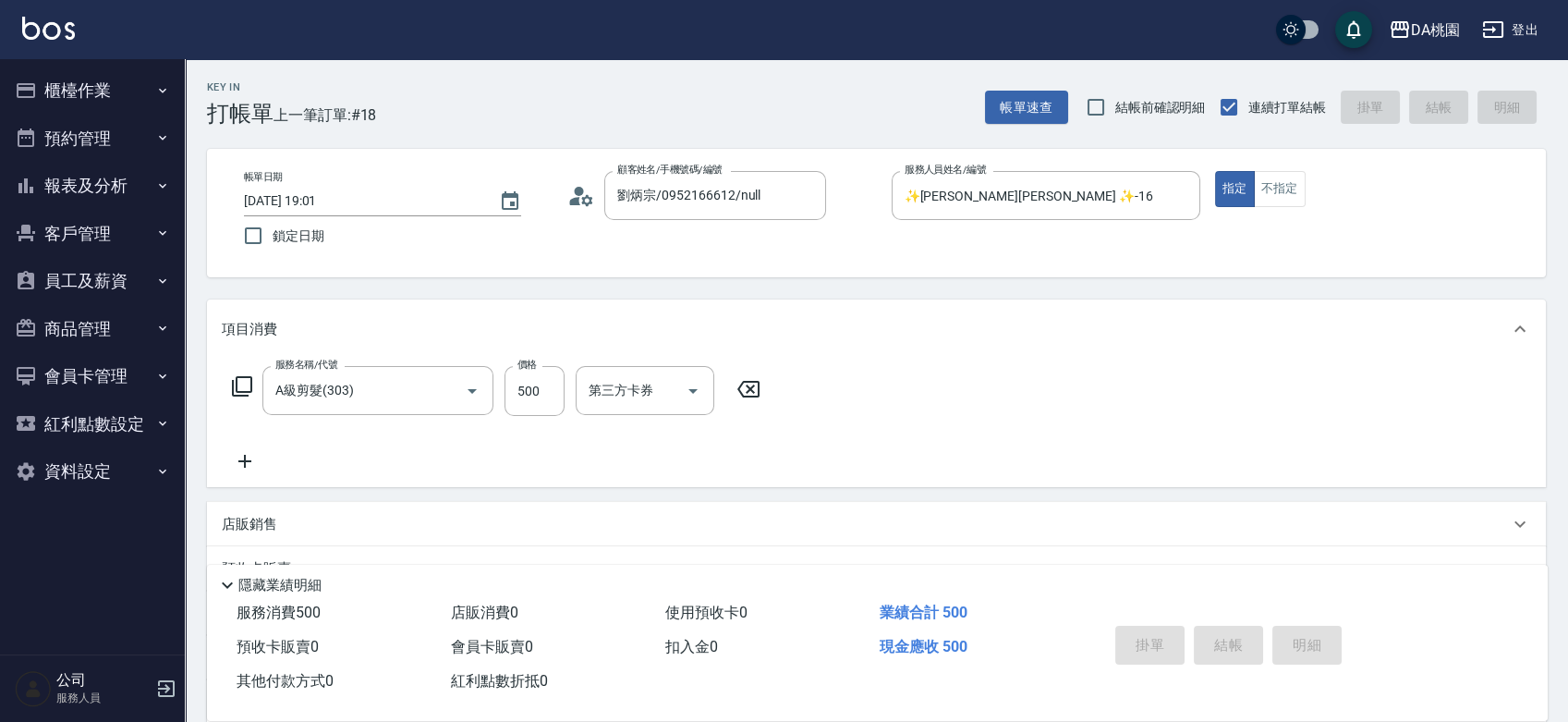
type input "0"
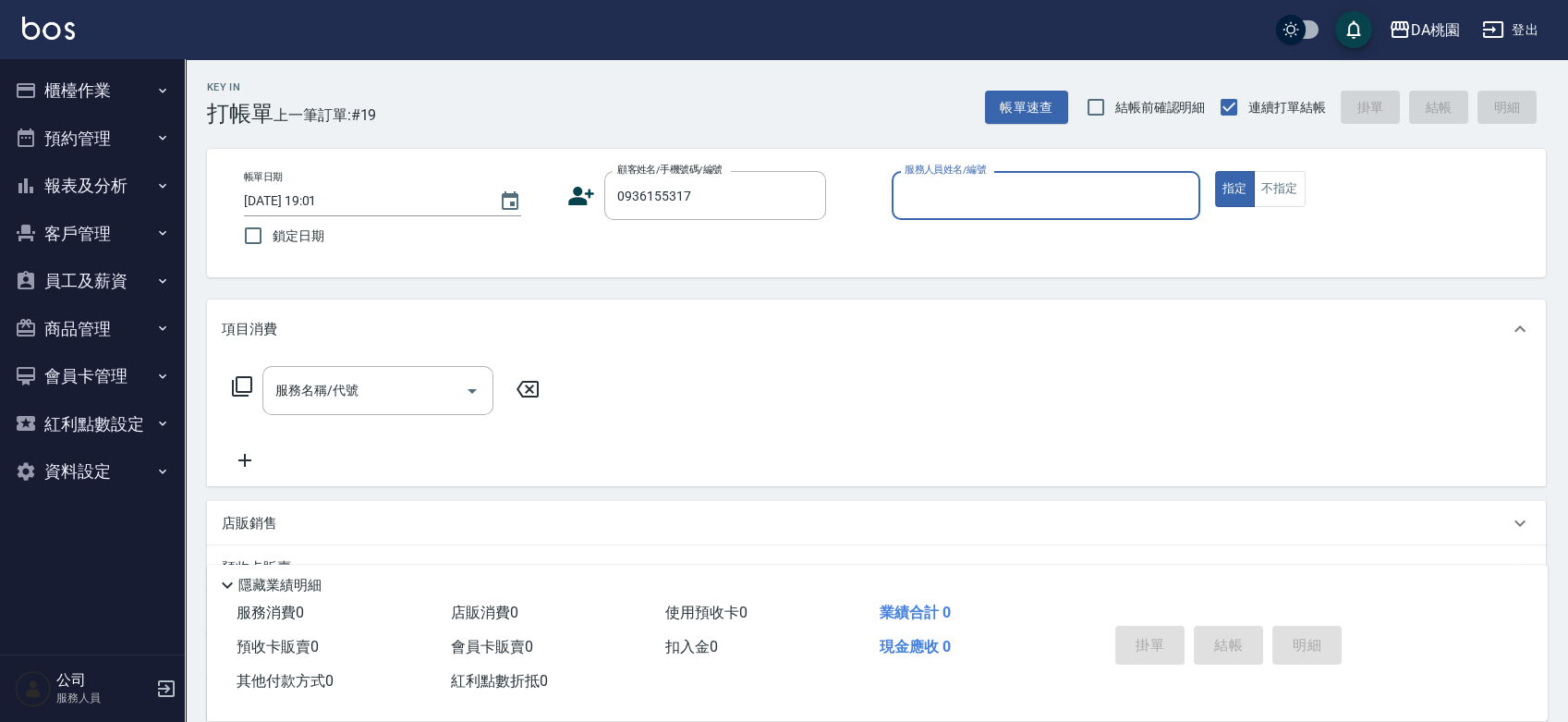
type input "黃昱霖/0936155317/00567"
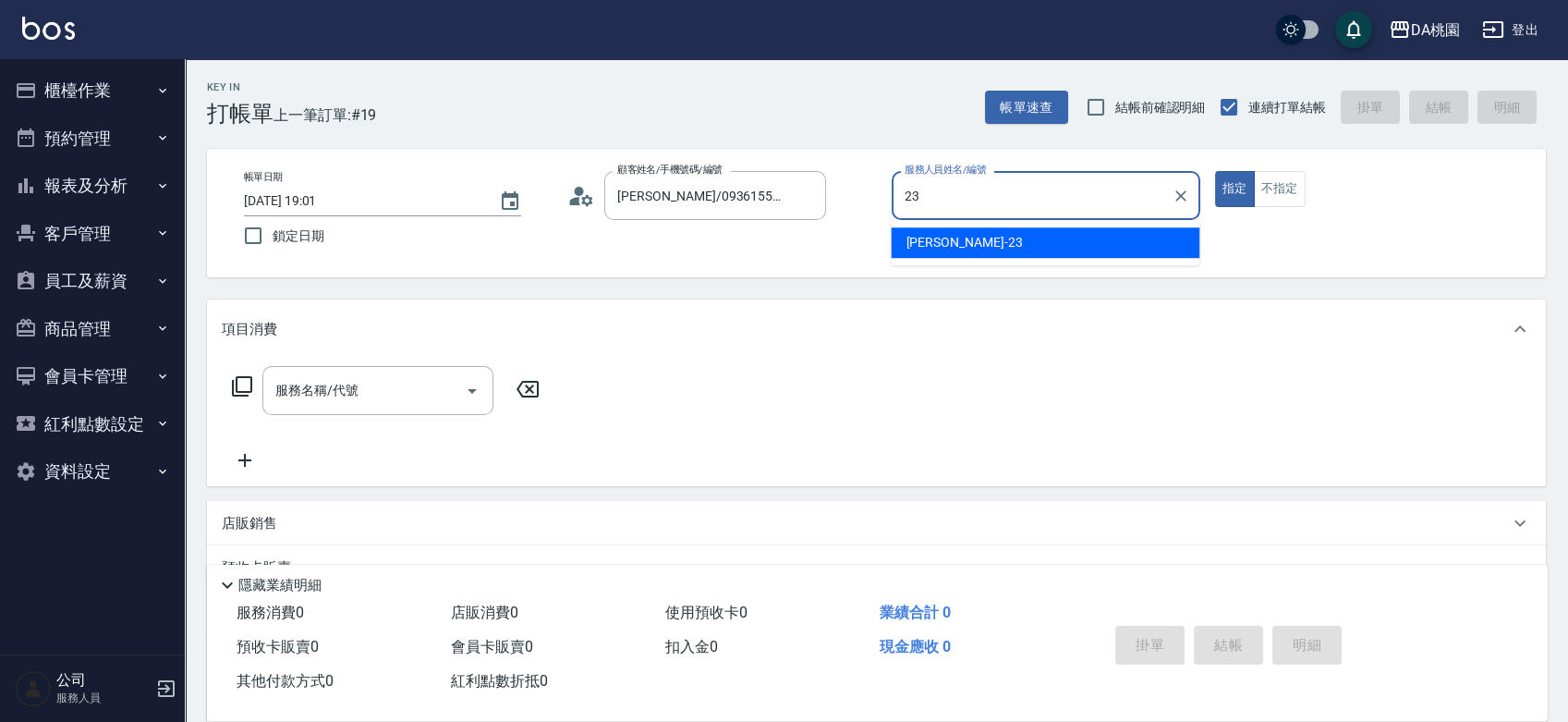
type input "亞瑟 -23"
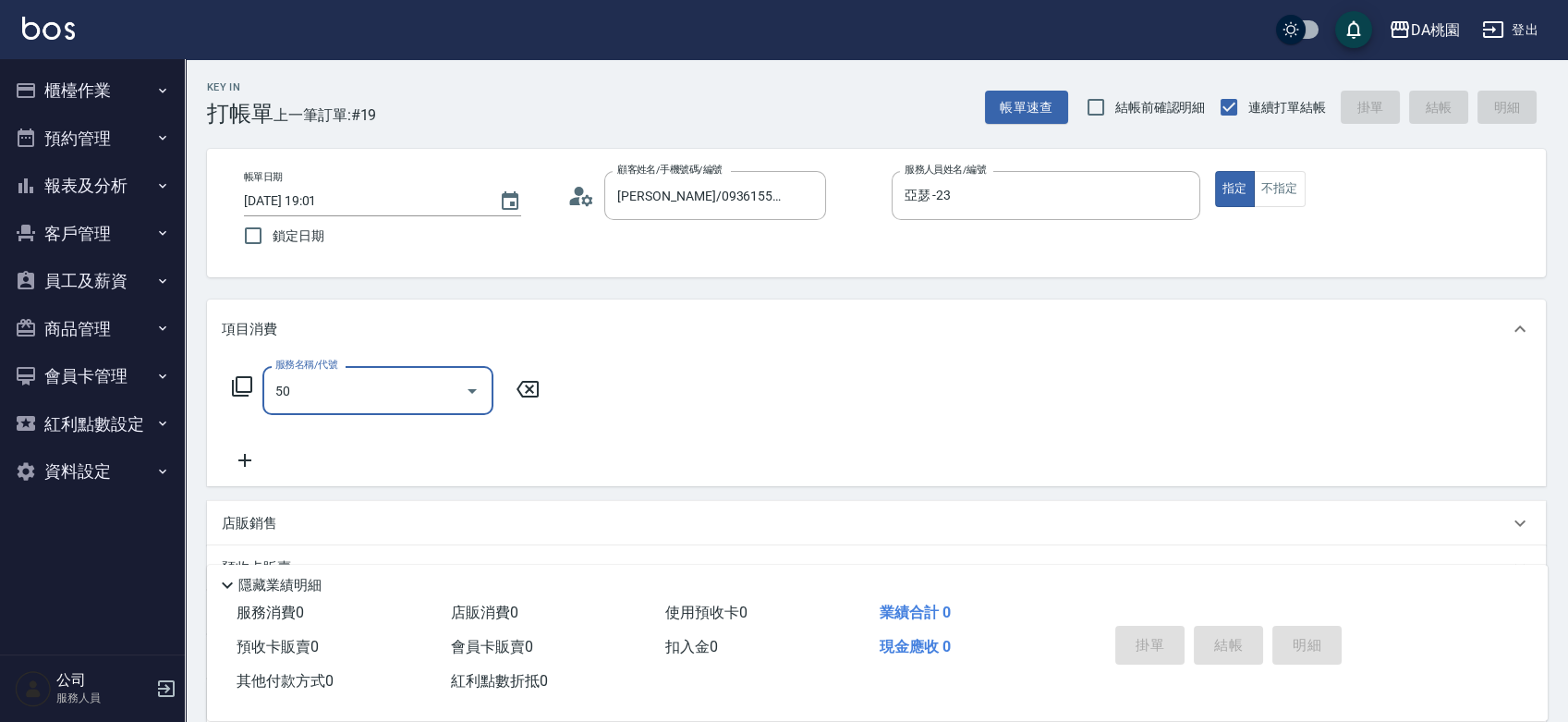
type input "501"
type input "20"
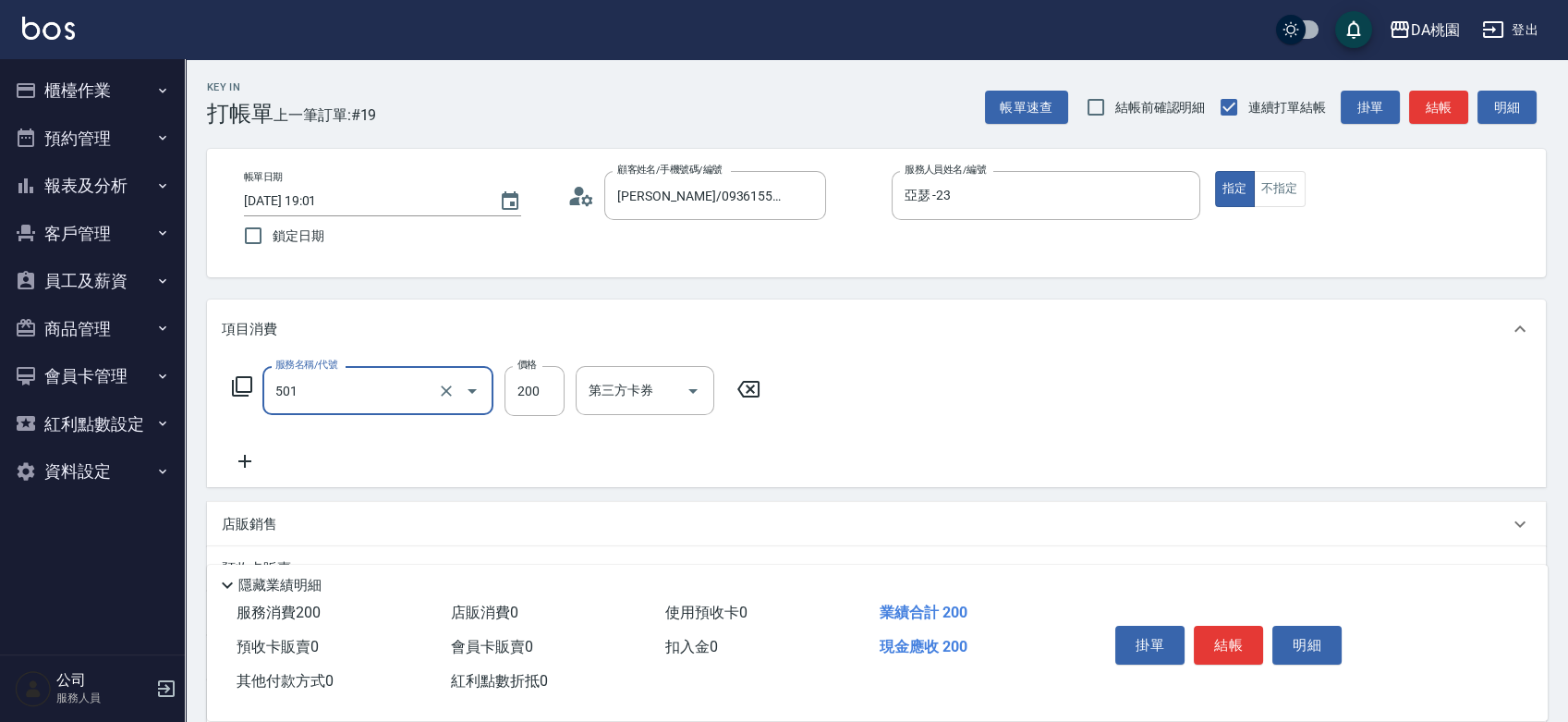
type input "洗髮(互助)(501)"
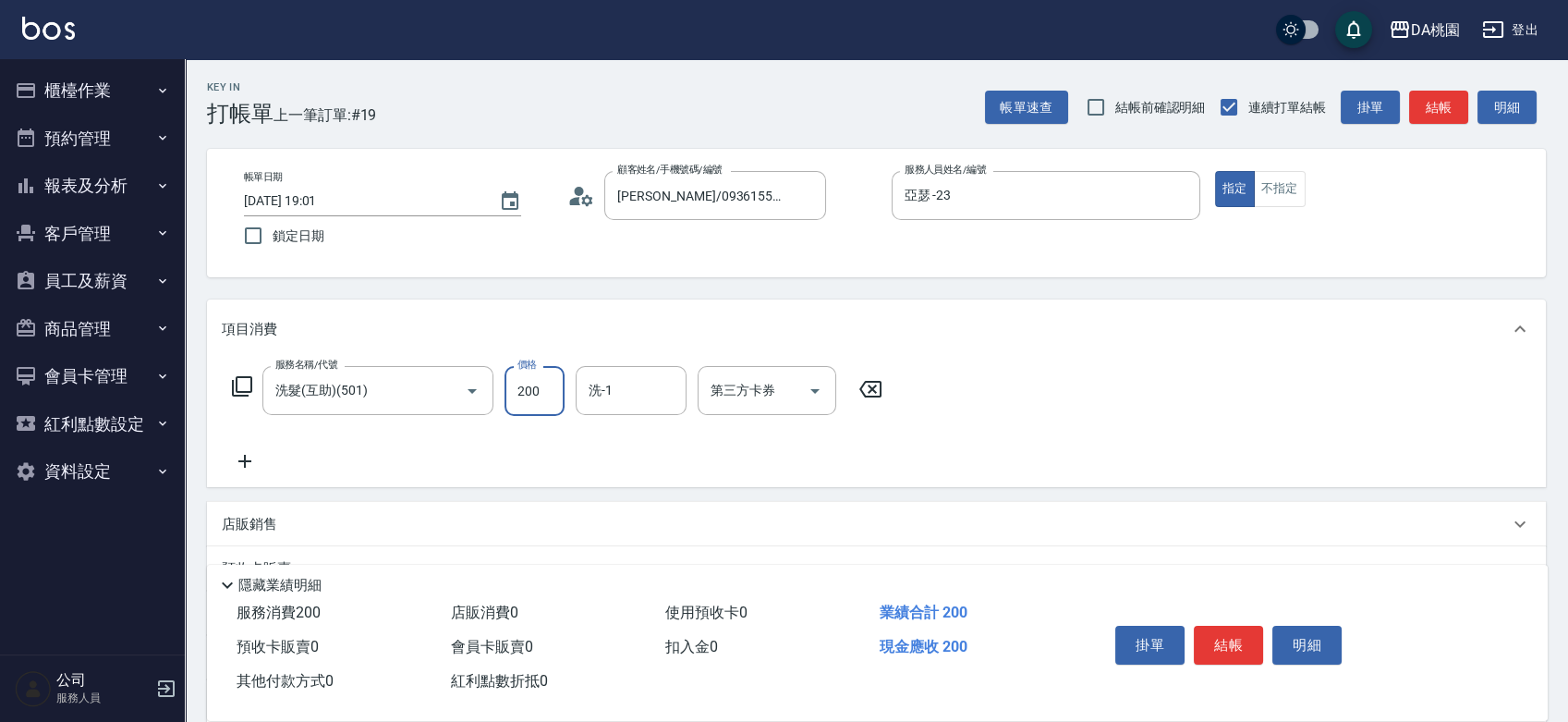
type input "0"
type input "20"
type input "200"
type input "可可-19"
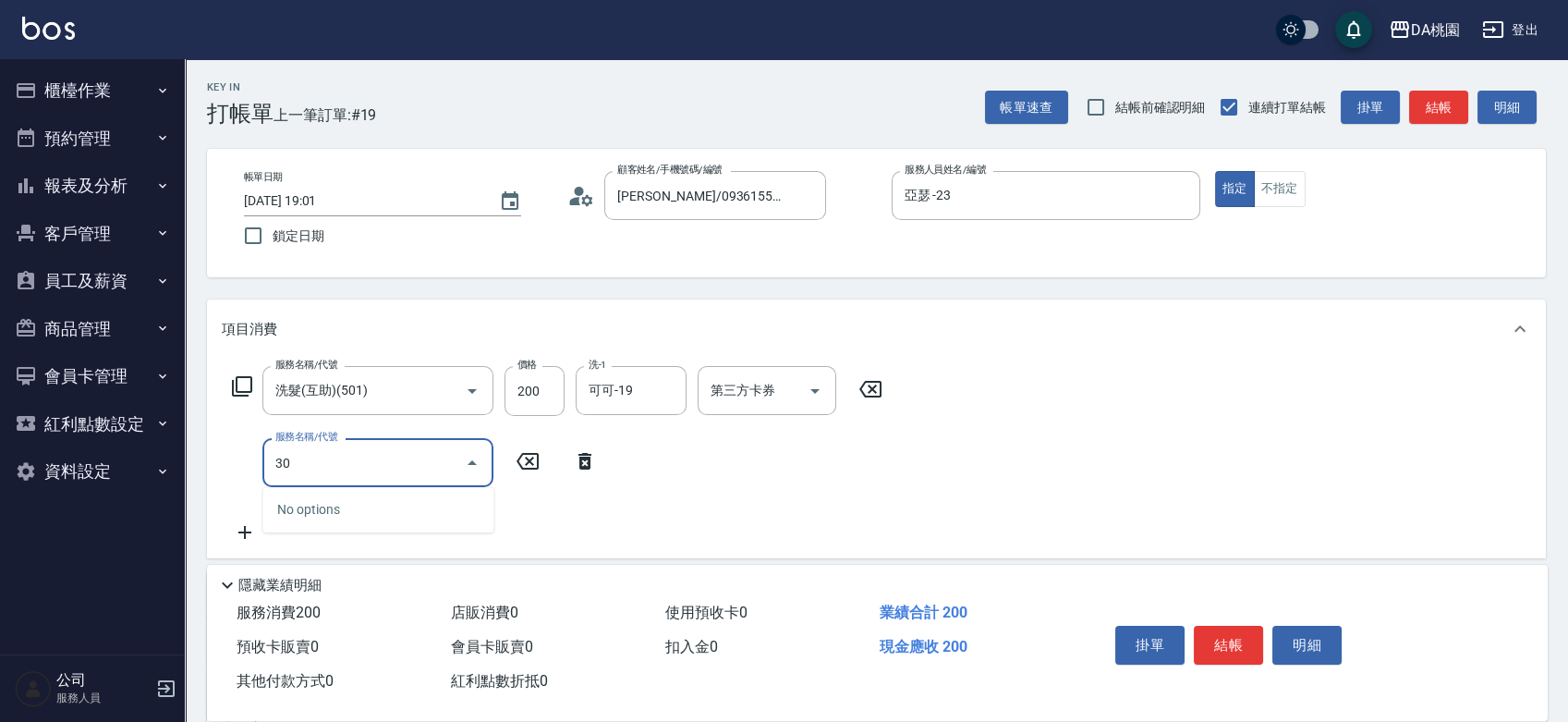
type input "303"
type input "50"
type input "A級剪髮(303)"
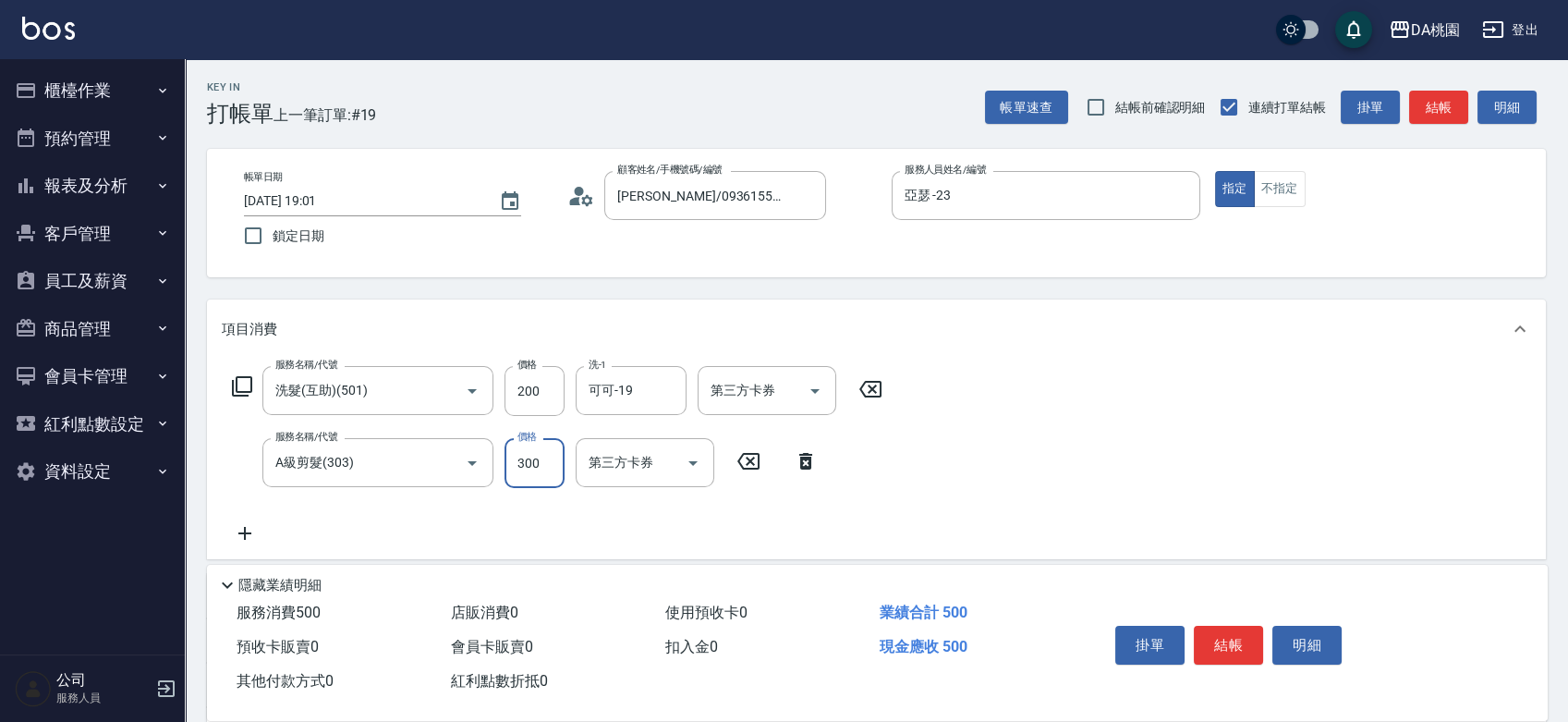
type input "5"
type input "20"
type input "500"
type input "70"
type input "500"
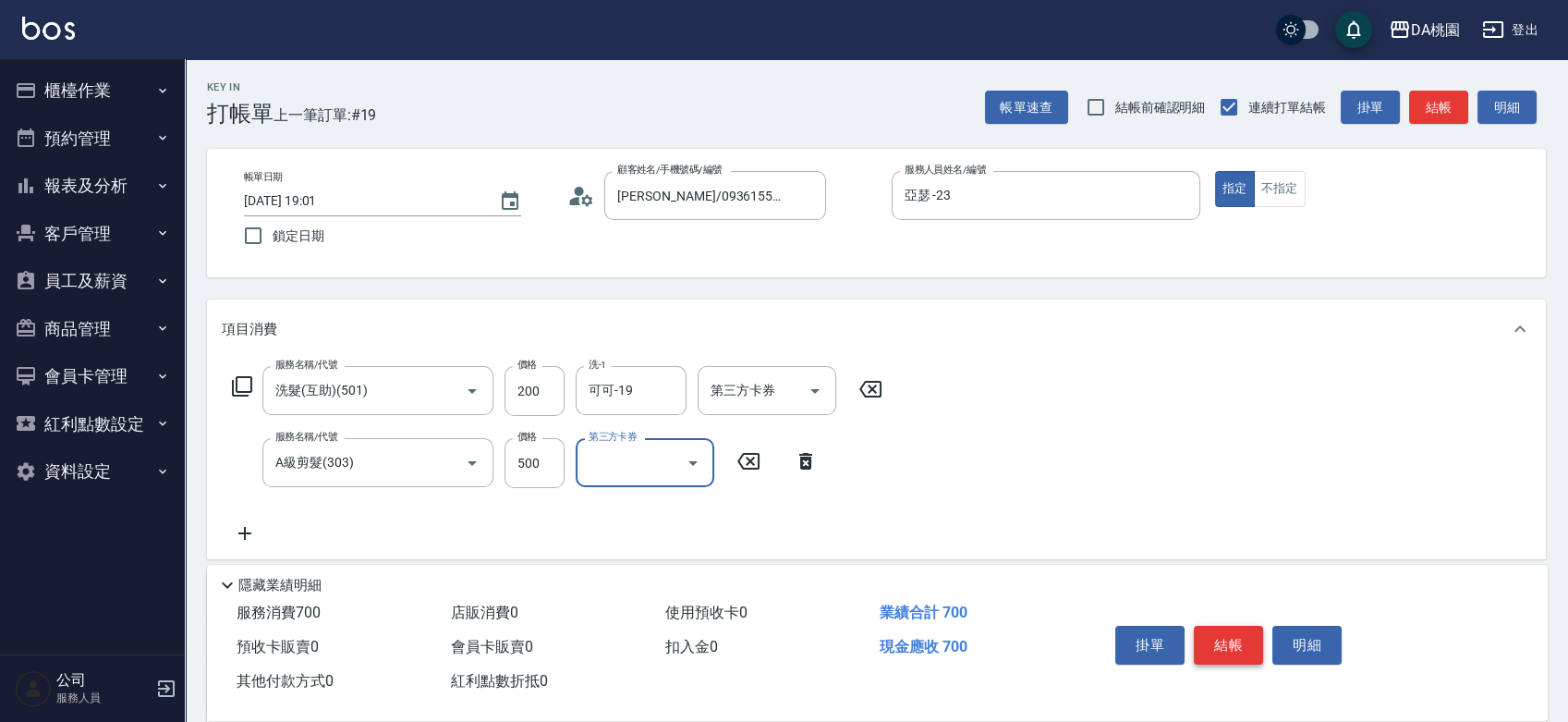
click at [1219, 628] on button "結帳" at bounding box center [1228, 644] width 69 height 38
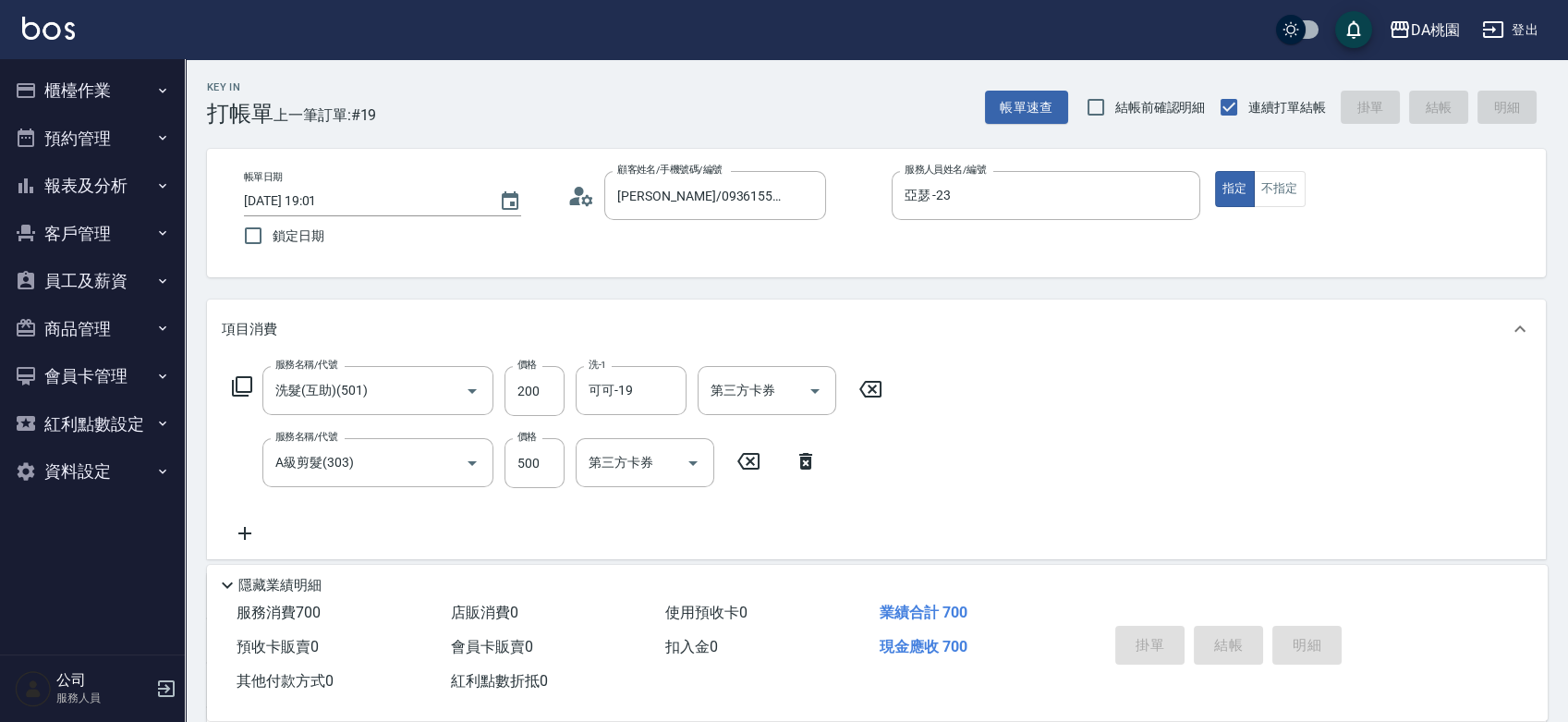
type input "0"
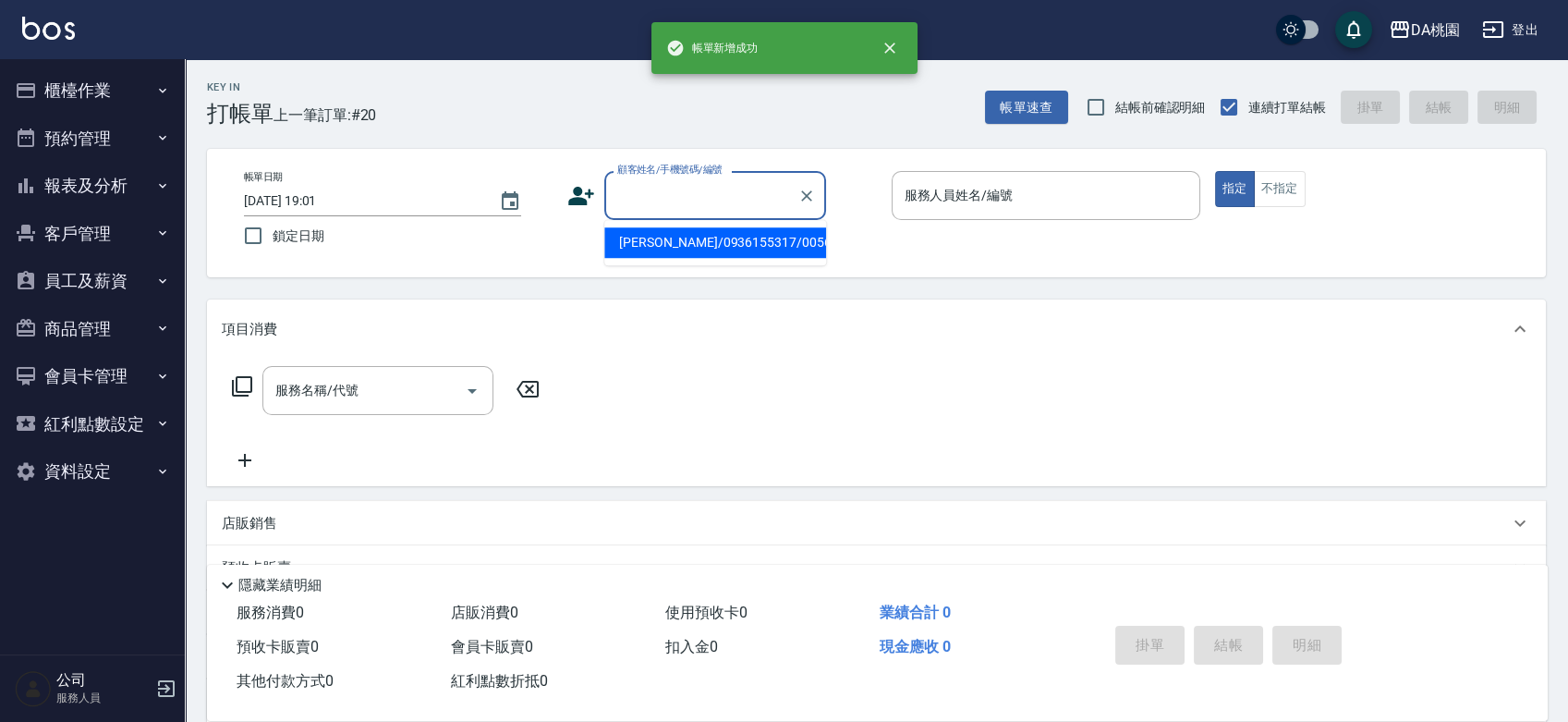
click at [649, 203] on input "顧客姓名/手機號碼/編號" at bounding box center [702, 196] width 178 height 33
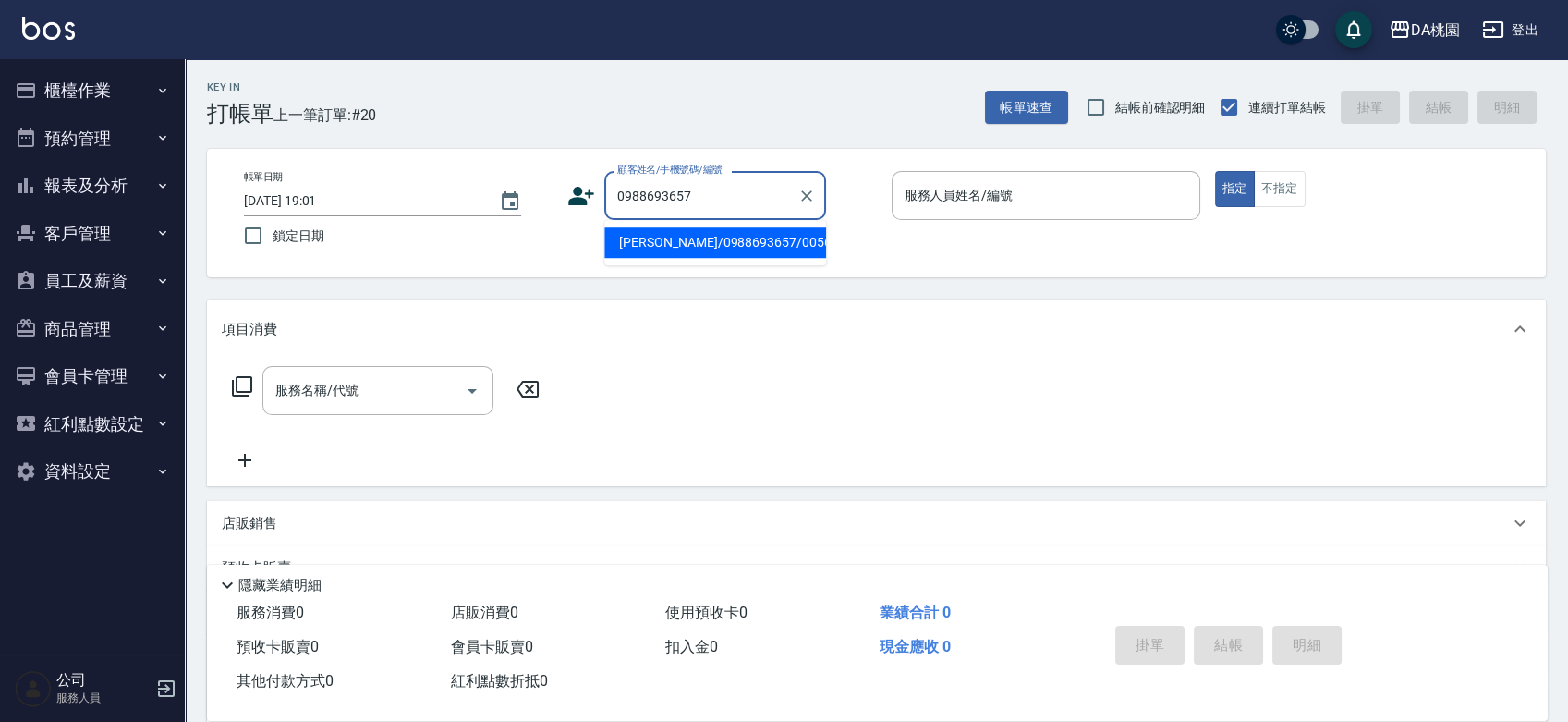
type input "胡世旻/0988693657/00565"
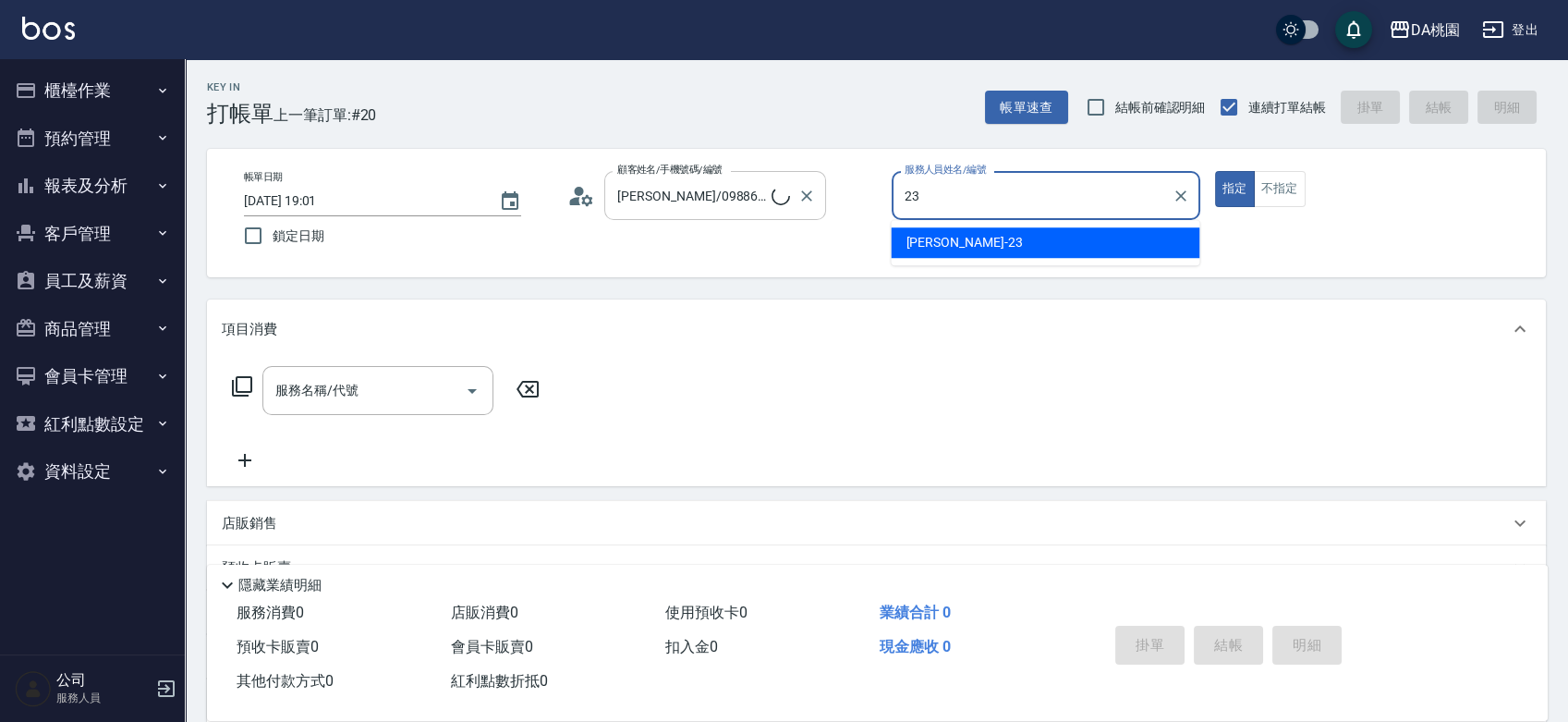
type input "亞瑟 -23"
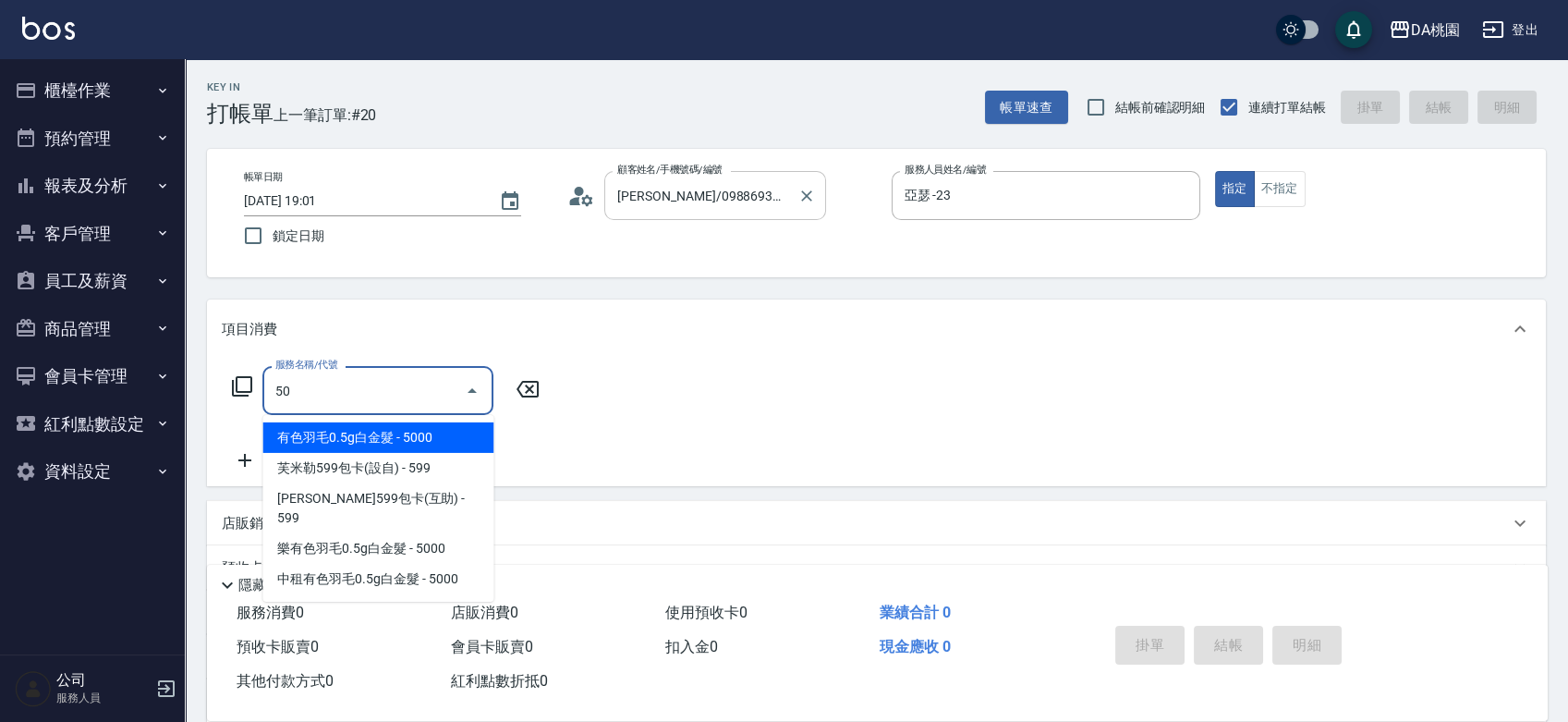
type input "501"
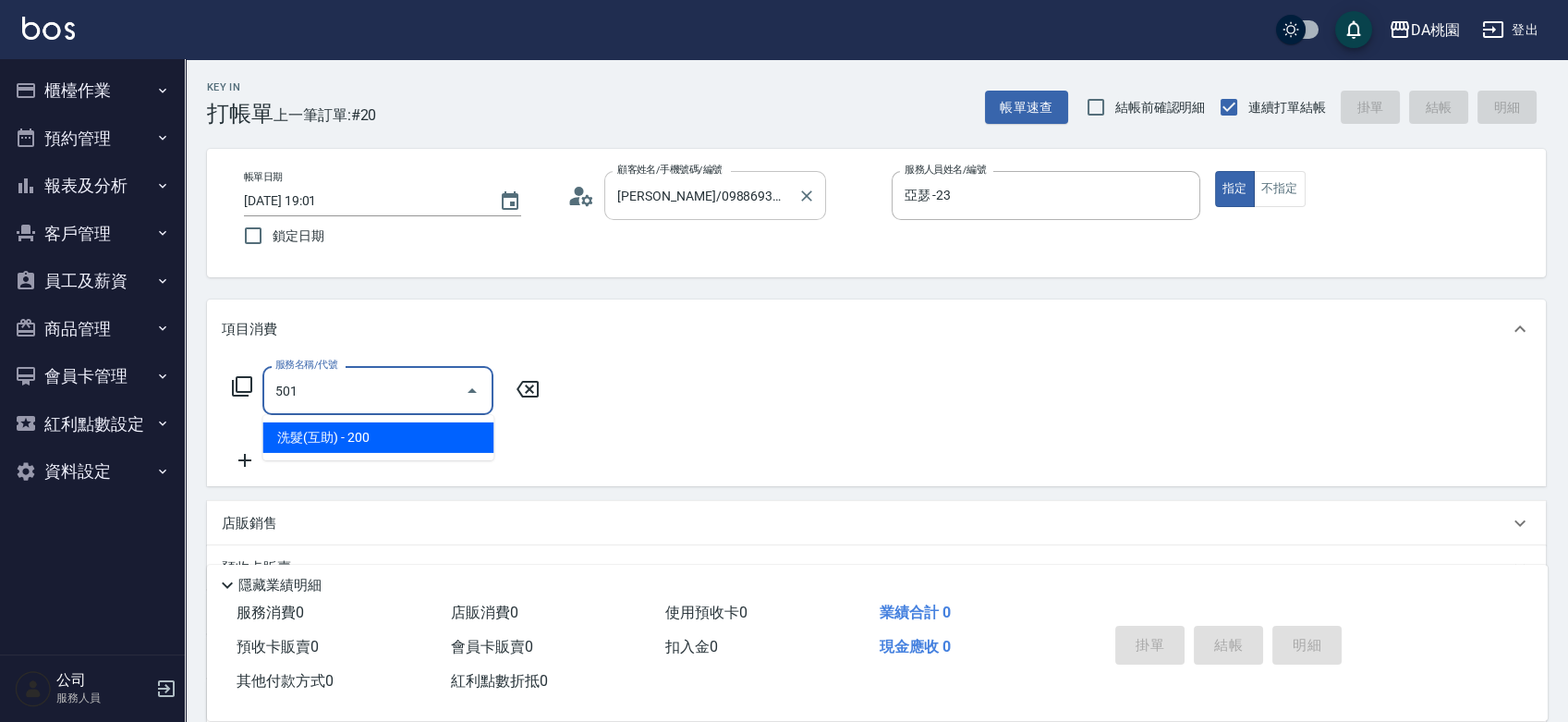
type input "20"
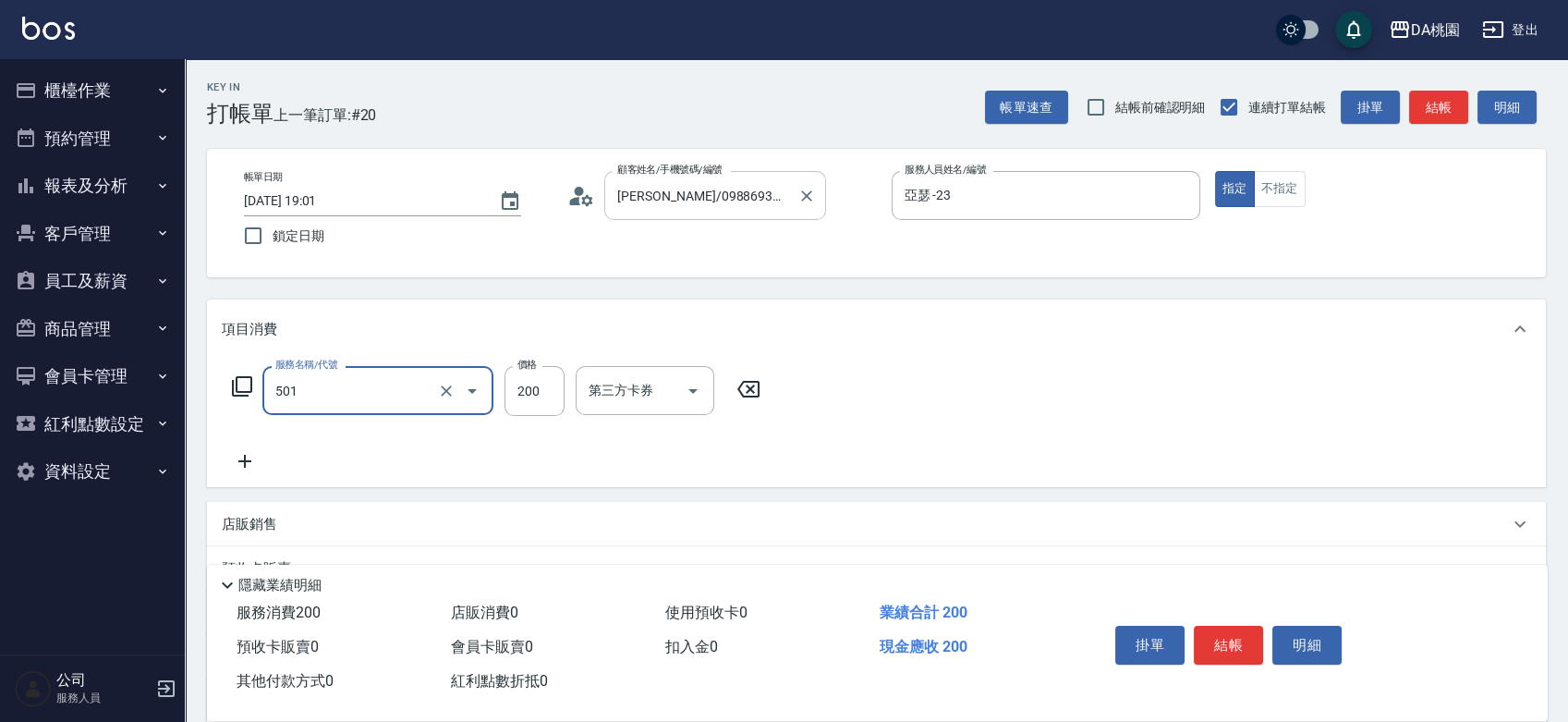
type input "洗髮(互助)(501)"
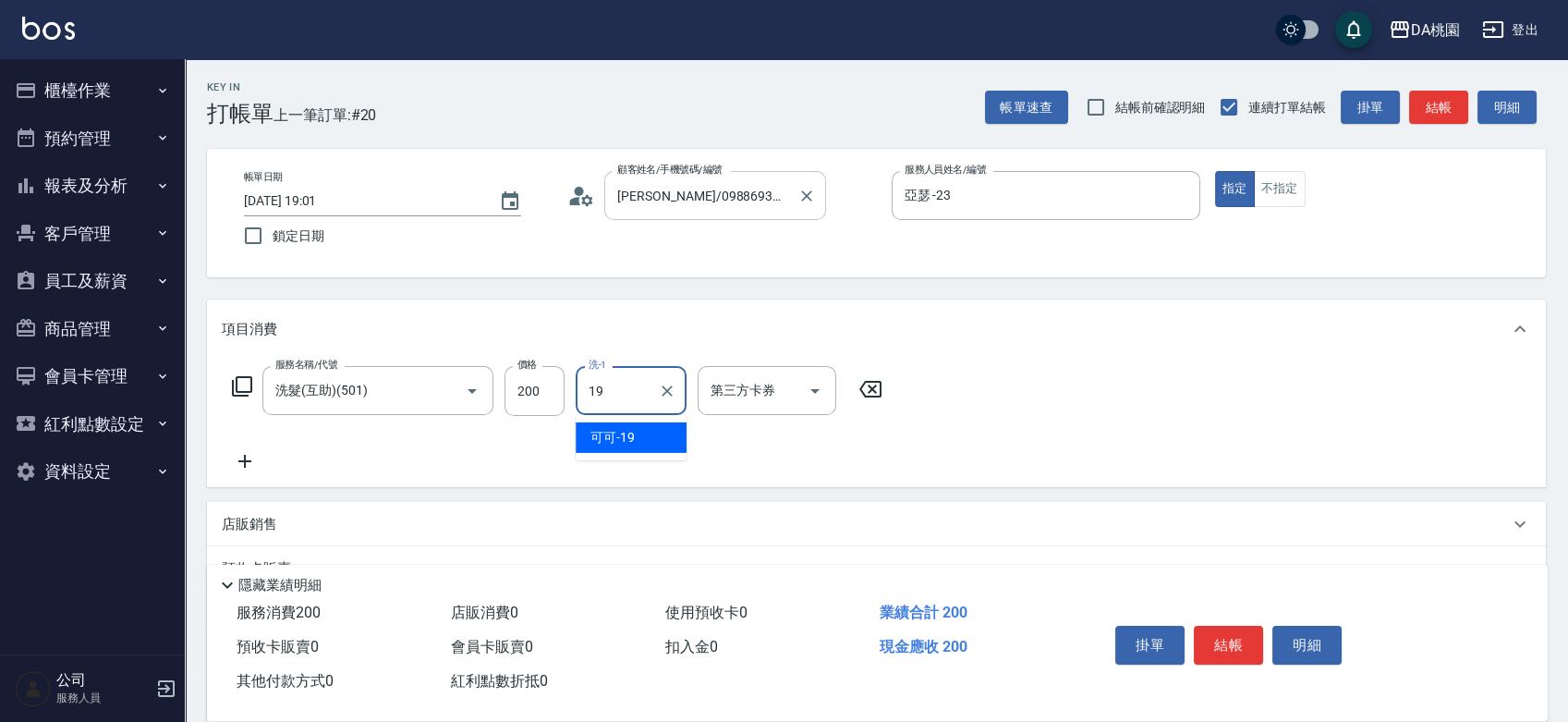
type input "可可-19"
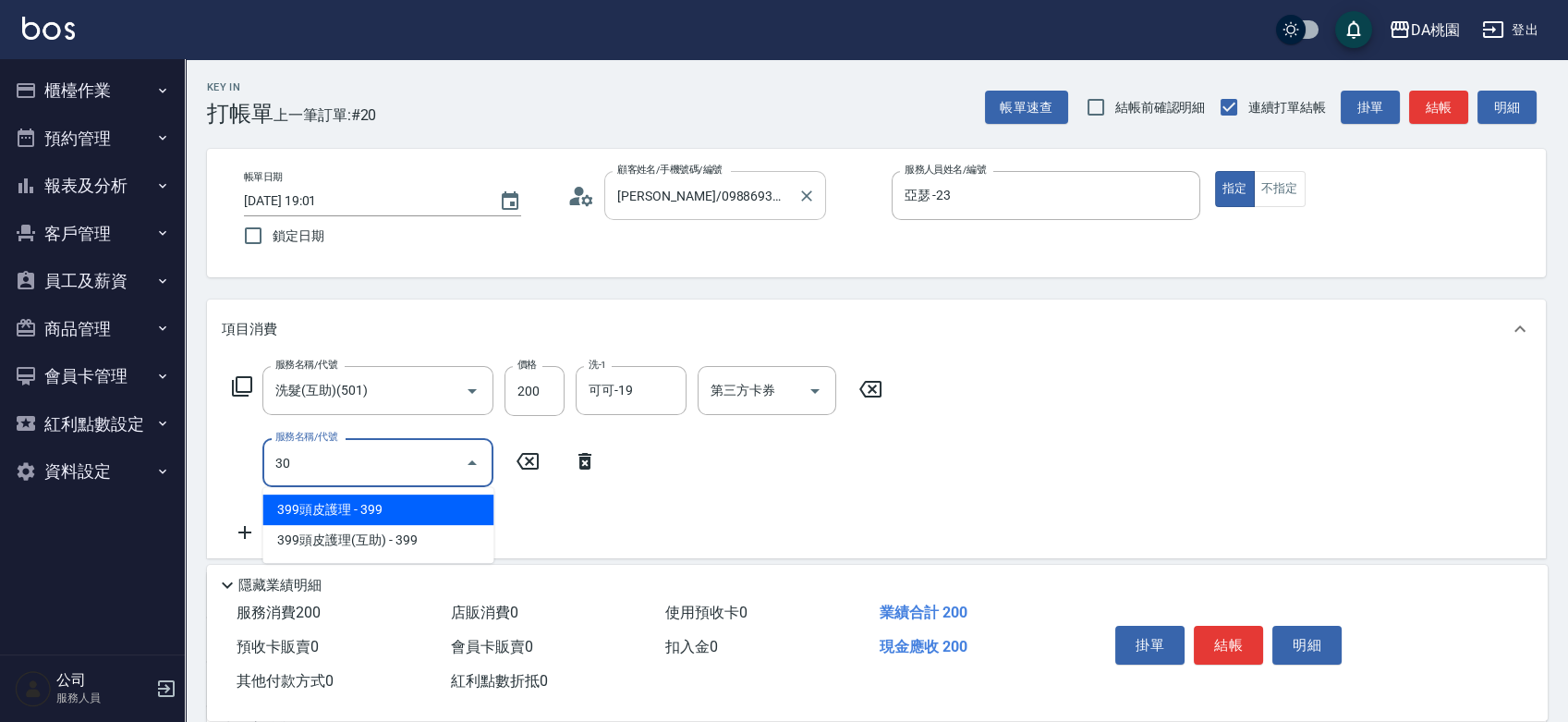
type input "303"
type input "50"
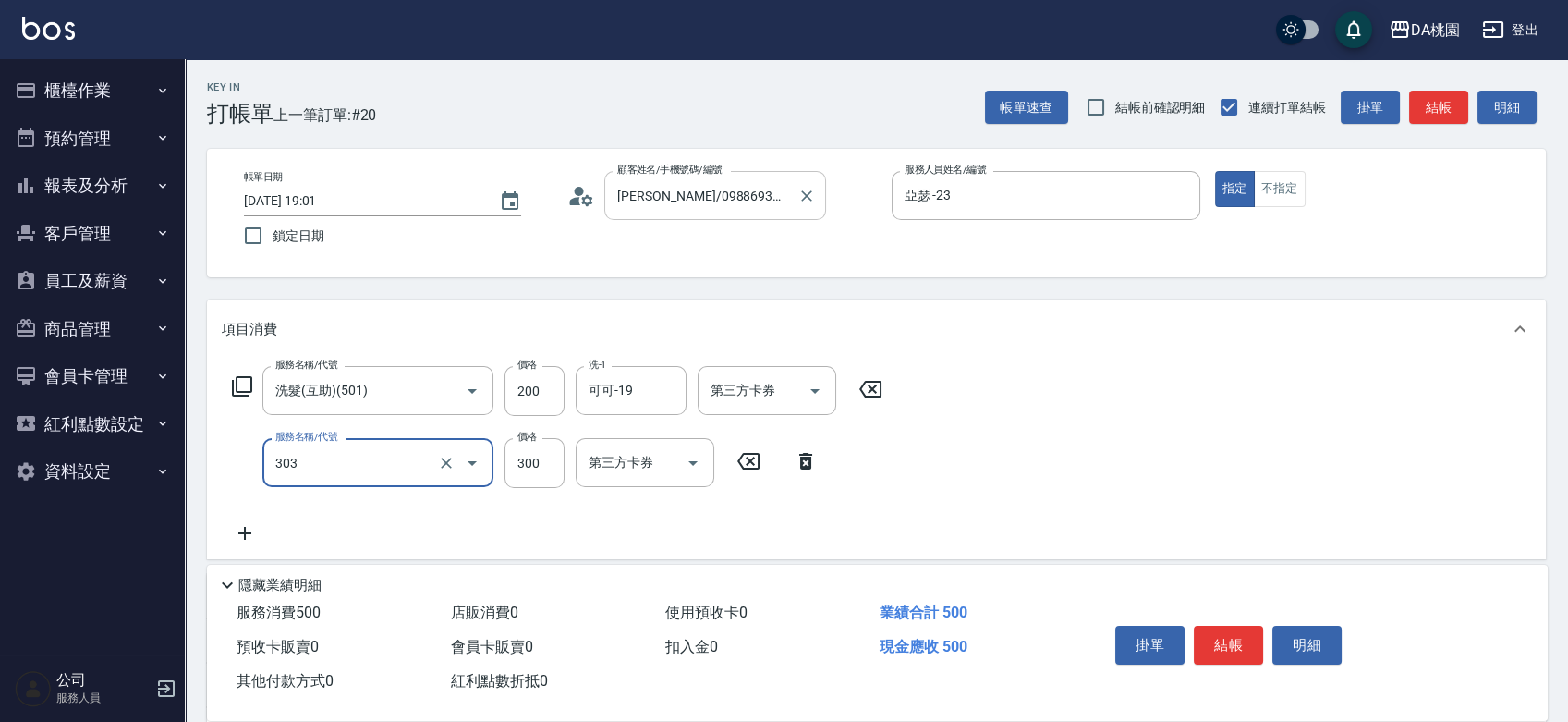
type input "A級剪髮(303)"
click at [1241, 637] on button "結帳" at bounding box center [1228, 644] width 69 height 38
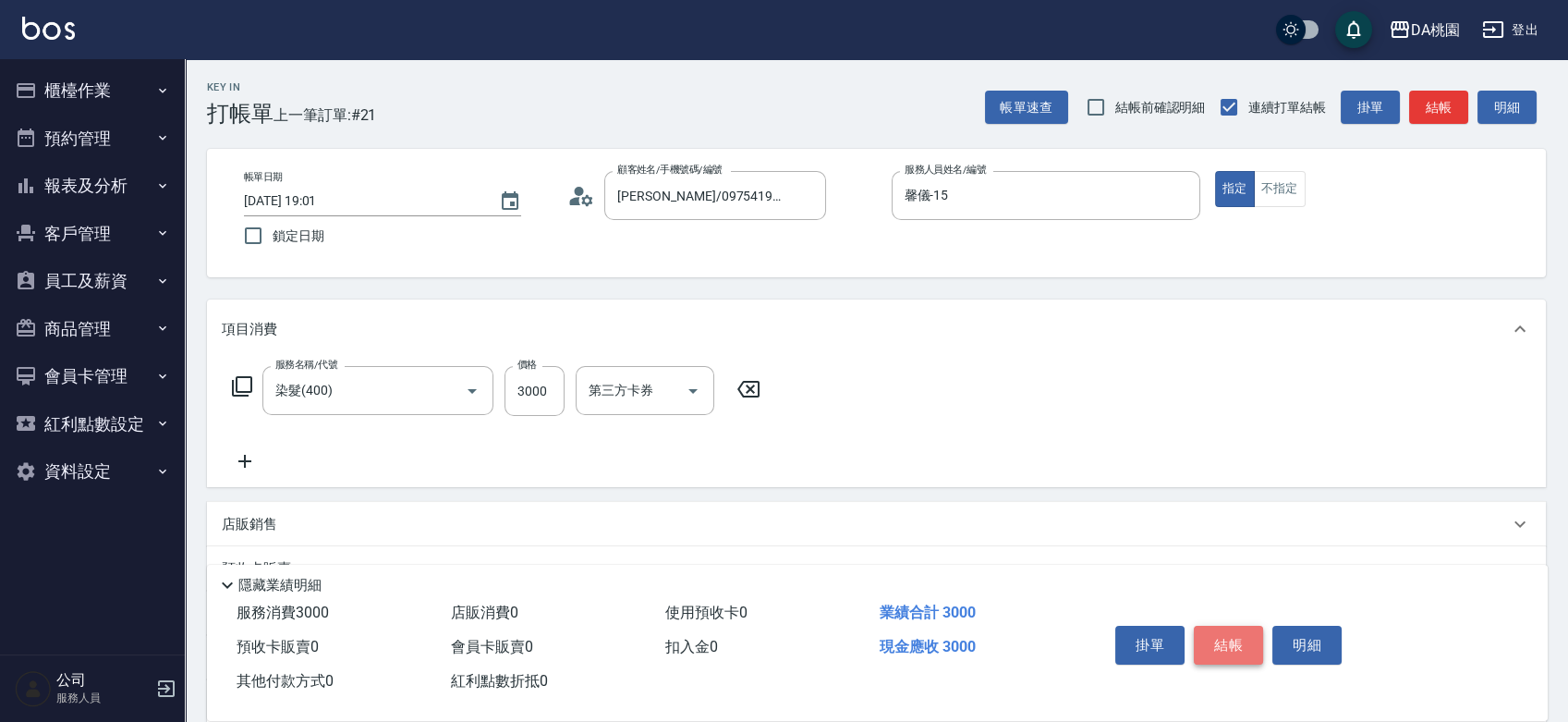
click at [1223, 641] on button "結帳" at bounding box center [1228, 644] width 69 height 38
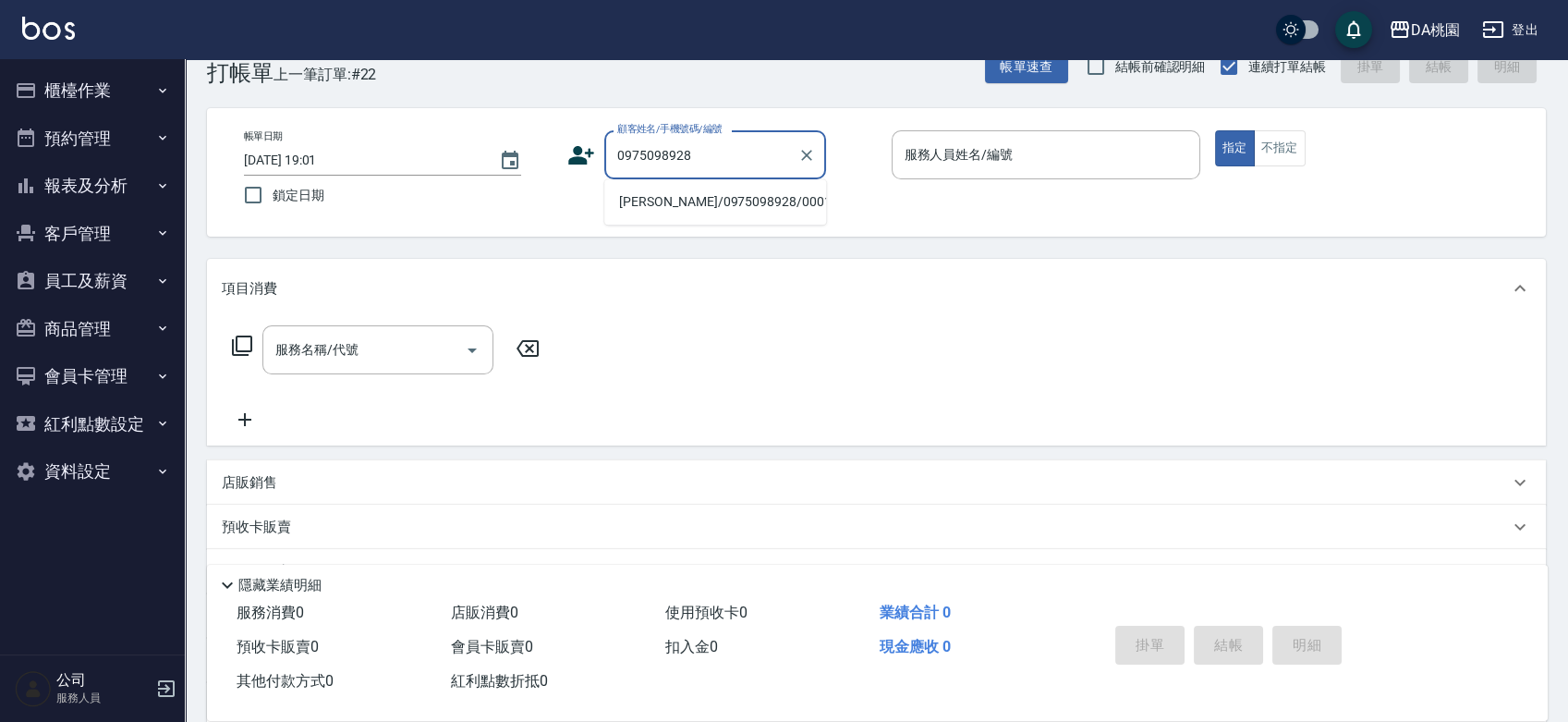
scroll to position [103, 0]
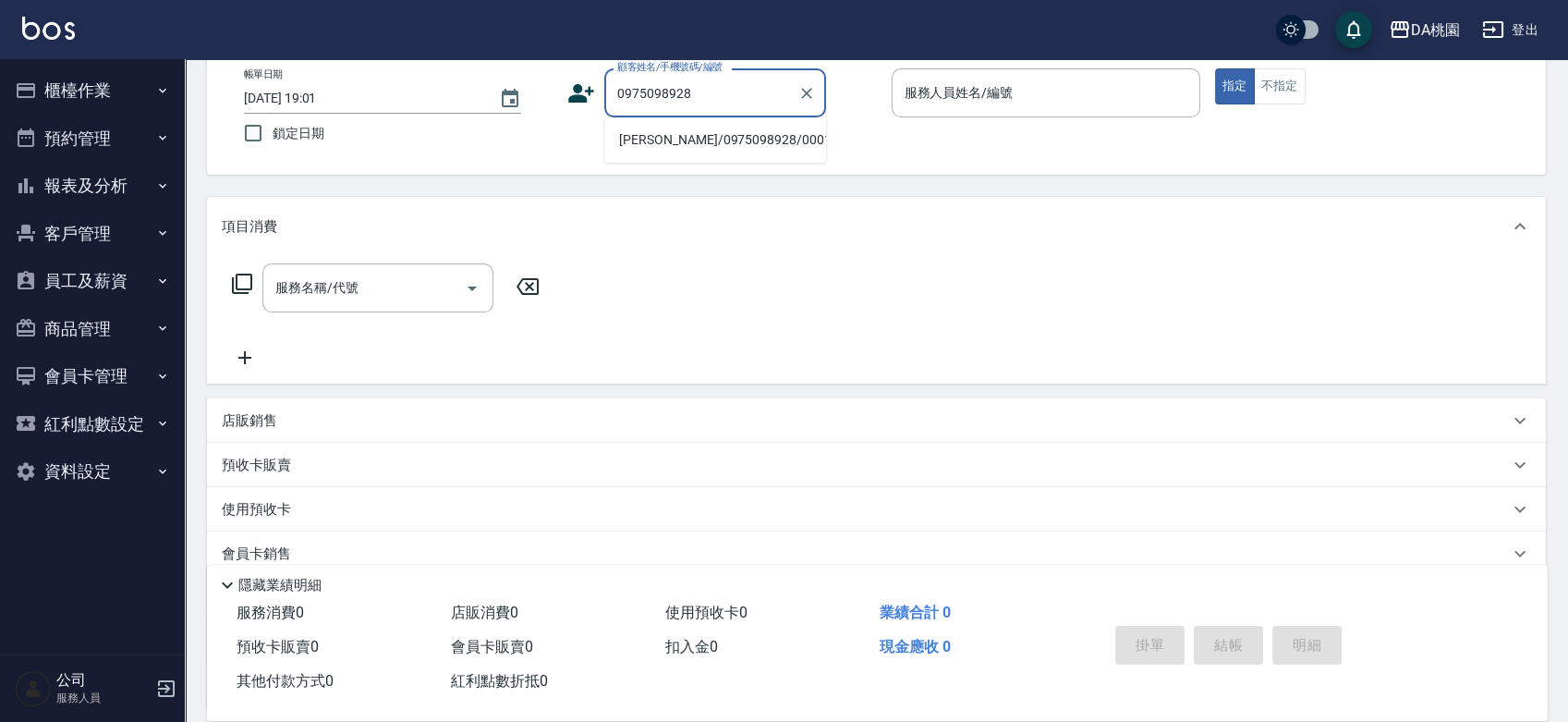
click at [728, 147] on li "魏福銘/0975098928/00015" at bounding box center [715, 140] width 222 height 31
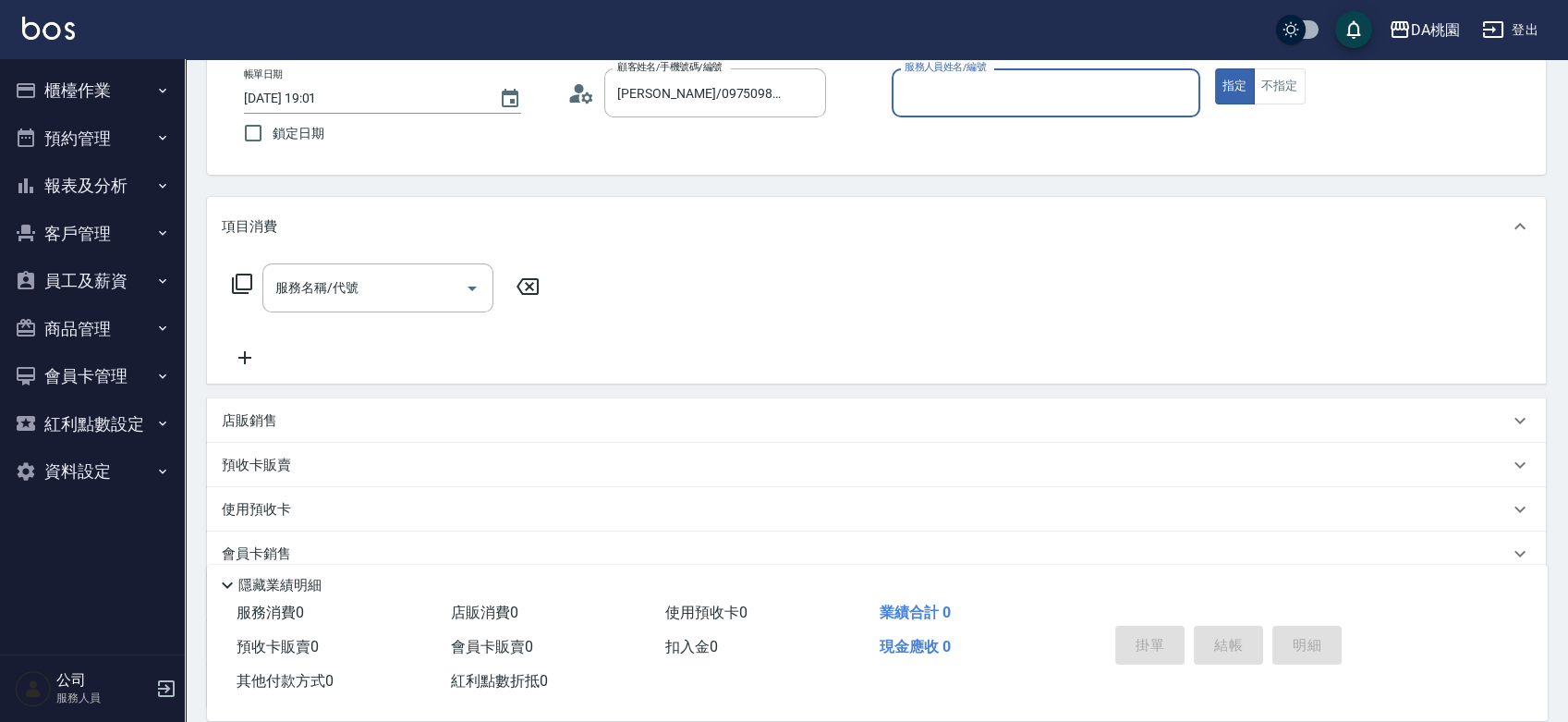
click at [979, 100] on input "服務人員姓名/編號" at bounding box center [1047, 93] width 292 height 33
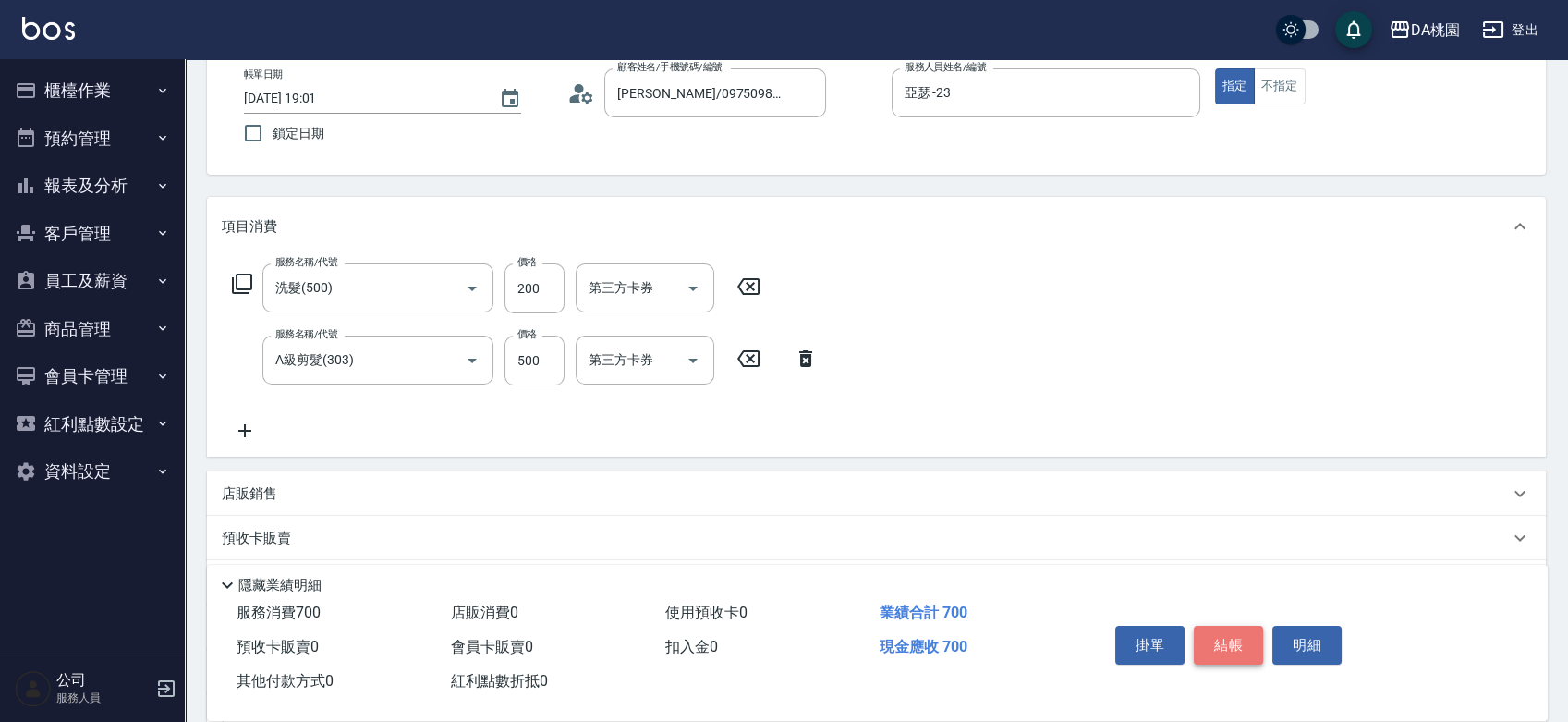
click at [1224, 645] on button "結帳" at bounding box center [1228, 644] width 69 height 38
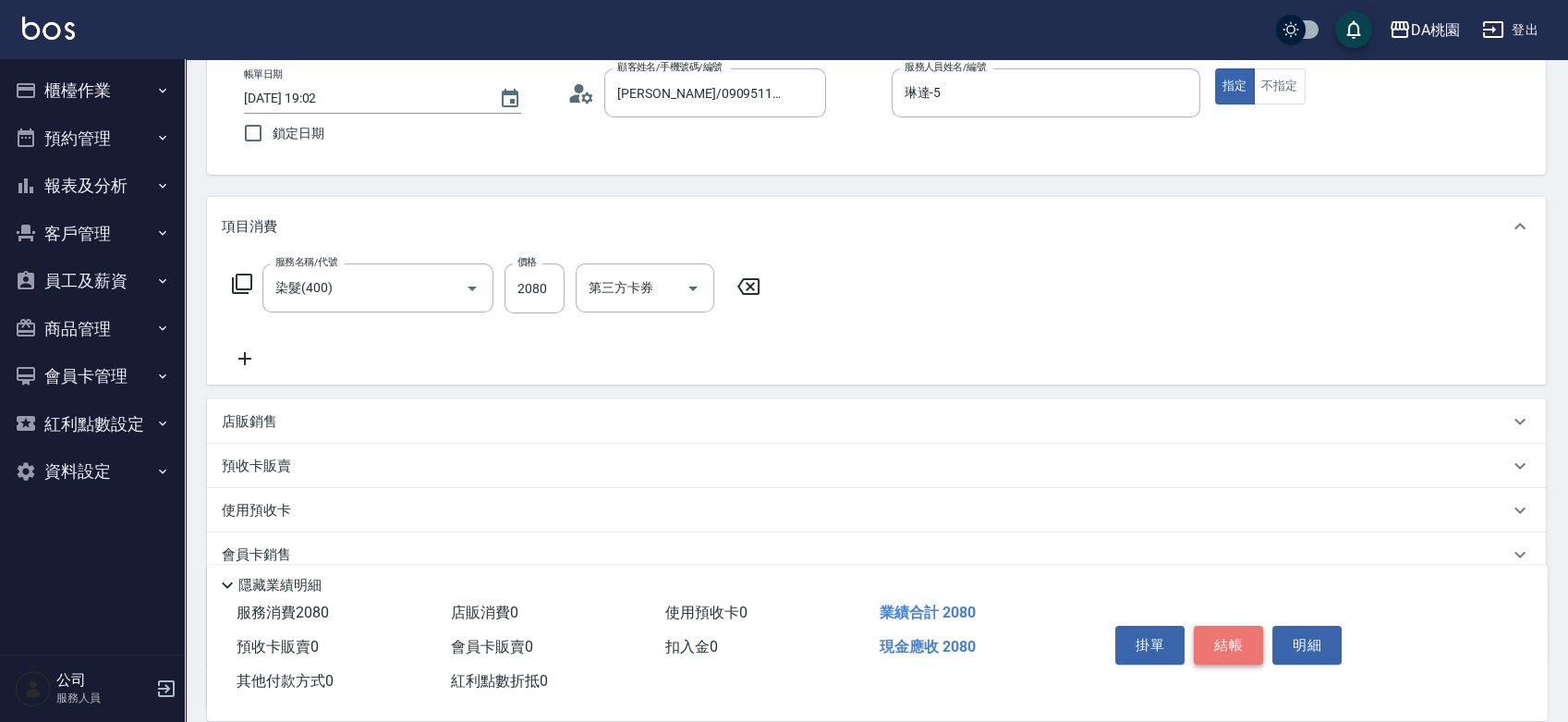
click at [1250, 633] on button "結帳" at bounding box center [1228, 644] width 69 height 38
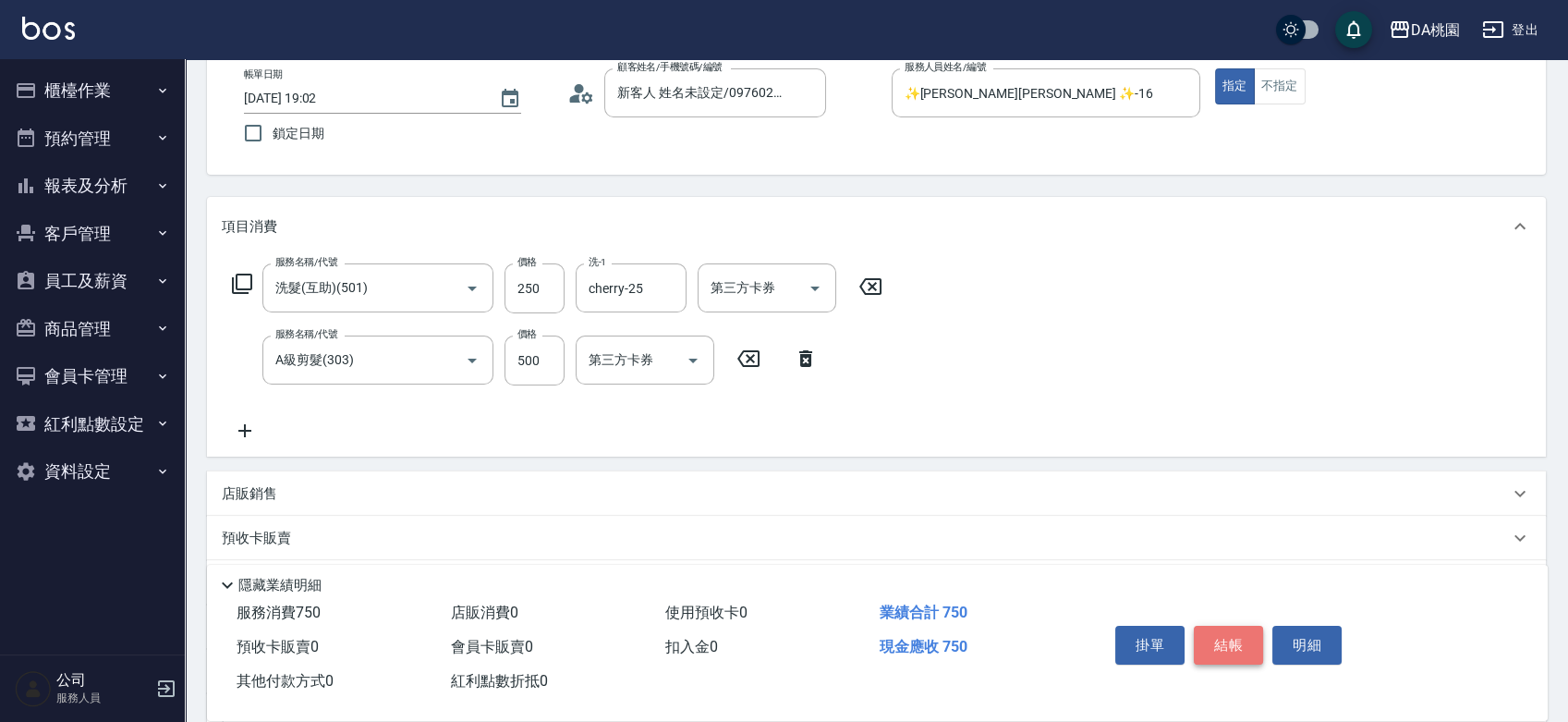
click at [1242, 641] on button "結帳" at bounding box center [1228, 644] width 69 height 38
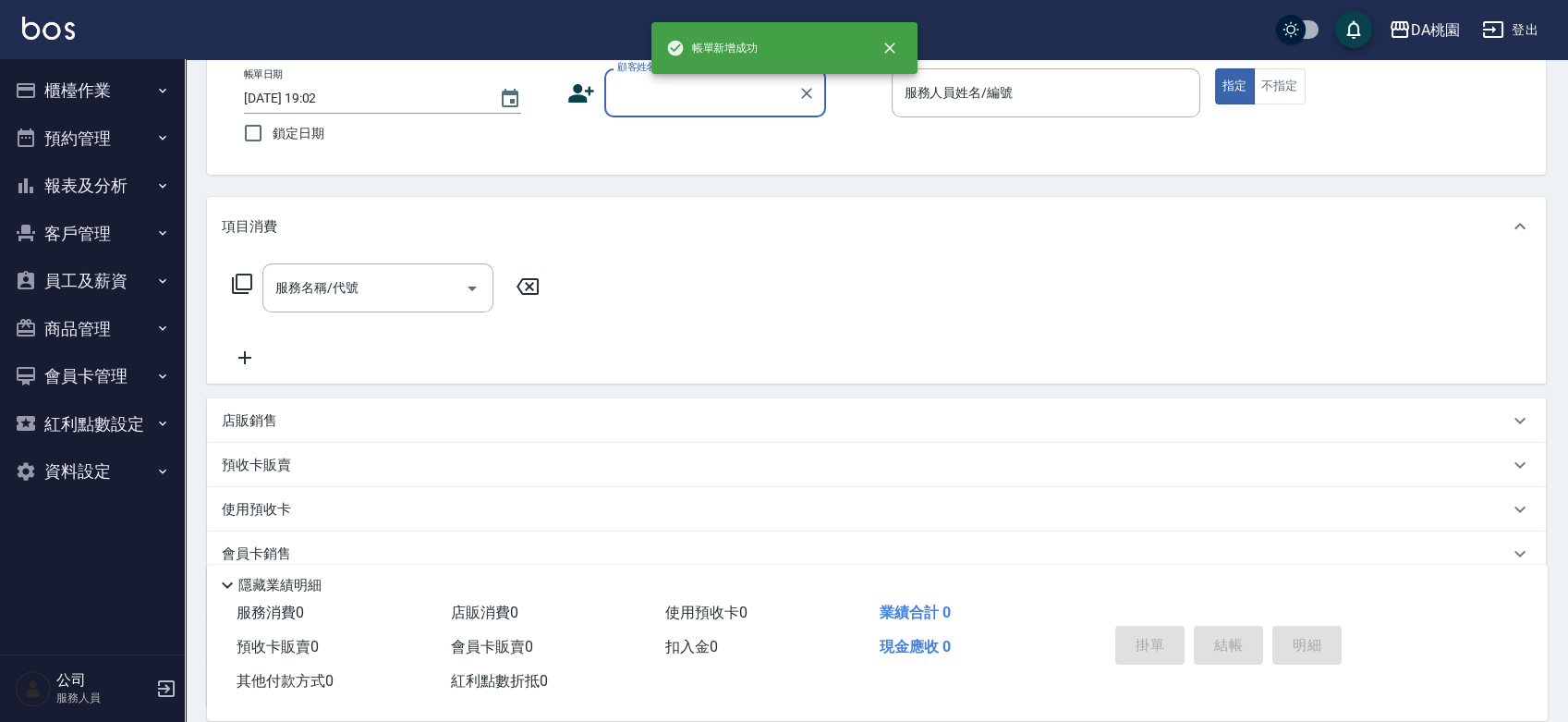
scroll to position [0, 0]
click at [693, 95] on input "顧客姓名/手機號碼/編號" at bounding box center [702, 93] width 178 height 33
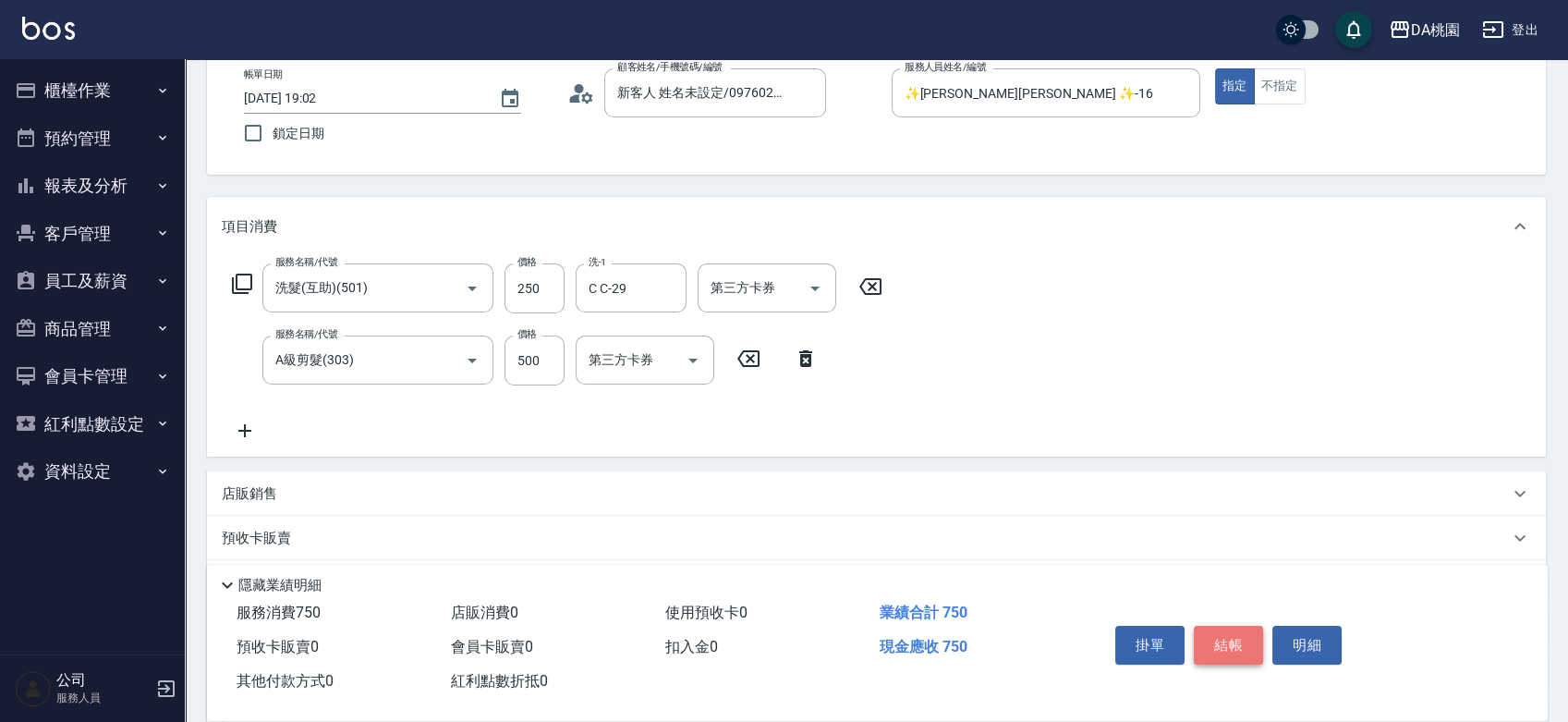
click at [1223, 644] on button "結帳" at bounding box center [1228, 644] width 69 height 38
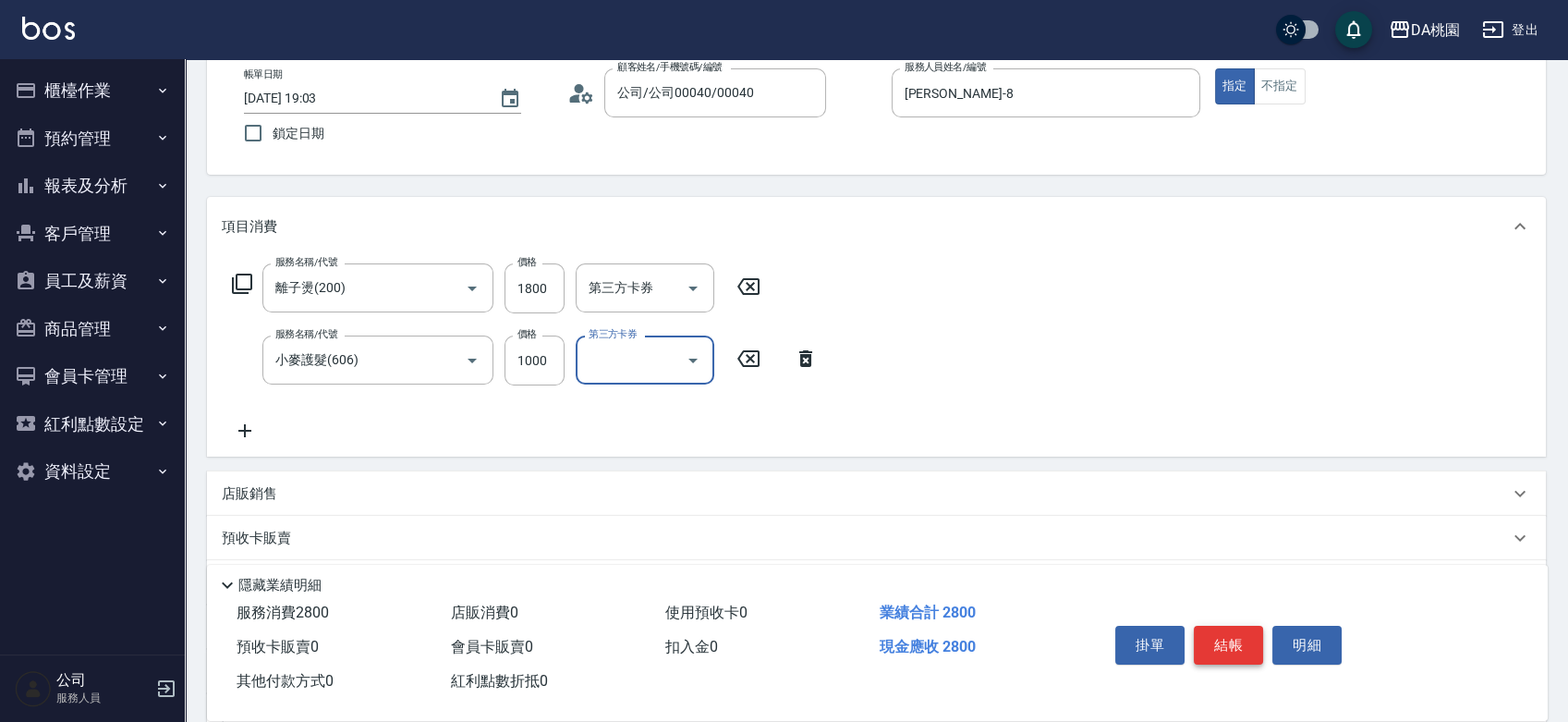
click at [1221, 656] on button "結帳" at bounding box center [1228, 644] width 69 height 38
click at [1227, 641] on button "結帳" at bounding box center [1228, 644] width 69 height 38
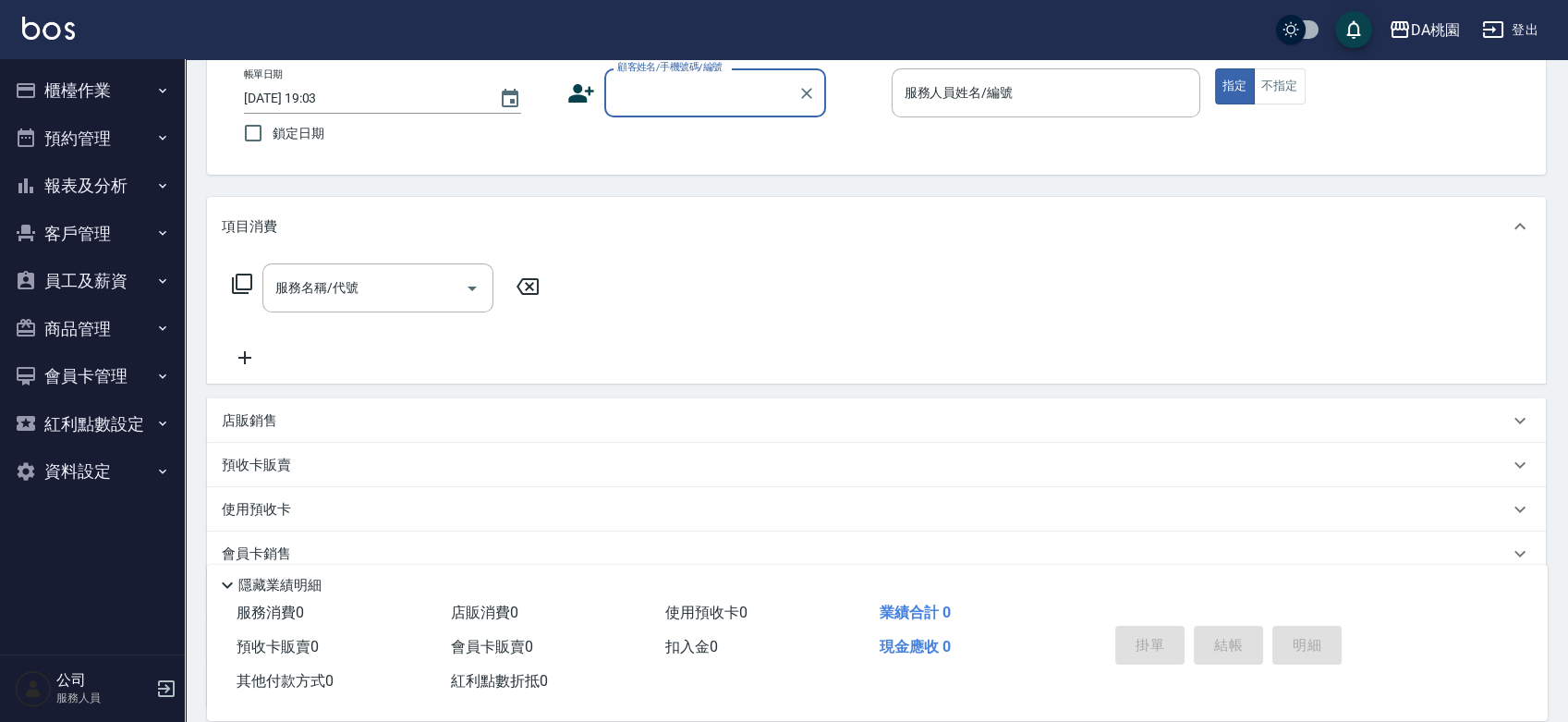
drag, startPoint x: 1235, startPoint y: 640, endPoint x: 1059, endPoint y: 657, distance: 176.8
drag, startPoint x: 1059, startPoint y: 657, endPoint x: 732, endPoint y: 231, distance: 537.0
click at [732, 231] on div "項目消費" at bounding box center [865, 227] width 1287 height 20
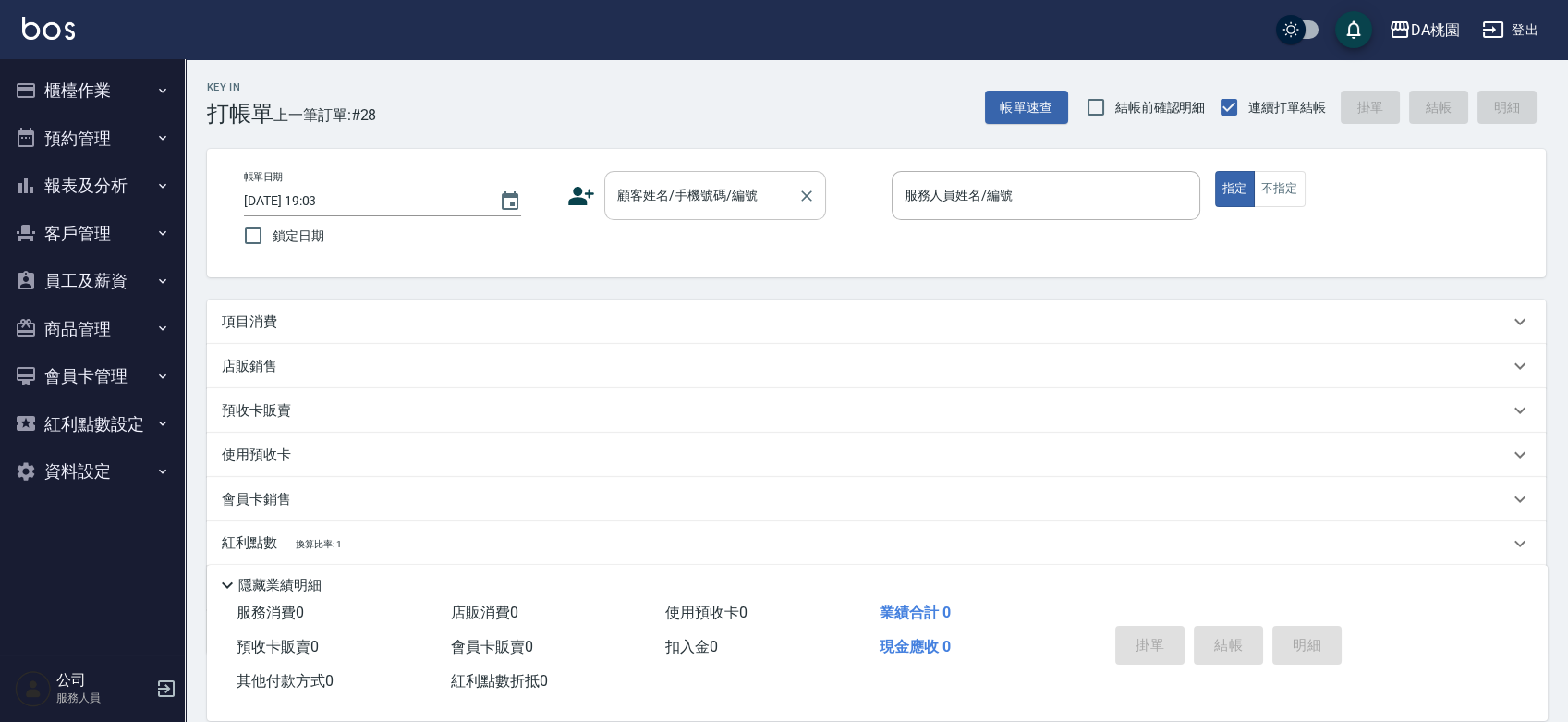
click at [732, 200] on input "顧客姓名/手機號碼/編號" at bounding box center [702, 196] width 178 height 33
click at [1215, 171] on button "指定" at bounding box center [1235, 189] width 39 height 37
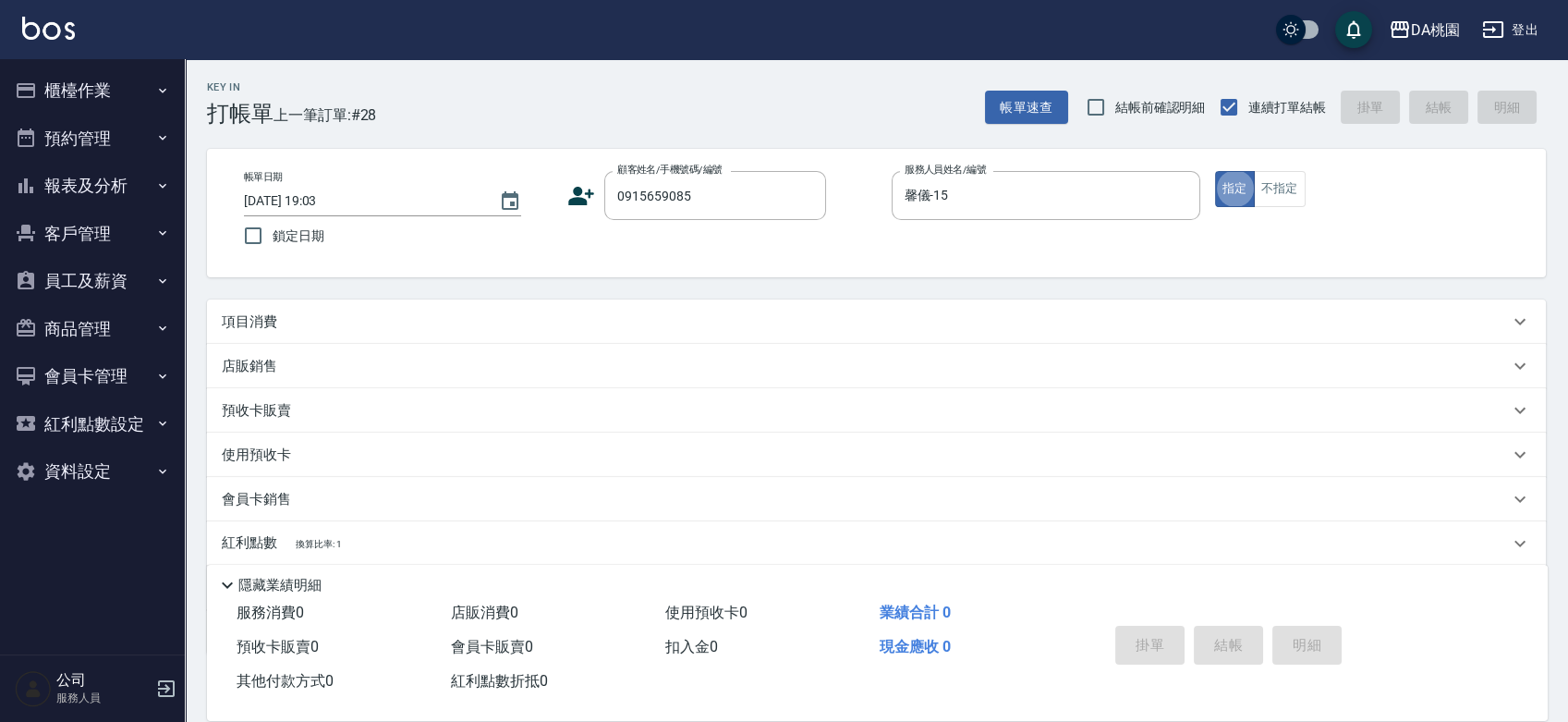
click at [1215, 171] on button "指定" at bounding box center [1235, 189] width 39 height 37
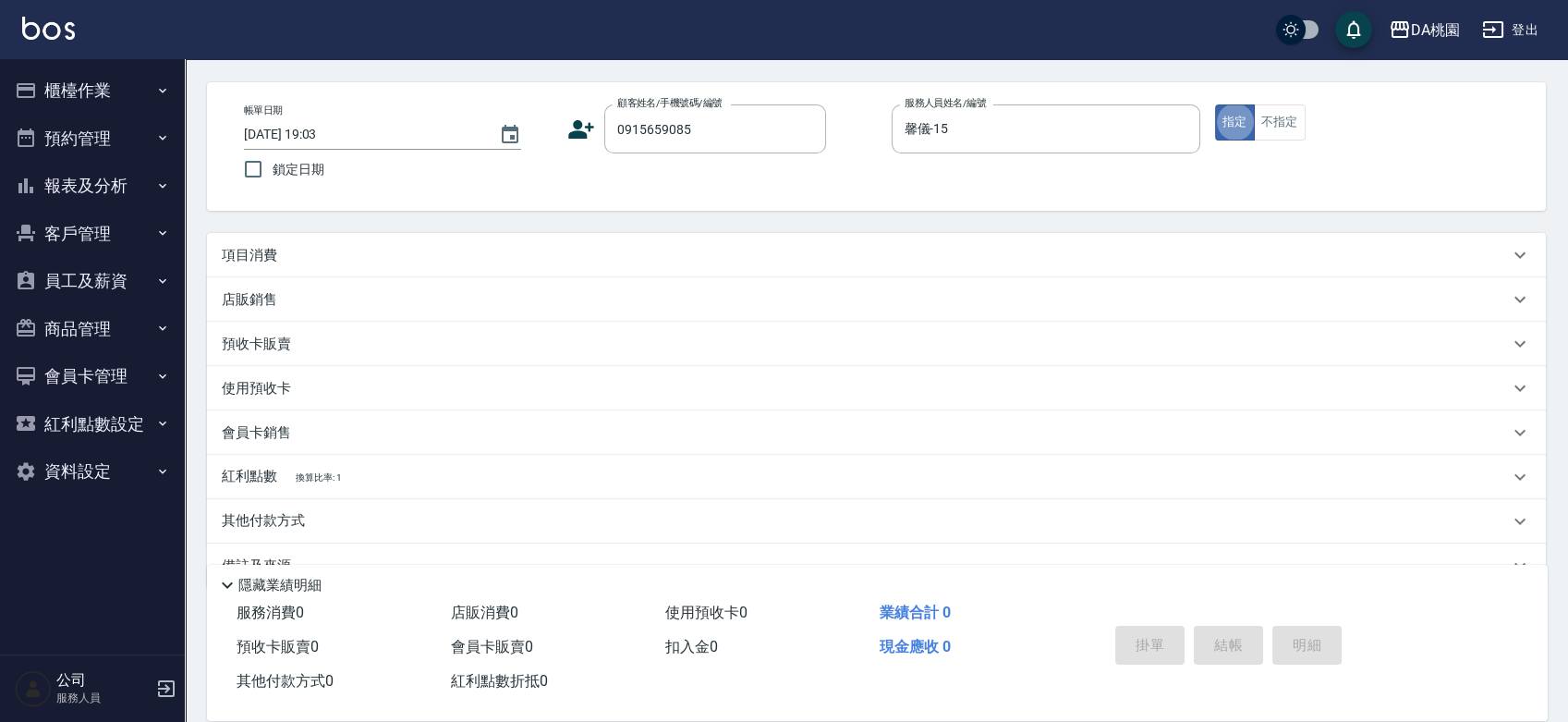
scroll to position [103, 0]
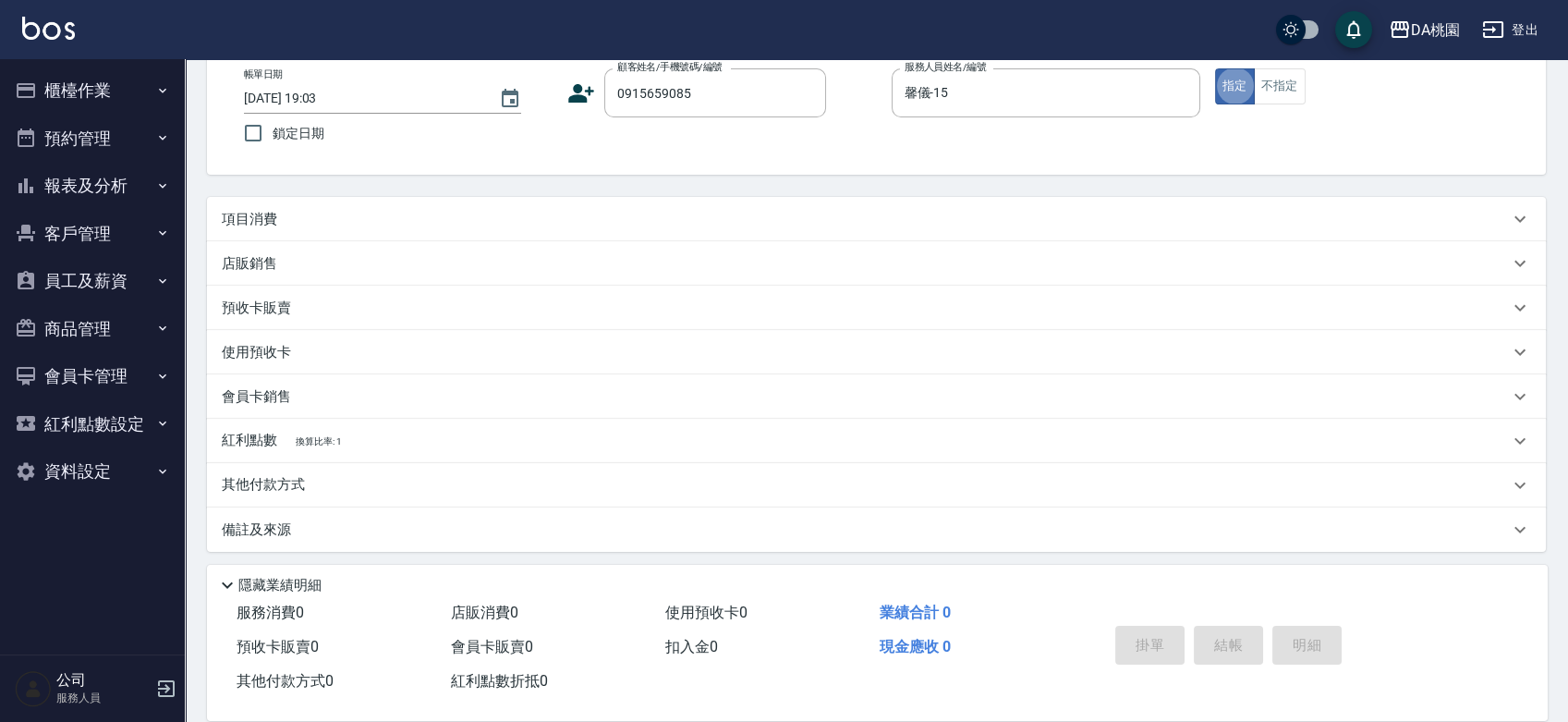
click at [242, 213] on p "項目消費" at bounding box center [249, 219] width 55 height 20
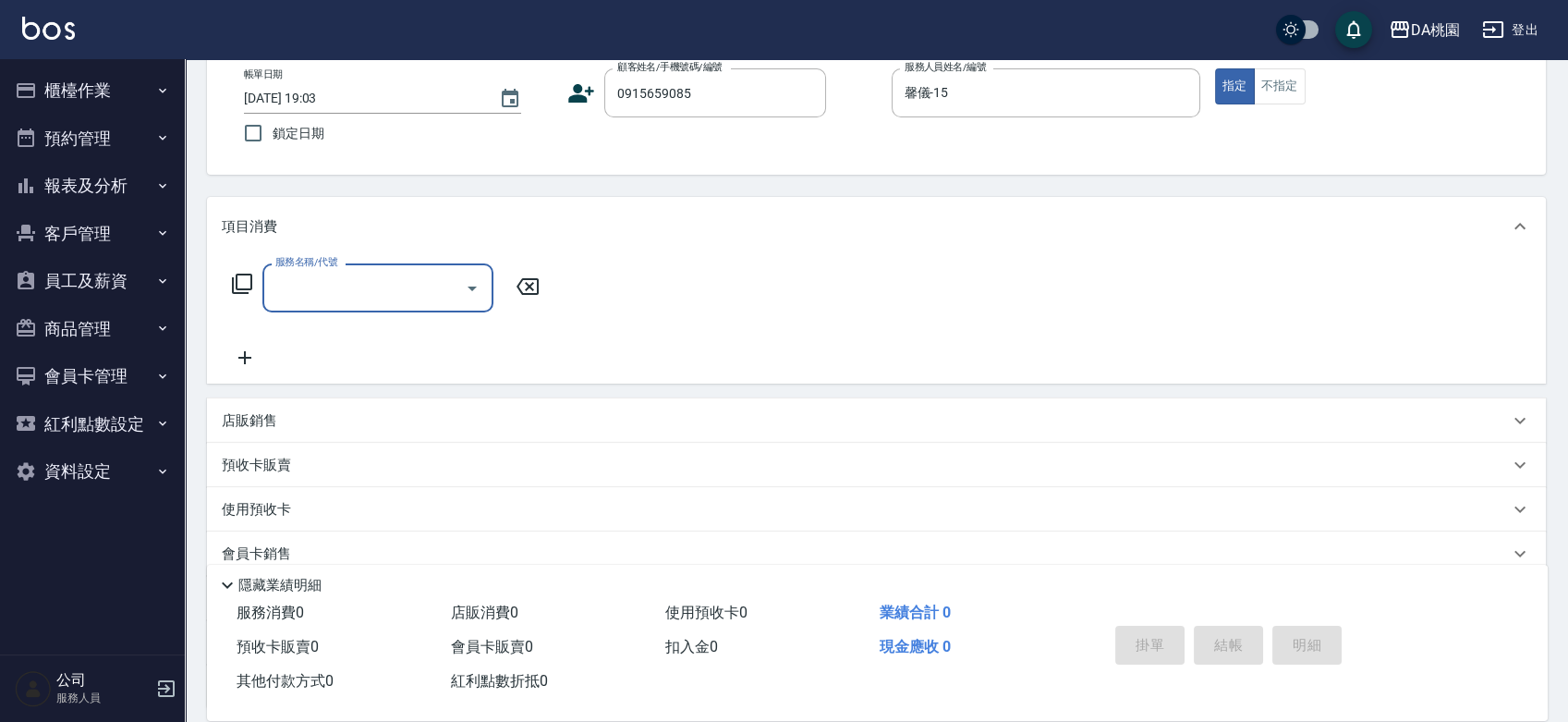
scroll to position [0, 0]
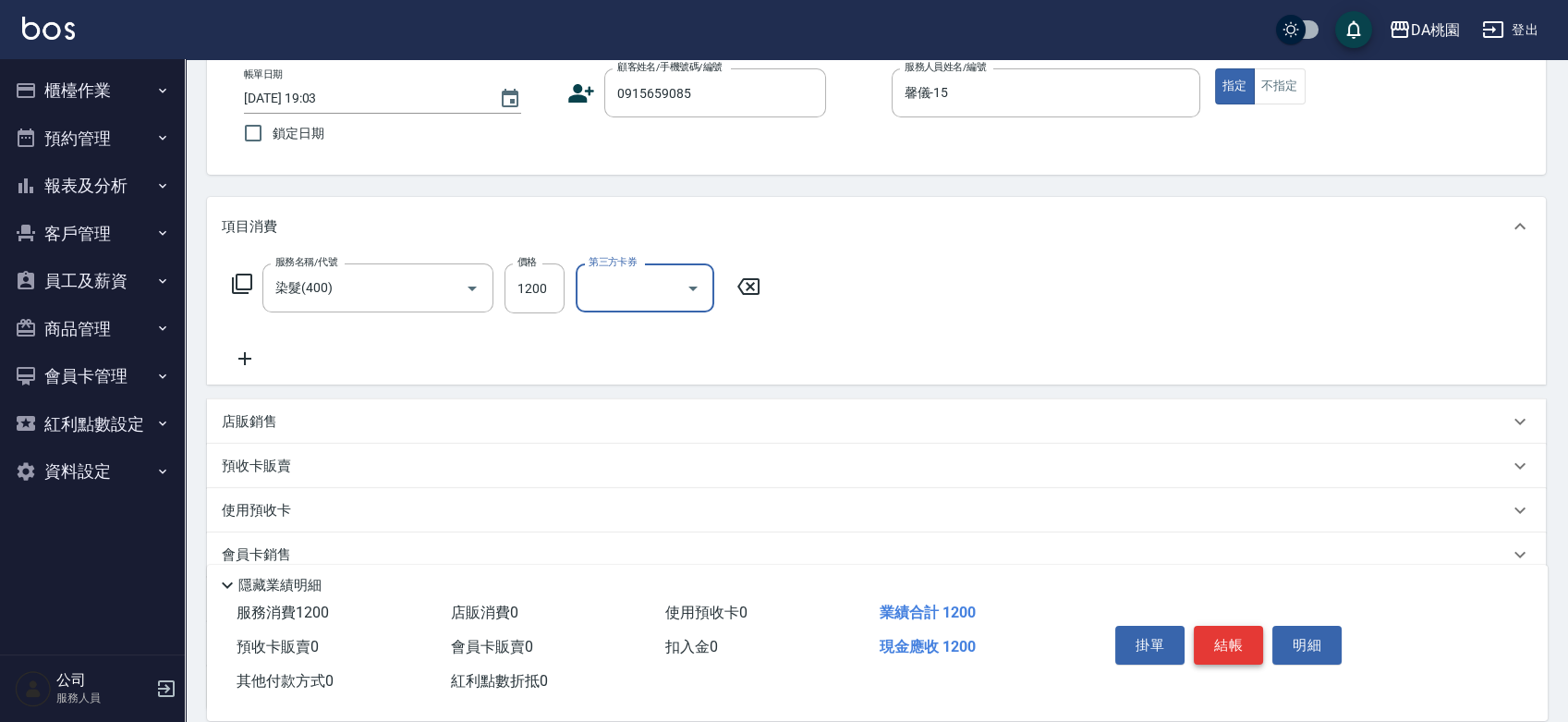
click at [1199, 646] on button "結帳" at bounding box center [1228, 644] width 69 height 38
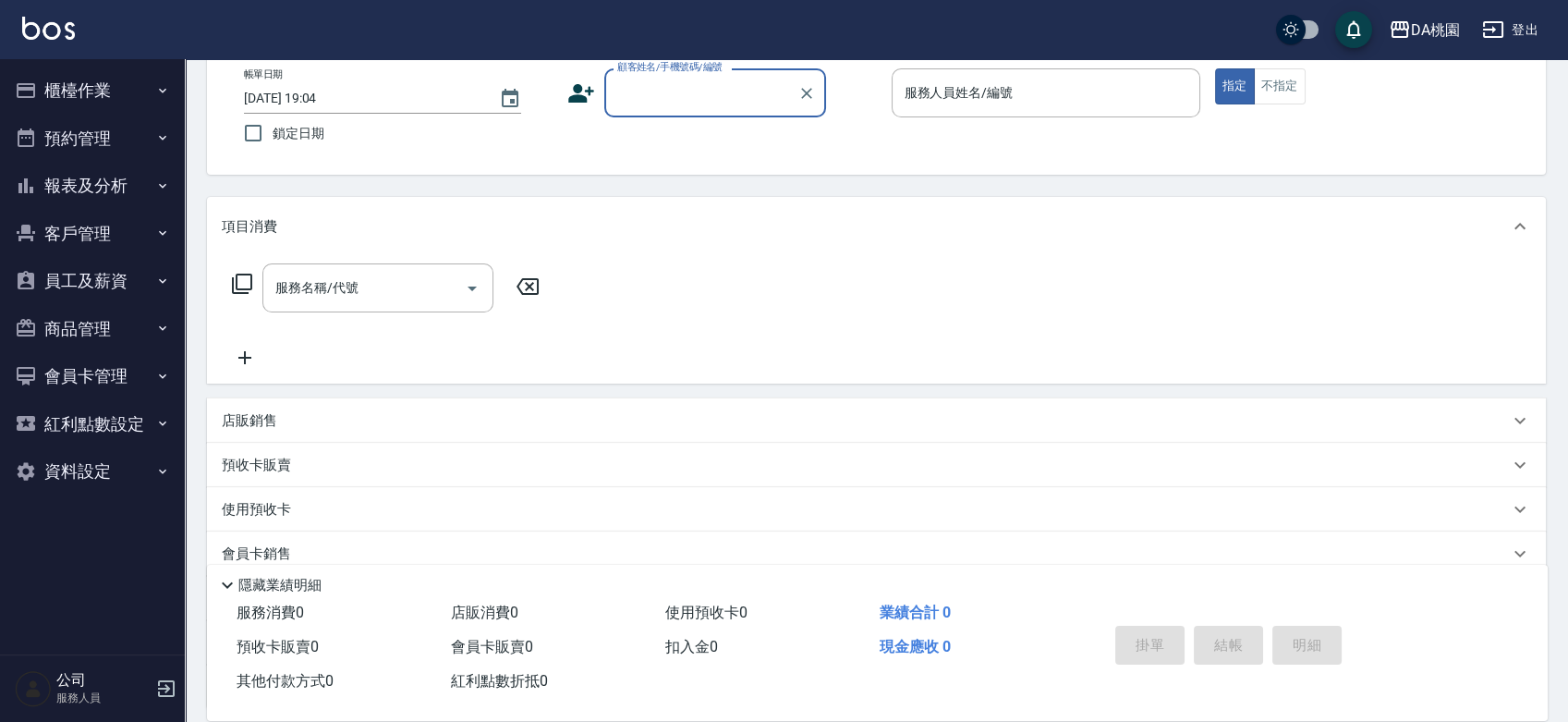
click at [61, 171] on button "報表及分析" at bounding box center [93, 185] width 170 height 48
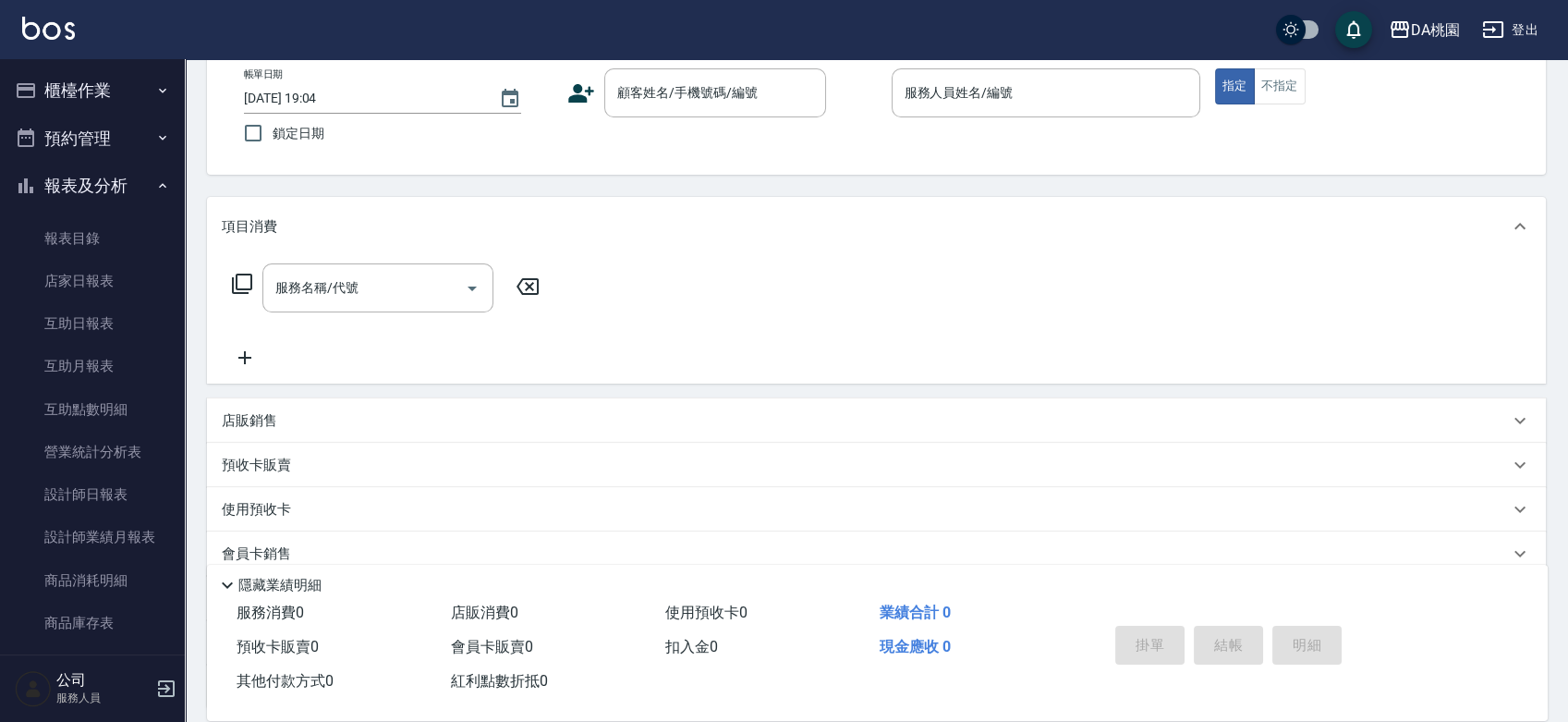
click at [73, 87] on button "櫃檯作業" at bounding box center [93, 90] width 170 height 48
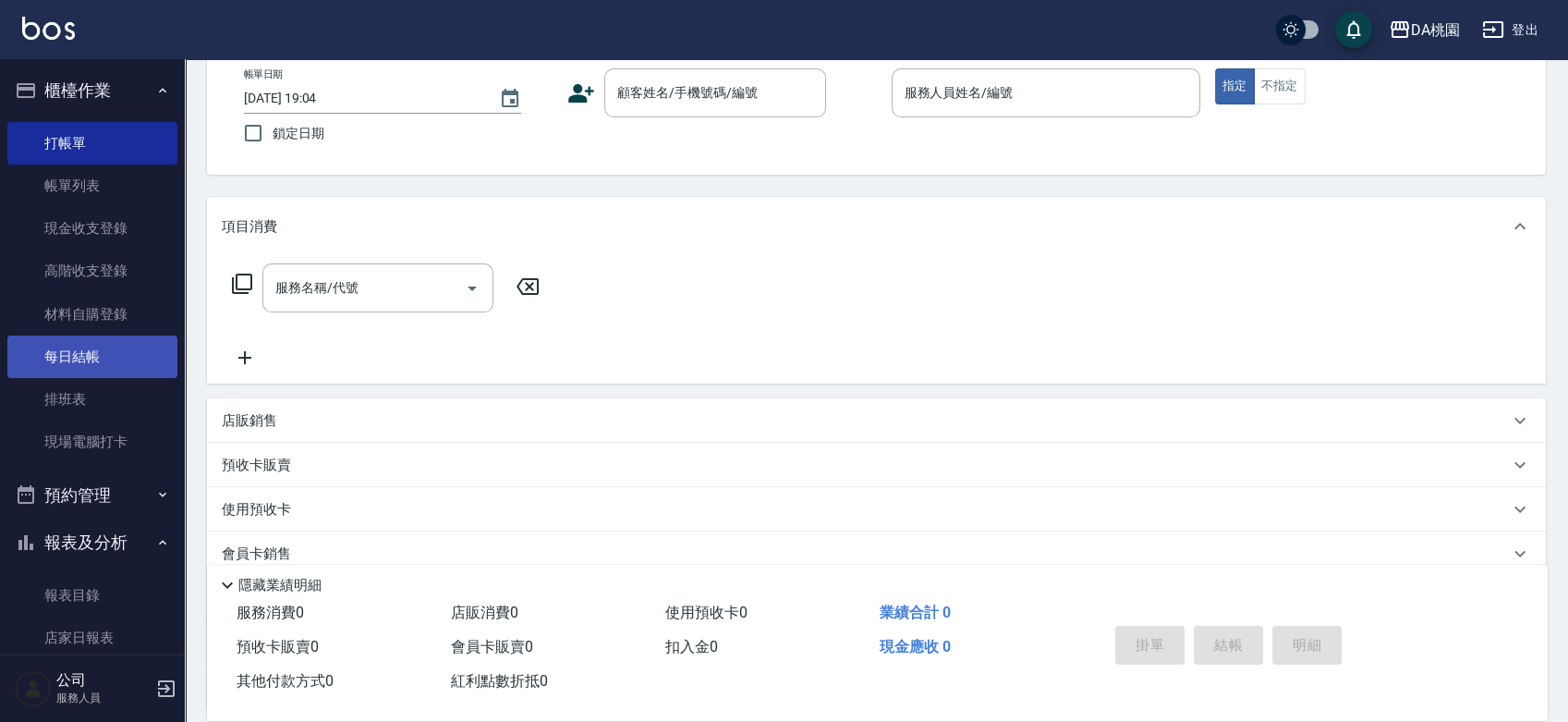
click at [85, 349] on link "每日結帳" at bounding box center [93, 356] width 170 height 42
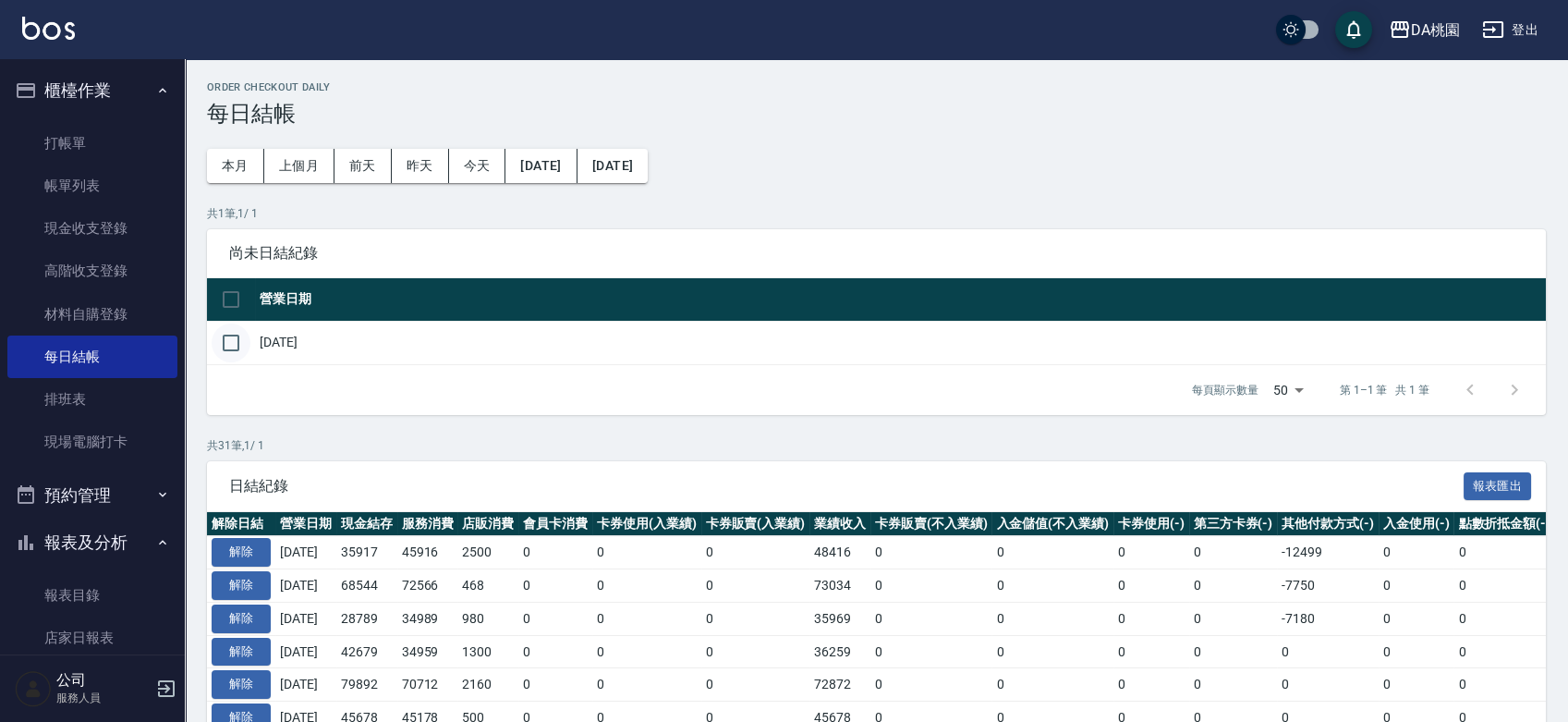
click at [228, 336] on input "checkbox" at bounding box center [230, 343] width 38 height 38
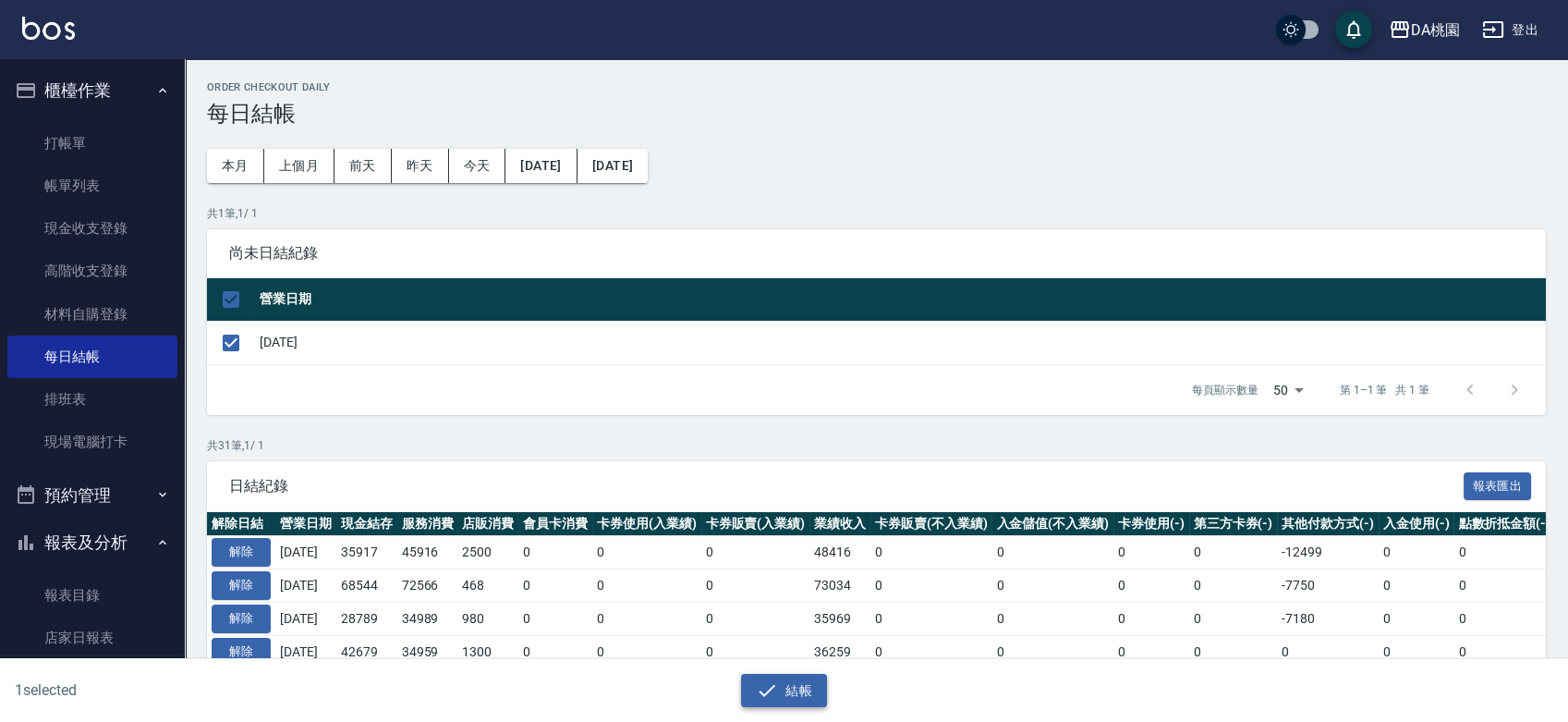
click at [769, 686] on icon "button" at bounding box center [768, 691] width 22 height 22
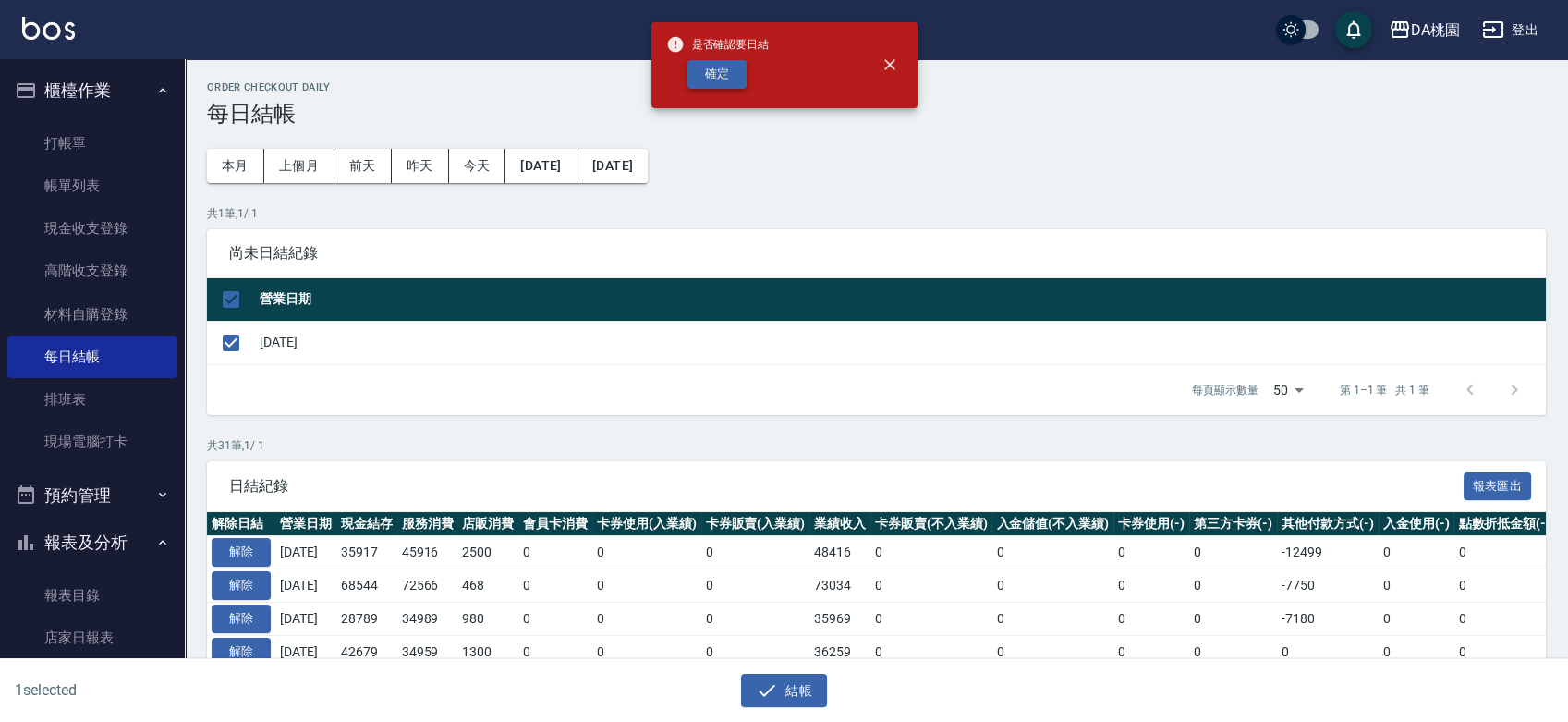
click at [711, 74] on button "確定" at bounding box center [716, 74] width 59 height 29
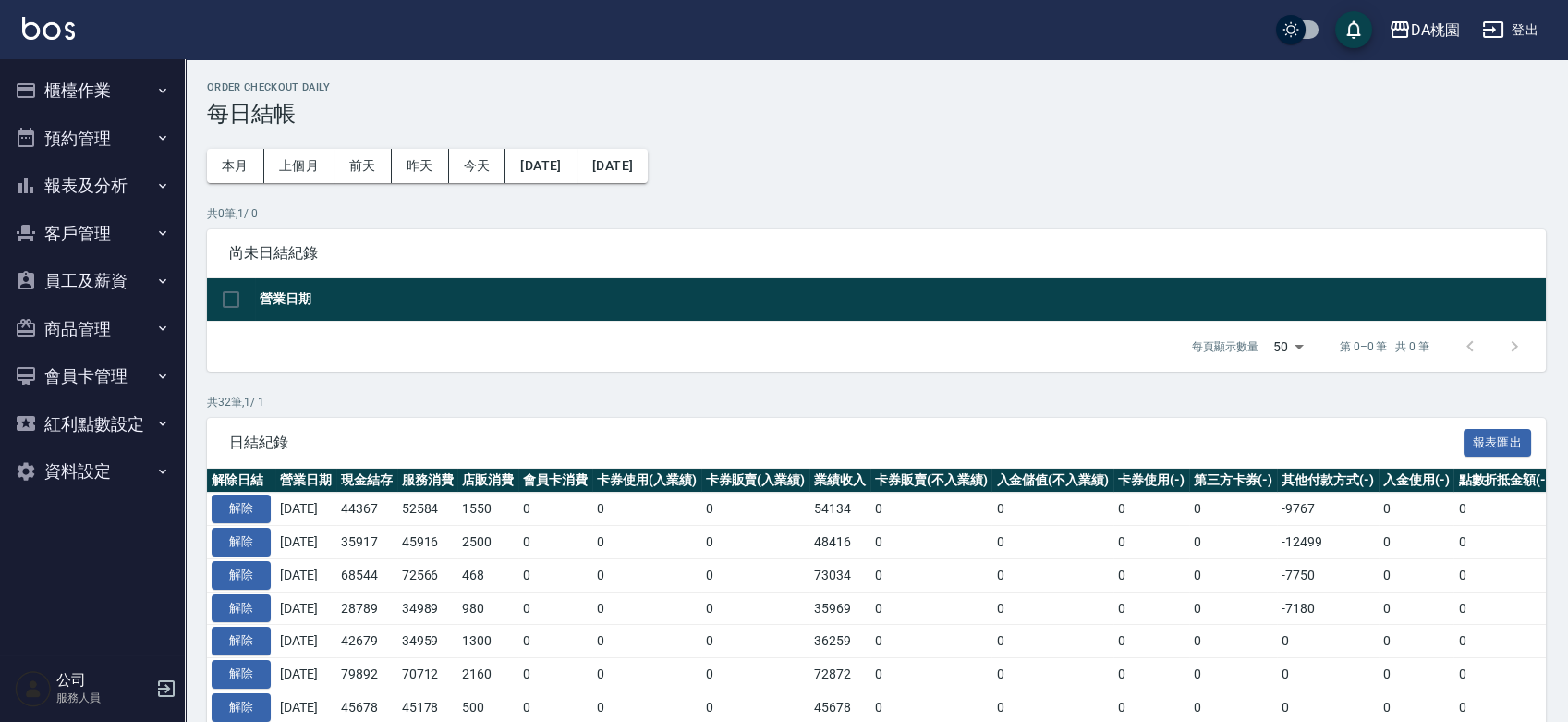
click at [81, 190] on button "報表及分析" at bounding box center [93, 185] width 170 height 48
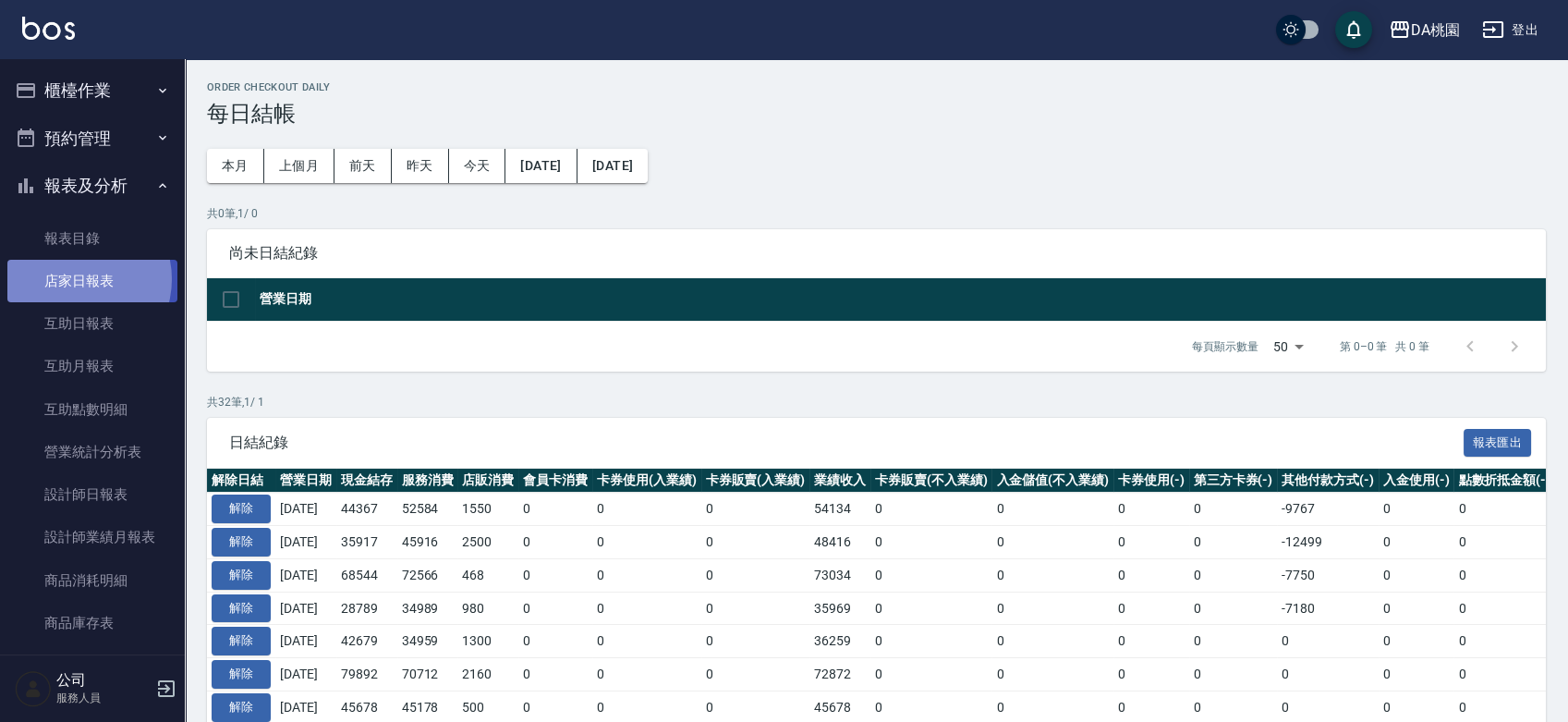
click at [75, 279] on link "店家日報表" at bounding box center [93, 280] width 170 height 42
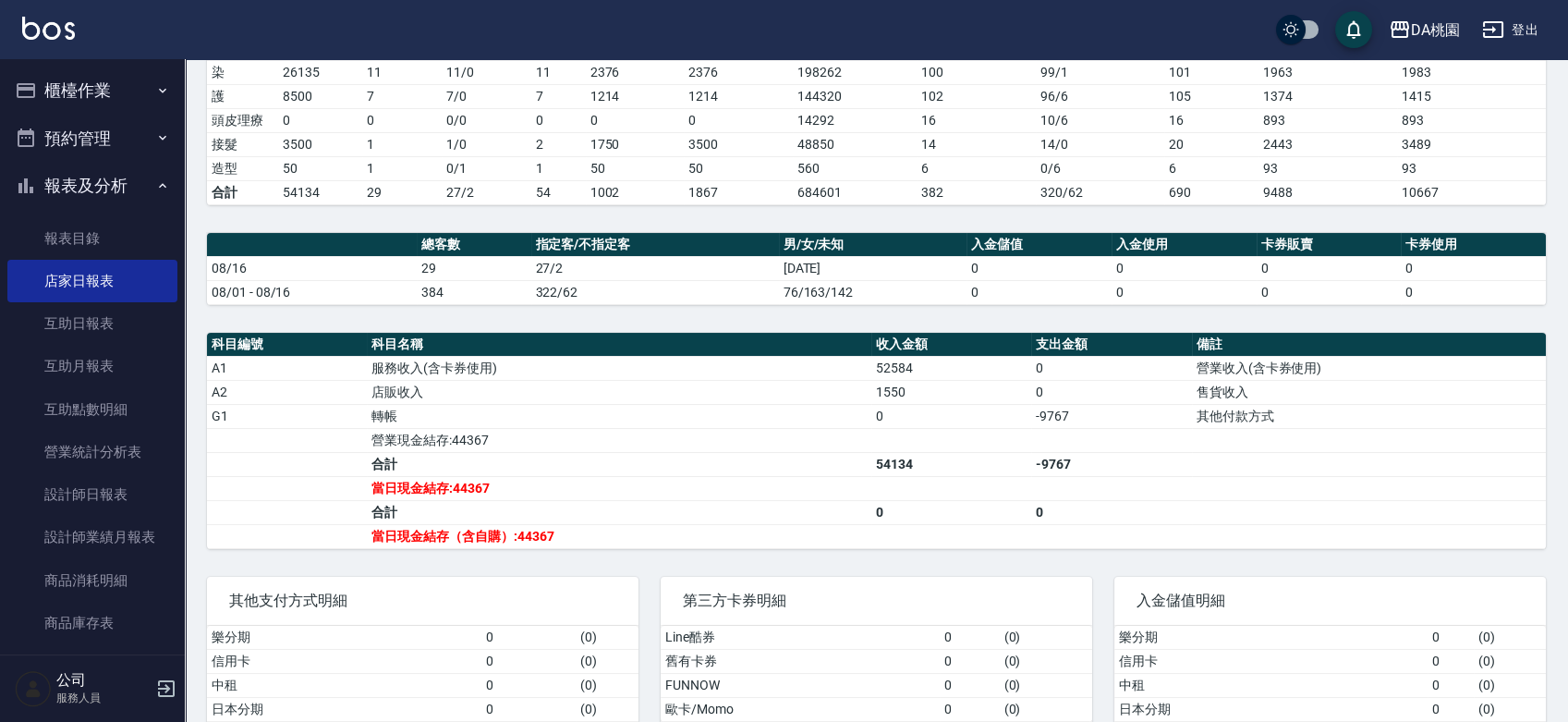
scroll to position [410, 0]
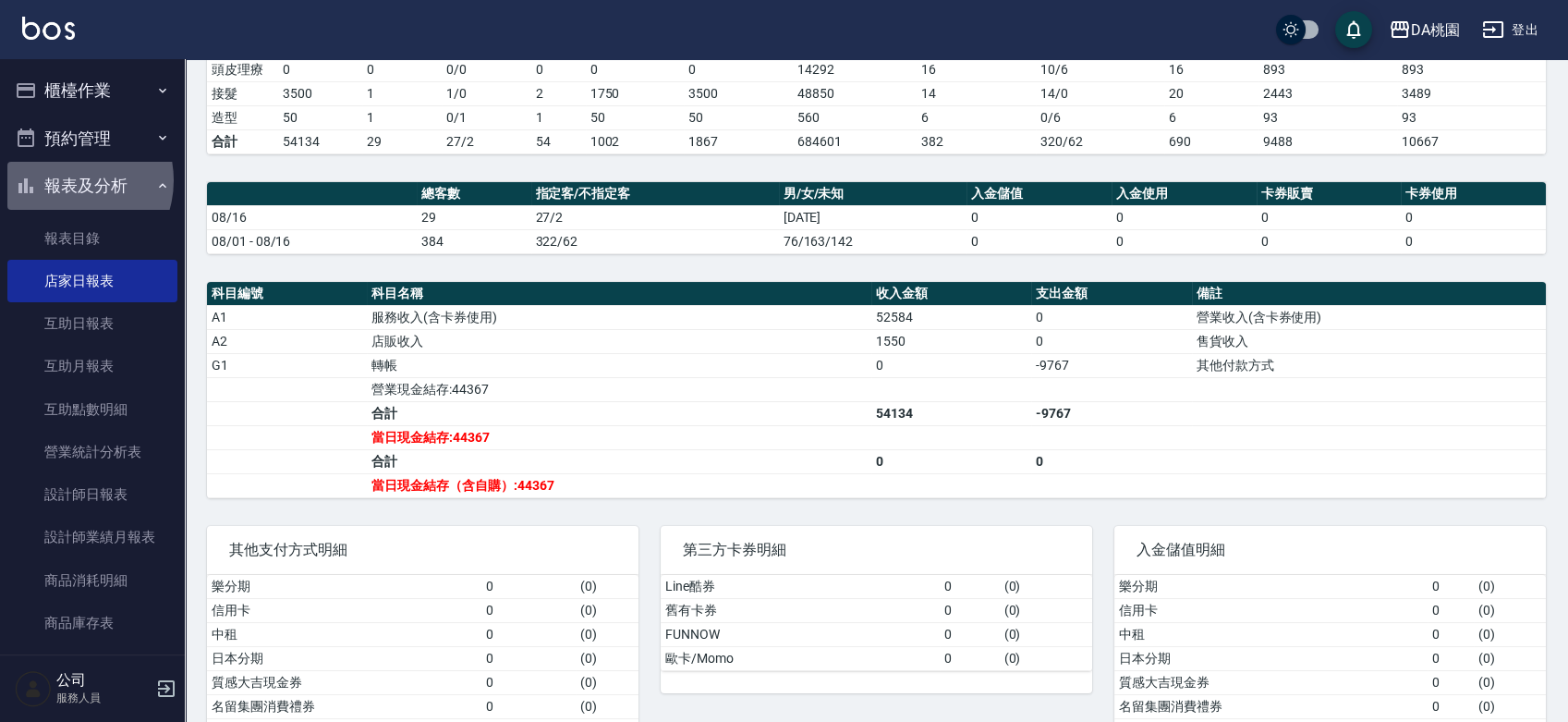
click at [66, 181] on button "報表及分析" at bounding box center [93, 185] width 170 height 48
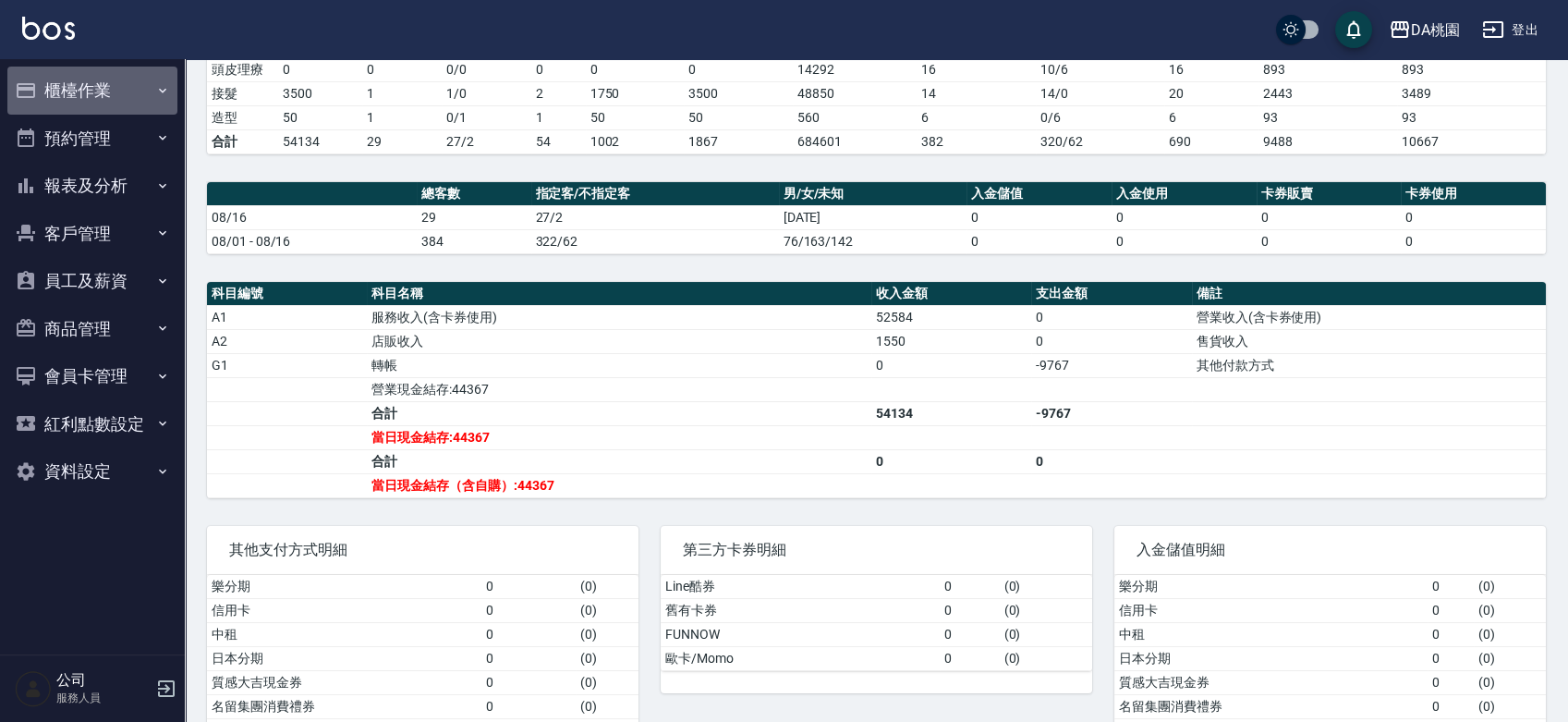
click at [63, 87] on button "櫃檯作業" at bounding box center [93, 90] width 170 height 48
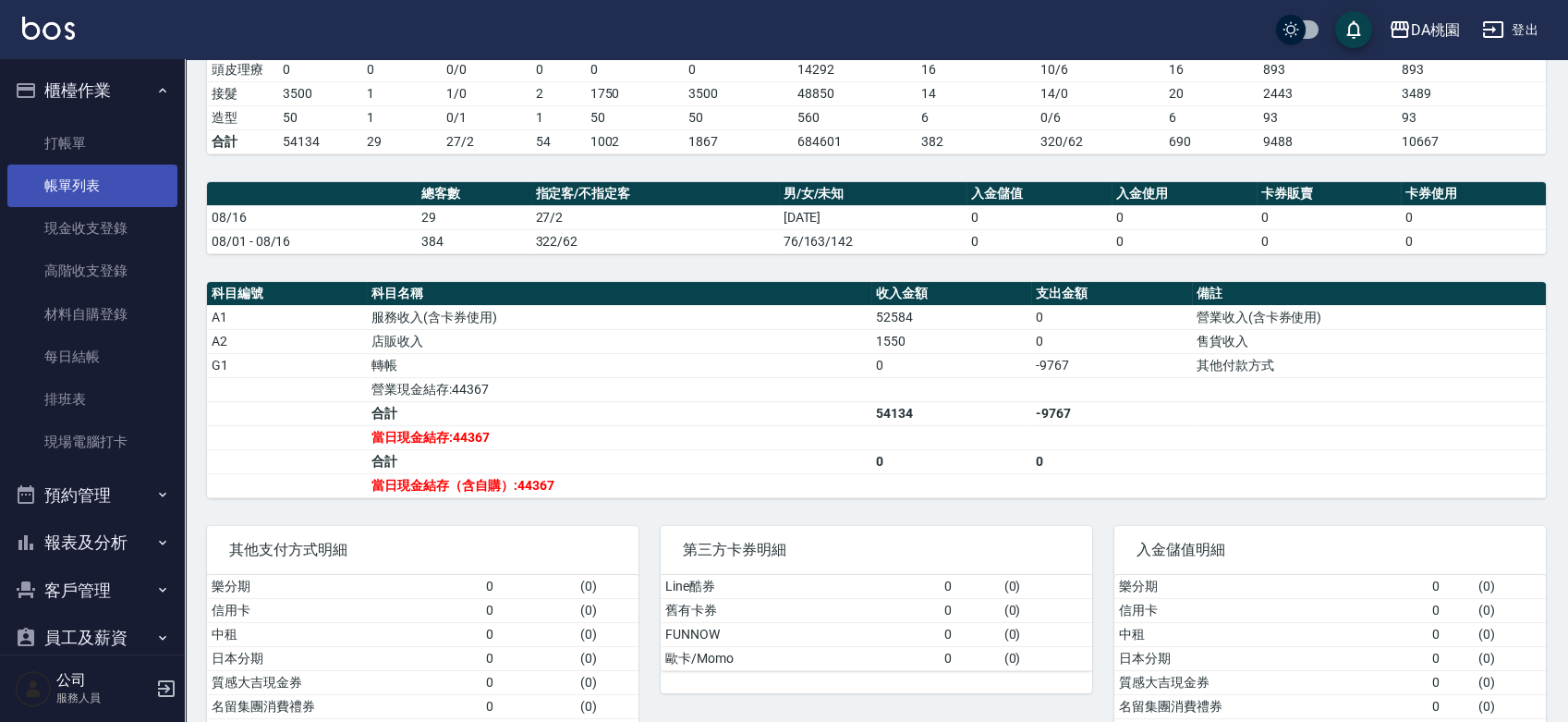
click at [81, 187] on link "帳單列表" at bounding box center [93, 185] width 170 height 42
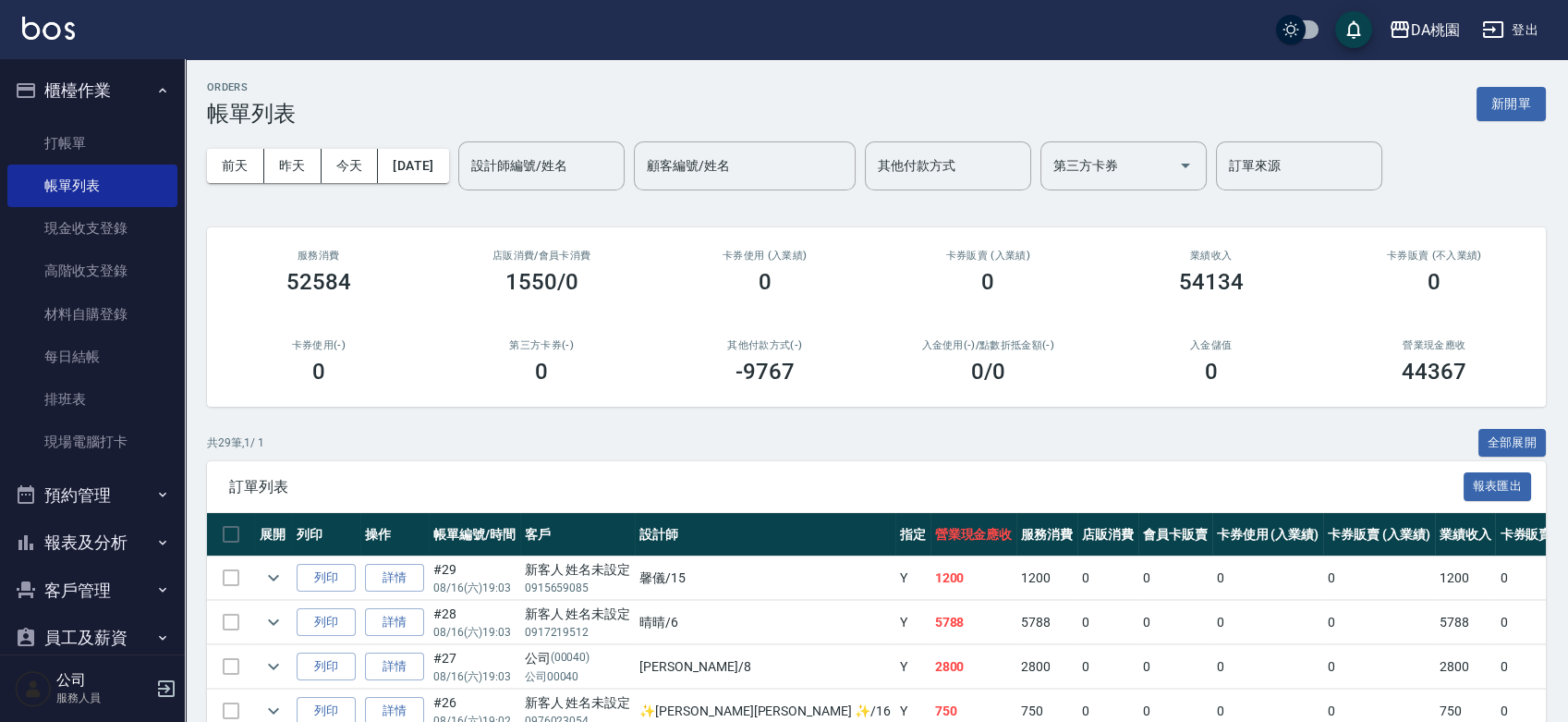
scroll to position [1202, 0]
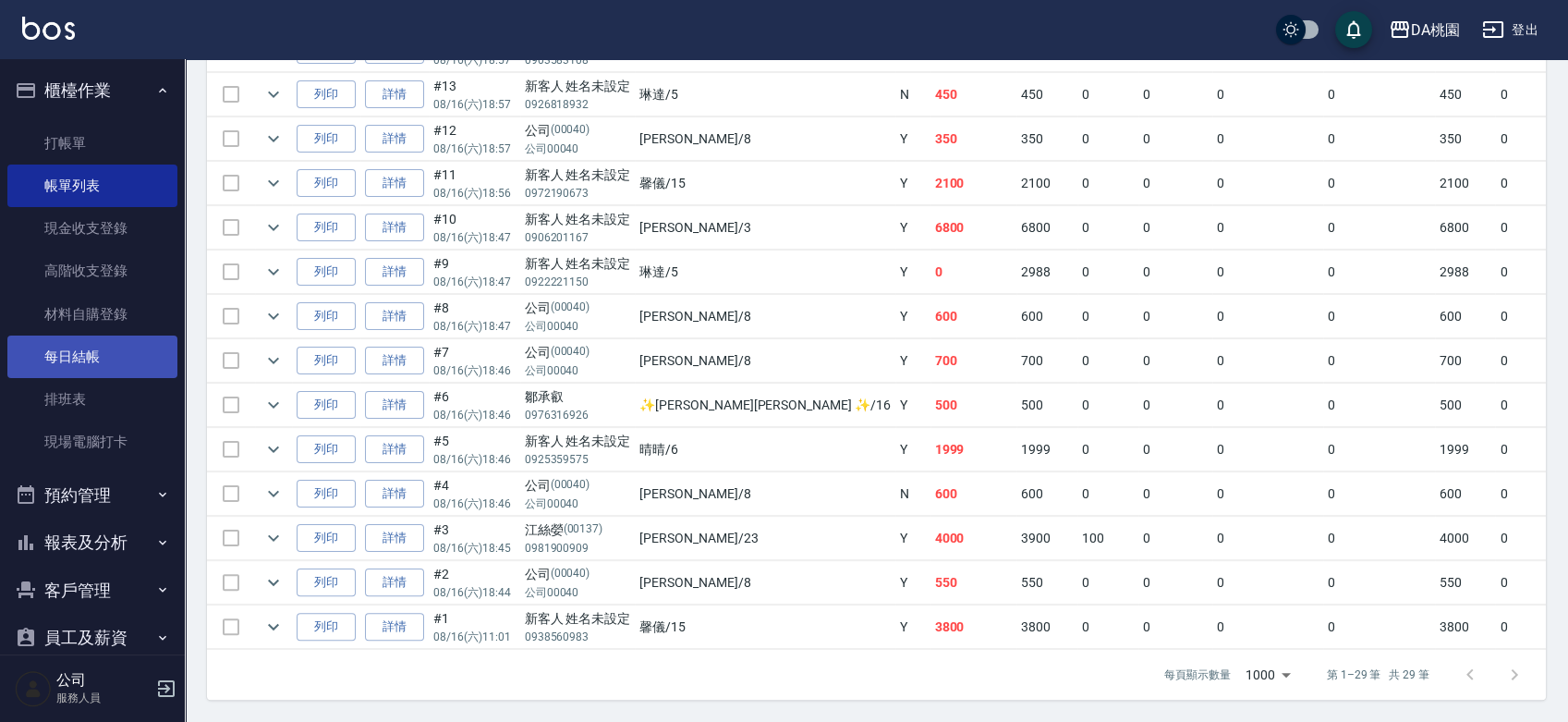
click at [68, 361] on link "每日結帳" at bounding box center [93, 356] width 170 height 42
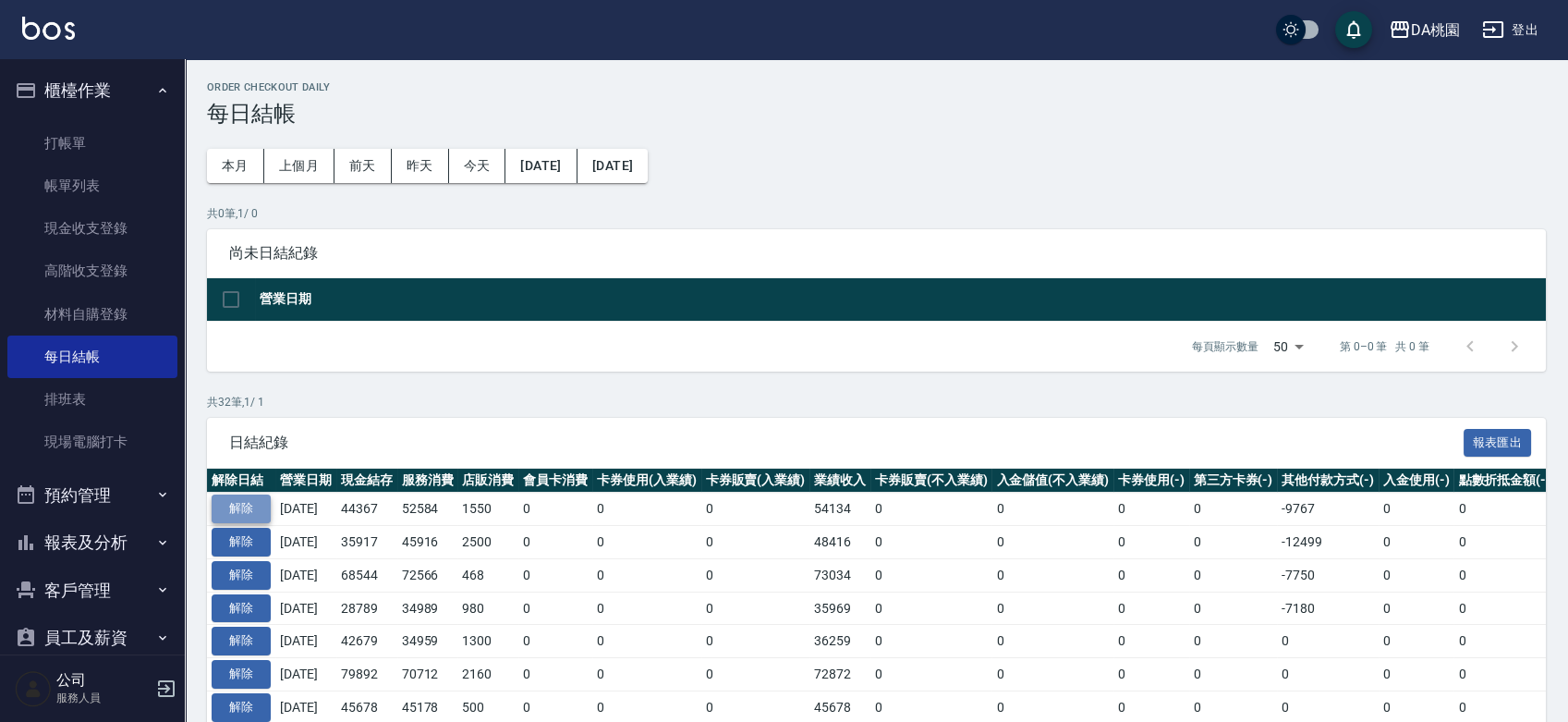
click at [244, 508] on button "解除" at bounding box center [241, 508] width 59 height 29
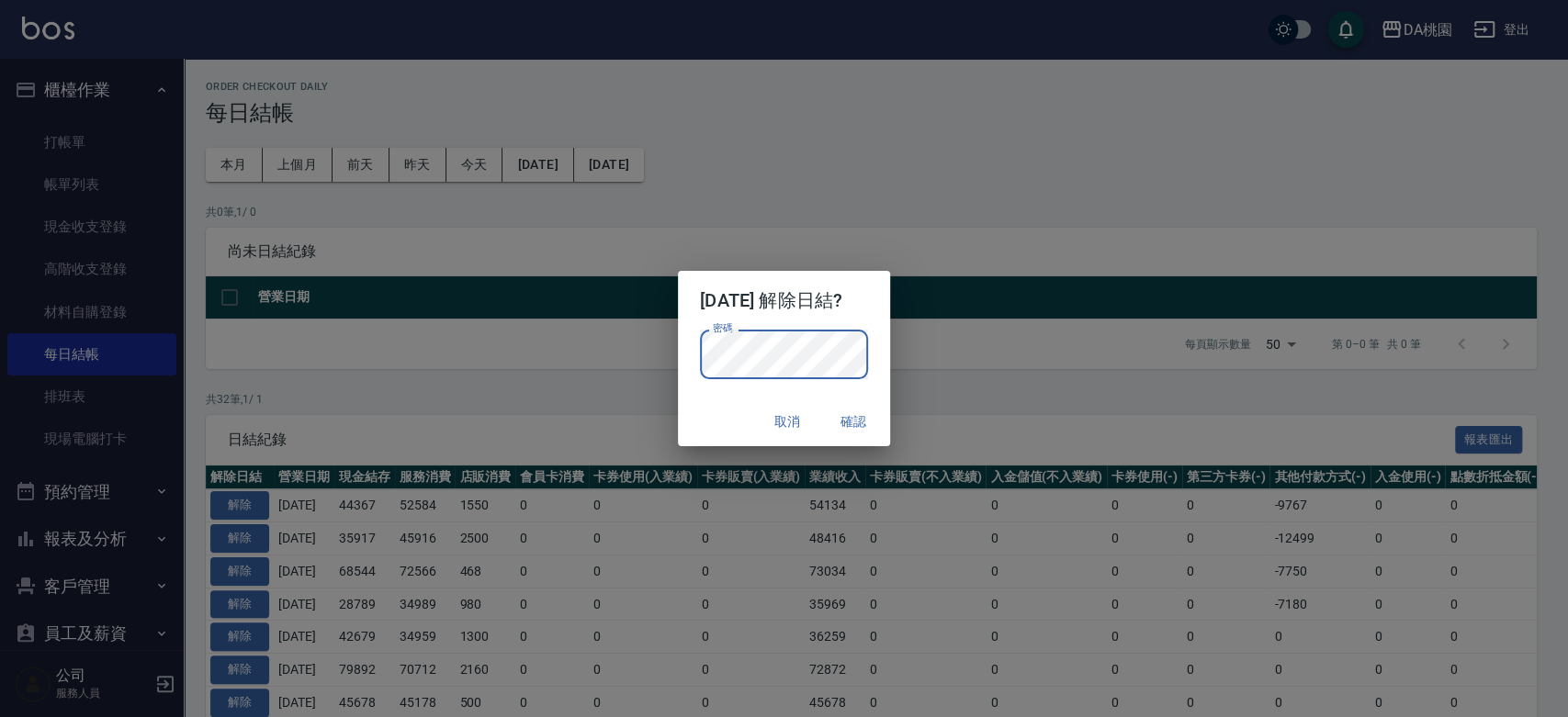
click at [881, 329] on div "密碼 密碼" at bounding box center [784, 363] width 212 height 68
click at [876, 419] on button "確認" at bounding box center [853, 421] width 59 height 34
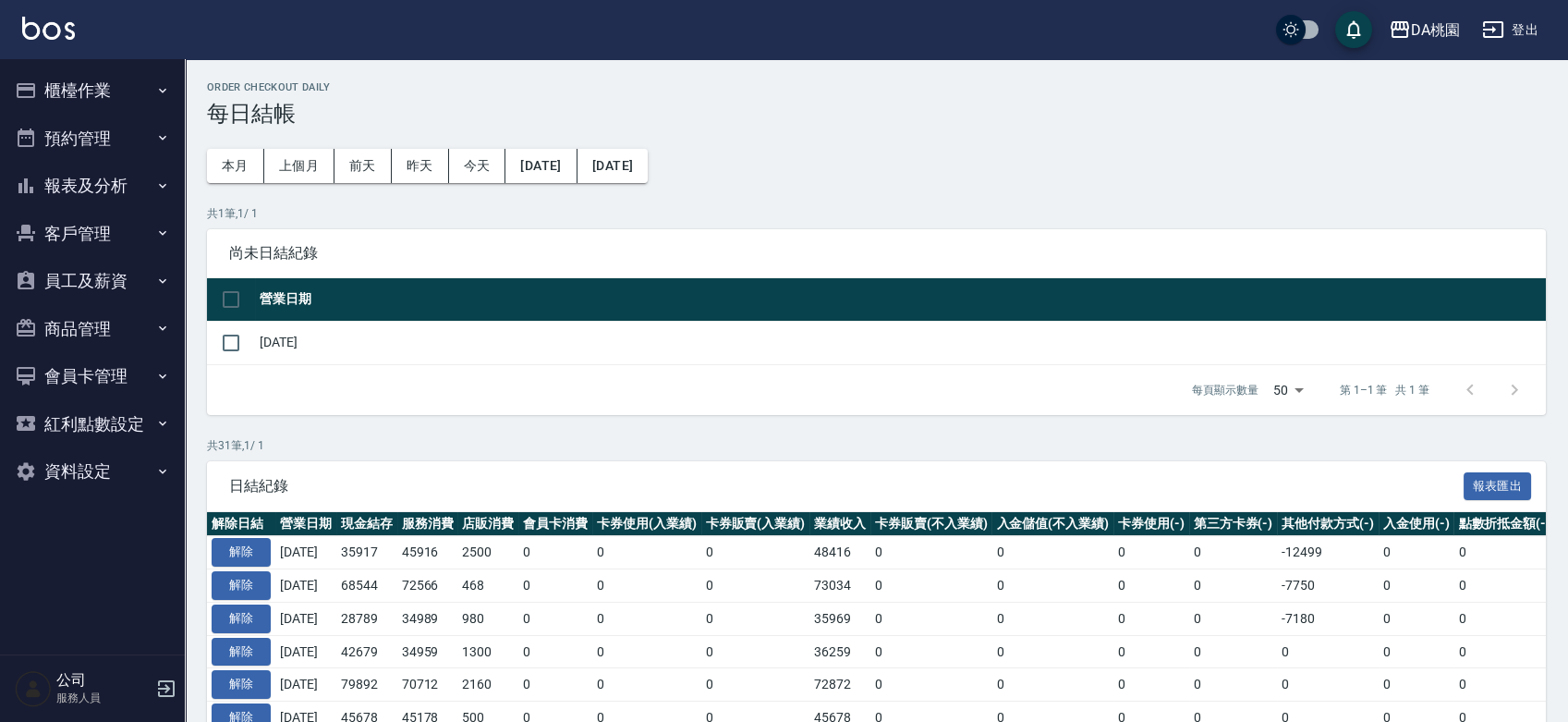
click at [92, 78] on button "櫃檯作業" at bounding box center [93, 90] width 170 height 48
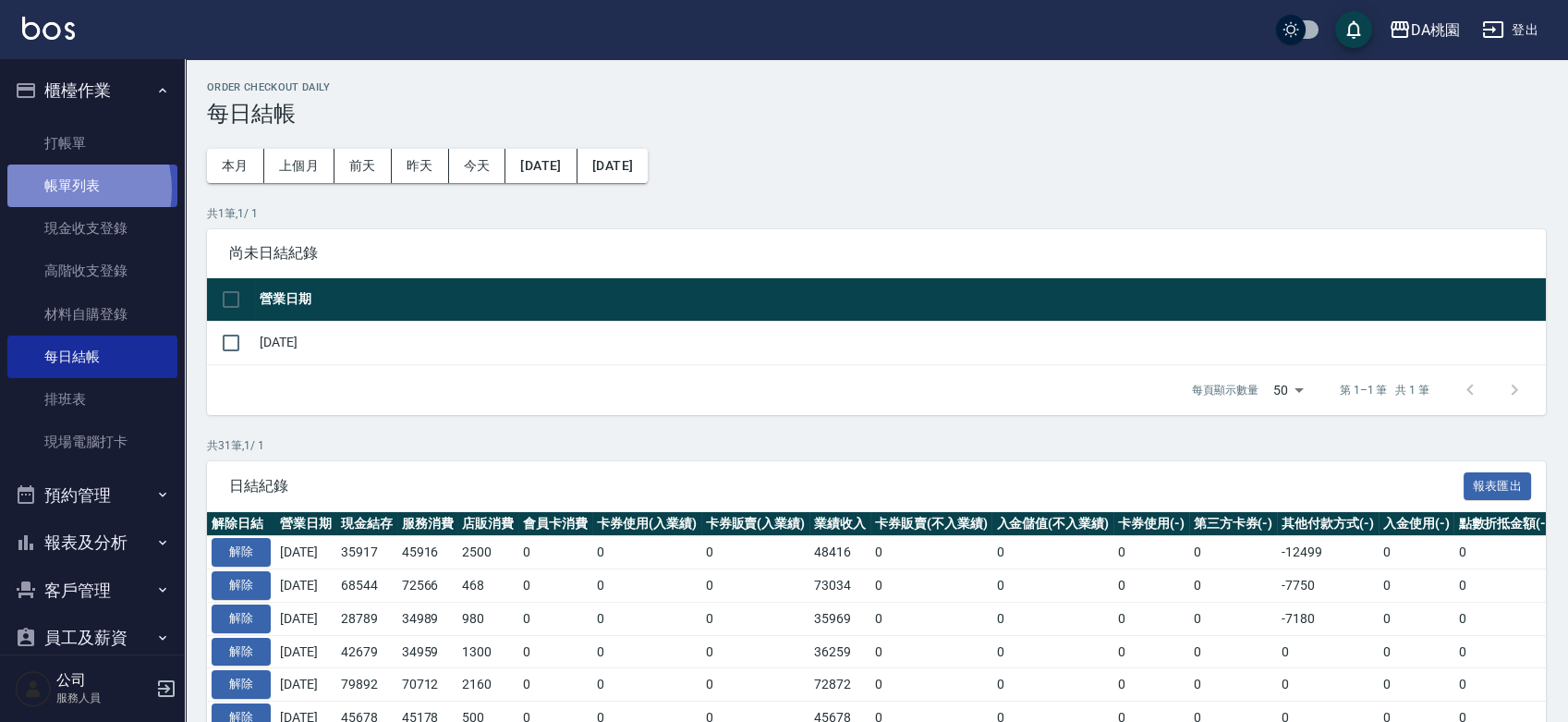
click at [59, 189] on link "帳單列表" at bounding box center [93, 185] width 170 height 42
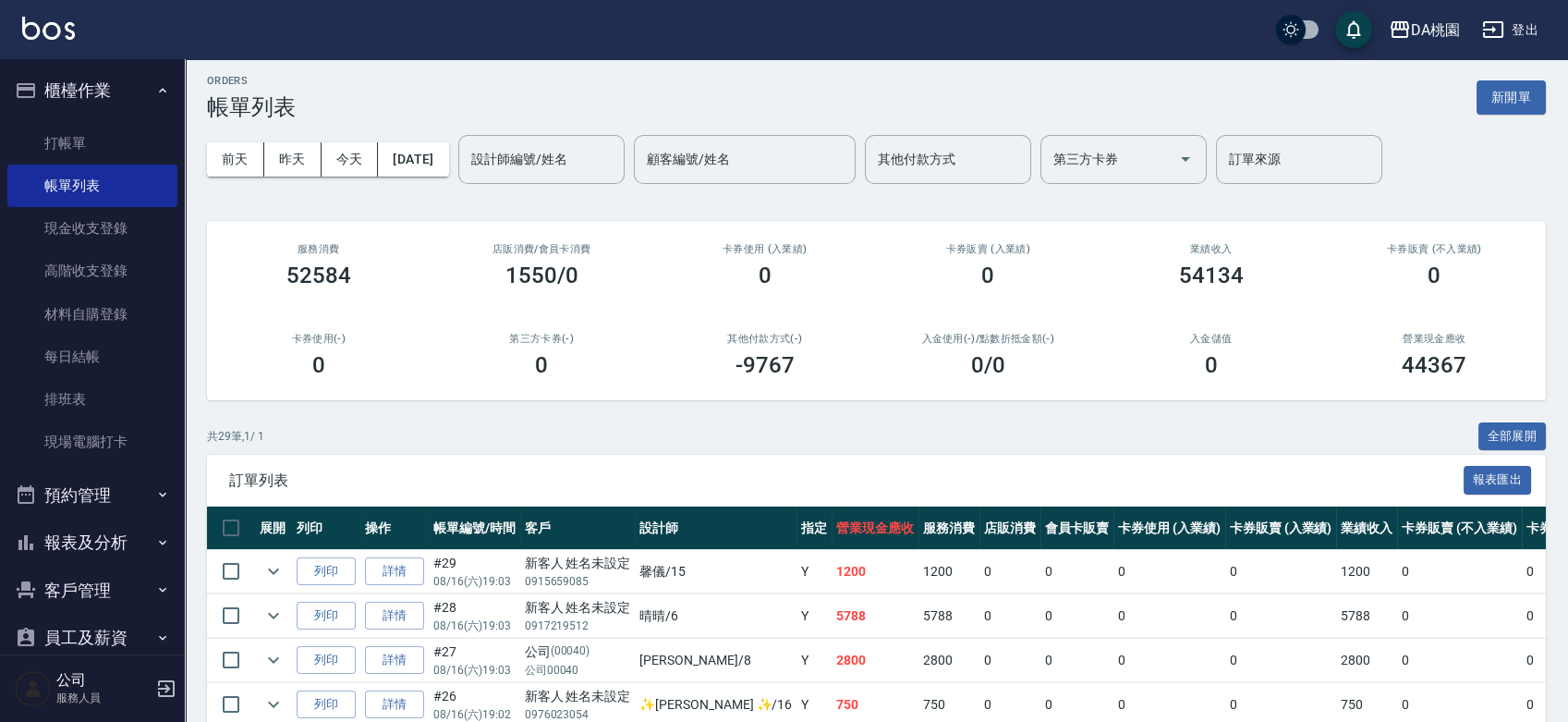
scroll to position [1202, 0]
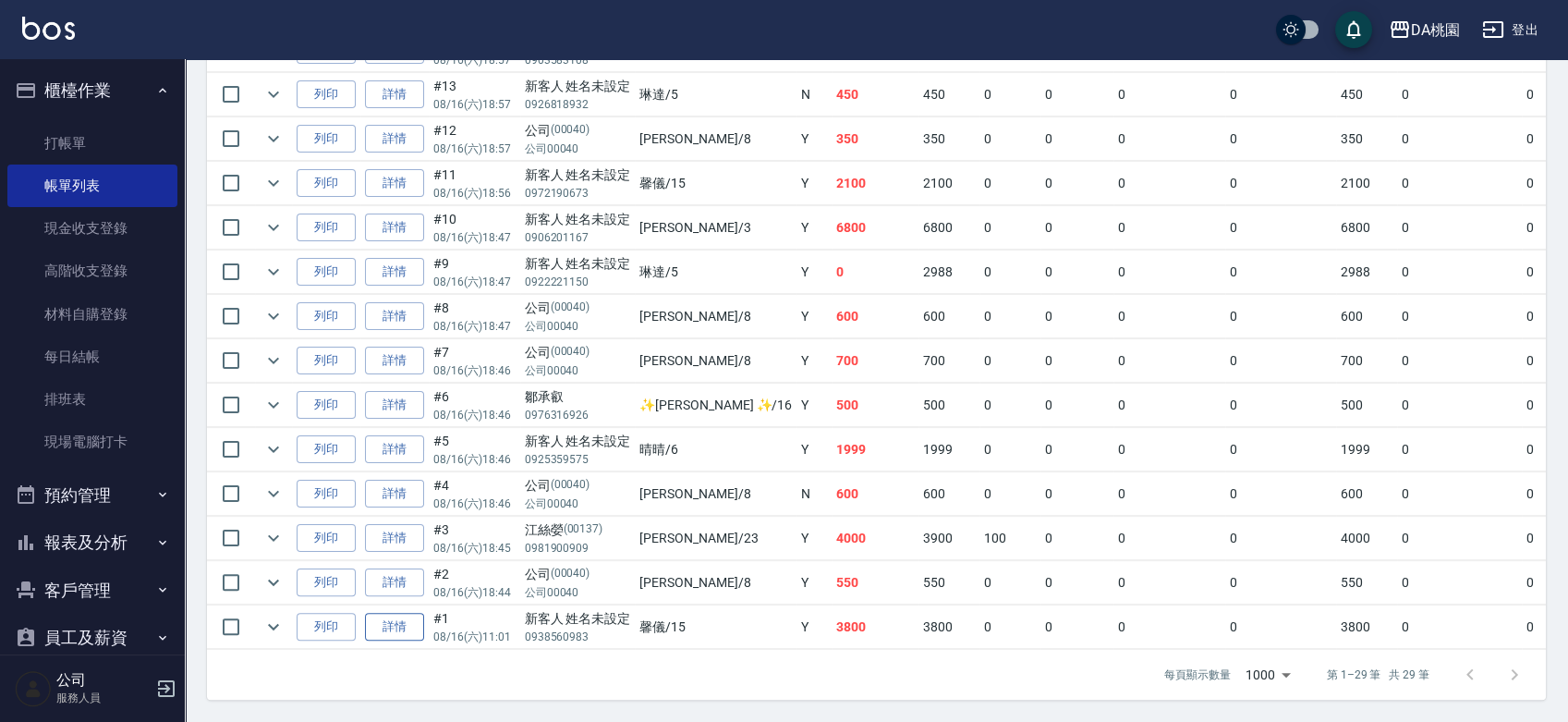
click at [373, 613] on link "詳情" at bounding box center [394, 627] width 59 height 29
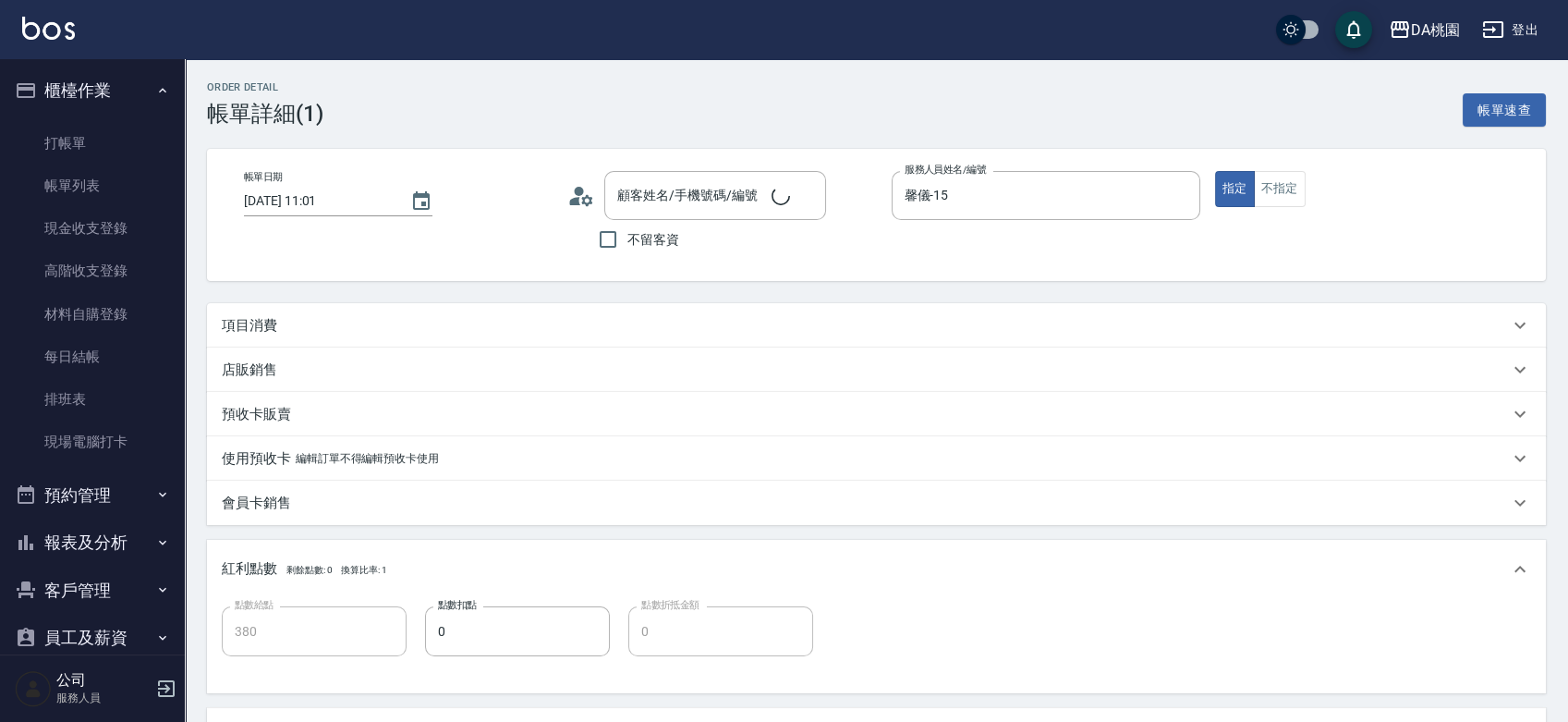
type input "[DATE] 11:01"
type input "馨儀-15"
type input "380"
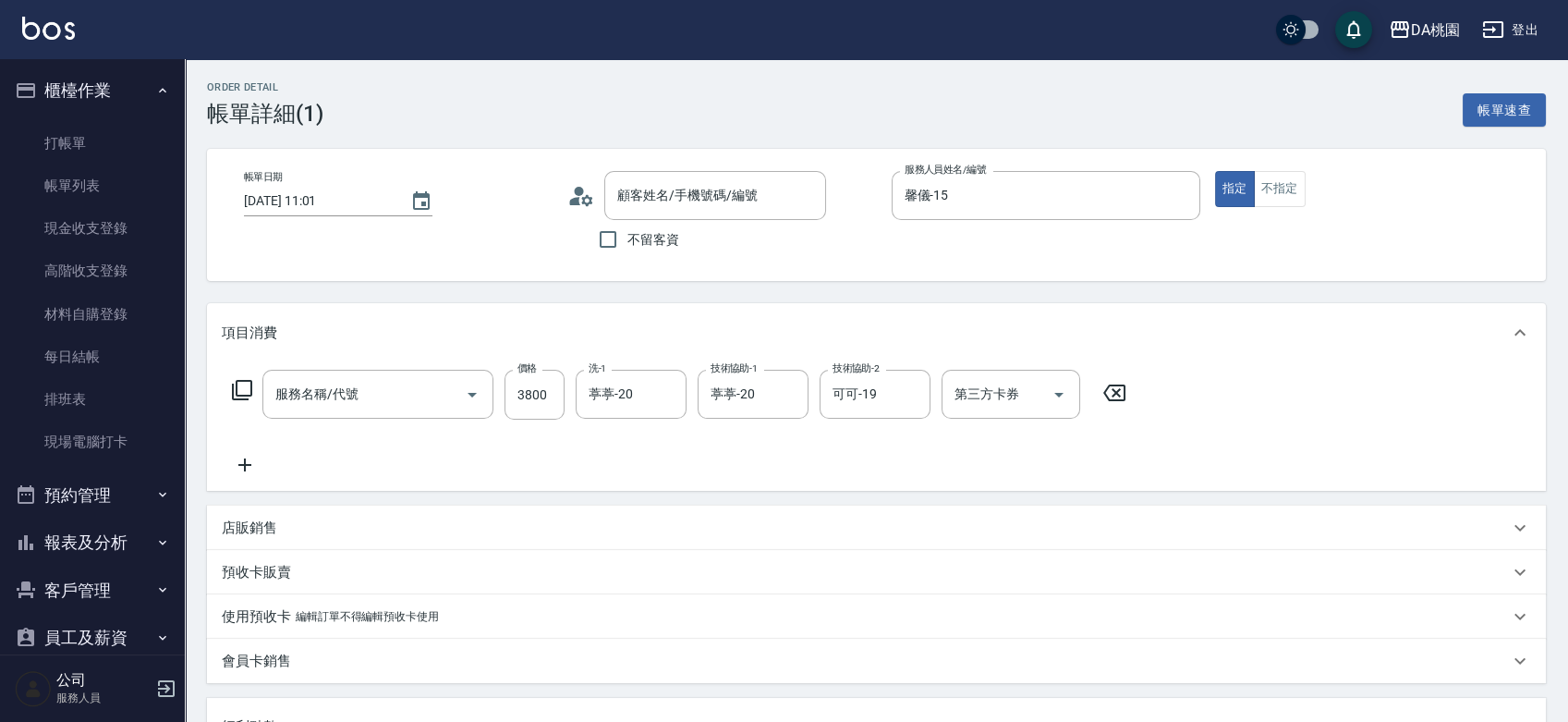
type input "染髮(互助)(401)"
type input "新客人 姓名未設定/0938560983/null"
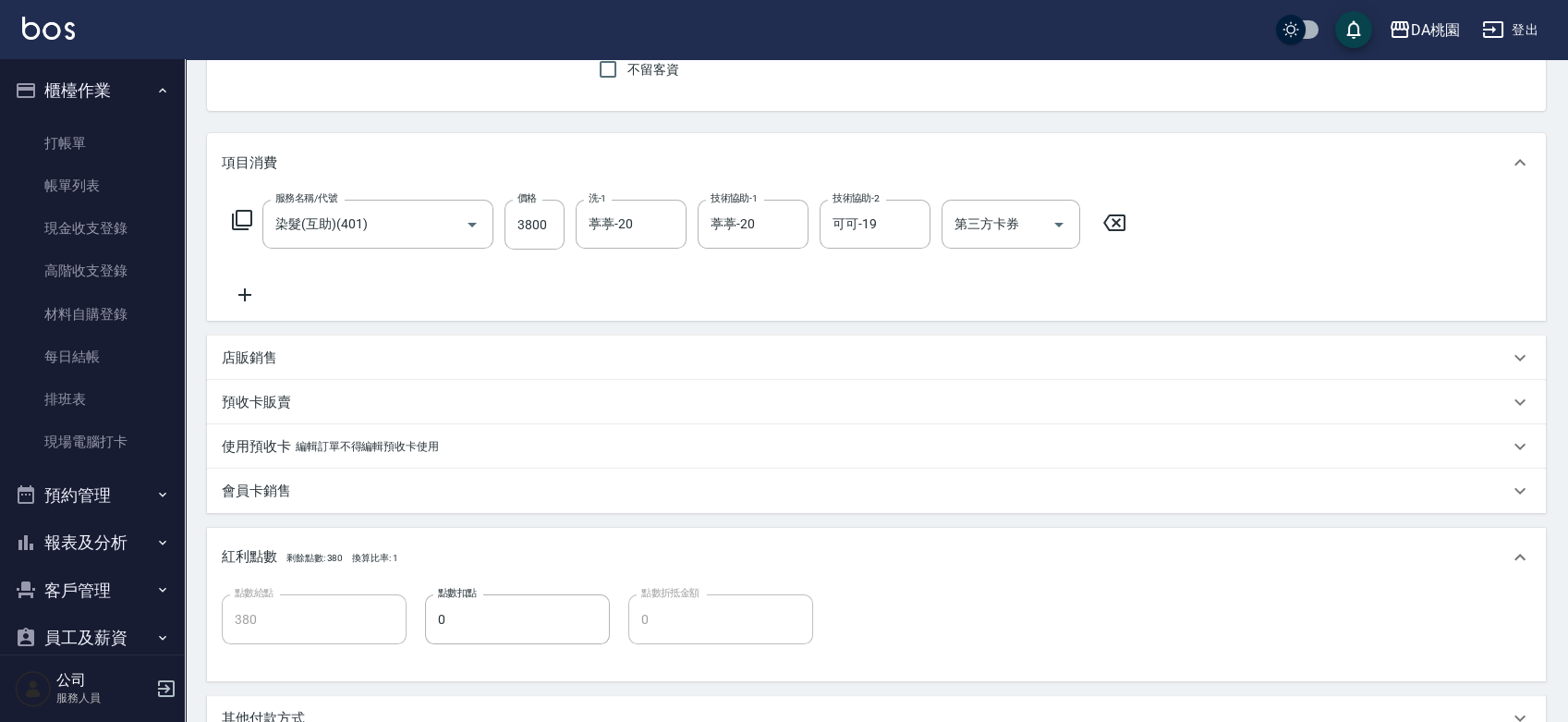
scroll to position [430, 0]
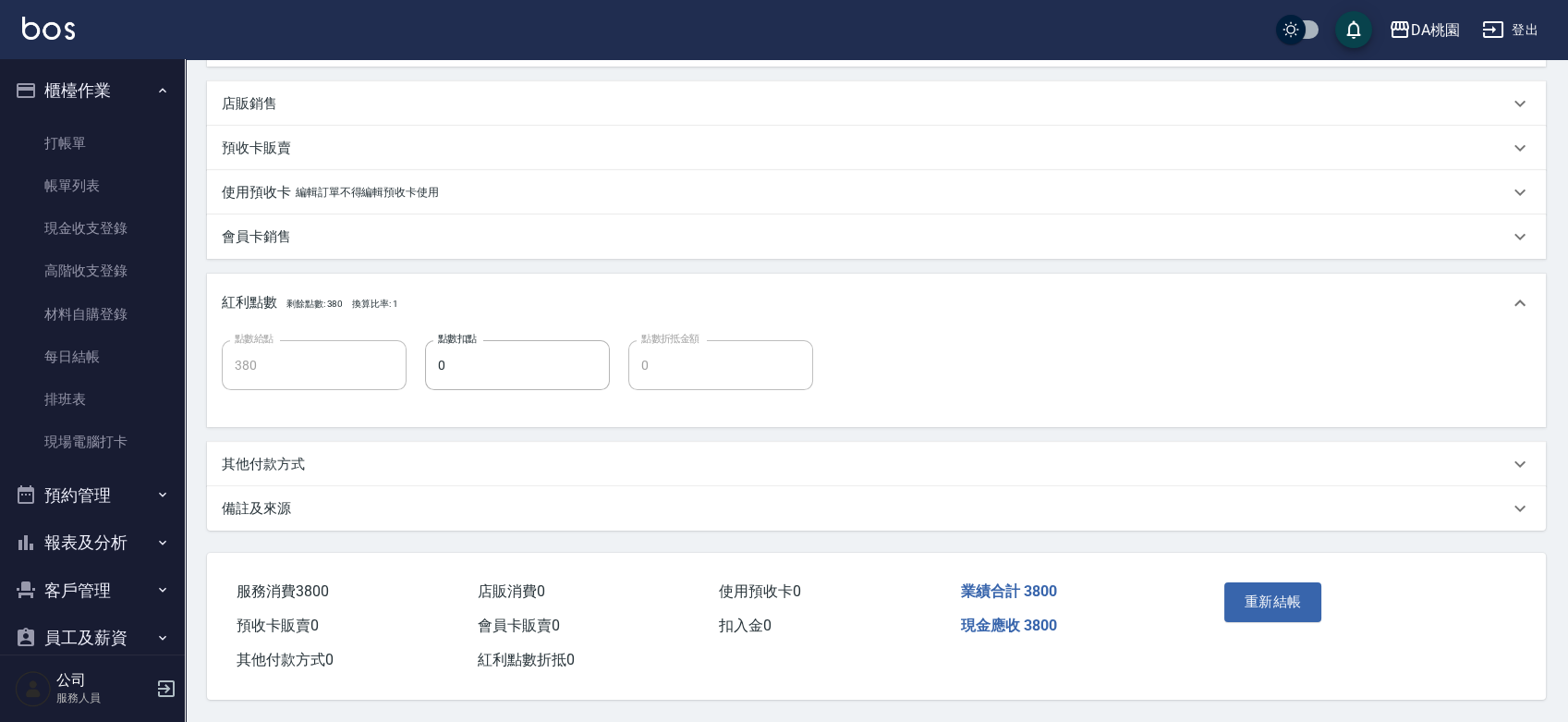
click at [262, 446] on div "其他付款方式" at bounding box center [876, 464] width 1339 height 44
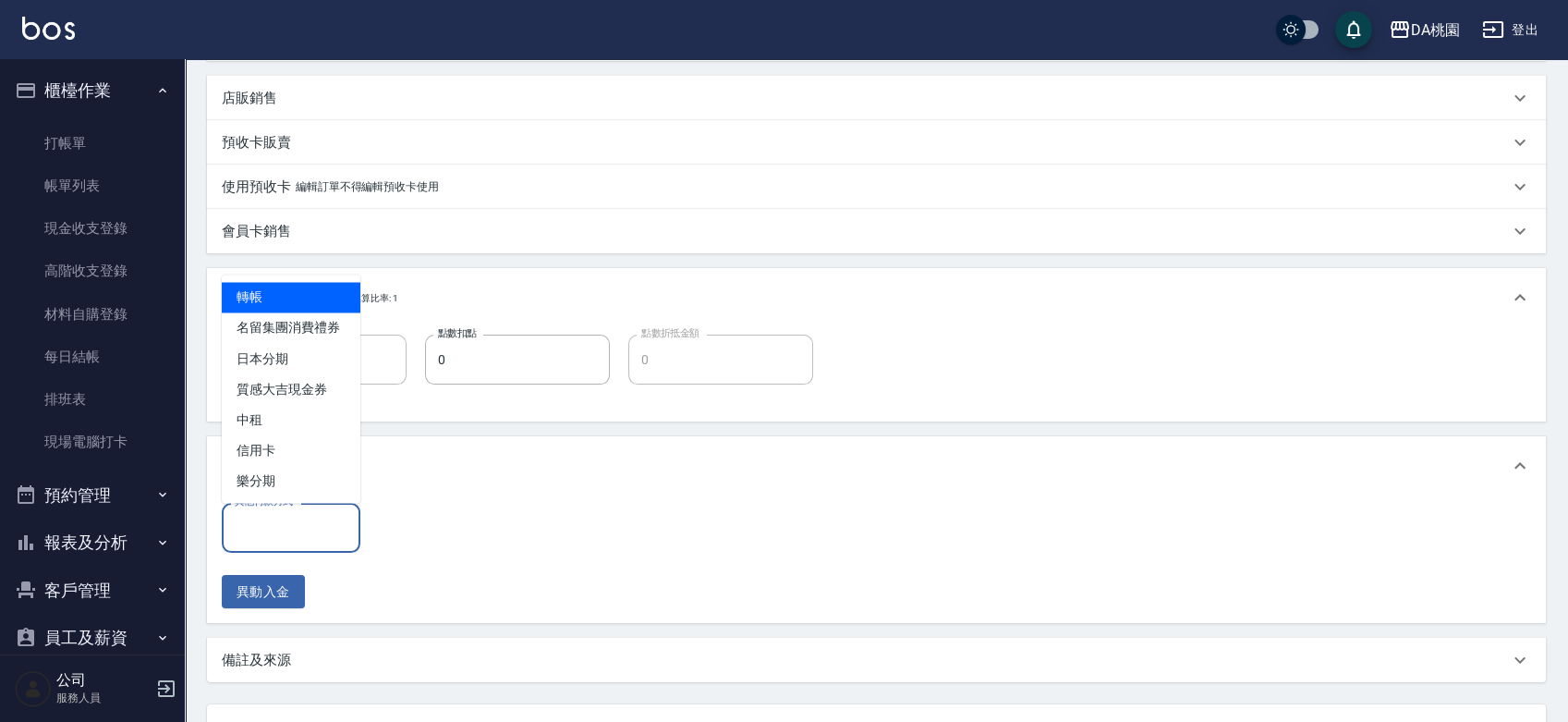
click at [284, 520] on input "其他付款方式" at bounding box center [291, 527] width 122 height 33
click at [288, 299] on span "轉帳" at bounding box center [291, 297] width 139 height 31
type input "轉帳"
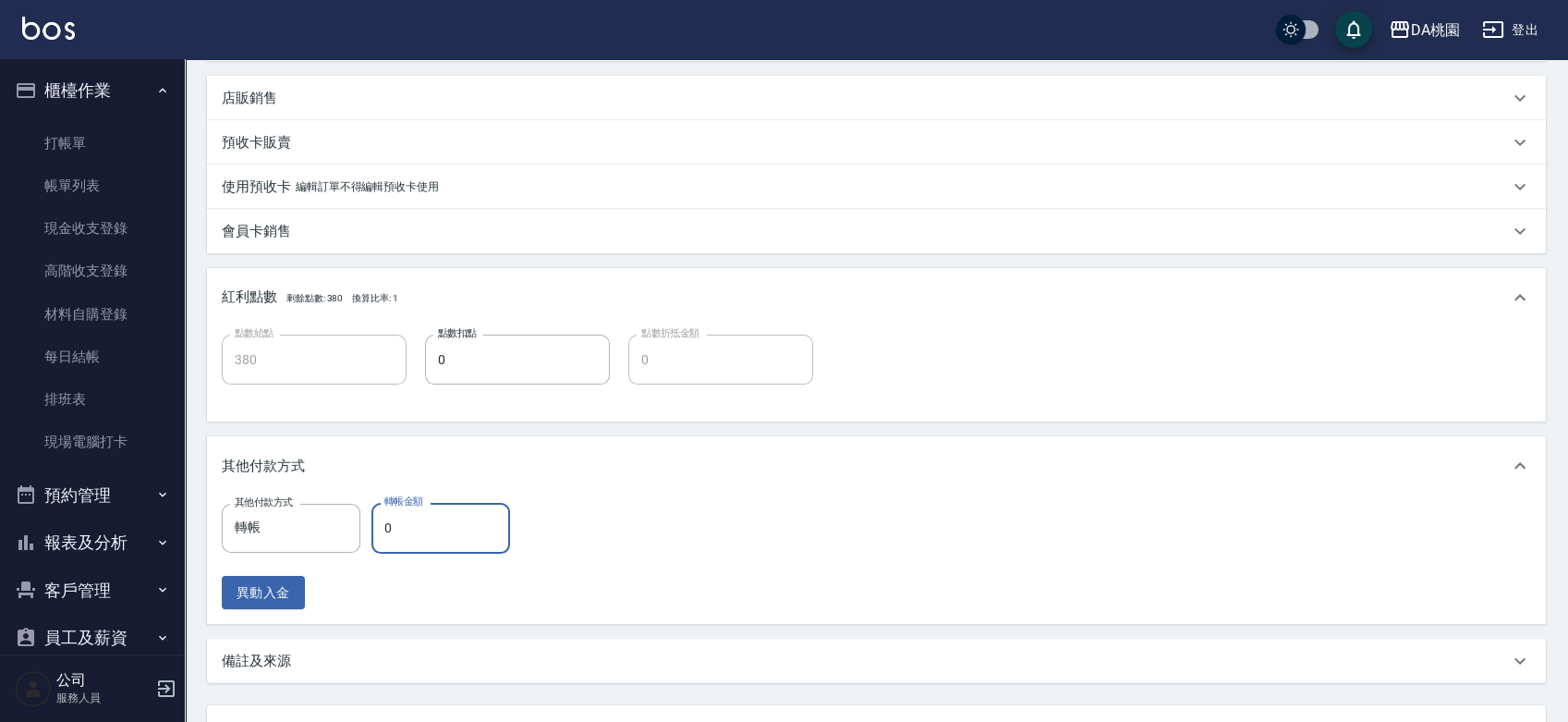
click at [423, 531] on input "0" at bounding box center [441, 527] width 139 height 50
type input "3"
type input "370"
type input "380"
type input "340"
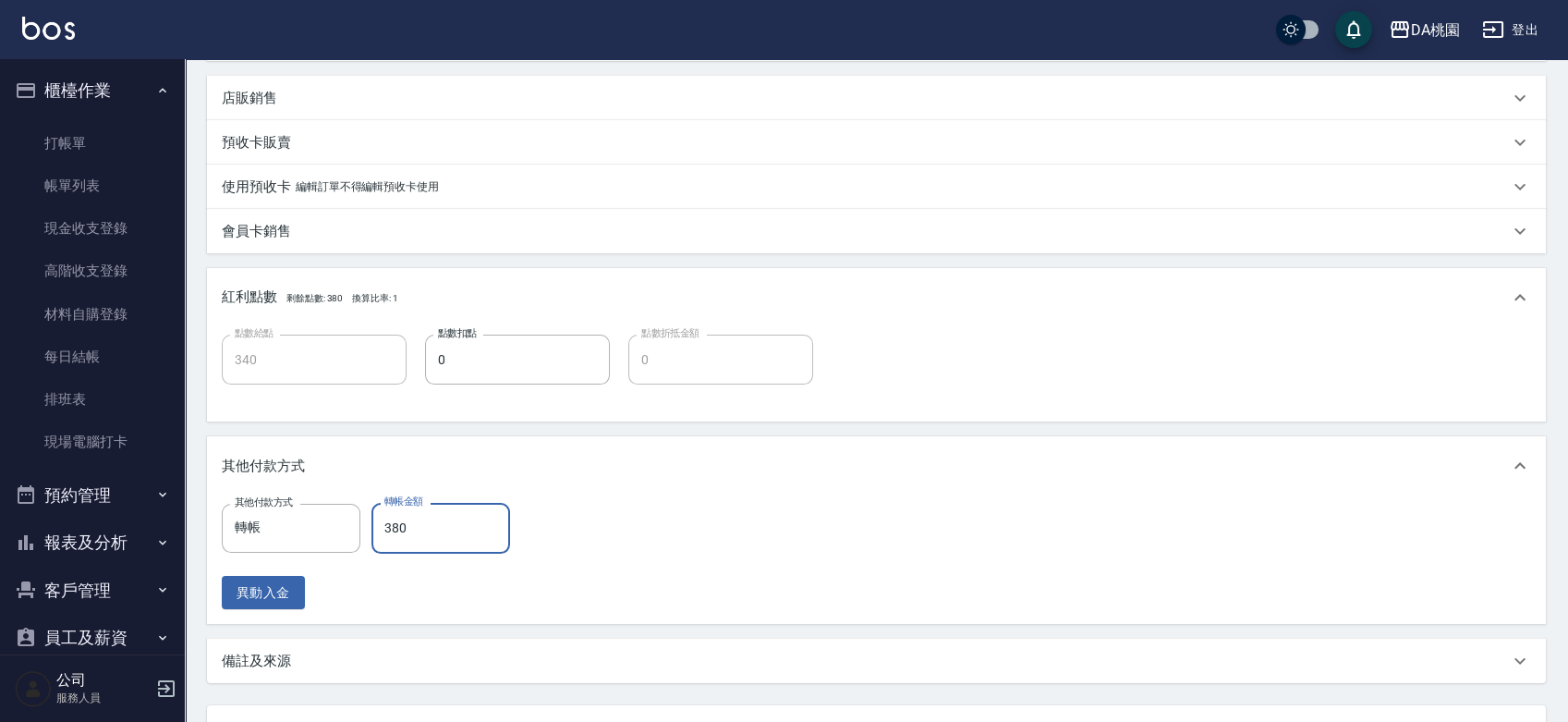
type input "3800"
type input "0"
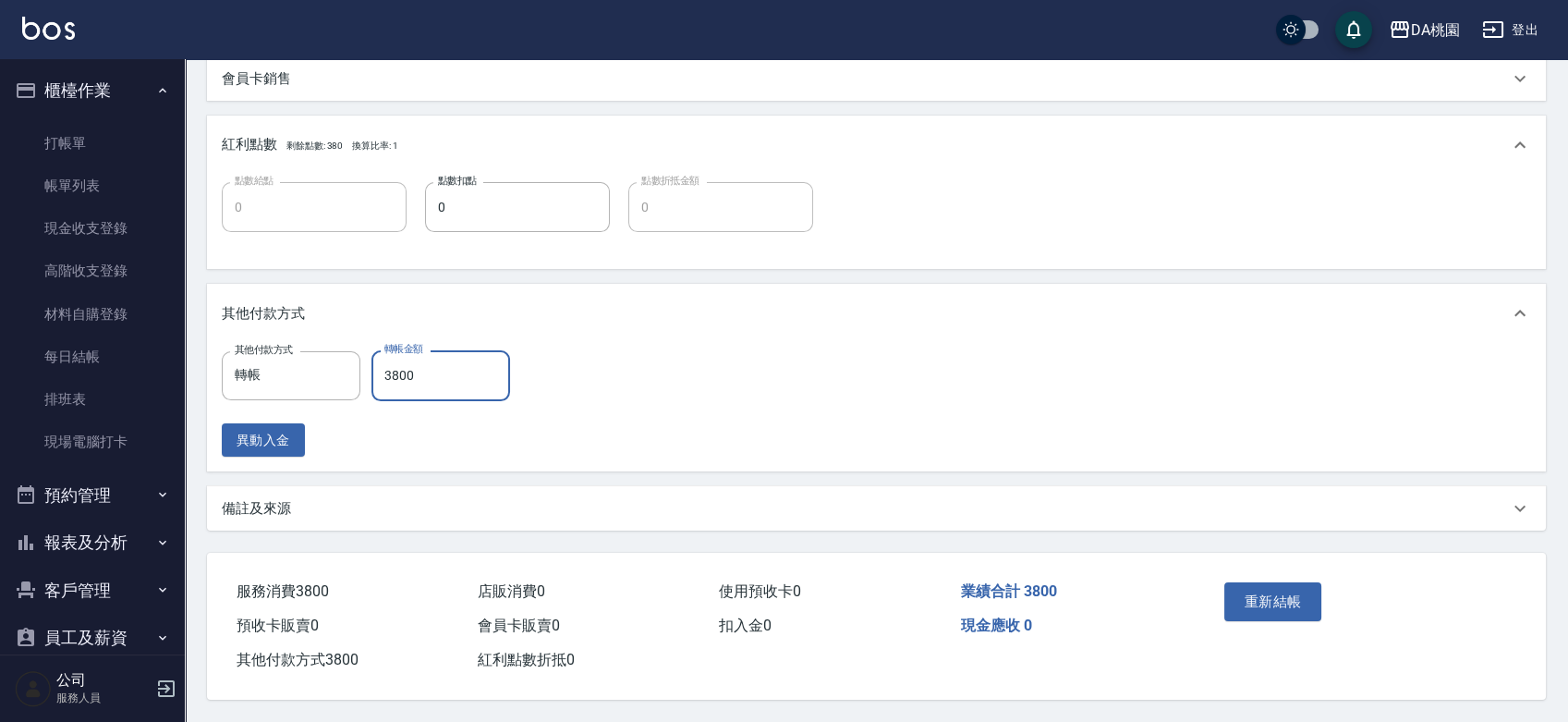
scroll to position [588, 0]
type input "3800"
click at [1268, 589] on button "重新結帳" at bounding box center [1273, 601] width 98 height 38
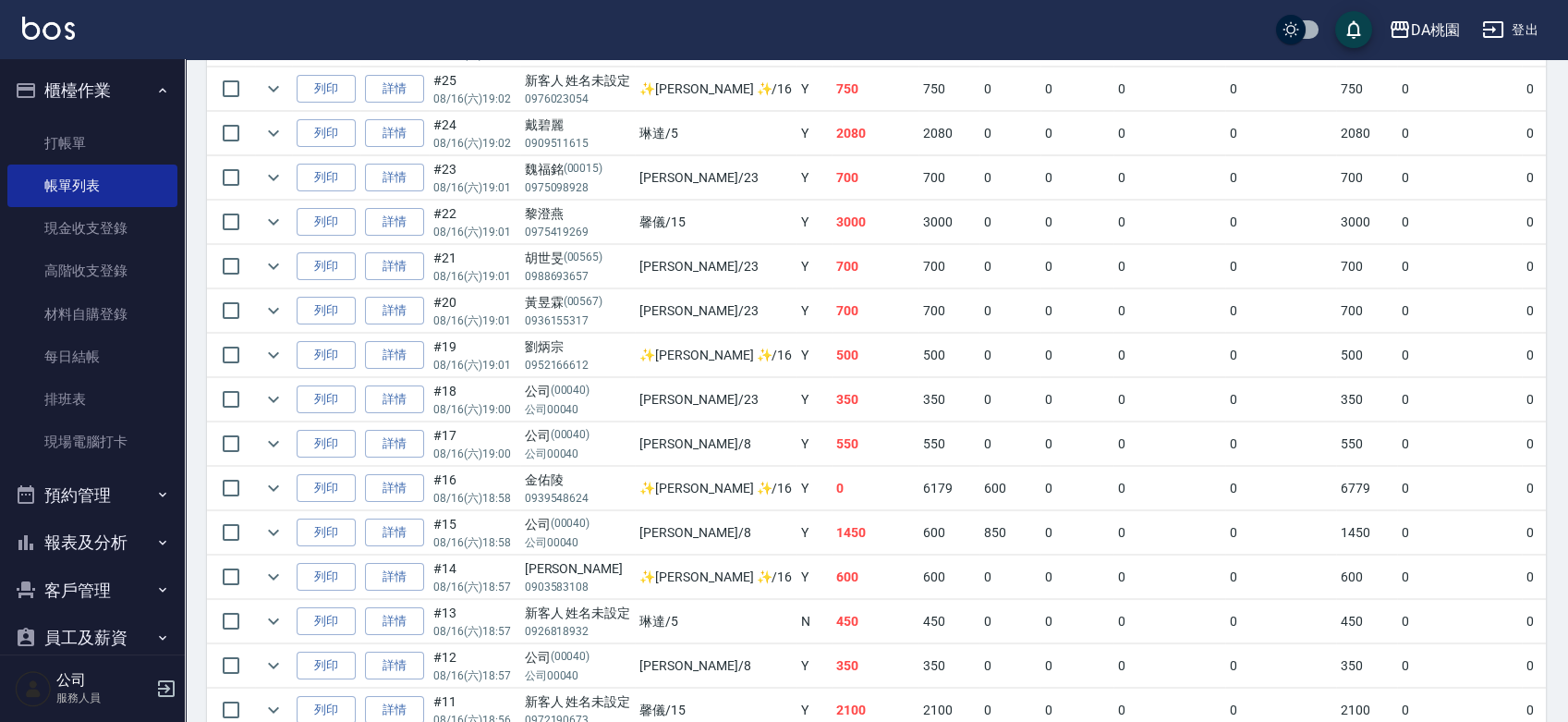
scroll to position [586, 0]
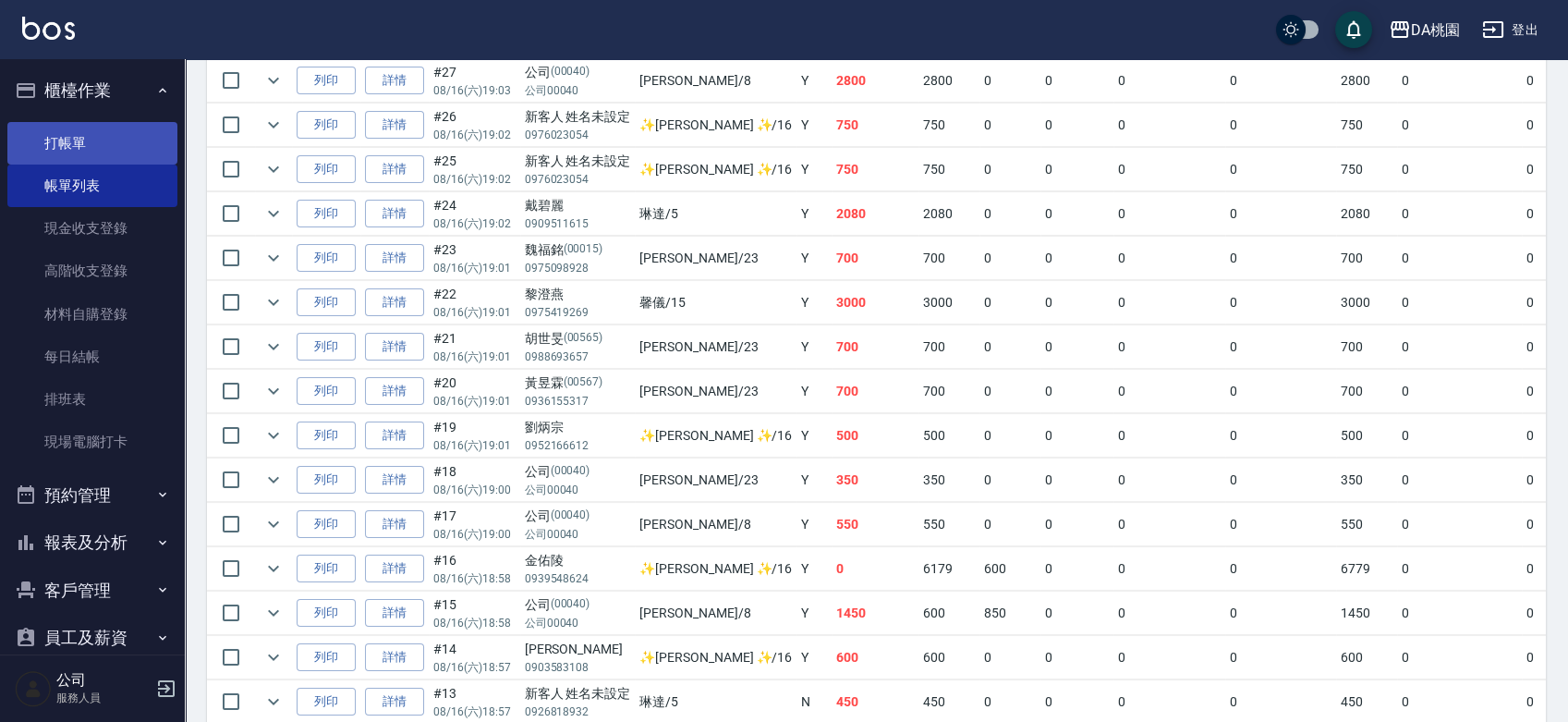
click at [81, 142] on link "打帳單" at bounding box center [93, 142] width 170 height 42
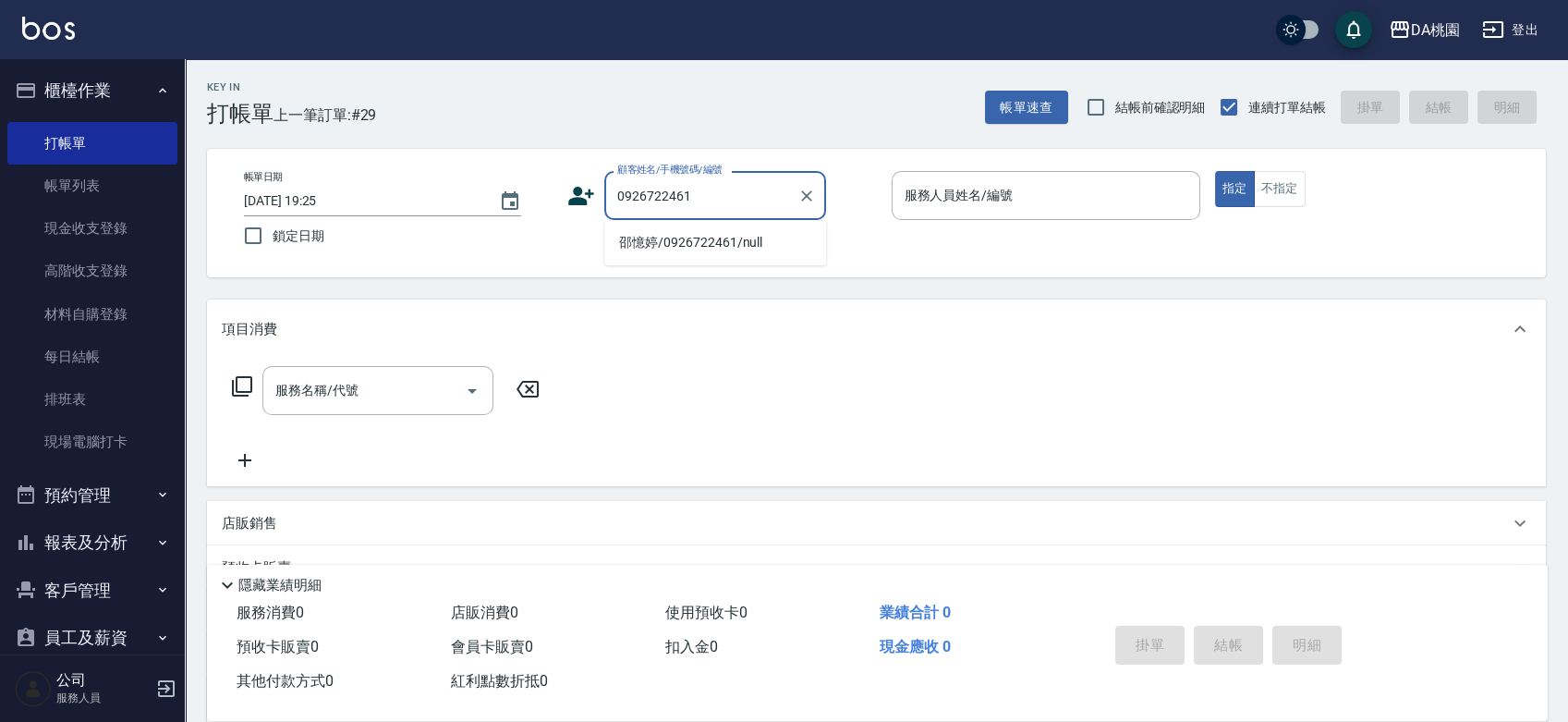
type input "邵憶婷/0926722461/null"
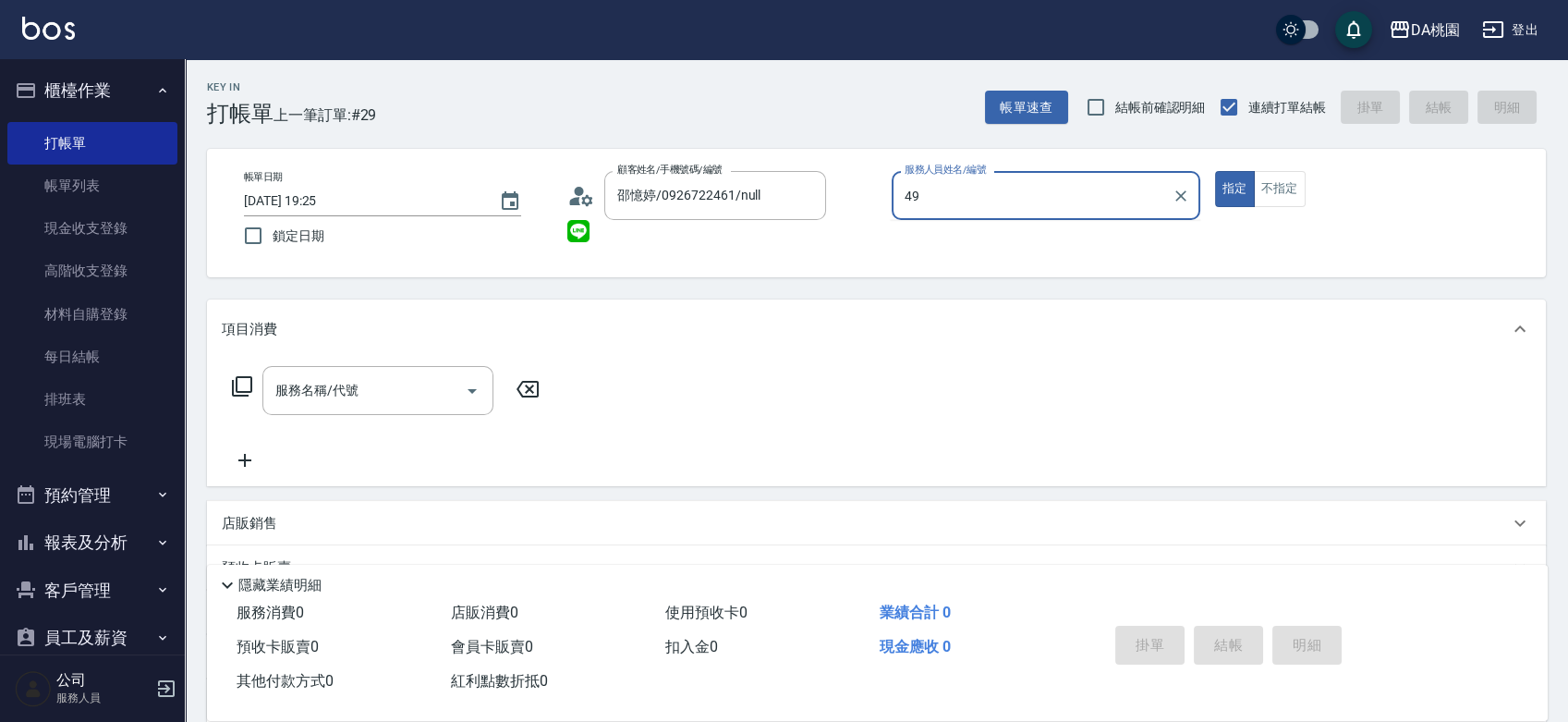
type input "49+"
click at [1215, 171] on button "指定" at bounding box center [1235, 189] width 39 height 37
type button "true"
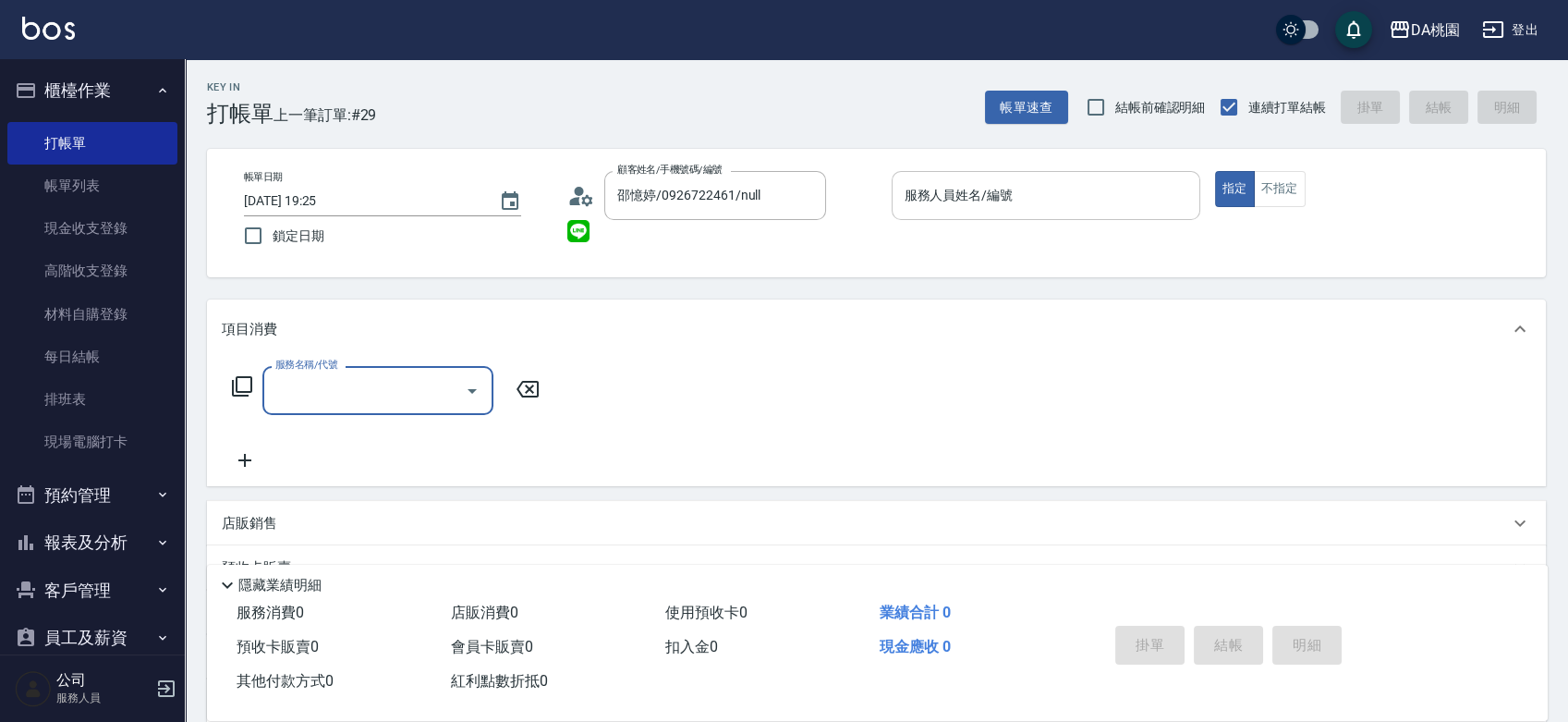
click at [1078, 184] on input "服務人員姓名/編號" at bounding box center [1047, 196] width 292 height 33
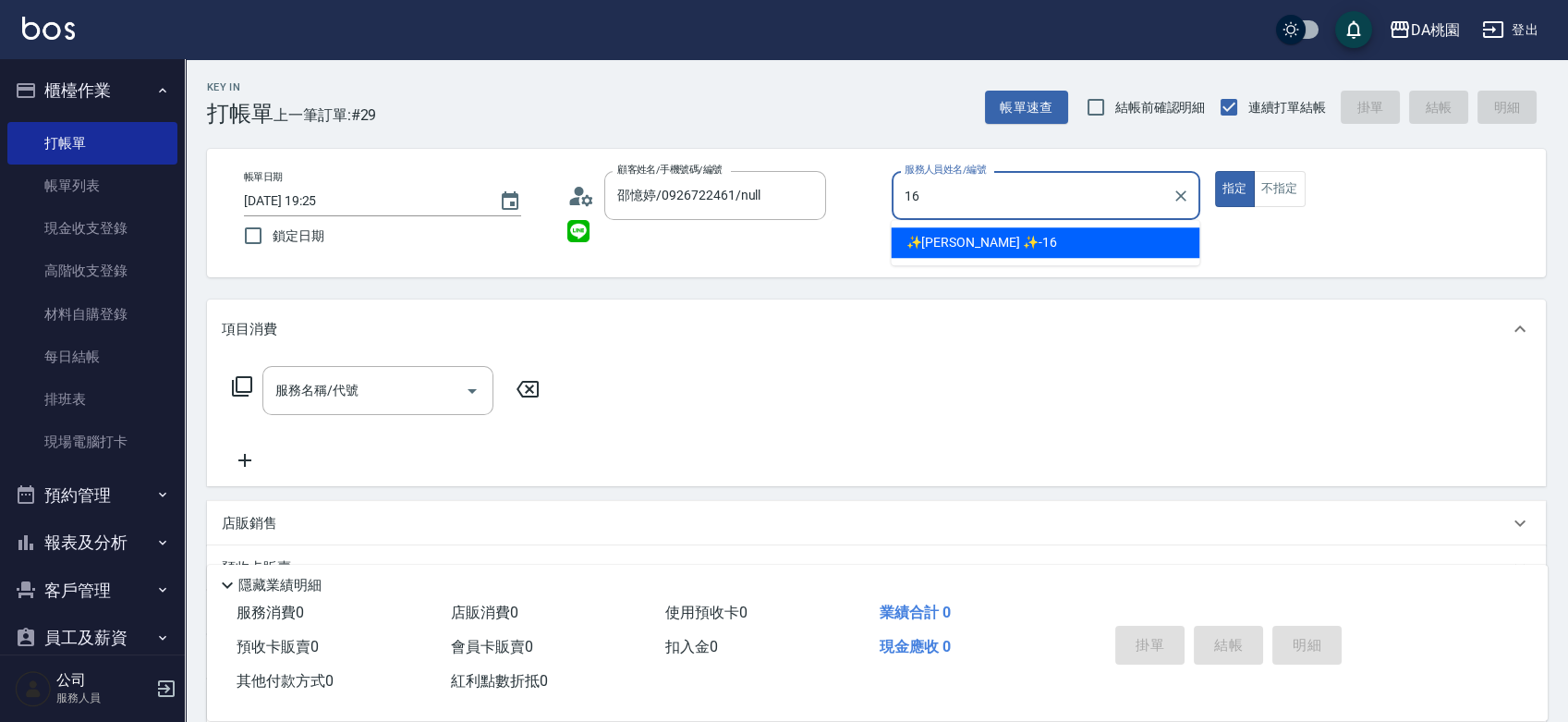
type input "✨GARY蓋瑞 ✨-16"
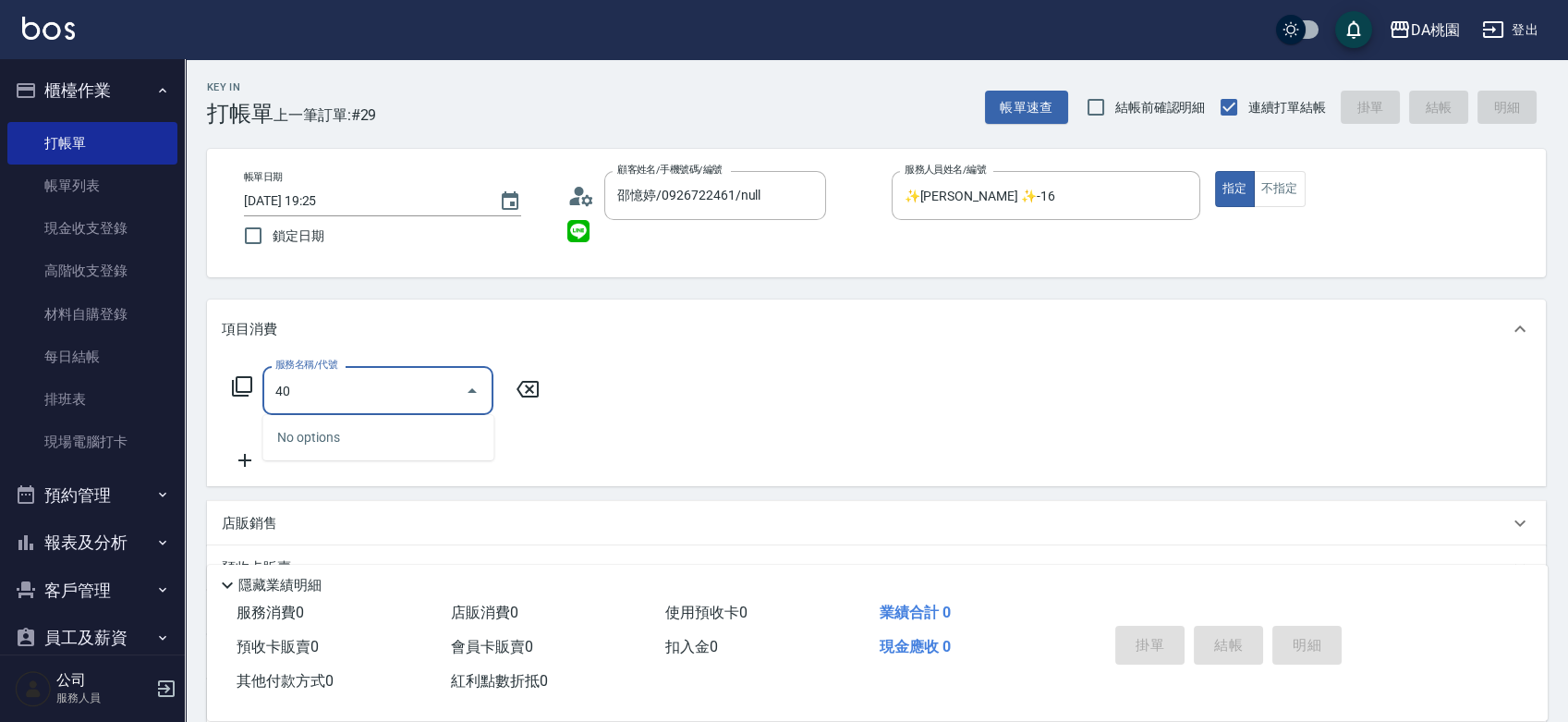
type input "401"
type input "150"
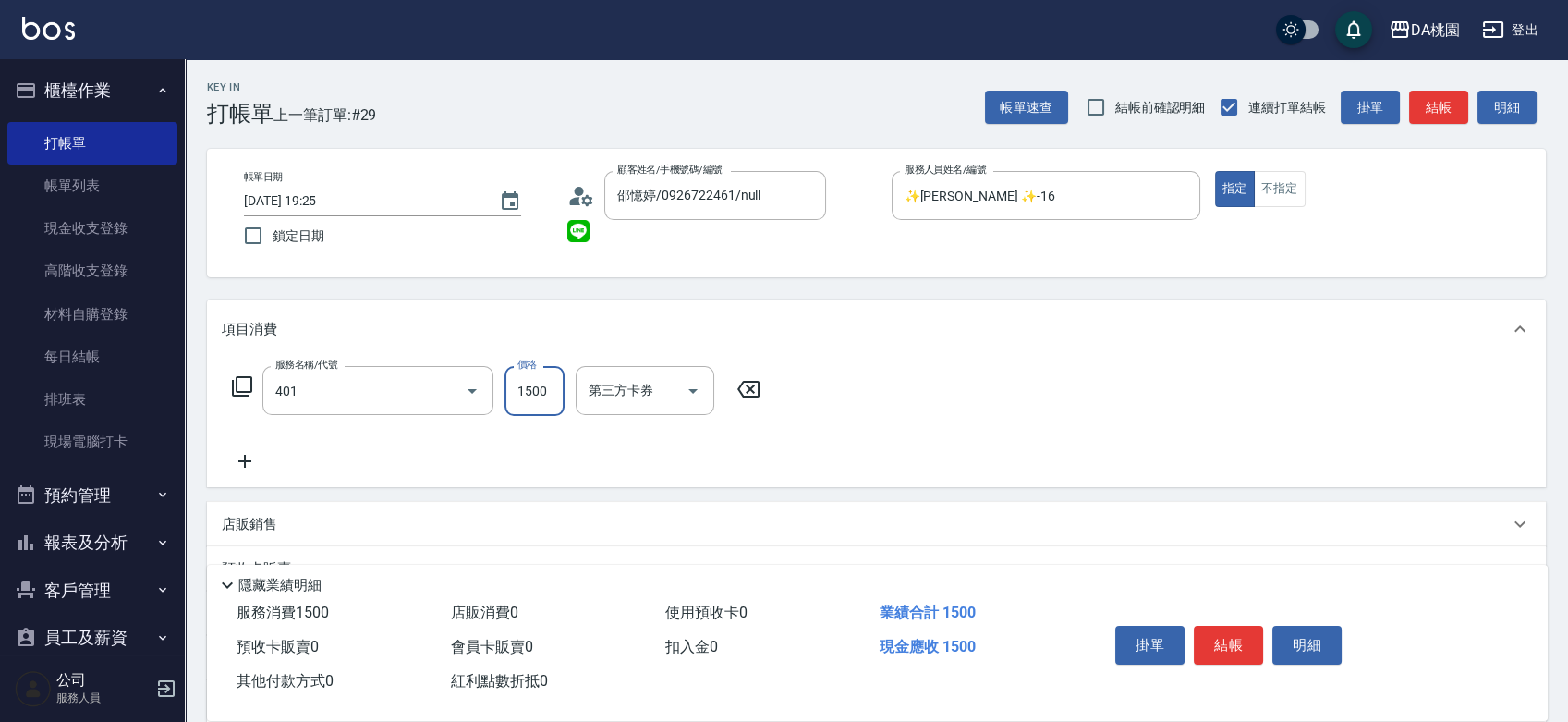
type input "染髮(互助)(401)"
type input "5"
type input "0"
type input "550"
type input "50"
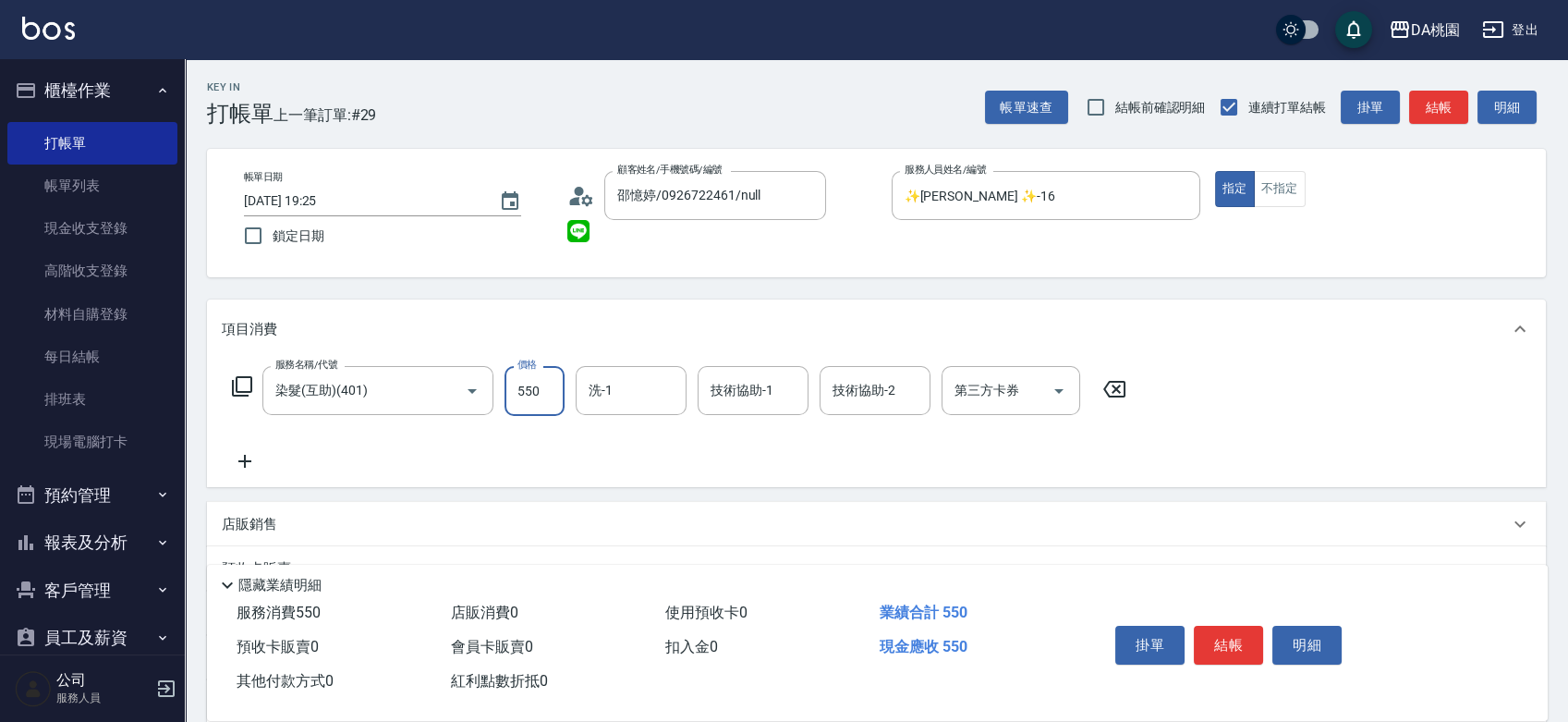
type input "5500"
type input "550"
type input "5500"
type input "C C-29"
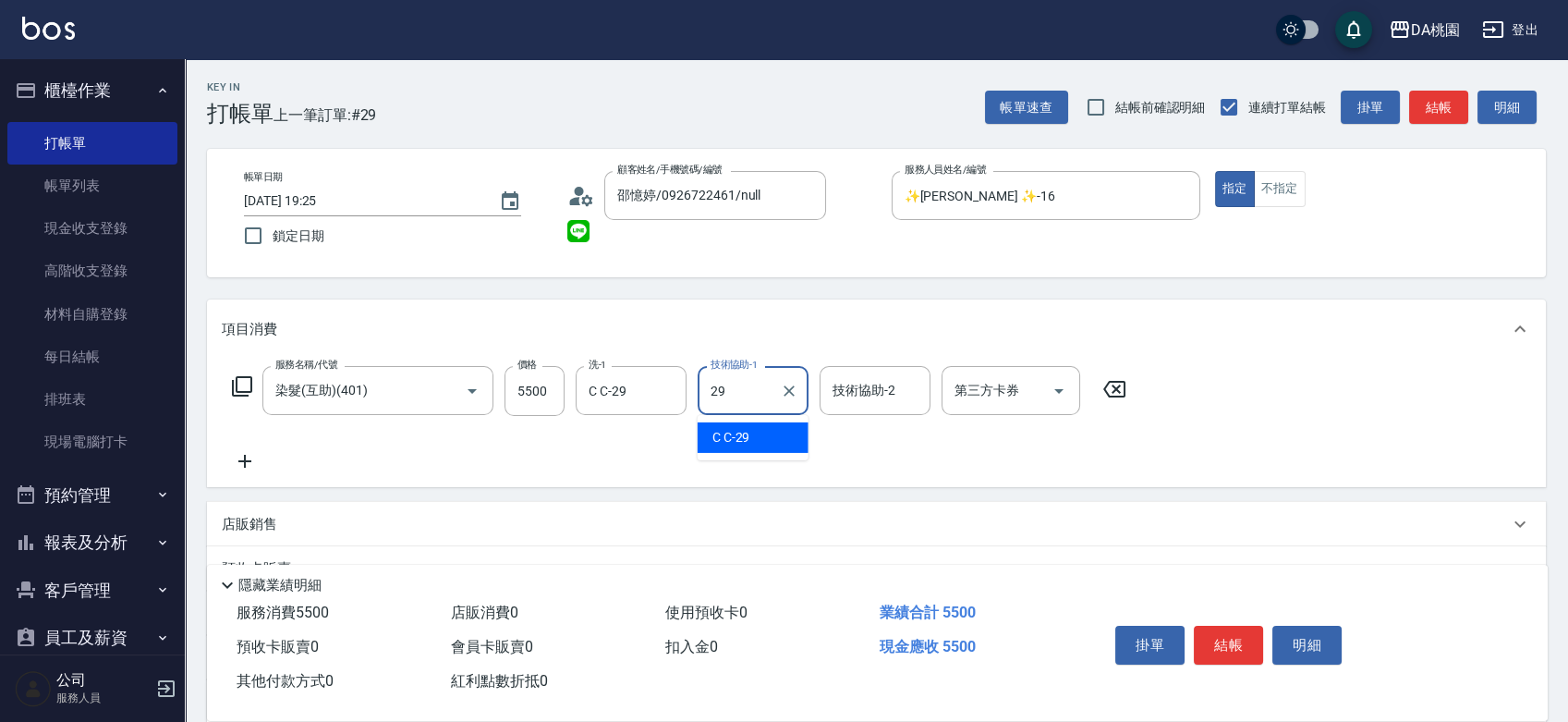
type input "C C-29"
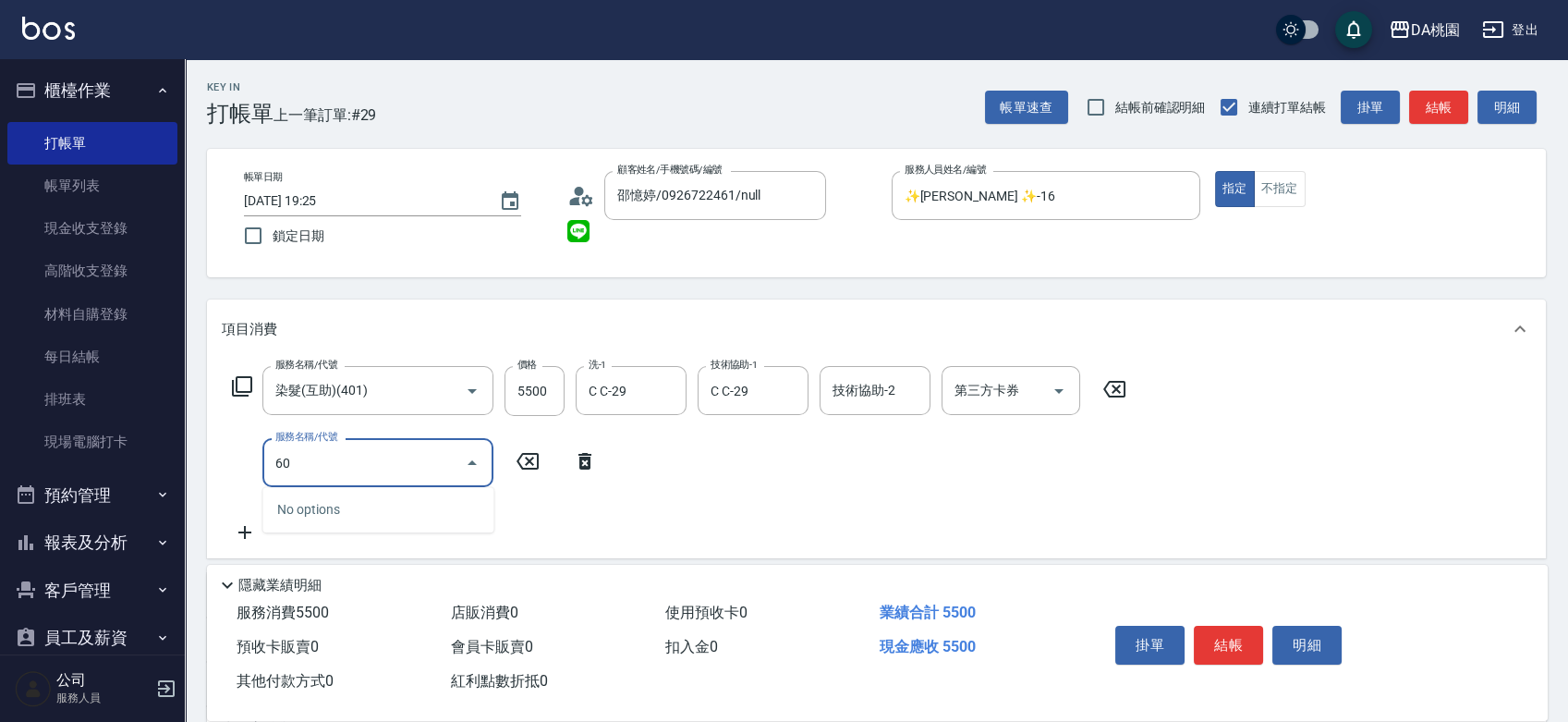
type input "607"
type input "650"
type input "小麥護髮(互助)(607)"
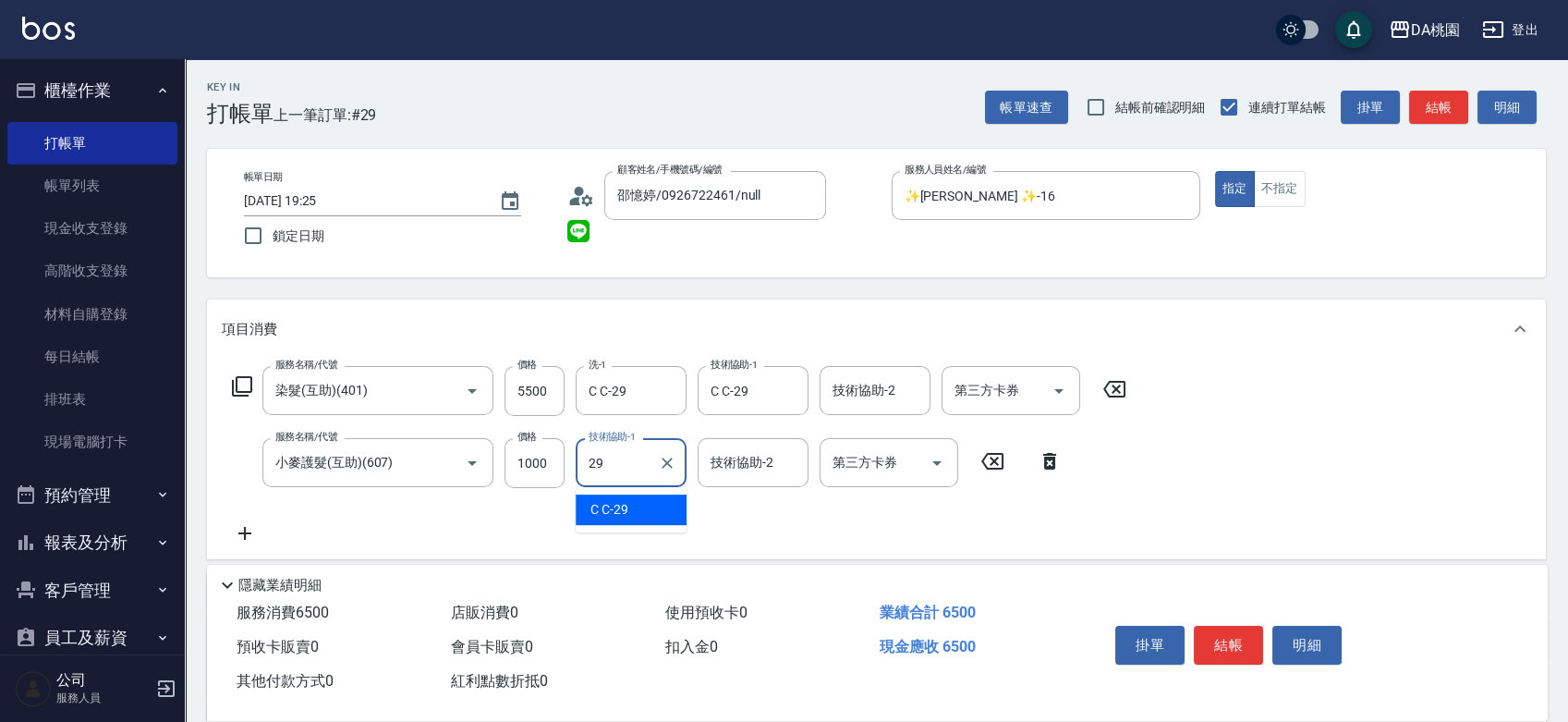
type input "C C-29"
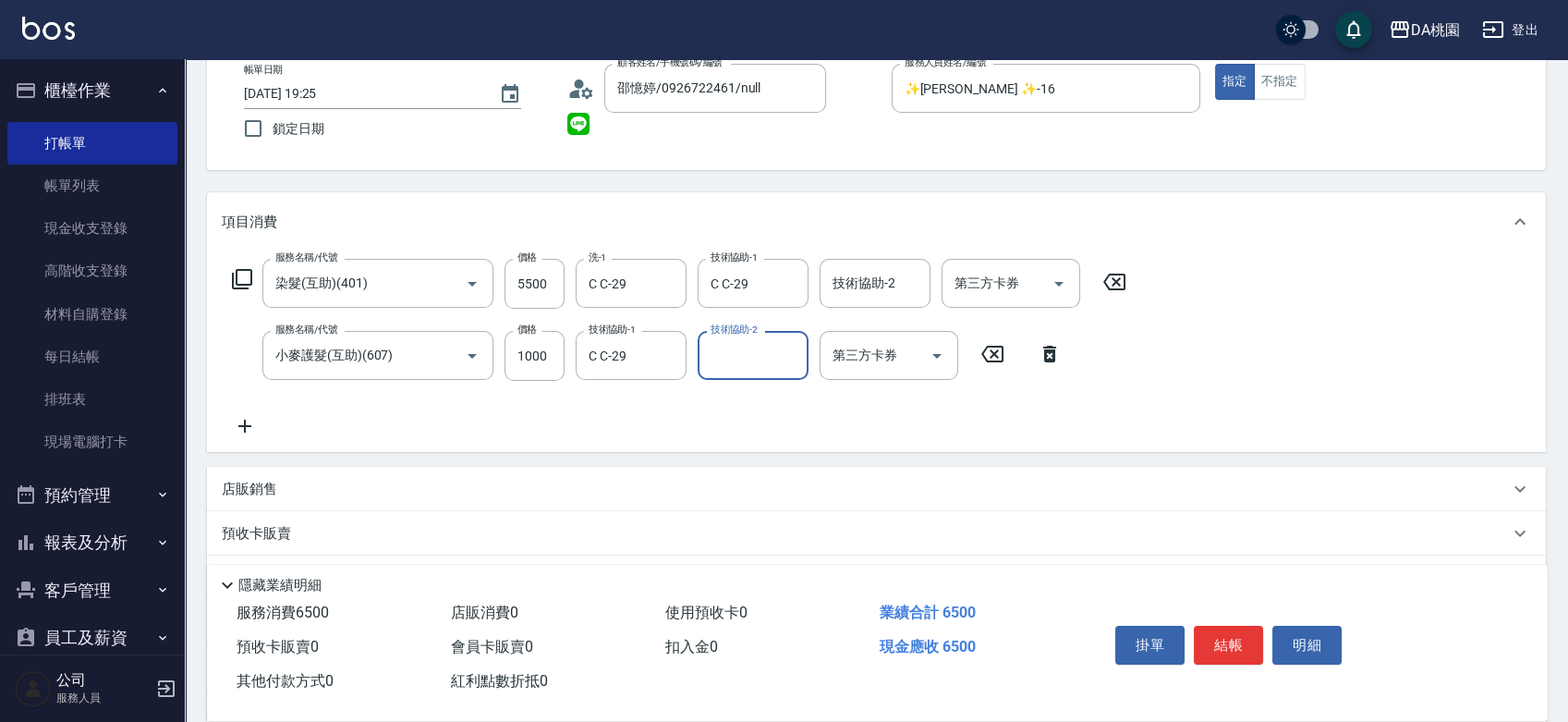
scroll to position [337, 0]
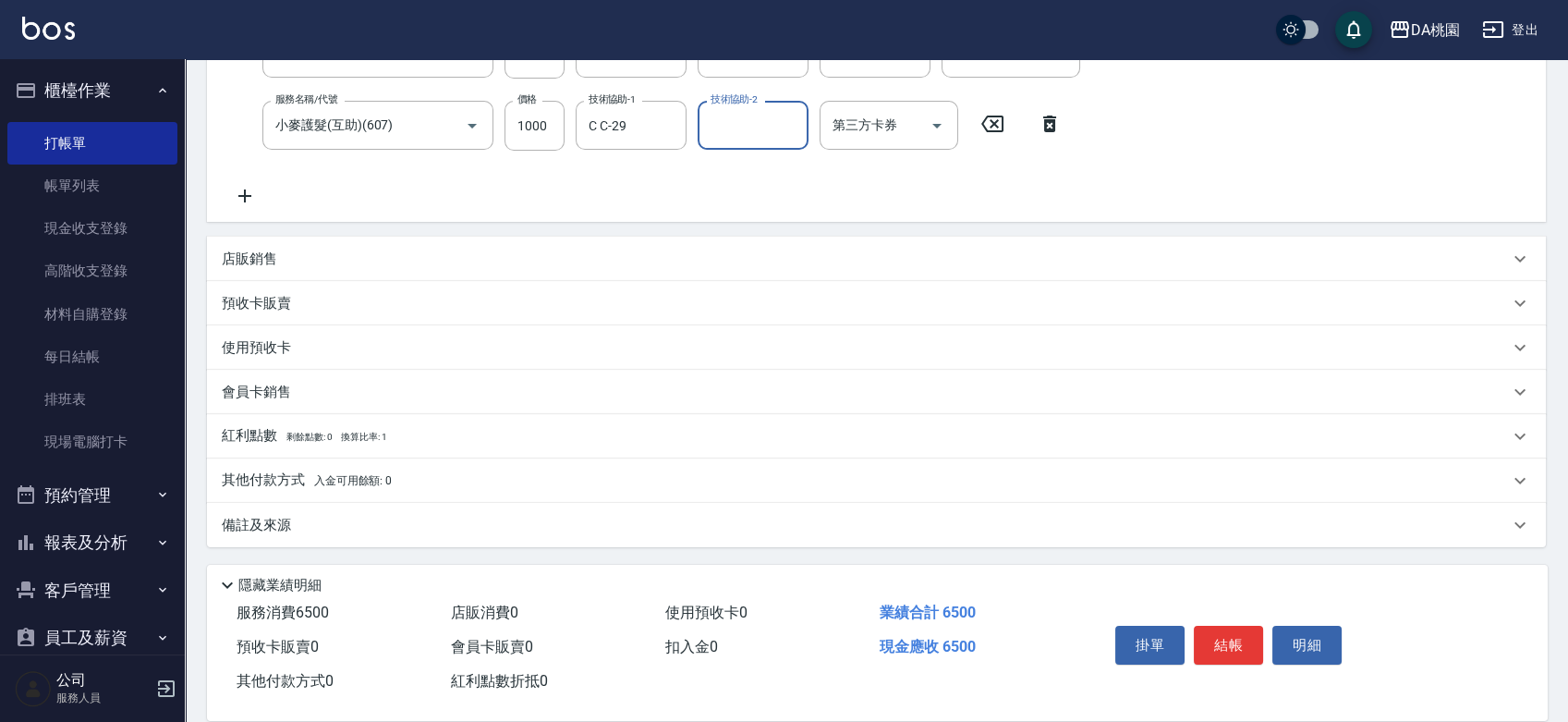
click at [252, 486] on p "其他付款方式 入金可用餘額: 0" at bounding box center [307, 480] width 170 height 21
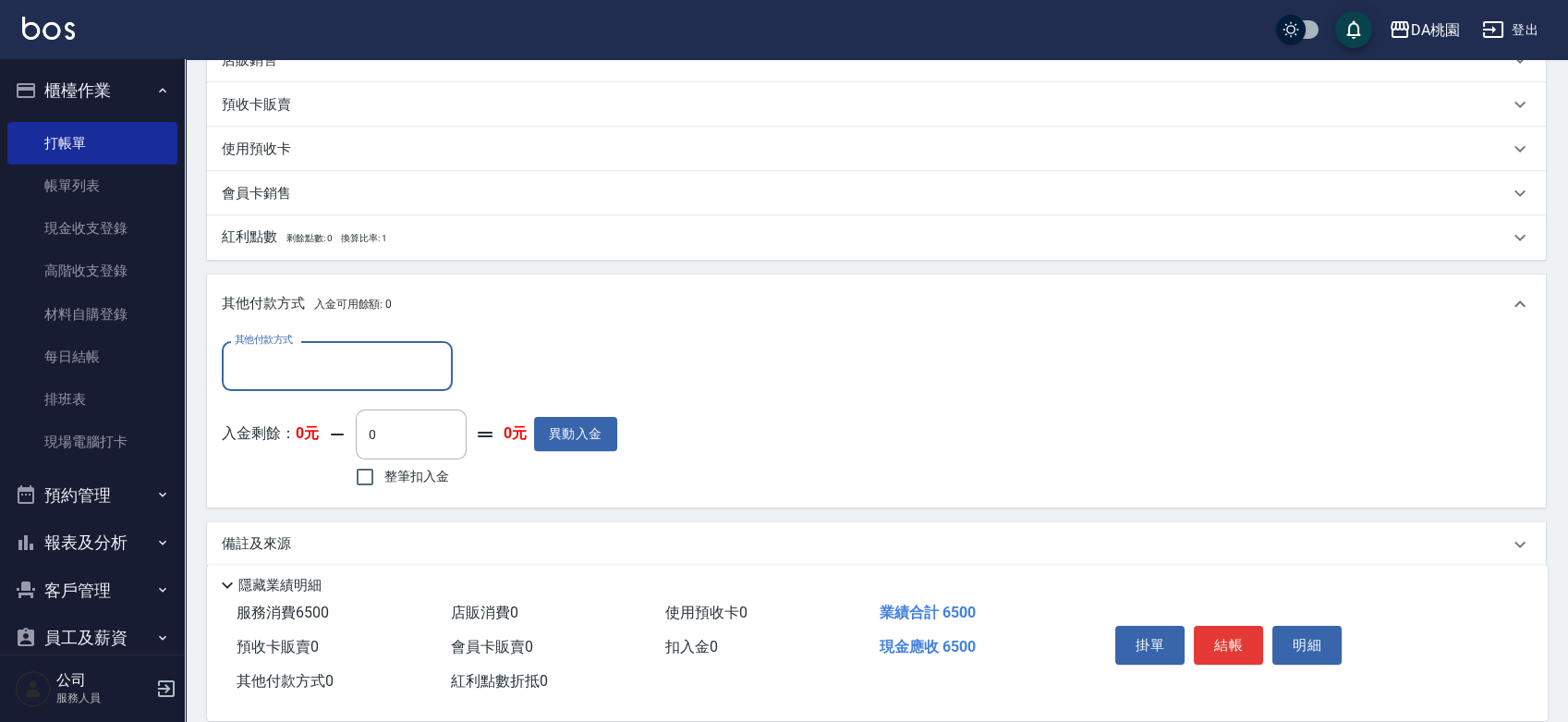
scroll to position [554, 0]
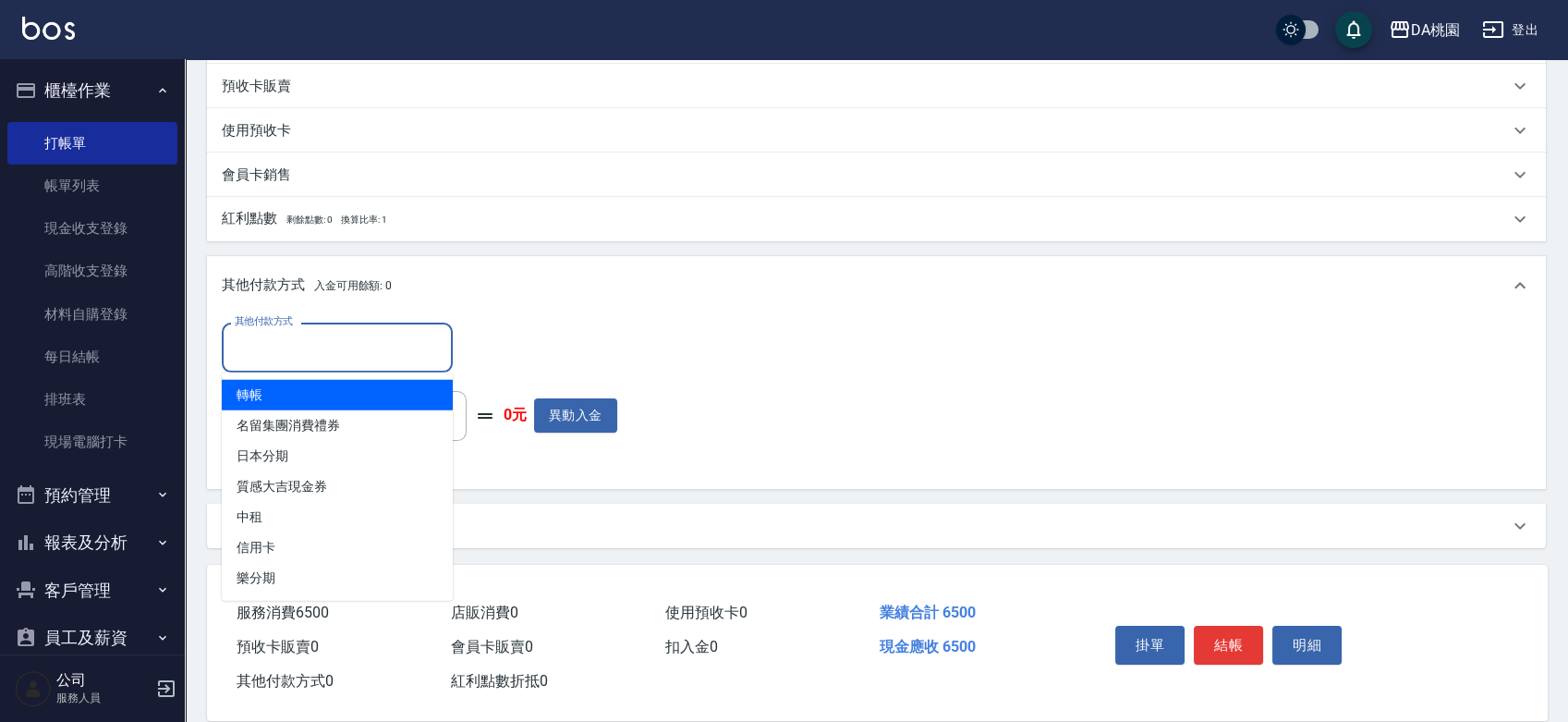
click at [286, 339] on input "其他付款方式" at bounding box center [337, 346] width 214 height 33
click at [260, 394] on span "轉帳" at bounding box center [337, 395] width 231 height 31
type input "轉帳"
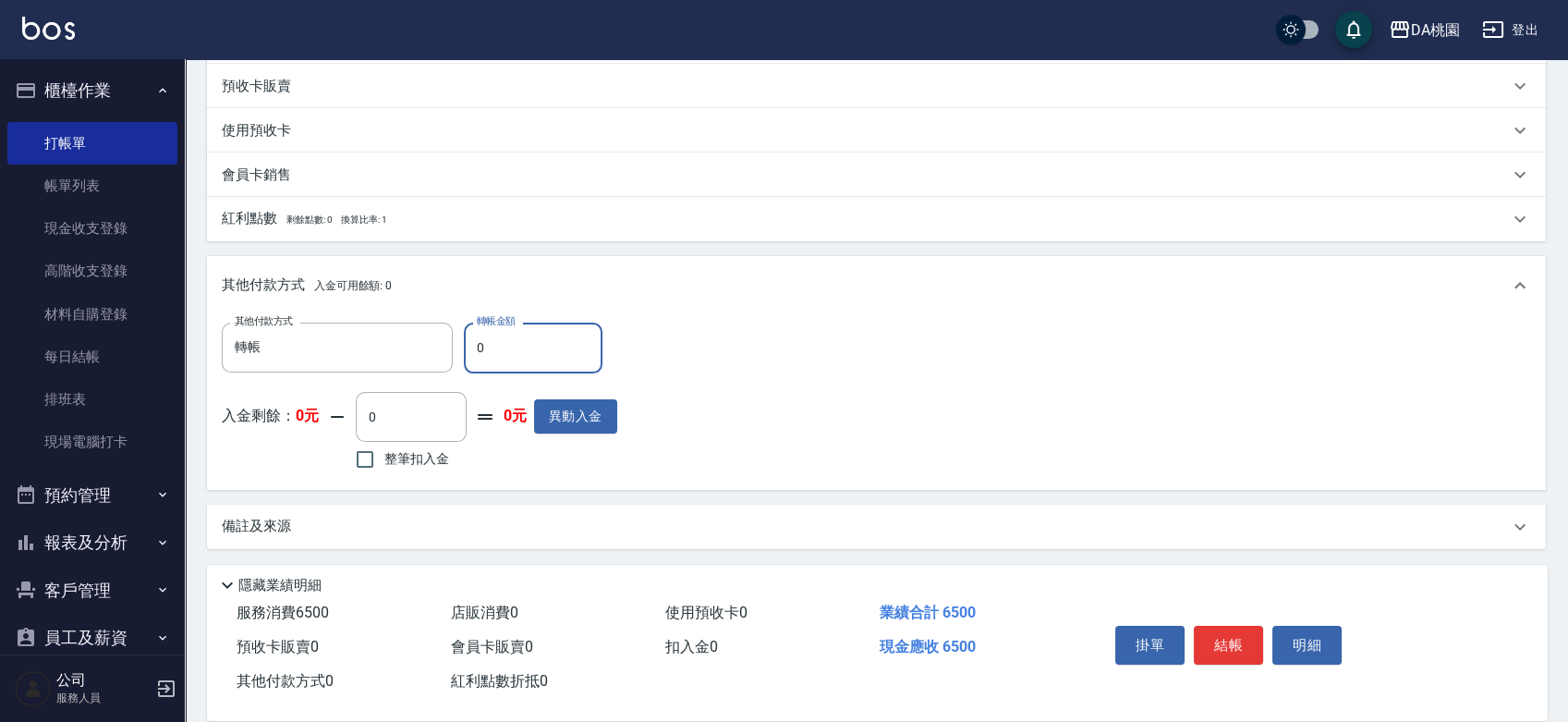
click at [545, 349] on input "0" at bounding box center [534, 347] width 139 height 50
type input "6"
type input "640"
type input "650"
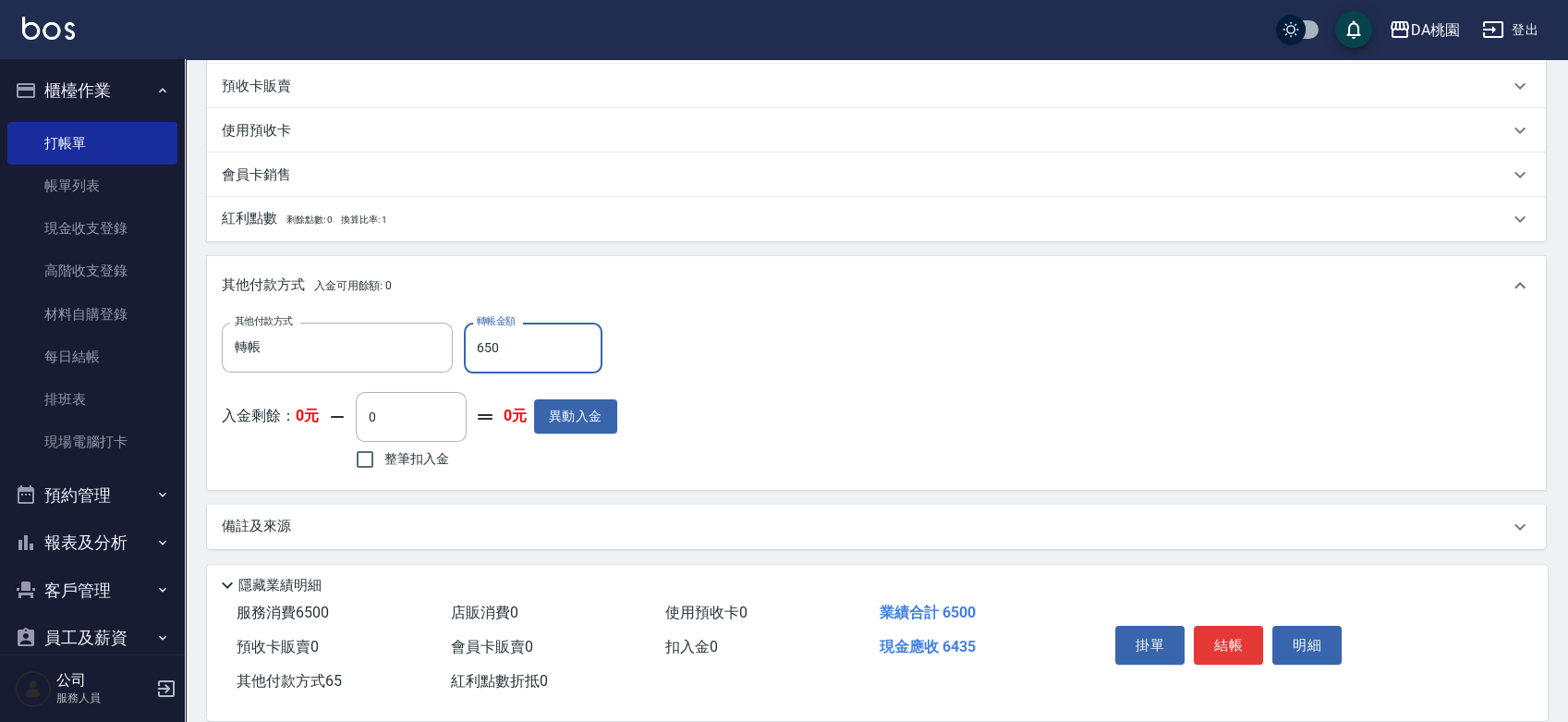
type input "580"
type input "6500"
type input "0"
type input "6500"
click at [1220, 654] on button "結帳" at bounding box center [1228, 644] width 69 height 38
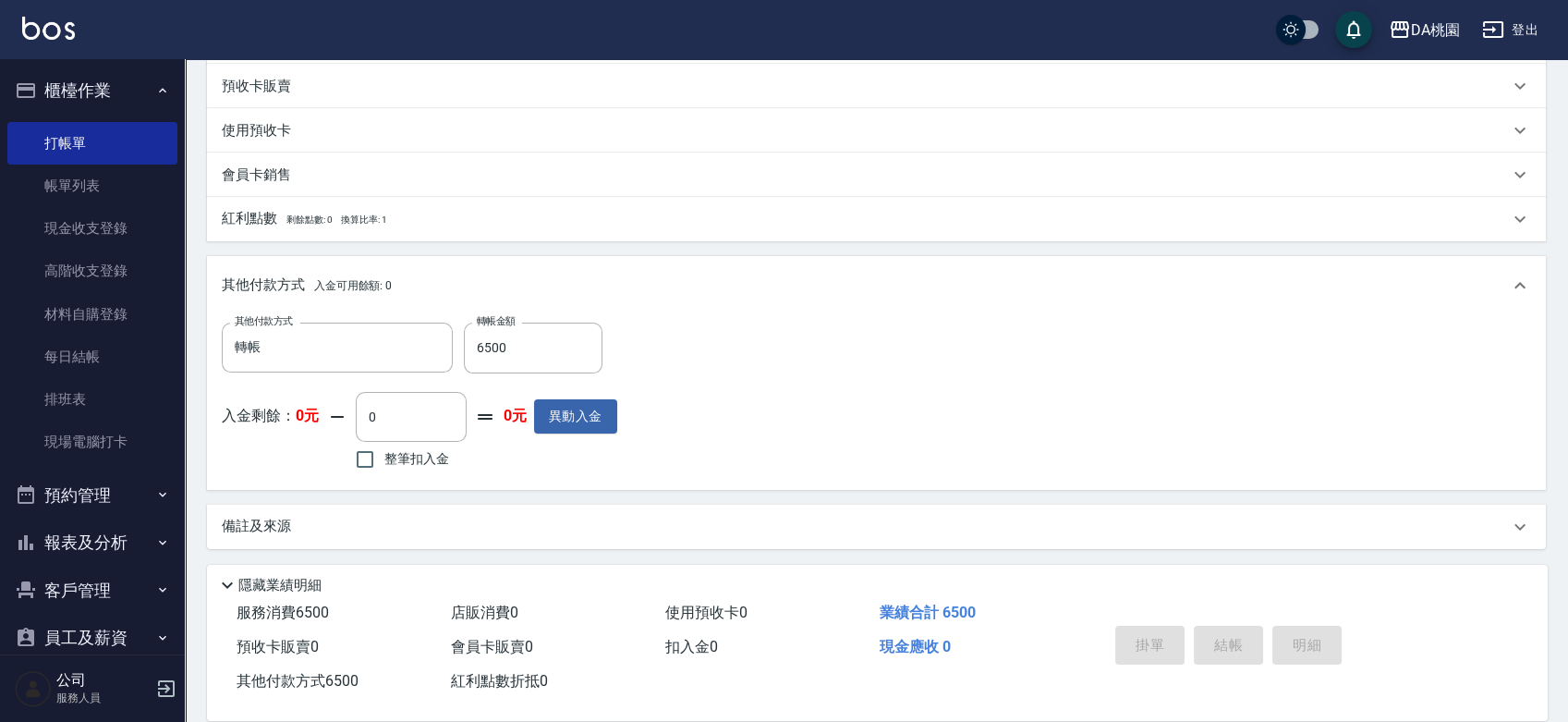
type input "2025/08/16 19:26"
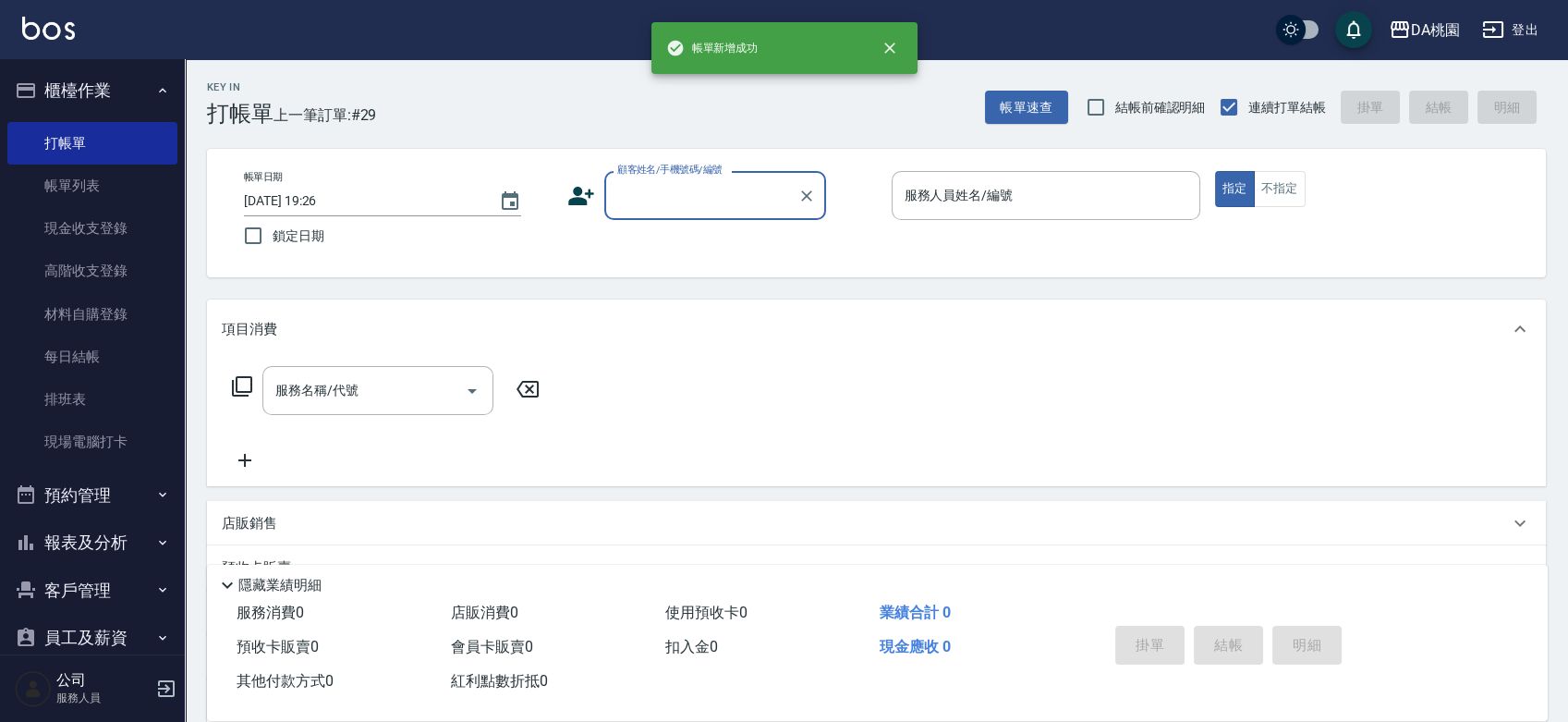
scroll to position [0, 0]
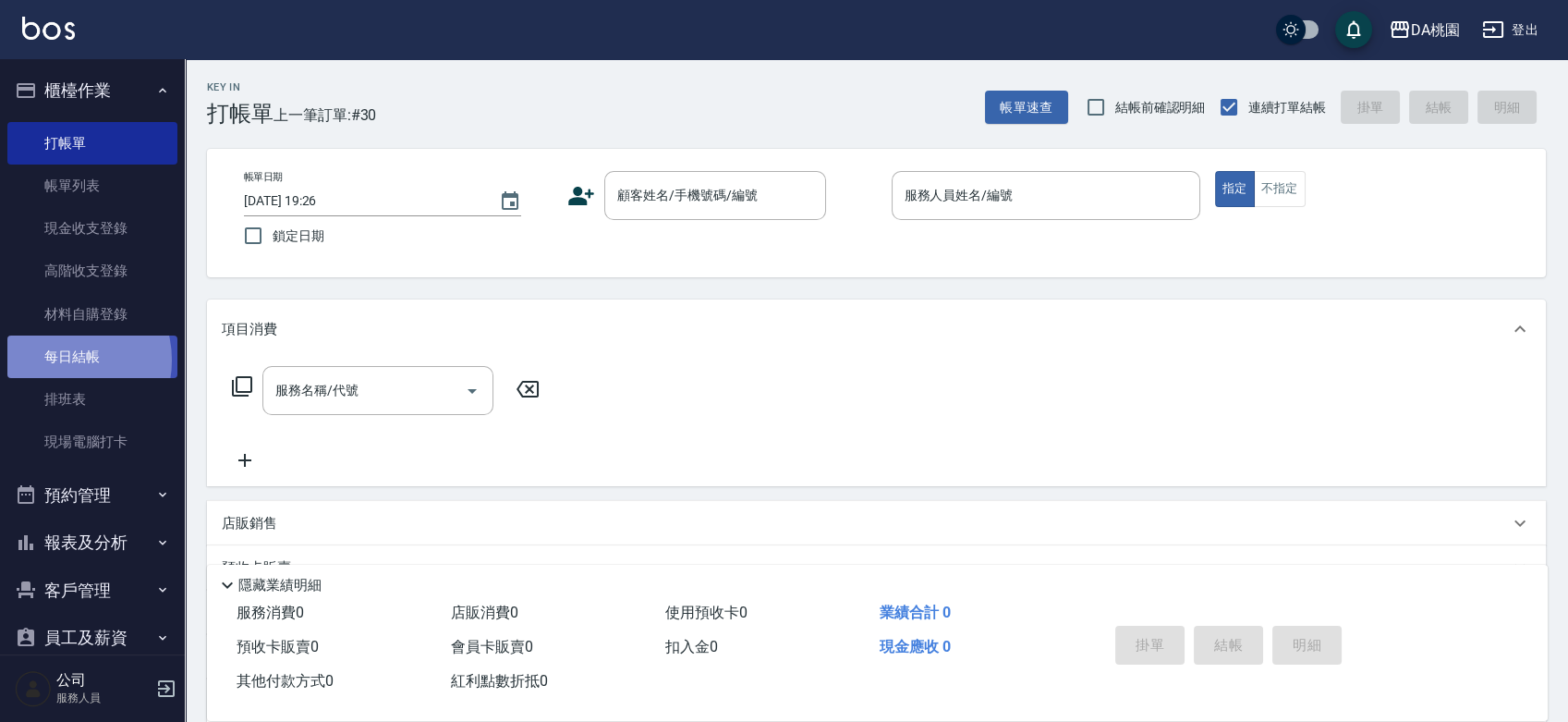
click at [64, 361] on link "每日結帳" at bounding box center [93, 356] width 170 height 42
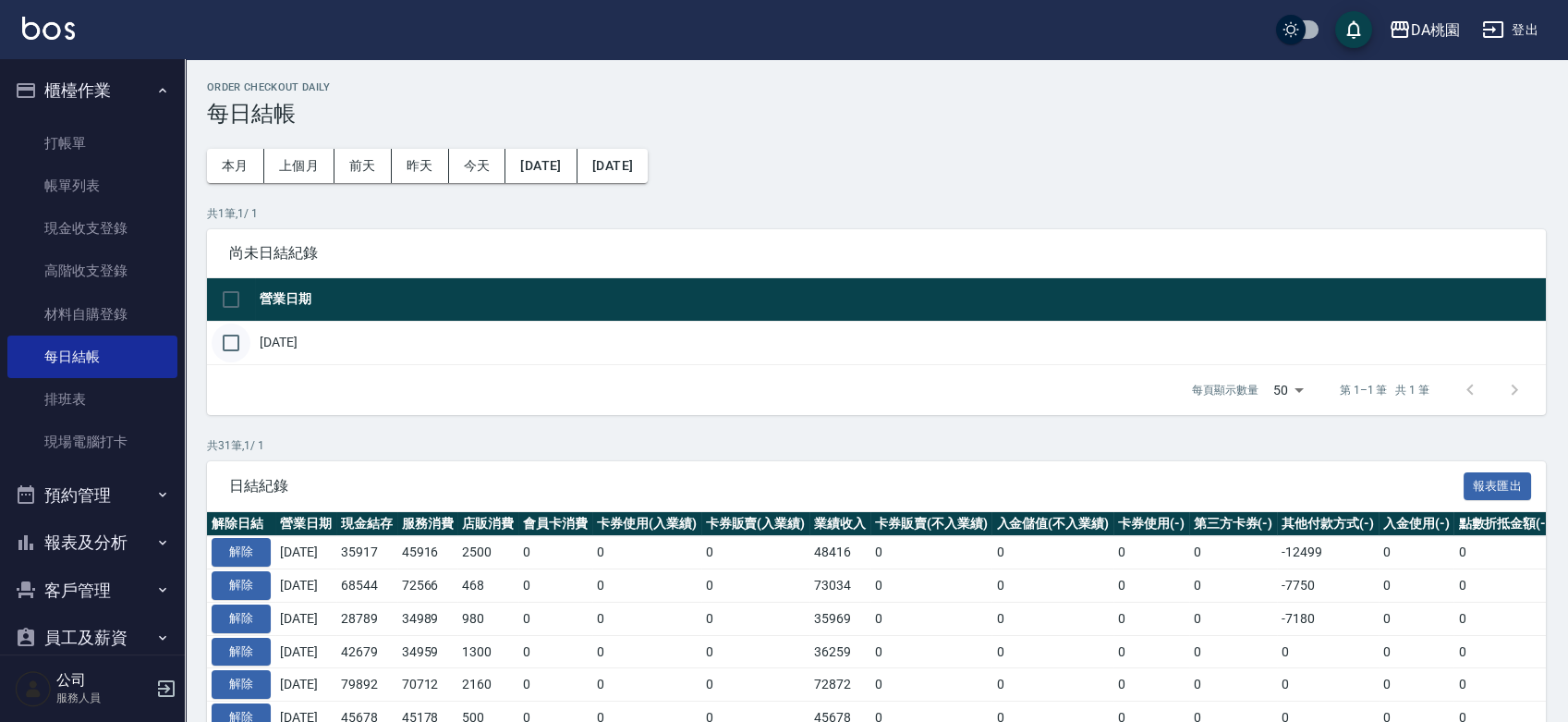
click at [227, 350] on input "checkbox" at bounding box center [230, 343] width 38 height 38
checkbox input "true"
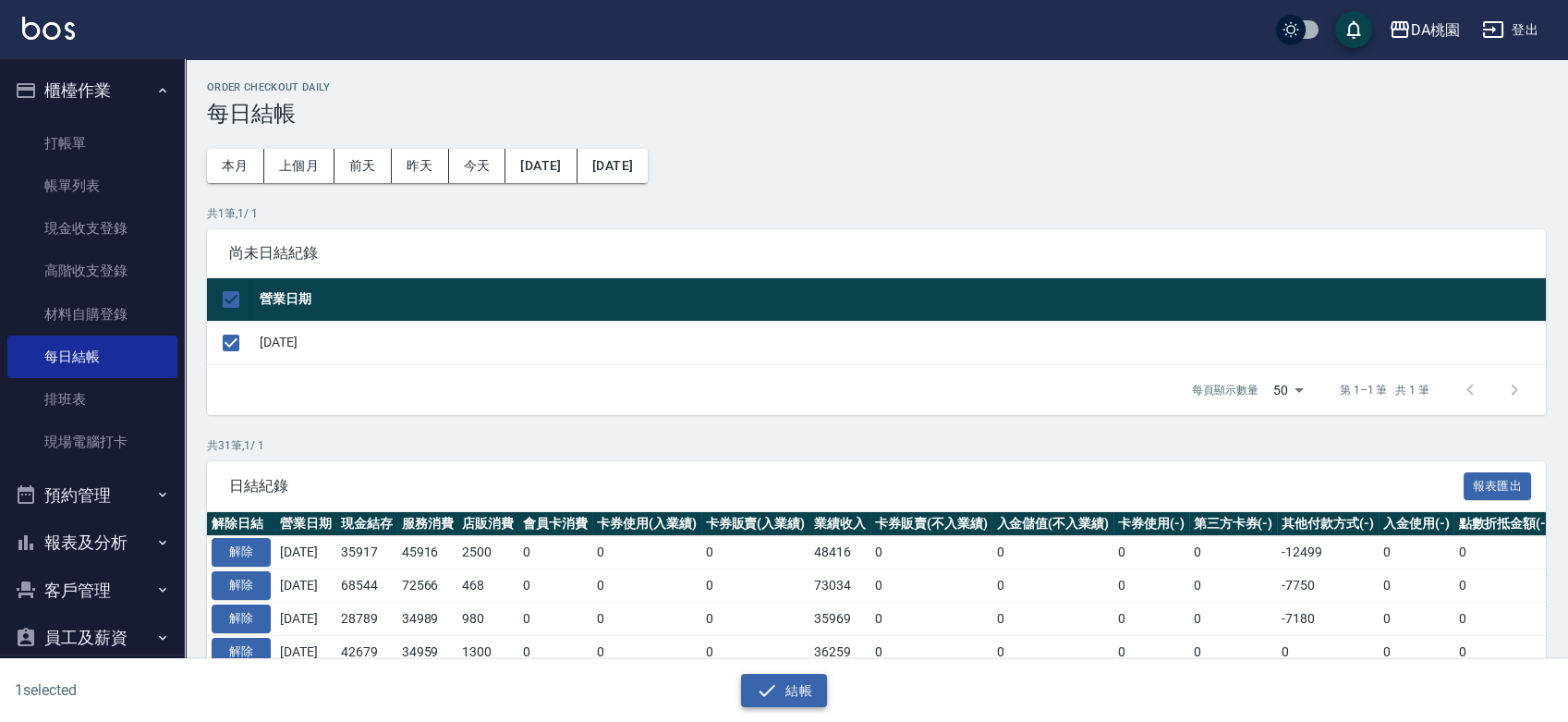
click at [784, 707] on button "結帳" at bounding box center [784, 691] width 86 height 35
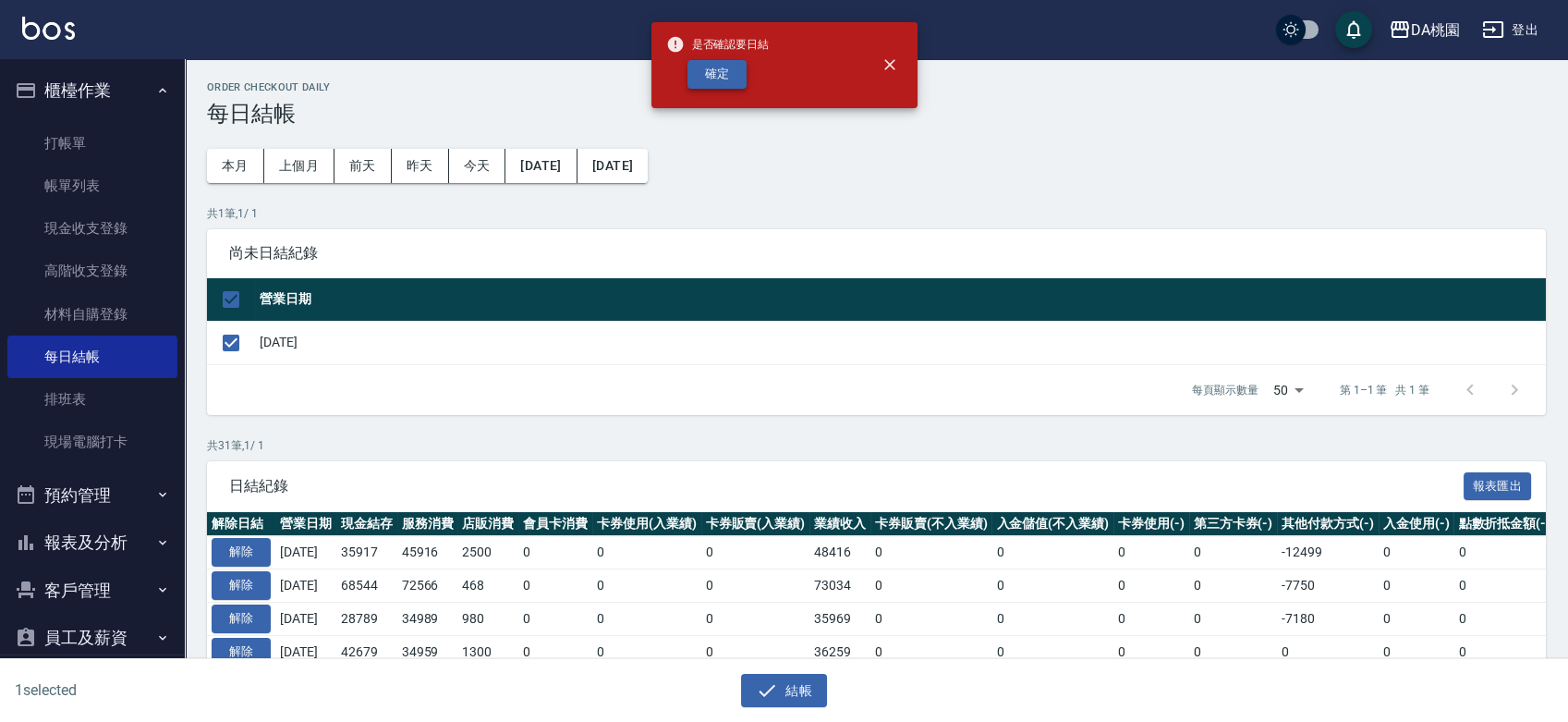
click at [726, 81] on button "確定" at bounding box center [716, 74] width 59 height 29
checkbox input "false"
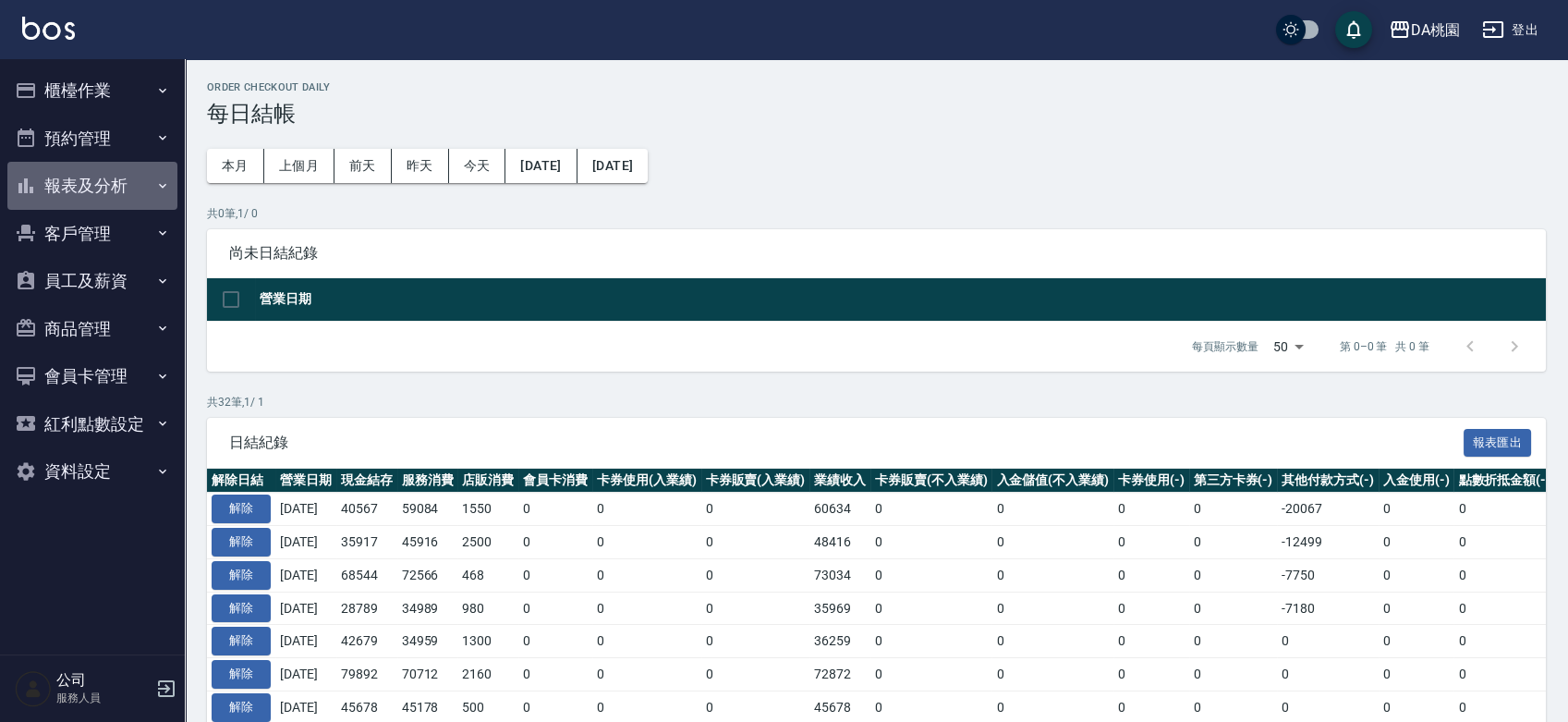
click at [79, 207] on button "報表及分析" at bounding box center [93, 185] width 170 height 48
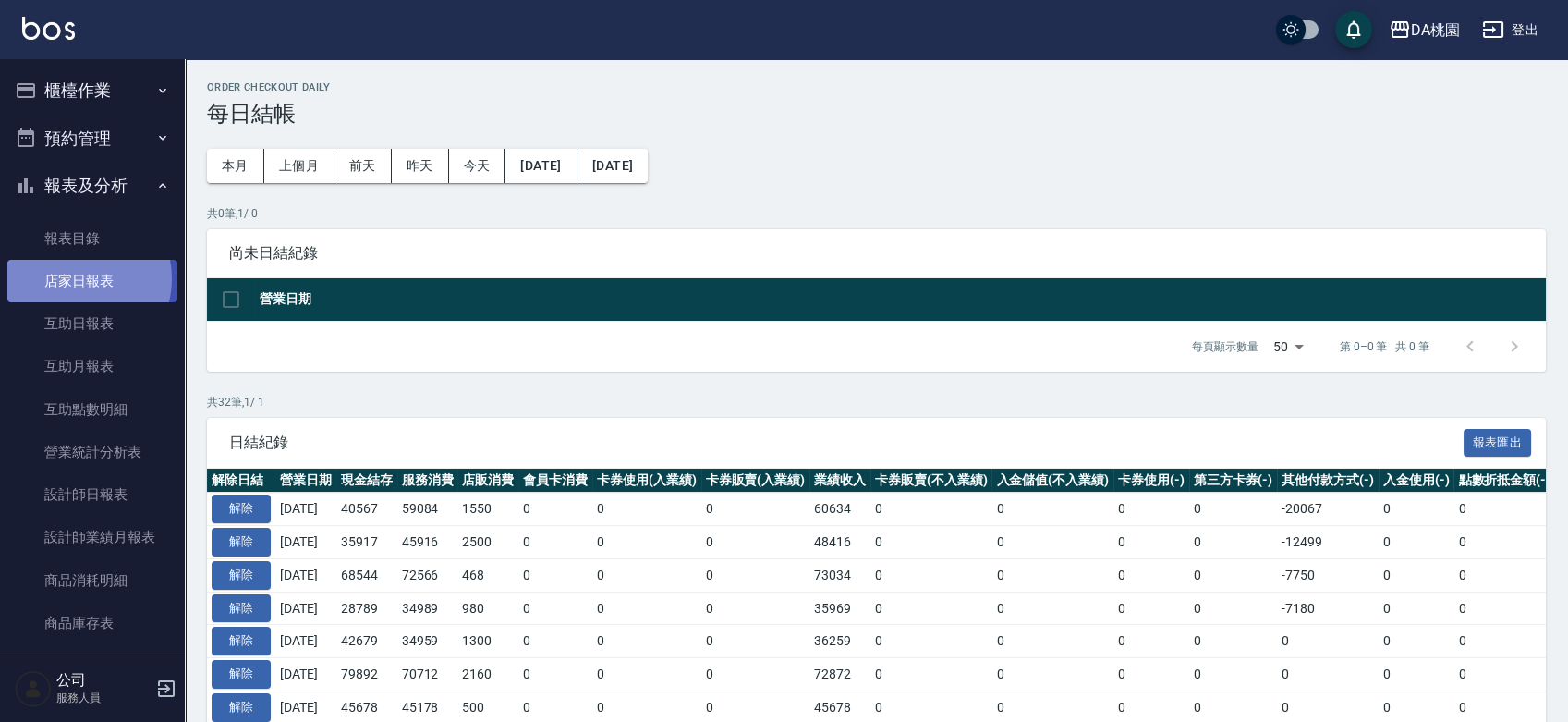
click at [79, 279] on link "店家日報表" at bounding box center [93, 280] width 170 height 42
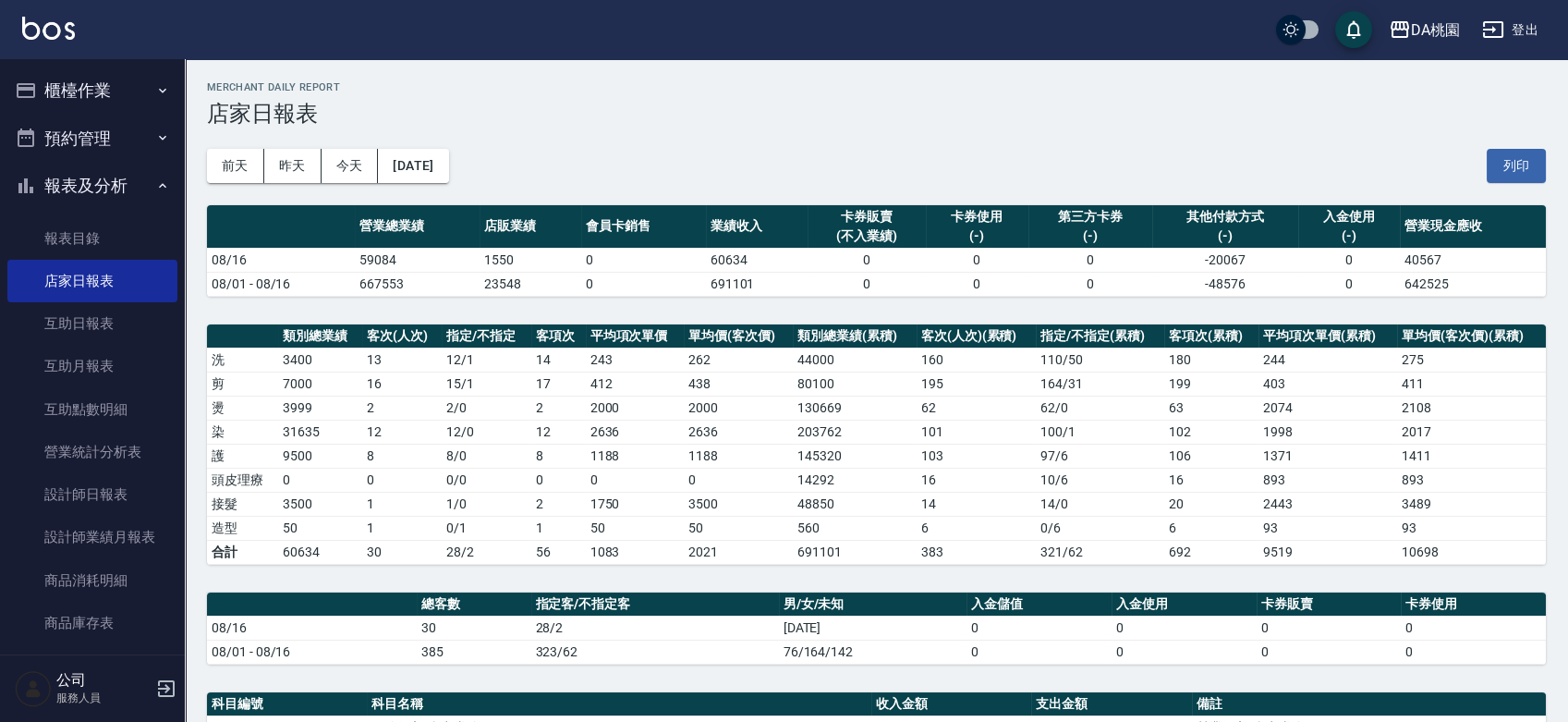
scroll to position [410, 0]
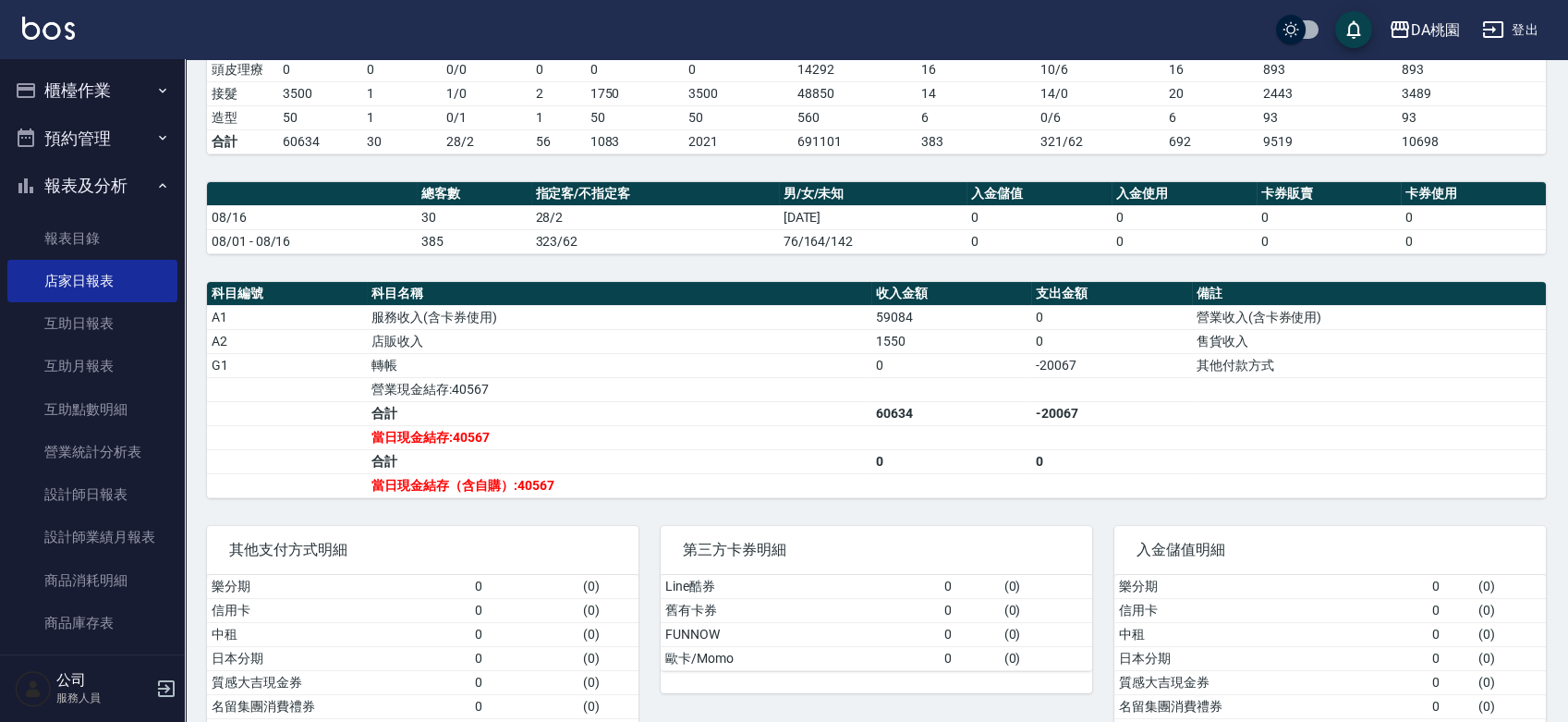
click at [77, 184] on button "報表及分析" at bounding box center [93, 185] width 170 height 48
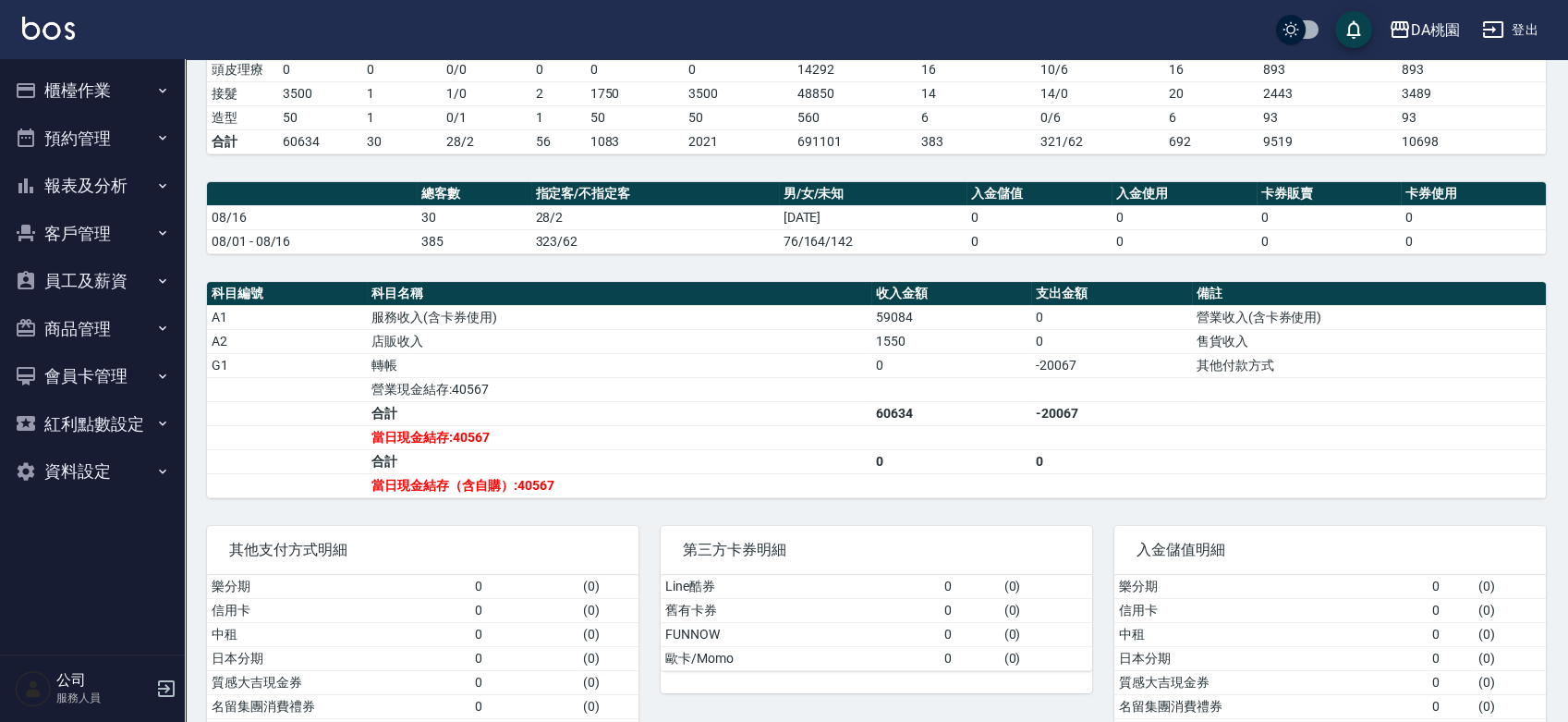
click at [81, 71] on button "櫃檯作業" at bounding box center [93, 90] width 170 height 48
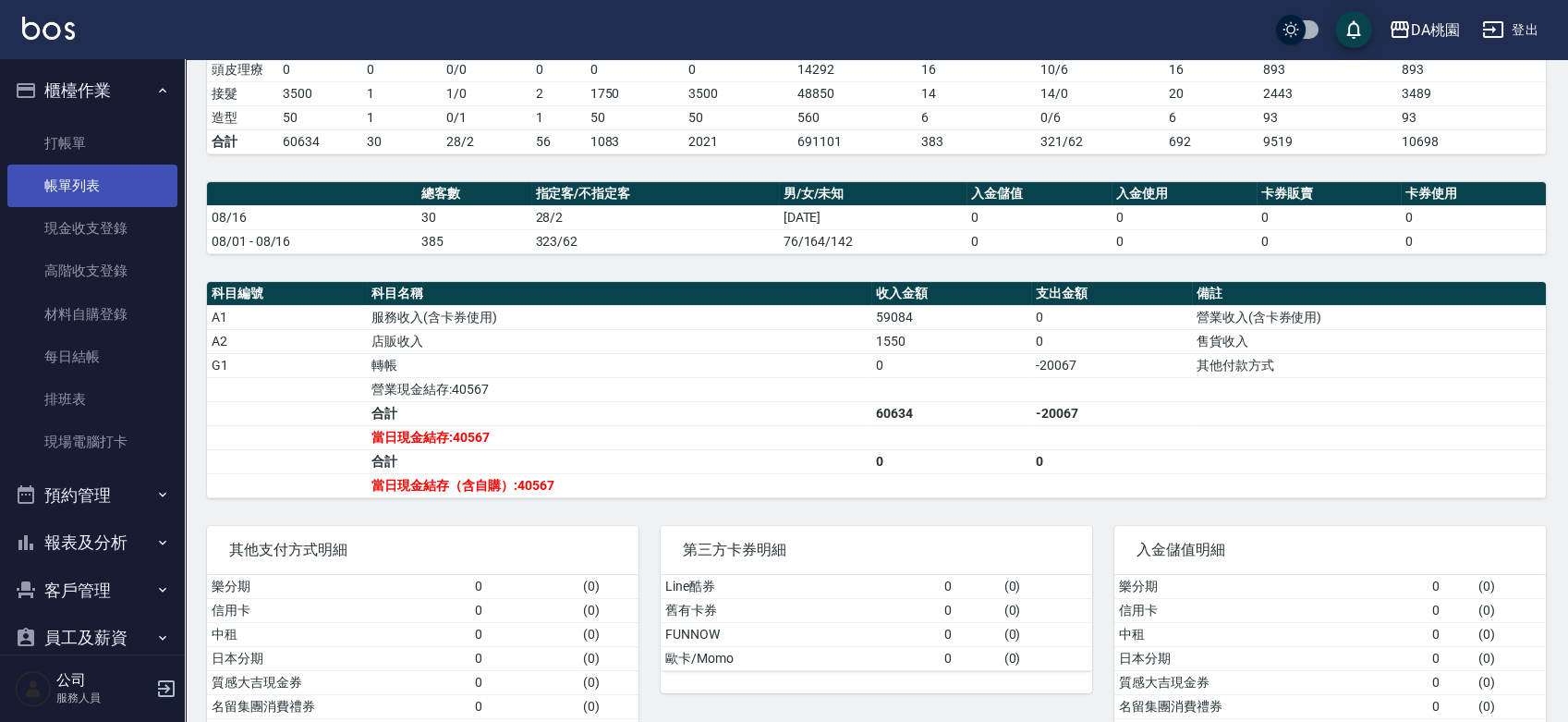
click at [73, 193] on link "帳單列表" at bounding box center [93, 185] width 170 height 42
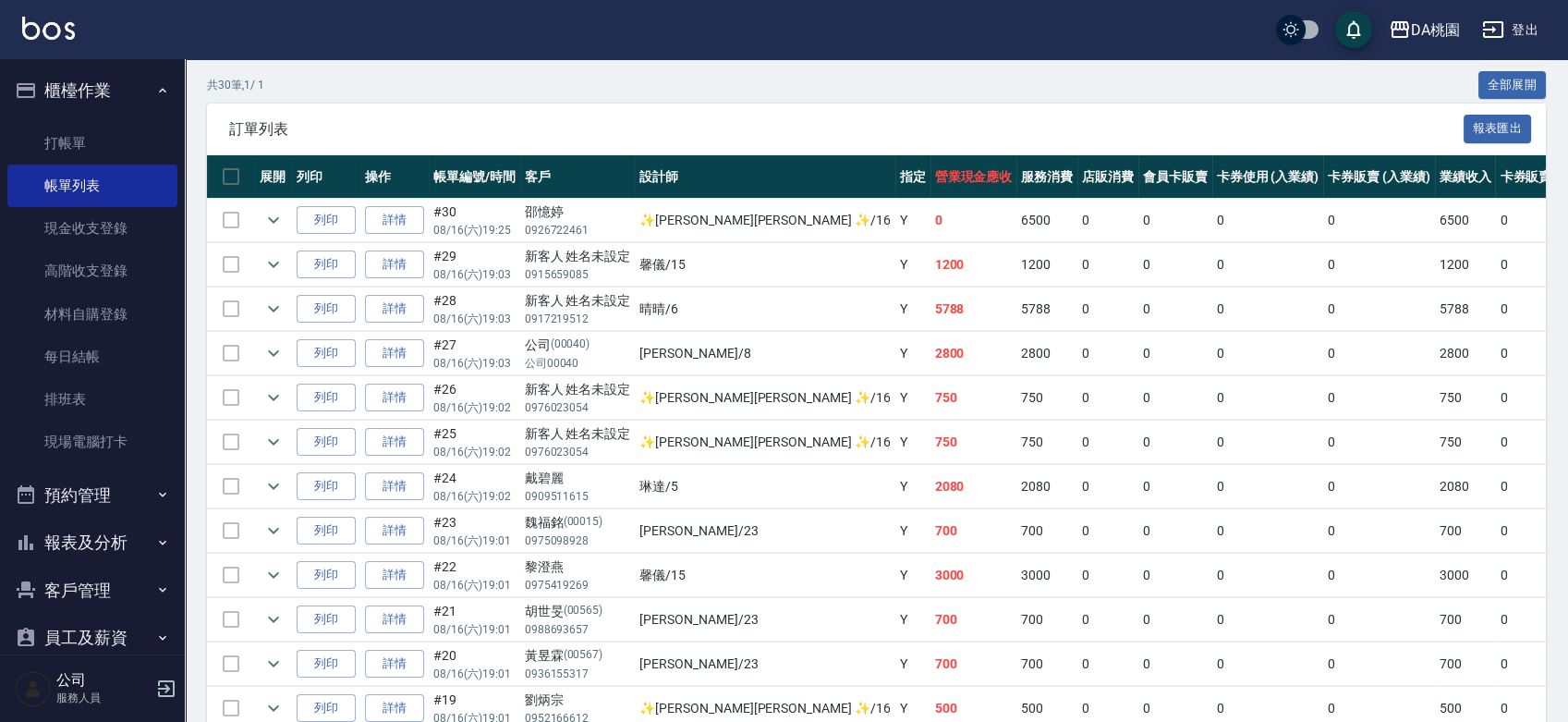
scroll to position [322, 0]
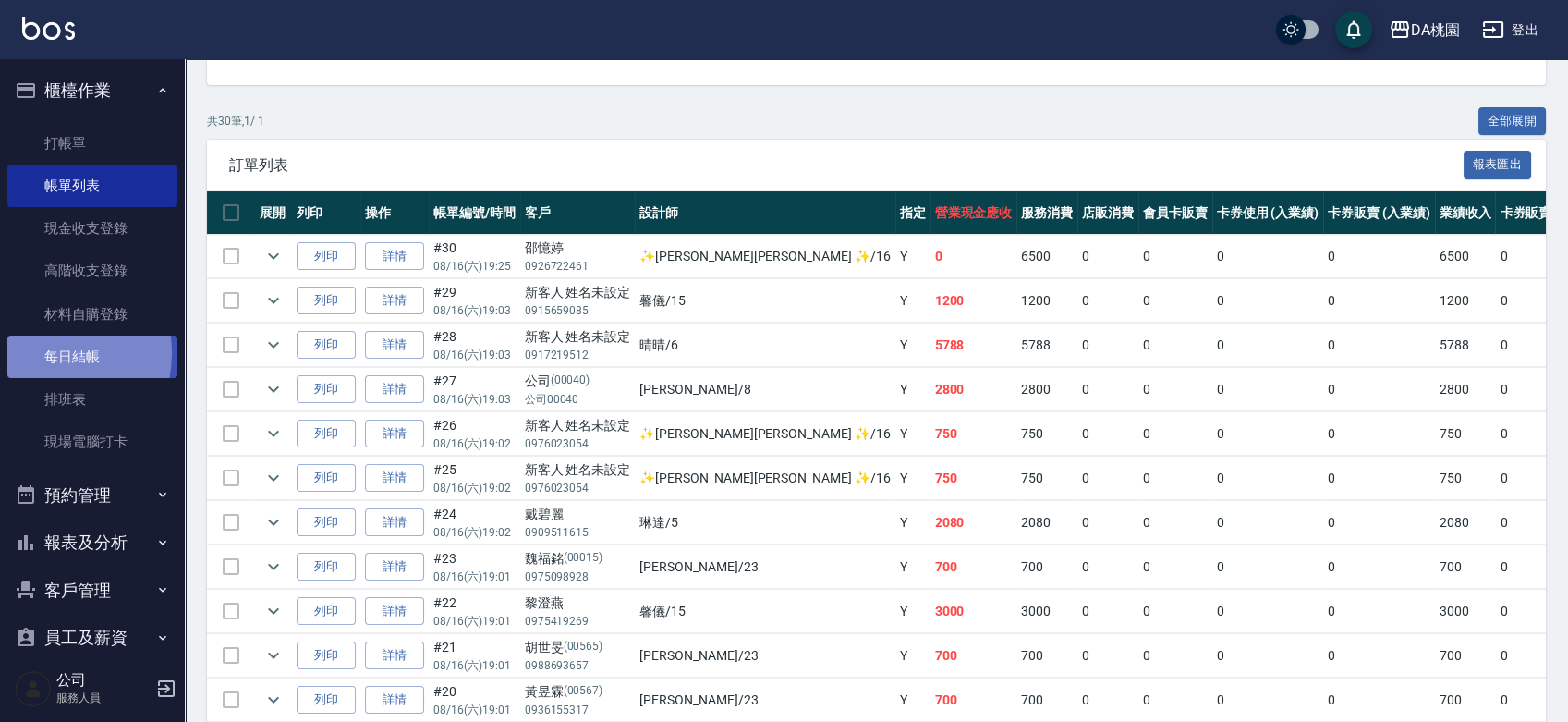
click at [40, 353] on link "每日結帳" at bounding box center [93, 356] width 170 height 42
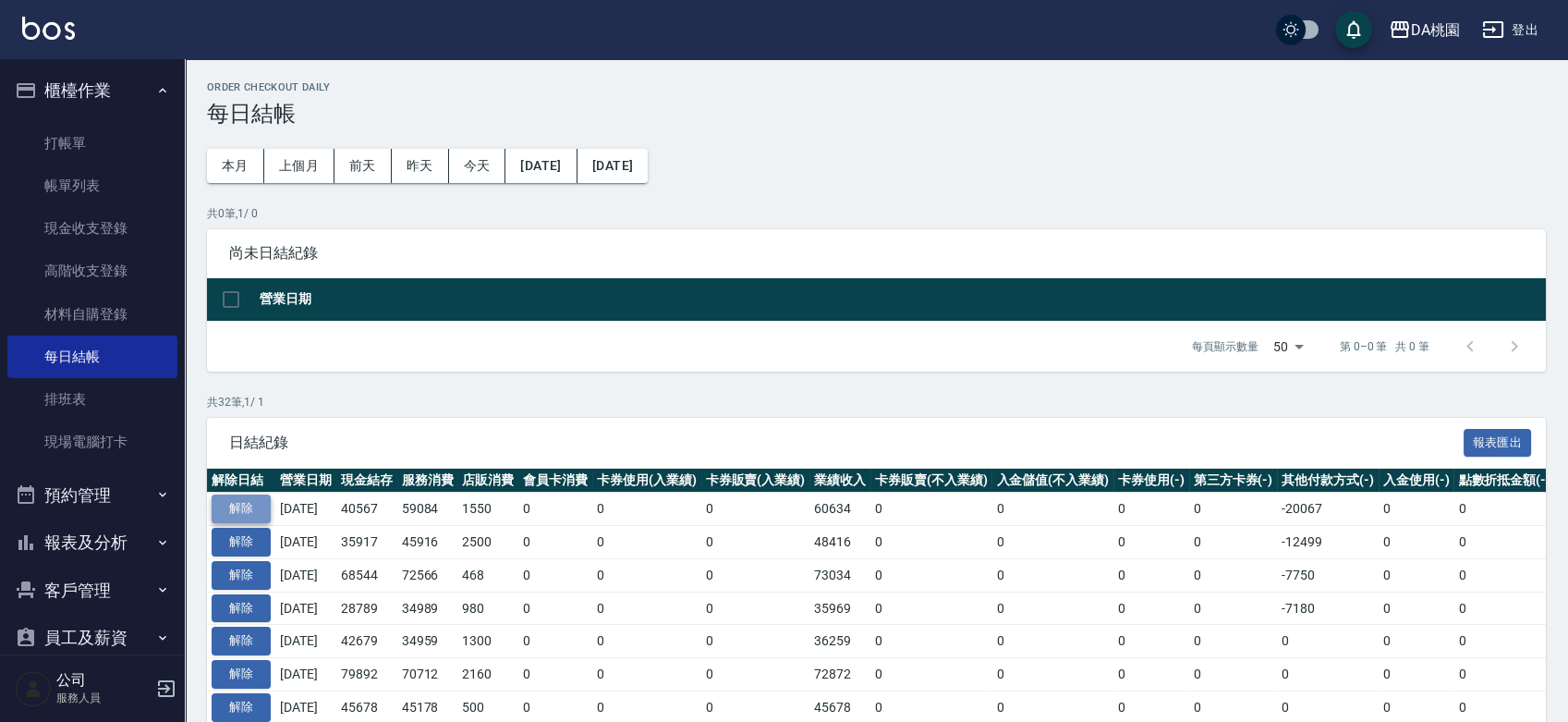
click at [242, 508] on button "解除" at bounding box center [241, 508] width 59 height 29
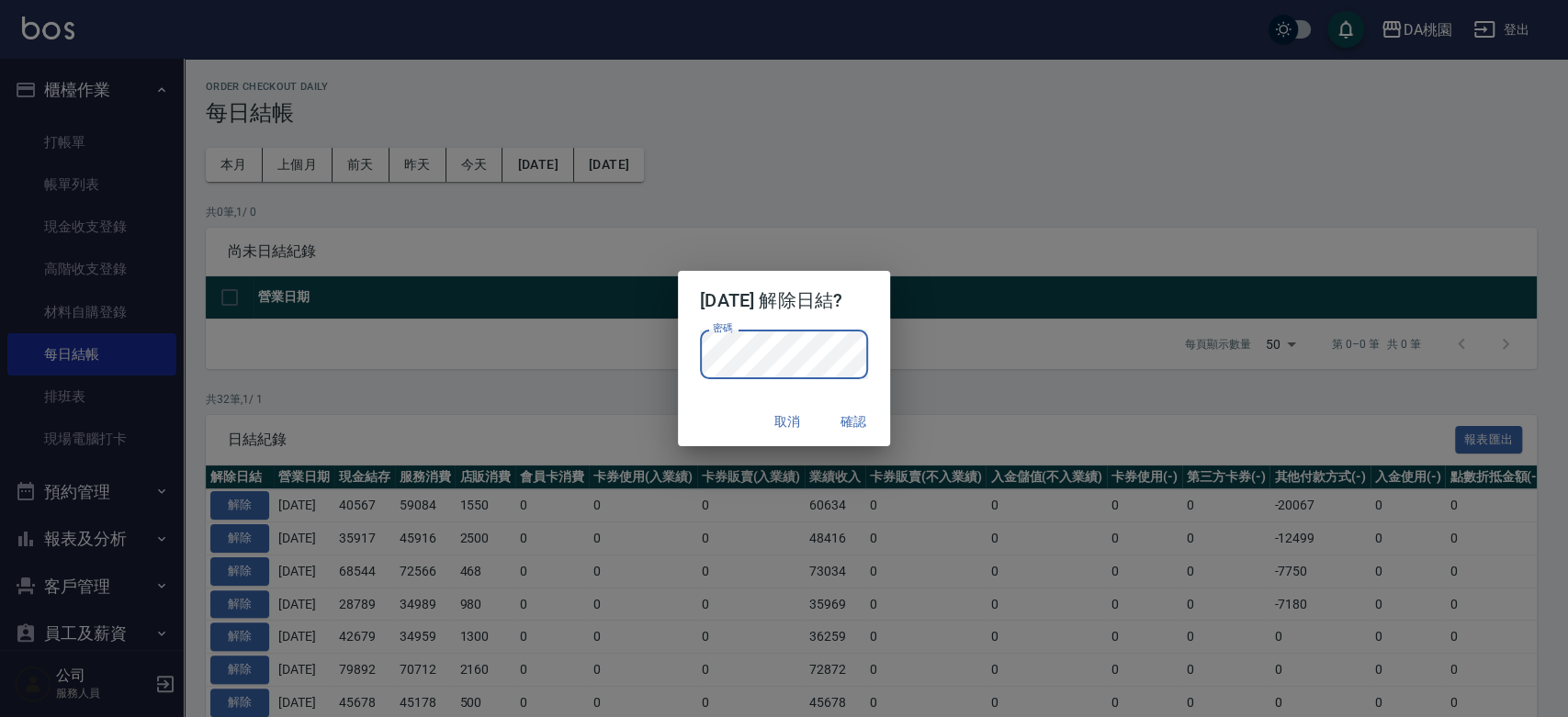
click at [884, 326] on h2 "[DATE] 解除日結?" at bounding box center [784, 299] width 212 height 59
click at [883, 412] on button "確認" at bounding box center [853, 421] width 59 height 34
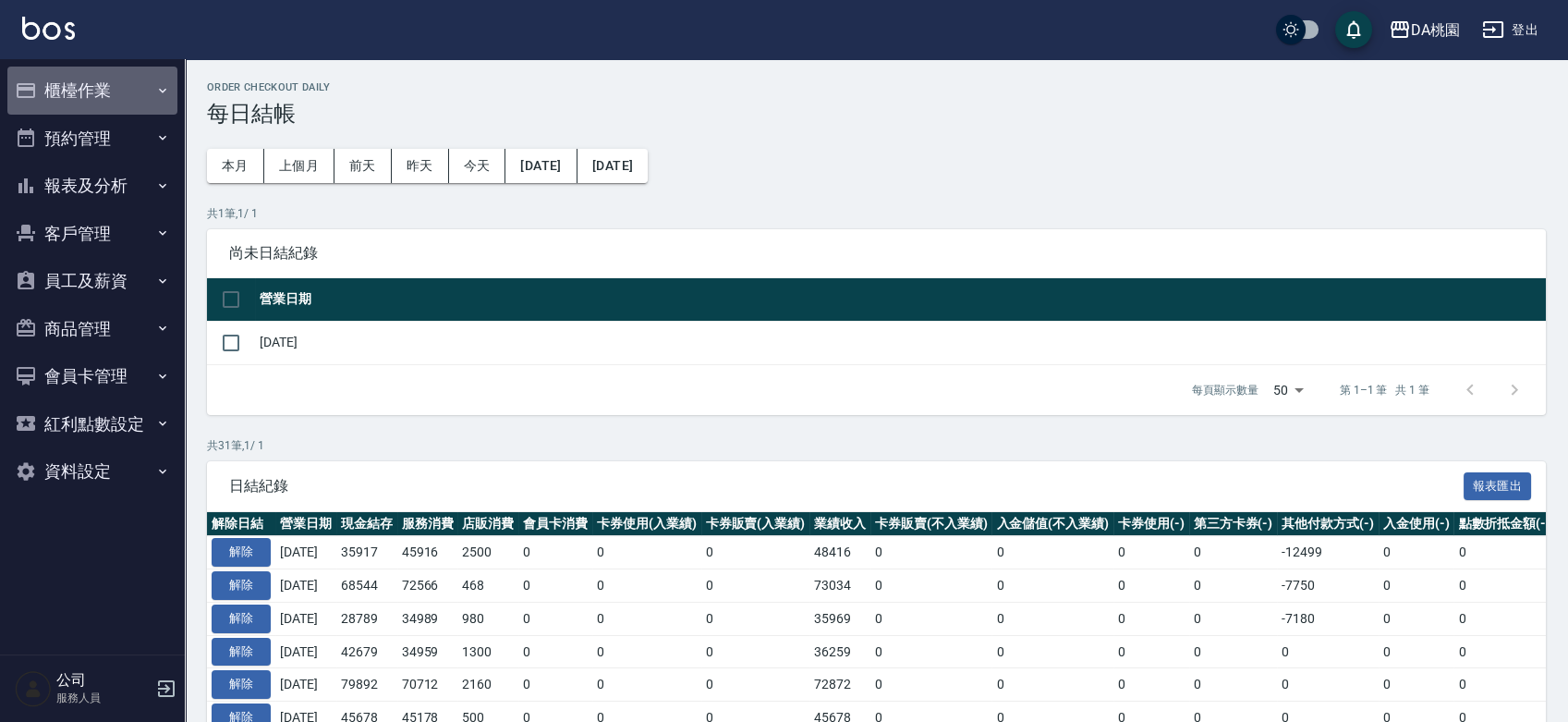
click at [79, 82] on button "櫃檯作業" at bounding box center [93, 90] width 170 height 48
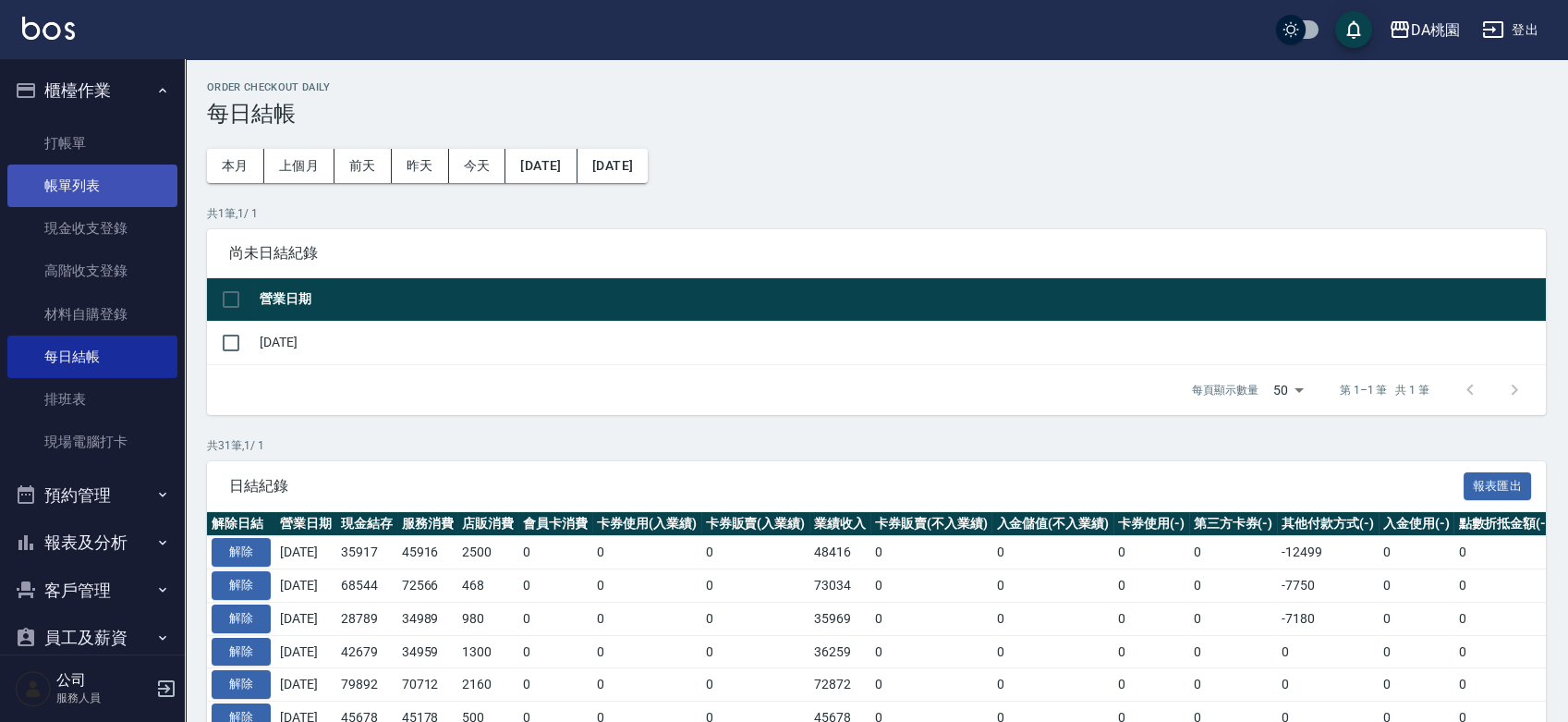
click at [80, 184] on link "帳單列表" at bounding box center [93, 185] width 170 height 42
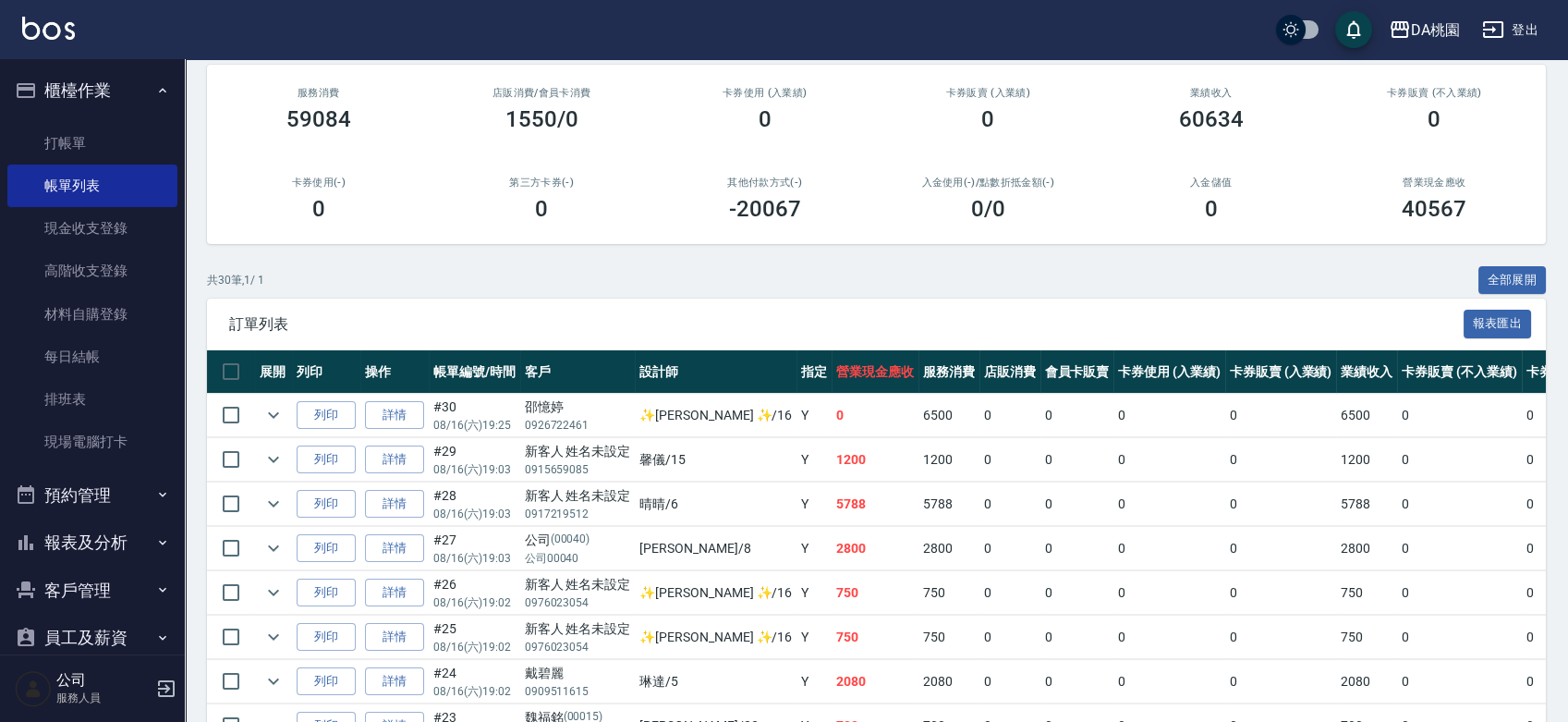
scroll to position [205, 0]
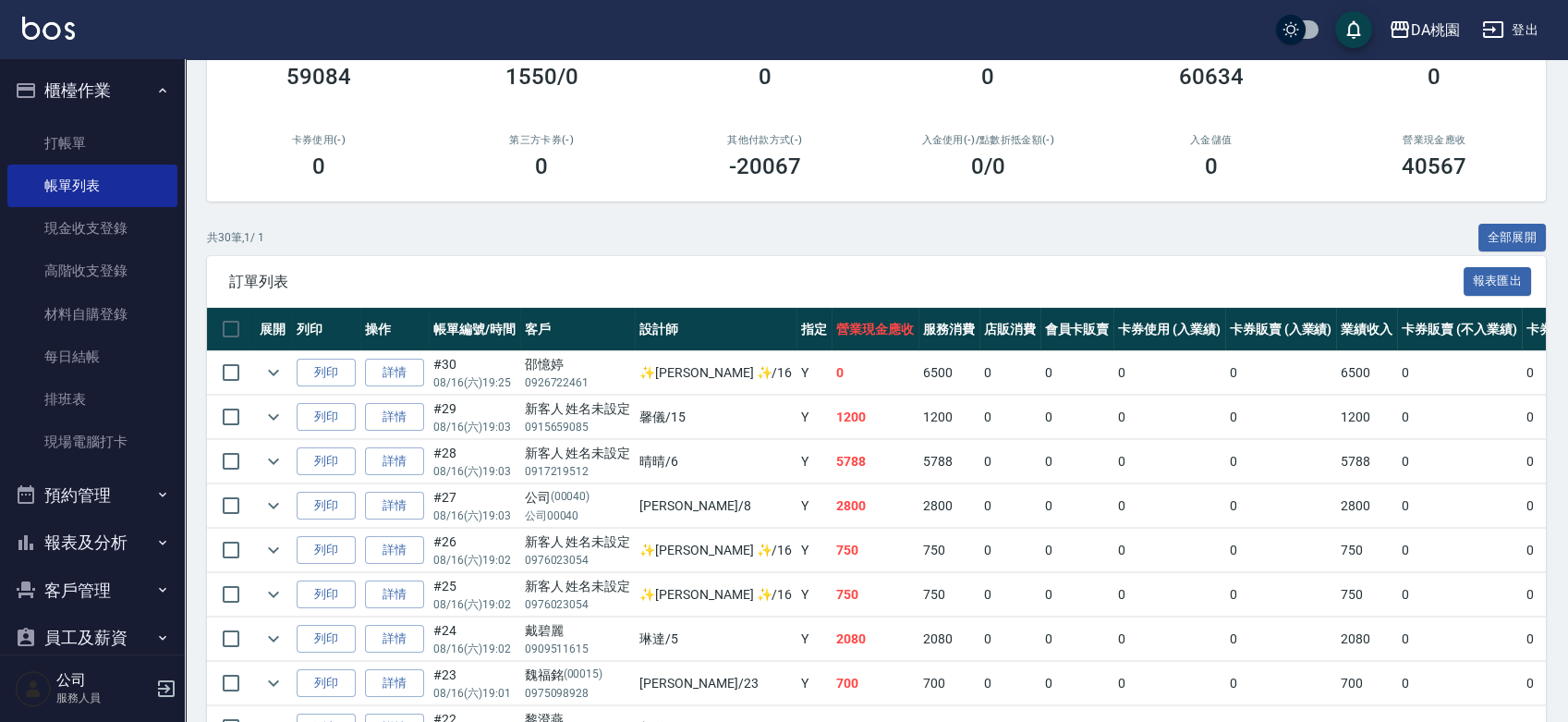
click at [358, 498] on td "列印" at bounding box center [326, 506] width 68 height 43
click at [379, 505] on link "詳情" at bounding box center [394, 506] width 59 height 29
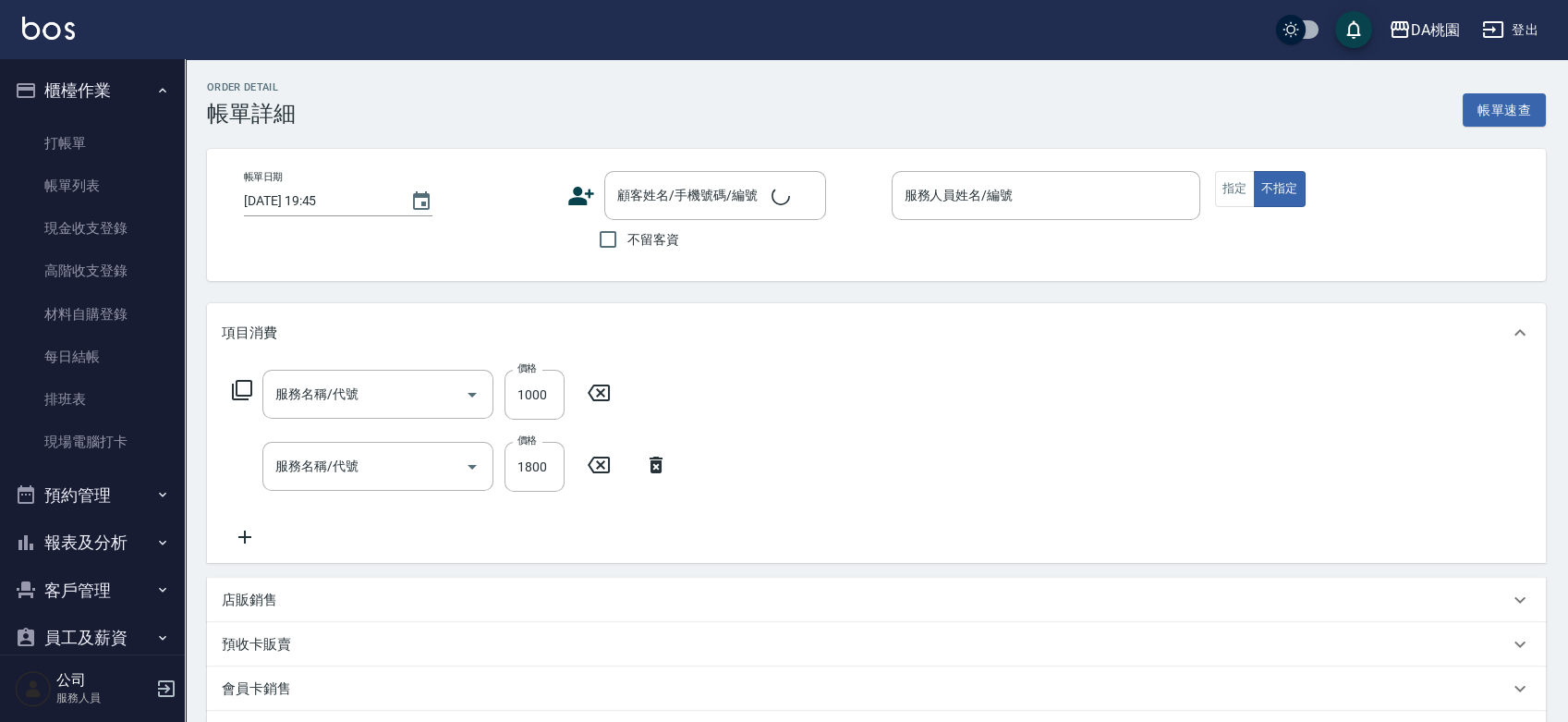
type input "小麥護髮(606)"
type input "離子燙(200)"
type input "[DATE] 19:03"
type input "[PERSON_NAME]-8"
type input "280"
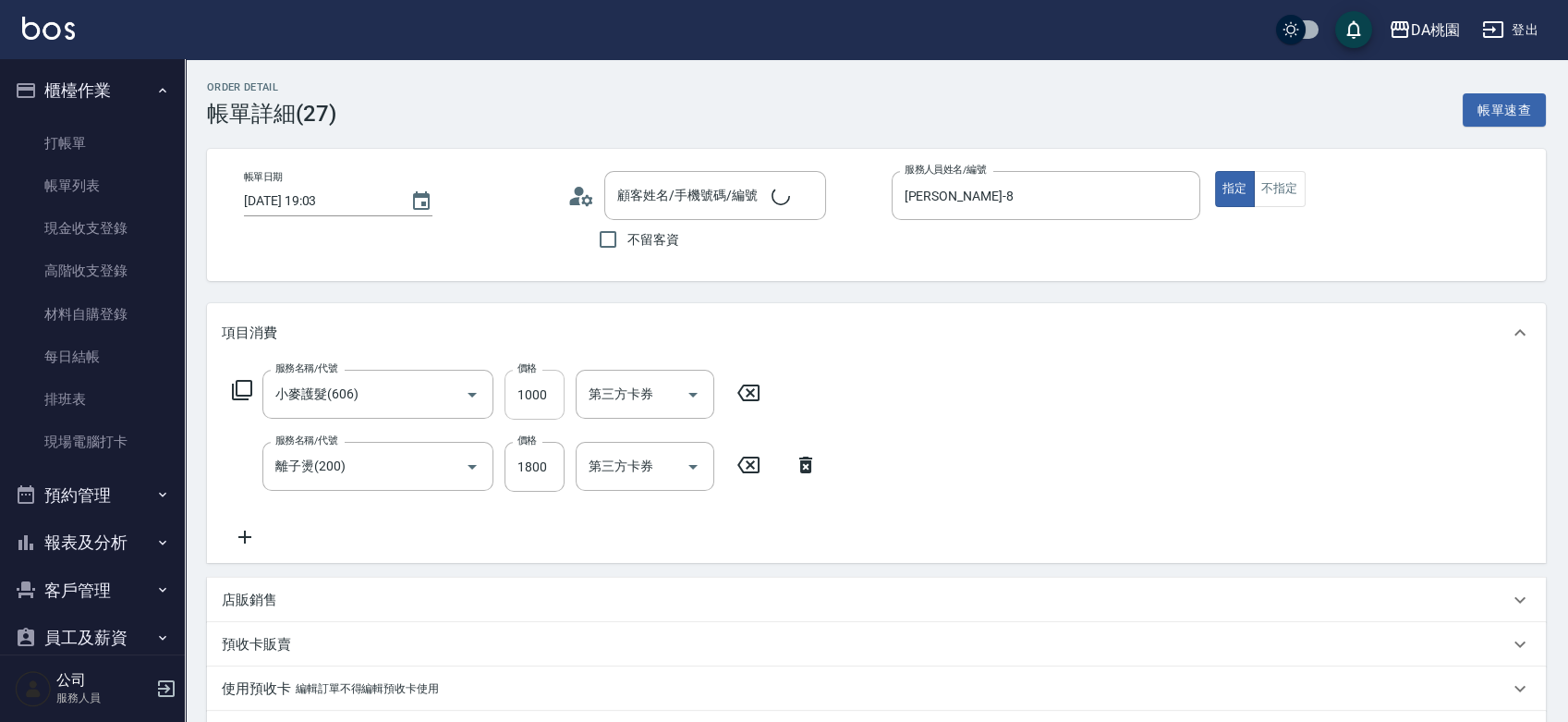
type input "公司/公司00040/00040"
click at [514, 398] on input "1000" at bounding box center [535, 394] width 60 height 50
type input "180"
type input "800"
type input "260"
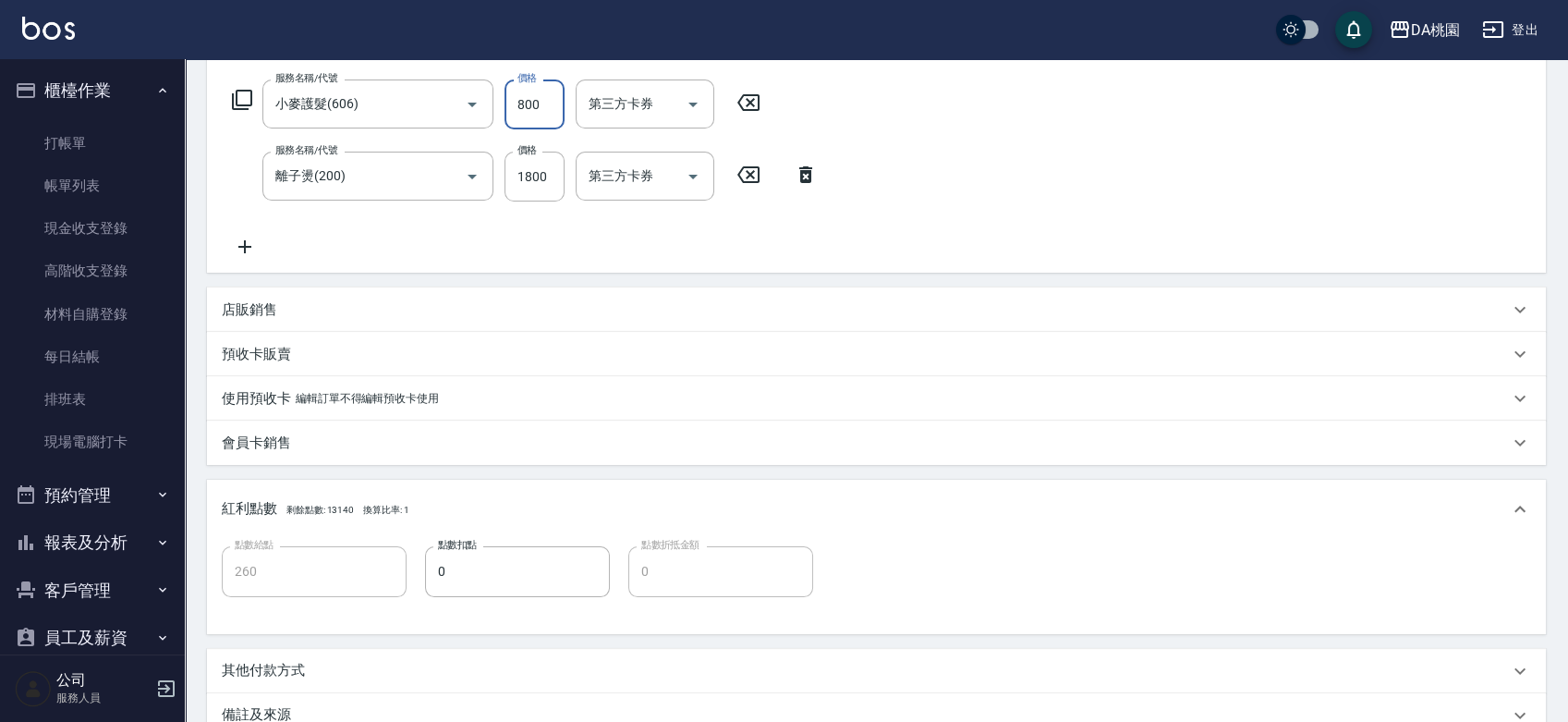
scroll to position [502, 0]
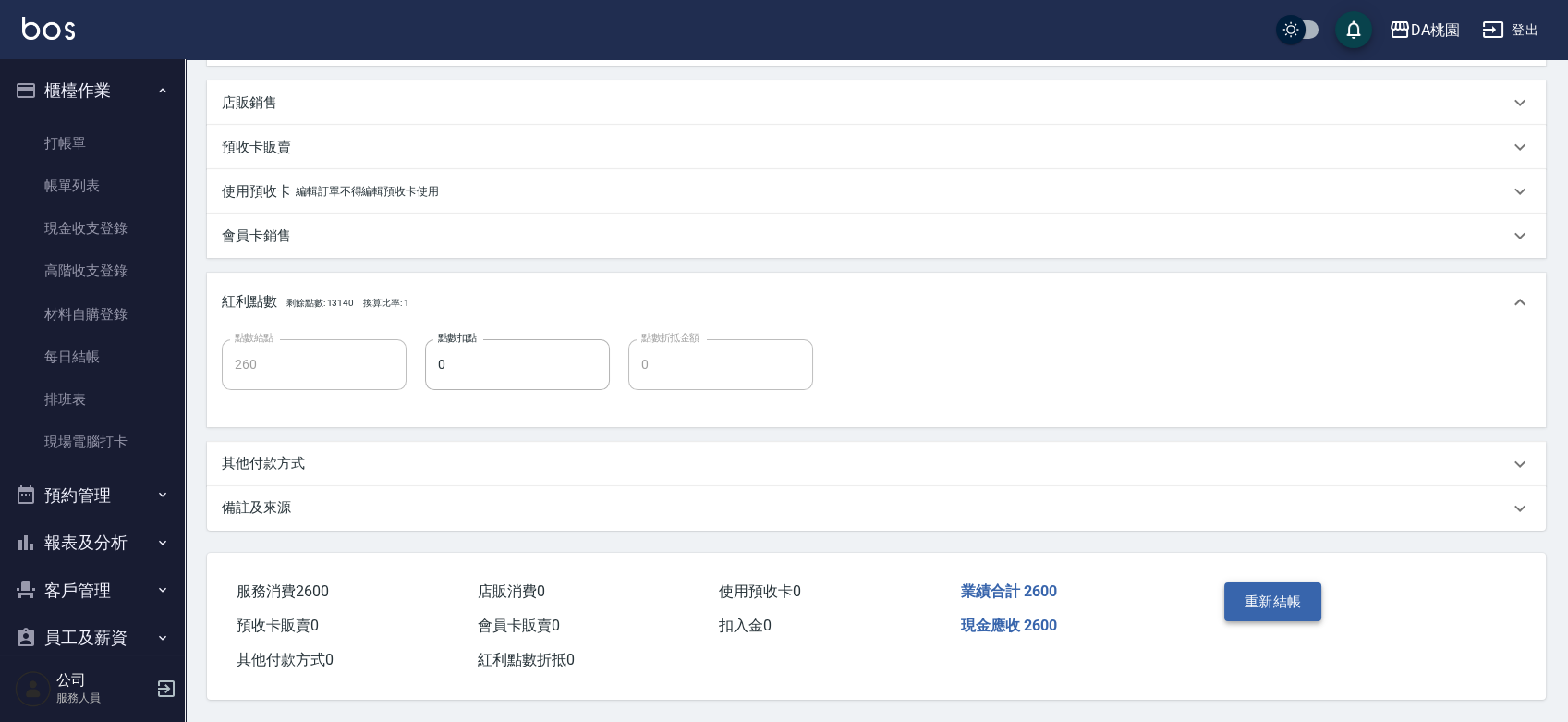
type input "800"
click at [1290, 597] on button "重新結帳" at bounding box center [1273, 601] width 98 height 38
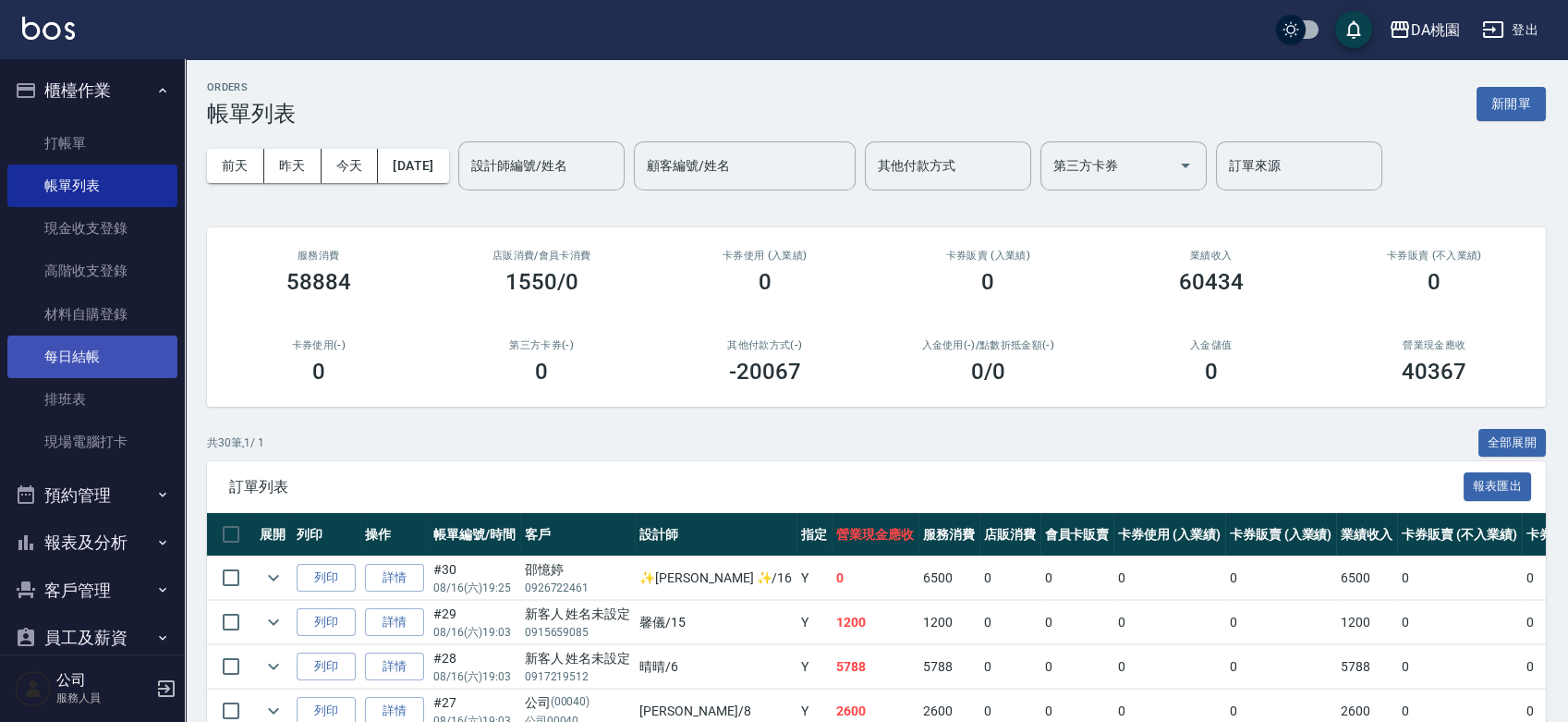
click at [72, 359] on link "每日結帳" at bounding box center [93, 356] width 170 height 42
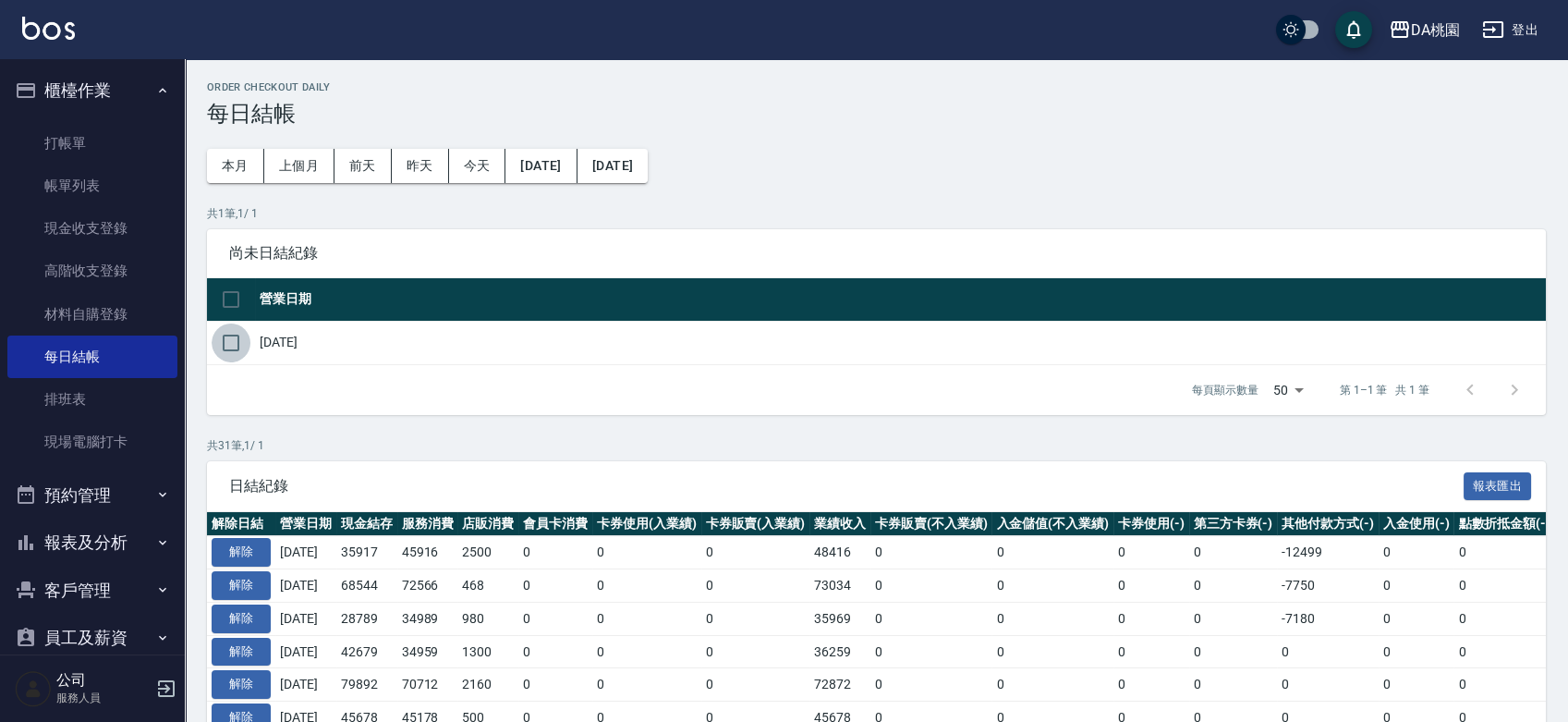
click at [227, 344] on input "checkbox" at bounding box center [230, 343] width 38 height 38
checkbox input "true"
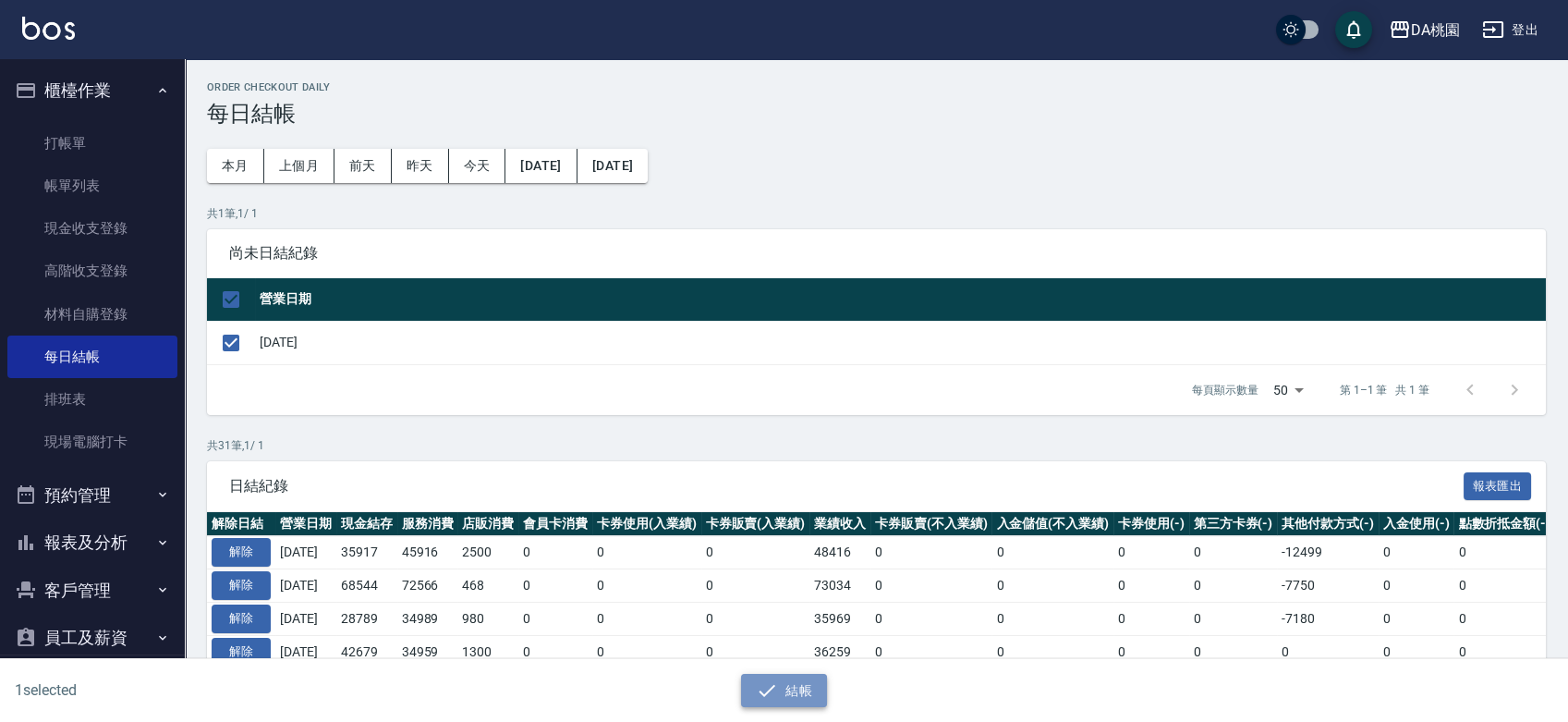
click at [815, 683] on button "結帳" at bounding box center [784, 691] width 86 height 35
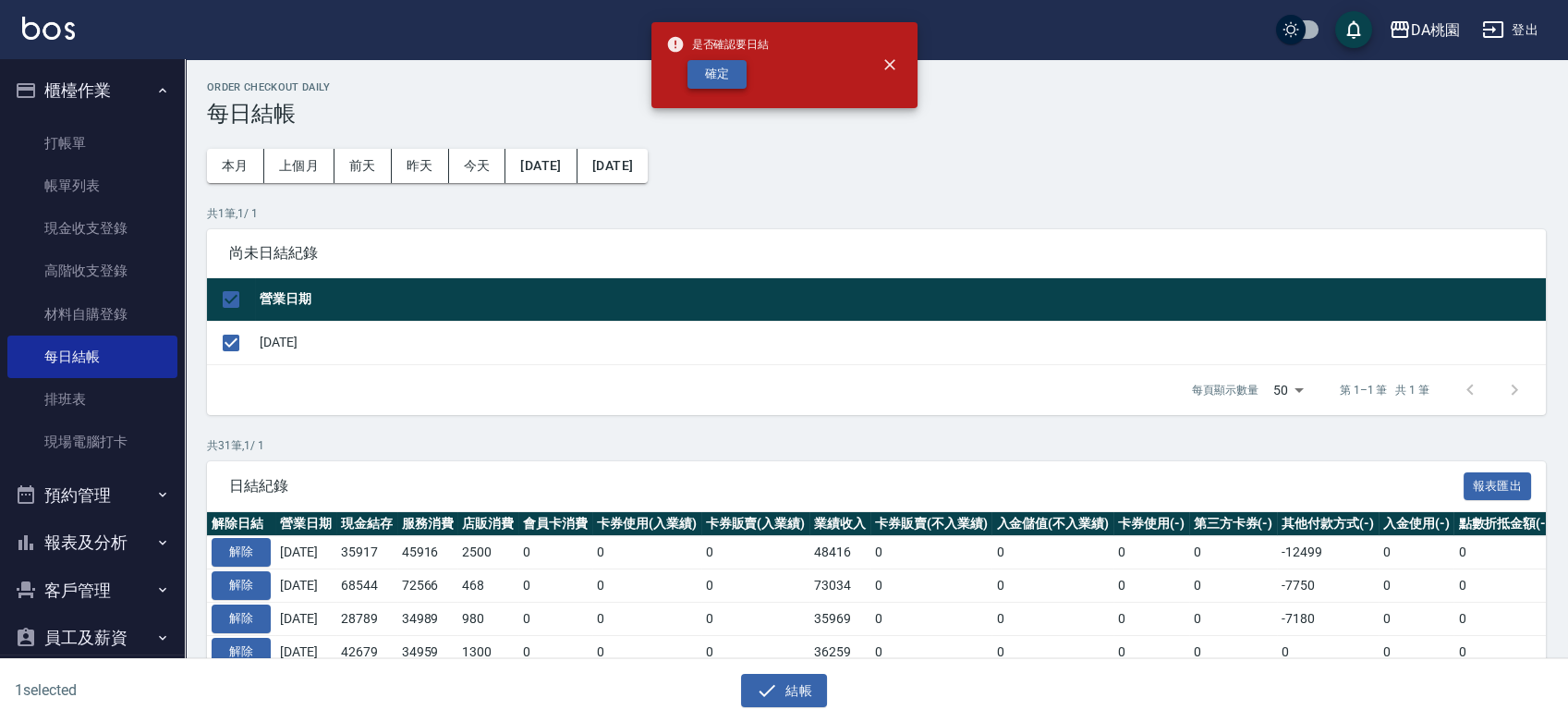
click at [698, 78] on button "確定" at bounding box center [716, 74] width 59 height 29
checkbox input "false"
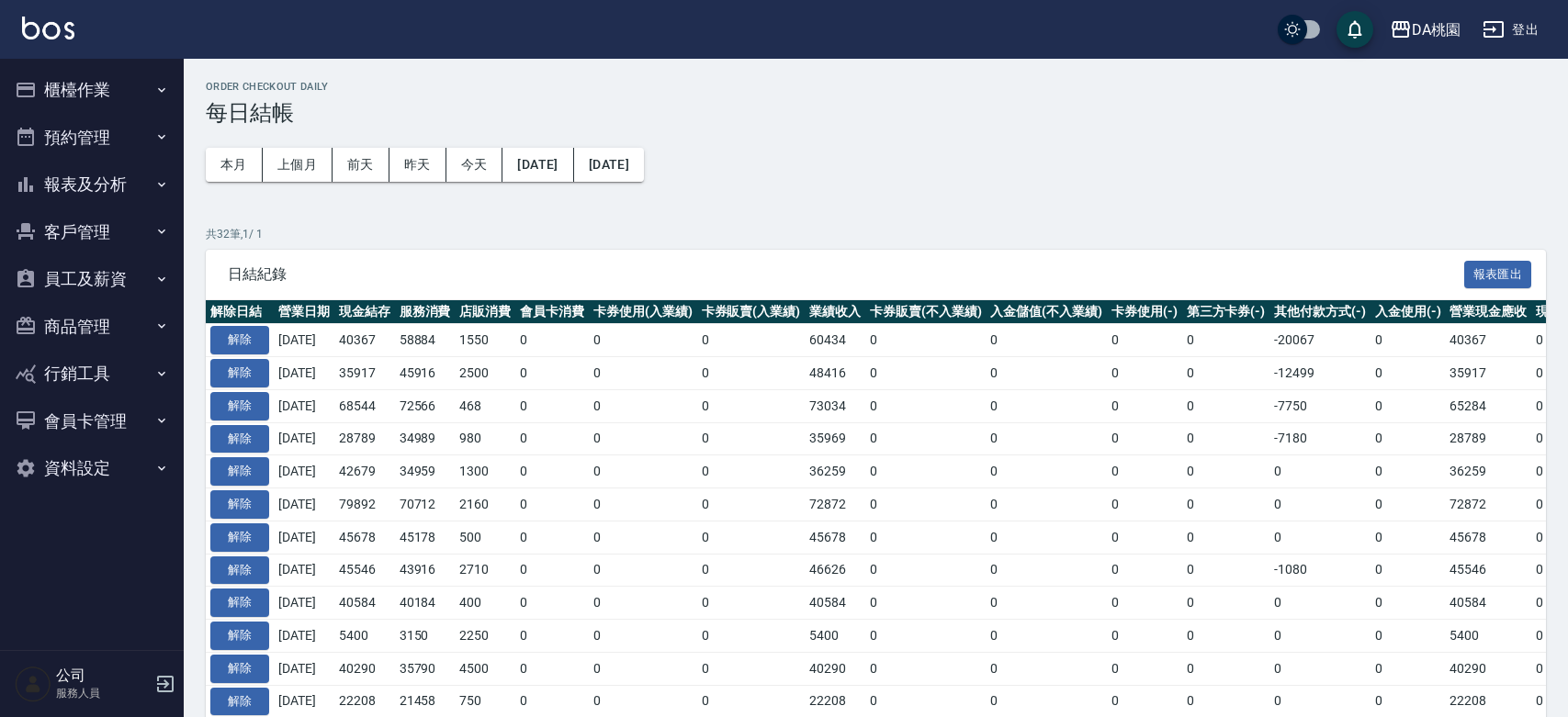
click at [115, 185] on button "報表及分析" at bounding box center [92, 184] width 169 height 47
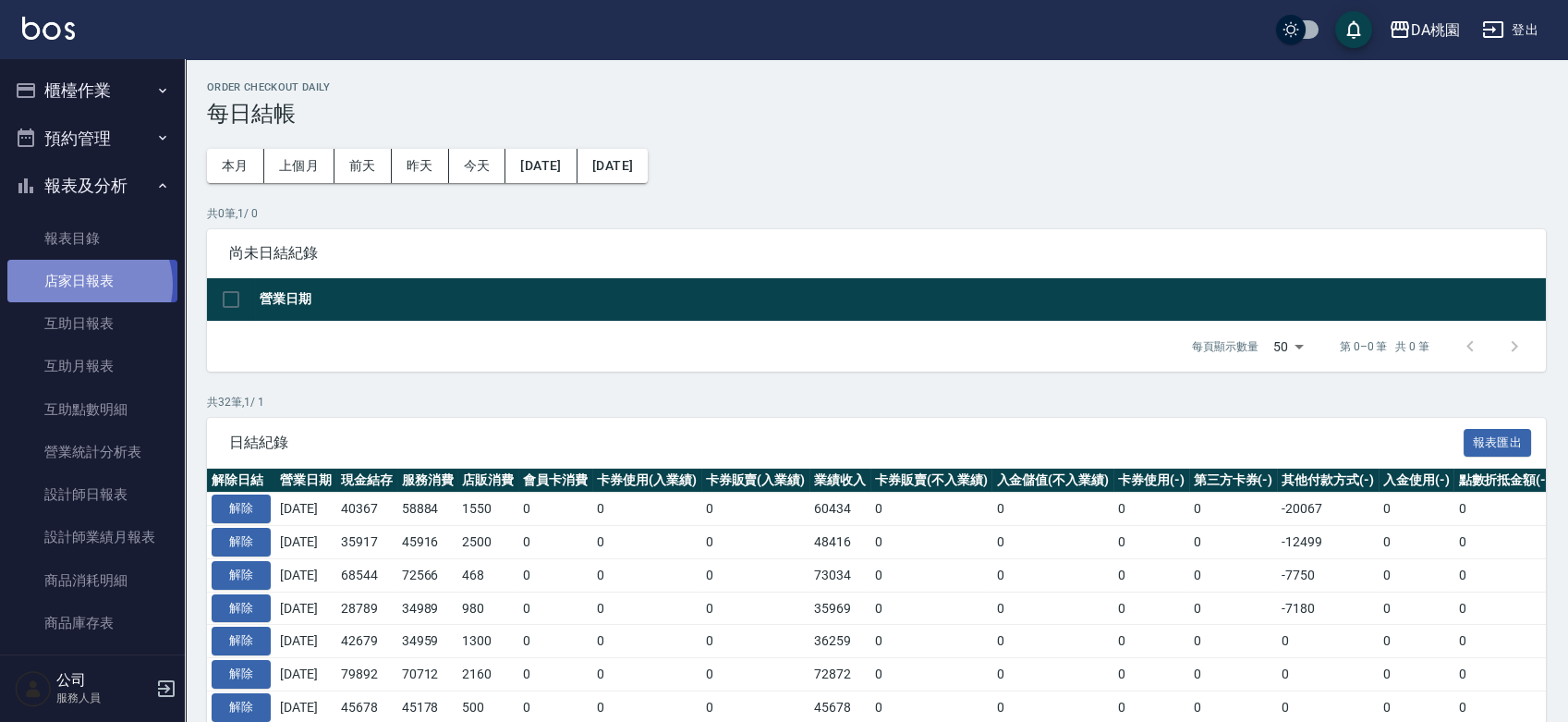
click at [85, 285] on link "店家日報表" at bounding box center [93, 280] width 170 height 42
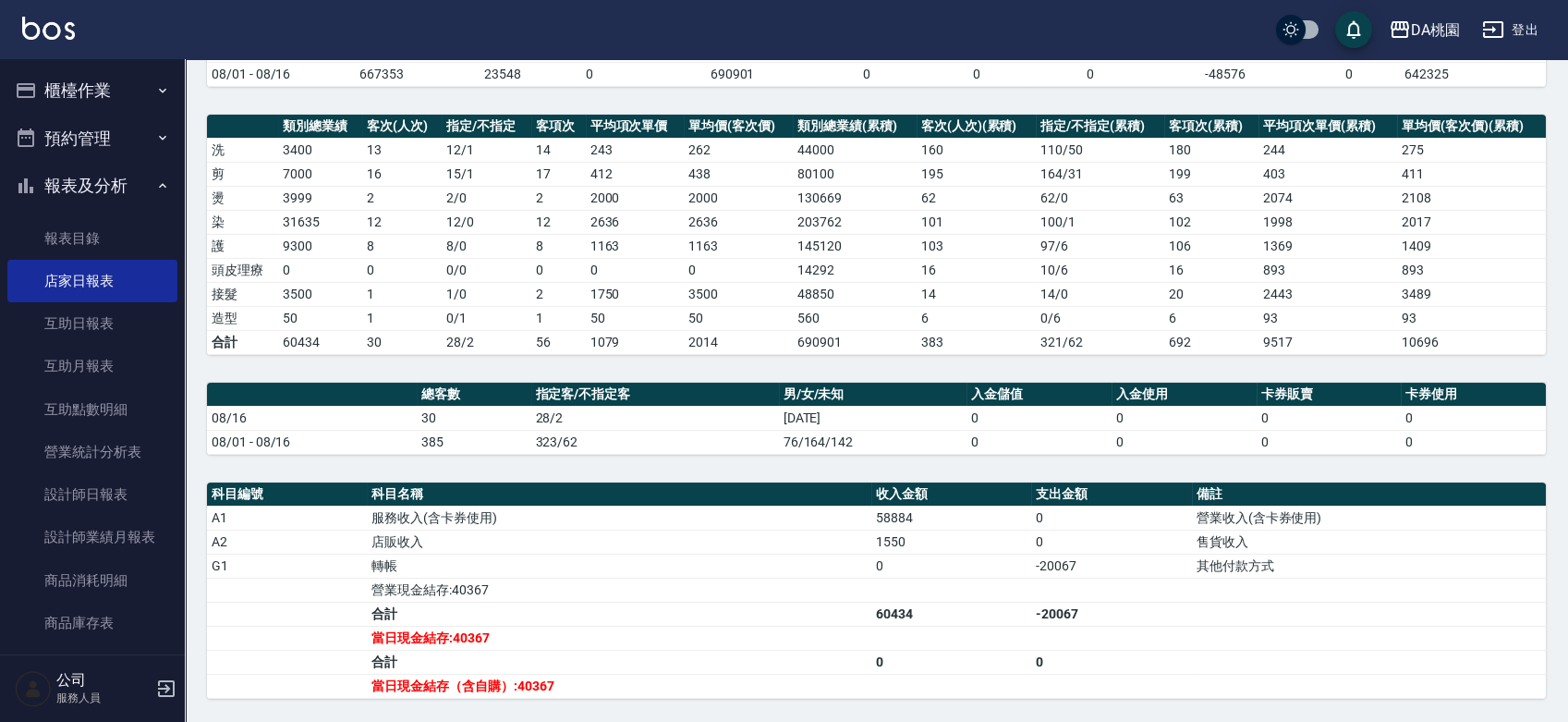
scroll to position [471, 0]
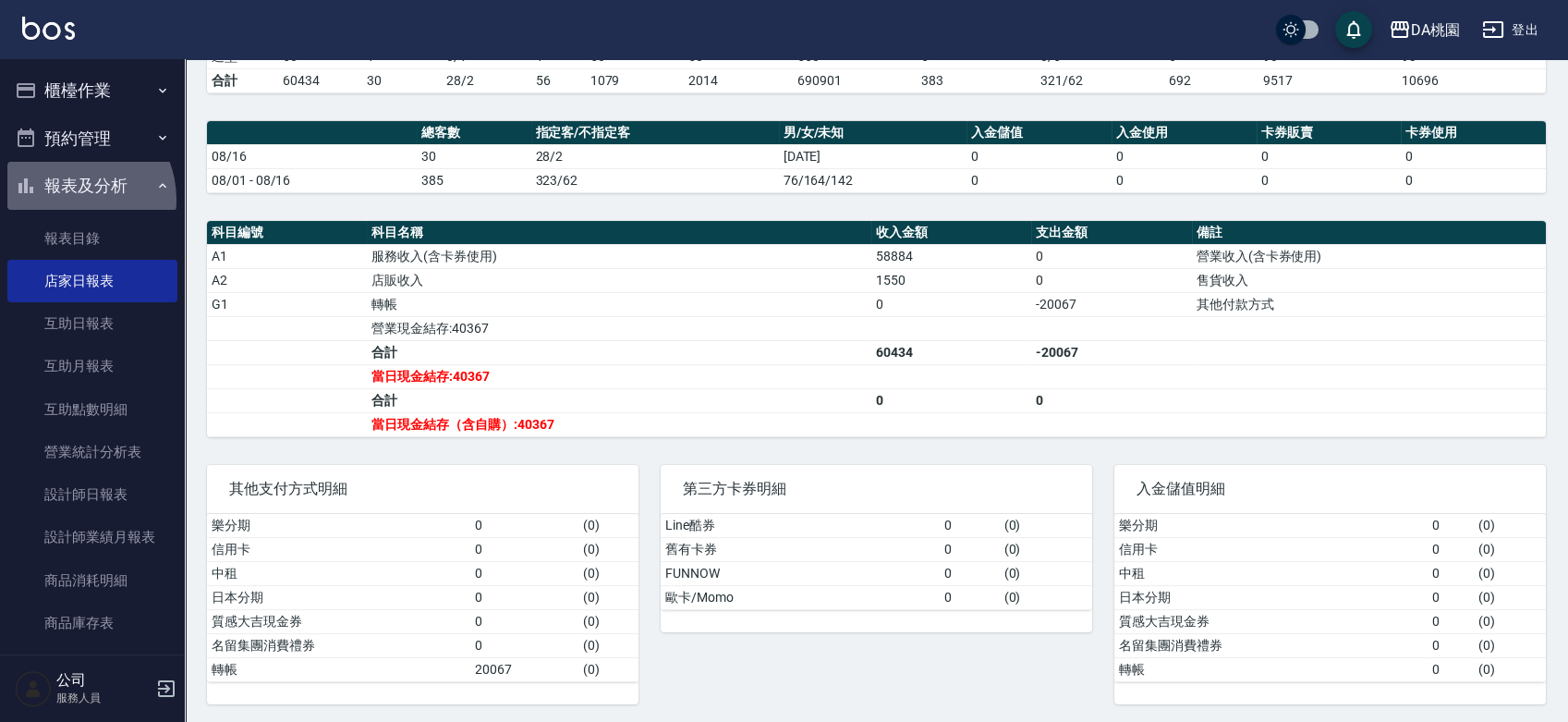
click at [68, 199] on button "報表及分析" at bounding box center [93, 185] width 170 height 48
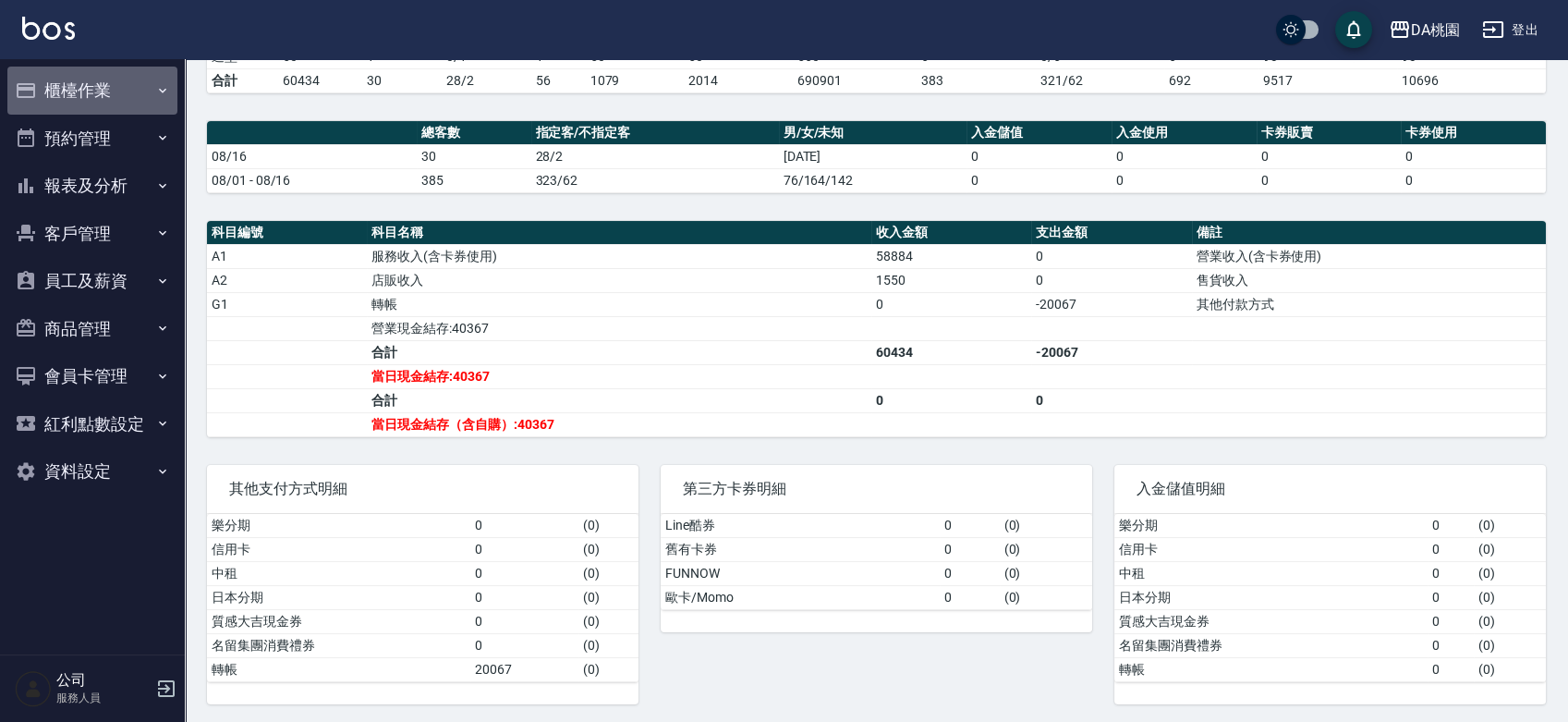
click at [82, 91] on button "櫃檯作業" at bounding box center [93, 90] width 170 height 48
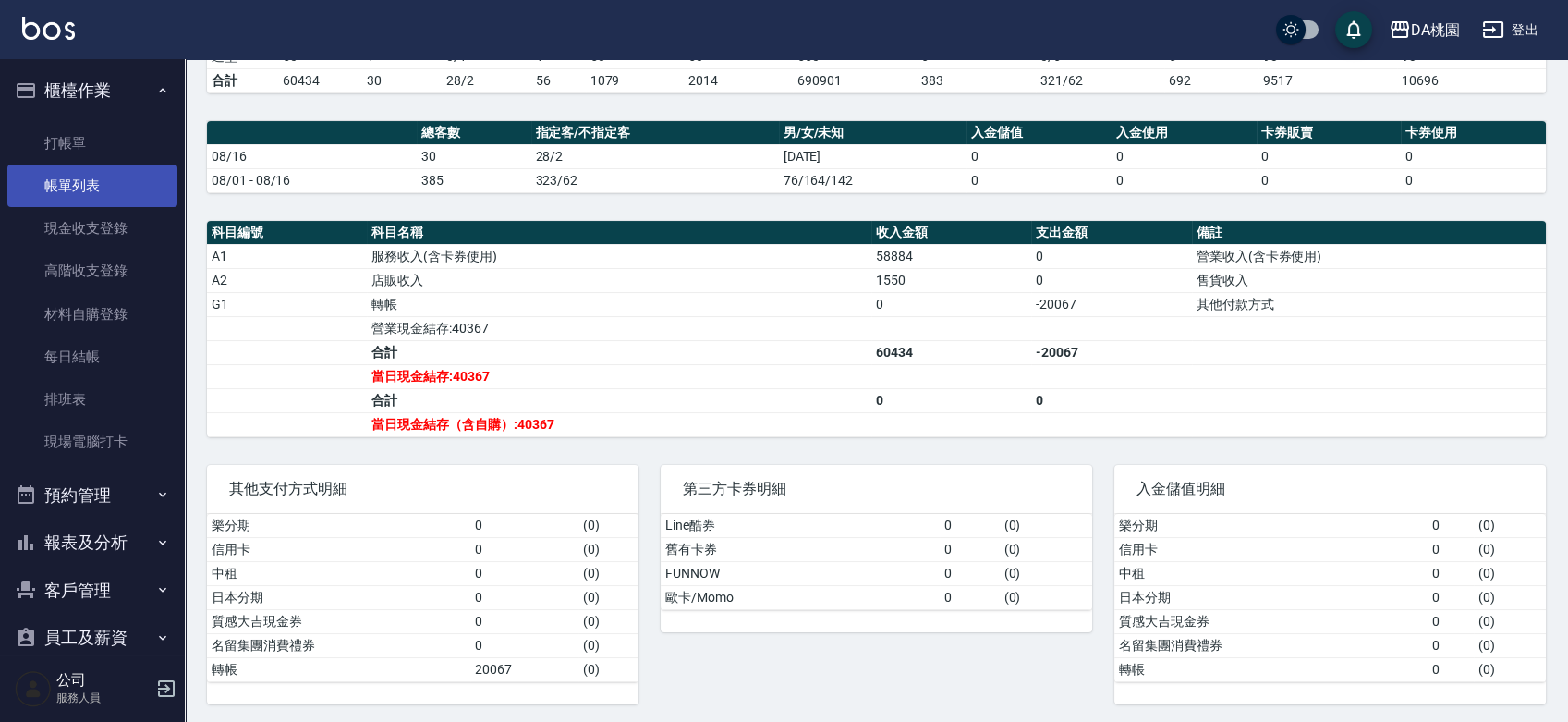
click at [80, 176] on link "帳單列表" at bounding box center [93, 185] width 170 height 42
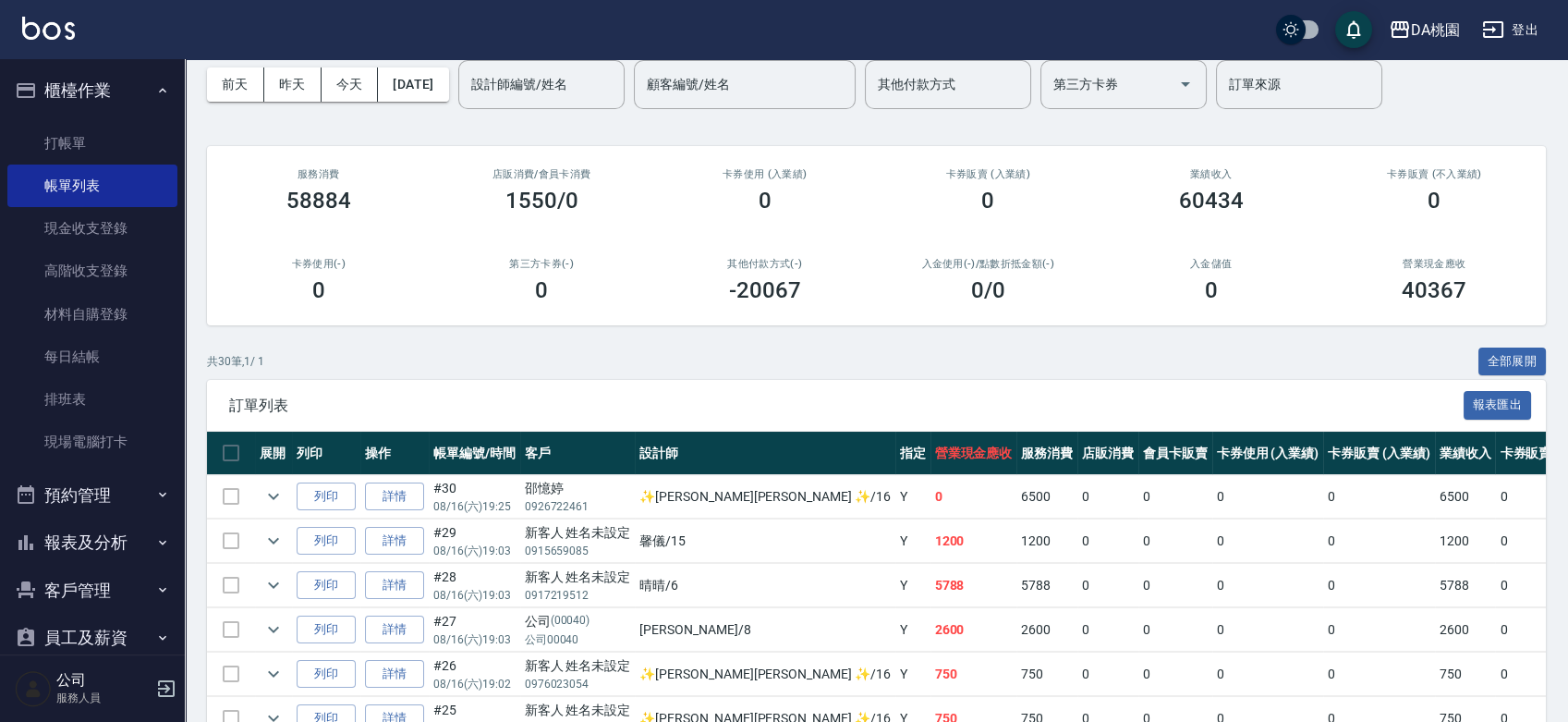
scroll to position [308, 0]
